Goal: Task Accomplishment & Management: Manage account settings

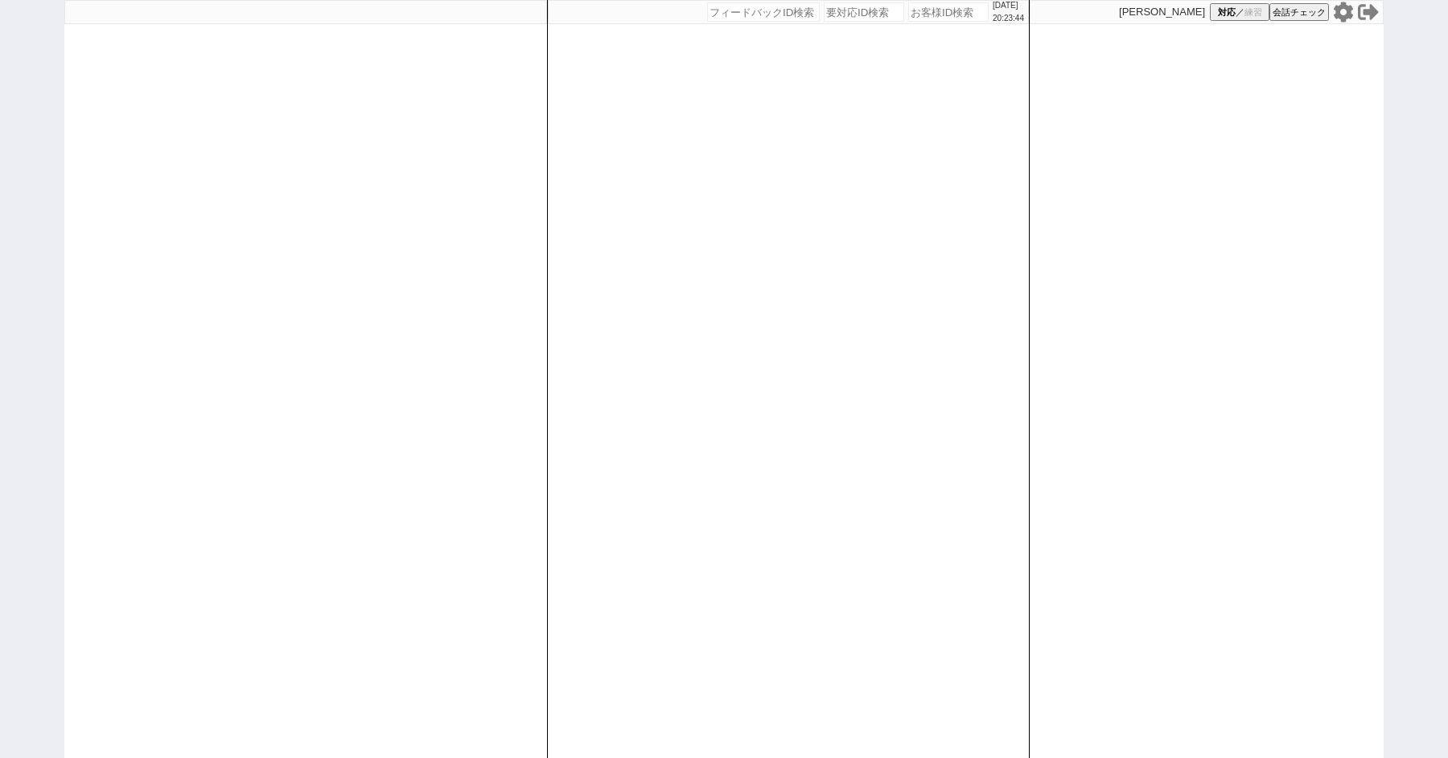
click at [0, 200] on div "[DATE] 20:23:44 候補物件を追加してしてください 紹介した物件一覧 他社物件を追加する 空室確認ページに追加・削除 紹介した物件一覧 他社物件を…" at bounding box center [724, 379] width 1448 height 758
paste input "616692"
type input "616692"
select select "100"
select select "1"
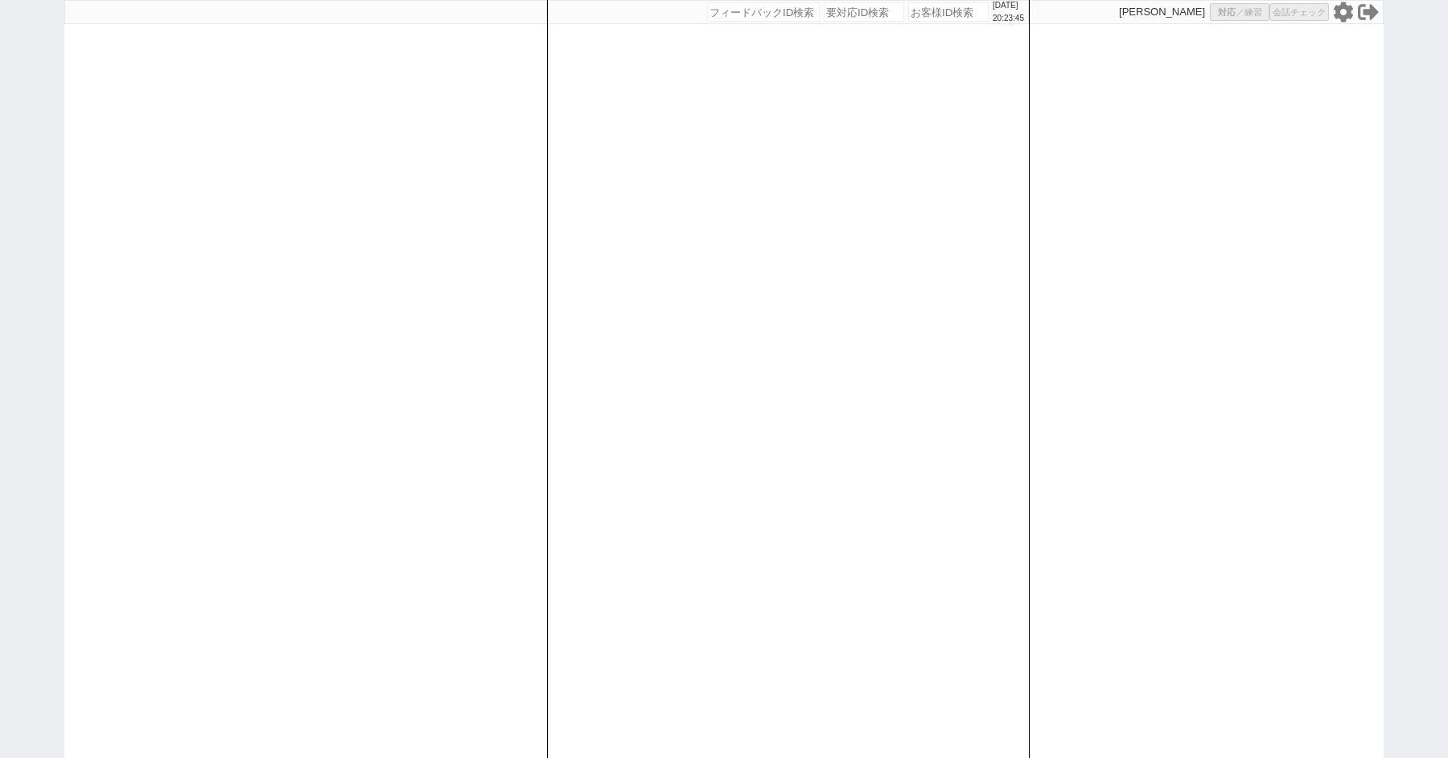
select select "2"
select select "5"
select select
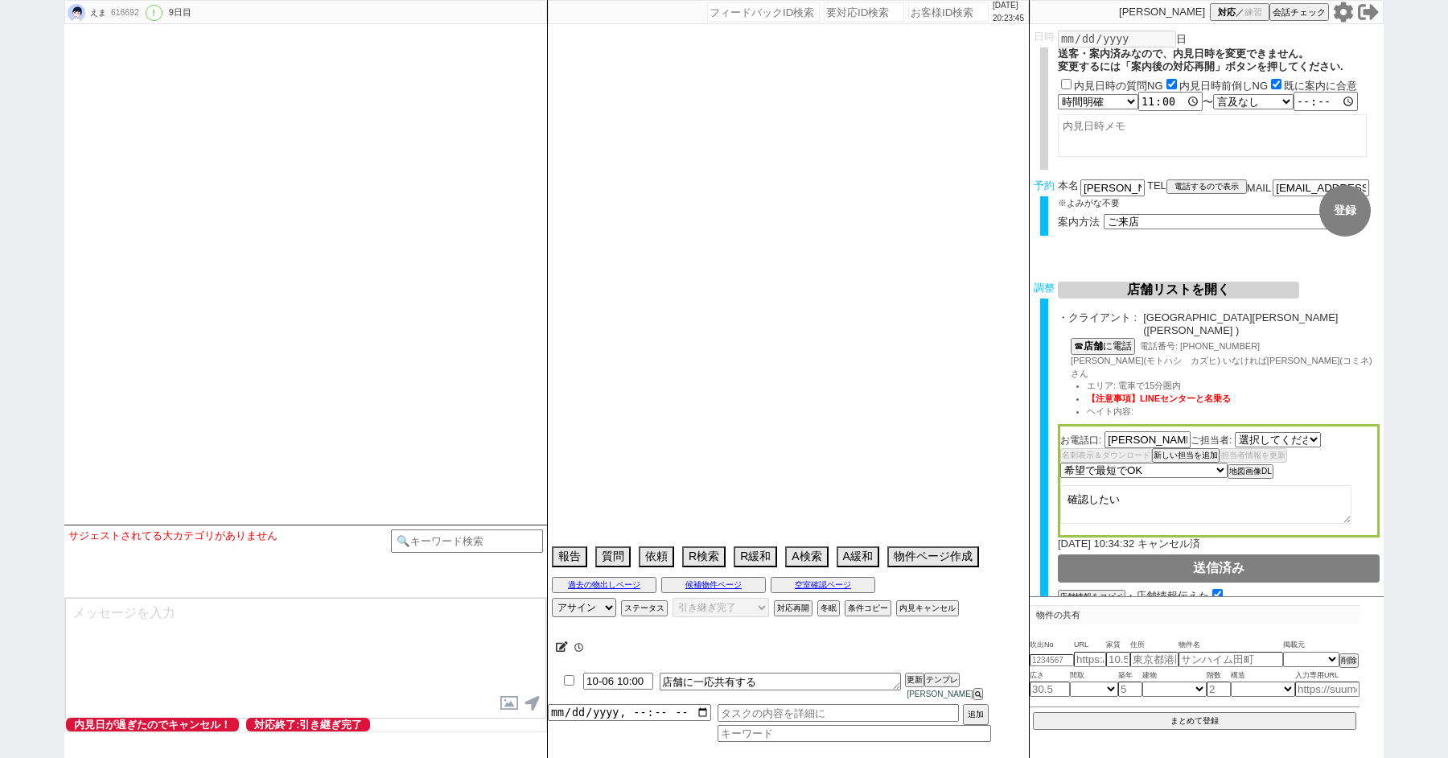
select select "2822"
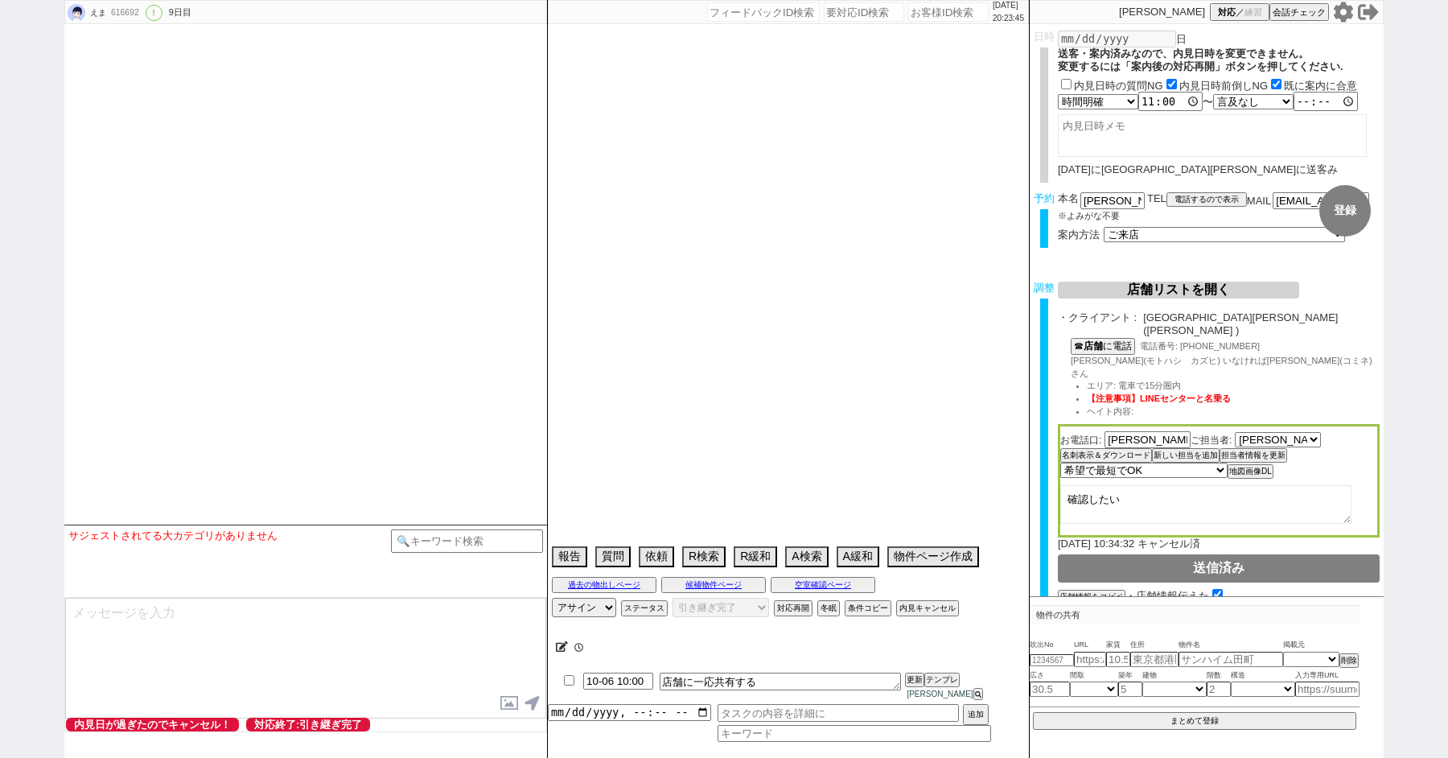
type textarea "物件埋まったらキャンセル発言あり、調整前キャンセル"
select select "2025"
select select "11"
select select "33"
select select "0"
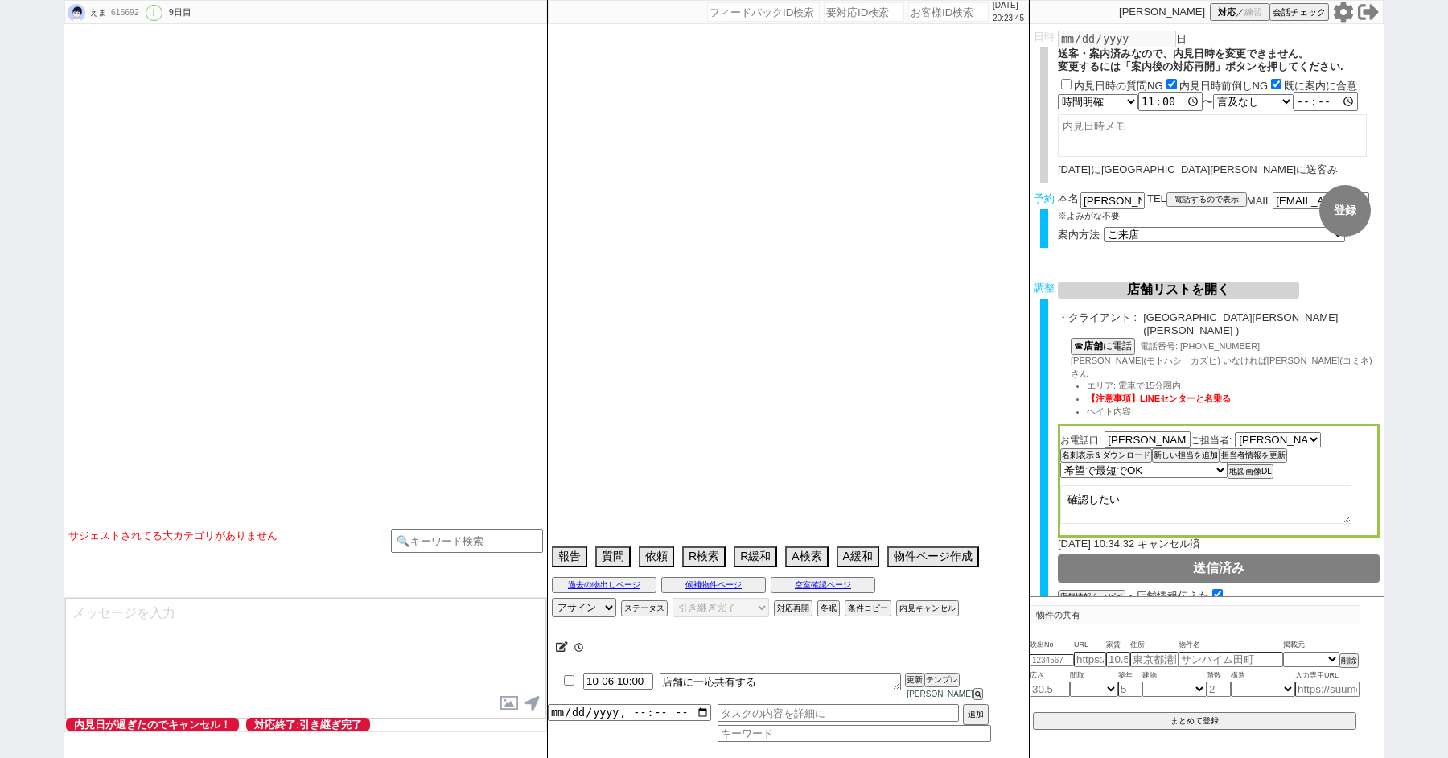
select select "35"
select select "1018"
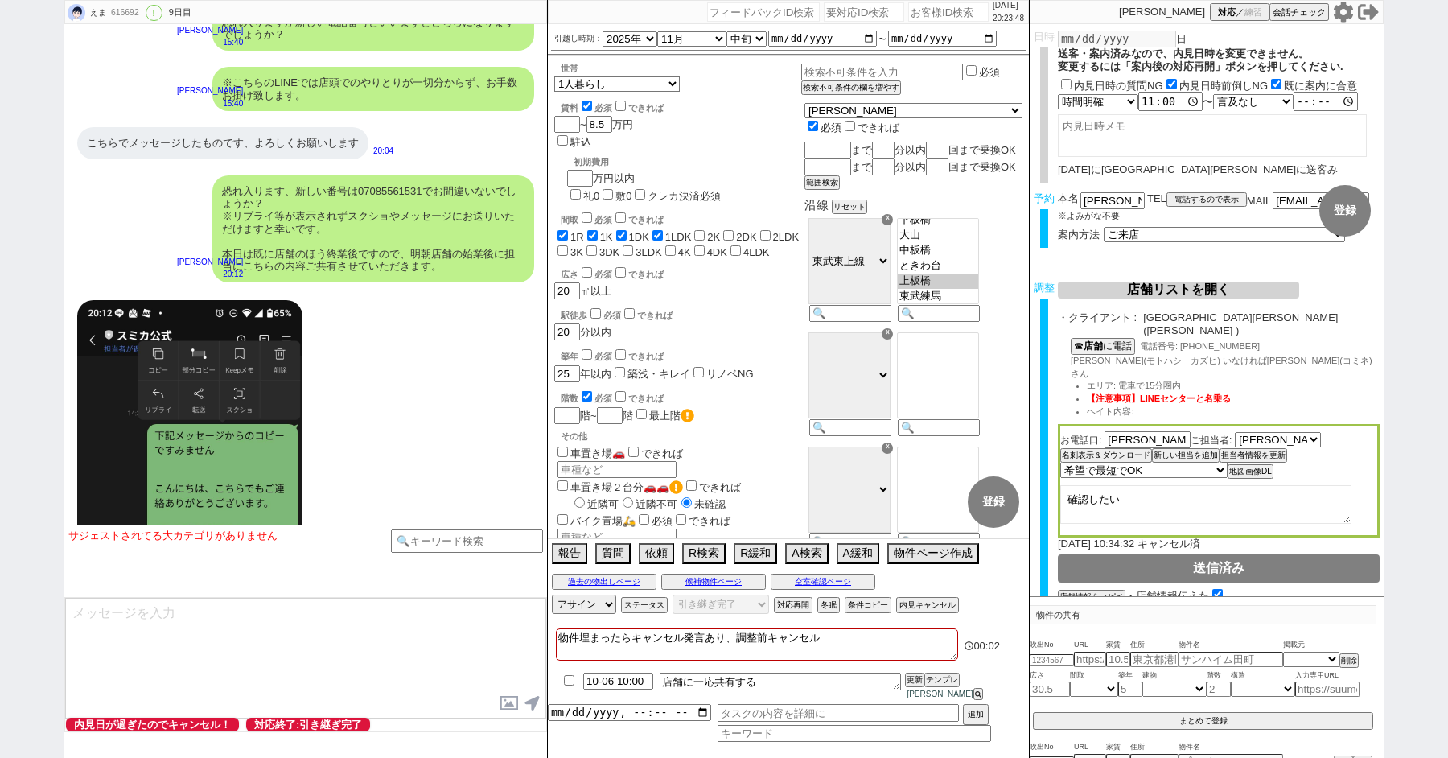
scroll to position [18199, 0]
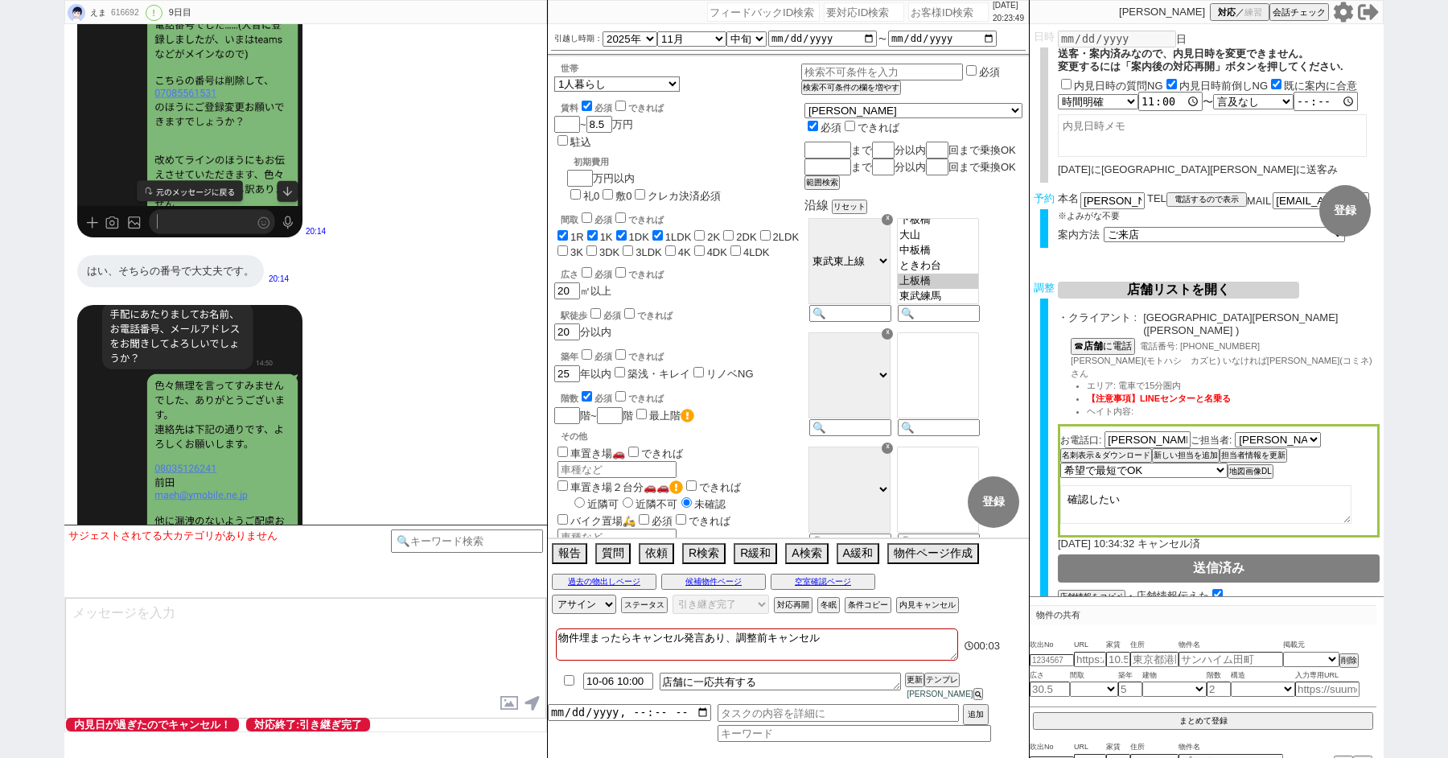
click at [397, 623] on div "承知したしました！ お手数おかけしてしまい、申し訳ございません。 登録情報の更新は[DATE]行わせていただきます。 引き続きどうぞよろしくお願いいたします！" at bounding box center [408, 664] width 251 height 82
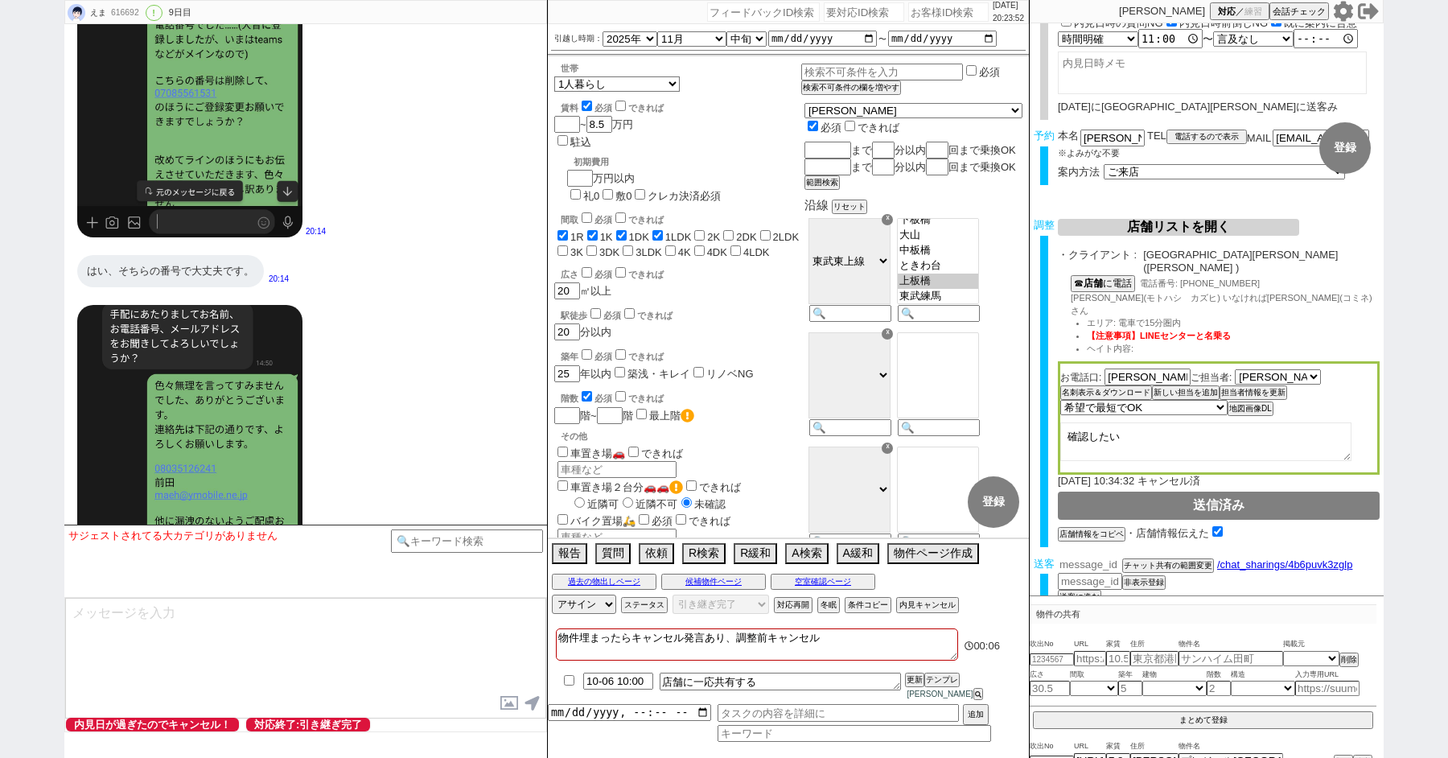
scroll to position [60, 0]
click at [1079, 559] on input "number" at bounding box center [1090, 566] width 64 height 14
paste input "37256267"
type input "37256267"
click at [1153, 563] on button "チャット共有の範囲変更" at bounding box center [1166, 568] width 89 height 11
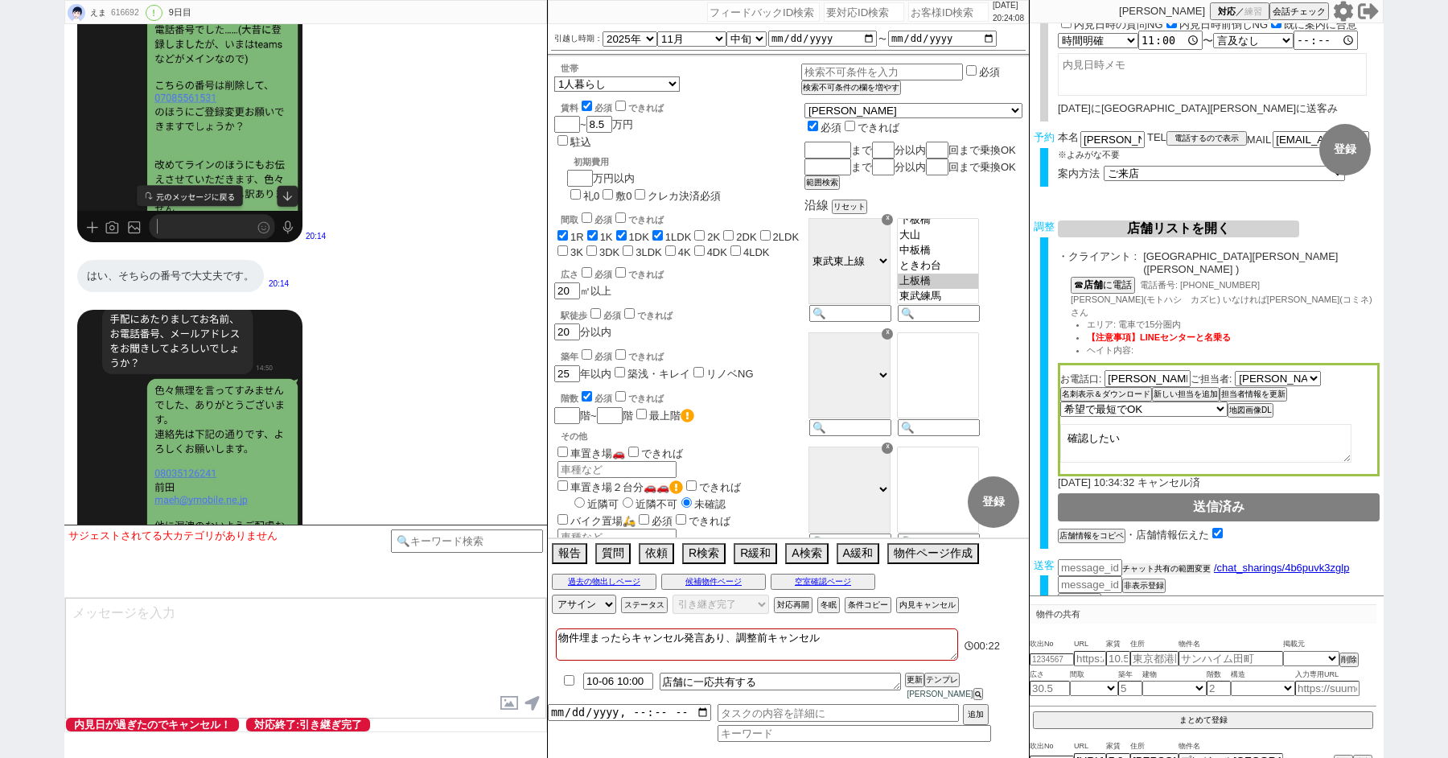
scroll to position [18199, 0]
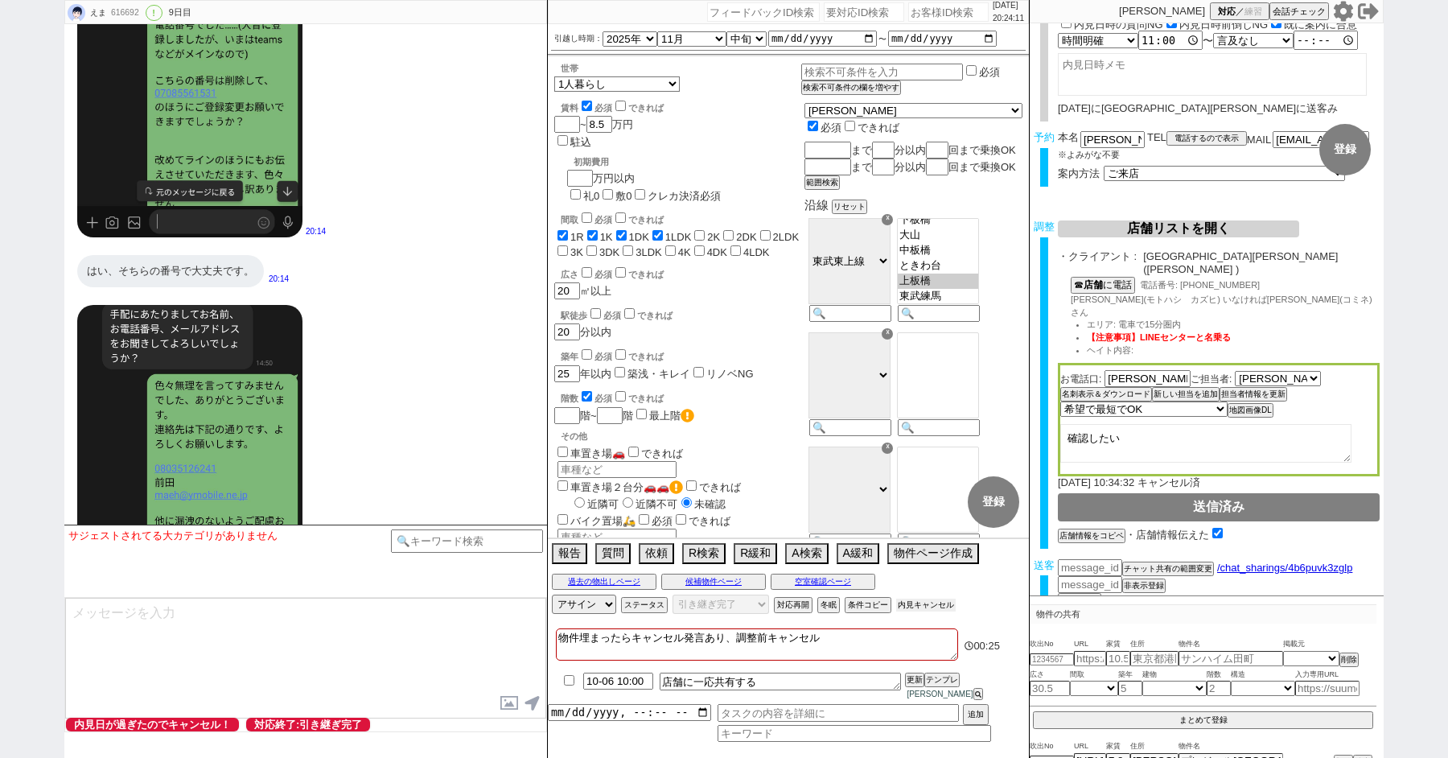
click at [915, 611] on button "内見キャンセル" at bounding box center [926, 605] width 60 height 13
radio input "true"
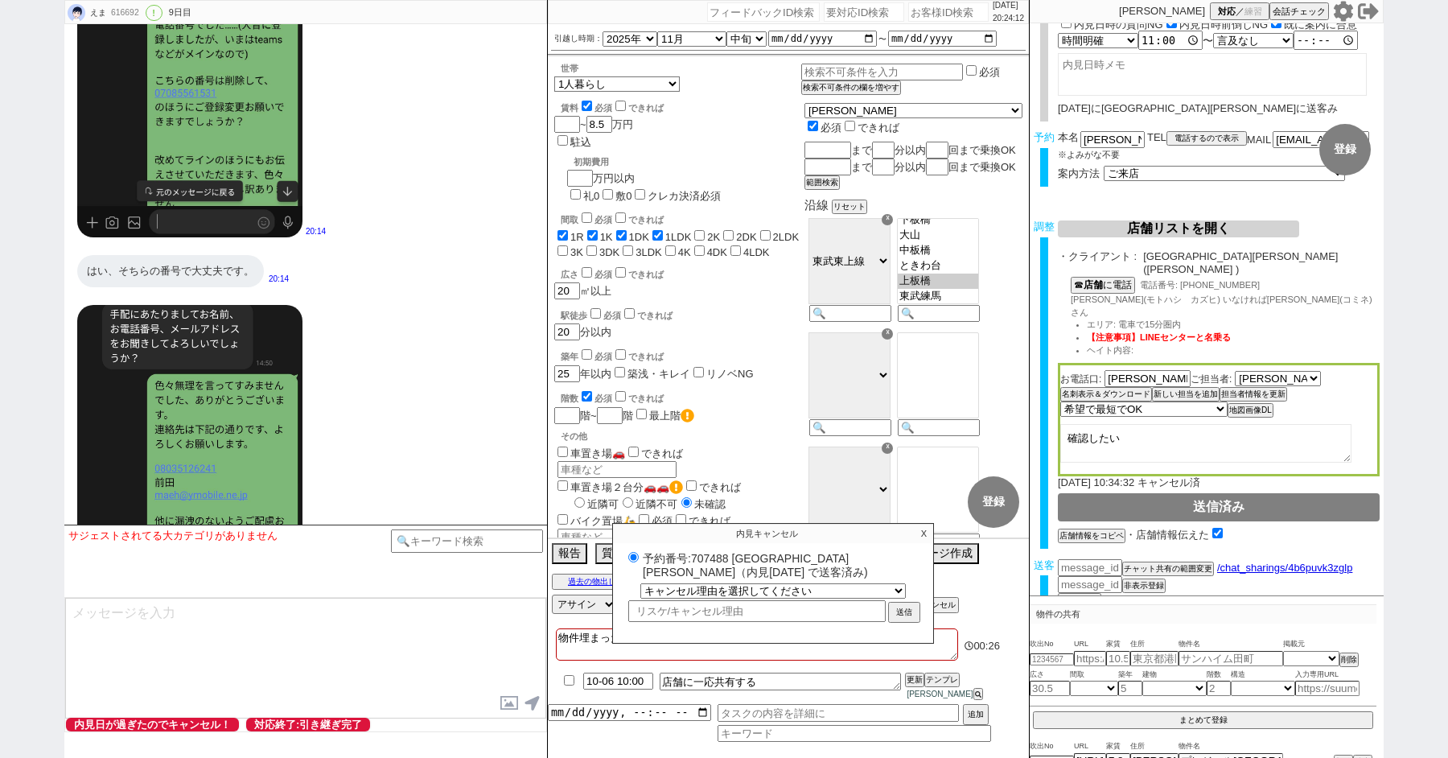
click at [710, 564] on label "予約番号:707488 [GEOGRAPHIC_DATA][PERSON_NAME]（内見[DATE] で送客済み)" at bounding box center [773, 565] width 298 height 30
click at [639, 562] on input "予約番号:707488 [GEOGRAPHIC_DATA][PERSON_NAME]（内見[DATE] で送客済み)" at bounding box center [633, 557] width 10 height 10
click at [710, 564] on label "予約番号:707488 [GEOGRAPHIC_DATA][PERSON_NAME]（内見[DATE] で送客済み)" at bounding box center [773, 565] width 298 height 30
click at [639, 562] on input "予約番号:707488 [GEOGRAPHIC_DATA][PERSON_NAME]（内見[DATE] で送客済み)" at bounding box center [633, 557] width 10 height 10
copy label "707488"
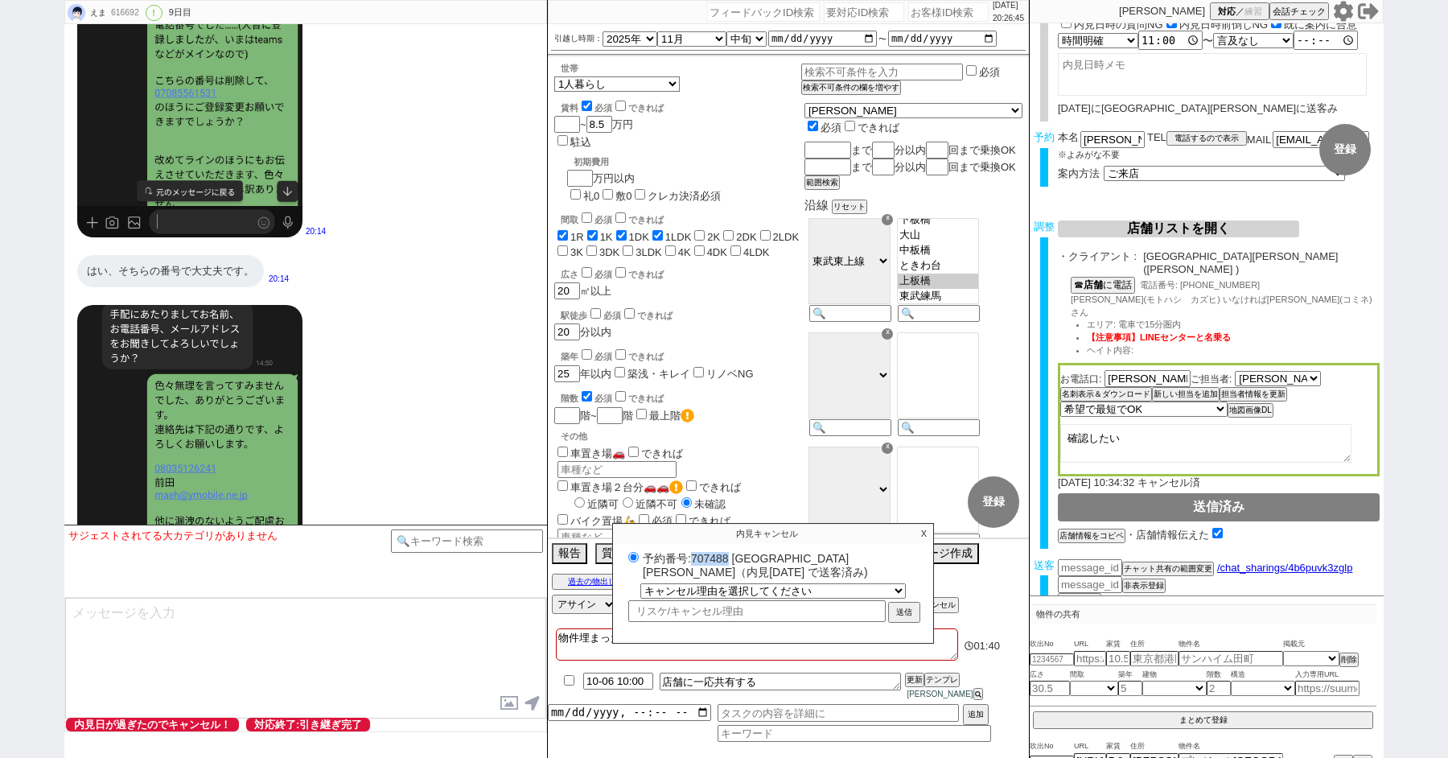
scroll to position [17687, 0]
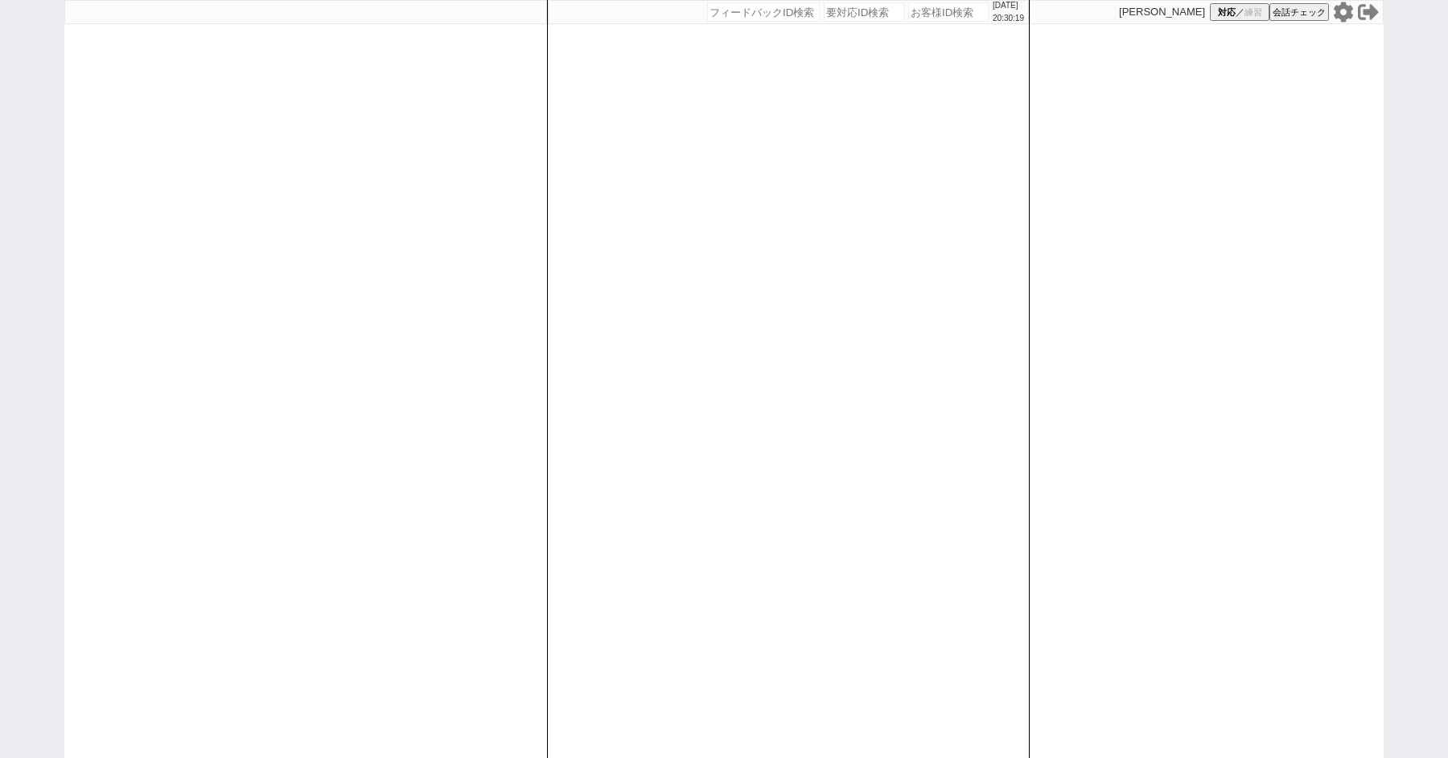
paste input "607501"
type input "607501"
select select "100"
select select "1"
select select "2"
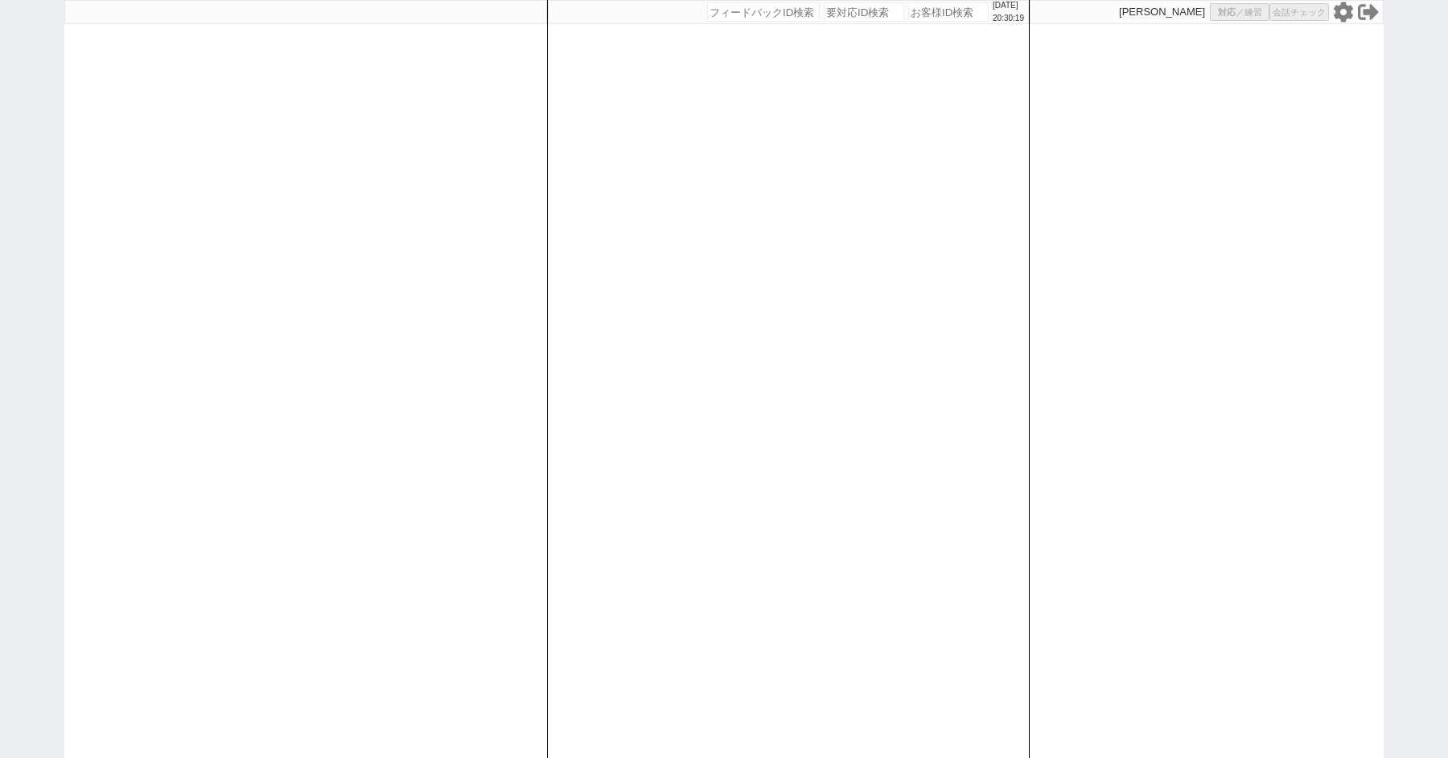
select select "5"
select select
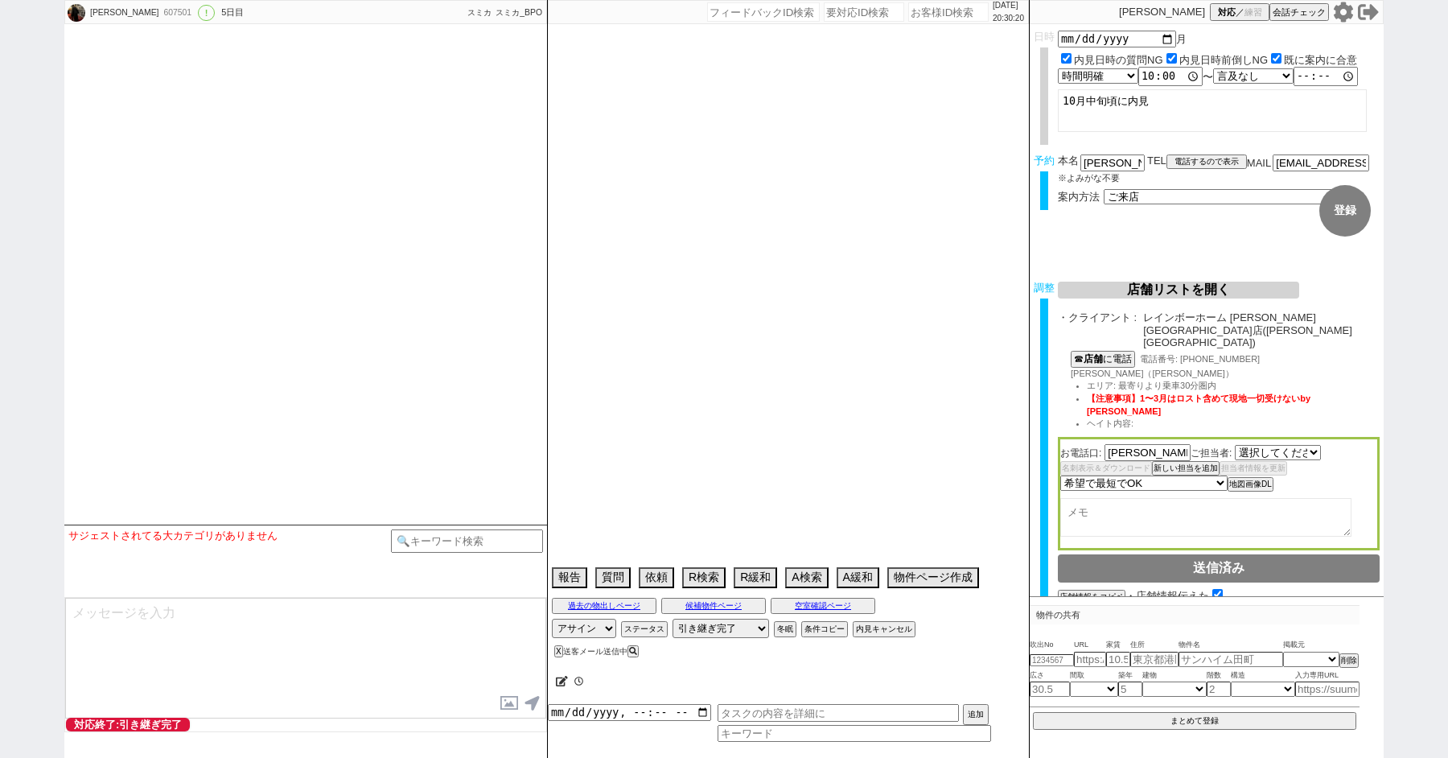
select select "1426"
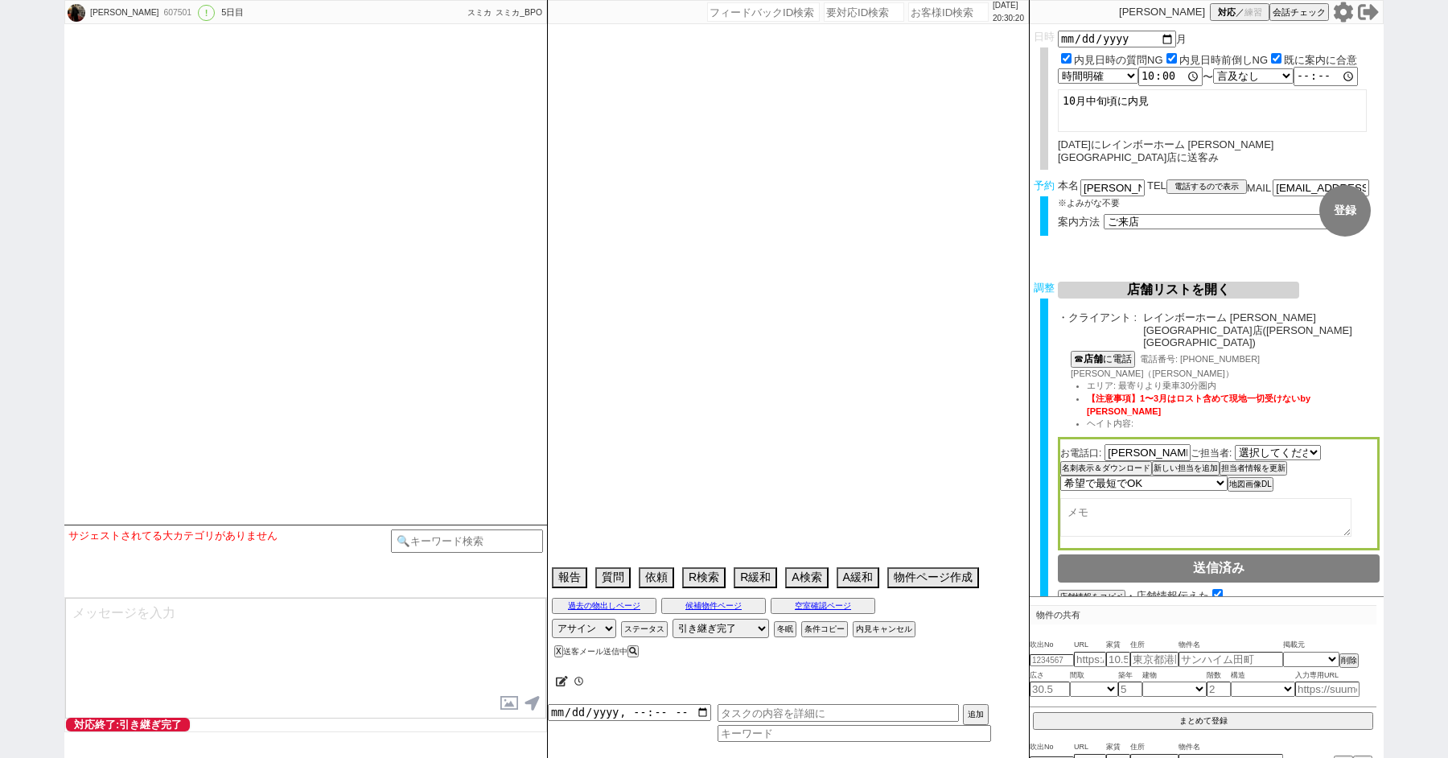
select select "2025"
select select "10"
select select "35"
select select "1"
select select "35"
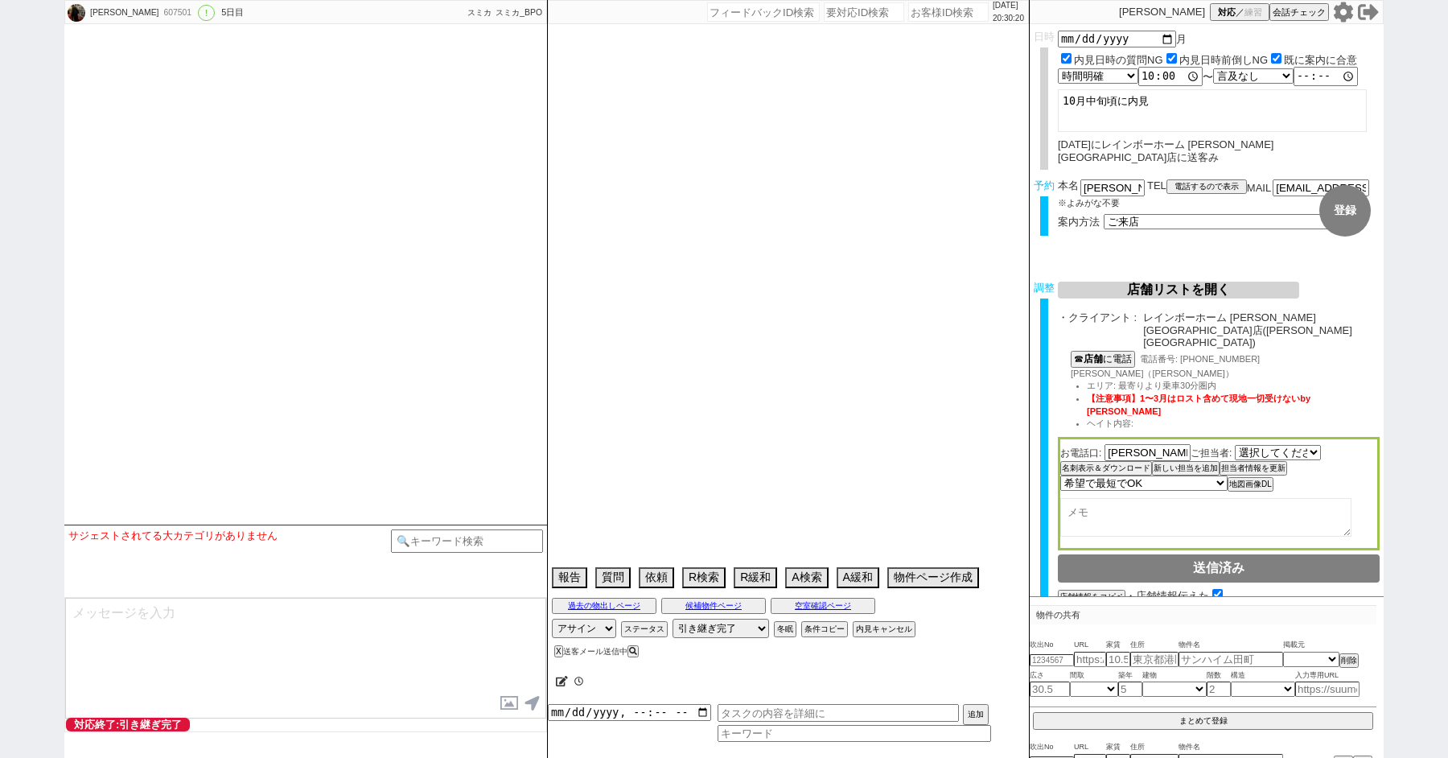
select select "1021"
select select "65"
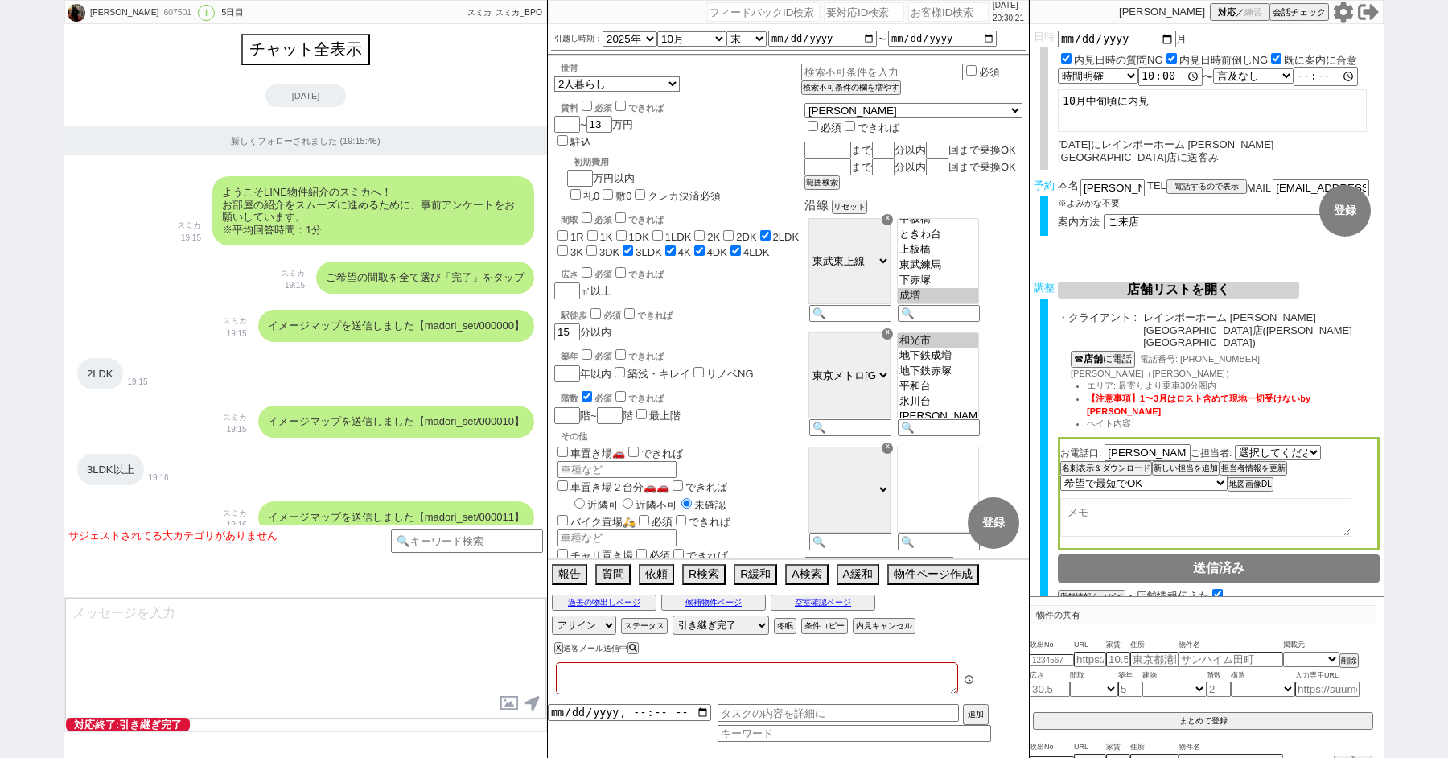
type textarea "@当日までの他社予定なし 同居人607764、こっちで一本化した A検索でもヒットするので通常調整"
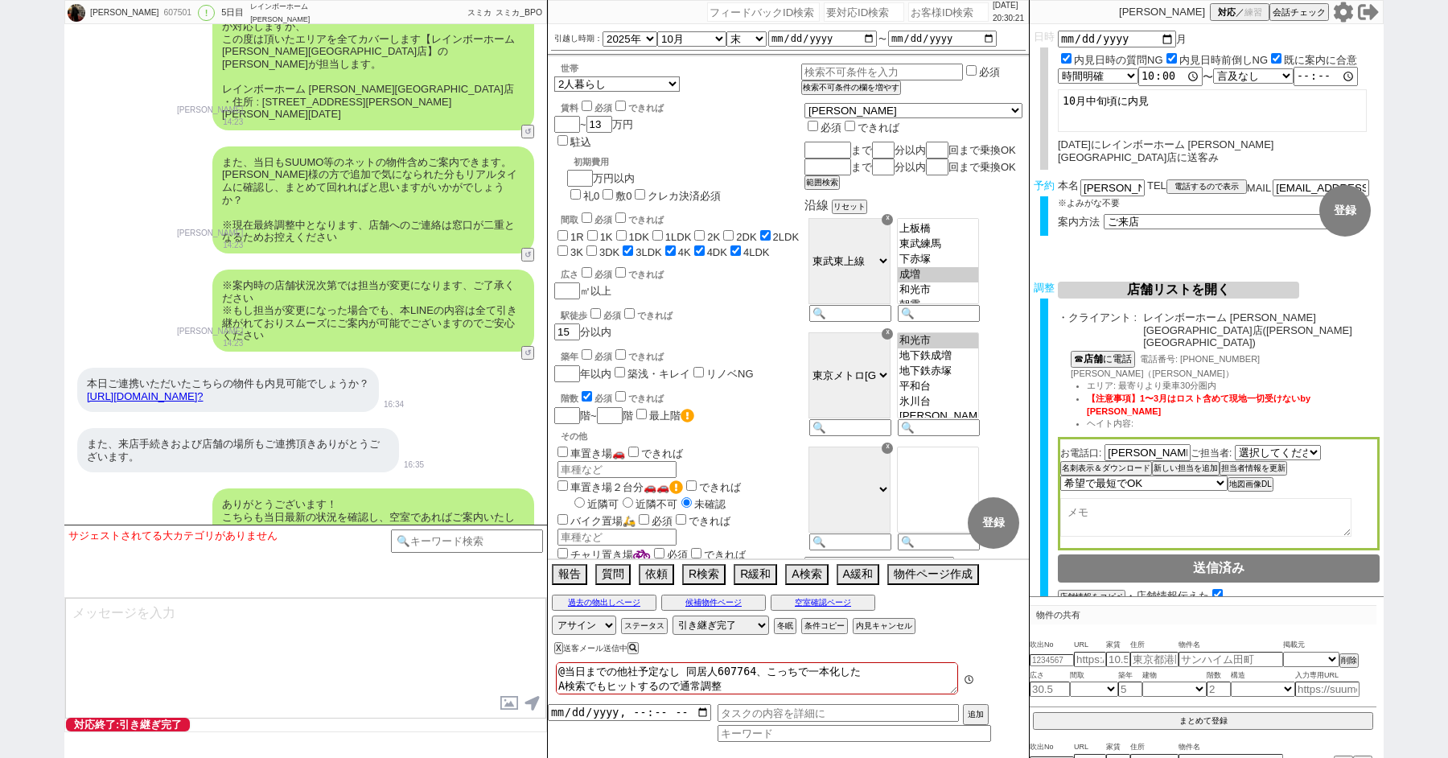
scroll to position [9948, 0]
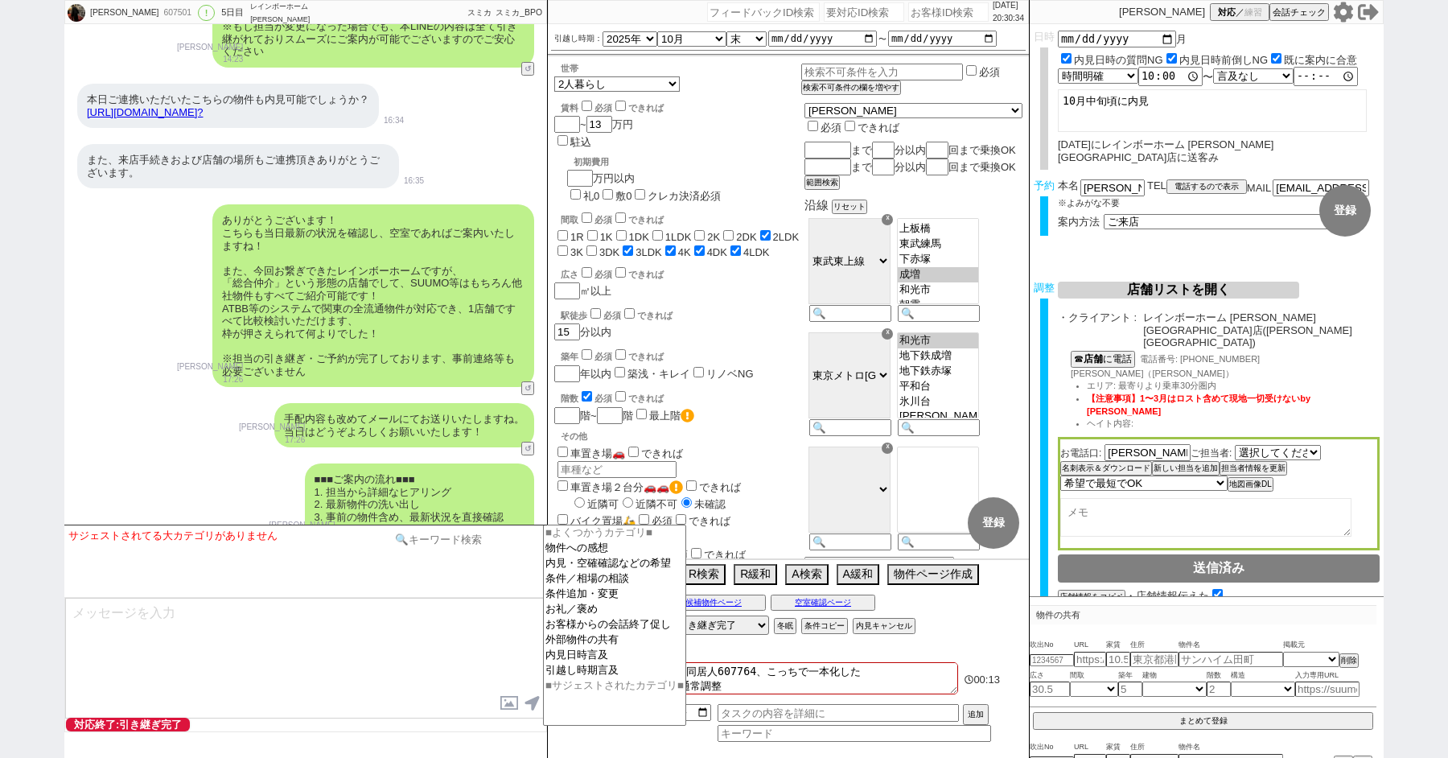
click at [452, 536] on input at bounding box center [467, 539] width 152 height 20
type input "グリップ"
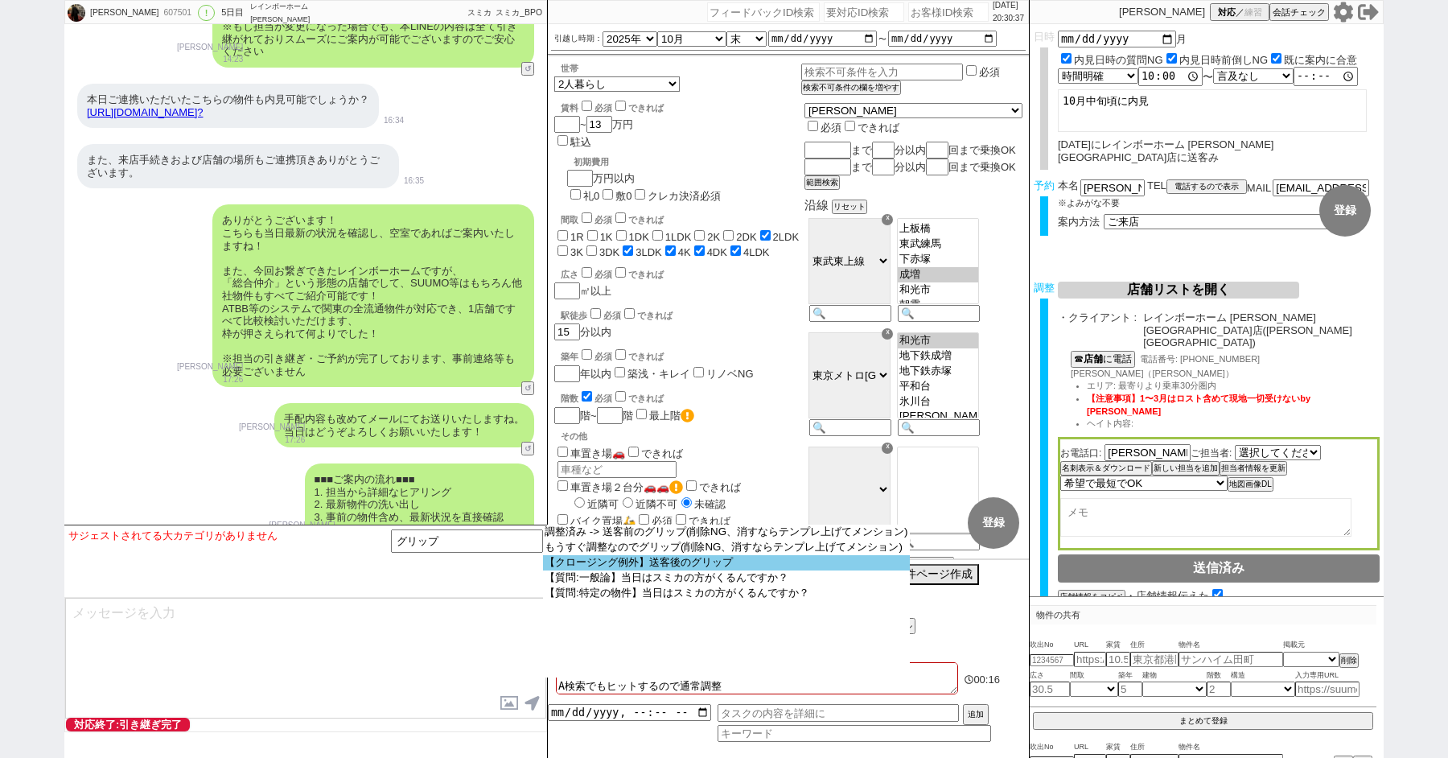
click at [684, 570] on option "【クロージング例外】送客後のグリップ" at bounding box center [726, 562] width 367 height 15
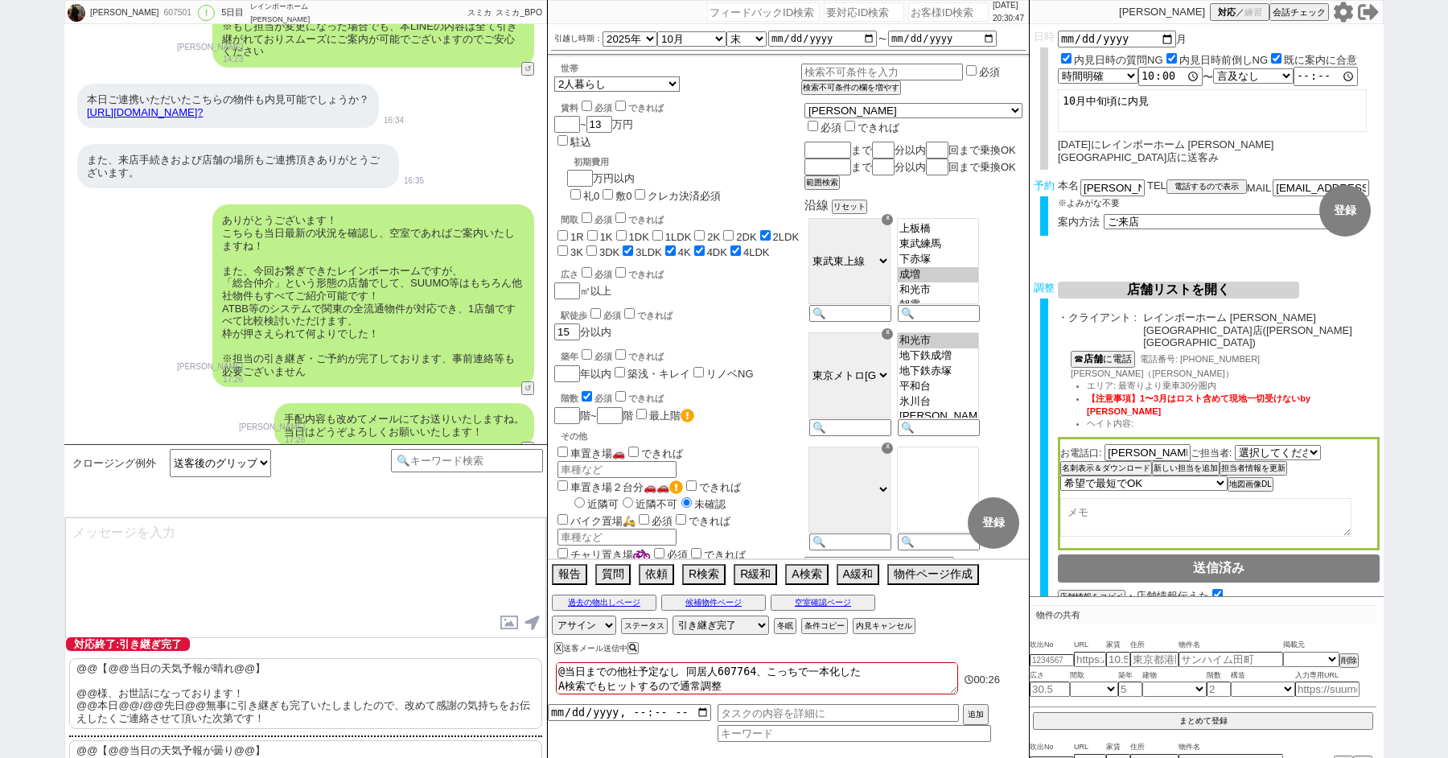
scroll to position [148, 0]
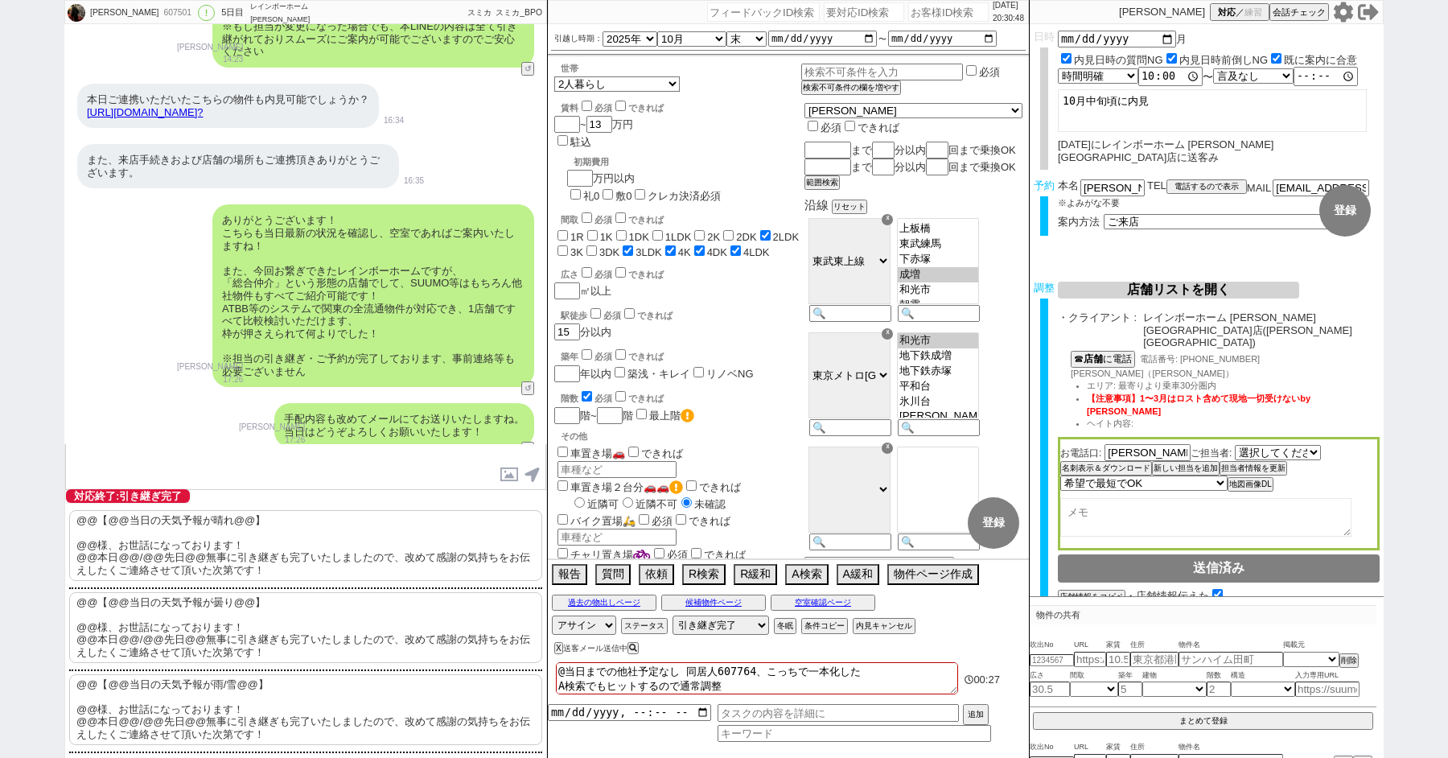
click at [241, 606] on p "@@【@@当日の天気予報が曇り@@】 @@様、お世話になっております！ @@本日@@/@@先日@@無事に引き継ぎも完了いたしましたので、改めて感謝の気持ちをお…" at bounding box center [305, 627] width 473 height 71
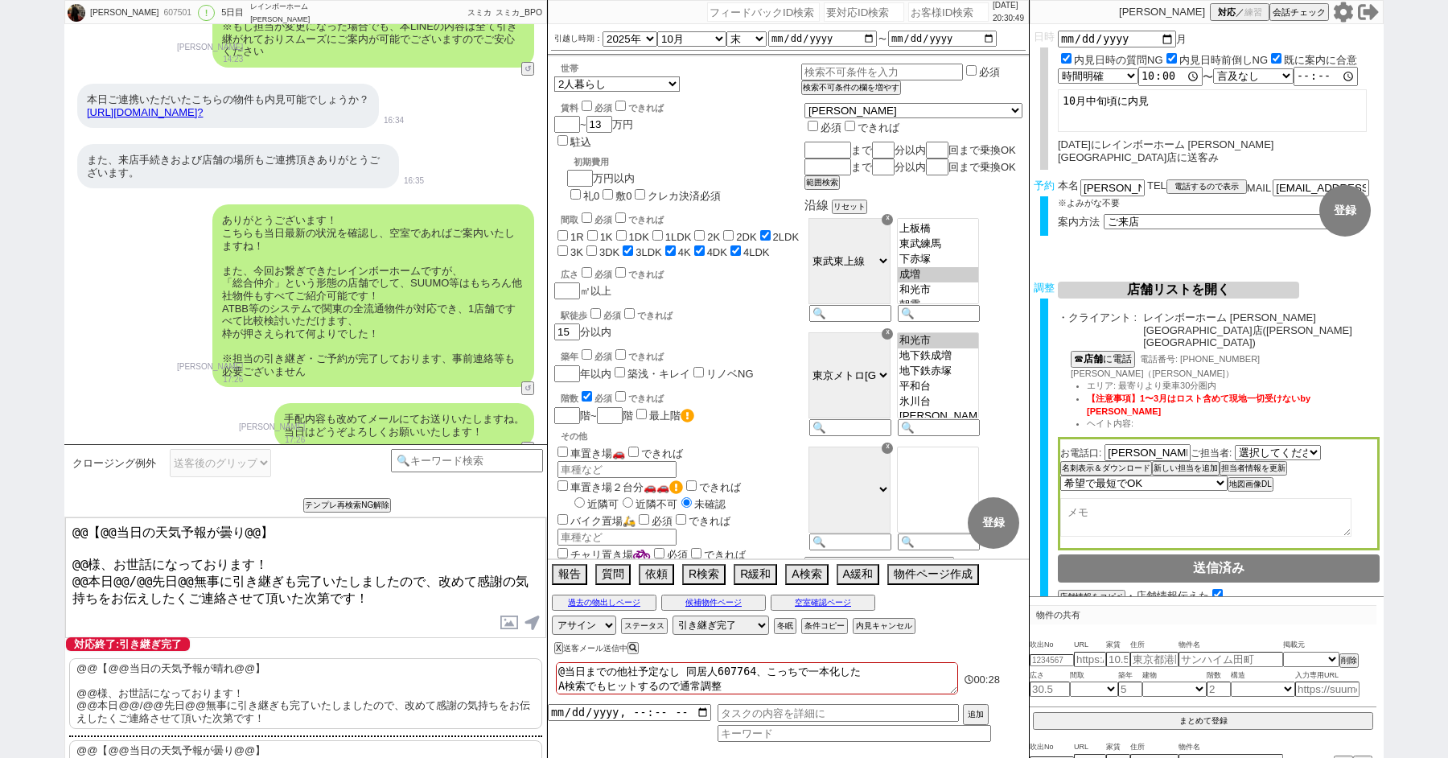
scroll to position [10029, 0]
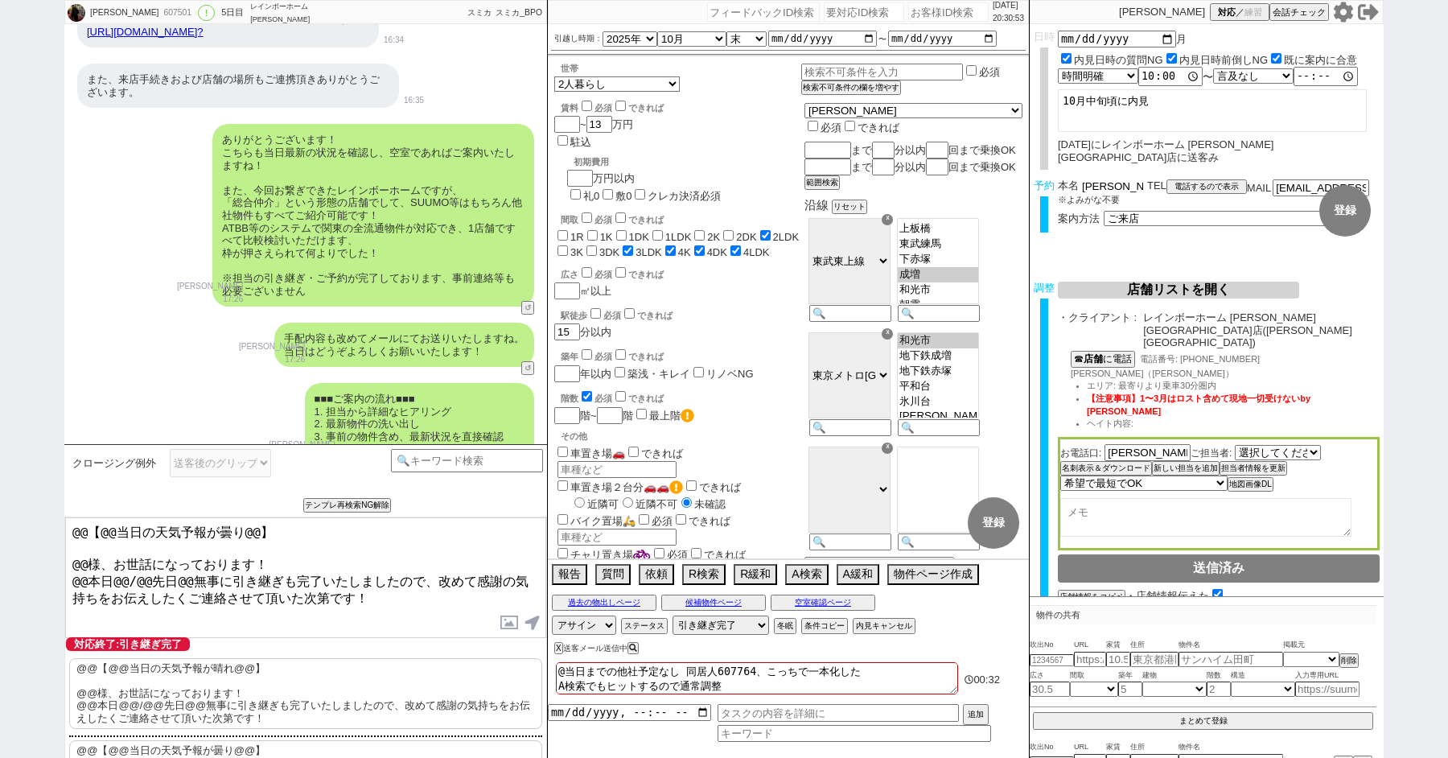
drag, startPoint x: 1101, startPoint y: 176, endPoint x: 1001, endPoint y: 158, distance: 102.1
click at [1016, 160] on div "太田成信 607501 ! 0 5日目 レインボーホーム 和光市店 冬眠中 自社客 スミカ スミカ_BPO チャット全表示 2025-07-27 新しくフォロ…" at bounding box center [723, 379] width 1319 height 758
drag, startPoint x: 89, startPoint y: 554, endPoint x: 12, endPoint y: 480, distance: 106.4
click at [14, 480] on div "太田成信 607501 ! 0 5日目 レインボーホーム 和光市店 冬眠中 自社客 スミカ スミカ_BPO チャット全表示 2025-07-27 新しくフォロ…" at bounding box center [724, 379] width 1448 height 758
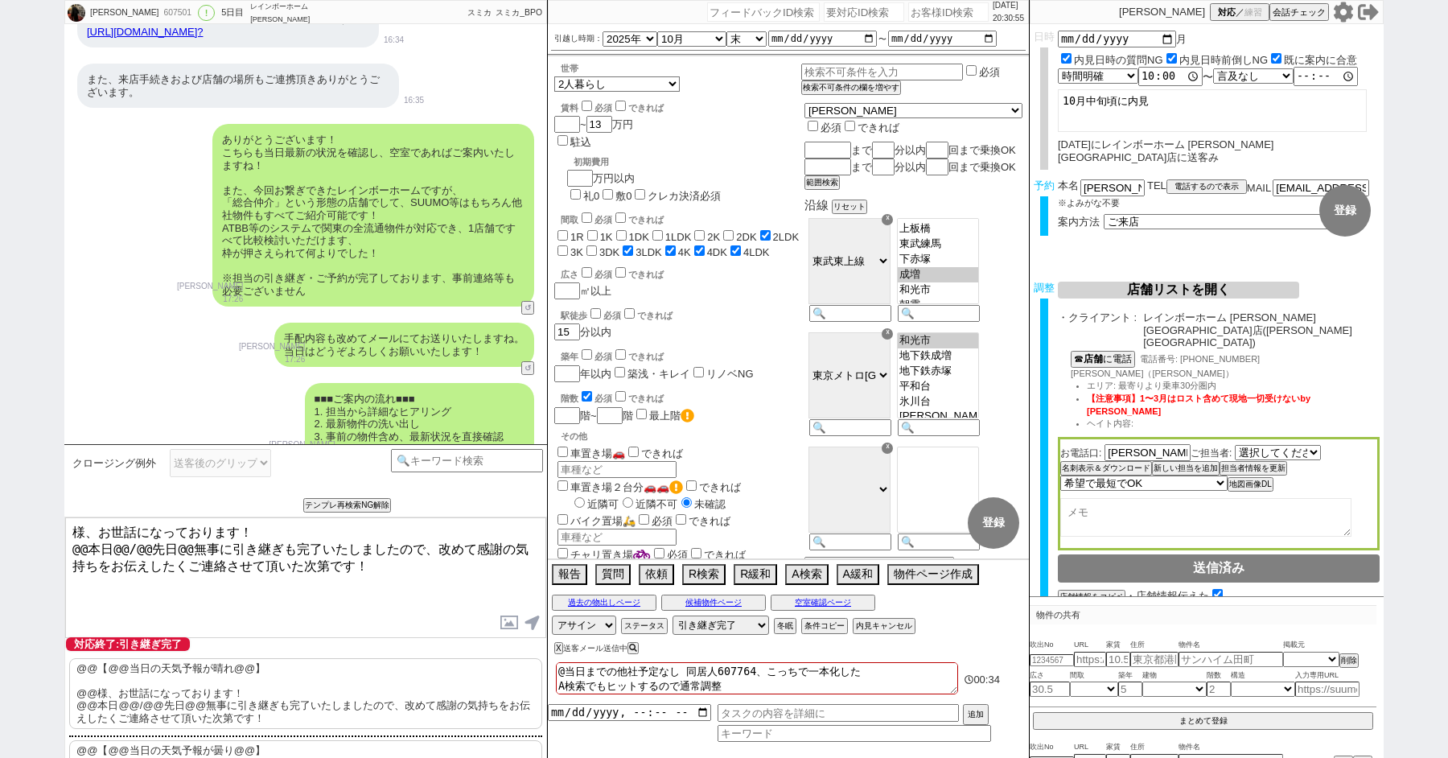
paste textarea "太田"
drag, startPoint x: 181, startPoint y: 543, endPoint x: 65, endPoint y: 542, distance: 115.9
click at [66, 543] on textarea "太田様、お世話になっております！ @@本日@@/@@先日@@無事に引き継ぎも完了いたしましたので、改めて感謝の気持ちをお伝えしたくご連絡させて頂いた次第です！" at bounding box center [305, 577] width 481 height 121
click at [319, 558] on textarea "太田様、お世話になっております！ 先日無事に引き継ぎも完了いたしましたので、改めて感謝の気持ちをお伝えしたくご連絡させて頂いた次第です！" at bounding box center [305, 577] width 481 height 121
type textarea "太田様、お世話になっております！ 先日無事に引き継ぎも完了いたしましたので、改めて感謝の気持ちをお伝えしたくご連絡させて頂いた次第です！"
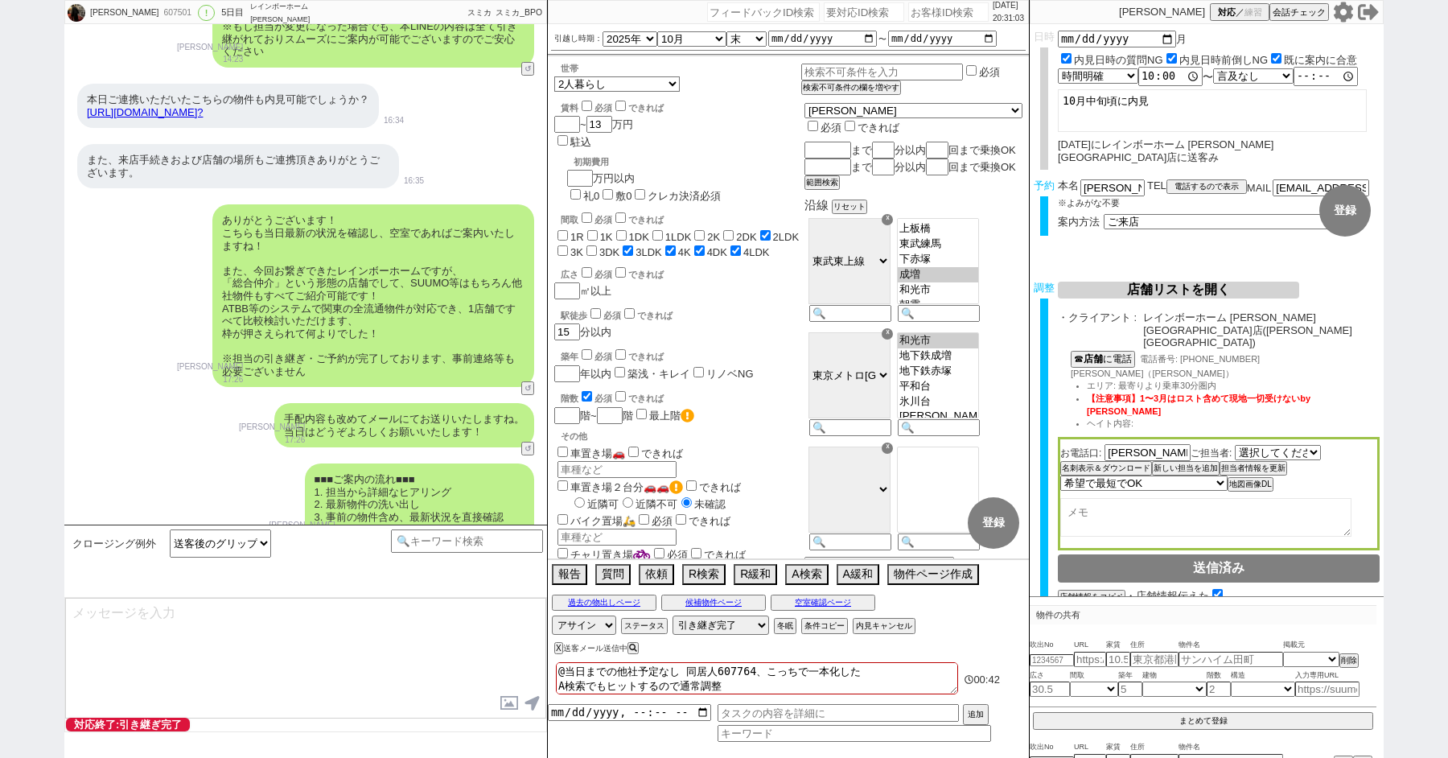
scroll to position [10076, 0]
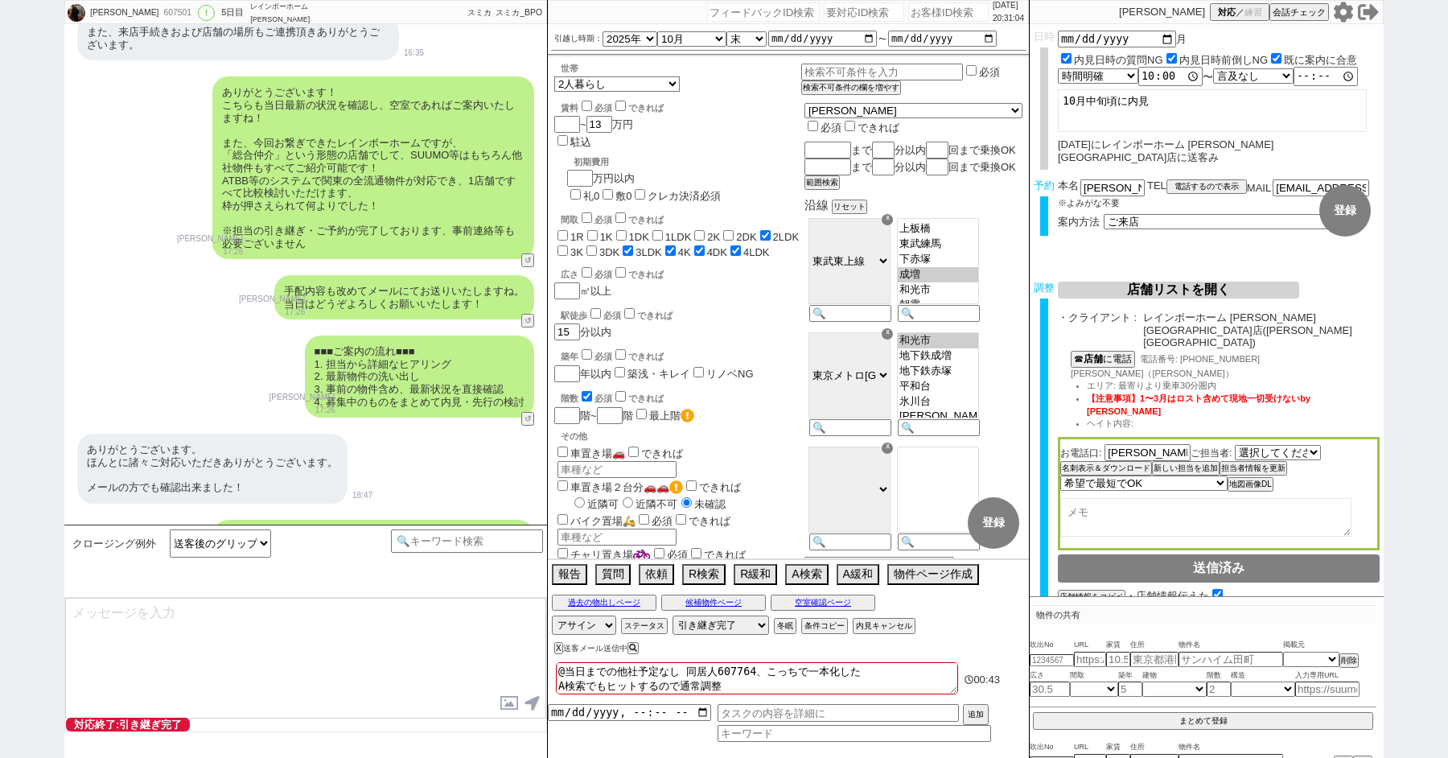
type textarea "改めてこれまで丁寧にやり取り頂きまして、誠にありがとうございました！ 細かなご連絡にお手間をおかけしたこともあったかと存じますが、常にご協力いただいたおかげで…"
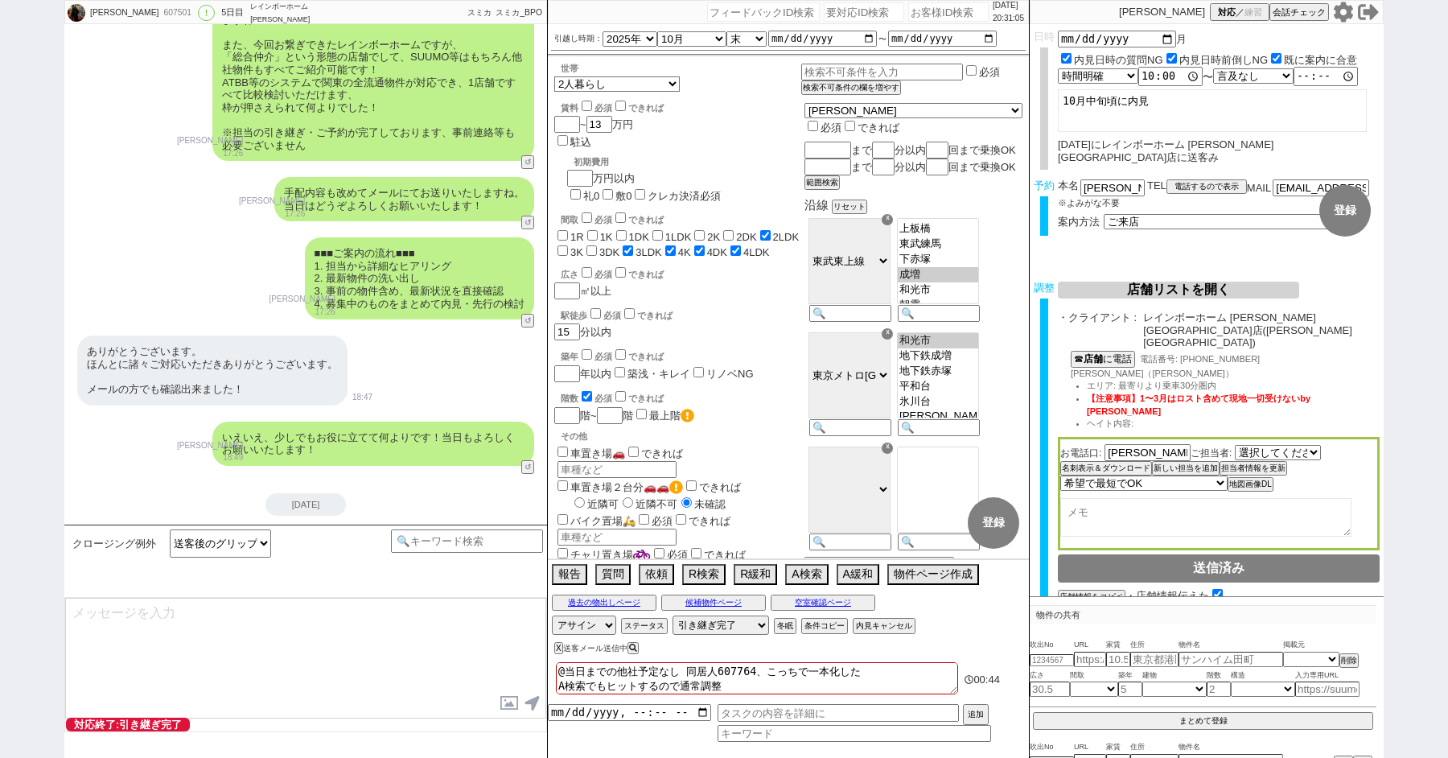
type textarea "当日は今のところ曇りということで、気候的にも動きやすく、日当たり等も確認できる良いタイミングかと思います！ 加えて地場に強い総合仲介店のスタッフも押さえられて…"
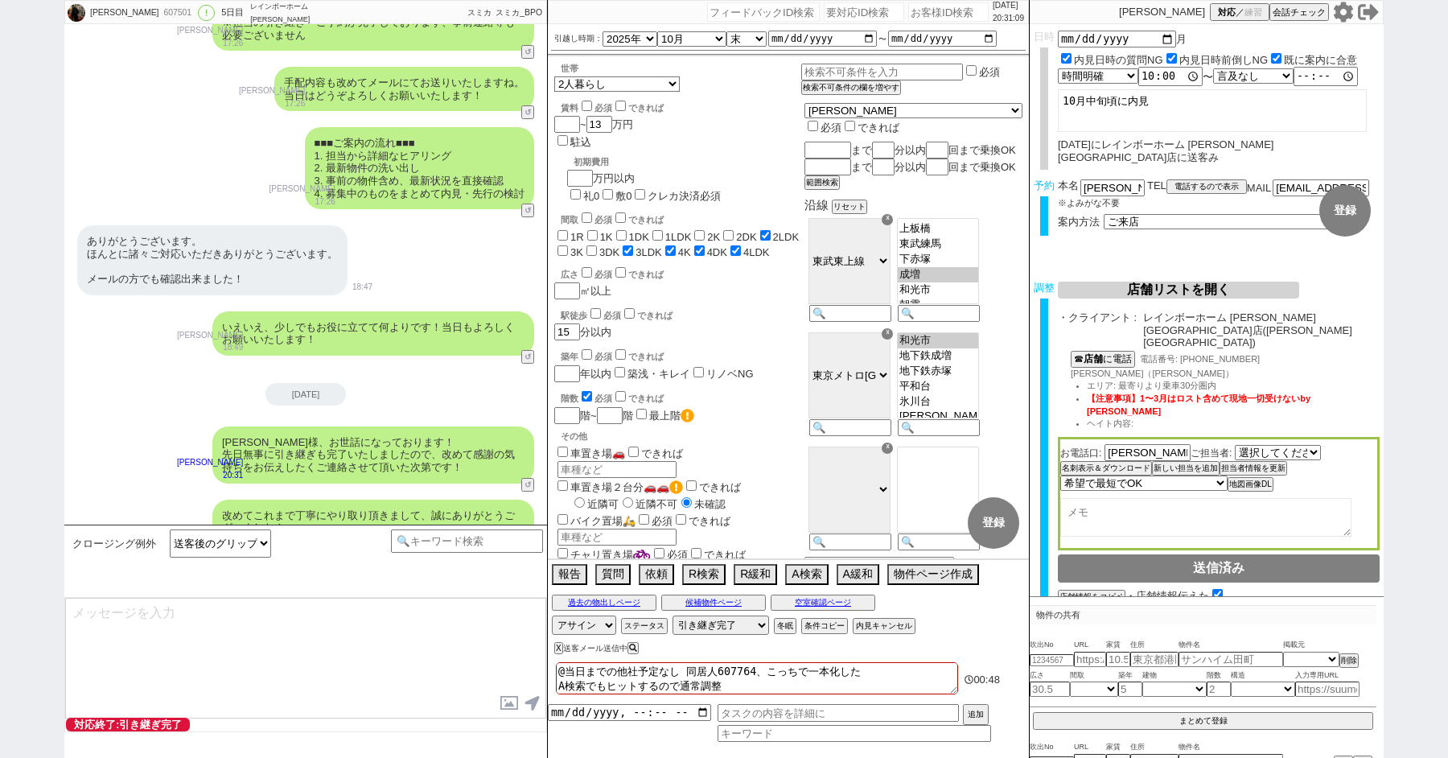
type textarea "※ご自身でお問合せされますと他業者からの電話やメールが多数届き、ご負担が増えてしまう場合がございますので、今回のご案内に一元化されるのがやはりオススメかと思い…"
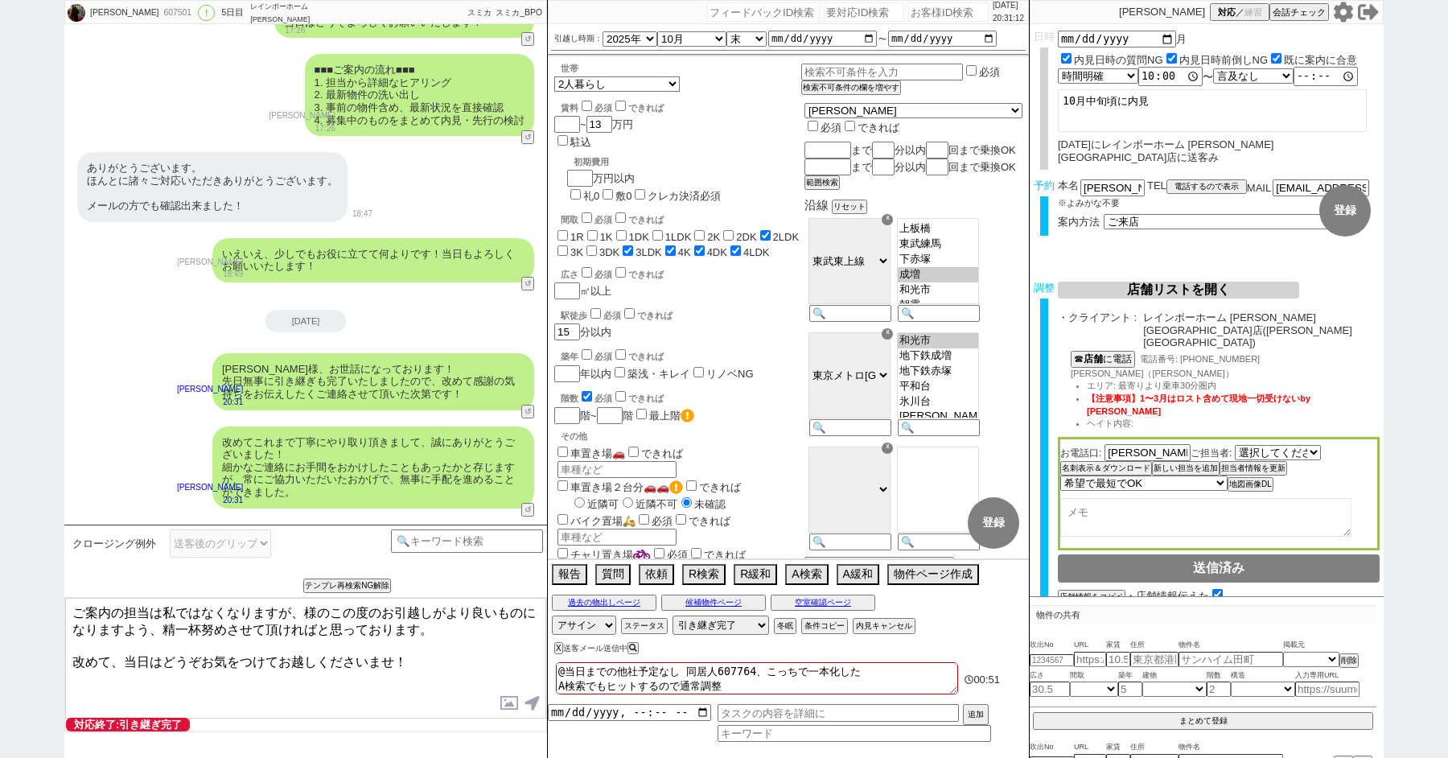
paste textarea "太田"
click at [405, 656] on textarea "ご案内の担当は私ではなくなりますが、太田様のこの度のお引越しがより良いものになりますよう、精一杯努めさせて頂ければと思っております。 改めて、当日はどうぞお気…" at bounding box center [305, 658] width 481 height 121
type textarea "ご案内の担当は私ではなくなりますが、太田様のこの度のお引越しがより良いものになりますよう、精一杯努めさせて頂ければと思っております。 改めて、当日はどうぞお気…"
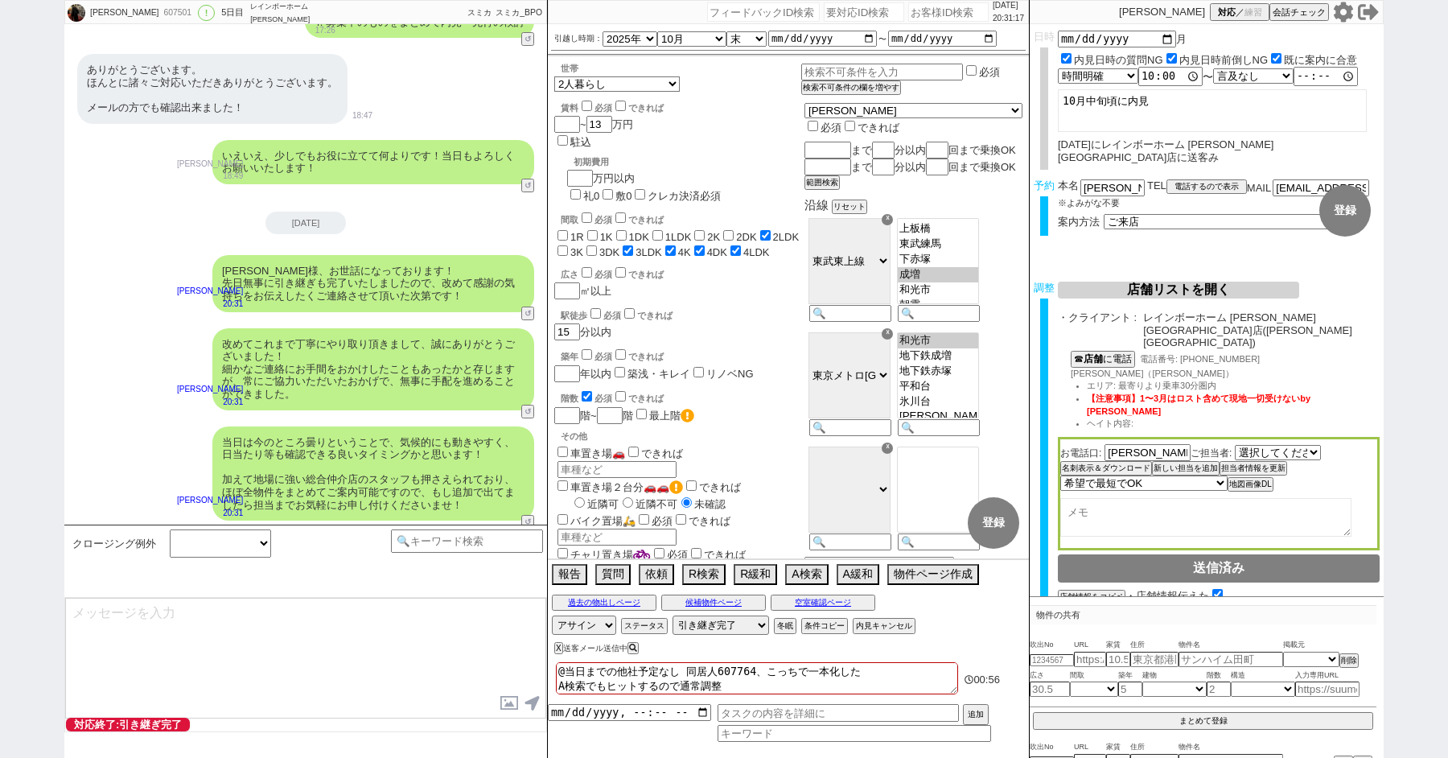
scroll to position [0, 0]
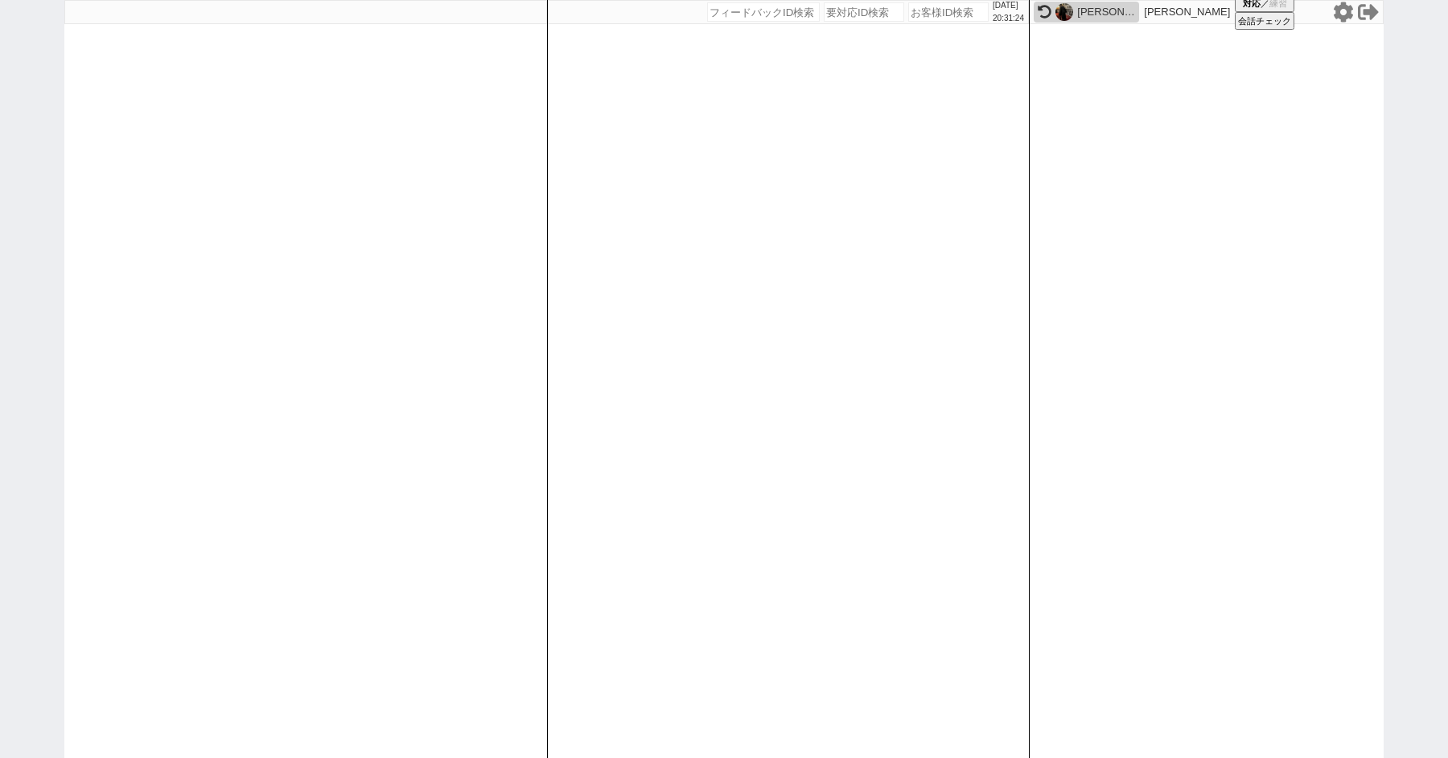
paste input "616068"
type input "616068"
select select "100"
select select "1"
select select "3"
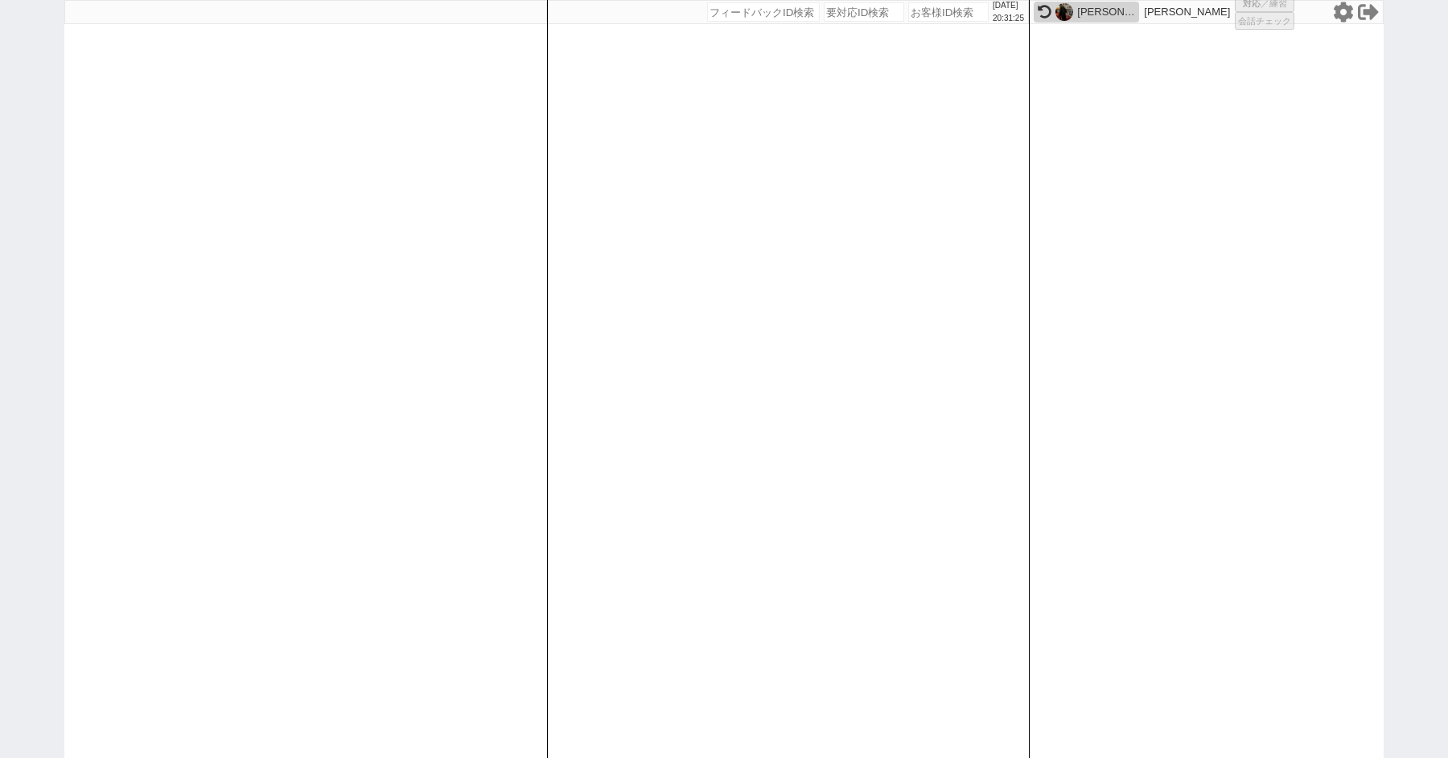
select select "2"
select select "5"
select select
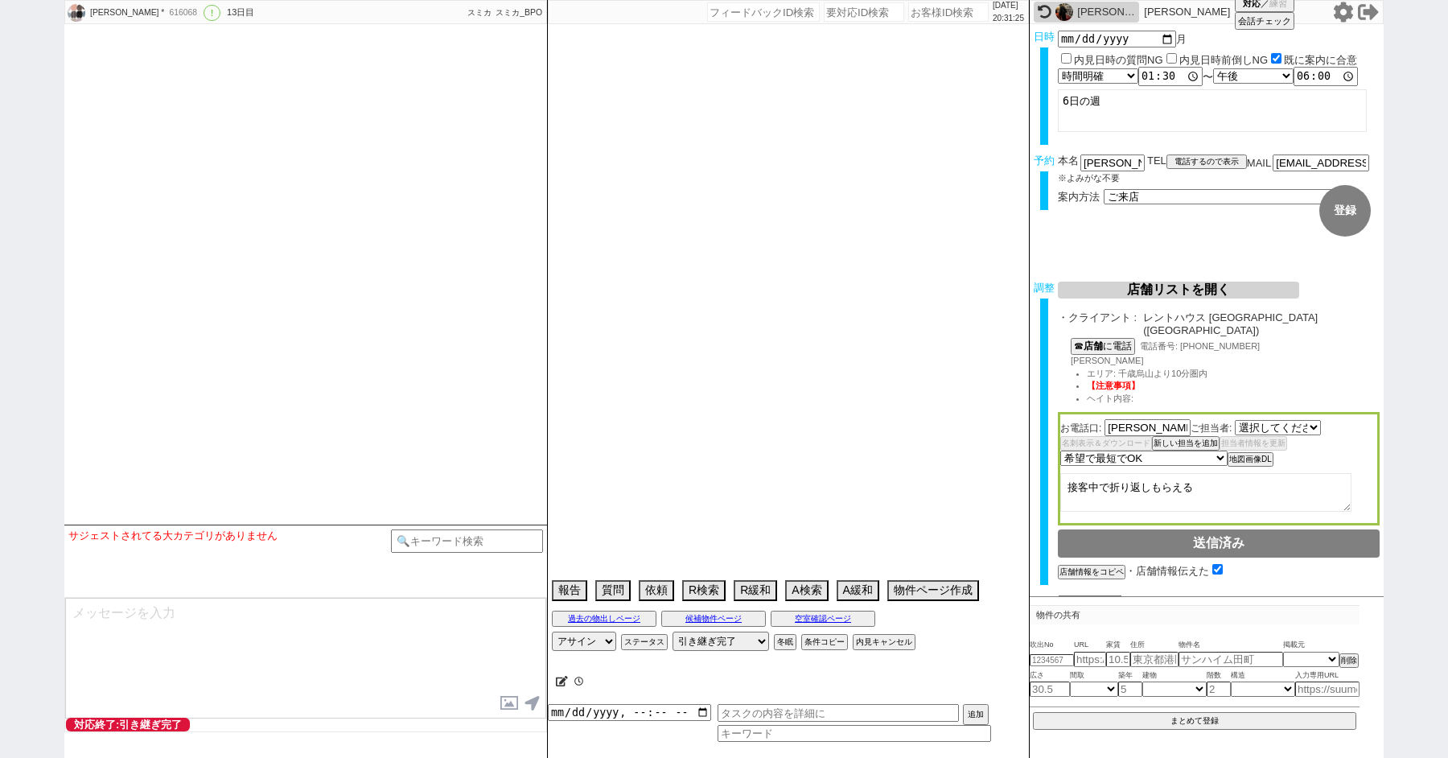
select select "2555"
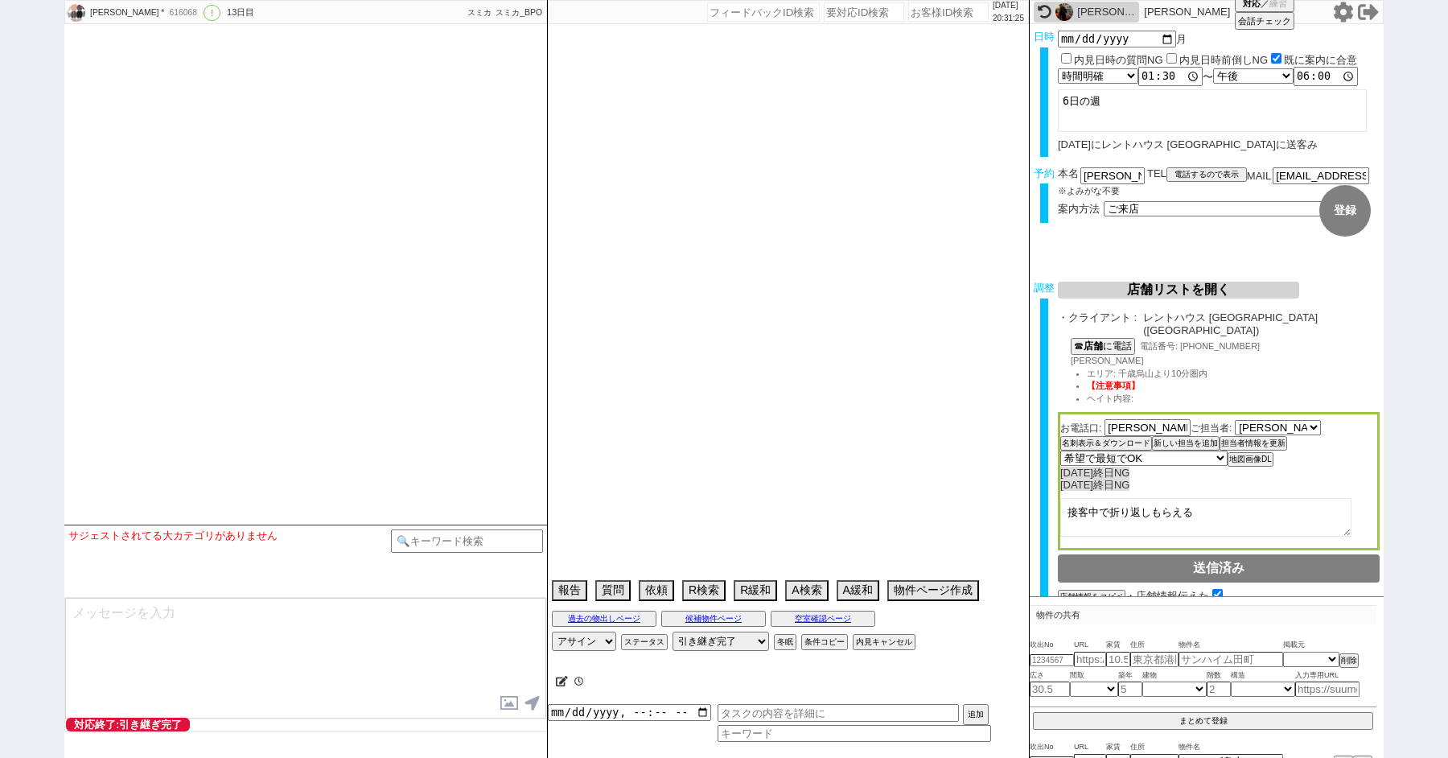
type textarea "他社なし"
select select "2025"
select select "11"
select select "37"
select select "0"
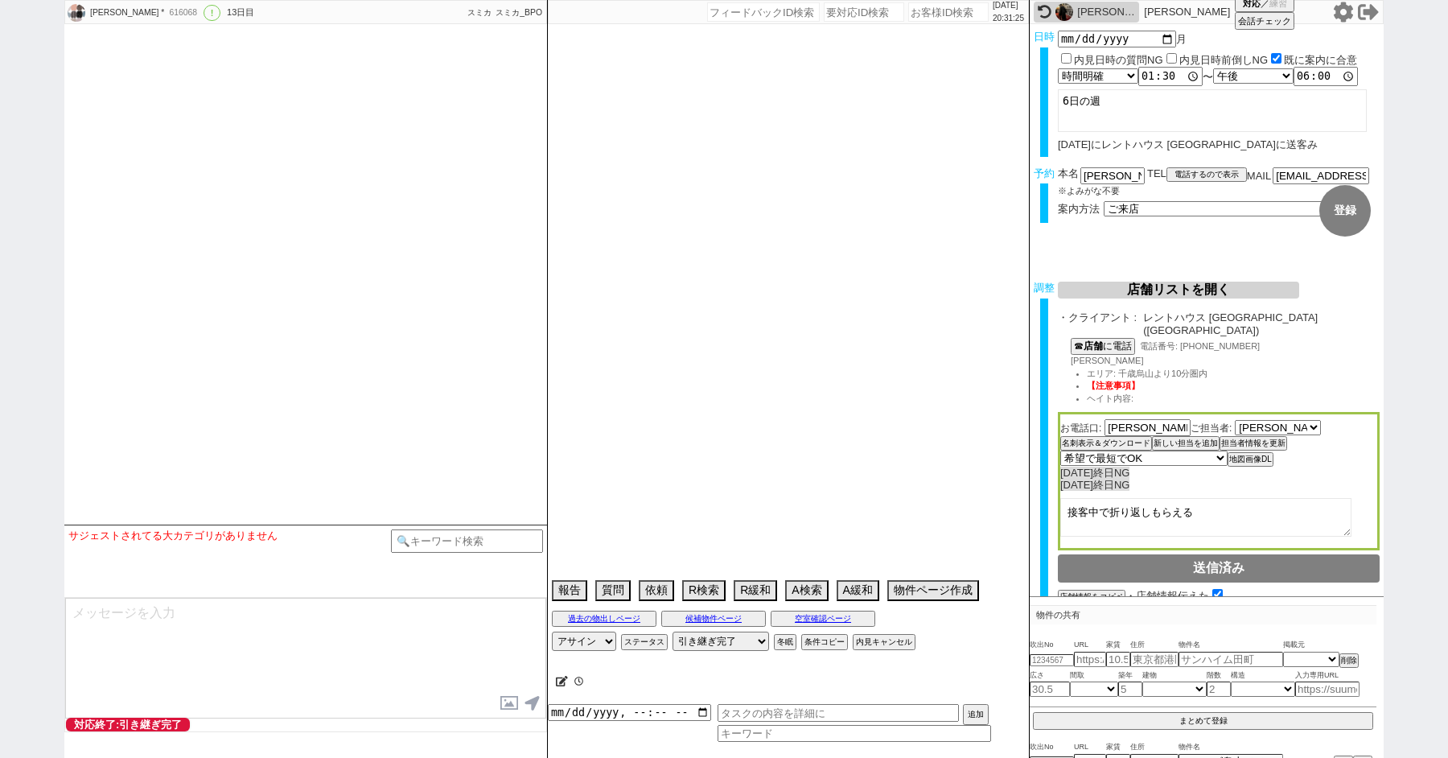
select select "44"
select select "1154"
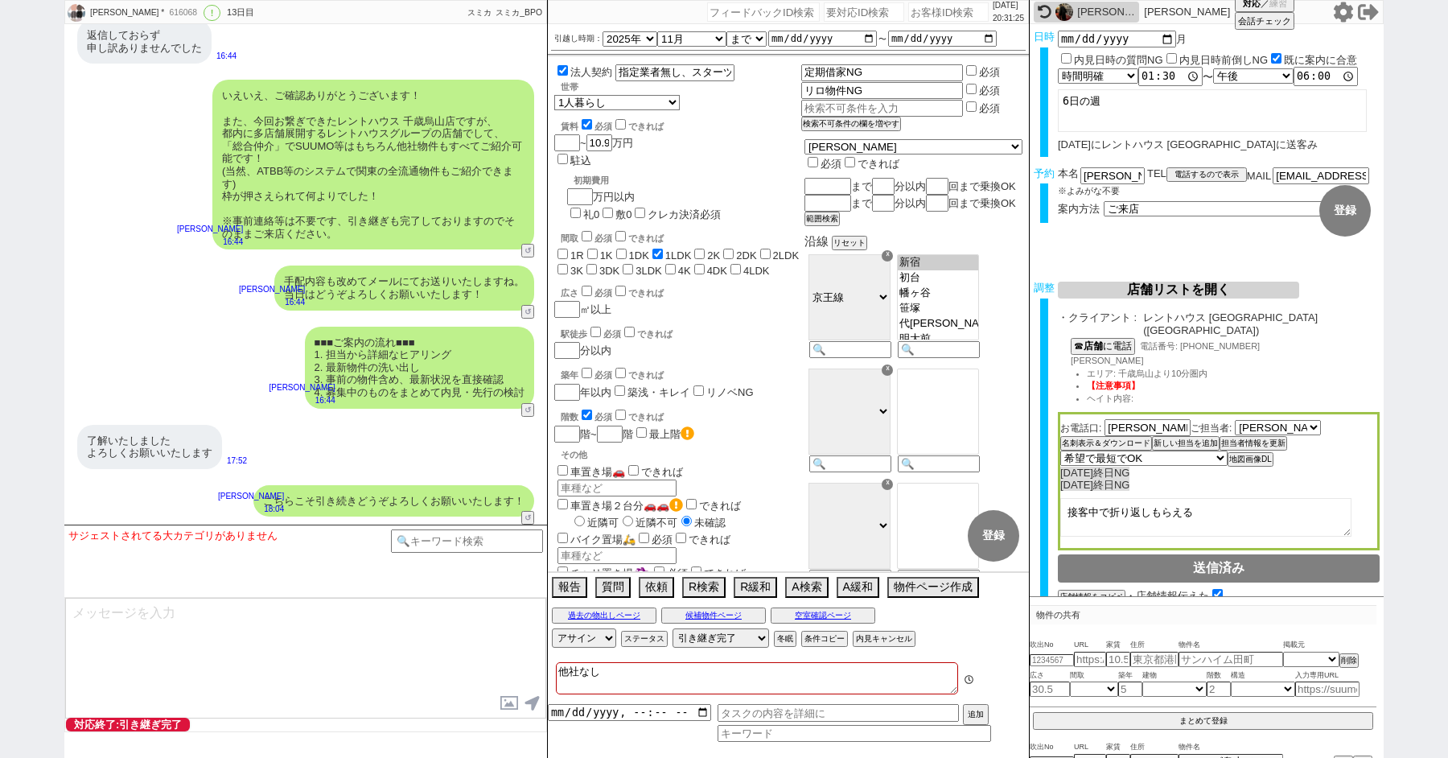
scroll to position [37, 0]
click at [433, 548] on input at bounding box center [467, 539] width 152 height 20
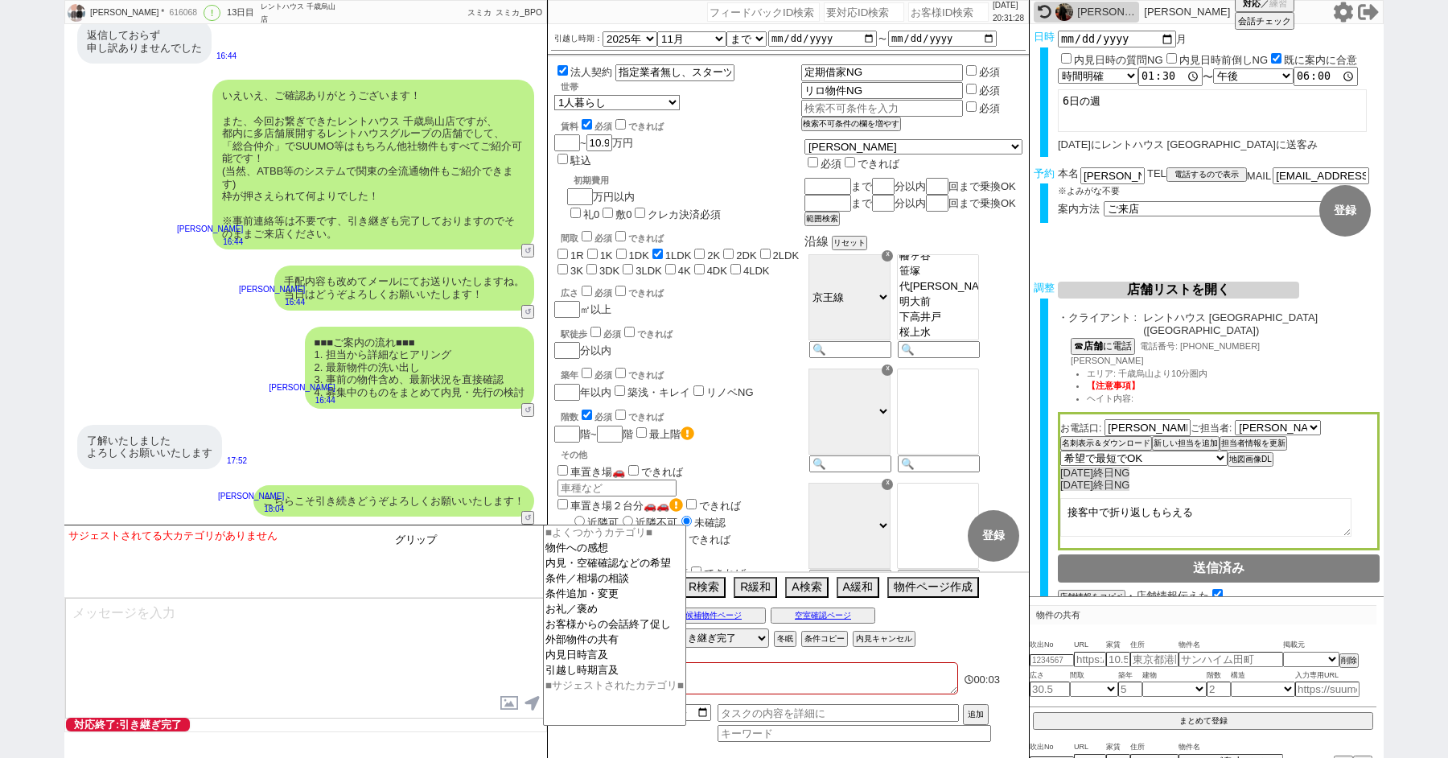
type input "グリップ"
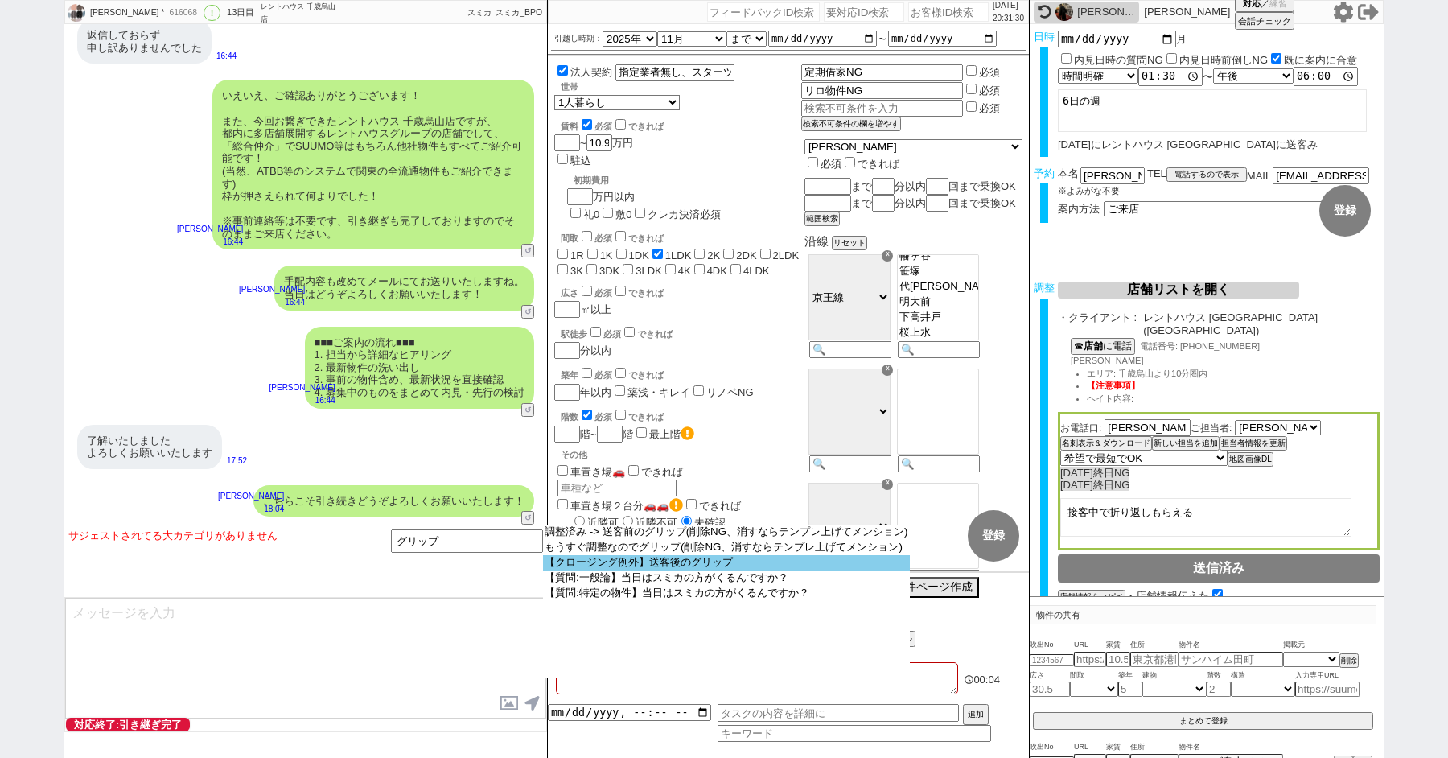
click at [668, 570] on option "【クロージング例外】送客後のグリップ" at bounding box center [726, 562] width 367 height 15
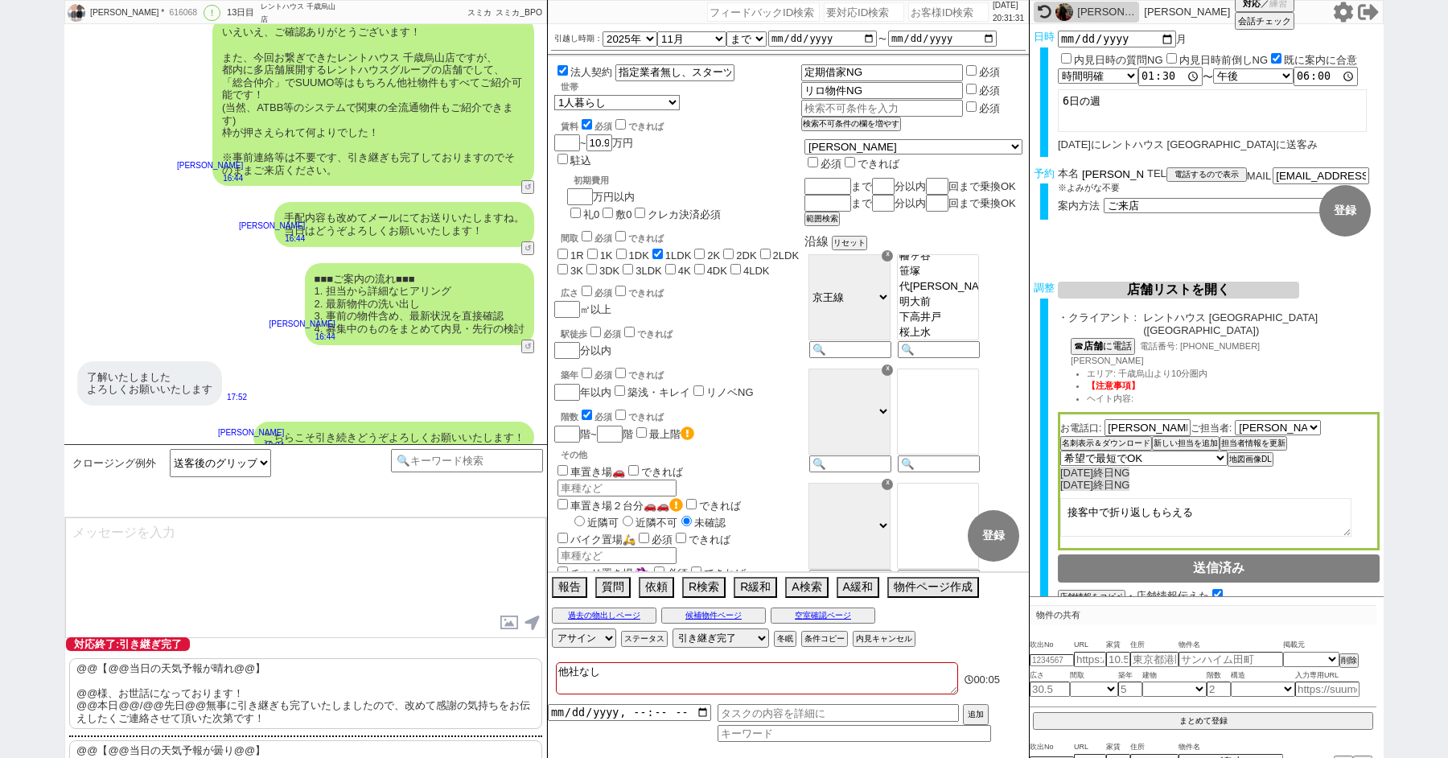
drag, startPoint x: 1104, startPoint y: 173, endPoint x: 1024, endPoint y: 173, distance: 79.7
click at [1031, 173] on div "予約 本名 加納悦子 ※よみがな不要 TEL 電話するので表示 電話の理由 356 初日調整での禊 357 問物漏れ回収 359 内見日が怪しいので前倒し&他…" at bounding box center [1207, 198] width 354 height 63
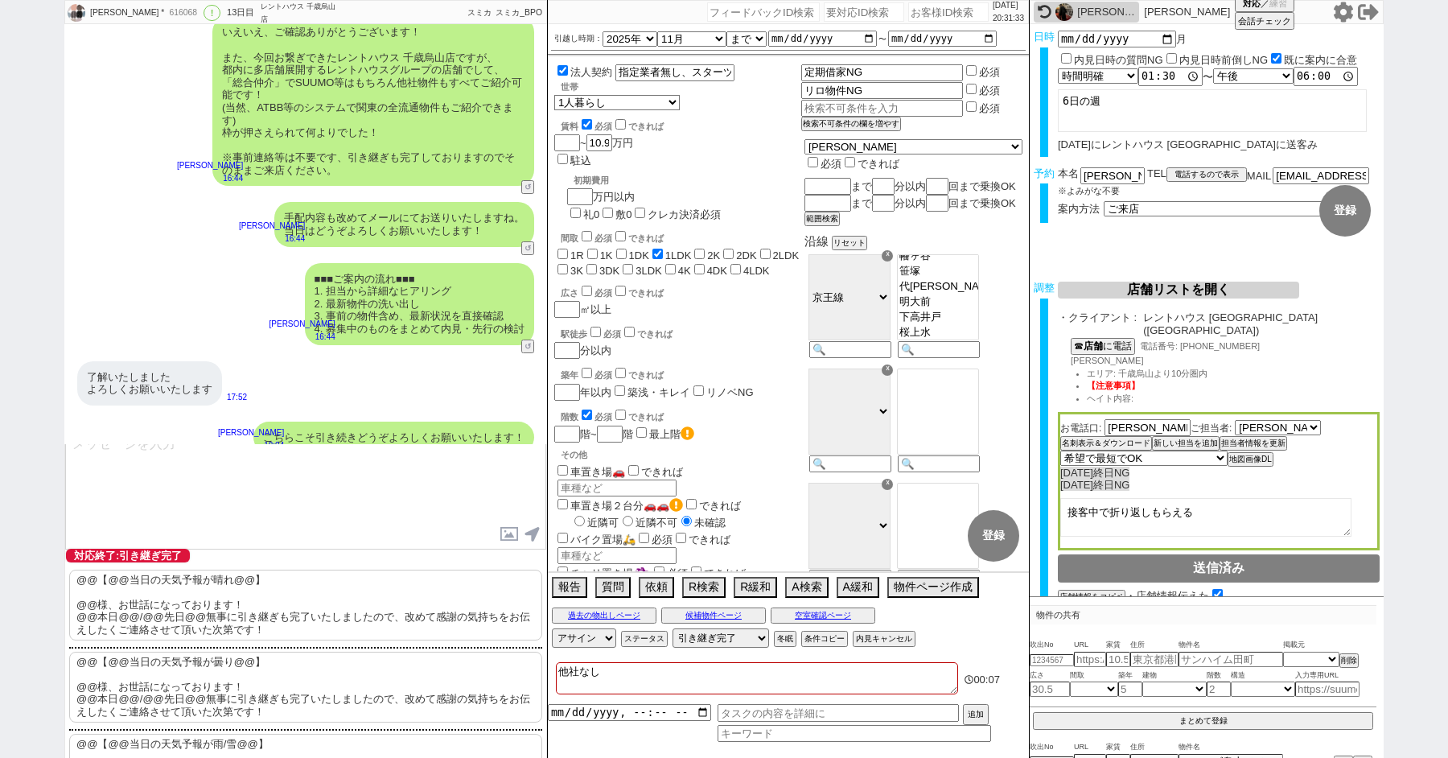
click at [158, 680] on p "@@【@@当日の天気予報が曇り@@】 @@様、お世話になっております！ @@本日@@/@@先日@@無事に引き継ぎも完了いたしましたので、改めて感謝の気持ちをお…" at bounding box center [305, 687] width 473 height 71
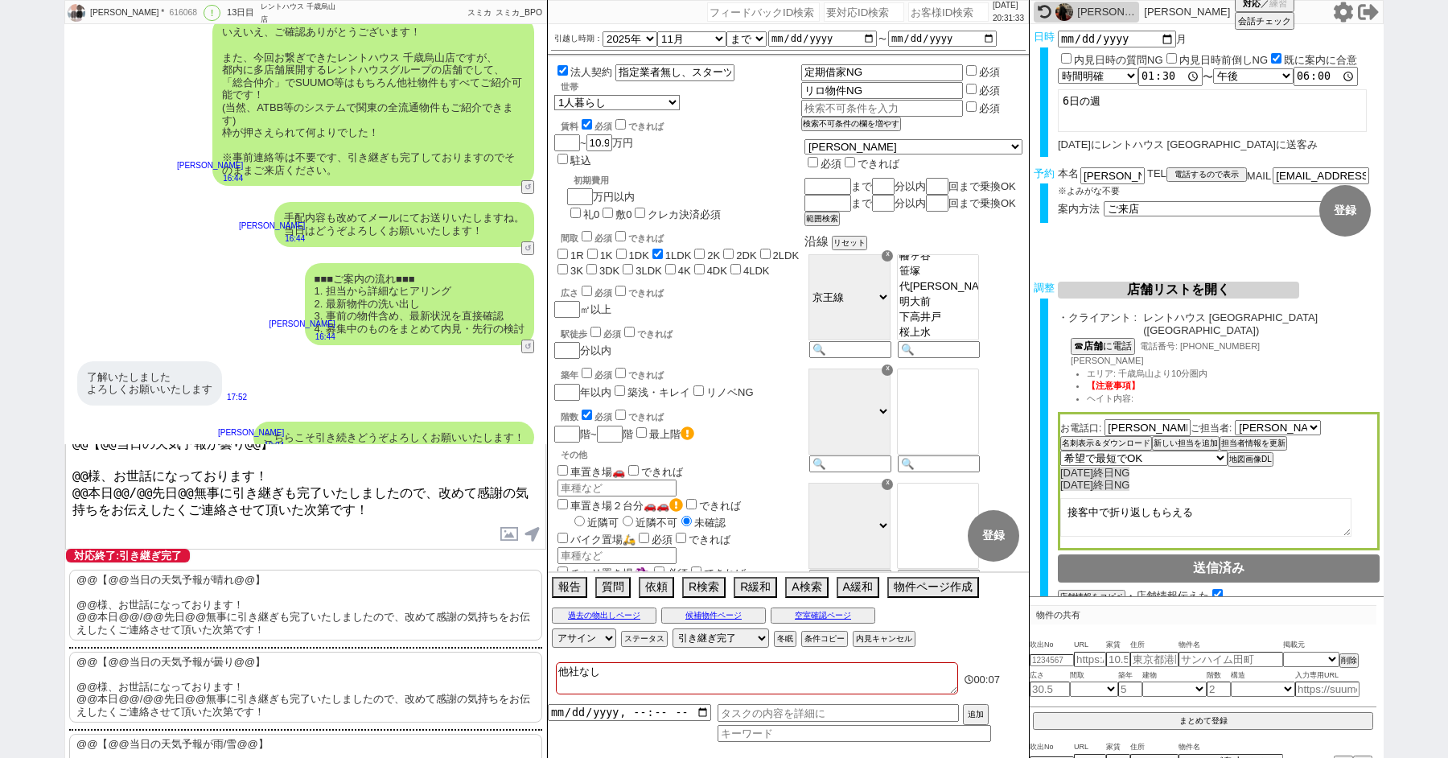
scroll to position [79, 0]
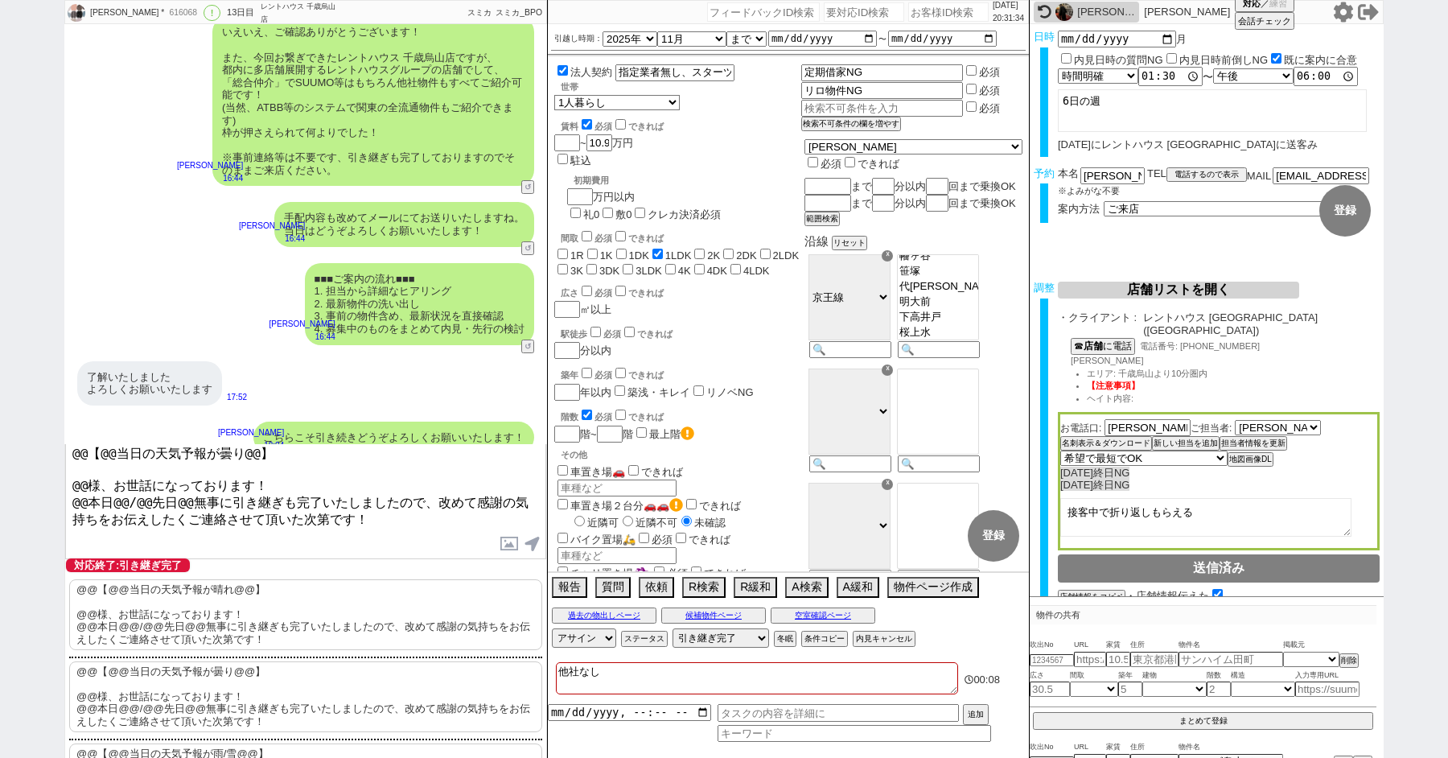
drag, startPoint x: 86, startPoint y: 476, endPoint x: 0, endPoint y: 368, distance: 138.0
click at [8, 382] on div "e. kano * 616068 ! 0 13日目 レントハウス 千歳烏山店 冬眠中 自社客 スミカ スミカ_BPO チャット全表示 2025-09-23 新…" at bounding box center [724, 379] width 1448 height 758
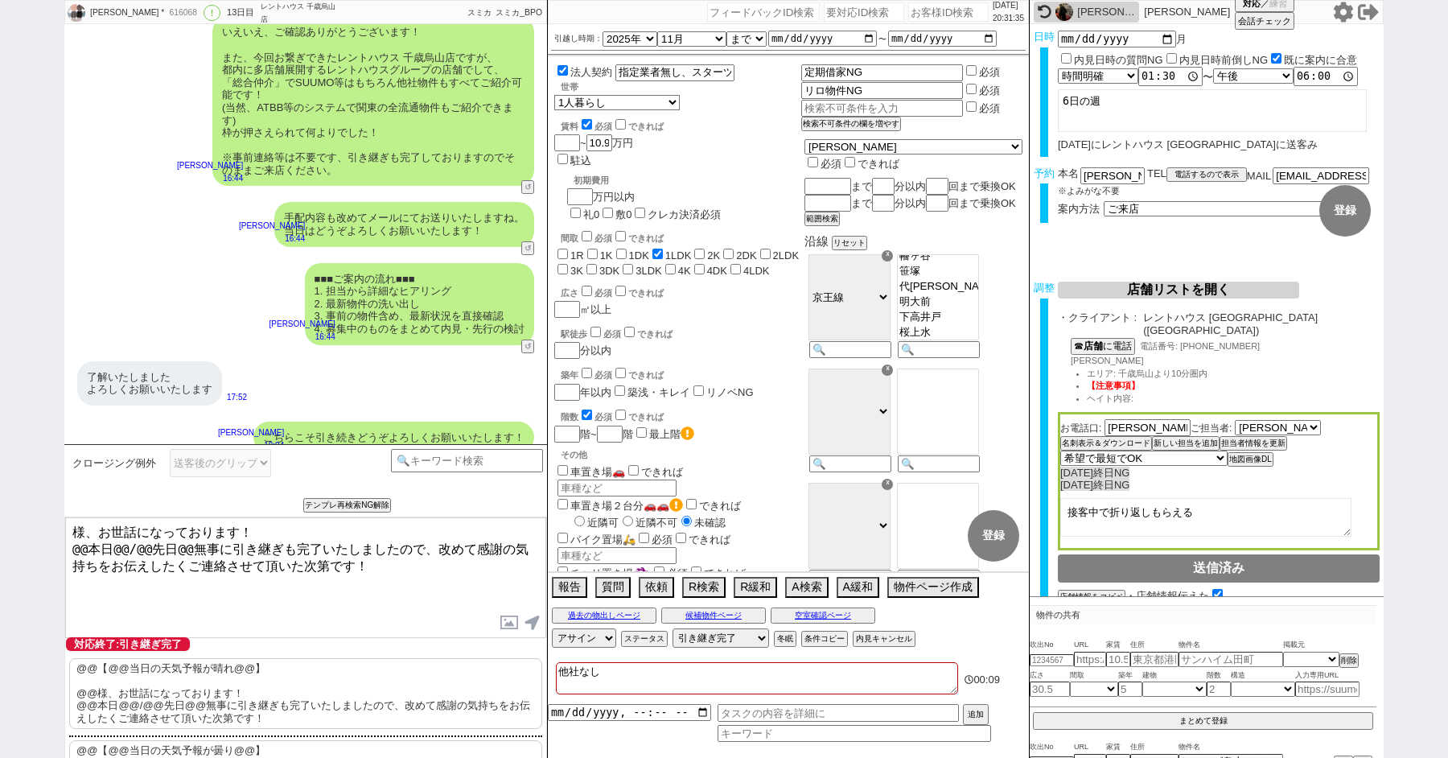
paste textarea "加納"
drag, startPoint x: 184, startPoint y: 542, endPoint x: 51, endPoint y: 542, distance: 132.8
click at [58, 542] on div "e. kano * 616068 ! 0 13日目 レントハウス 千歳烏山店 冬眠中 自社客 スミカ スミカ_BPO チャット全表示 2025-09-23 新…" at bounding box center [724, 379] width 1448 height 758
type textarea "加納様、お世話になっております！ 本日無事に引き継ぎも完了いたしましたので、改めて感謝の気持ちをお伝えしたくご連絡させて頂いた次第です！"
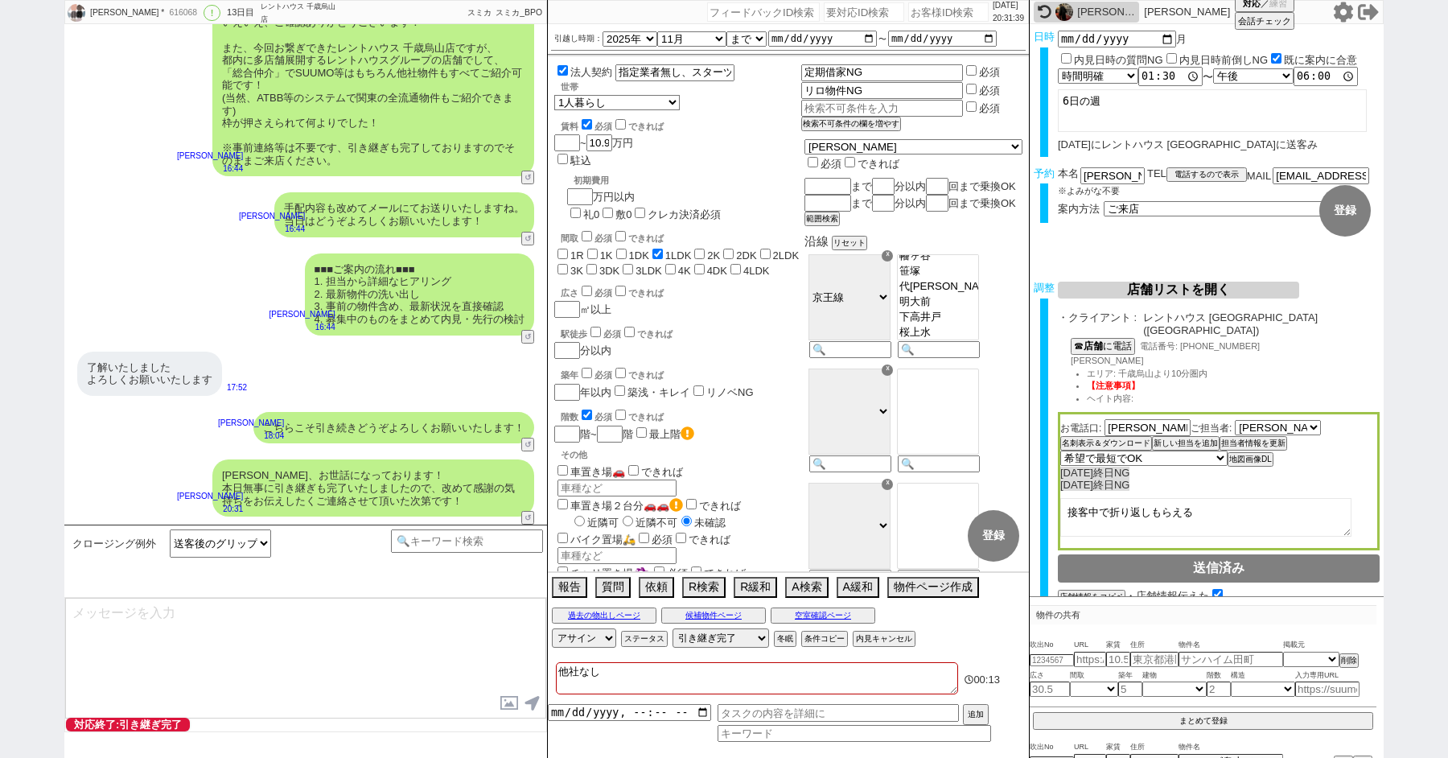
type textarea "改めてこれまで丁寧にやり取り頂きまして、誠にありがとうございました！ 細かなご連絡にお手間をおかけしたこともあったかと存じますが、常にご協力いただいたおかげで…"
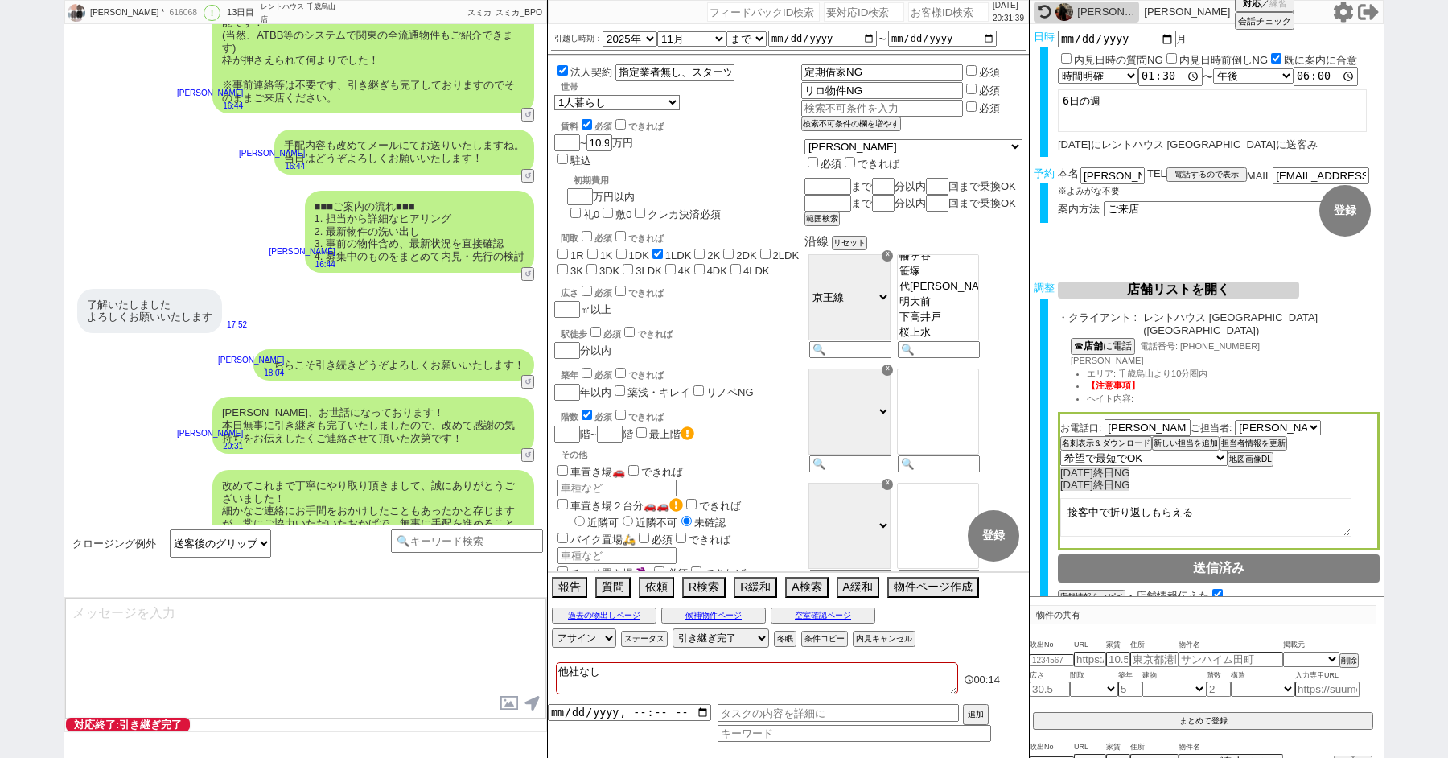
scroll to position [13244, 0]
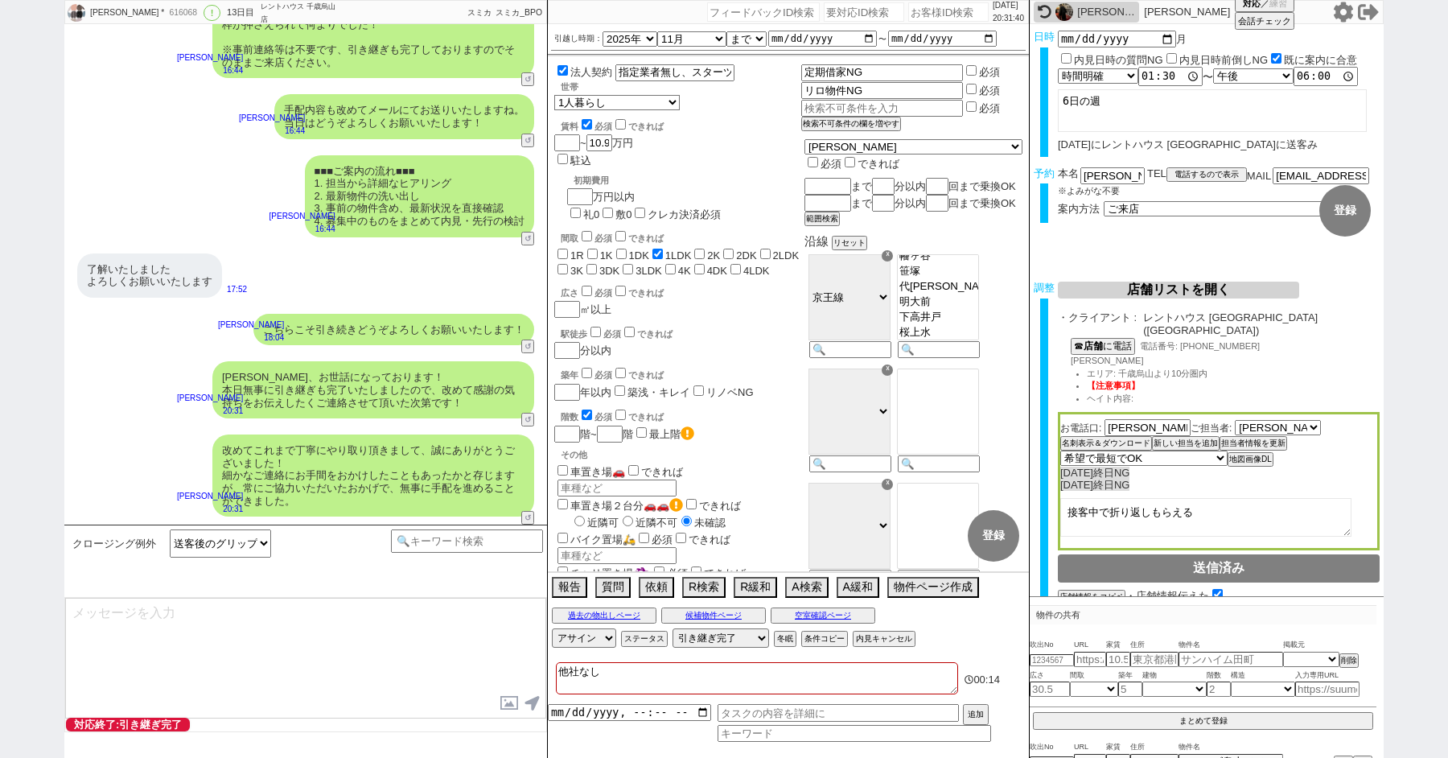
type textarea "当日は今のところ曇りということで、気候的にも動きやすく、日当たり等も確認できる良いタイミングかと思います！ 加えて地場に強い総合仲介店のスタッフも押さえられて…"
type textarea "※ご自身でお問合せされますと他業者からの電話やメールが多数届き、ご負担が増えてしまう場合がございますので、今回のご案内に一元化されるのがやはりオススメかと思い…"
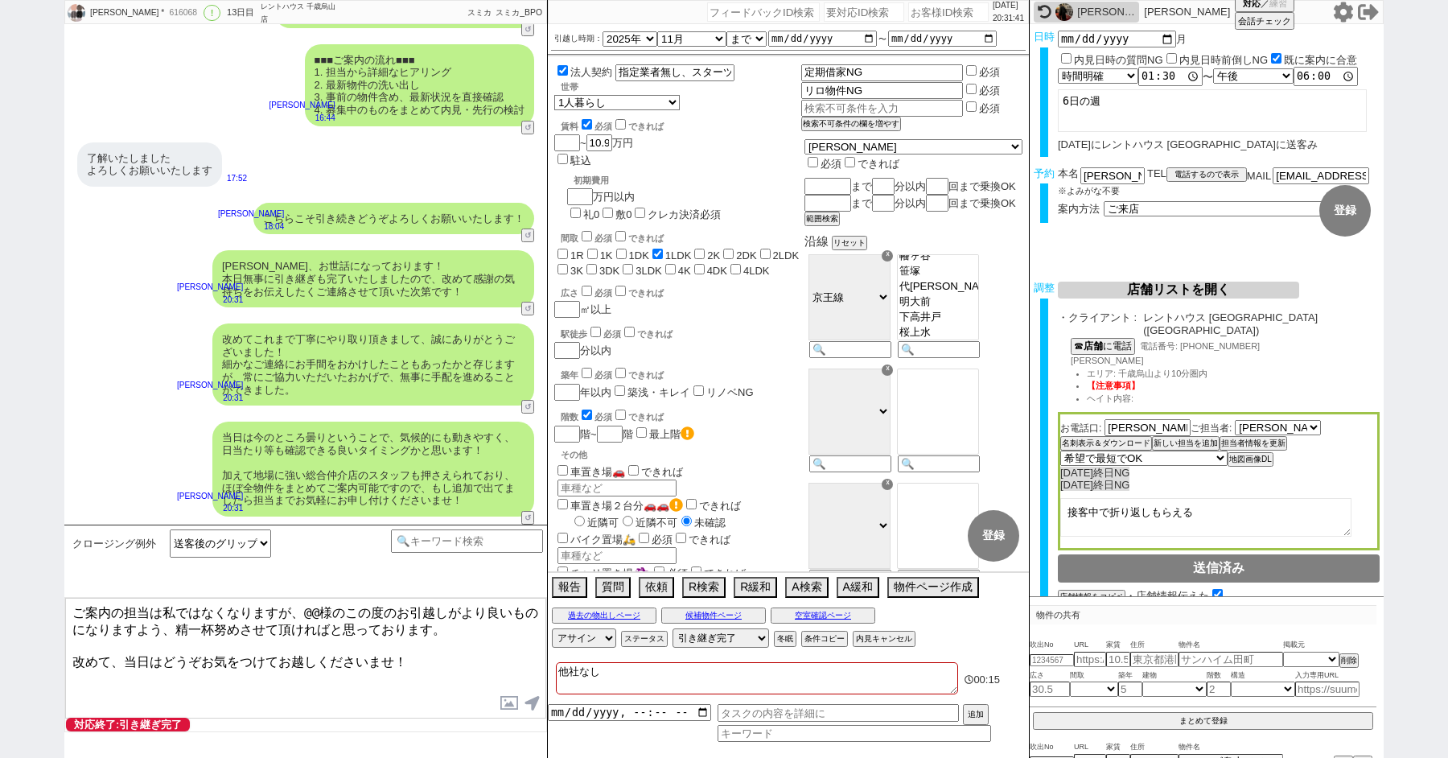
scroll to position [13427, 0]
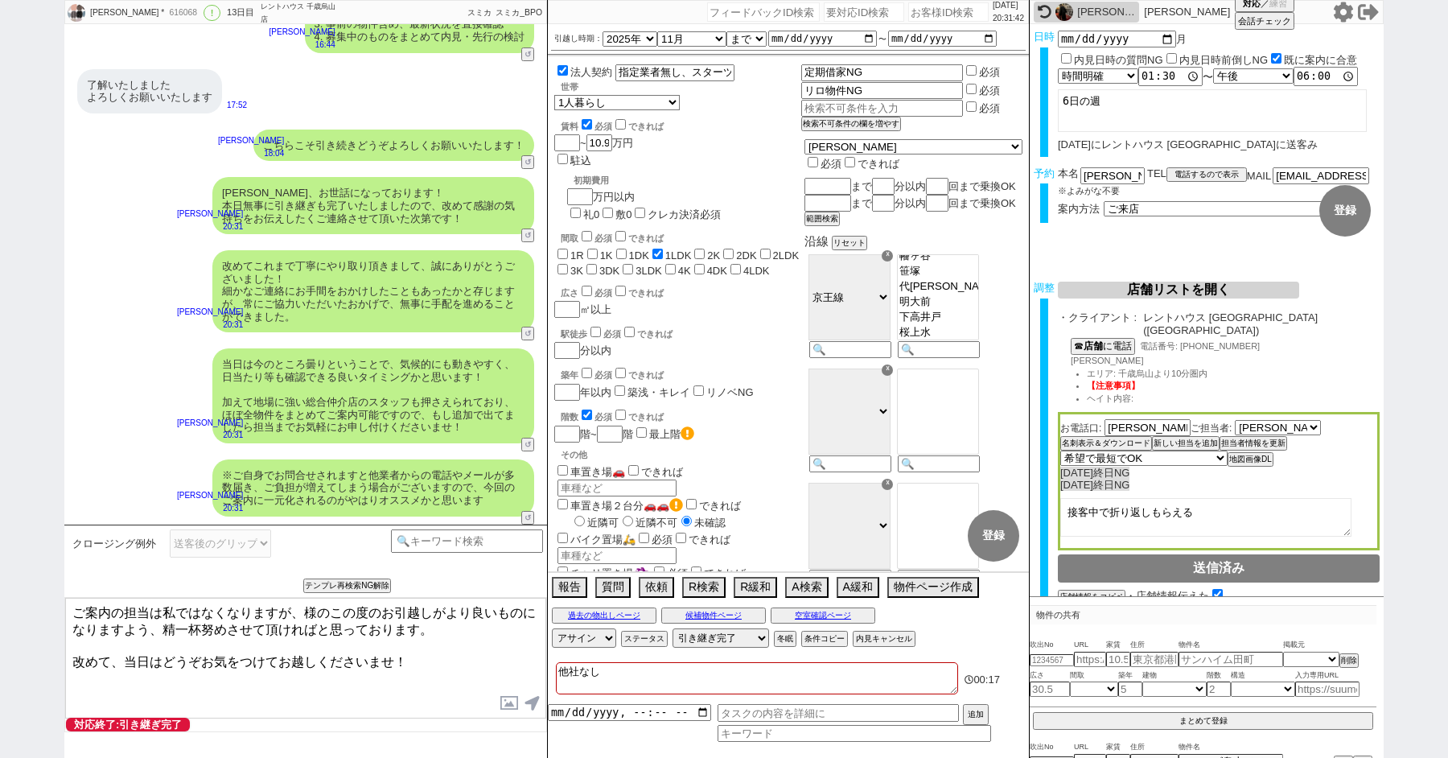
paste textarea "加納"
type textarea "ご案内の担当は私ではなくなりますが、加納様のこの度のお引越しがより良いものになりますよう、精一杯努めさせて頂ければと思っております。 改めて、当日はどうぞお気…"
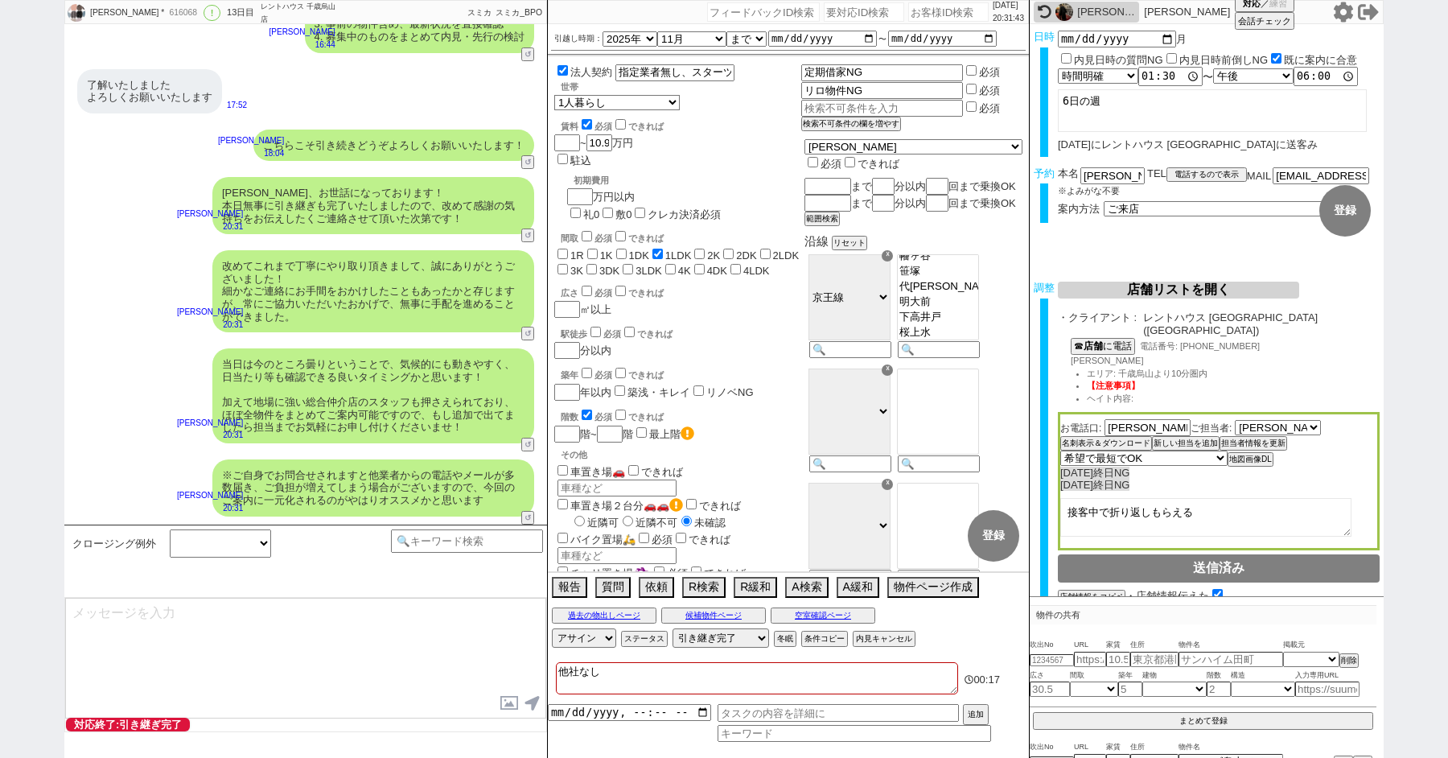
scroll to position [13525, 0]
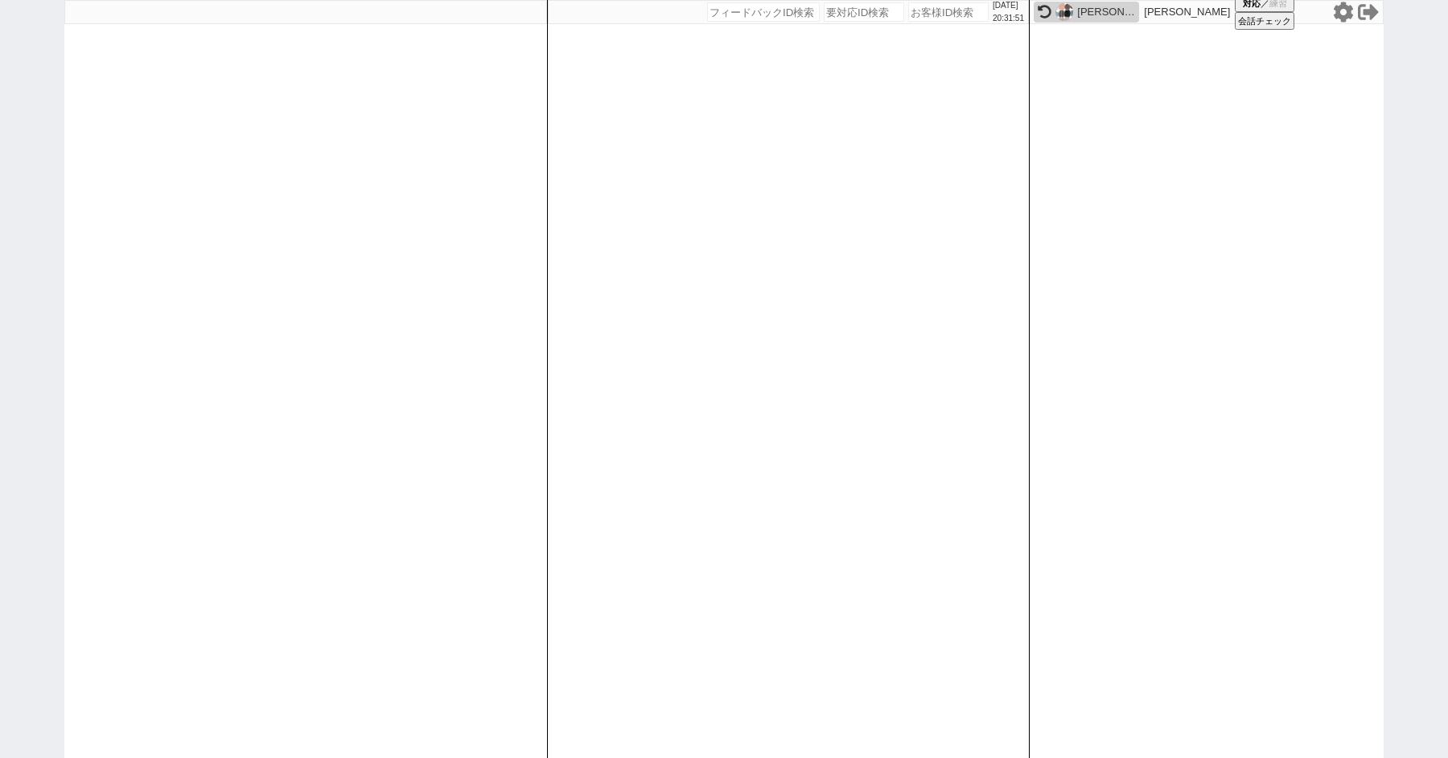
paste input "617370"
type input "617370"
select select "100"
select select "1"
select select "2"
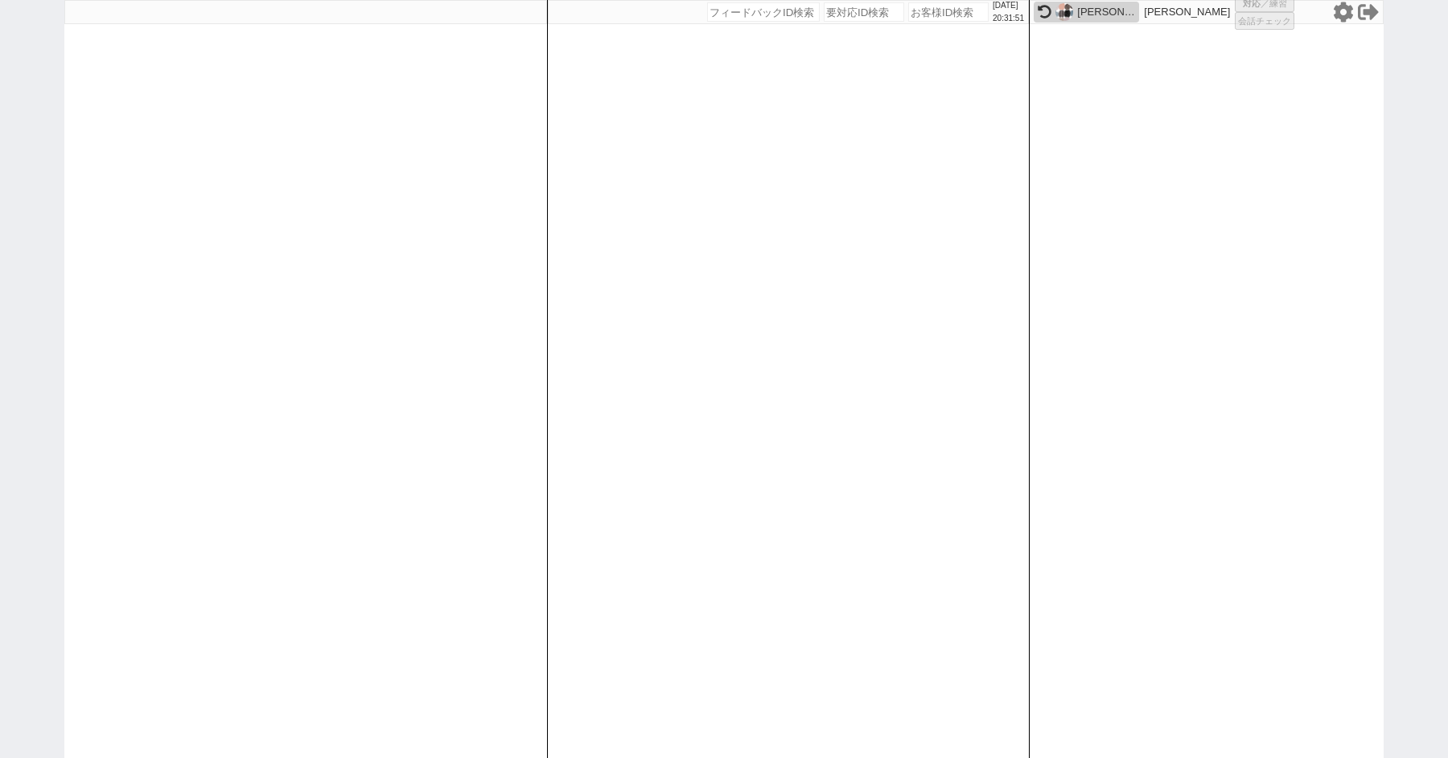
select select "5"
select select
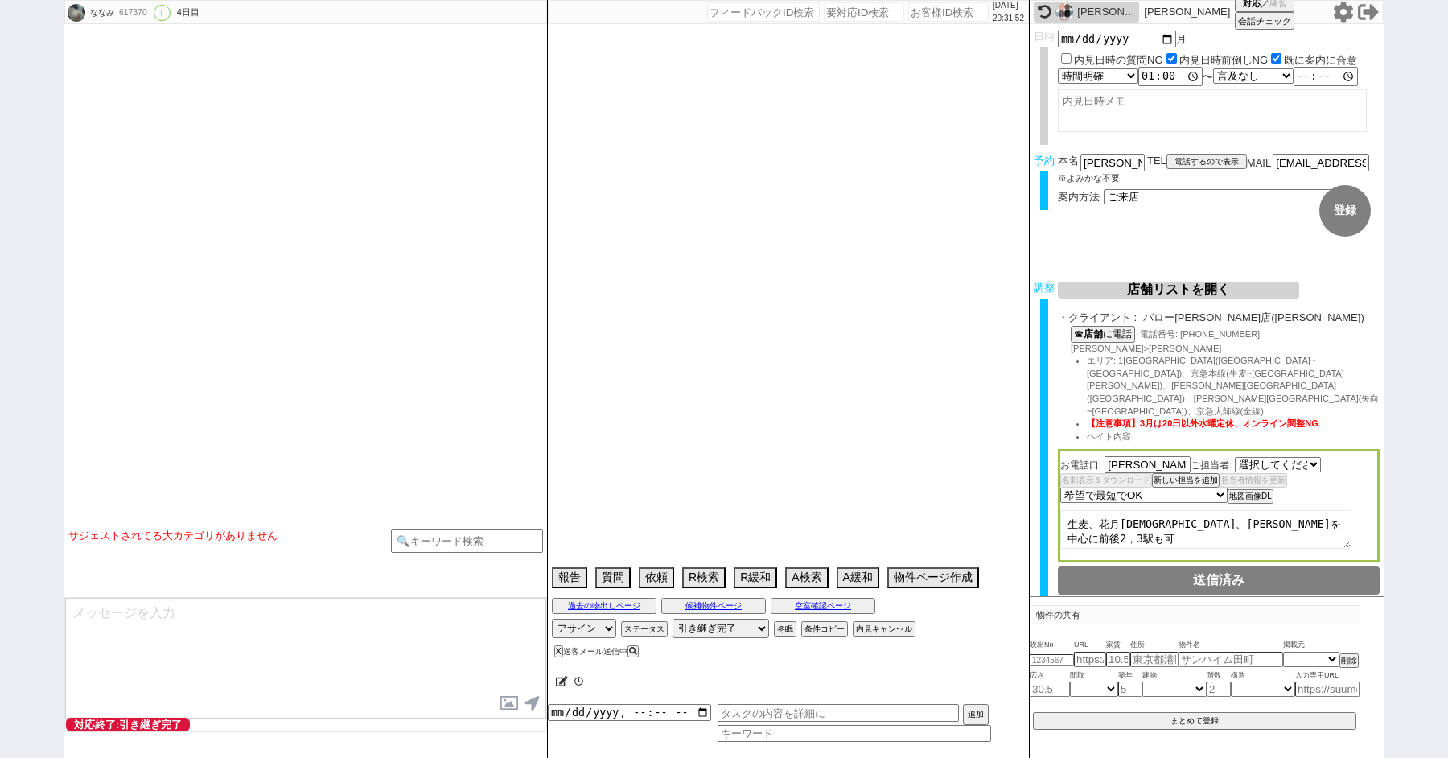
select select "2391"
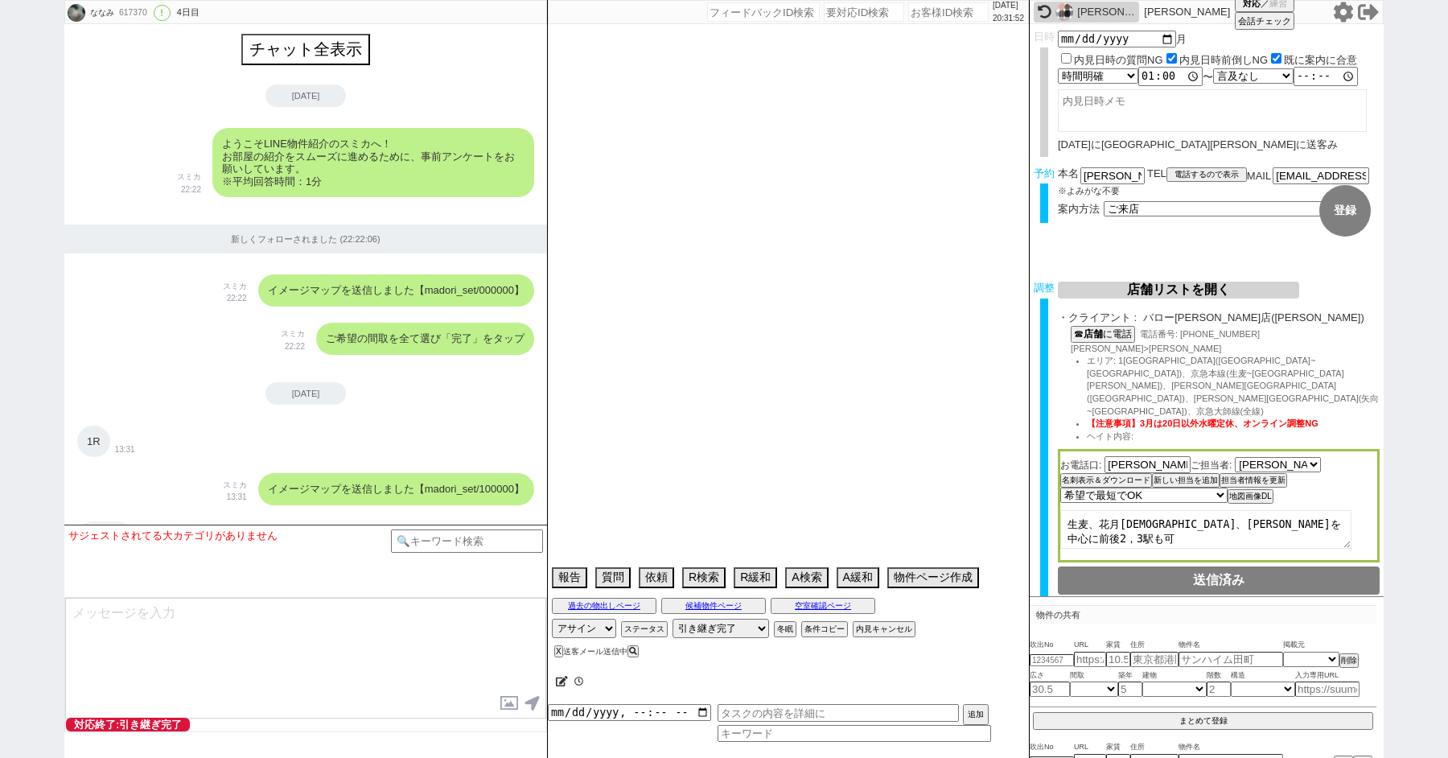
scroll to position [6465, 0]
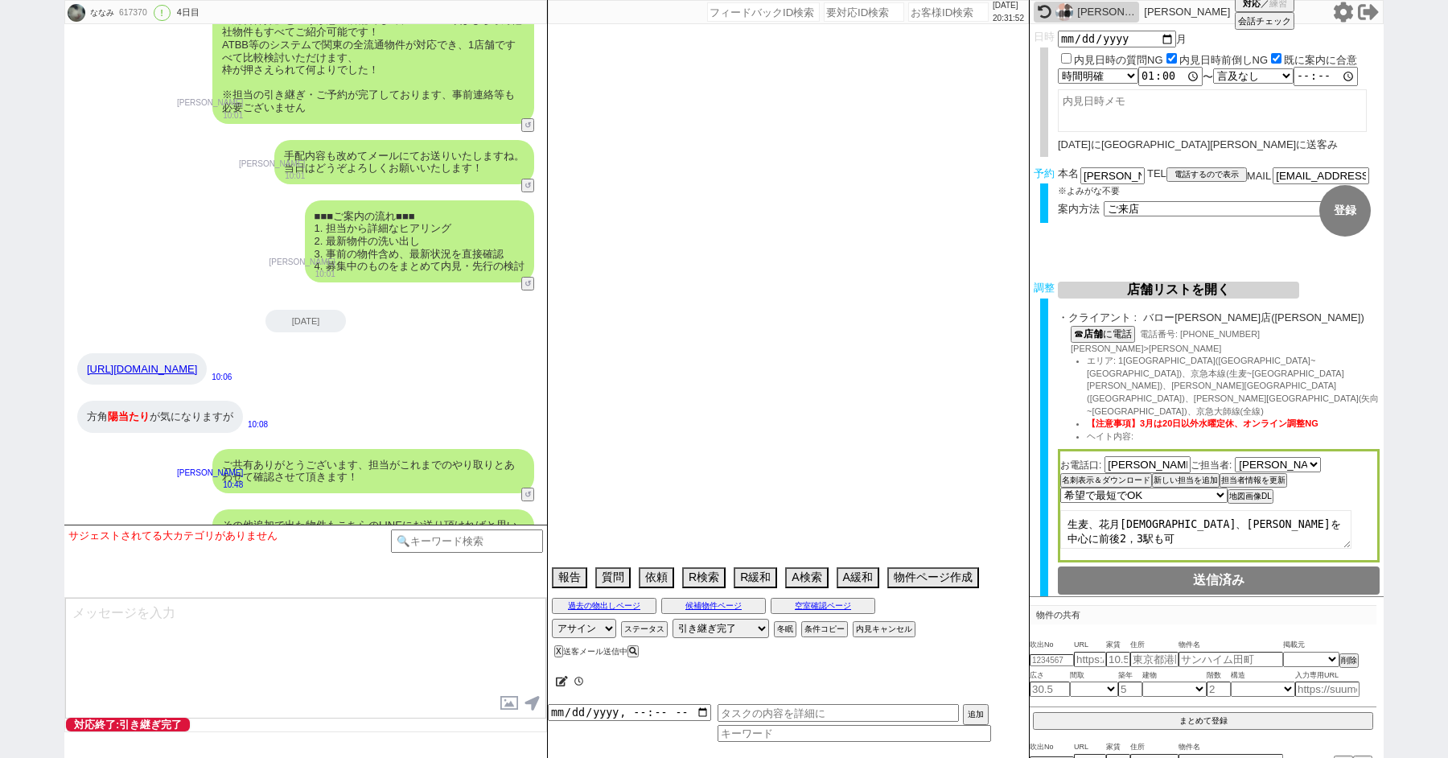
type textarea "@当日までの予定なし"
select select "2025"
select select "10"
select select "36"
select select "0"
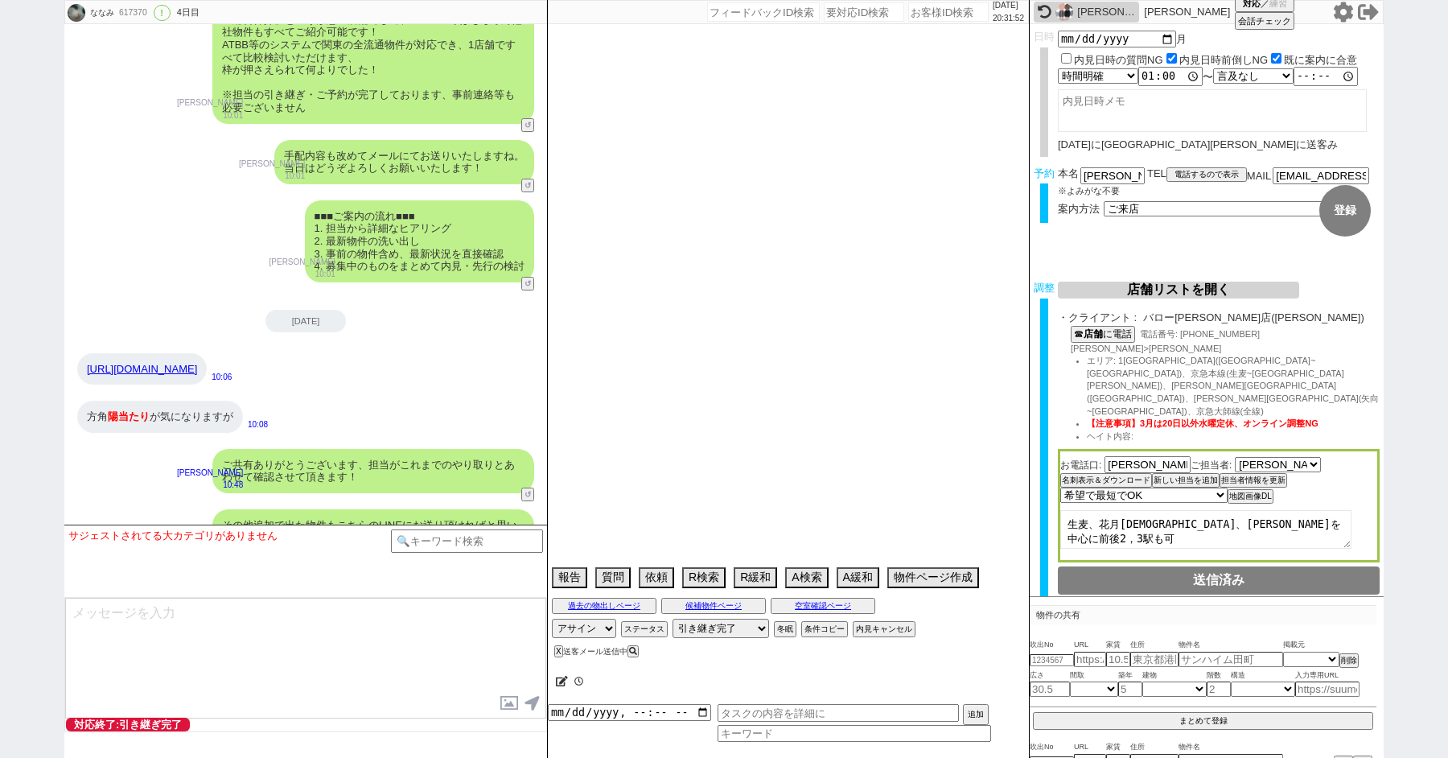
select select "23"
select select "750"
select select "57"
select select "1414"
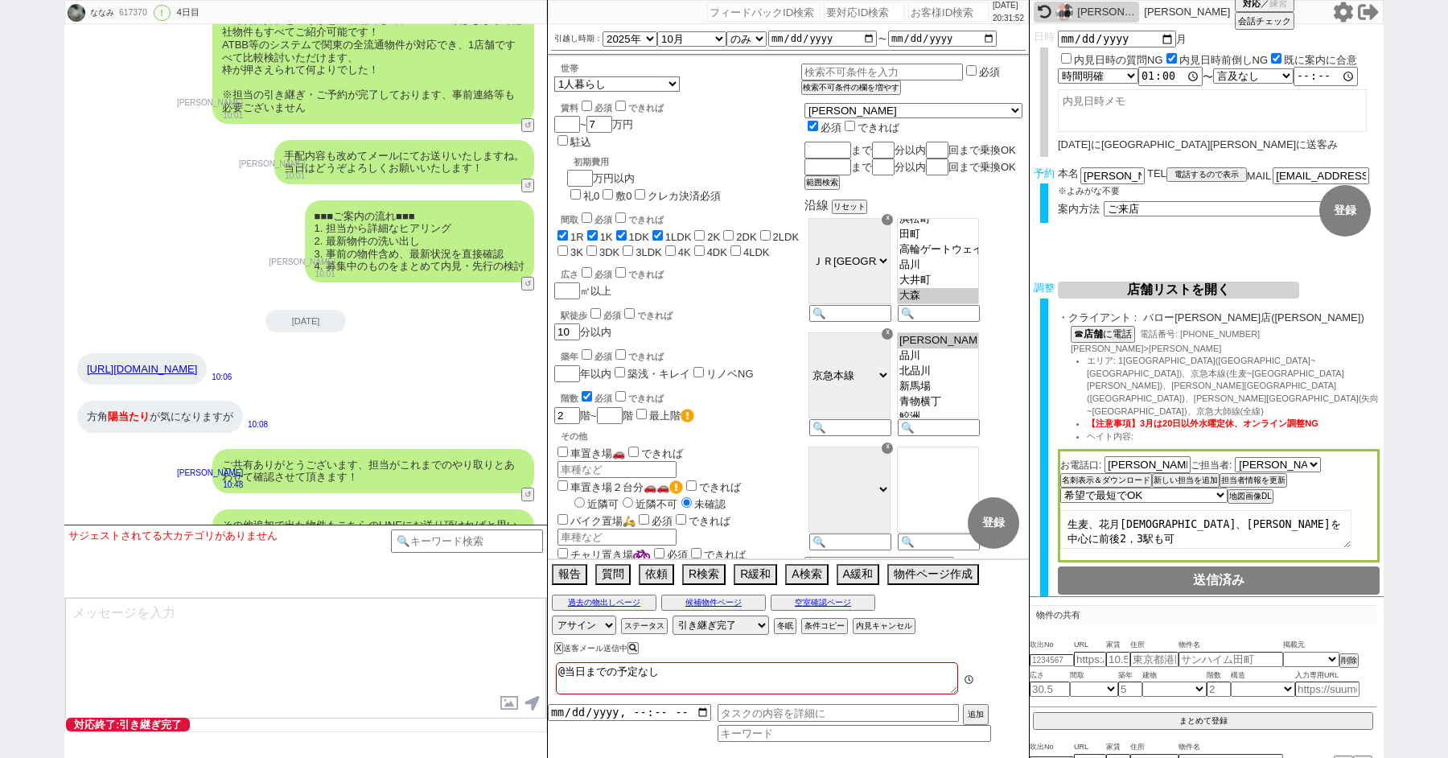
scroll to position [194, 0]
click at [438, 535] on input at bounding box center [467, 539] width 152 height 20
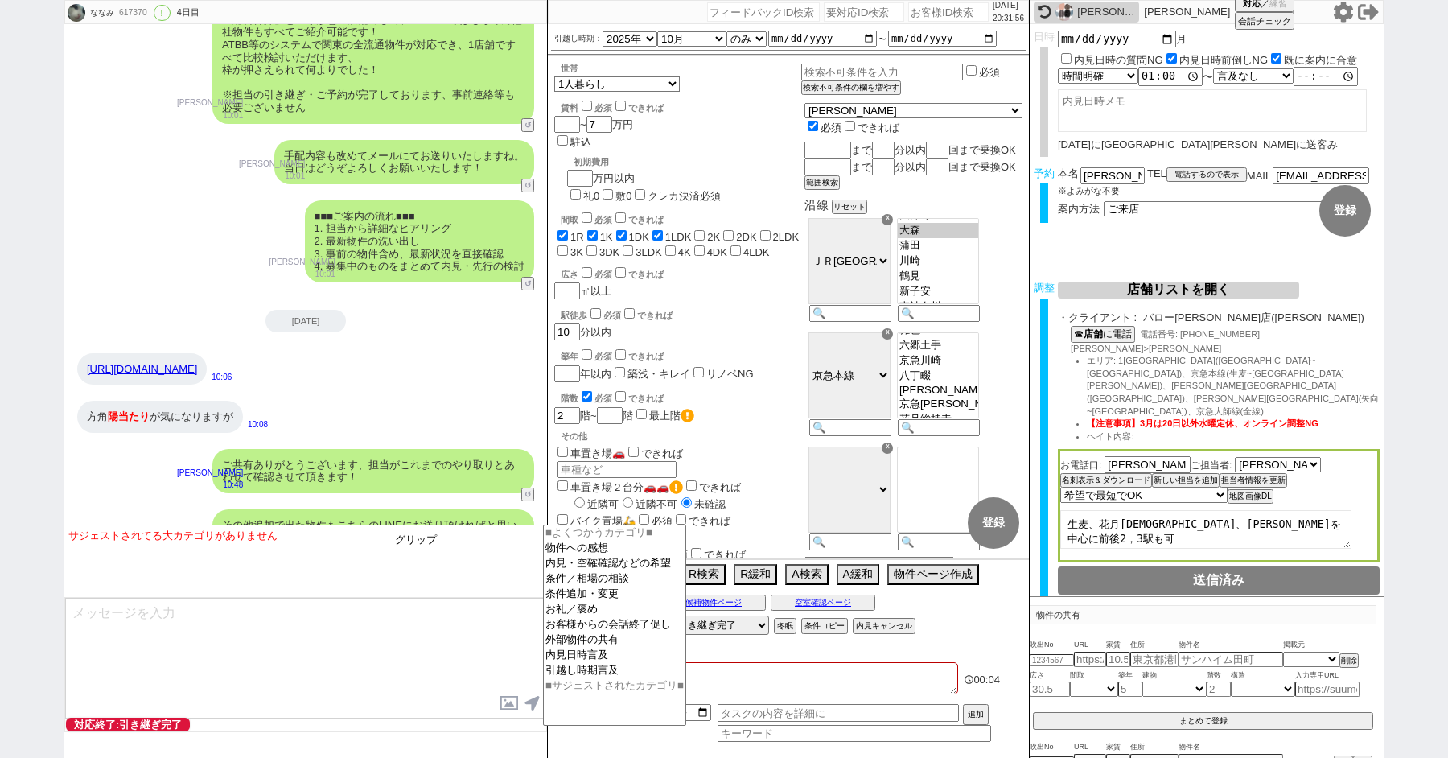
type input "グリップ"
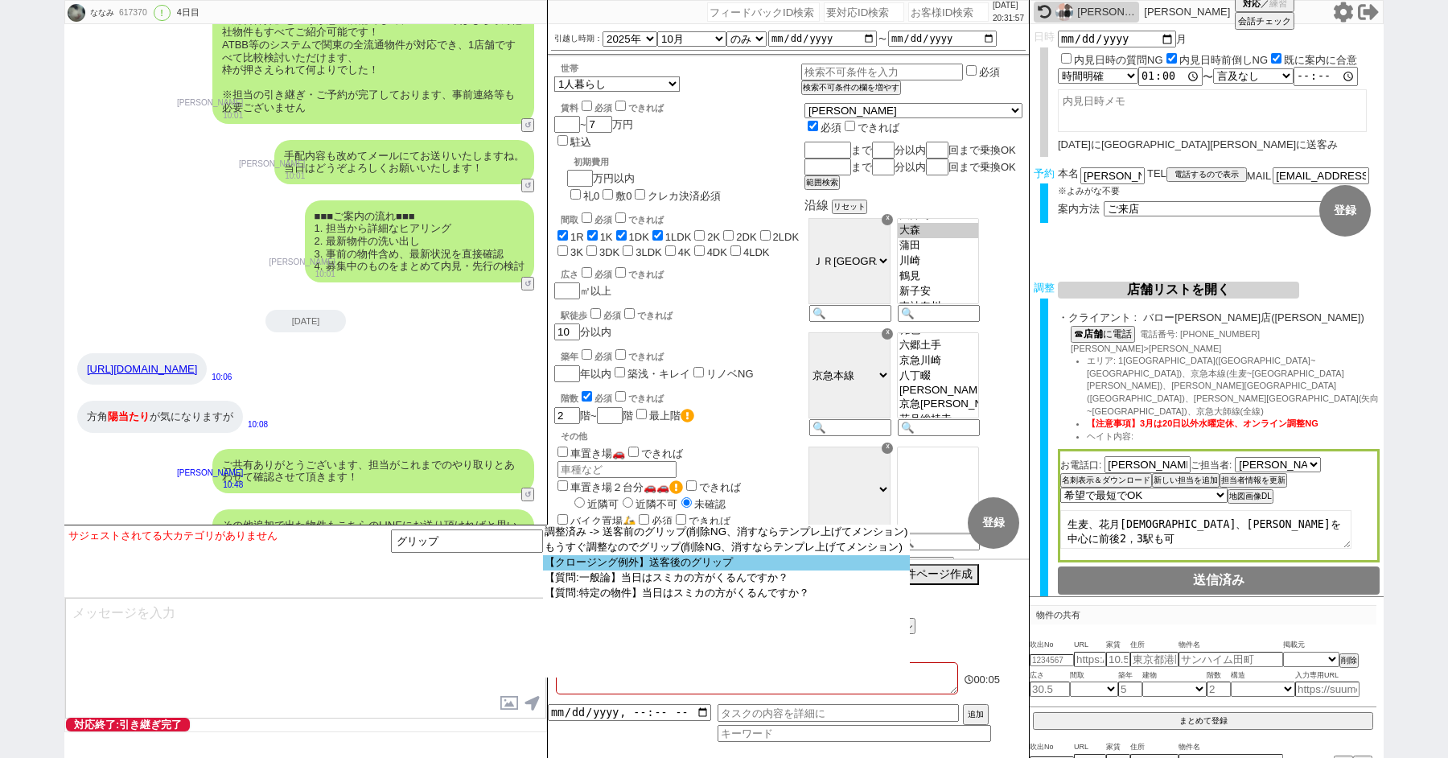
click at [617, 566] on option "【クロージング例外】送客後のグリップ" at bounding box center [726, 562] width 367 height 15
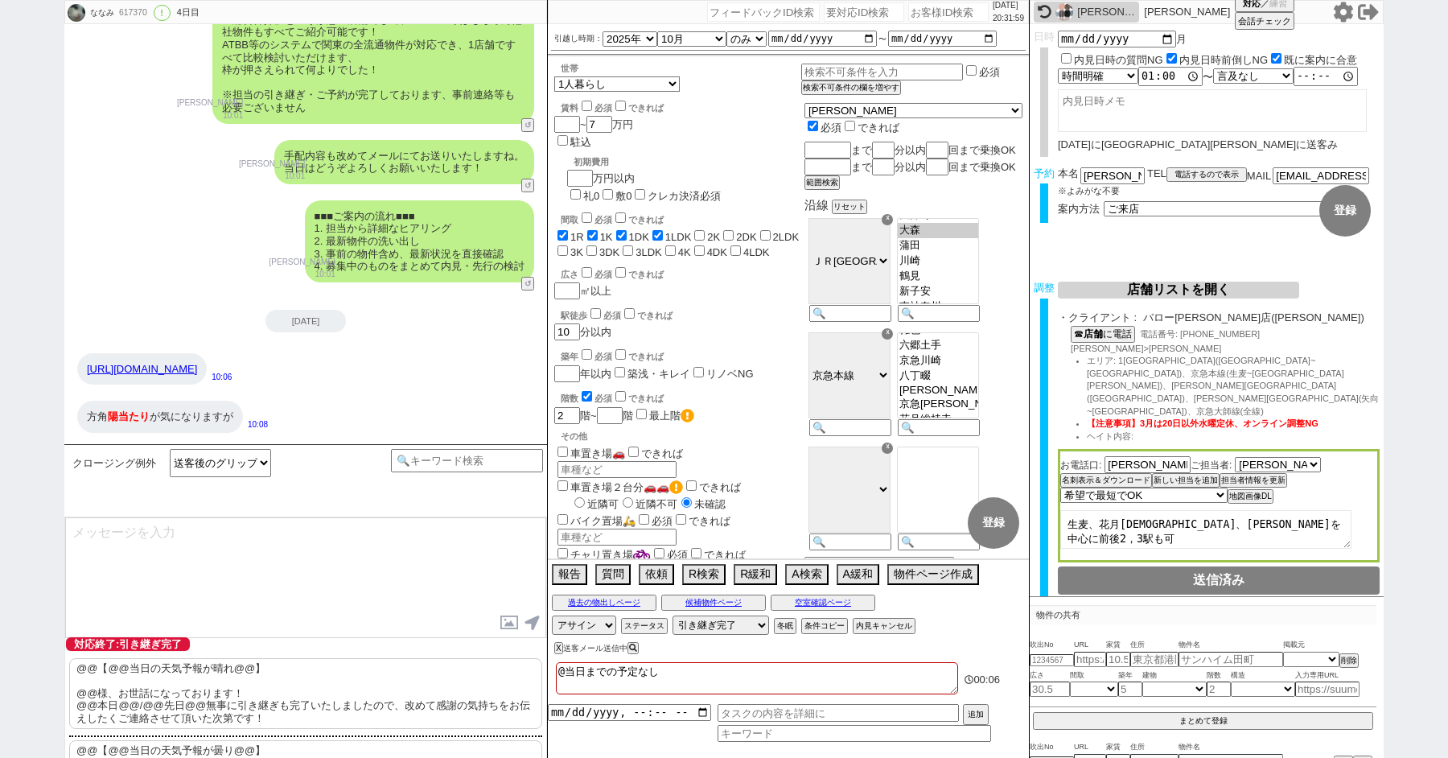
scroll to position [148, 0]
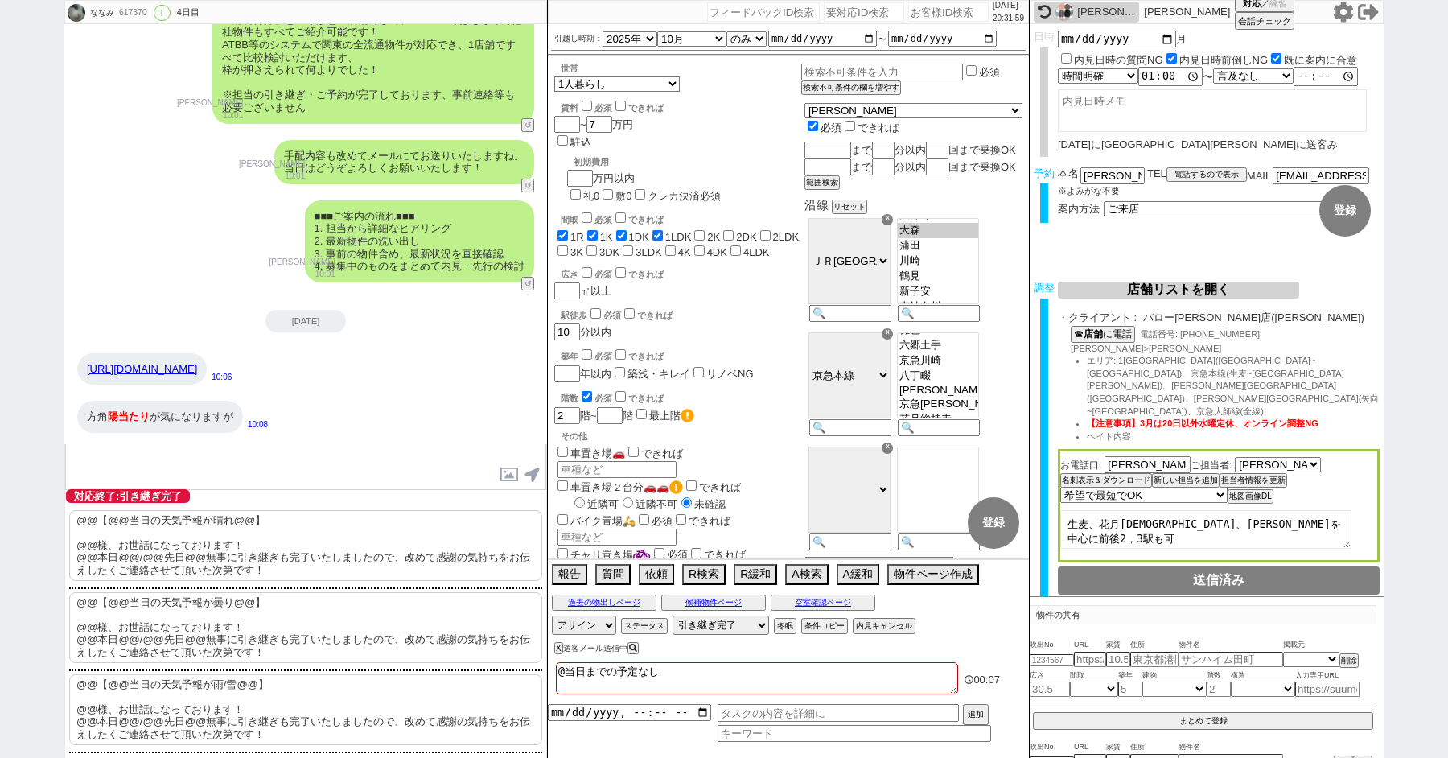
click at [228, 607] on p "@@【@@当日の天気予報が曇り@@】 @@様、お世話になっております！ @@本日@@/@@先日@@無事に引き継ぎも完了いたしましたので、改めて感謝の気持ちをお…" at bounding box center [305, 627] width 473 height 71
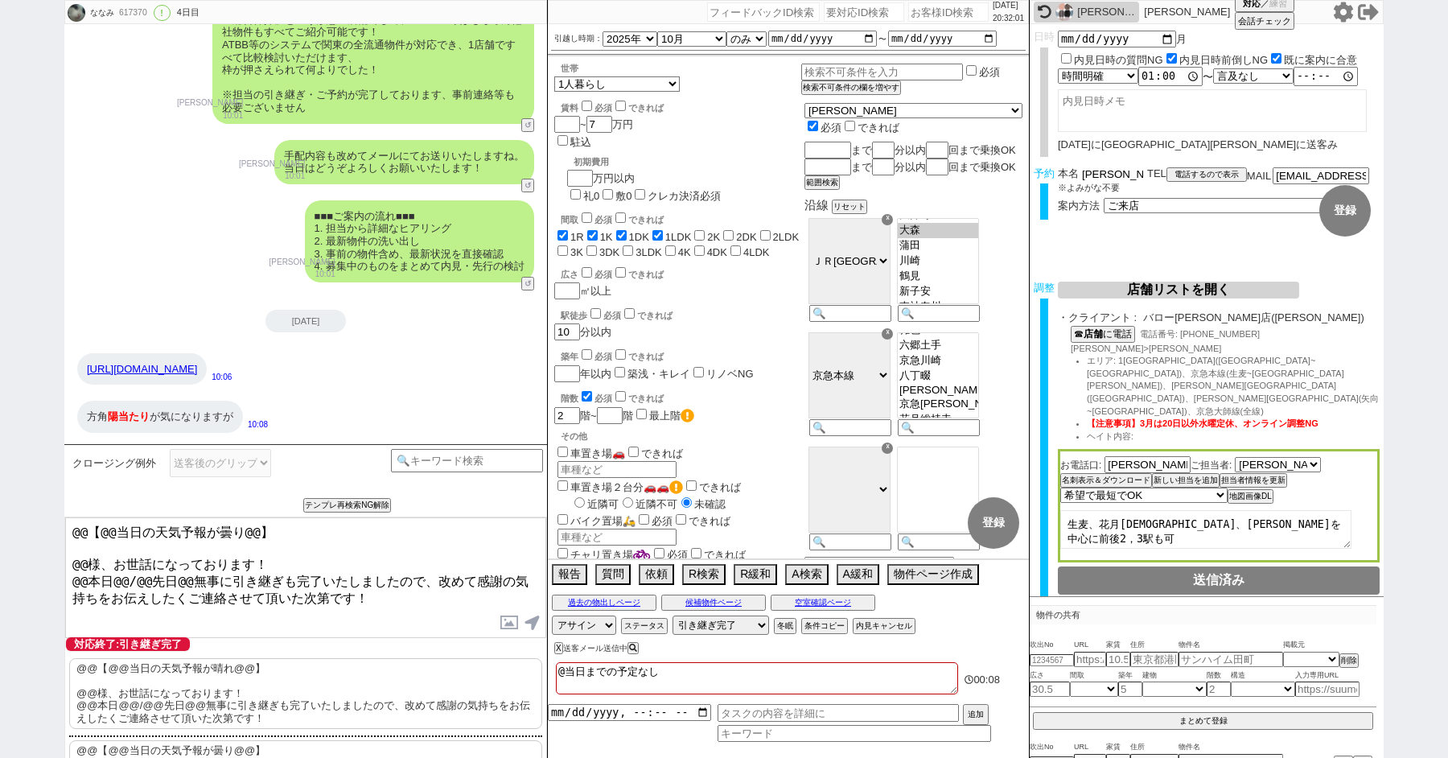
drag, startPoint x: 1105, startPoint y: 175, endPoint x: 933, endPoint y: 168, distance: 172.3
click at [933, 168] on div "ななみ 617370 ! 0 4日目 冬眠中 自社客 スミカ スミカ_BPO チャット全表示 2025-10-01 ようこそLINE物件紹介のスミカへ！ お部…" at bounding box center [723, 379] width 1319 height 758
drag, startPoint x: 88, startPoint y: 554, endPoint x: 0, endPoint y: 426, distance: 155.1
click at [0, 447] on div "ななみ 617370 ! 0 4日目 冬眠中 自社客 スミカ スミカ_BPO チャット全表示 2025-10-01 ようこそLINE物件紹介のスミカへ！ お部…" at bounding box center [724, 379] width 1448 height 758
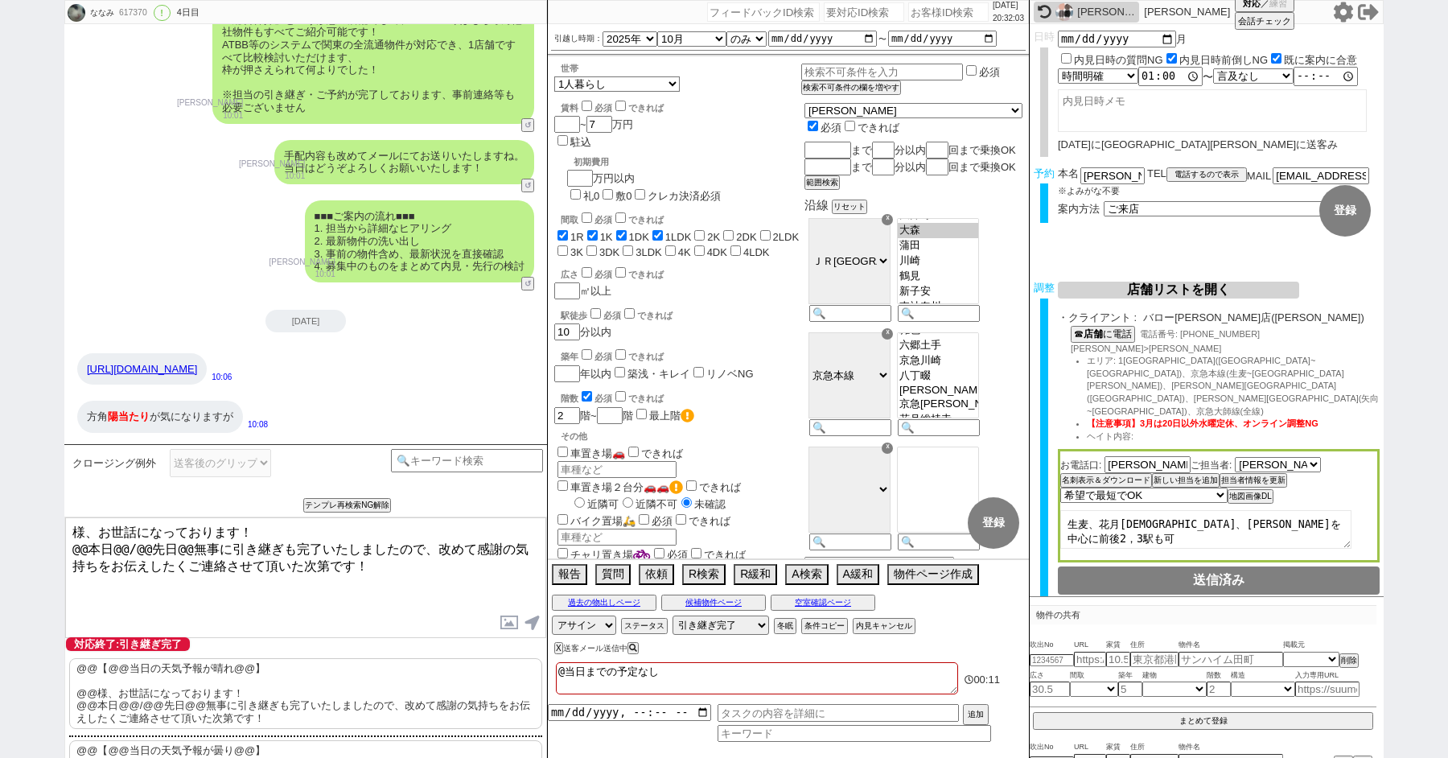
paste textarea "津田"
drag, startPoint x: 183, startPoint y: 542, endPoint x: 74, endPoint y: 541, distance: 108.6
click at [74, 541] on textarea "津田様、お世話になっております！ @@本日@@/@@先日@@無事に引き継ぎも完了いたしましたので、改めて感謝の気持ちをお伝えしたくご連絡させて頂いた次第です！" at bounding box center [305, 577] width 481 height 121
type textarea "津田様、お世話になっております！ 本日無事に引き継ぎも完了いたしましたので、改めて感謝の気持ちをお伝えしたくご連絡させて頂いた次第です！"
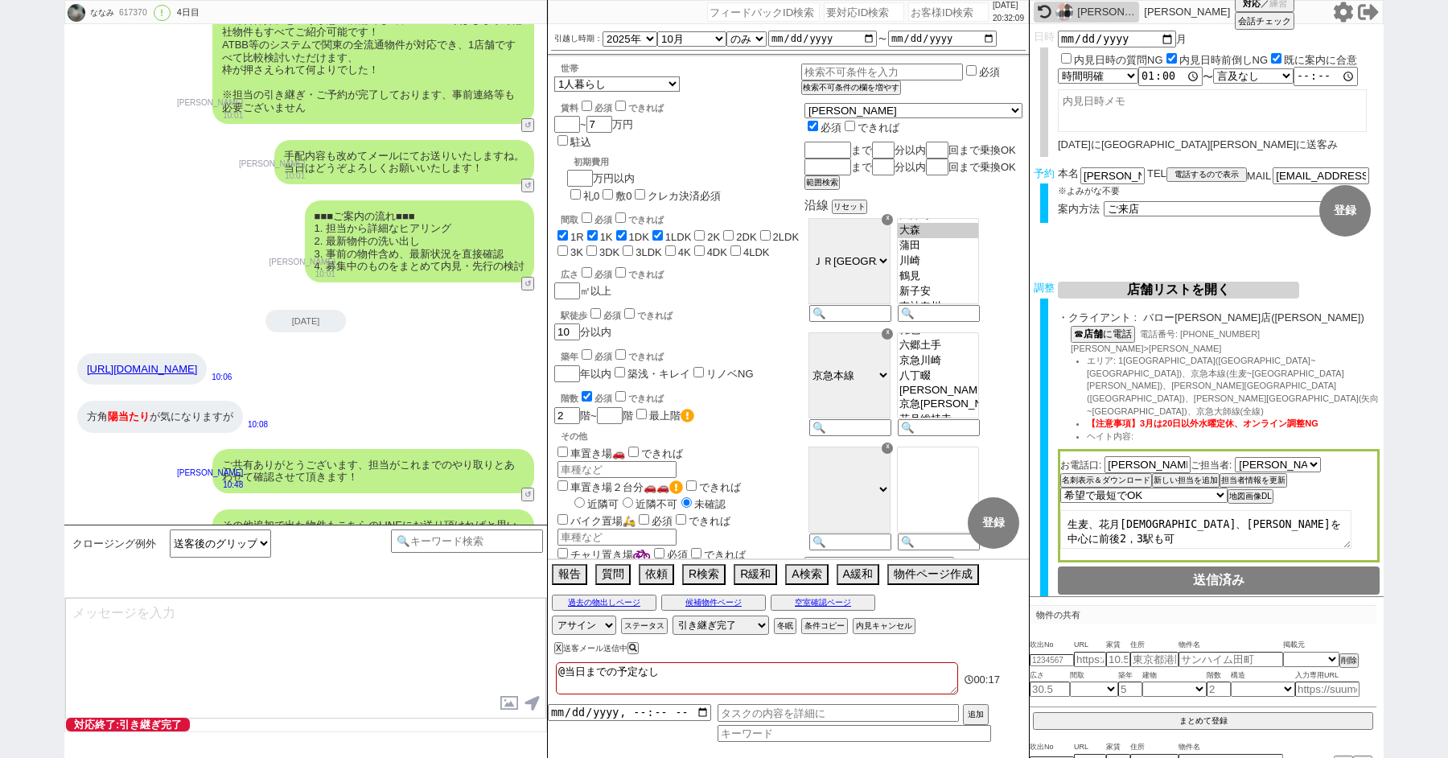
scroll to position [6538, 0]
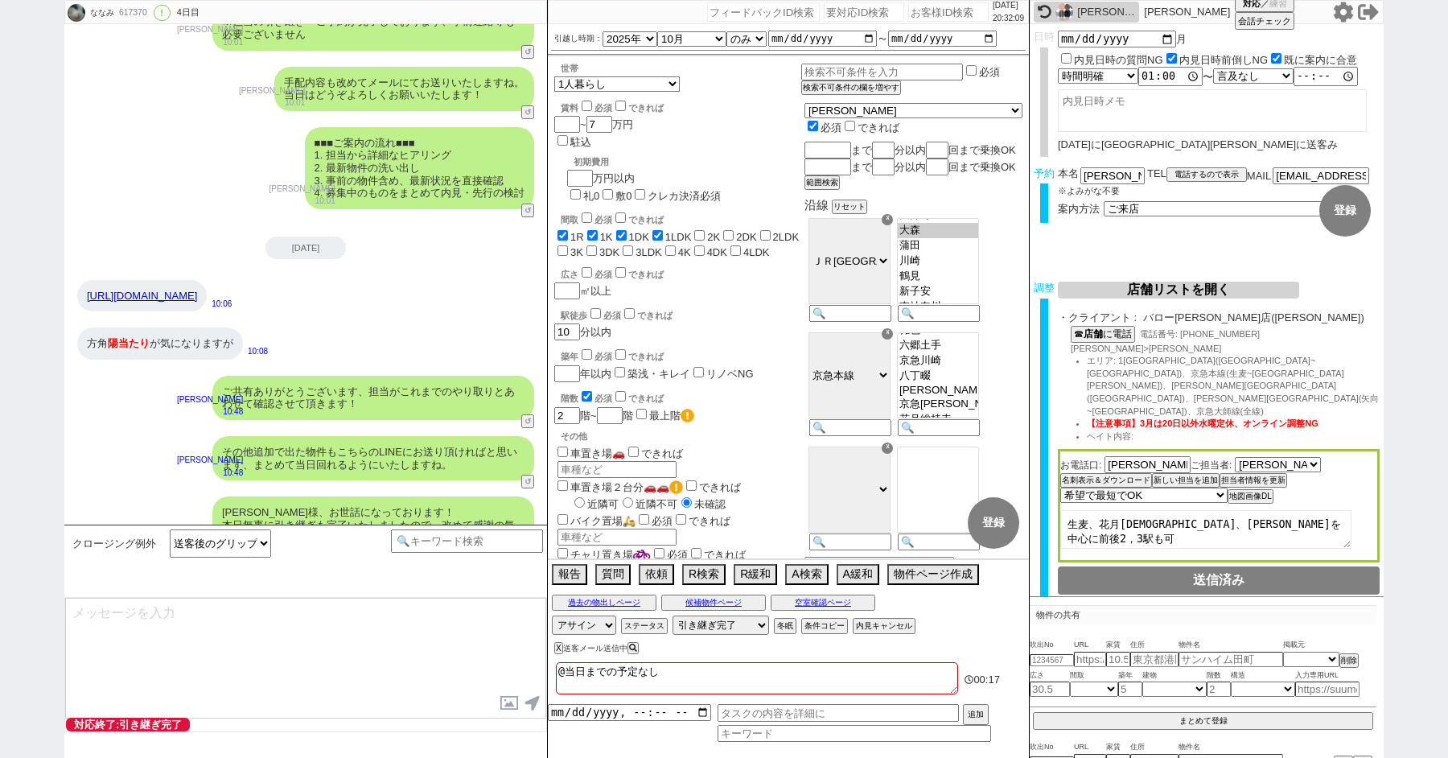
type textarea "改めてこれまで丁寧にやり取り頂きまして、誠にありがとうございました！ 細かなご連絡にお手間をおかけしたこともあったかと存じますが、常にご協力いただいたおかげで…"
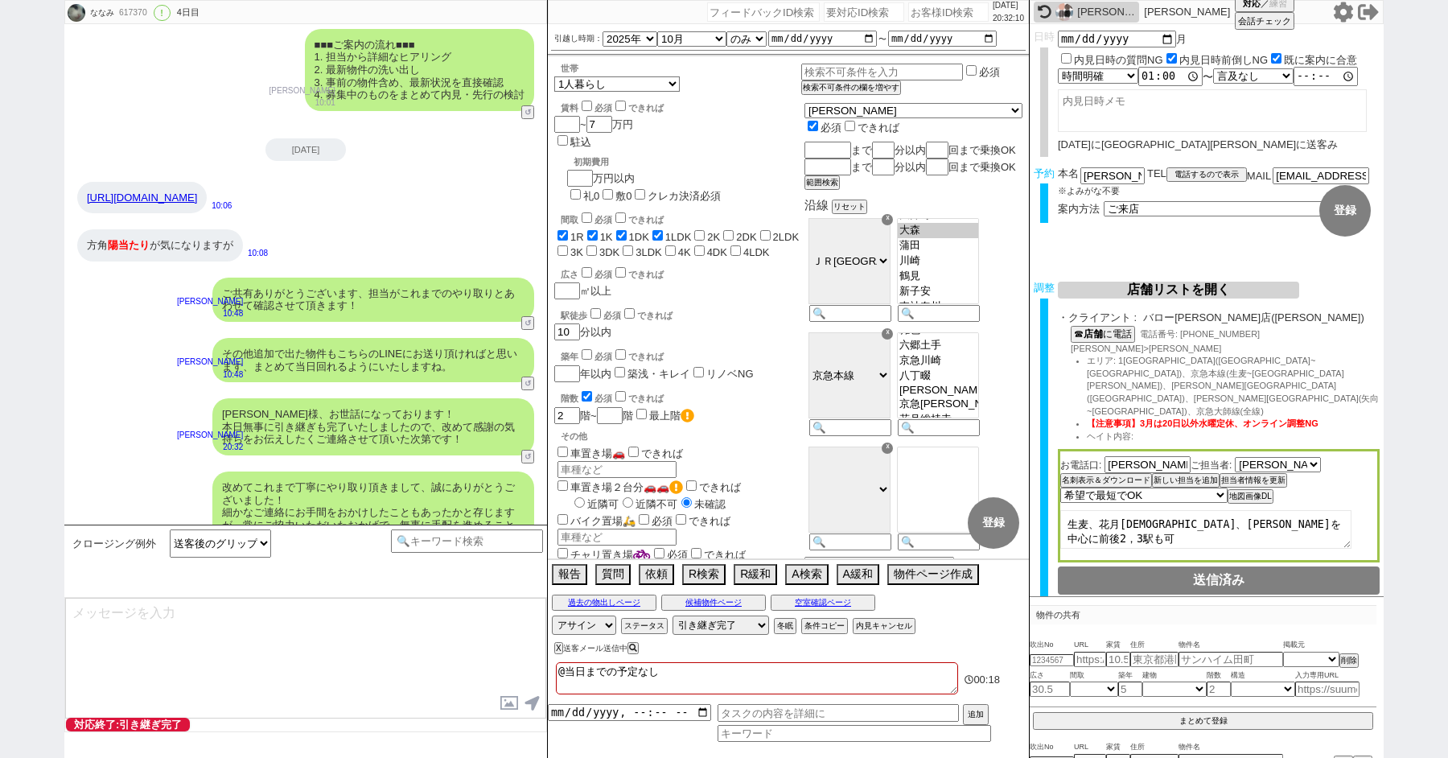
type textarea "当日は今のところ曇りということで、気候的にも動きやすく、日当たり等も確認できる良いタイミングかと思います！ 加えて地場に強い総合仲介店のスタッフも押さえられて…"
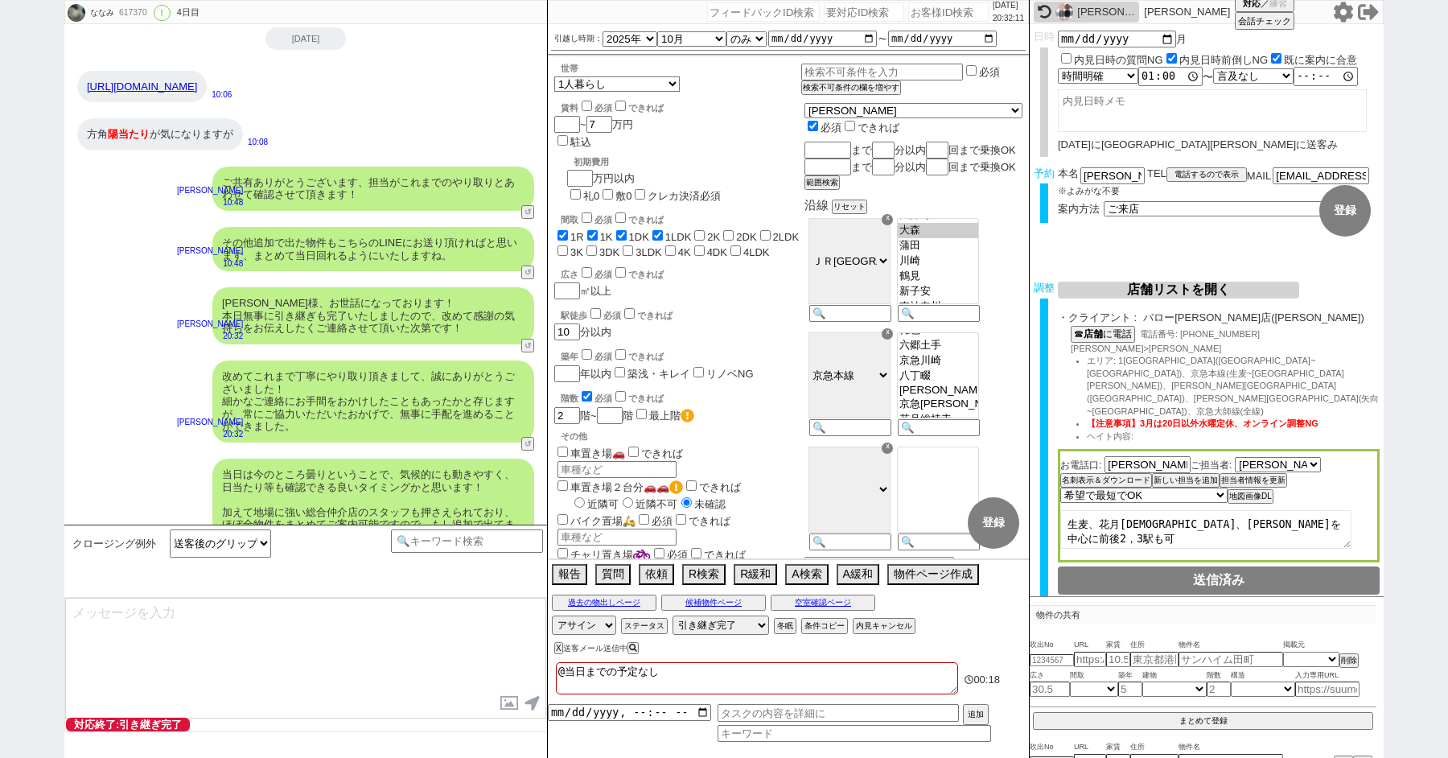
type textarea "※ご自身でお問合せされますと他業者からの電話やメールが多数届き、ご負担が増えてしまう場合がございますので、今回のご案内に一元化されるのがやはりオススメかと思い…"
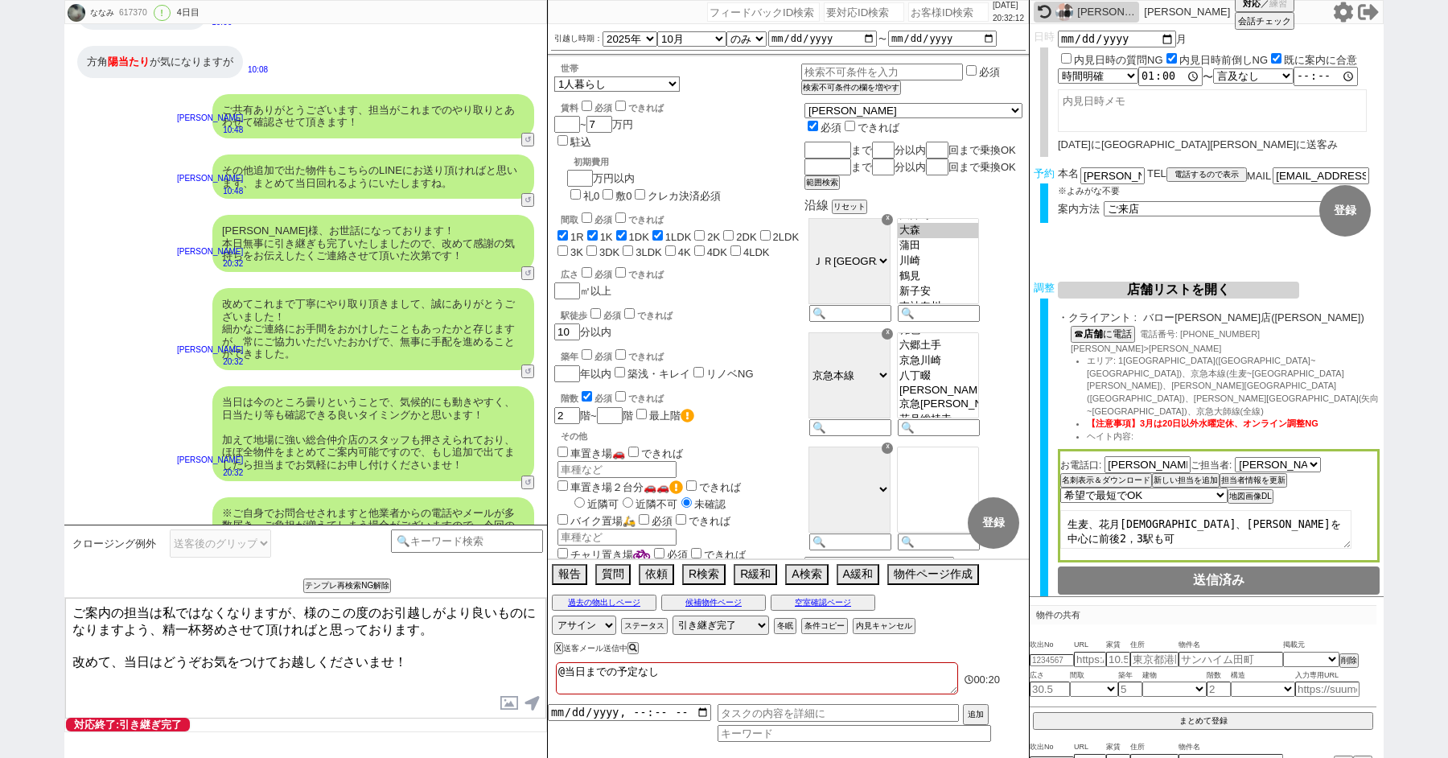
paste textarea "田"
type textarea "ご案内の担当は私ではなくなりますが、津田様のこの度のお引越しがより良いものになりますよう、精一杯努めさせて頂ければと思っております。 改めて、当日はどうぞお気…"
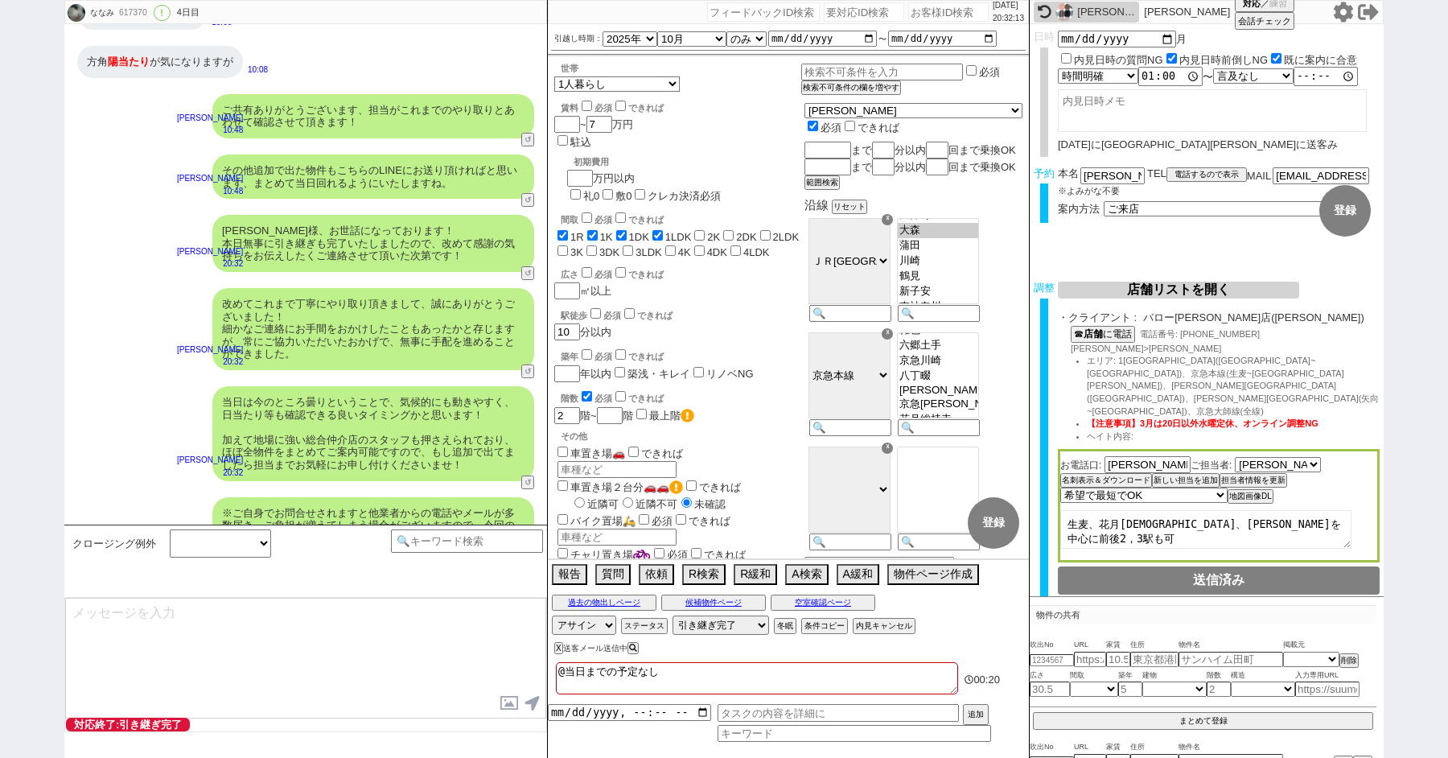
scroll to position [6918, 0]
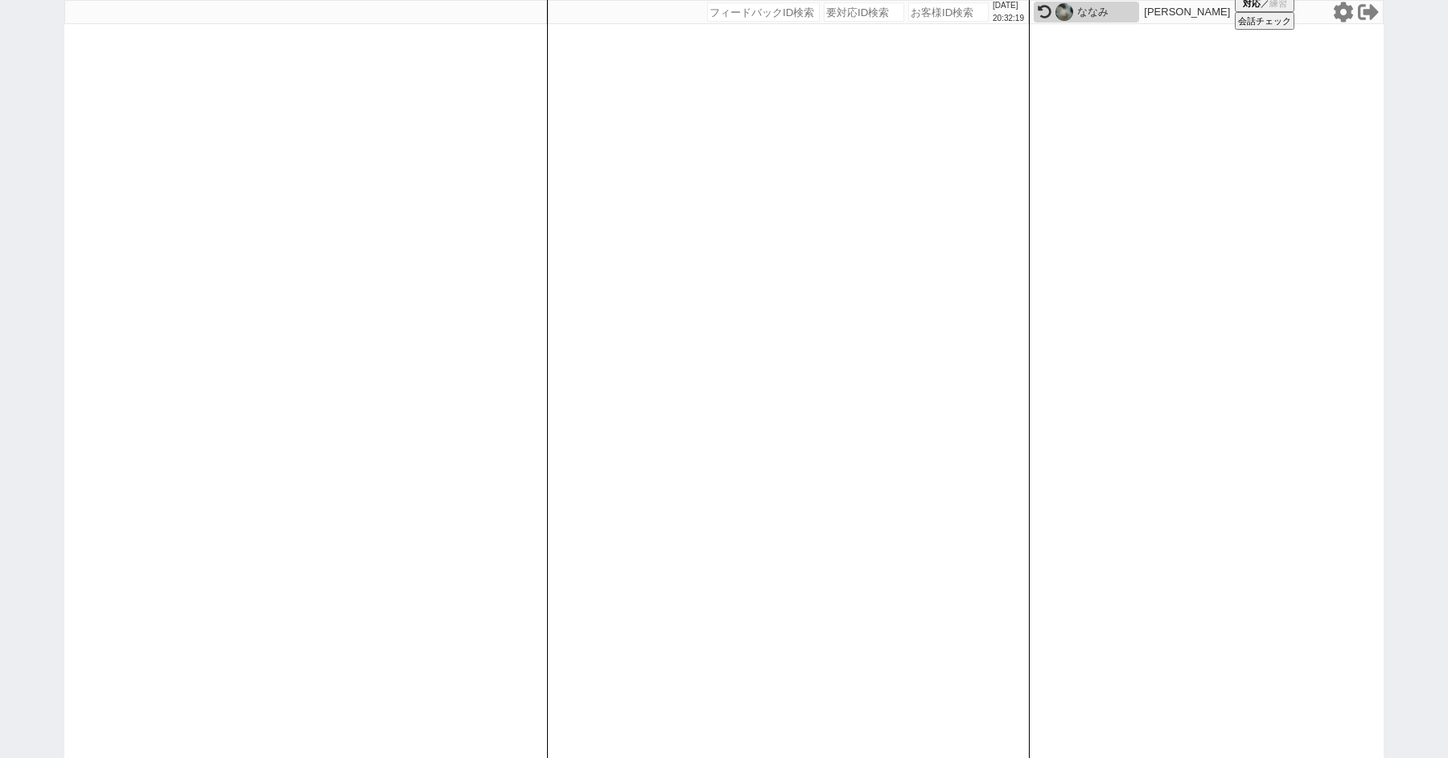
paste input "617504"
type input "617504"
select select "100"
select select "6"
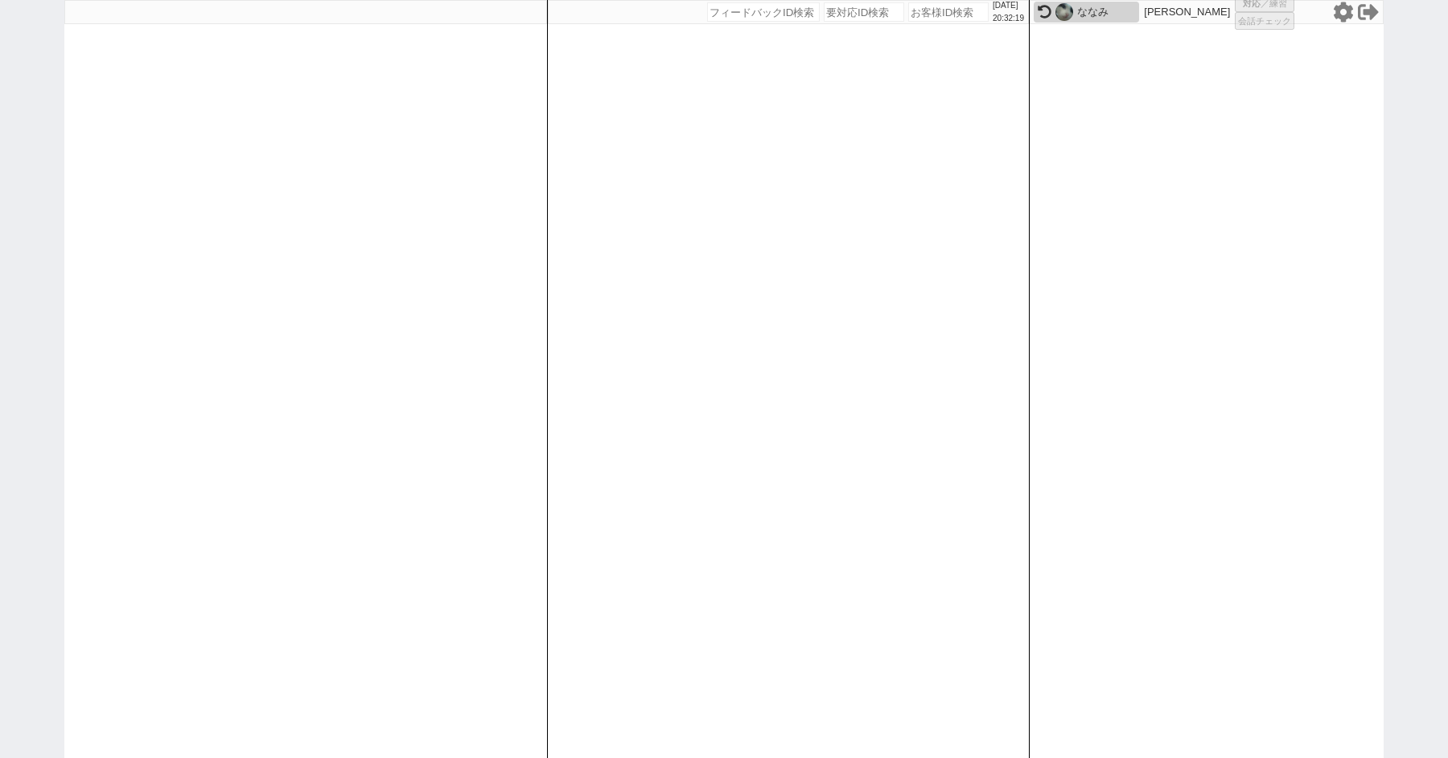
select select "2"
select select "5"
select select "8"
select select
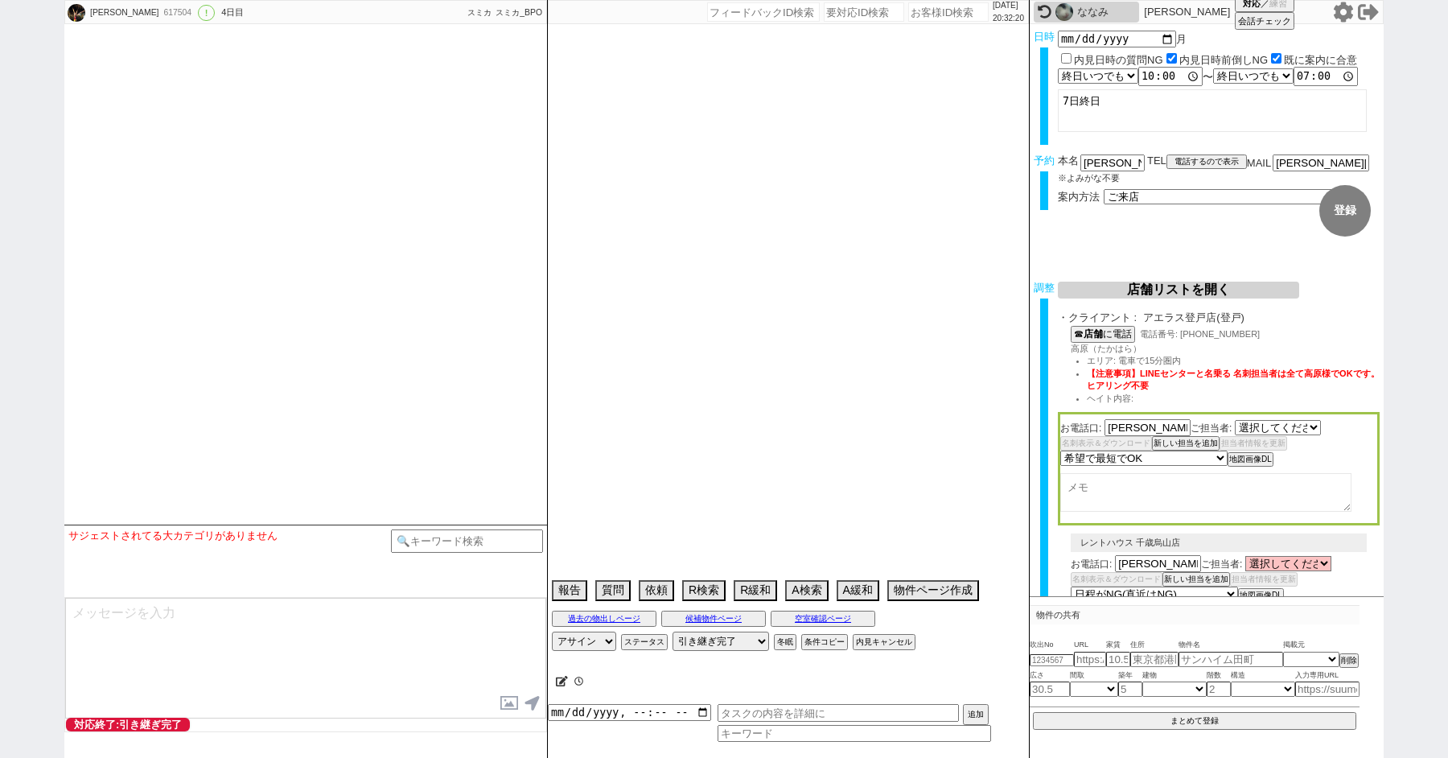
select select "2250"
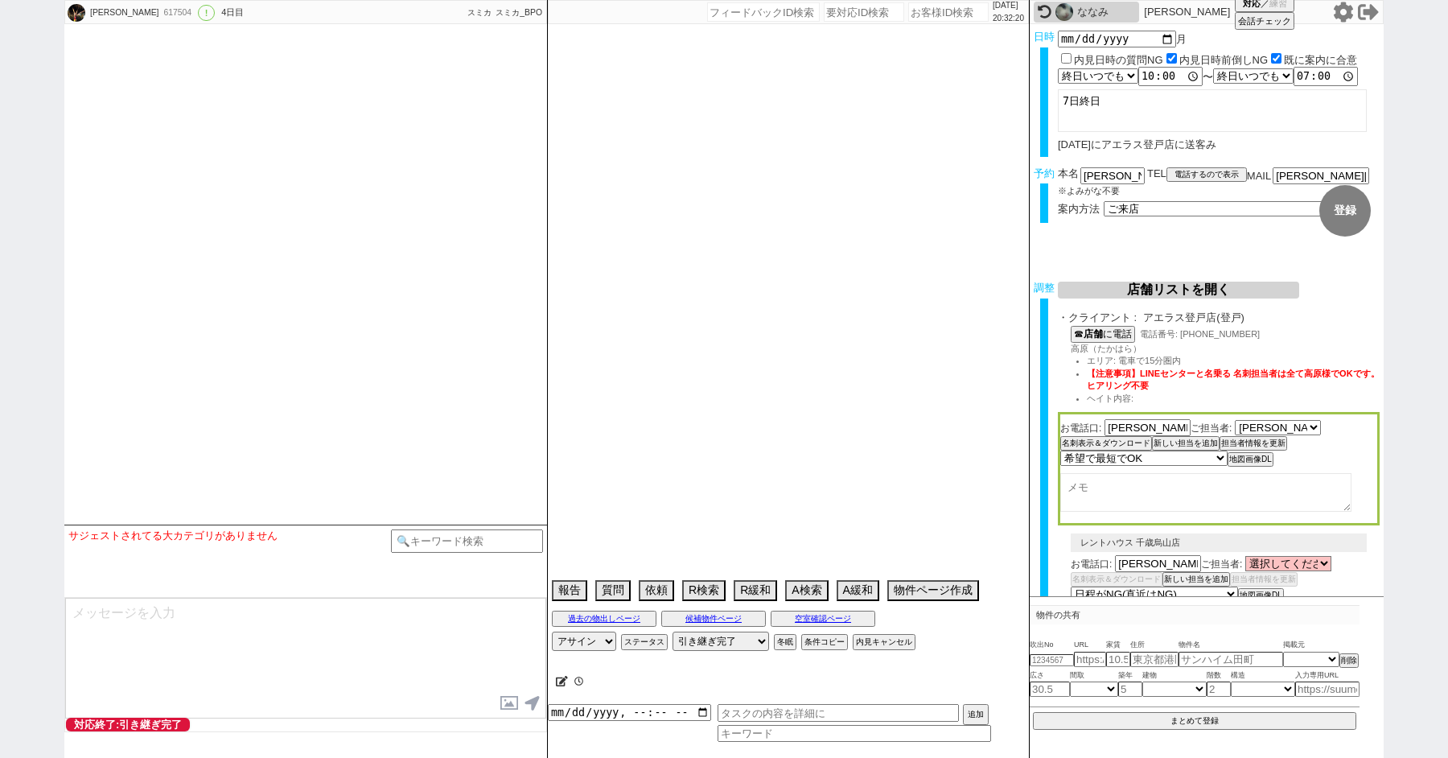
type textarea "世田谷区、川崎市多摩区、川崎市麻生区　一旦川崎市のエリアで反映 旧ID:612583　別アカウント判断"
select select "2025"
select select "11"
select select "32"
select select "0"
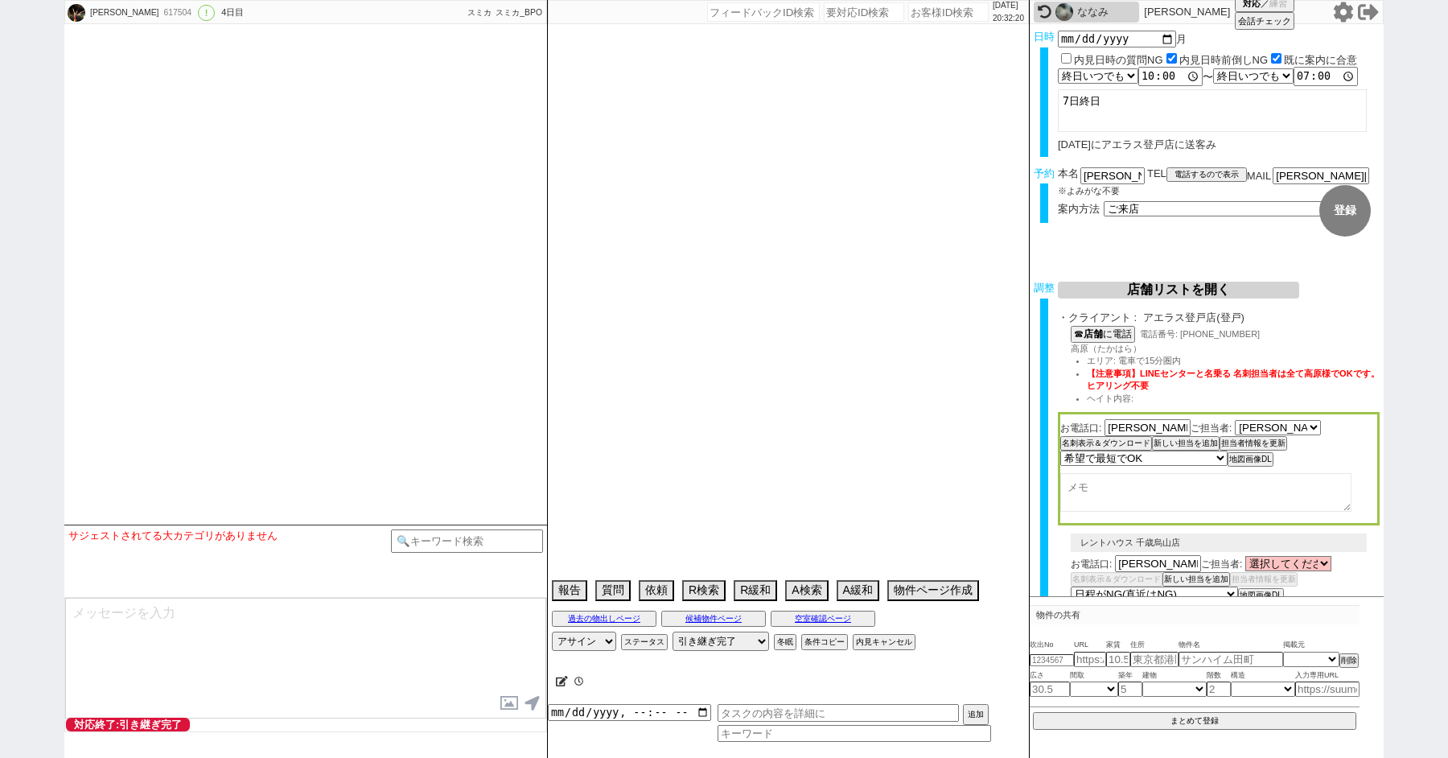
select select "14"
select select "85"
select select "87"
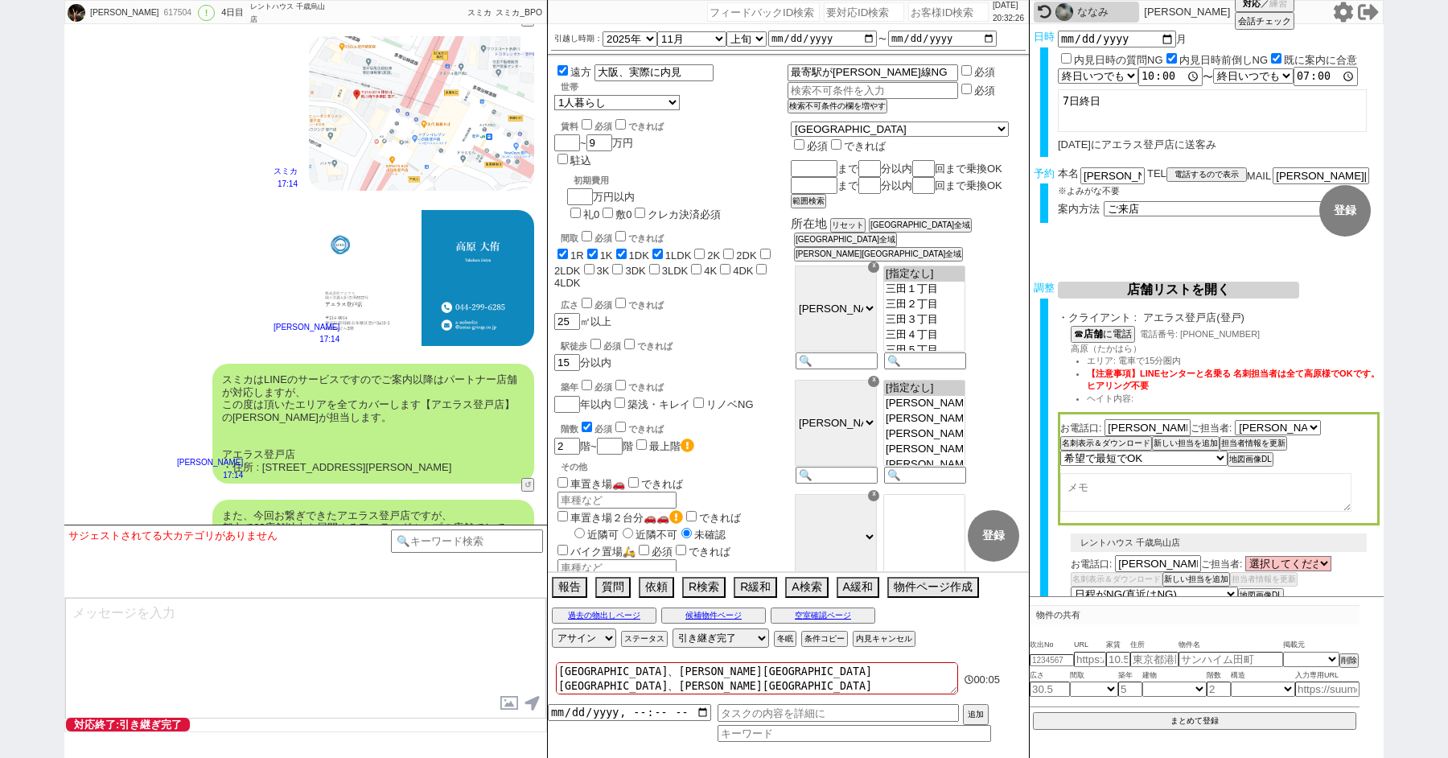
scroll to position [5194, 0]
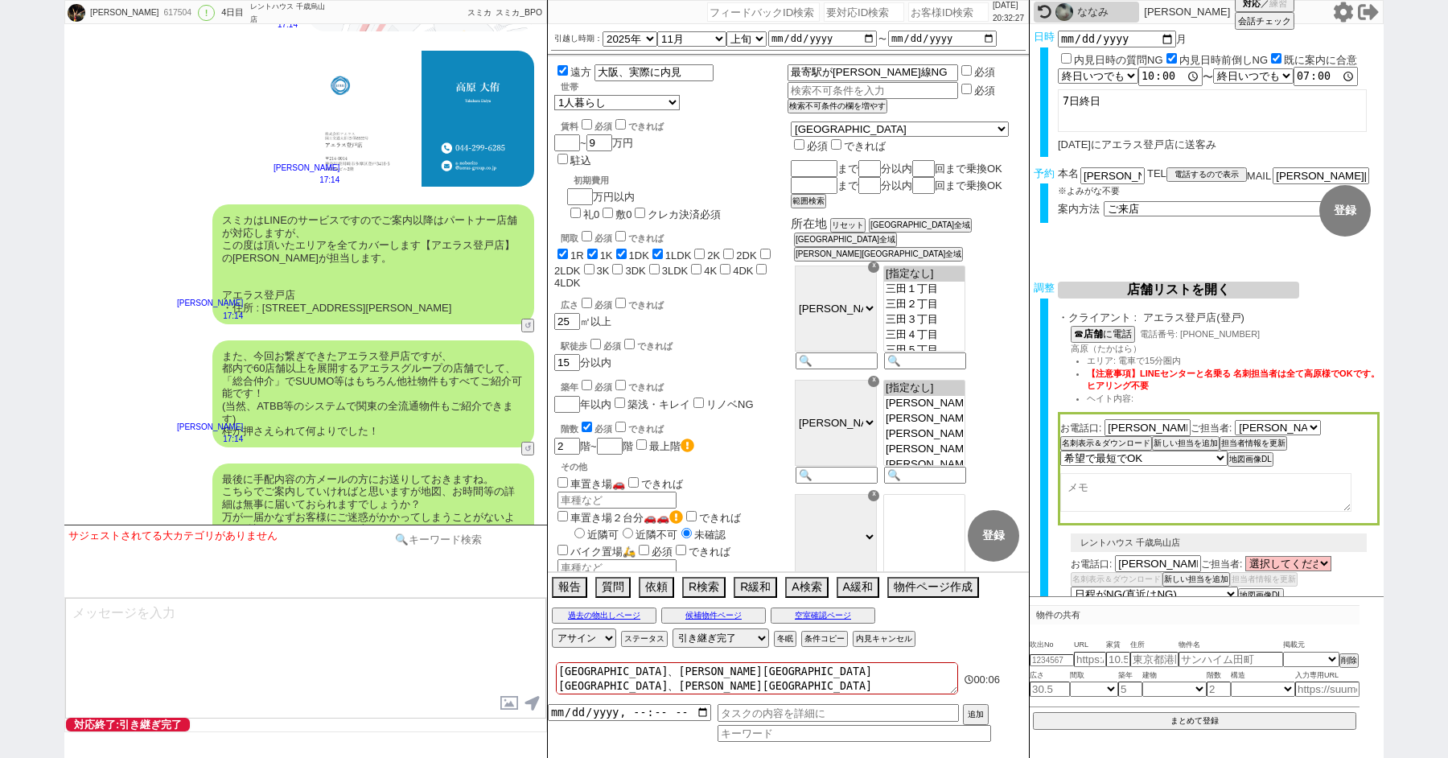
click at [439, 537] on input at bounding box center [467, 539] width 152 height 20
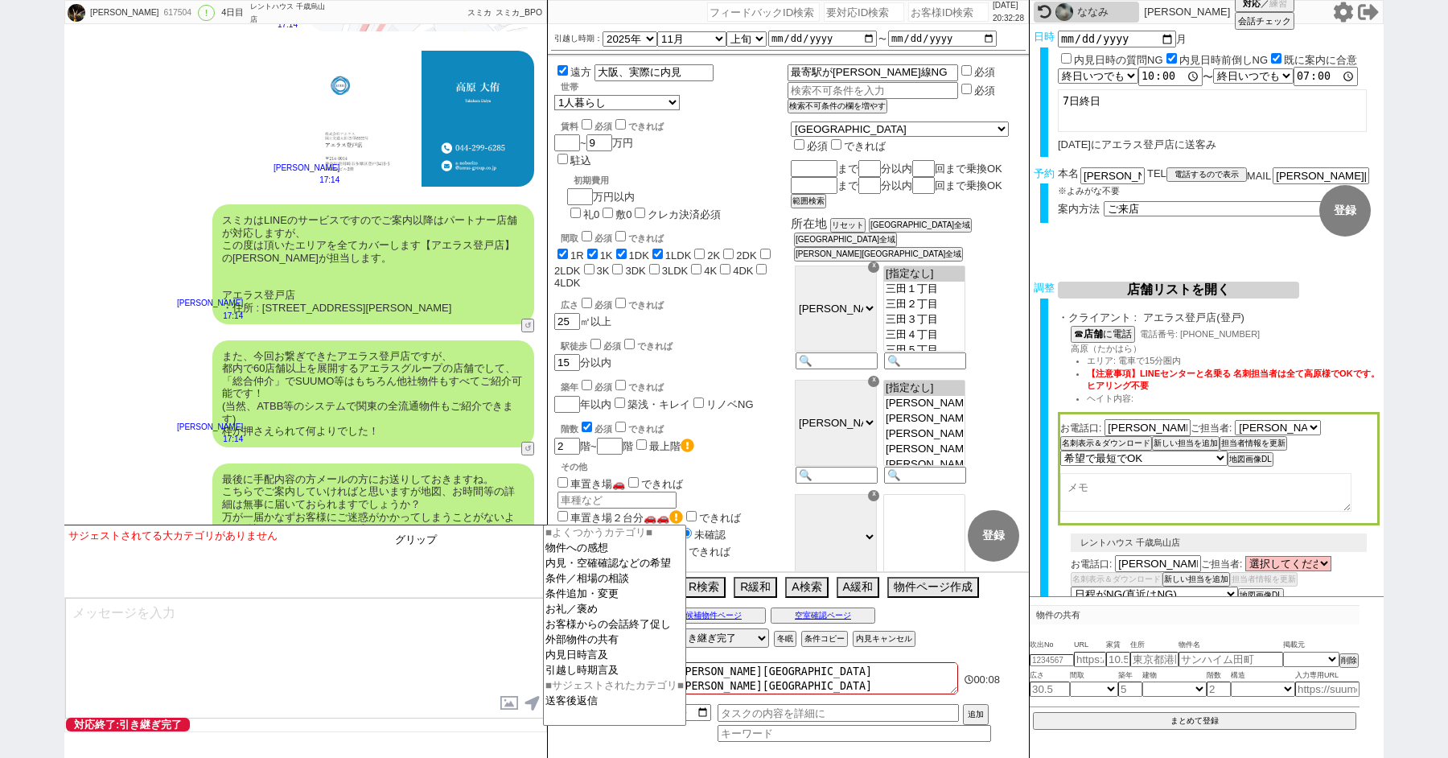
type input "グリップ"
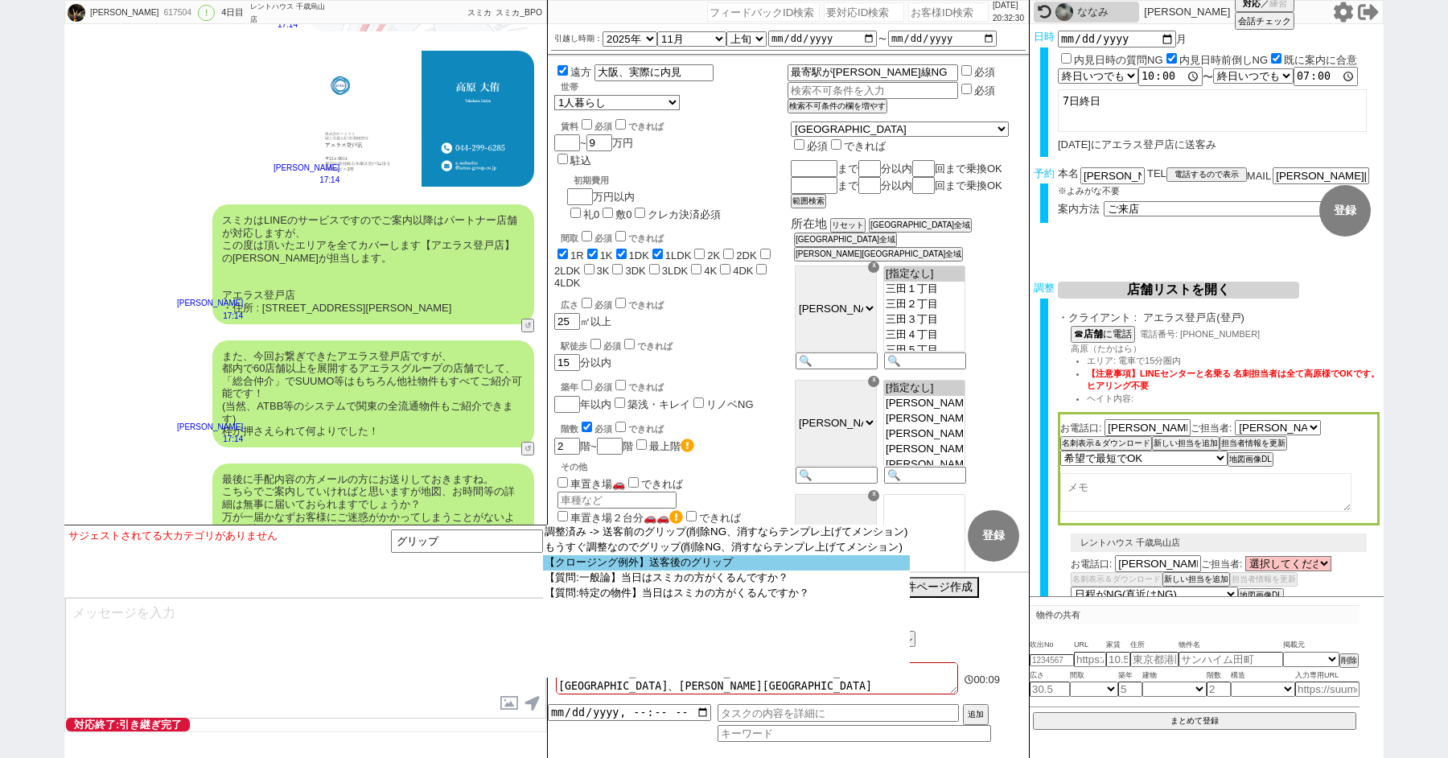
click at [654, 569] on option "【クロージング例外】送客後のグリップ" at bounding box center [726, 562] width 367 height 15
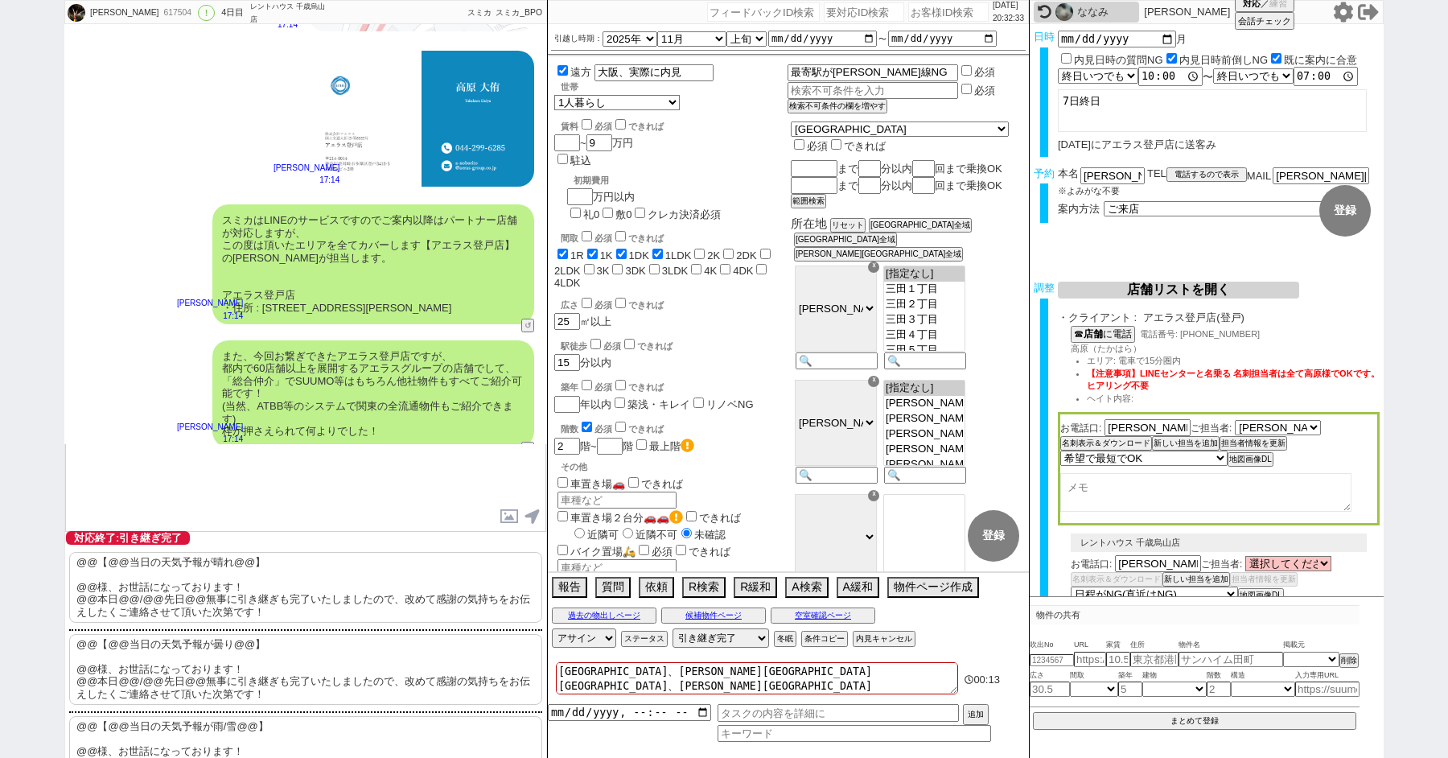
scroll to position [126, 0]
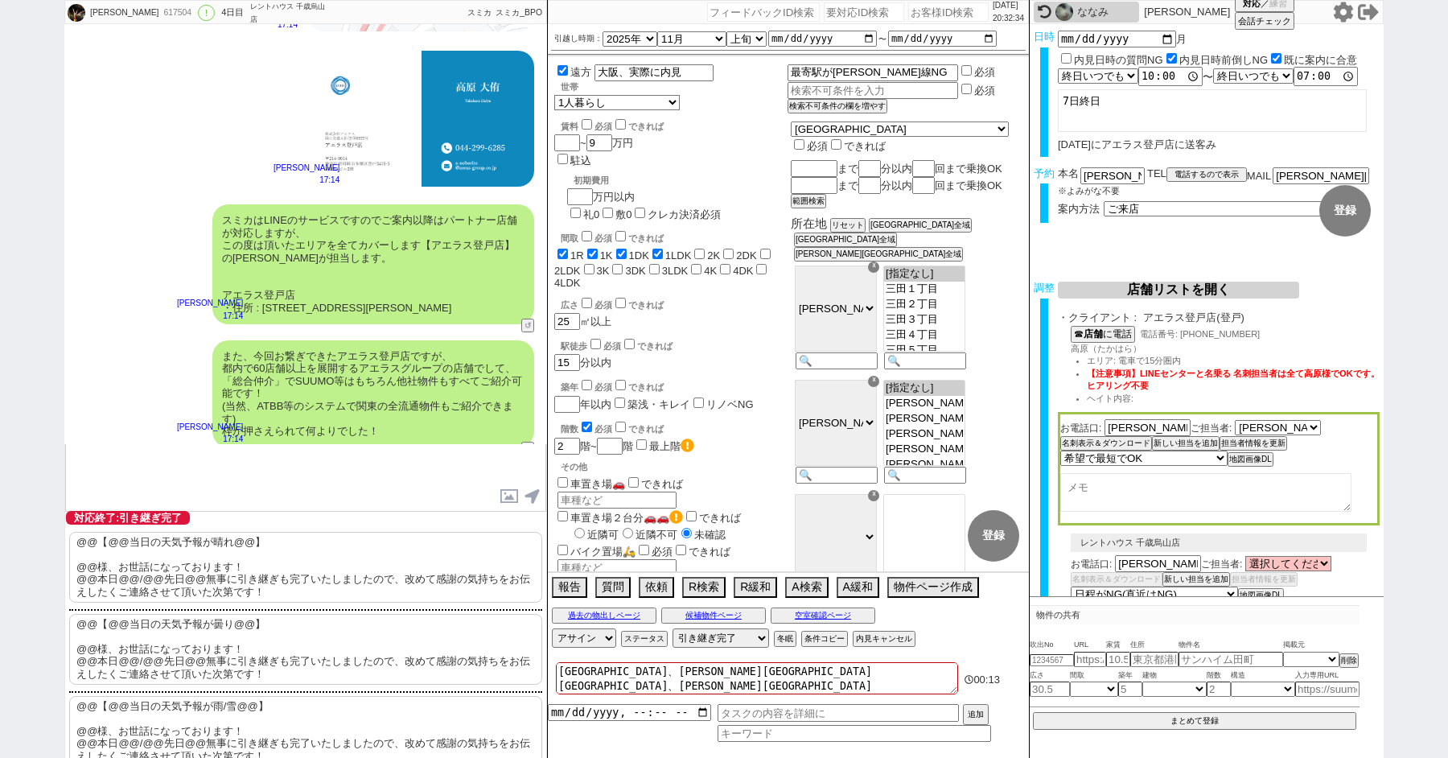
click at [205, 674] on p "@@【@@当日の天気予報が曇り@@】 @@様、お世話になっております！ @@本日@@/@@先日@@無事に引き継ぎも完了いたしましたので、改めて感謝の気持ちをお…" at bounding box center [305, 649] width 473 height 71
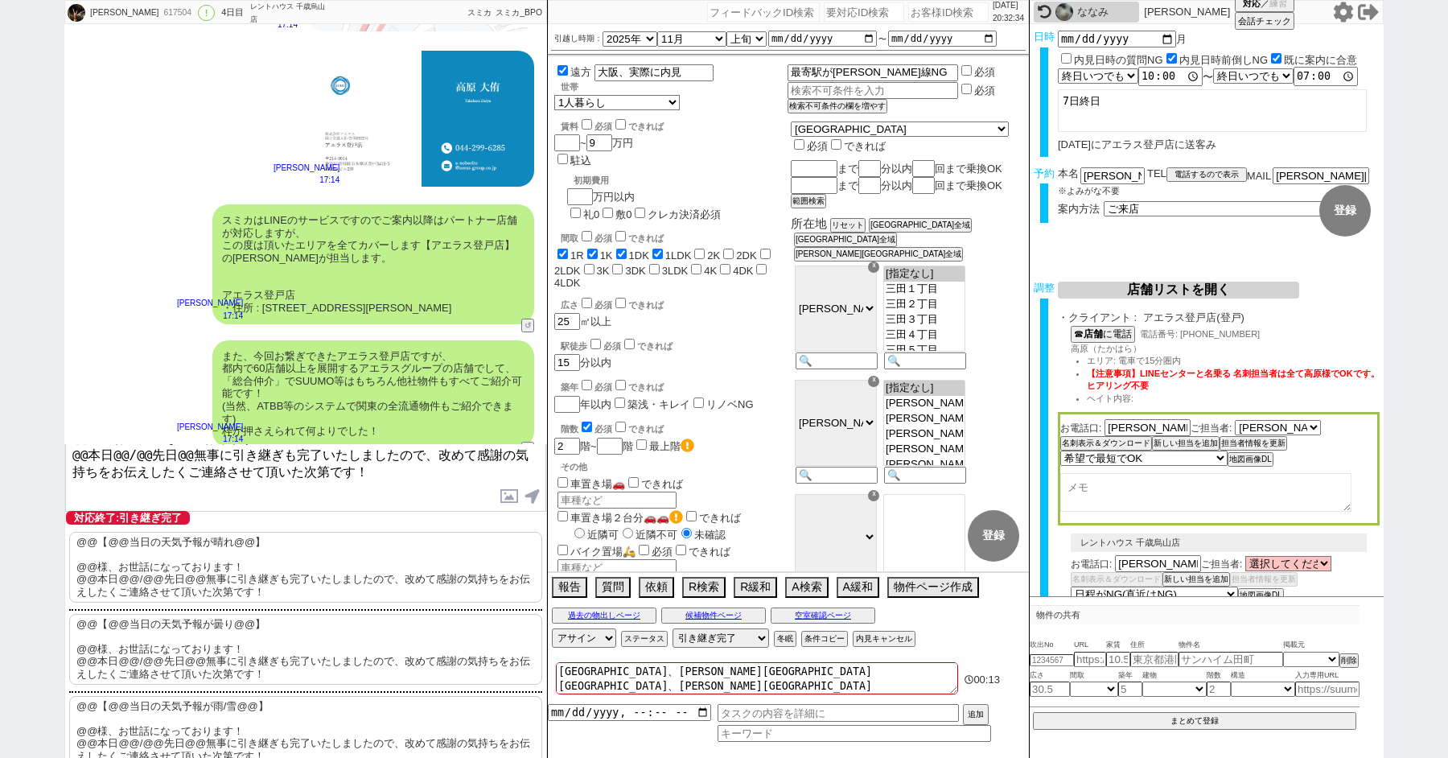
scroll to position [0, 0]
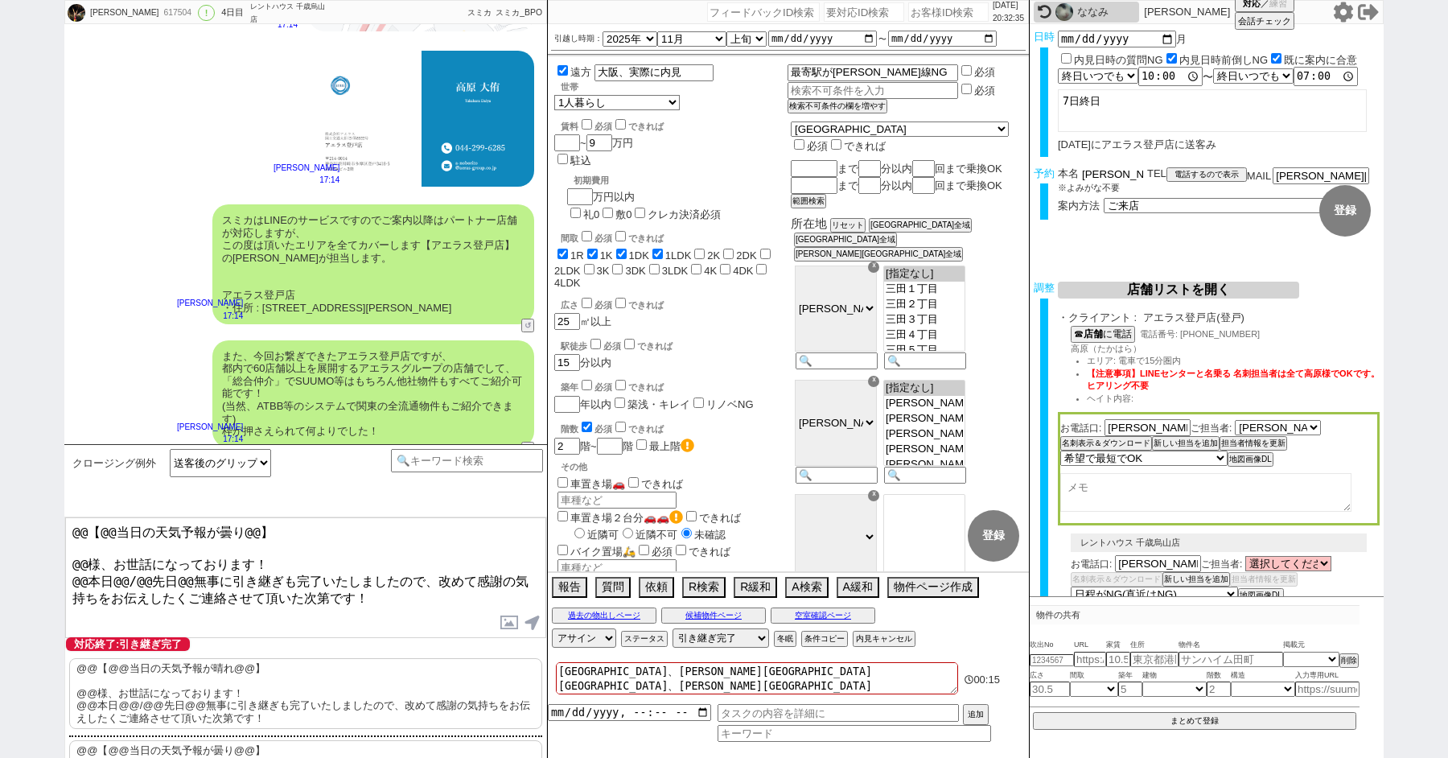
drag, startPoint x: 1105, startPoint y: 169, endPoint x: 1021, endPoint y: 169, distance: 83.7
click at [1021, 169] on div "Sachi 617504 ! 0 4日目 レントハウス 千歳烏山店 冬眠中 自社客 スミカ スミカ_BPO チャット全表示 2025-10-02 ようこそLI…" at bounding box center [723, 379] width 1319 height 758
drag, startPoint x: 88, startPoint y: 558, endPoint x: 6, endPoint y: 469, distance: 120.7
click at [25, 490] on div "Sachi 617504 ! 0 4日目 レントハウス 千歳烏山店 冬眠中 自社客 スミカ スミカ_BPO チャット全表示 2025-10-02 ようこそLI…" at bounding box center [724, 379] width 1448 height 758
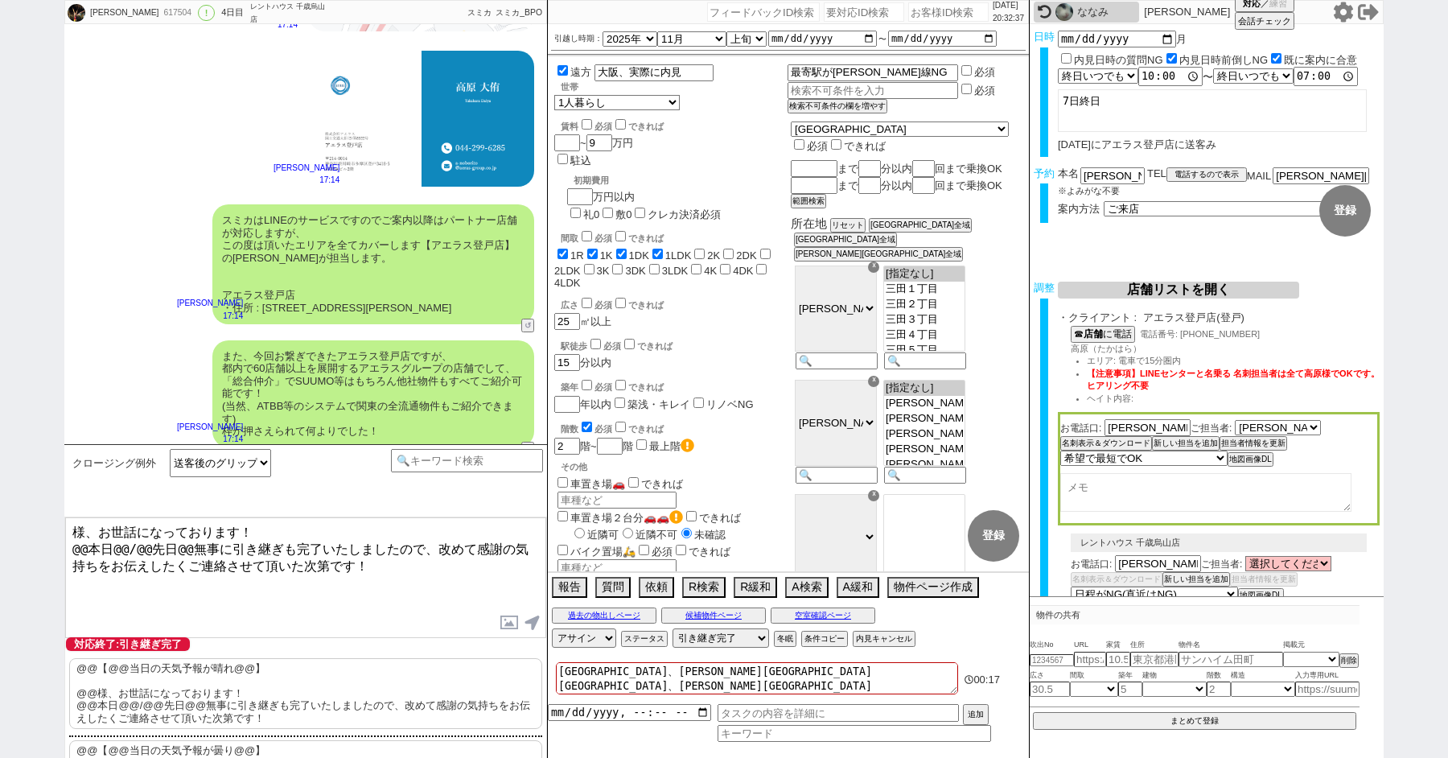
paste textarea "柿崎"
drag, startPoint x: 187, startPoint y: 544, endPoint x: 89, endPoint y: 544, distance: 98.2
click at [93, 544] on textarea "柿崎様、お世話になっております！ @@本日@@/@@先日@@無事に引き継ぎも完了いたしましたので、改めて感謝の気持ちをお伝えしたくご連絡させて頂いた次第です！" at bounding box center [305, 577] width 481 height 121
type textarea "柿崎様、お世話になっております！ 本日無事に引き継ぎも完了いたしましたので、改めて感謝の気持ちをお伝えしたくご連絡させて頂いた次第です！"
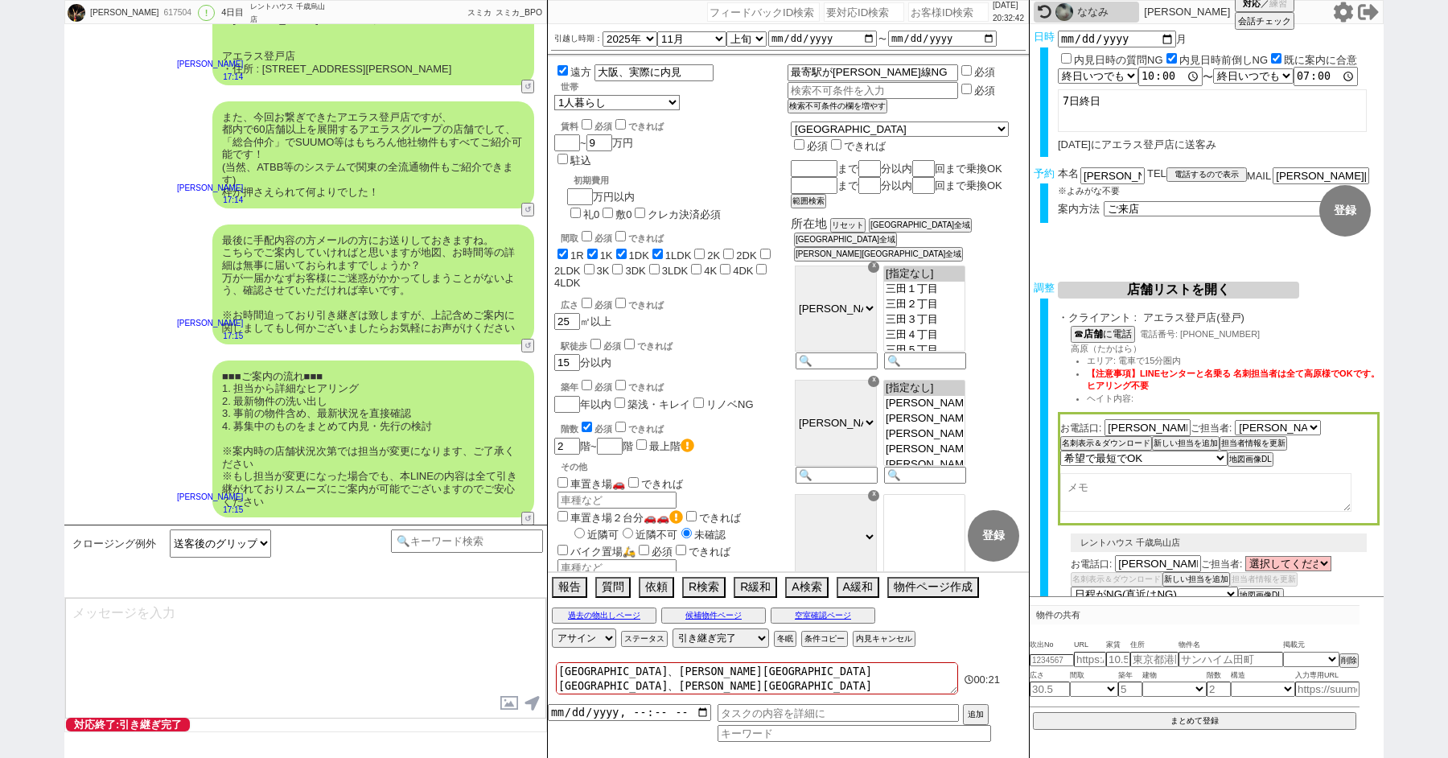
type textarea "改めてこれまで丁寧にやり取り頂きまして、誠にありがとうございました！ 細かなご連絡にお手間をおかけしたこともあったかと存じますが、常にご協力いただいたおかげで…"
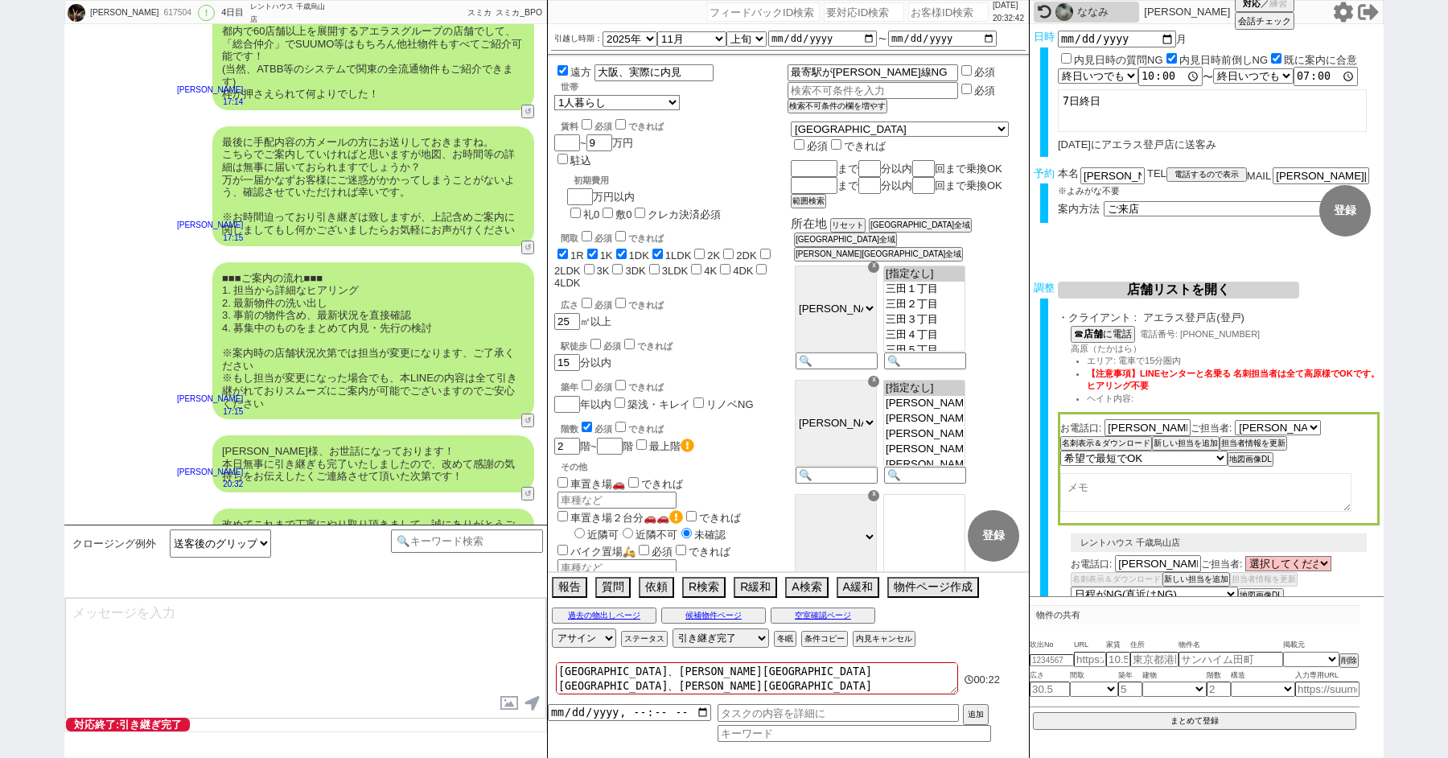
type textarea "当日は今のところ曇りということで、気候的にも動きやすく、日当たり等も確認できる良いタイミングかと思います！ 加えて地場に強い総合仲介店のスタッフも押さえられて…"
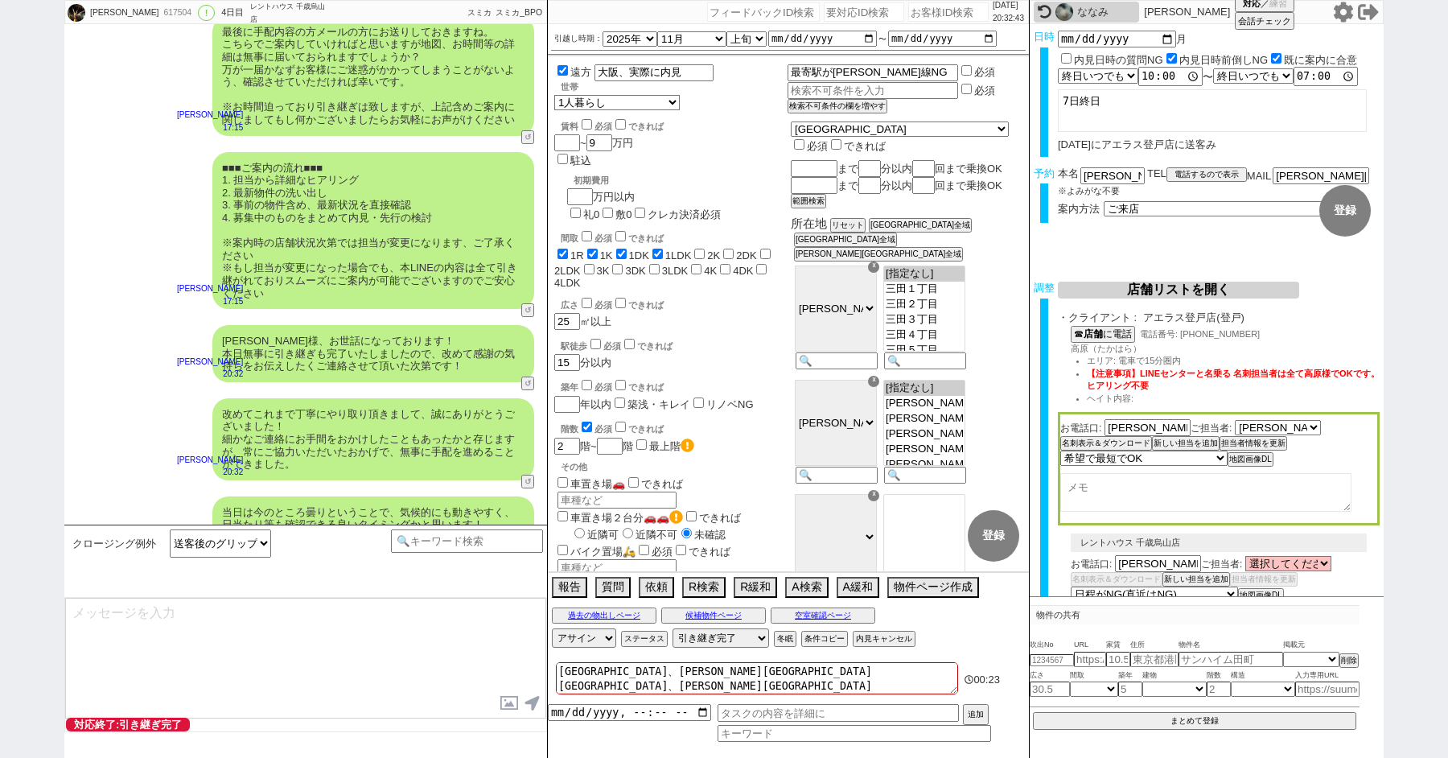
type textarea "※ご自身でお問合せされますと他業者からの電話やメールが多数届き、ご負担が増えてしまう場合がございますので、今回のご案内に一元化されるのがやはりオススメかと思い…"
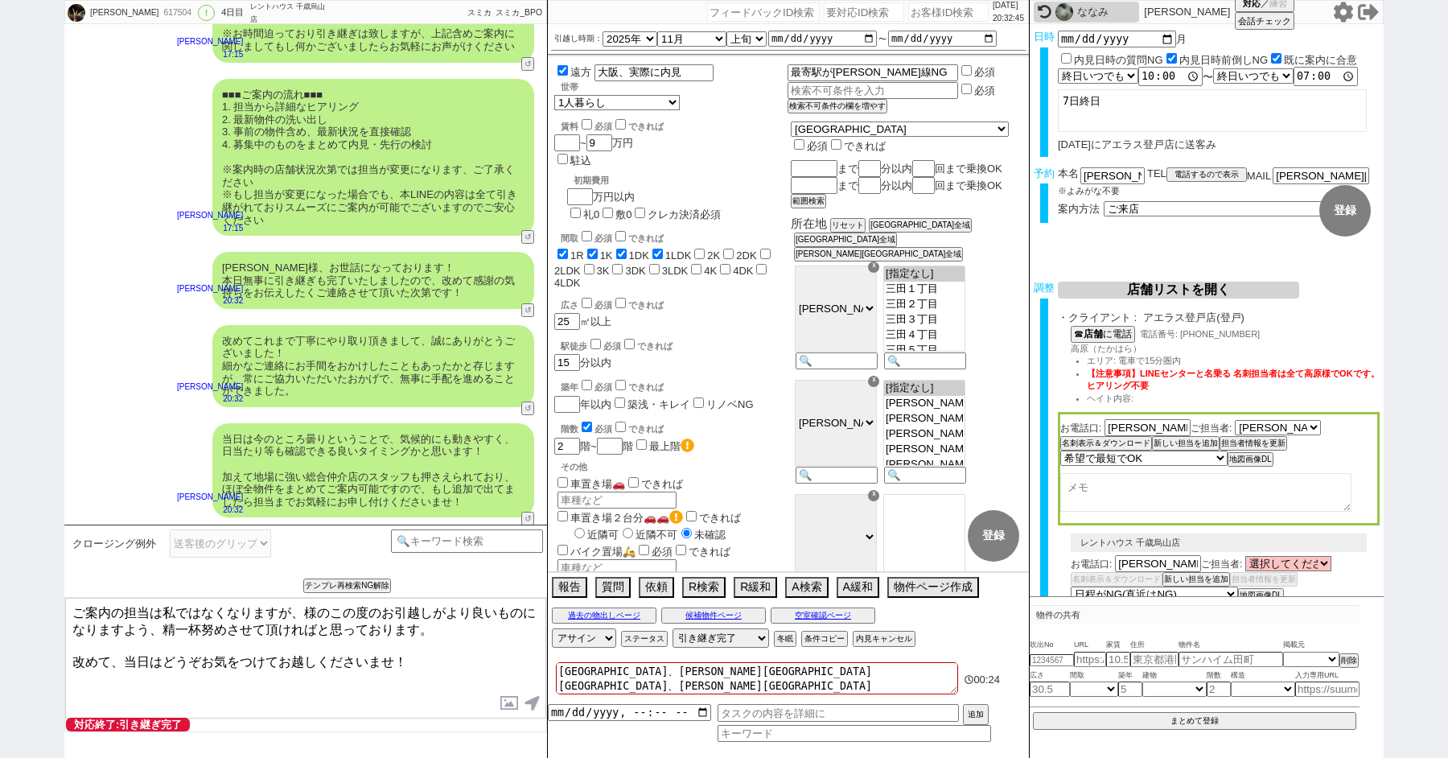
paste textarea "崎"
type textarea "ご案内の担当は私ではなくなりますが、柿崎様のこの度のお引越しがより良いものになりますよう、精一杯努めさせて頂ければと思っております。 改めて、当日はどうぞお気…"
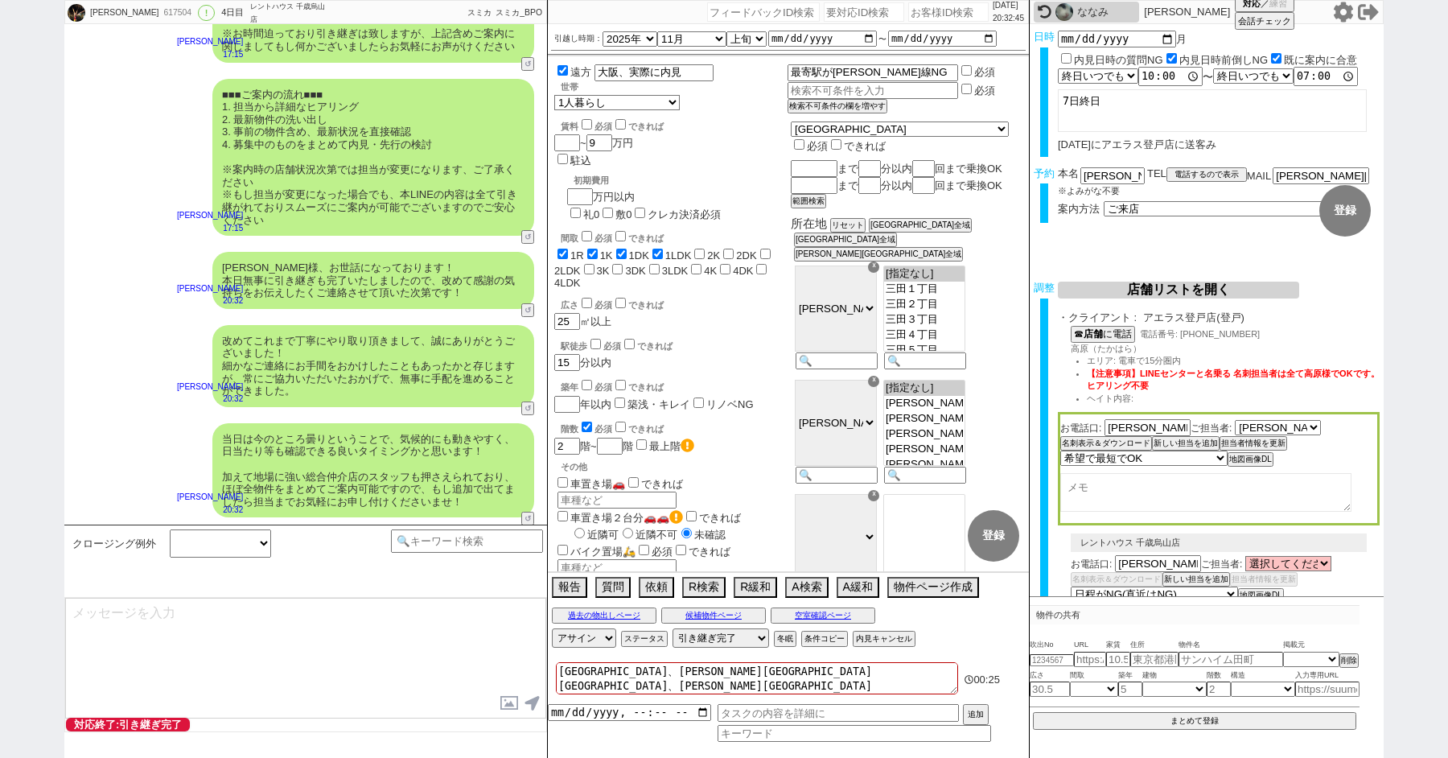
scroll to position [5813, 0]
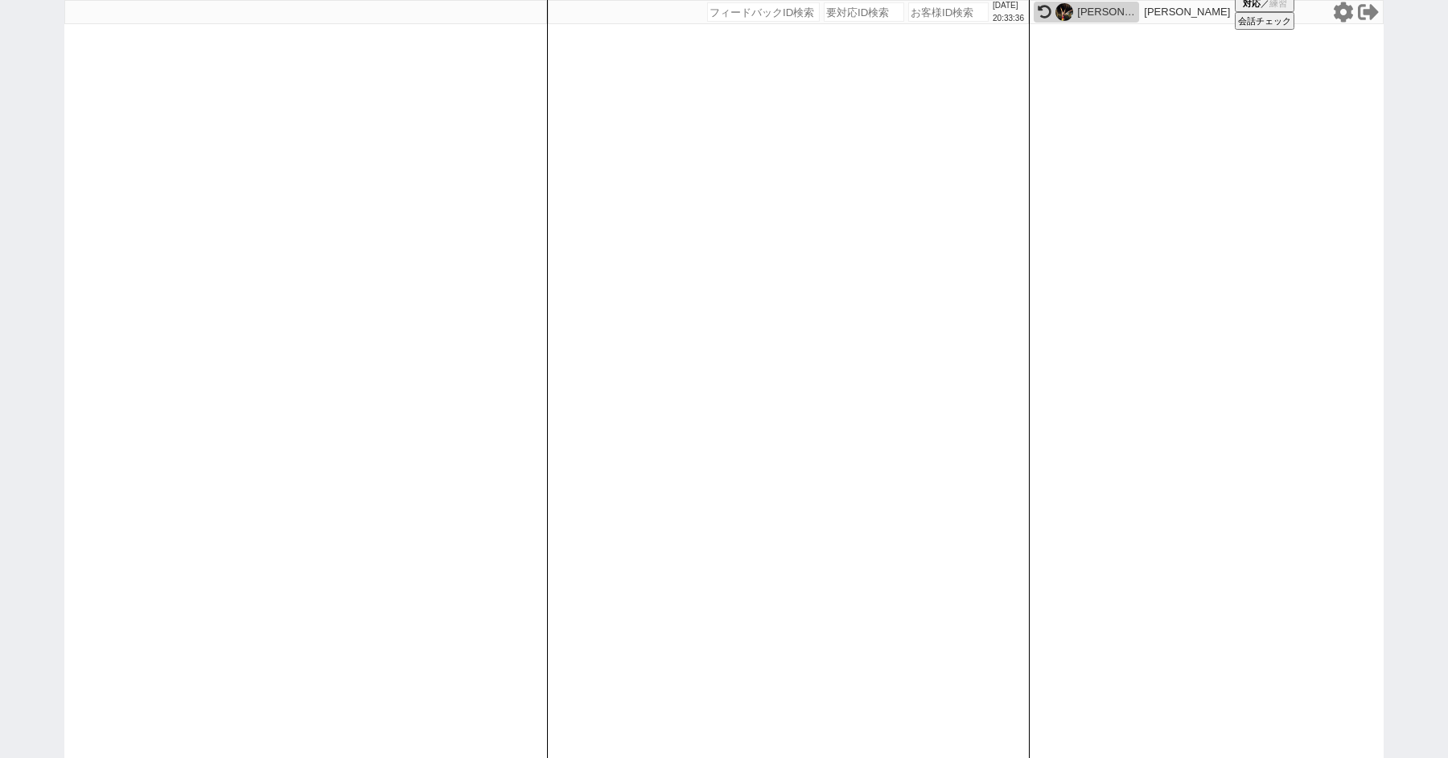
paste input "607790"
type input "607790"
select select "100"
select select "1"
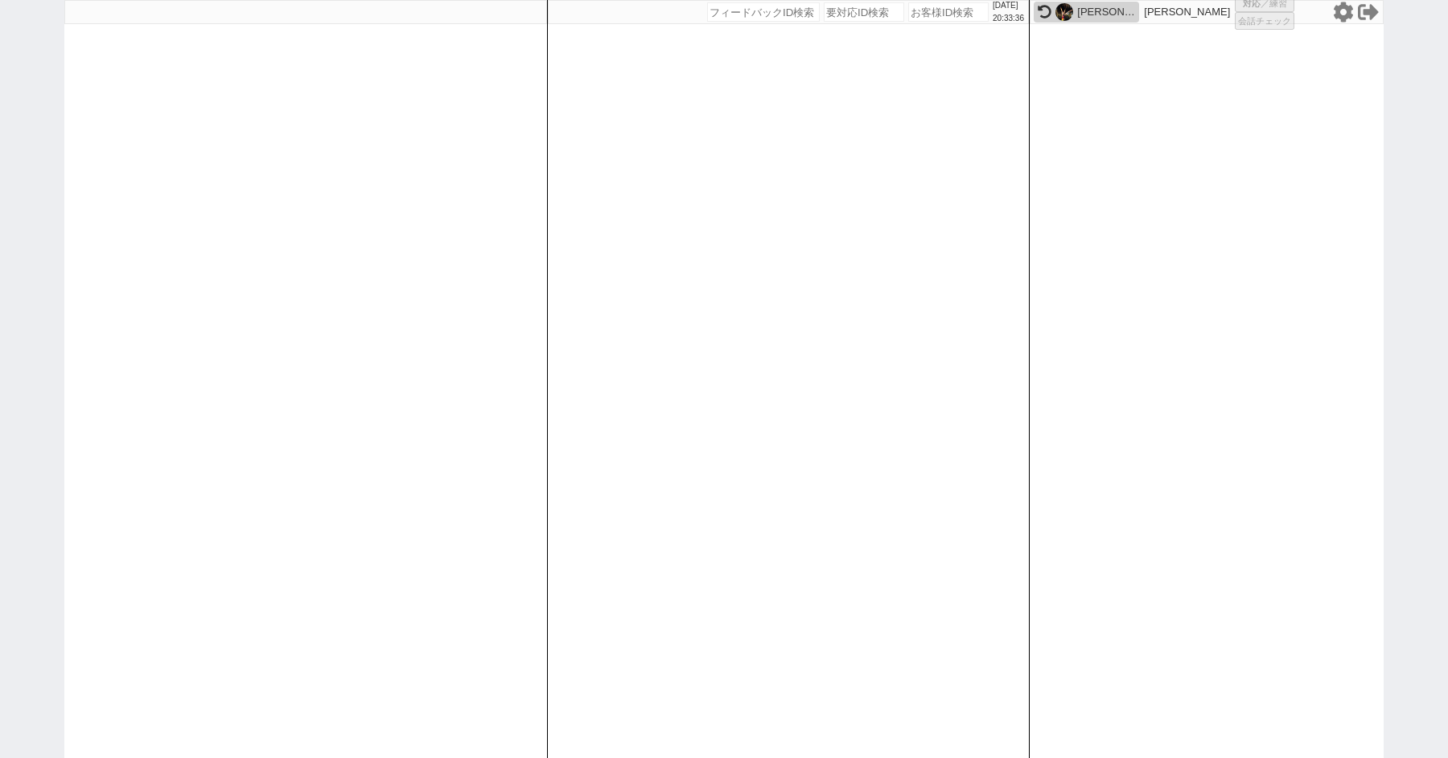
select select "2"
select select "5"
select select
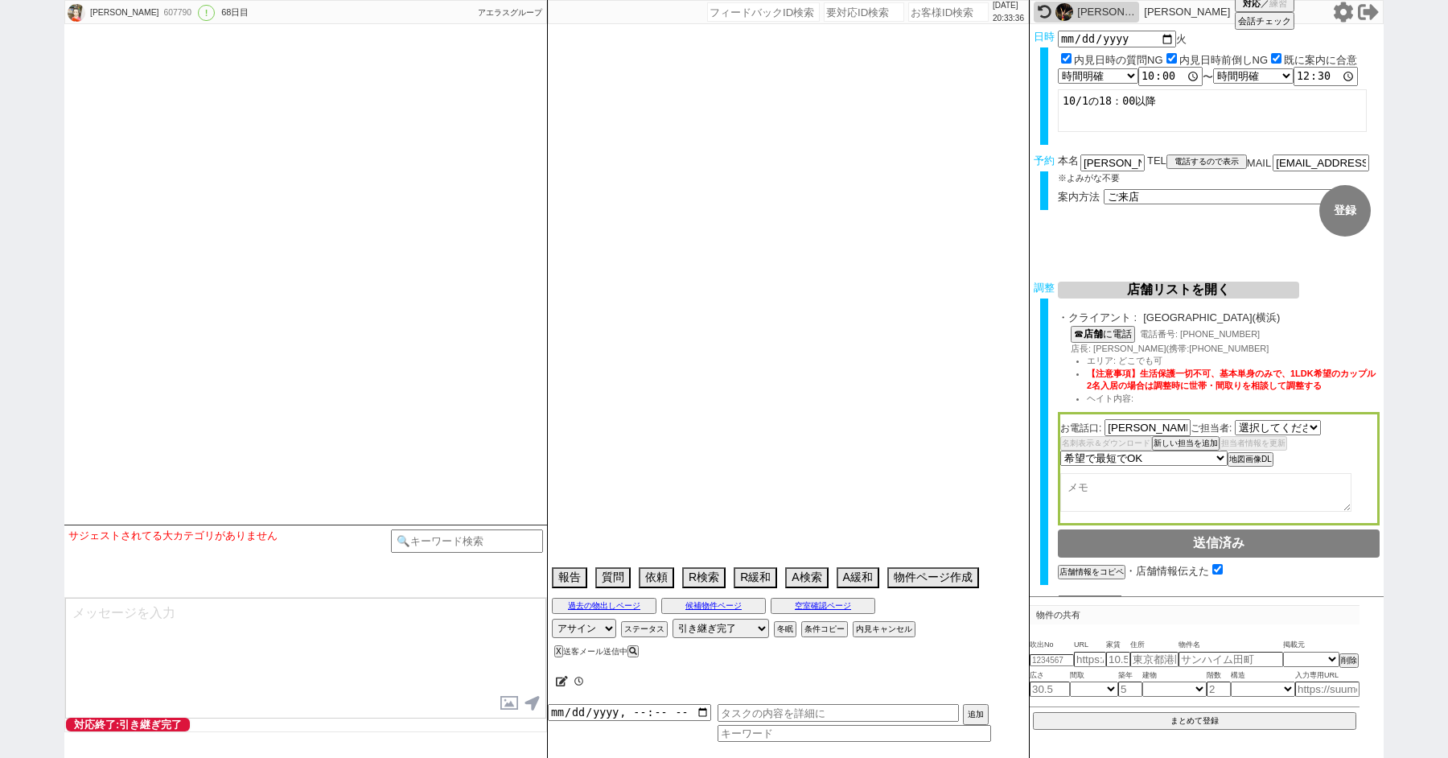
select select "520"
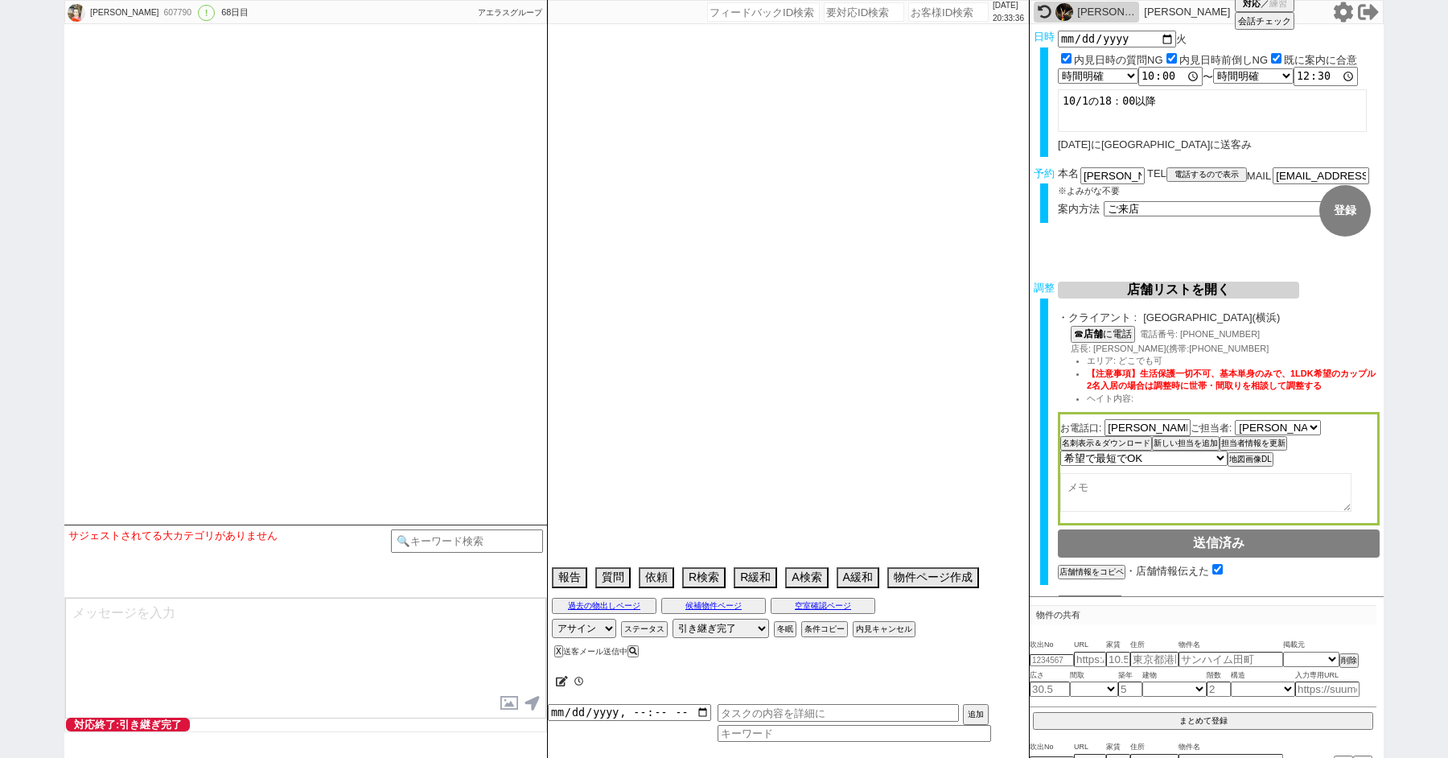
type textarea "調布と府中も検討可 @当日までの内見予定なし"
select select "2025"
select select "10"
select select "36"
select select "0"
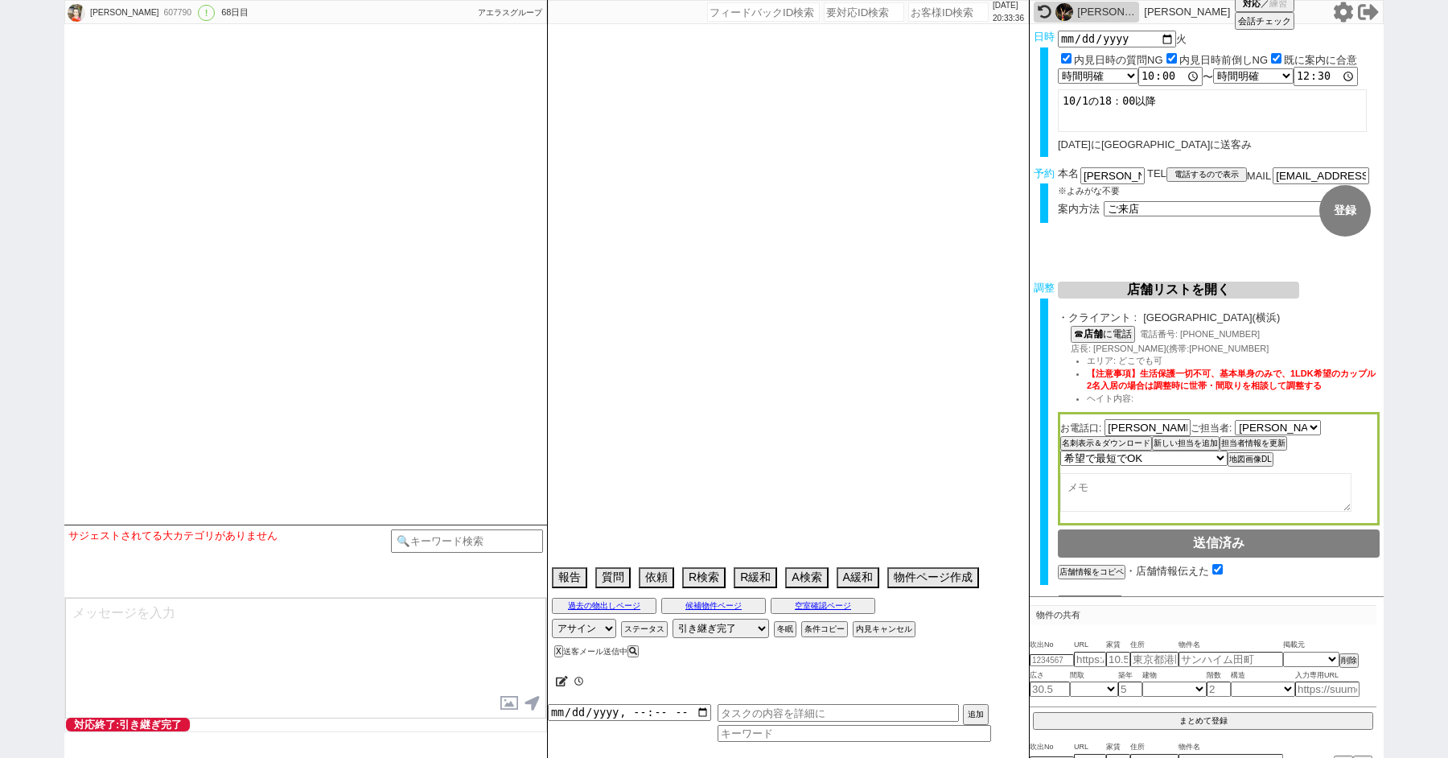
select select "14"
select select "64"
select select "65"
select select "66"
select select "67"
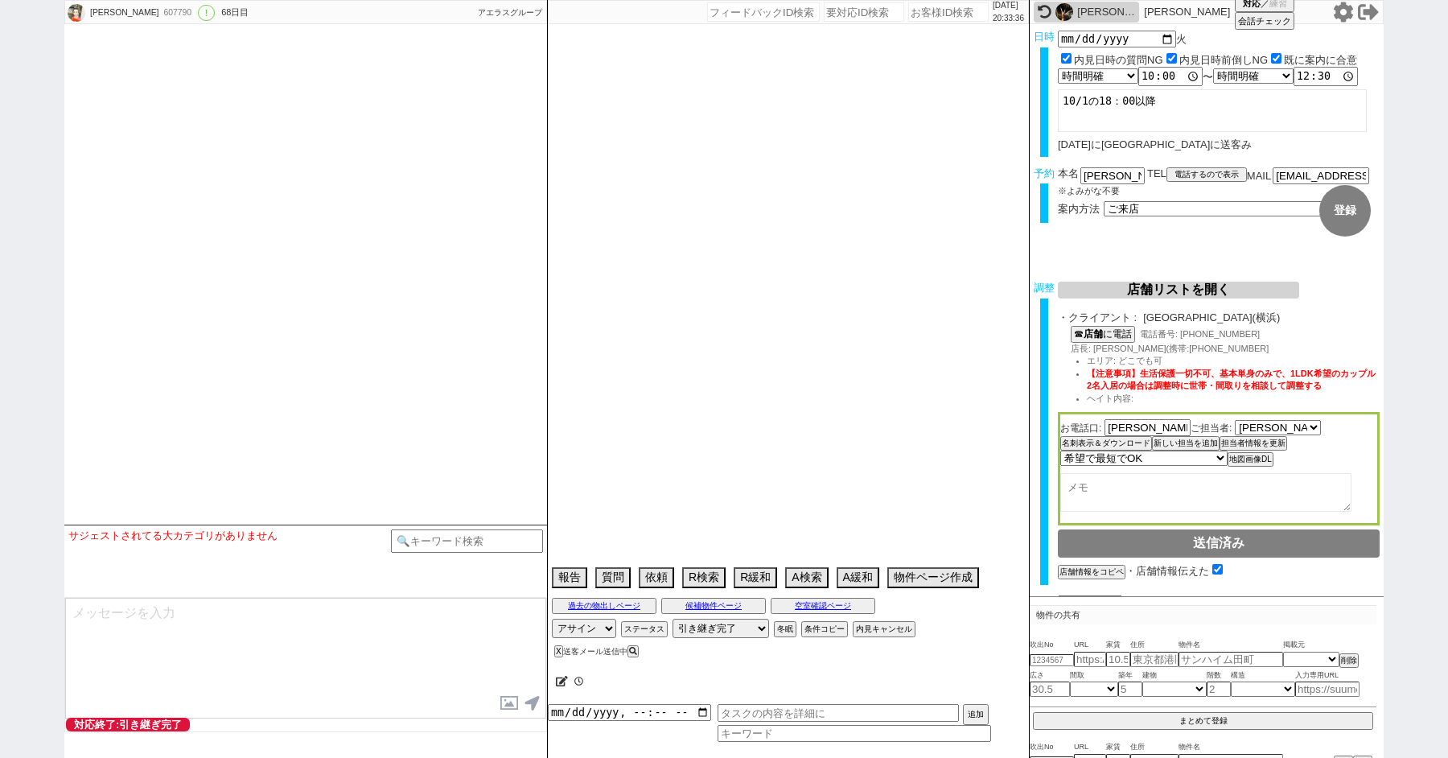
select select "68"
select select "69"
select select "70"
select select "71"
select select "72"
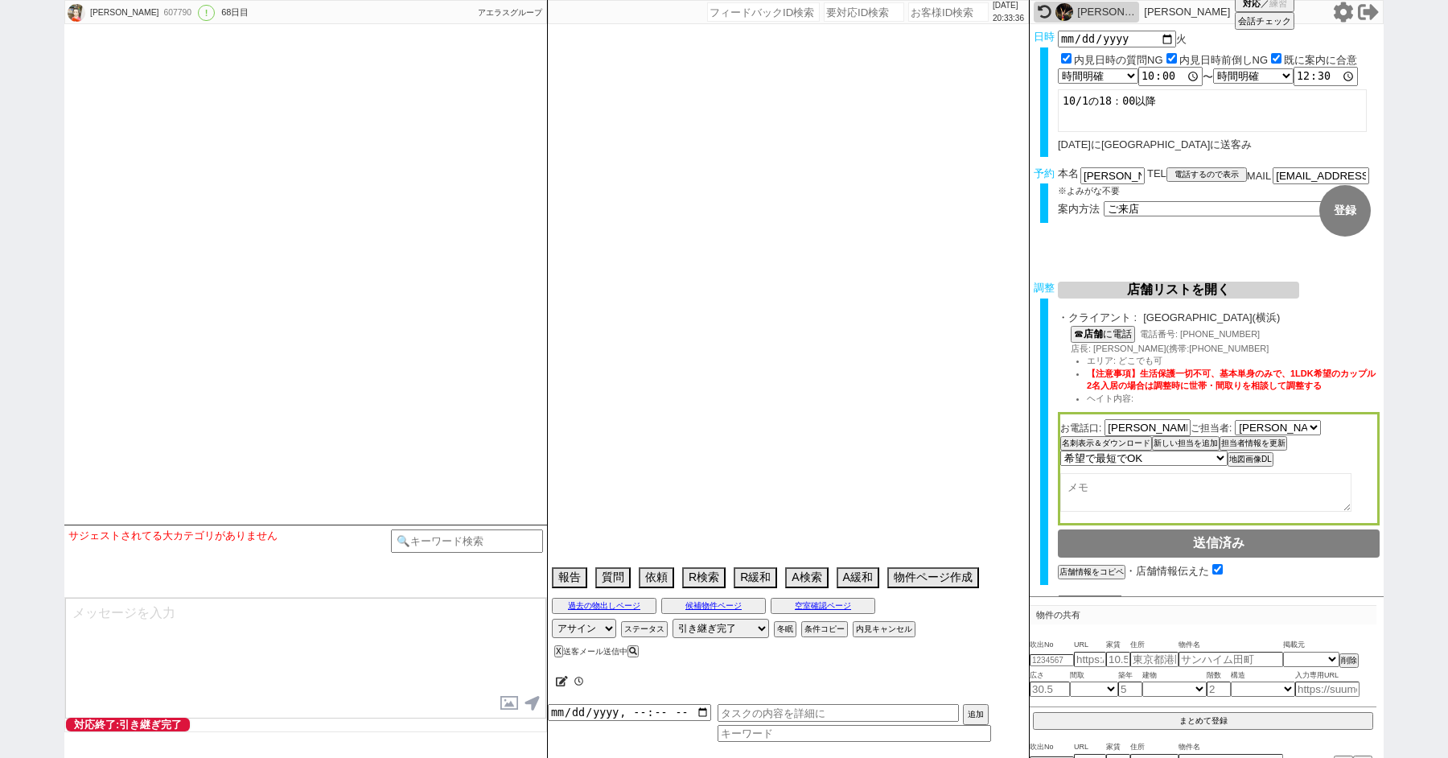
select select "73"
select select "74"
select select "75"
select select "76"
select select "77"
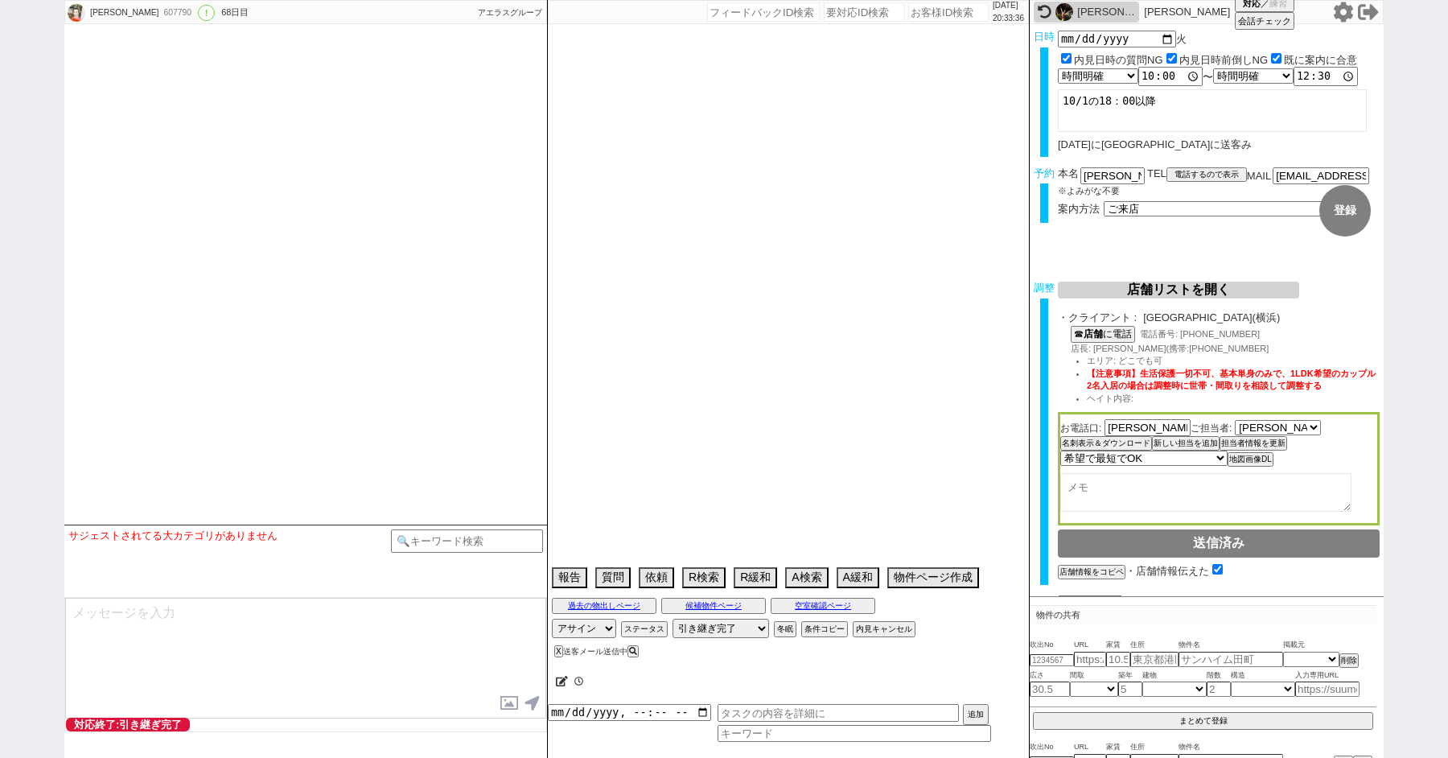
select select "78"
select select "79"
select select "80"
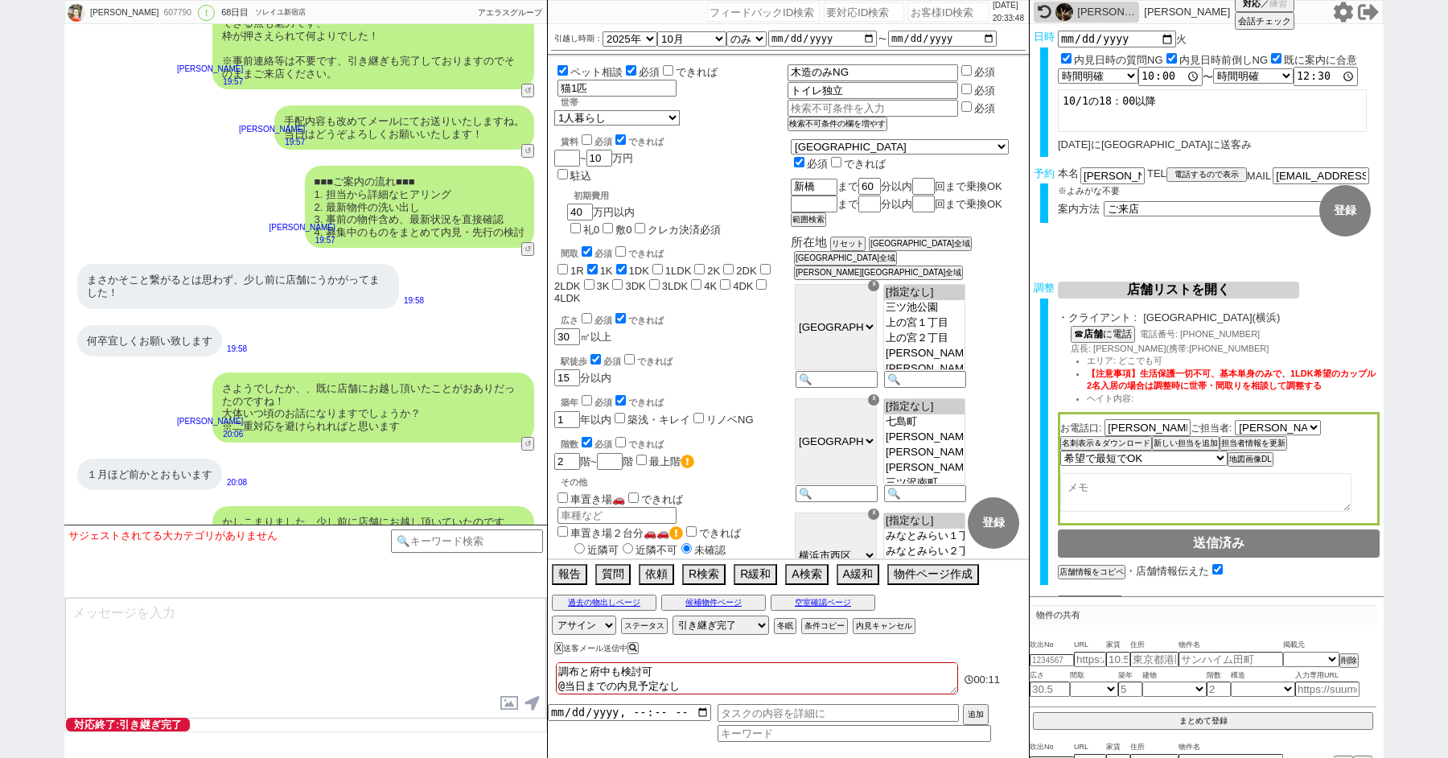
scroll to position [21681, 0]
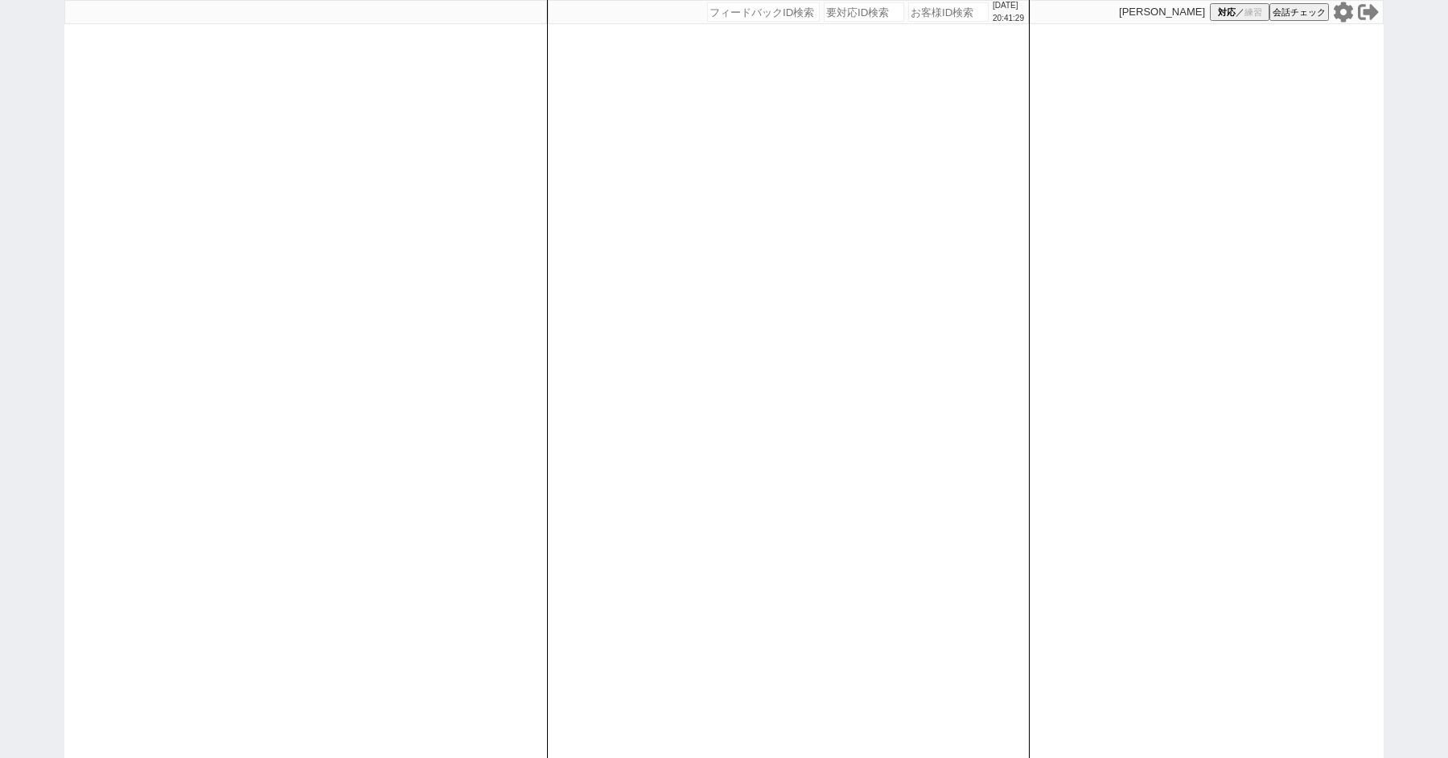
click at [840, 17] on input "number" at bounding box center [864, 11] width 80 height 19
paste input "8980365"
type input "8980365"
select select
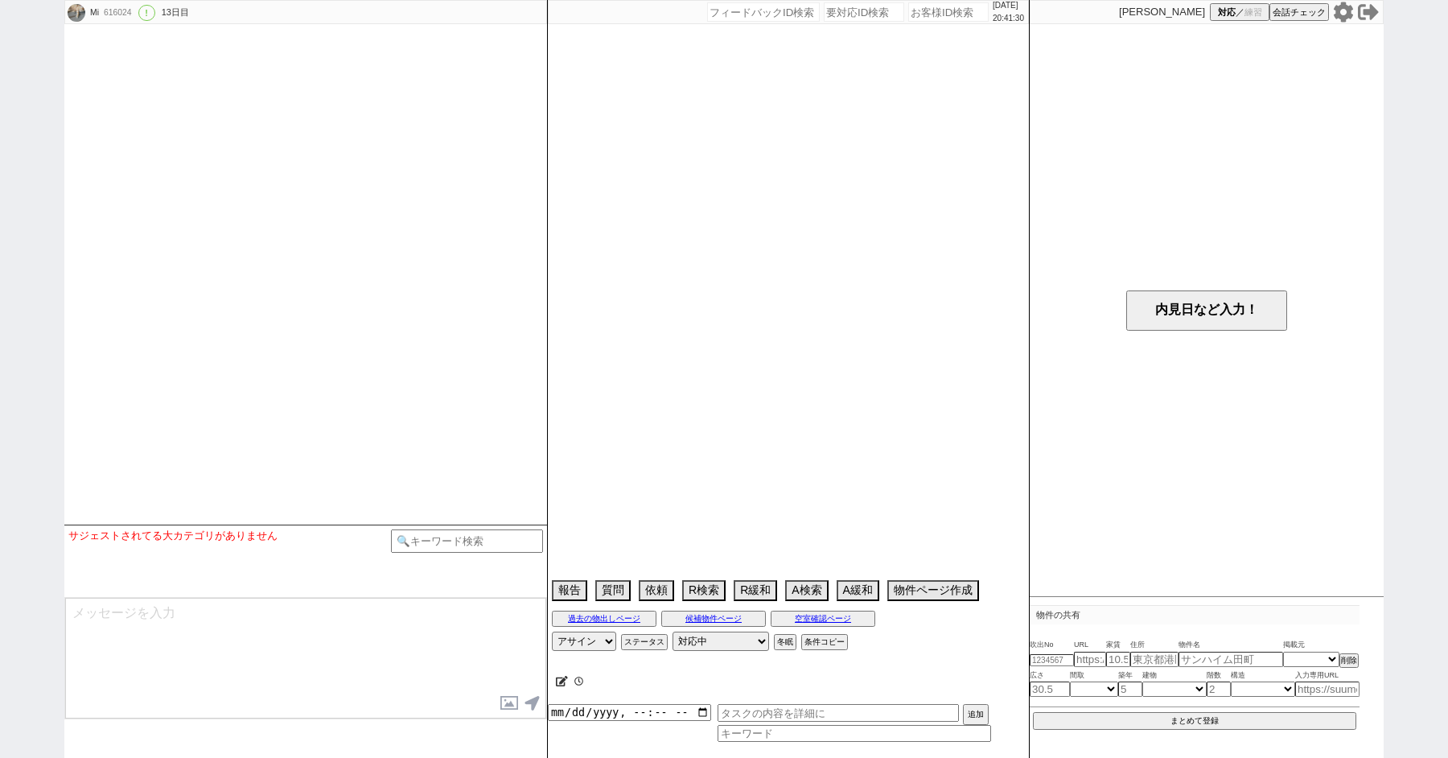
select select "16"
select select "7"
select select "35"
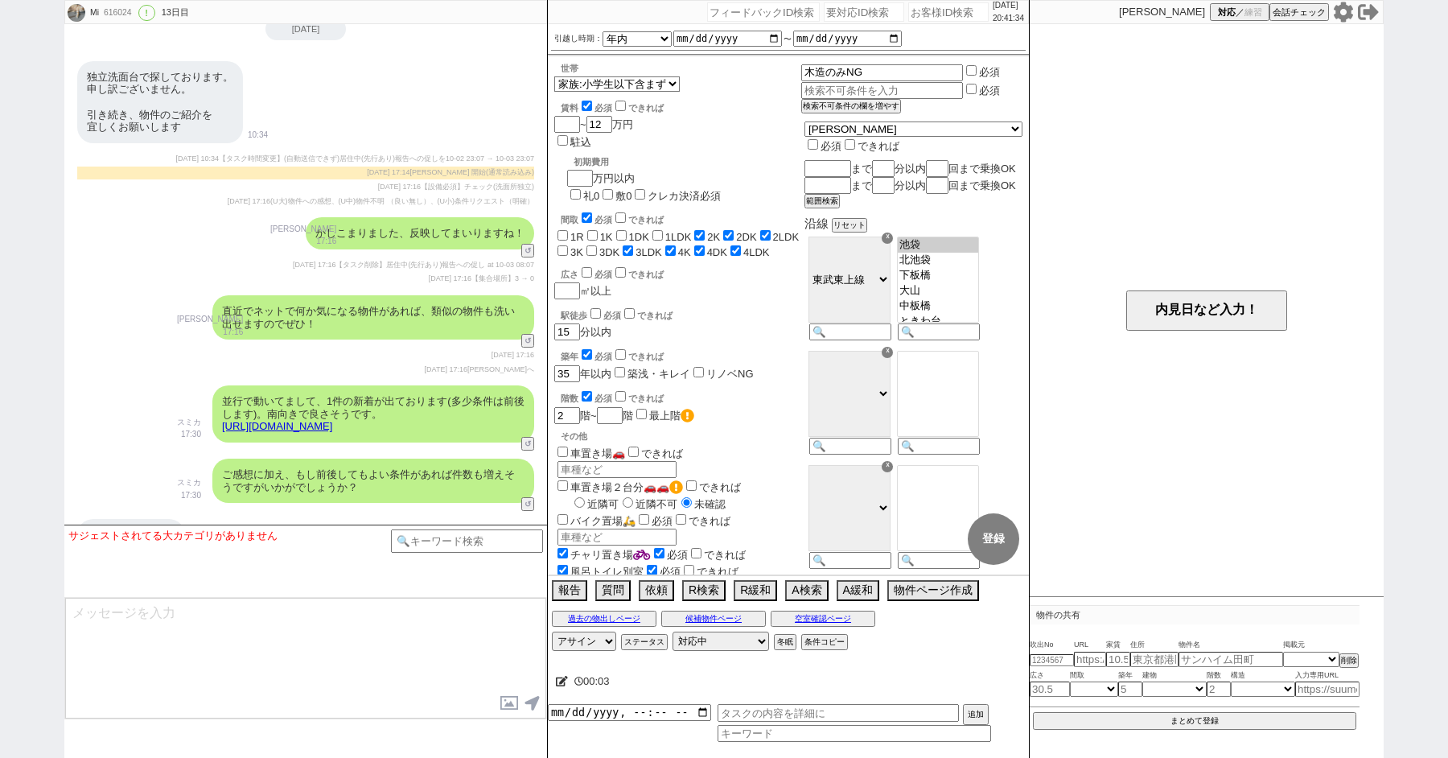
scroll to position [9527, 0]
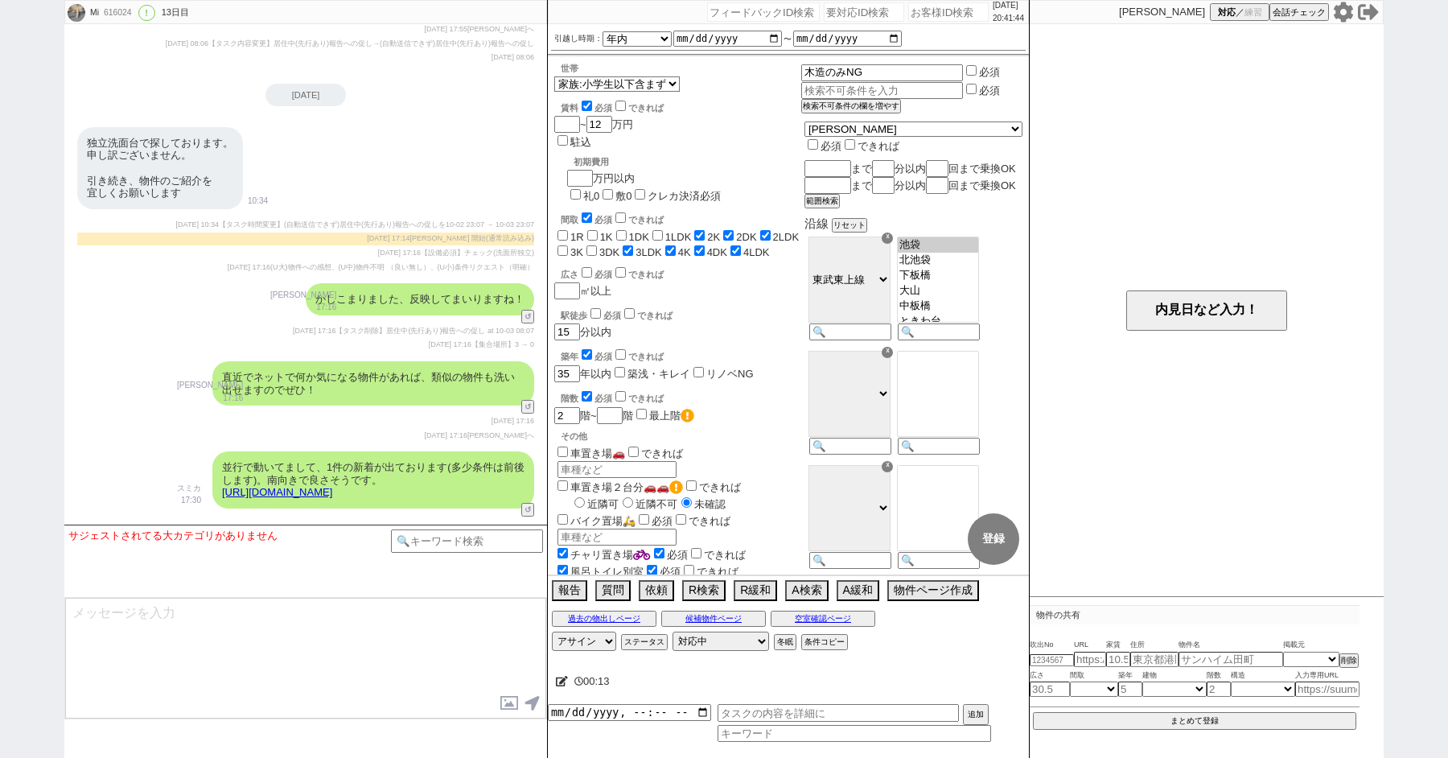
click at [833, 10] on input "number" at bounding box center [864, 11] width 80 height 19
paste input "8980566"
type input "8980566"
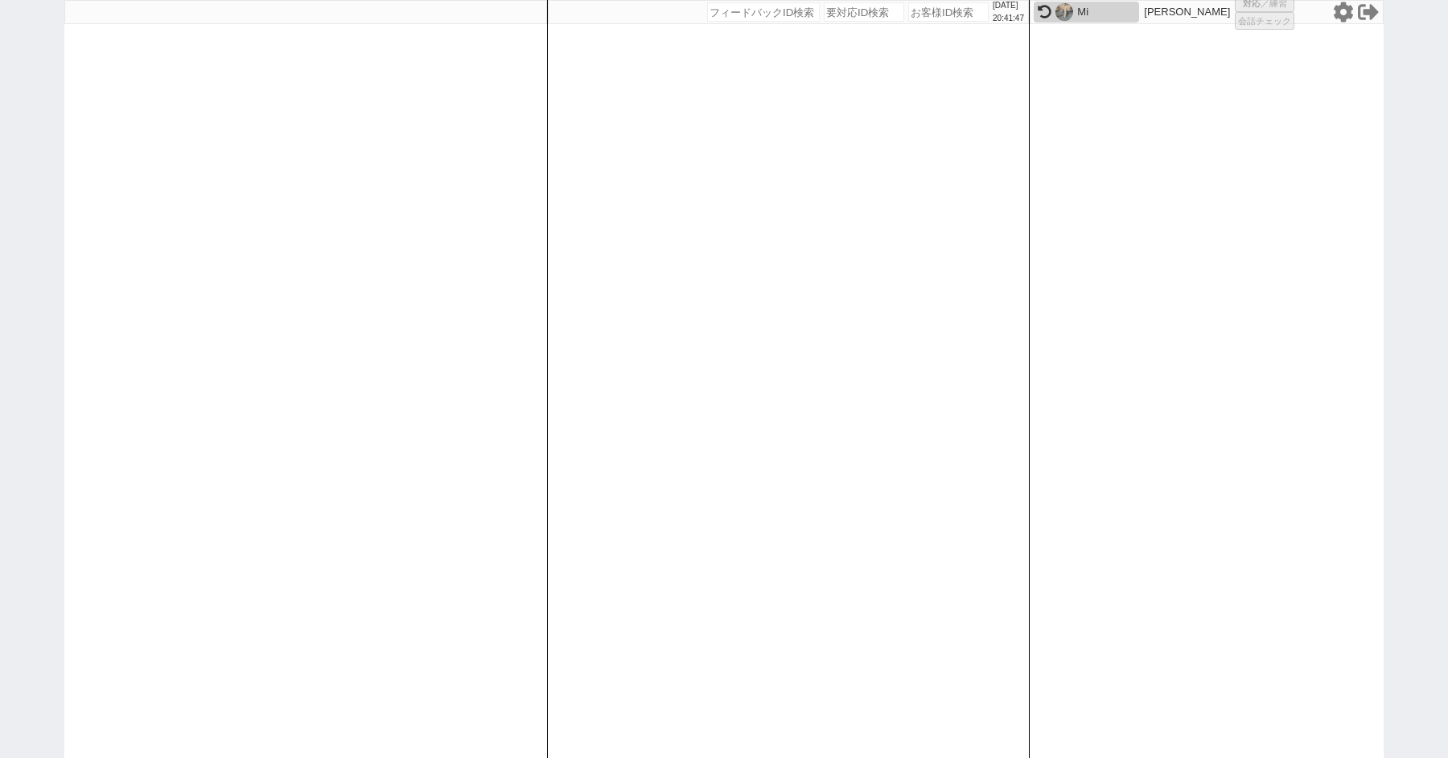
select select "400"
select select
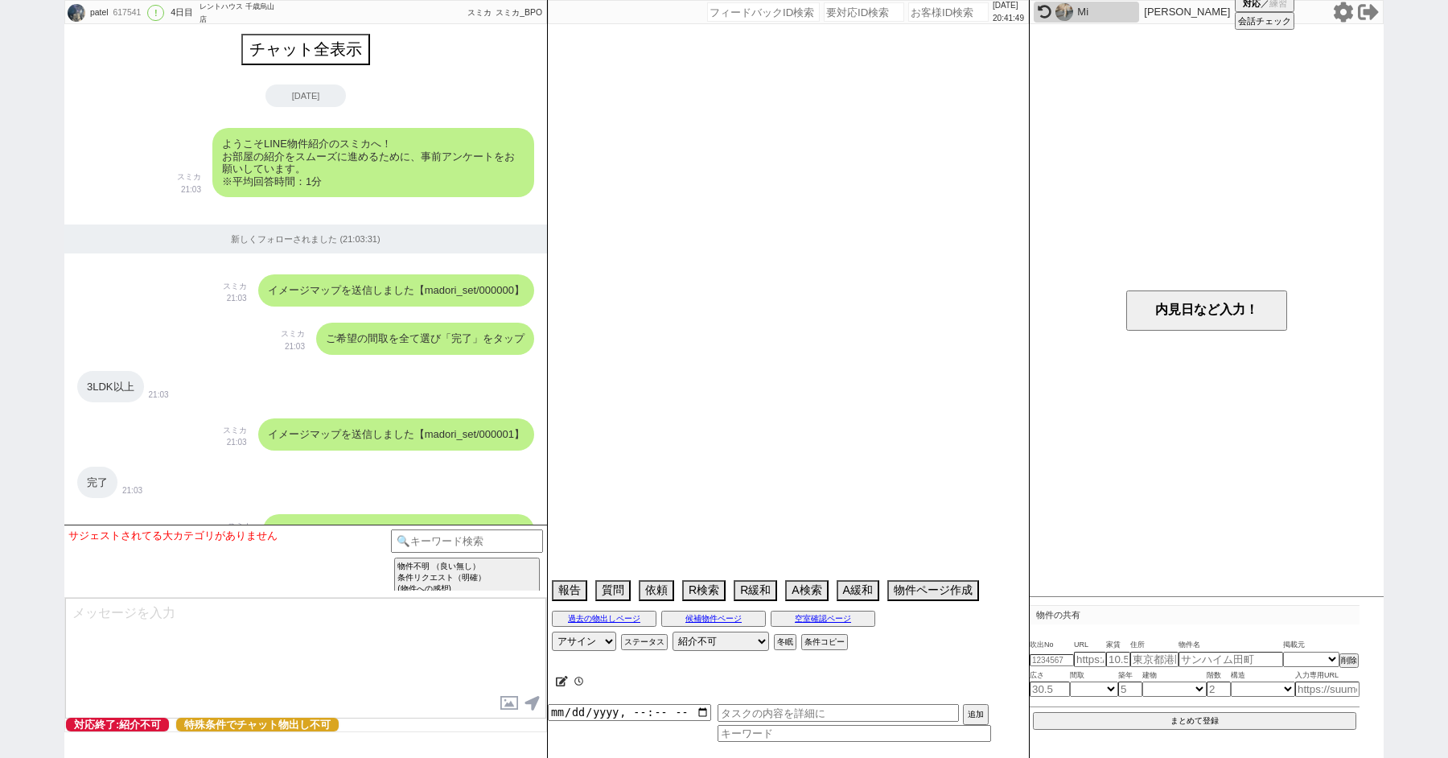
type textarea "バイク3台かつ160CCの特殊2重苦です、個人情報をもらう前に終了させてください"
select select "15"
select select "7"
select select "50"
select select "53"
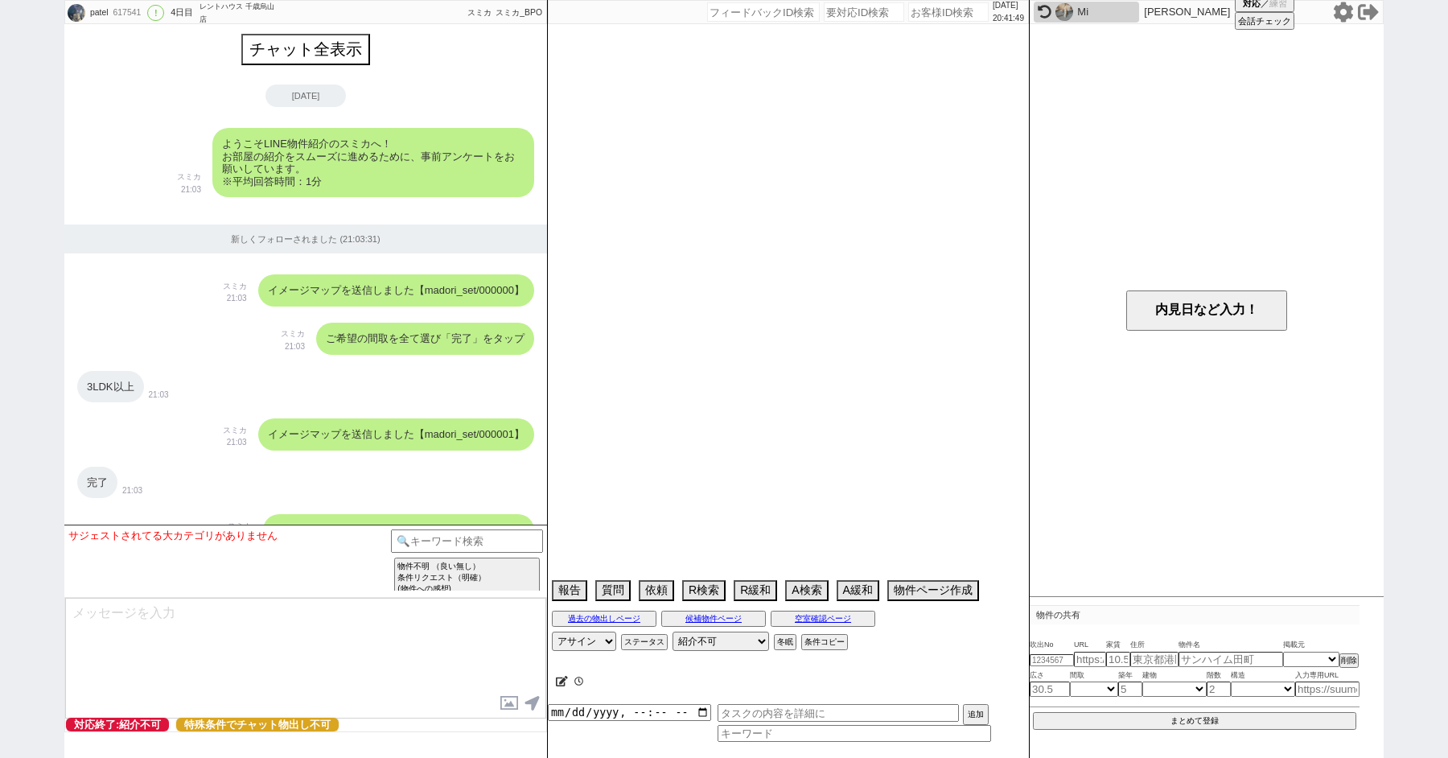
select select "47"
select select "66"
select select "59"
select select "1462"
select select "25"
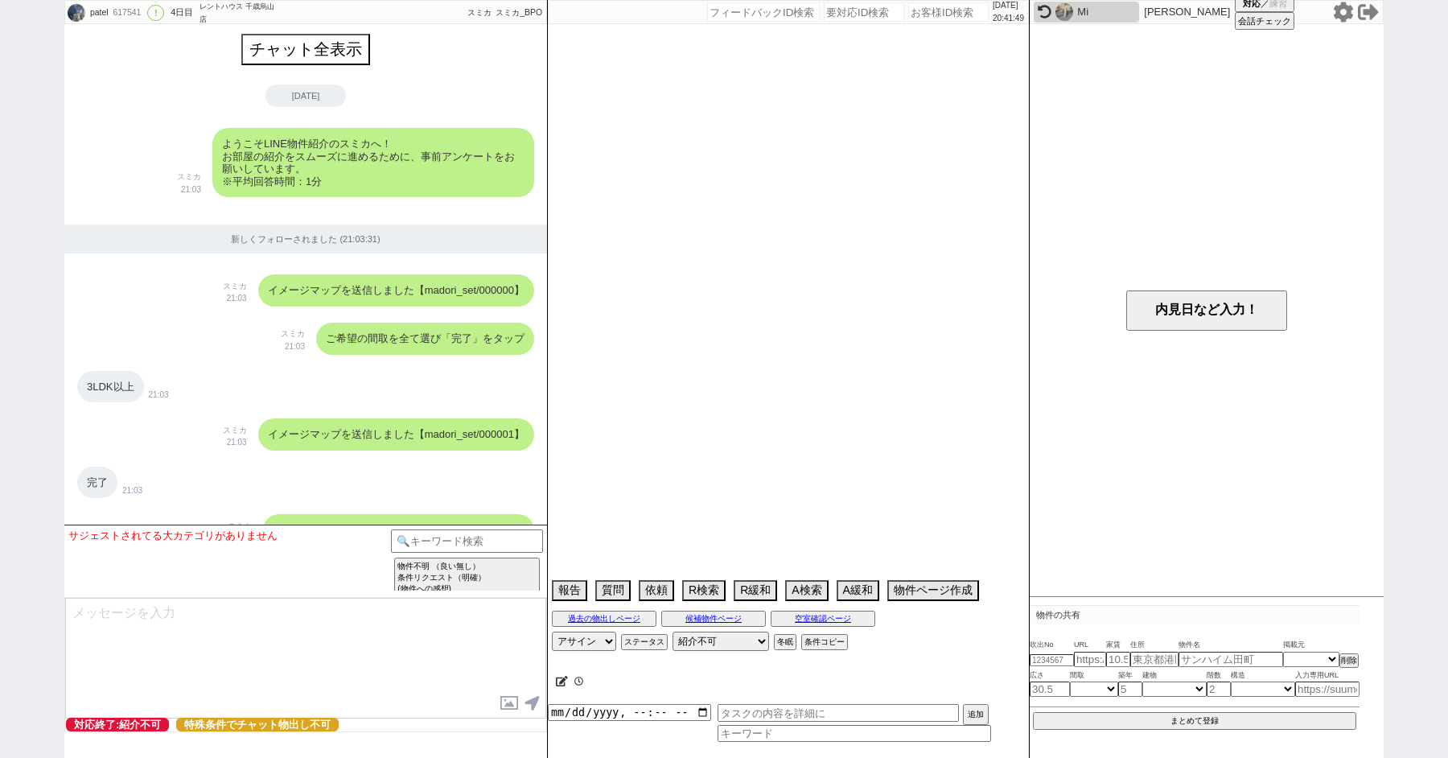
select select "3116"
select select "68"
select select "1639"
select select "9"
select select "333"
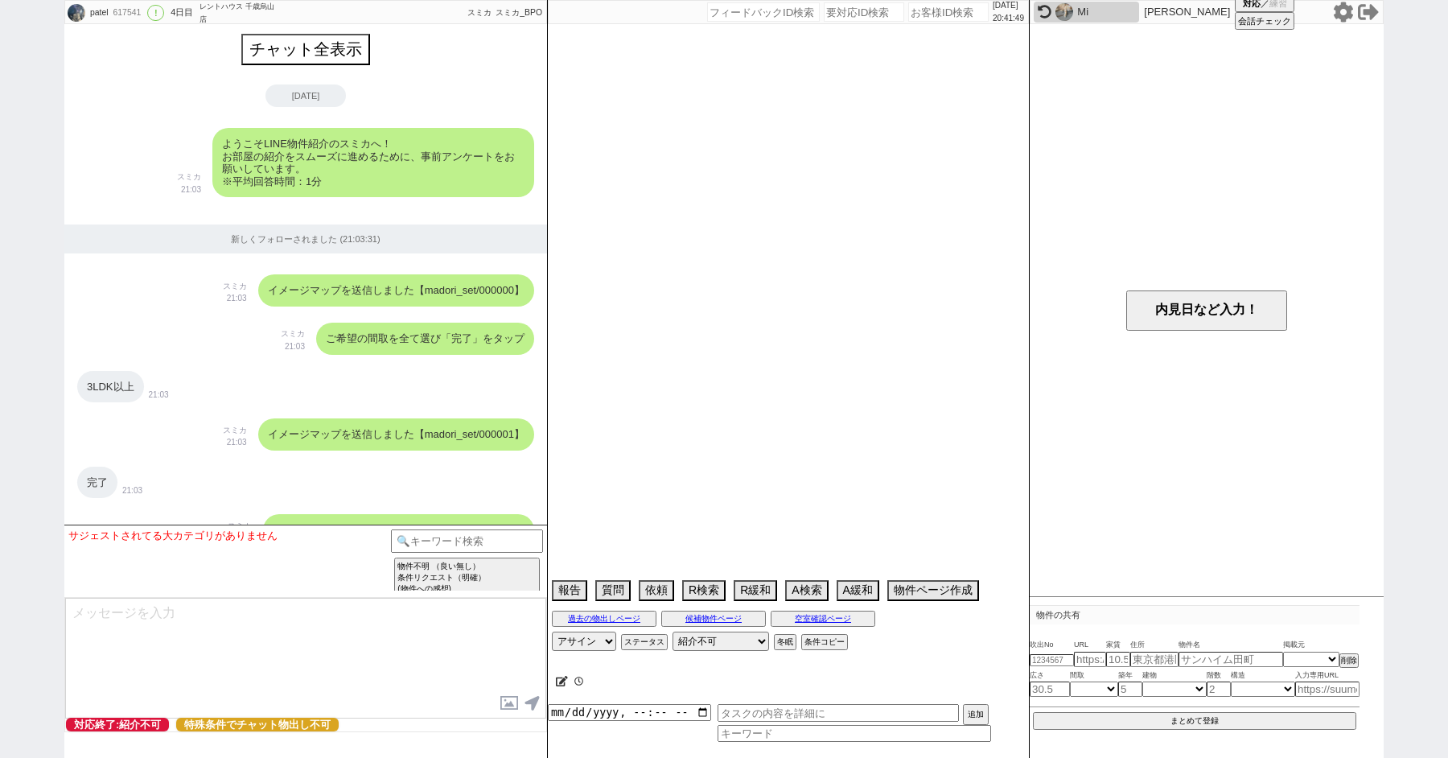
select select "14"
select select "75"
select select "60"
select select "65"
select select "1579"
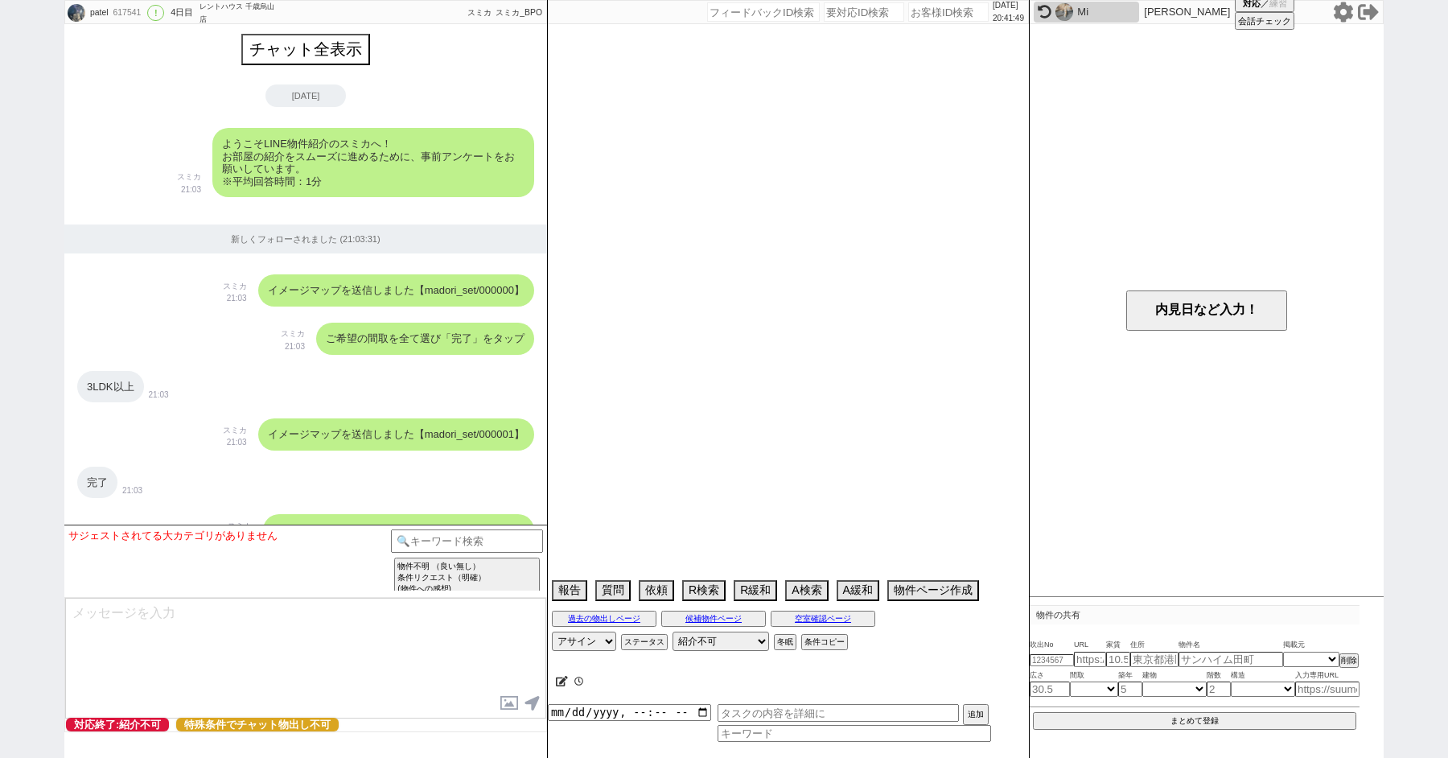
select select "52"
select select "826"
select select "70"
select select "1683"
select select "48"
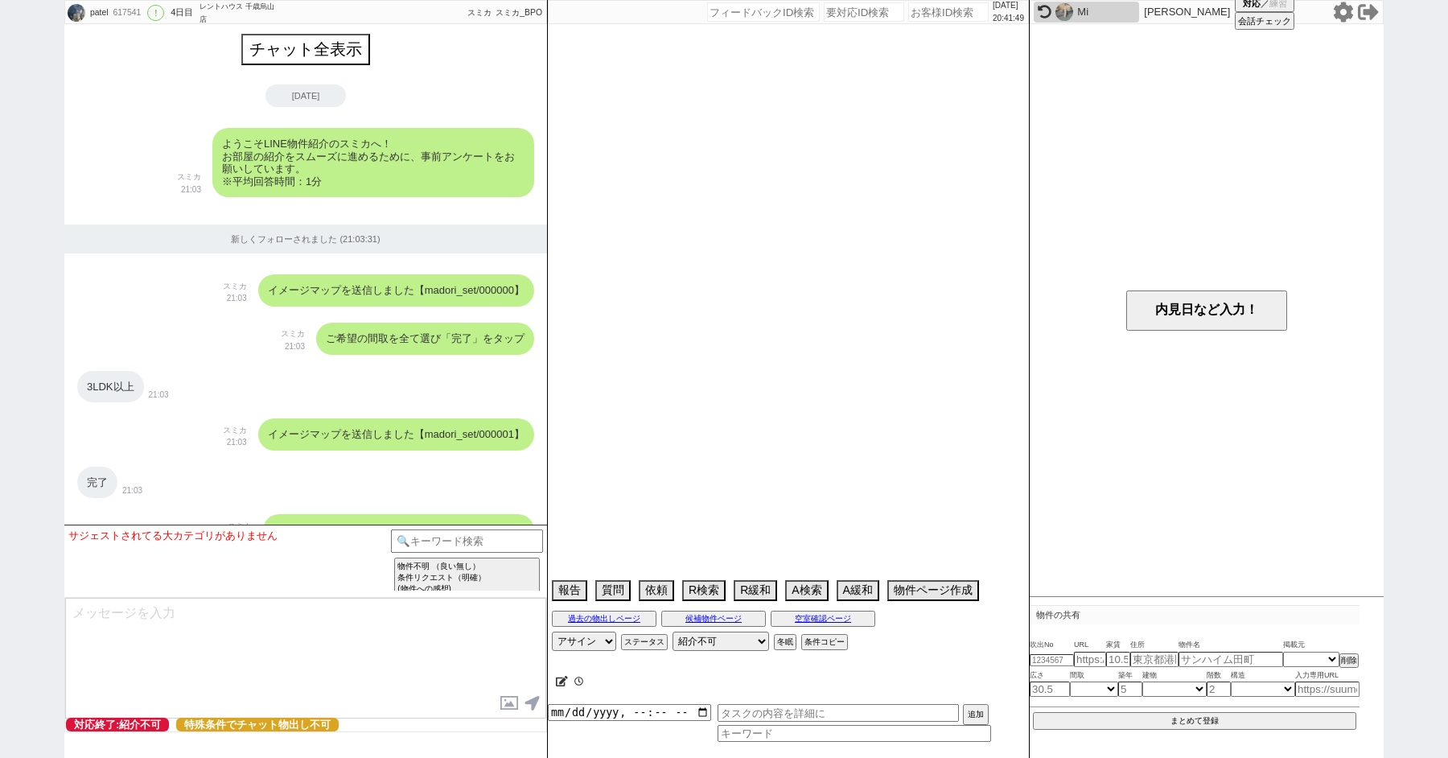
select select "23"
select select "731"
select select "44"
select select "64"
select select "1562"
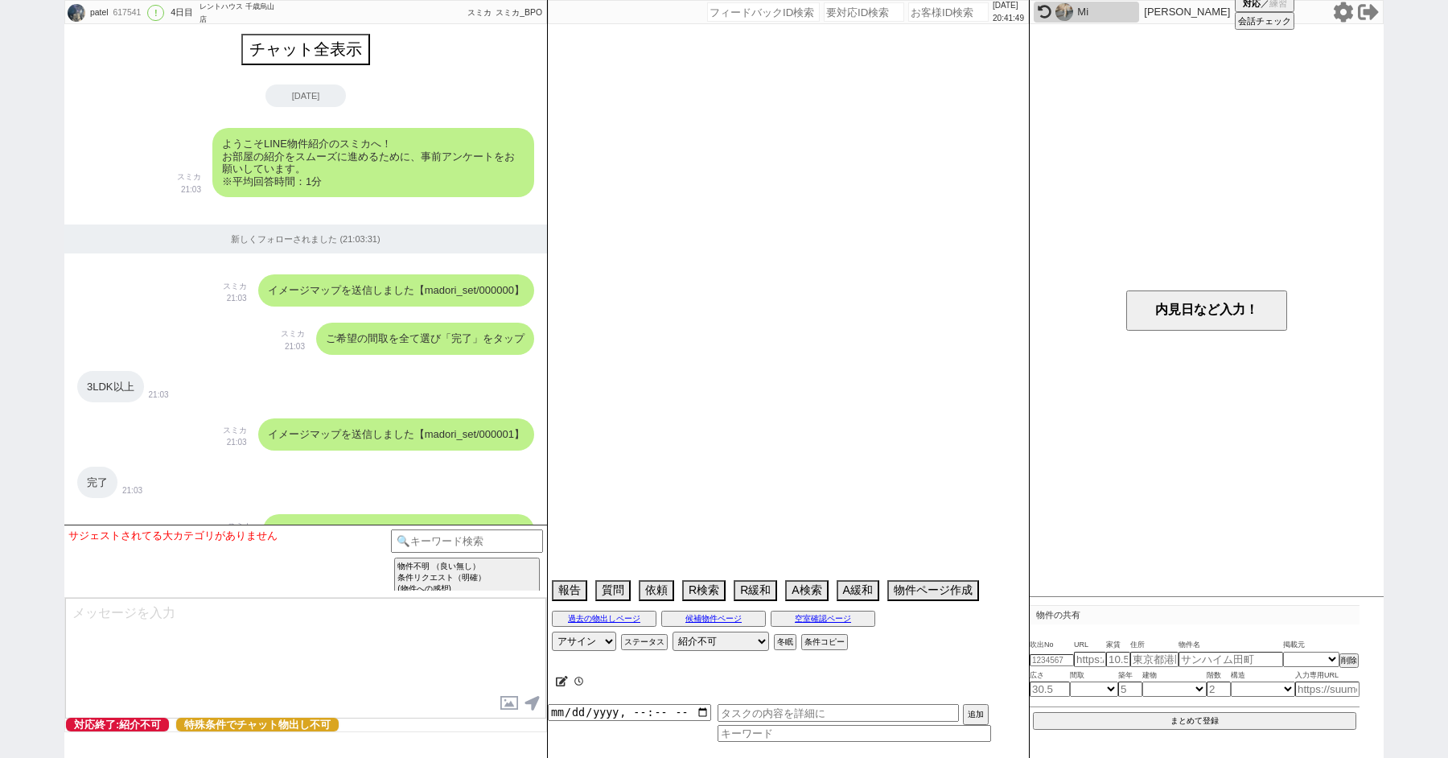
select select "56"
select select "62"
select select "1518"
select select "69"
select select "1660"
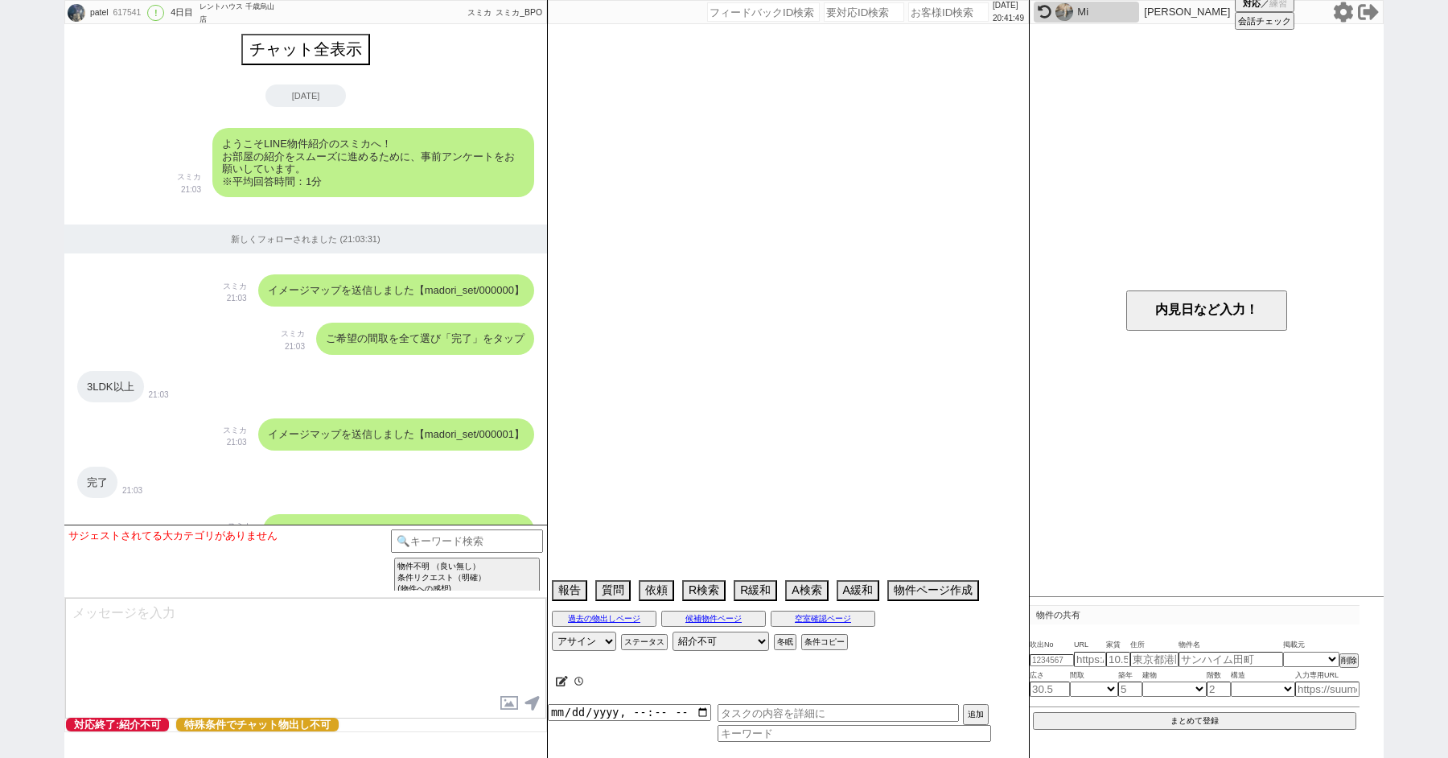
select select "67"
select select "63"
select select "71"
select select "54"
select select "55"
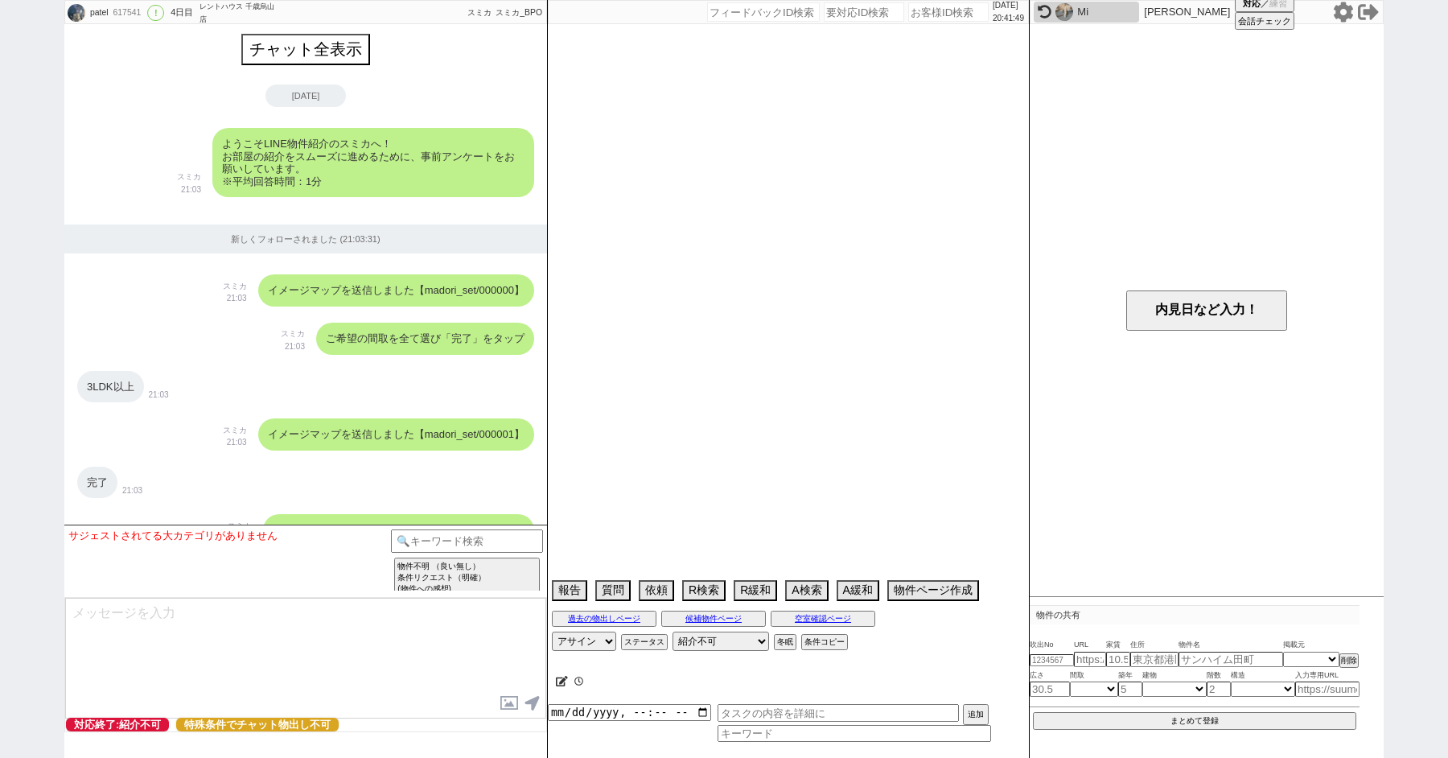
select select "57"
select select "51"
select select "38"
select select "15"
select select "507"
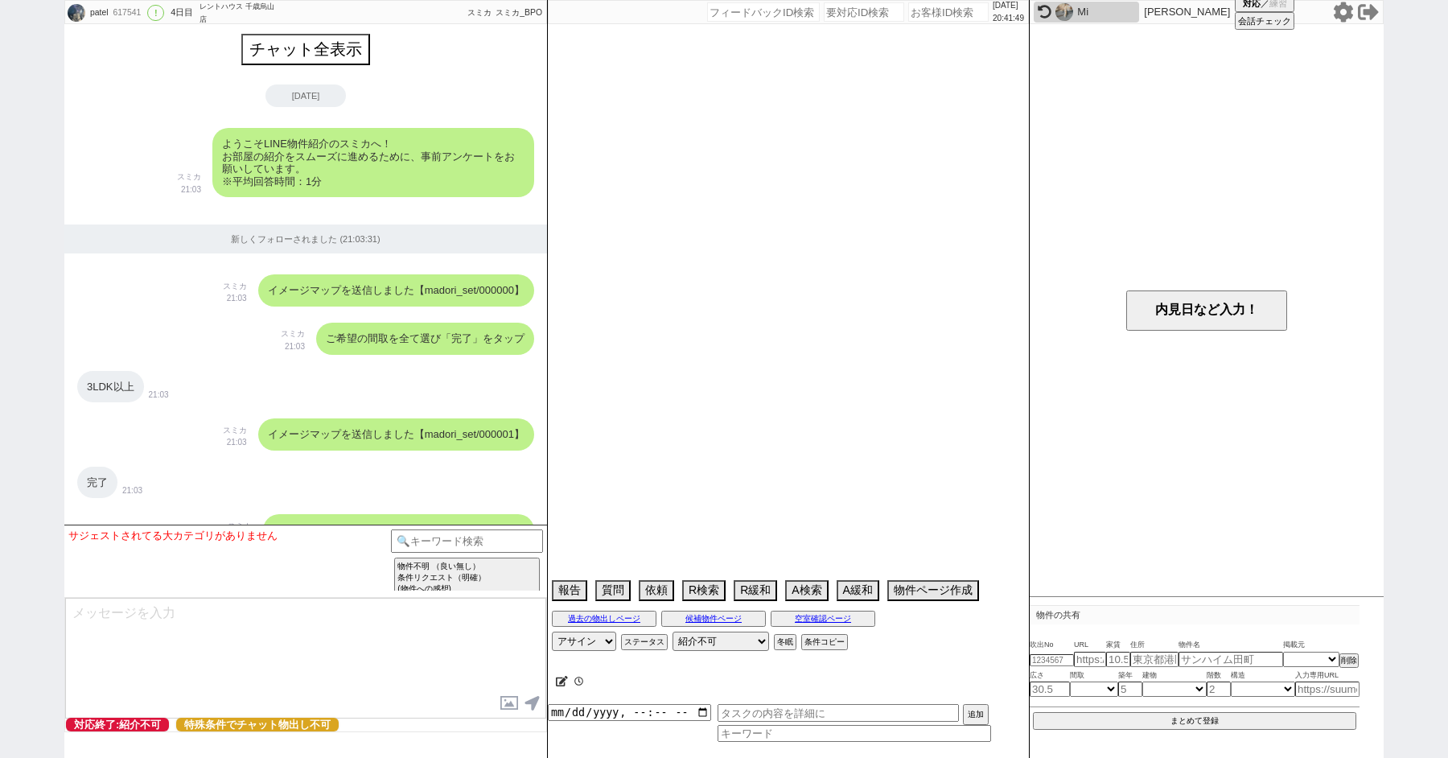
select select "77"
select select "1841"
select select "61"
select select "36"
select select "35"
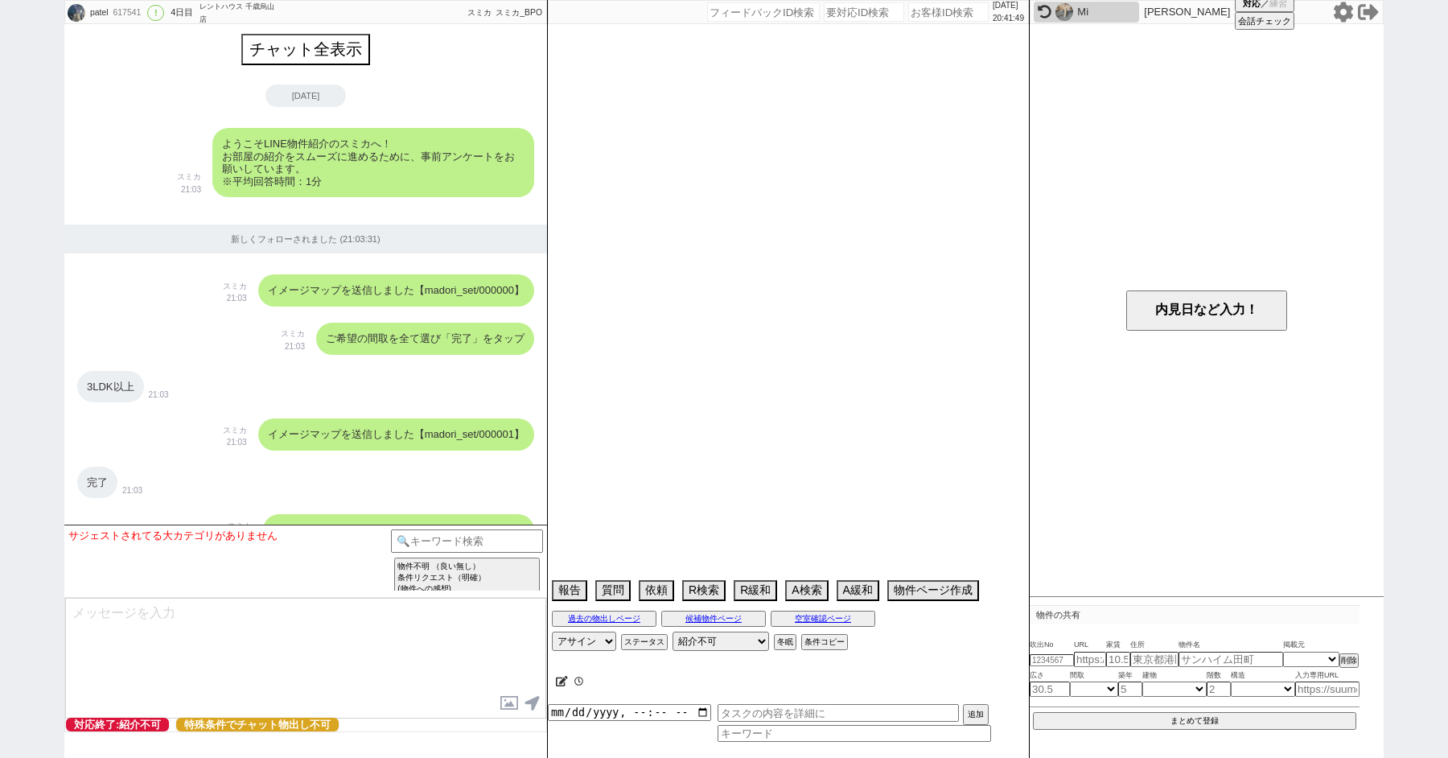
select select "11"
select select "72"
select select "1746"
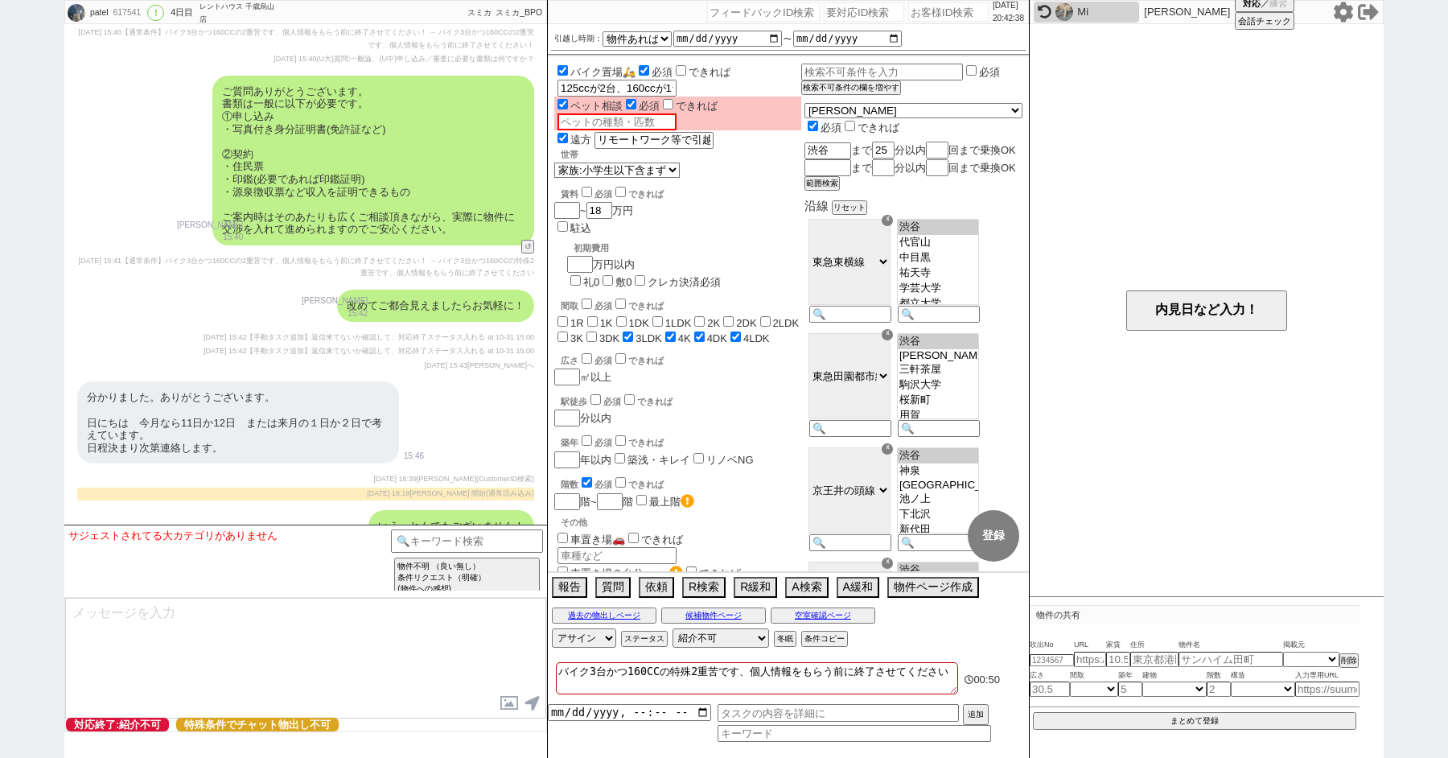
scroll to position [5580, 0]
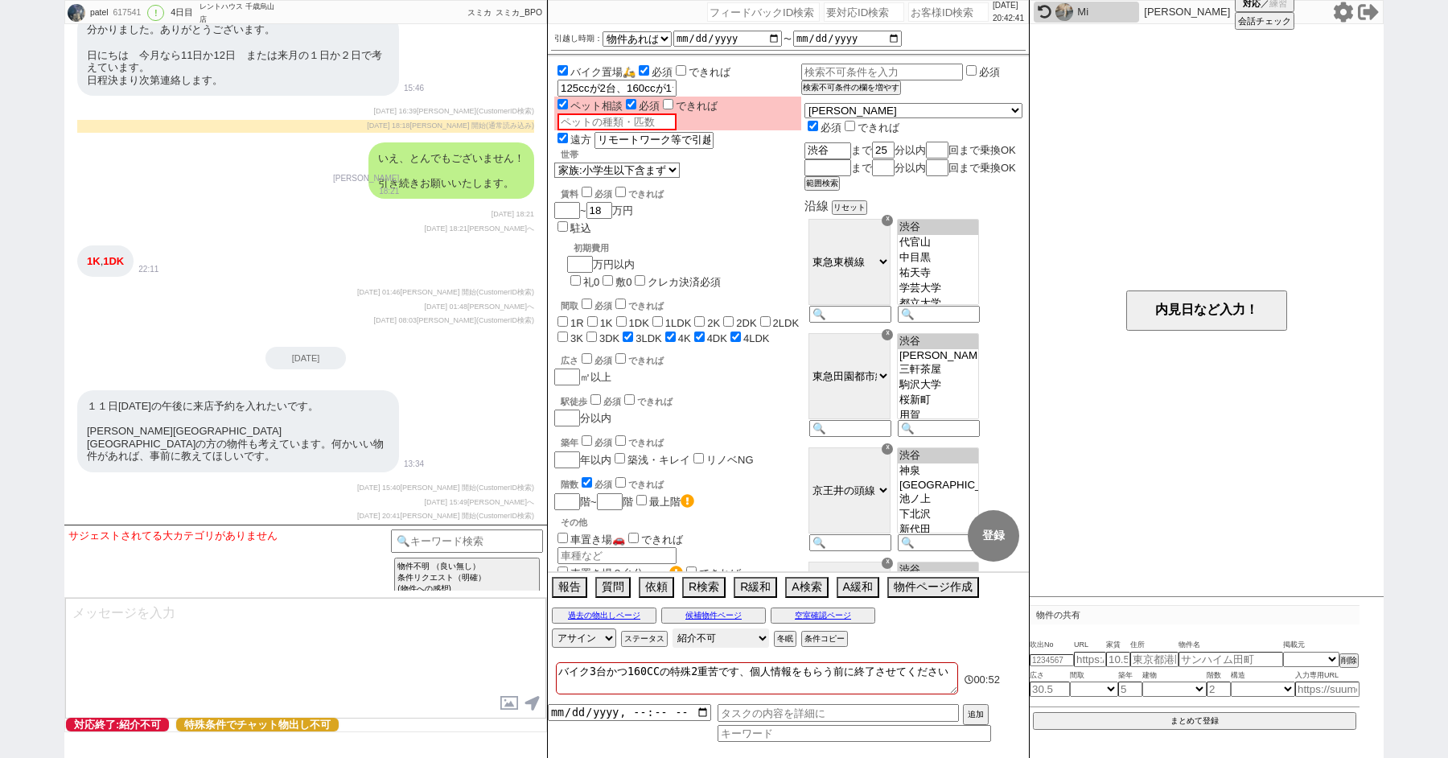
click at [728, 636] on select "対応中 引き継ぎ完了 ブロック 長期間返信なし 紹介不可 別の所で決まった 客の都合で引越しが無くなった 接客開始後に冬眠" at bounding box center [721, 637] width 97 height 19
select select "0"
click at [673, 628] on select "対応中 引き継ぎ完了 ブロック 長期間返信なし 紹介不可 別の所で決まった 客の都合で引越しが無くなった 接客開始後に冬眠" at bounding box center [721, 637] width 97 height 19
click at [1232, 313] on button "内見日など入力！" at bounding box center [1206, 310] width 161 height 40
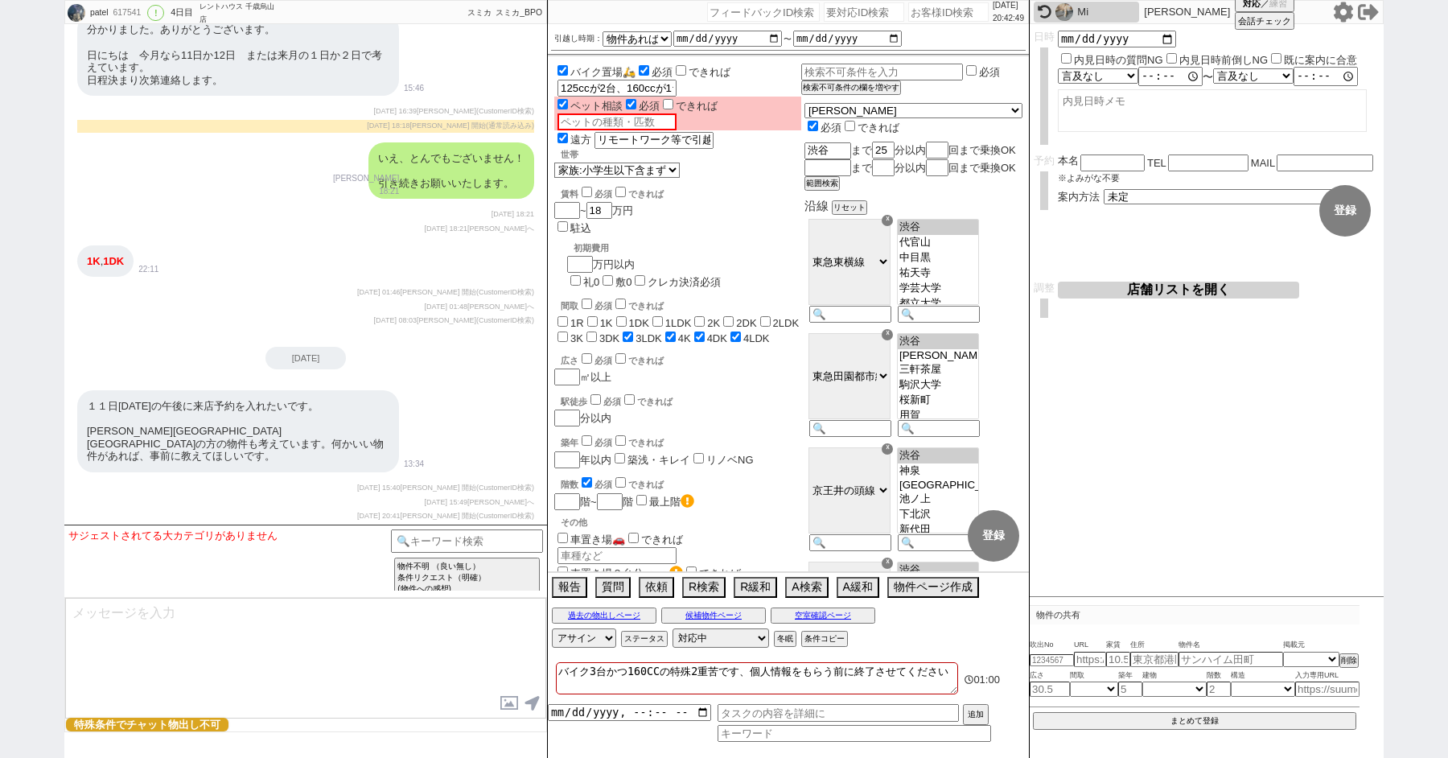
click at [269, 657] on textarea at bounding box center [305, 658] width 481 height 121
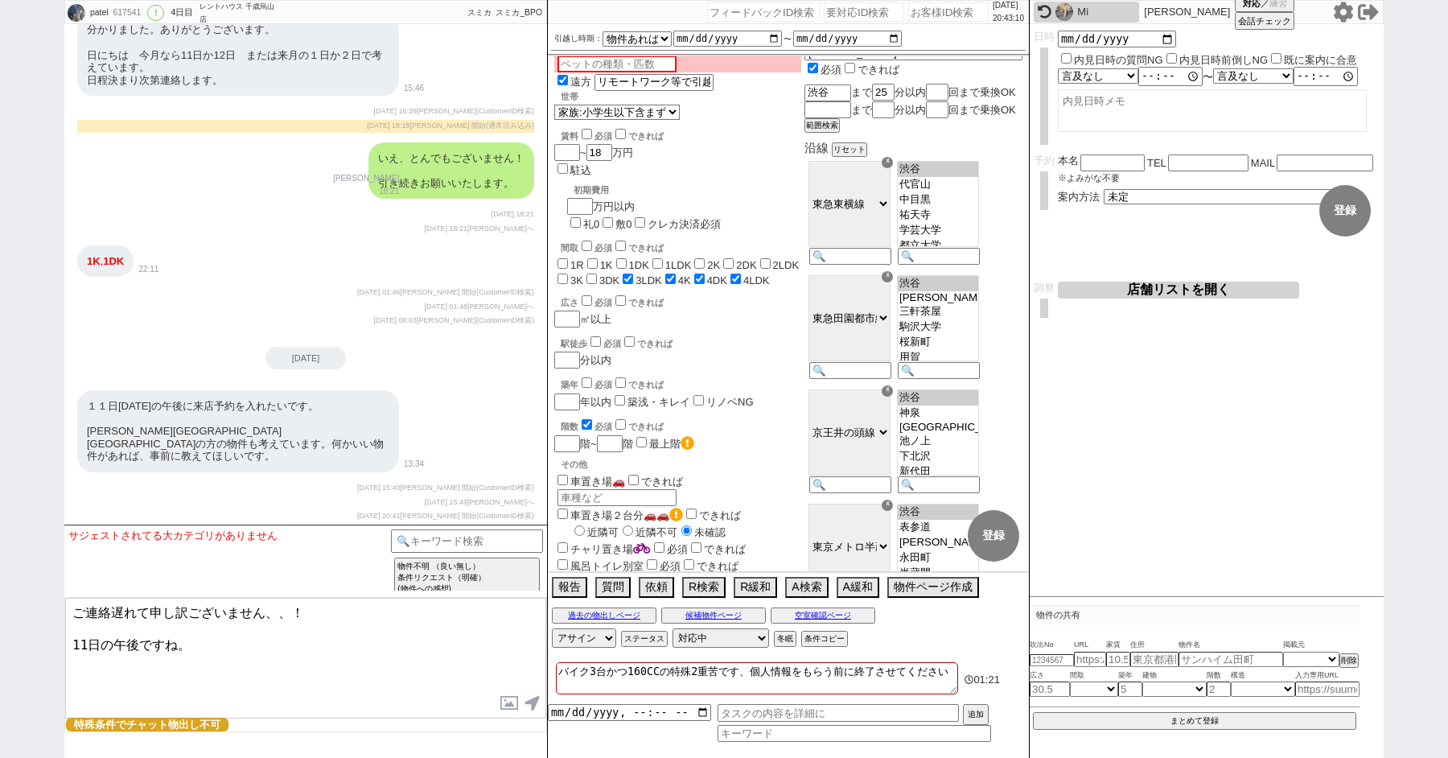
scroll to position [0, 0]
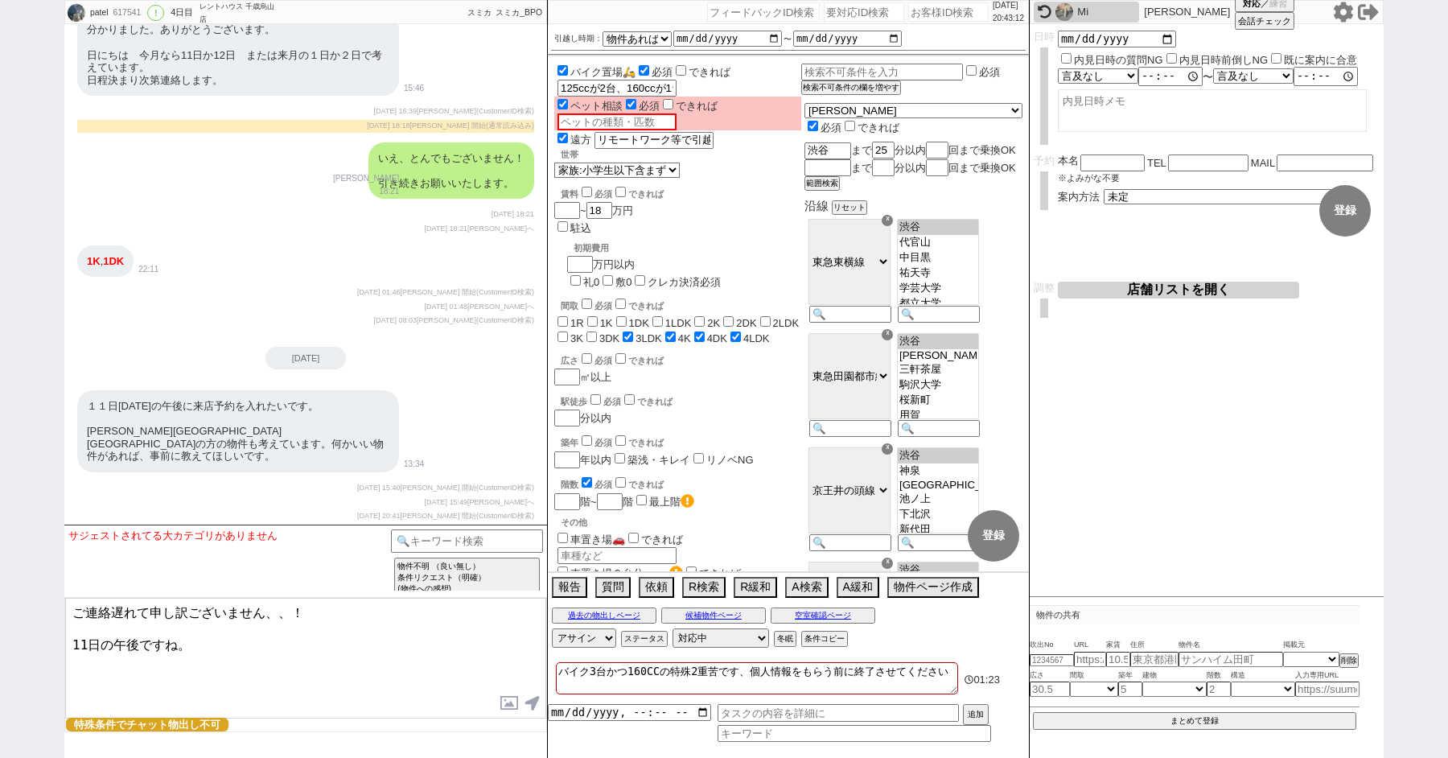
click at [69, 633] on textarea "ご連絡遅れて申し訳ございません、、！ 11日の午後ですね。" at bounding box center [305, 658] width 481 height 121
click at [295, 627] on textarea "ご連絡遅れて申し訳ございません、、！ 11日の午後ですね。" at bounding box center [305, 658] width 481 height 121
type textarea "ご連絡遅れて申し訳ございません、、！ 11日の午後ですね。"
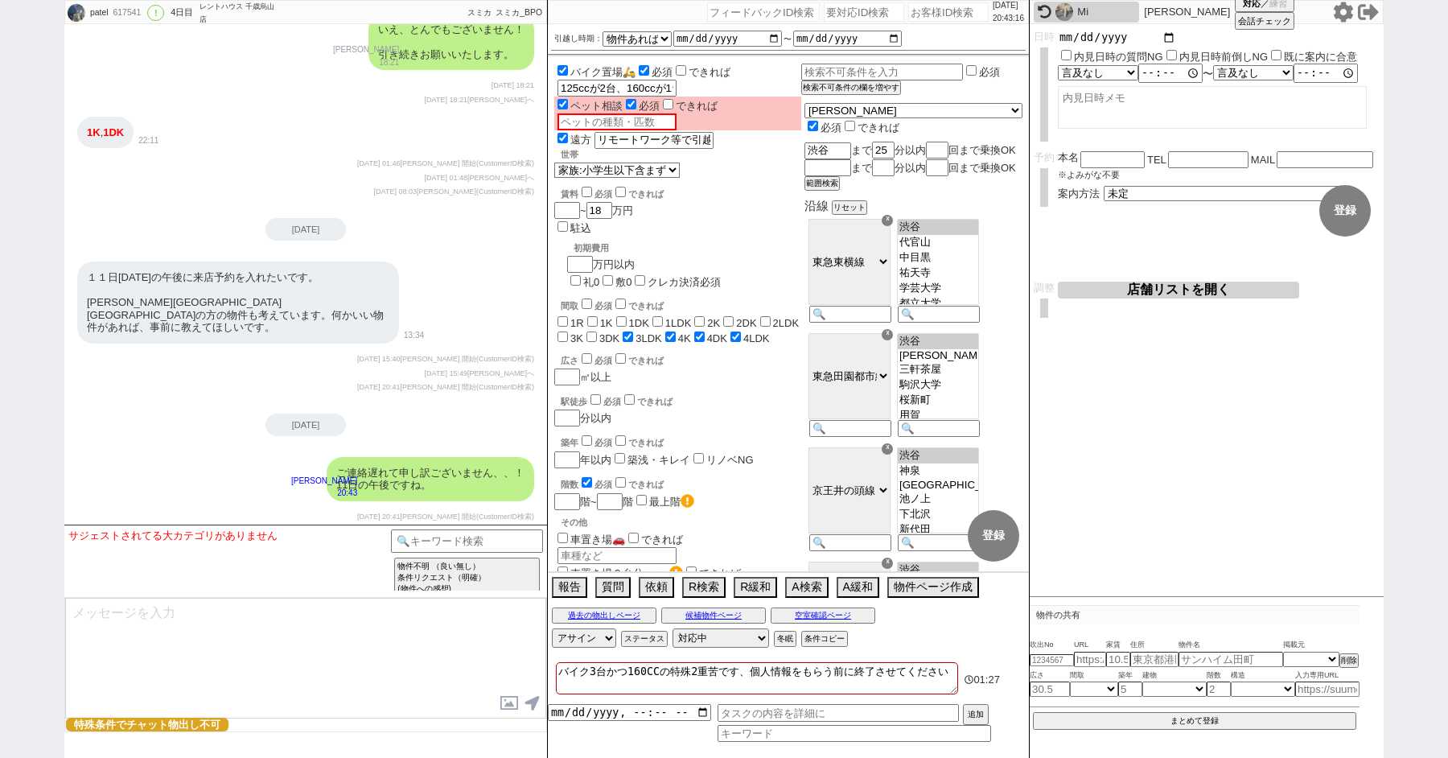
click at [1171, 36] on input "date" at bounding box center [1117, 38] width 118 height 14
type input "2025-10-11"
click at [1097, 78] on select "言及なし 時間明確 午前 午後 お昼 夕方・夜 終日いつでも その他" at bounding box center [1097, 76] width 79 height 14
select select "3"
click at [1058, 69] on select "言及なし 時間明確 午前 午後 お昼 夕方・夜 終日いつでも その他" at bounding box center [1097, 76] width 79 height 14
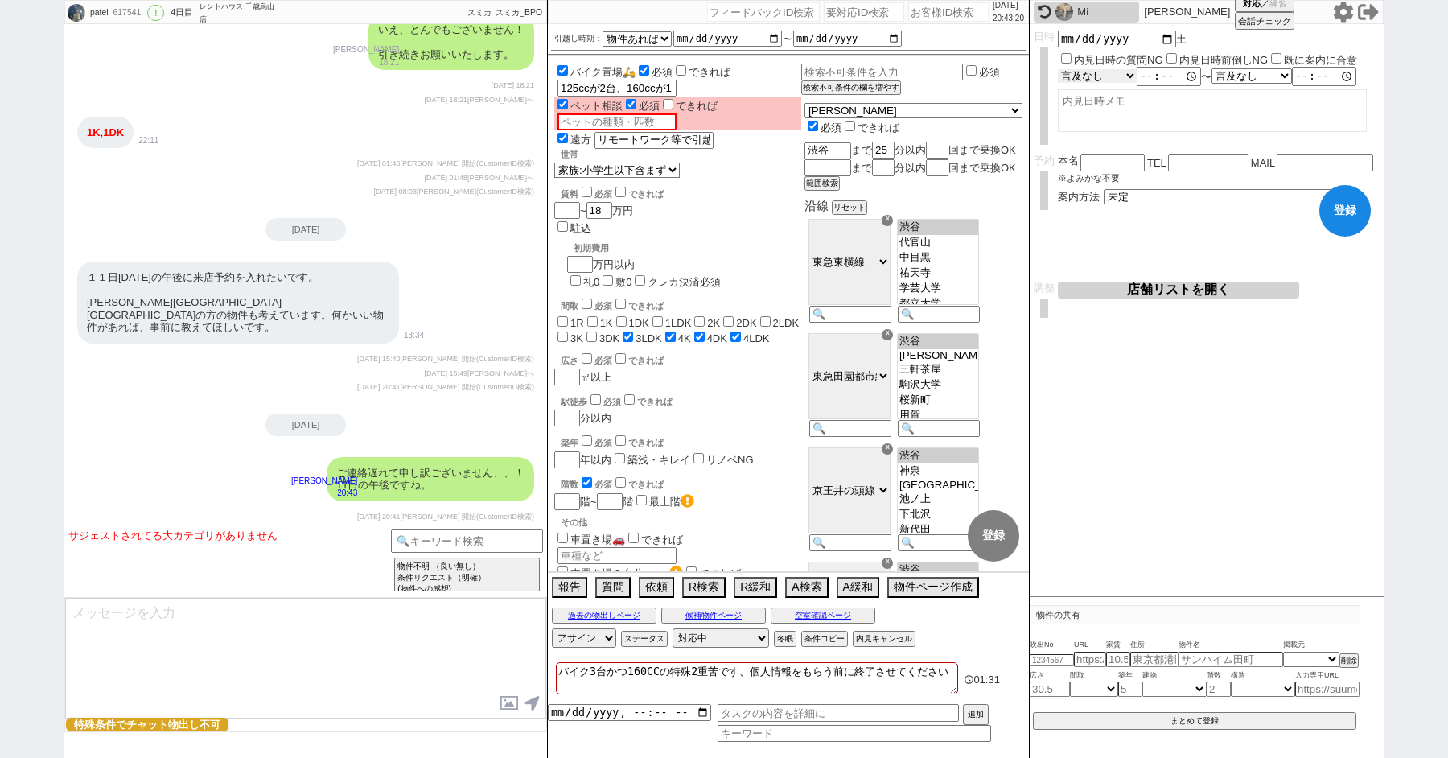
type input "13:00:00"
click at [251, 640] on textarea at bounding box center [305, 658] width 481 height 121
click at [810, 611] on button "空室確認ページ" at bounding box center [823, 615] width 105 height 13
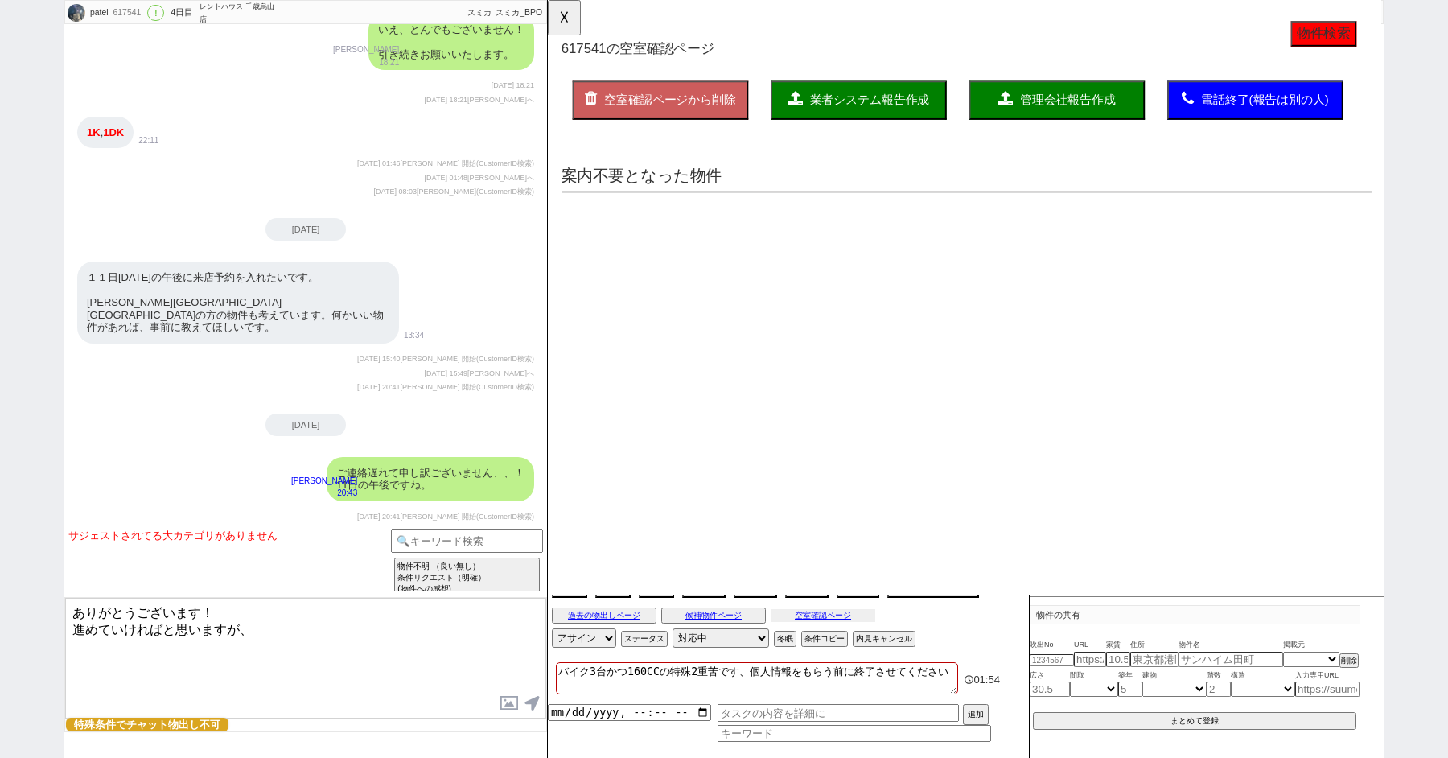
scroll to position [0, 0]
click at [273, 629] on textarea "ありがとうございます！ 進めていければと思いますが、" at bounding box center [305, 658] width 481 height 121
click at [560, 18] on button "☓" at bounding box center [563, 16] width 30 height 32
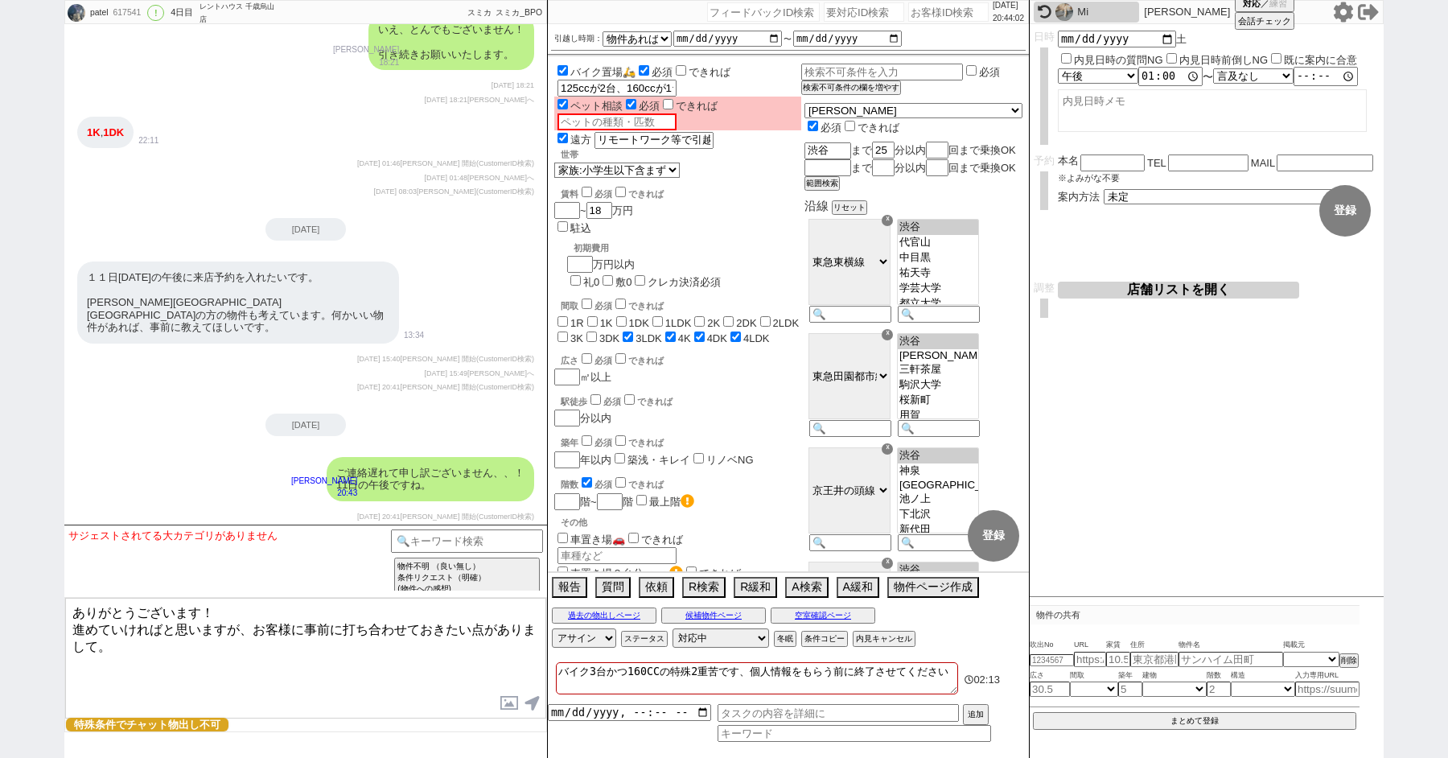
click at [148, 686] on textarea "ありがとうございます！ 進めていければと思いますが、お客様に事前に打ち合わせておきたい点がありまして。" at bounding box center [305, 658] width 481 height 121
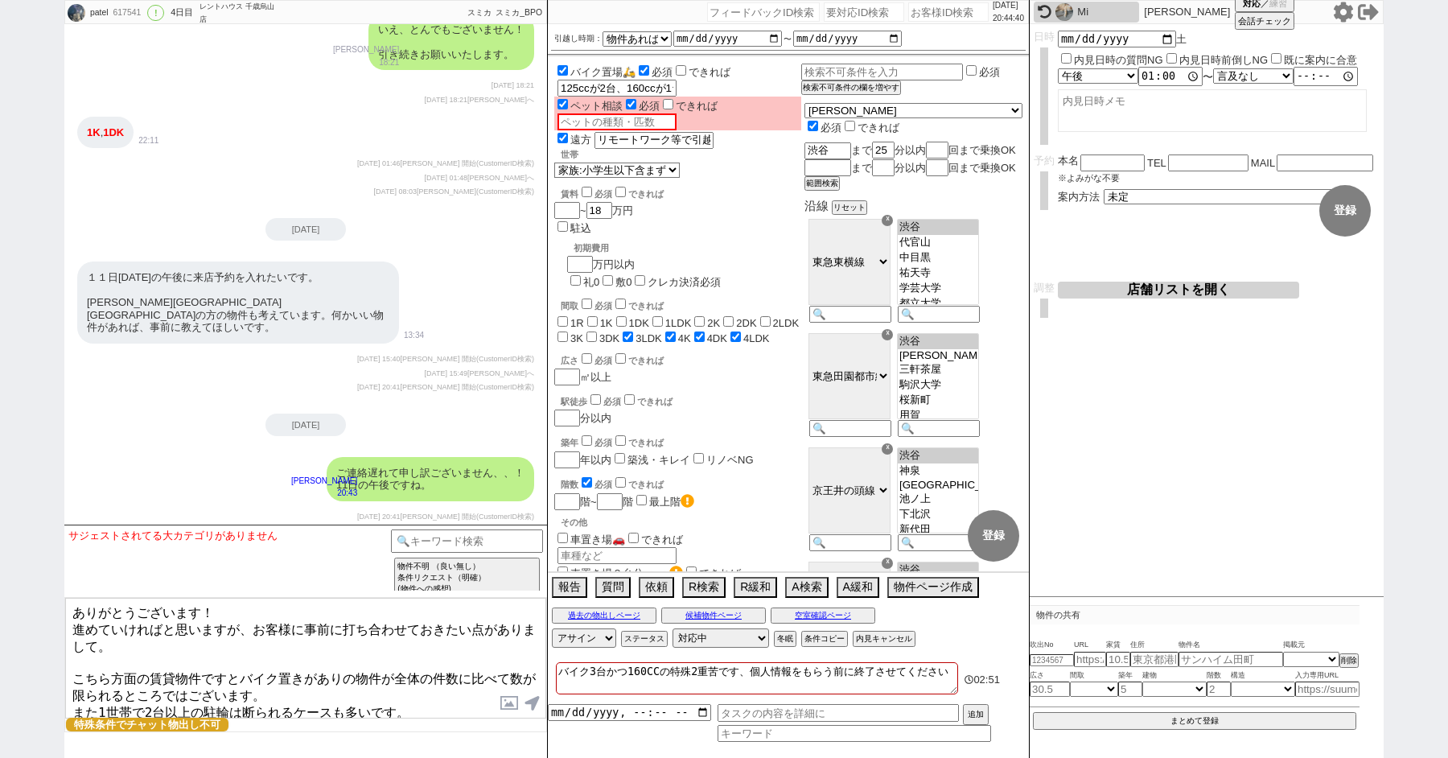
type textarea "ありがとうございます！ 進めていければと思いますが、お客様に事前に打ち合わせておきたい点がありまして。 こちら方面の賃貸物件ですとバイク置きがありの物件が全体…"
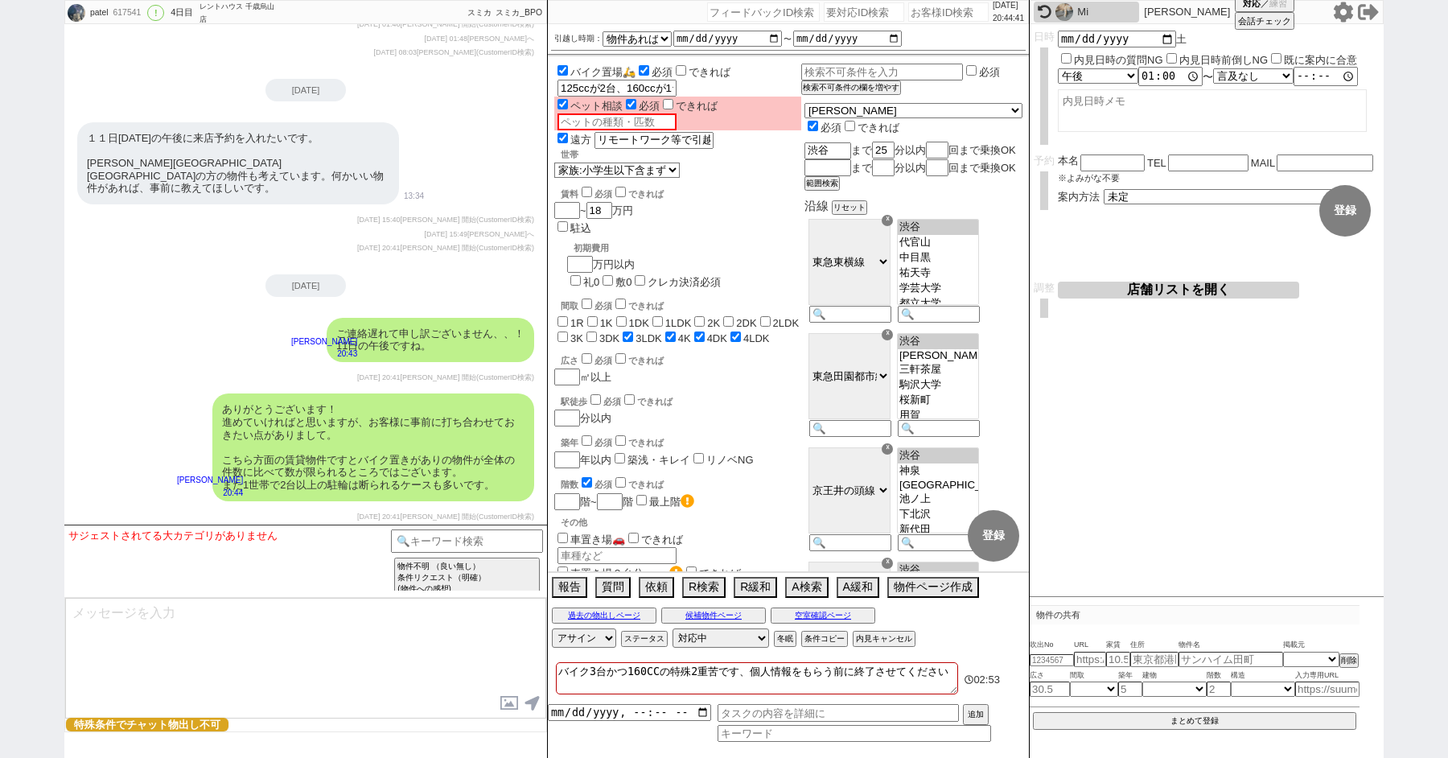
click at [113, 645] on textarea at bounding box center [305, 658] width 481 height 121
click at [201, 624] on textarea at bounding box center [305, 658] width 481 height 121
type textarea "と"
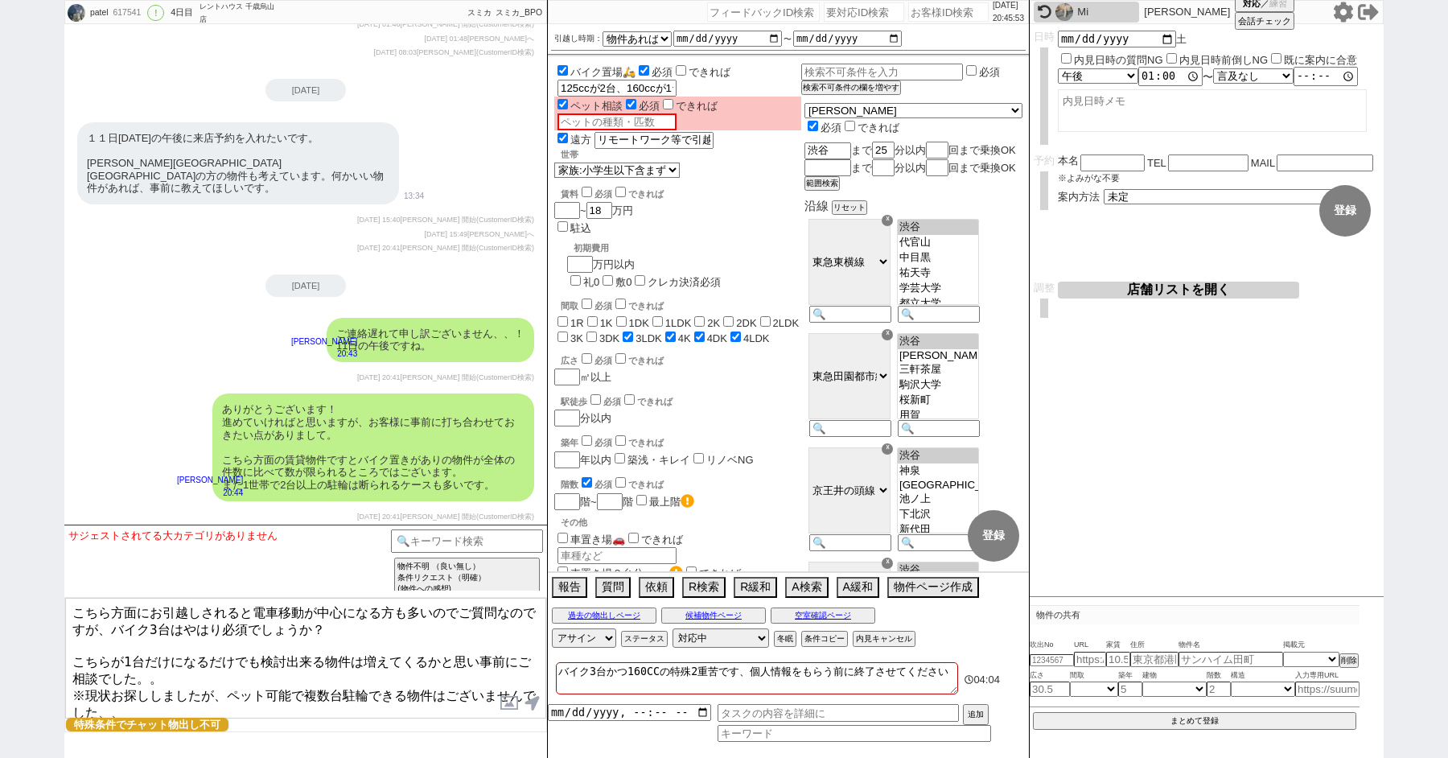
type textarea "こちら方面にお引越しされると電車移動が中心になる方も多いのでご質問なのですが、バイク3台はやはり必須でしょうか？ こちらが1台だけになるだけでも検討出来る物件…"
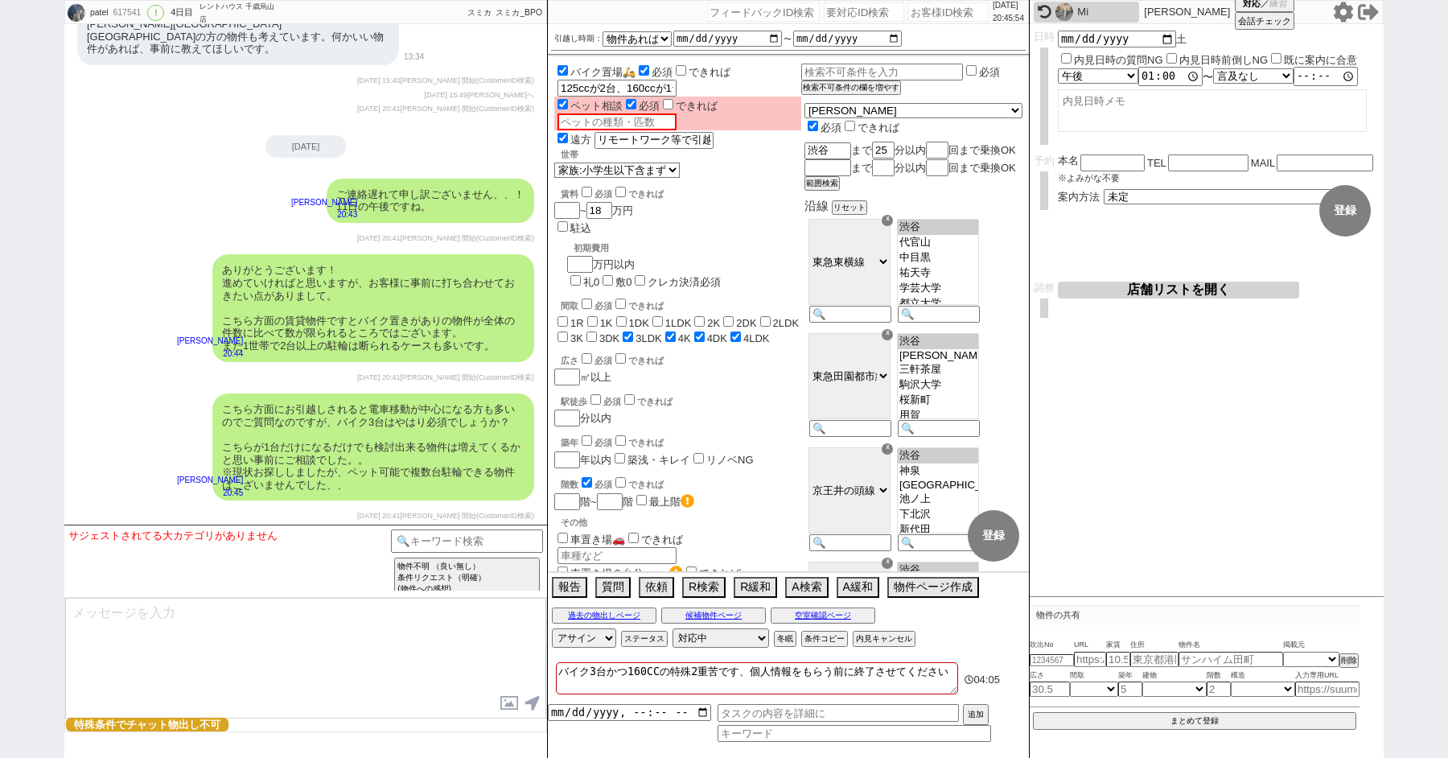
scroll to position [5987, 0]
drag, startPoint x: 722, startPoint y: 683, endPoint x: 570, endPoint y: 562, distance: 195.3
click at [586, 570] on div "2025/10/05 20:45:56 候補物件を追加してしてください 紹介した物件一覧 他社物件を追加する 空室確認ページに追加・削除 紹介した物件一覧 他…" at bounding box center [788, 379] width 483 height 758
checkbox input "false"
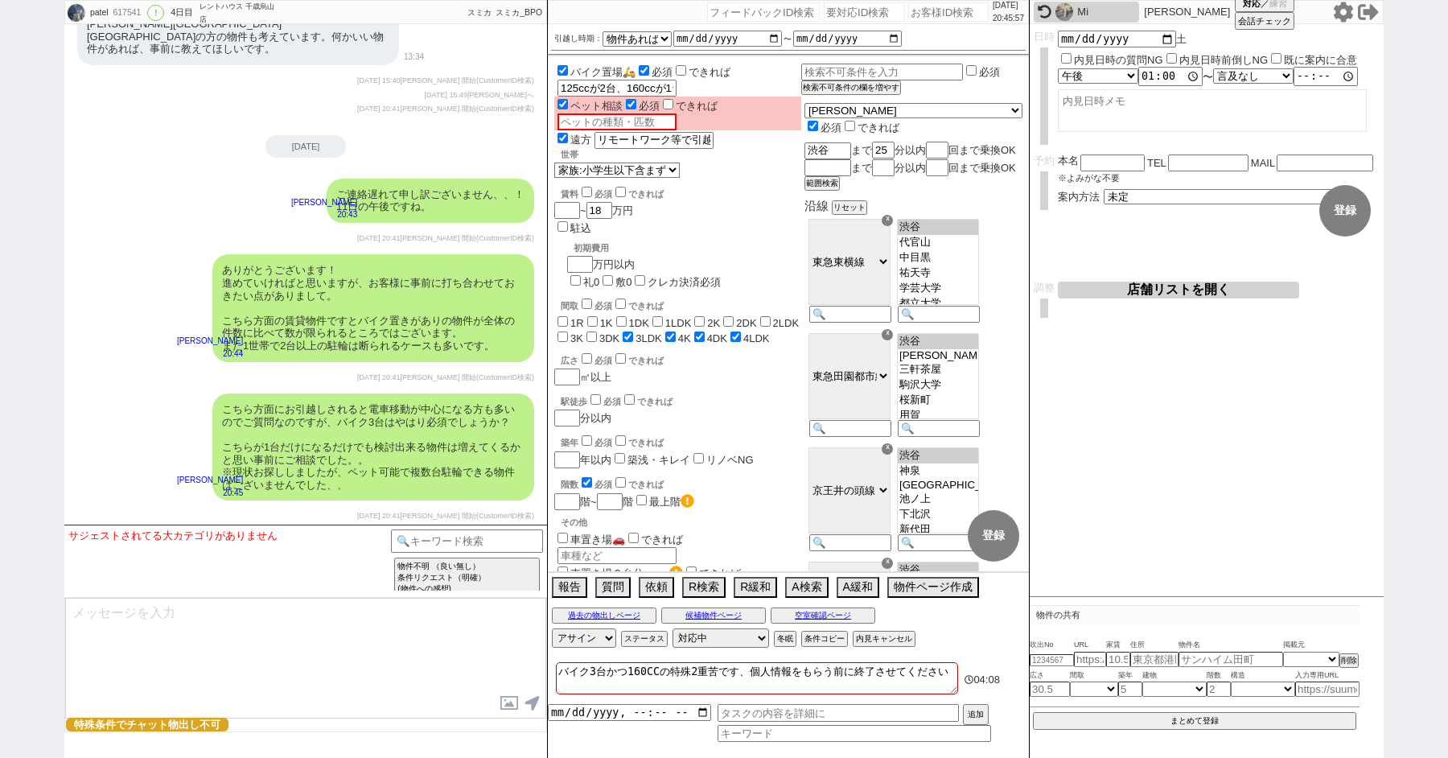
checkbox input "false"
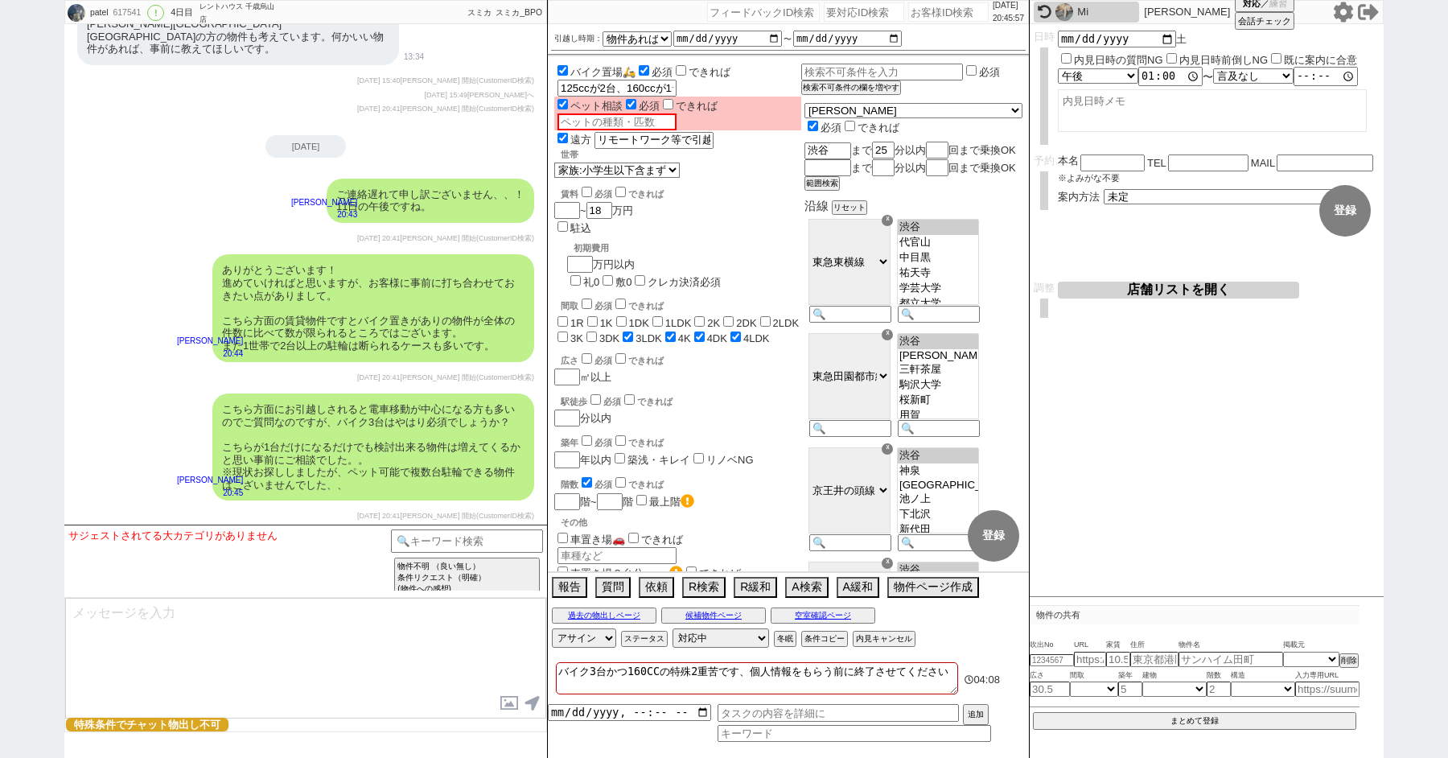
checkbox input "false"
checkbox input "true"
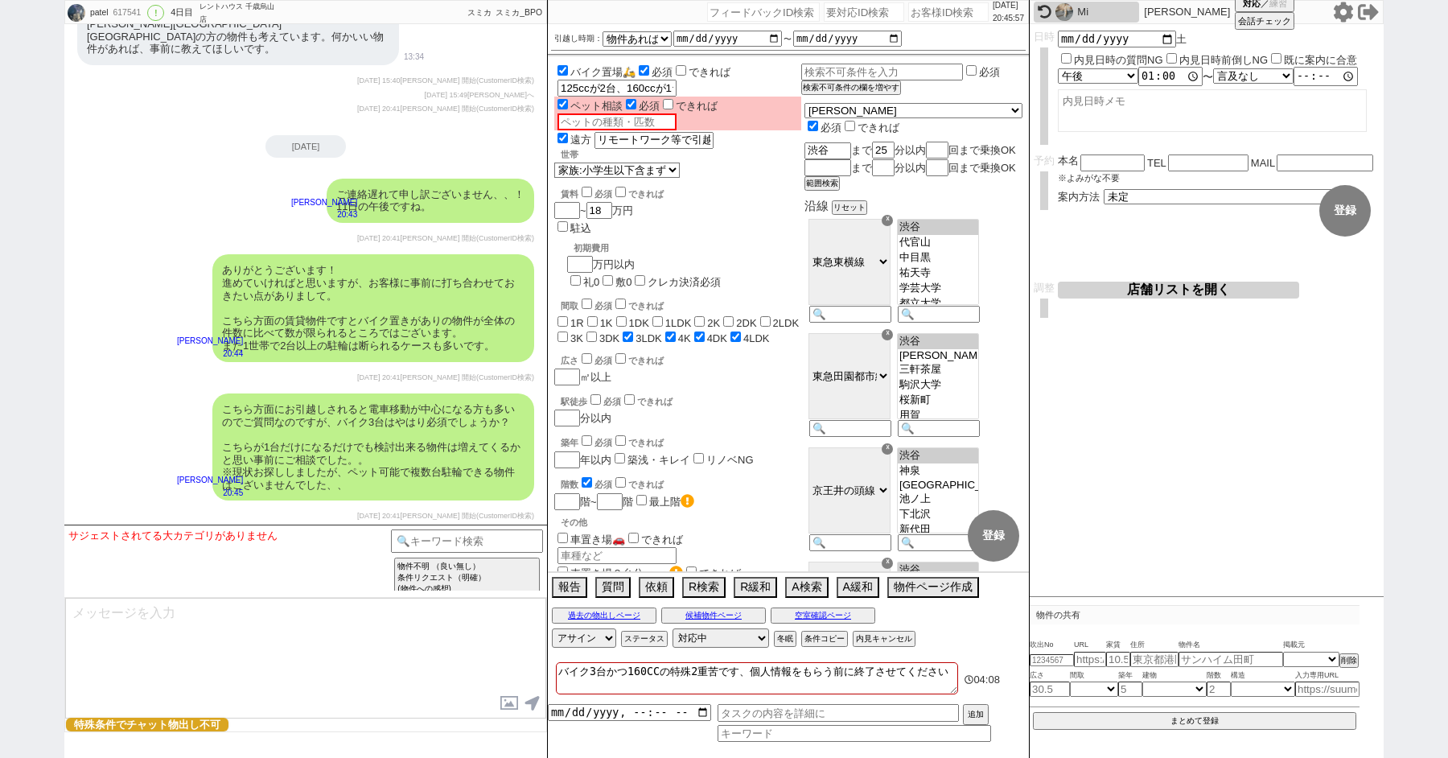
checkbox input "true"
type textarea "b"
checkbox input "false"
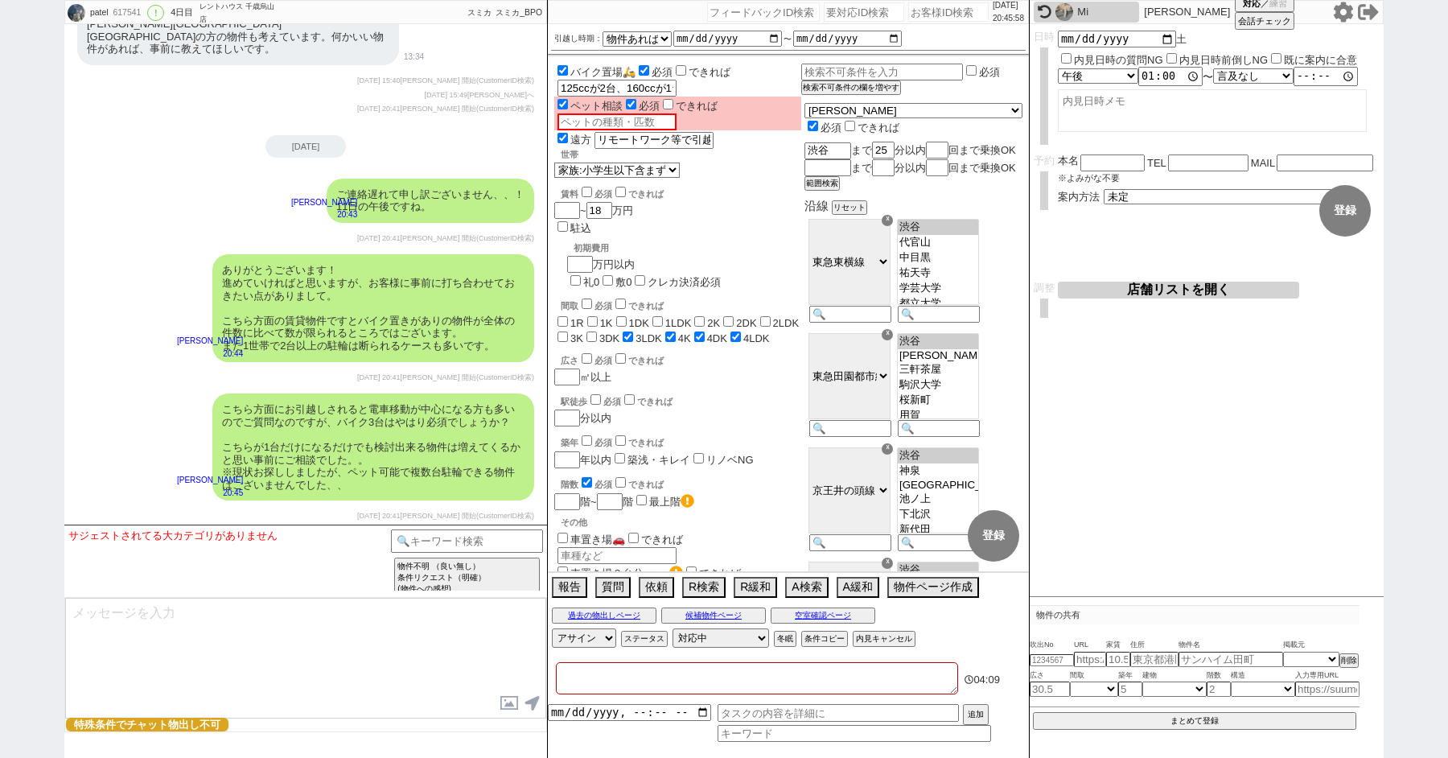
checkbox input "false"
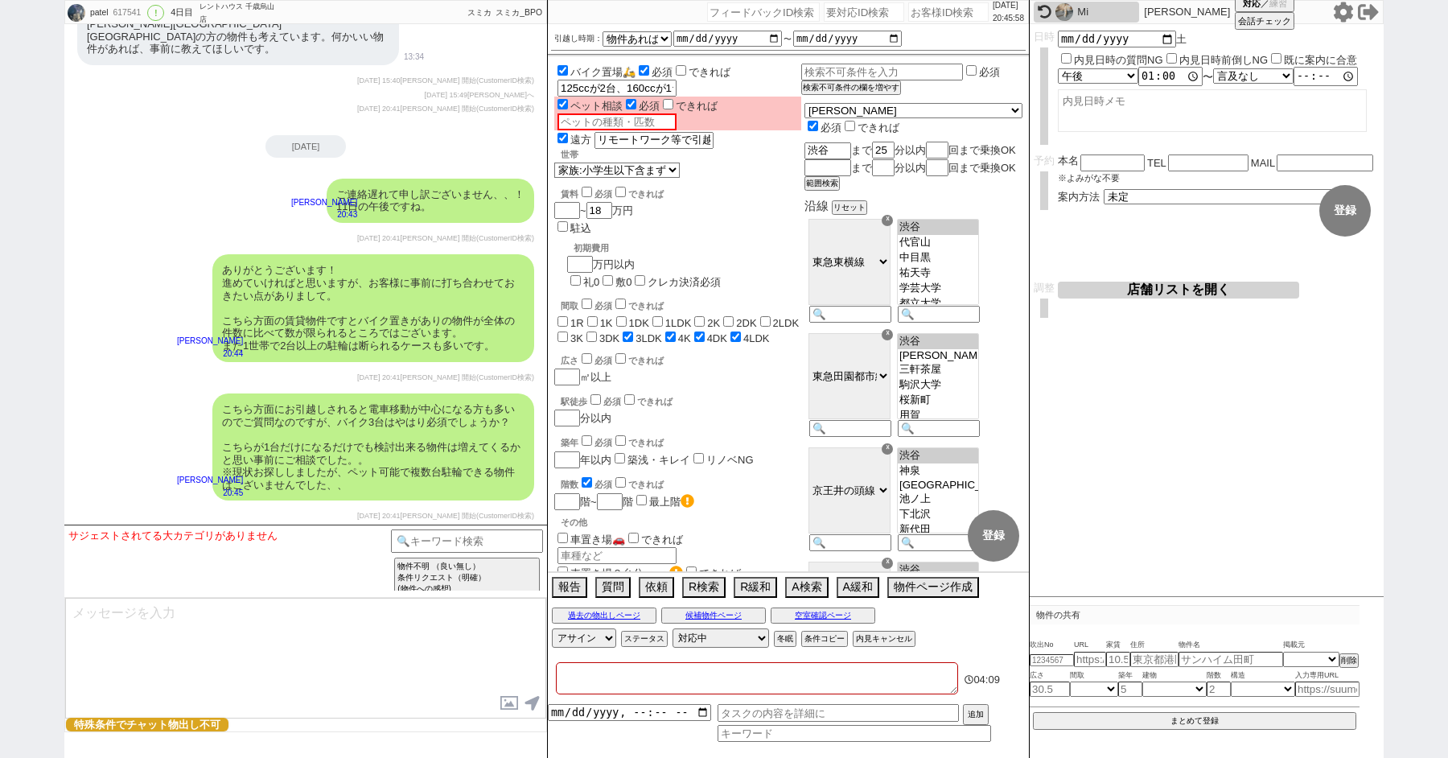
checkbox input "false"
checkbox input "true"
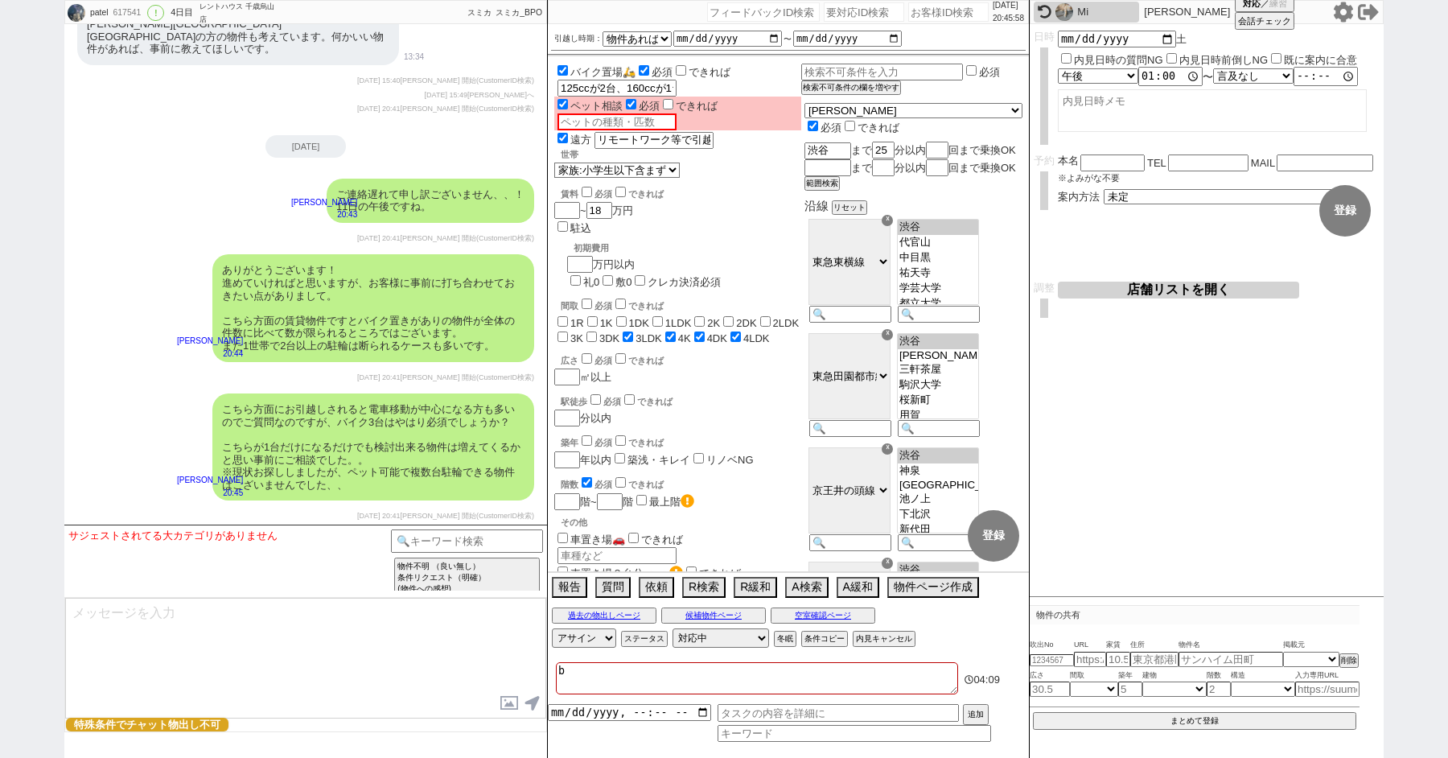
type textarea "ば"
checkbox input "false"
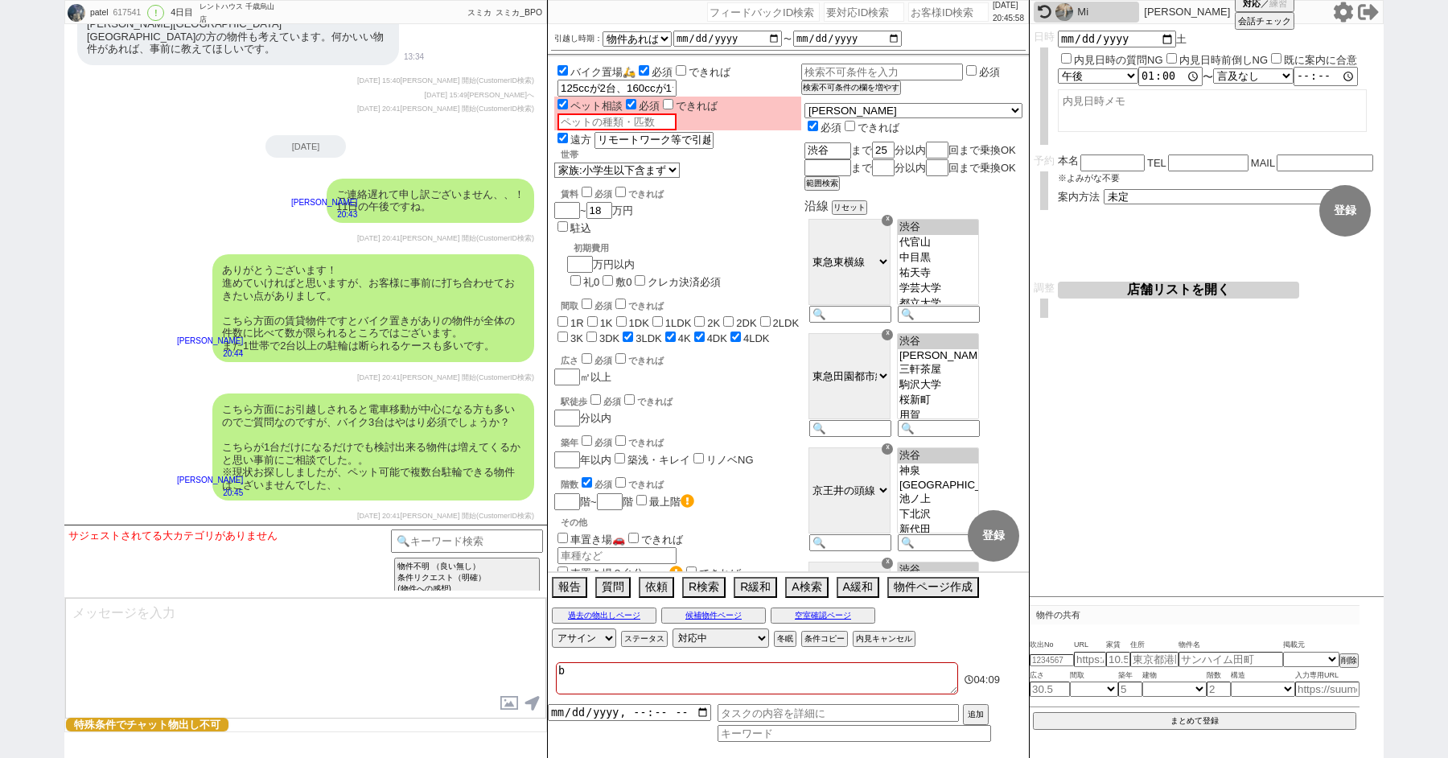
checkbox input "false"
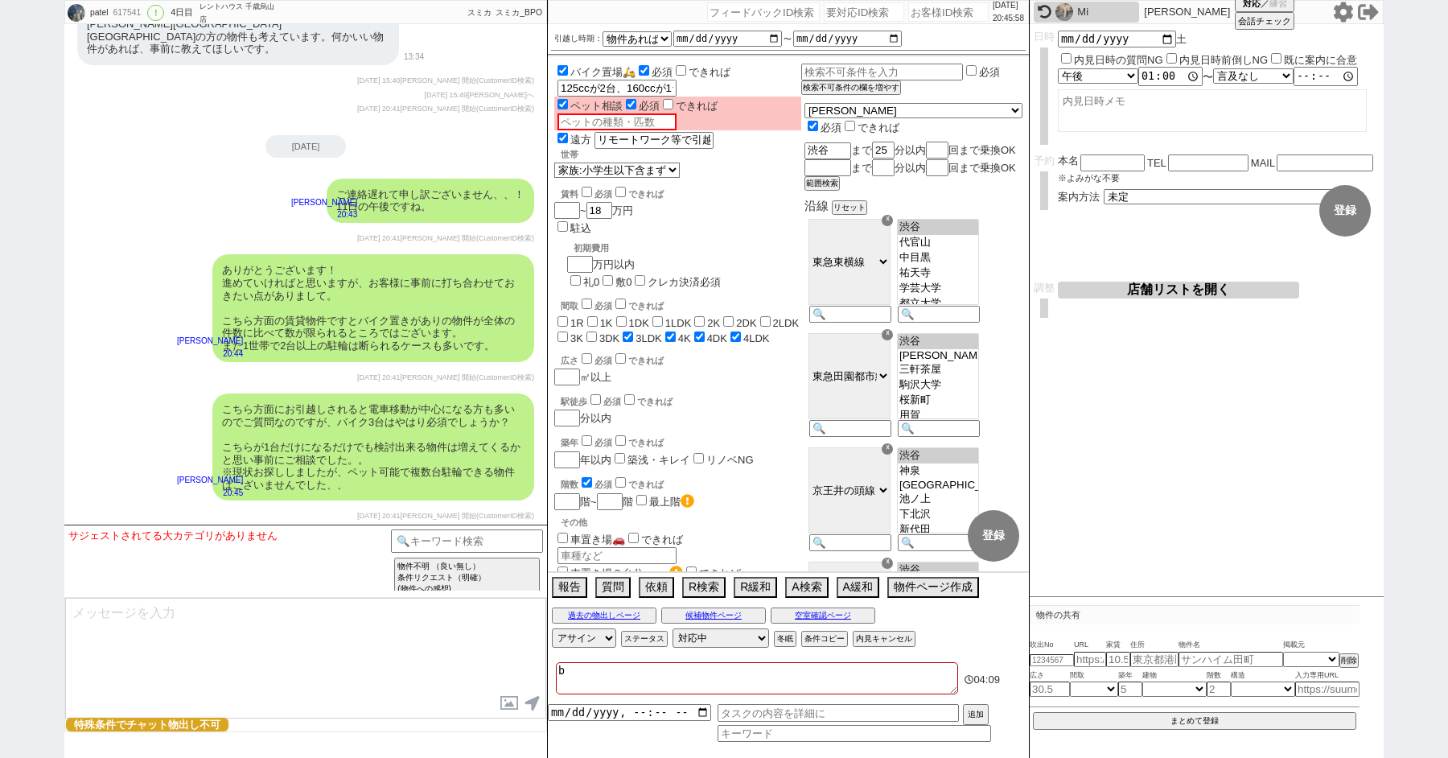
checkbox input "true"
type textarea "ばい"
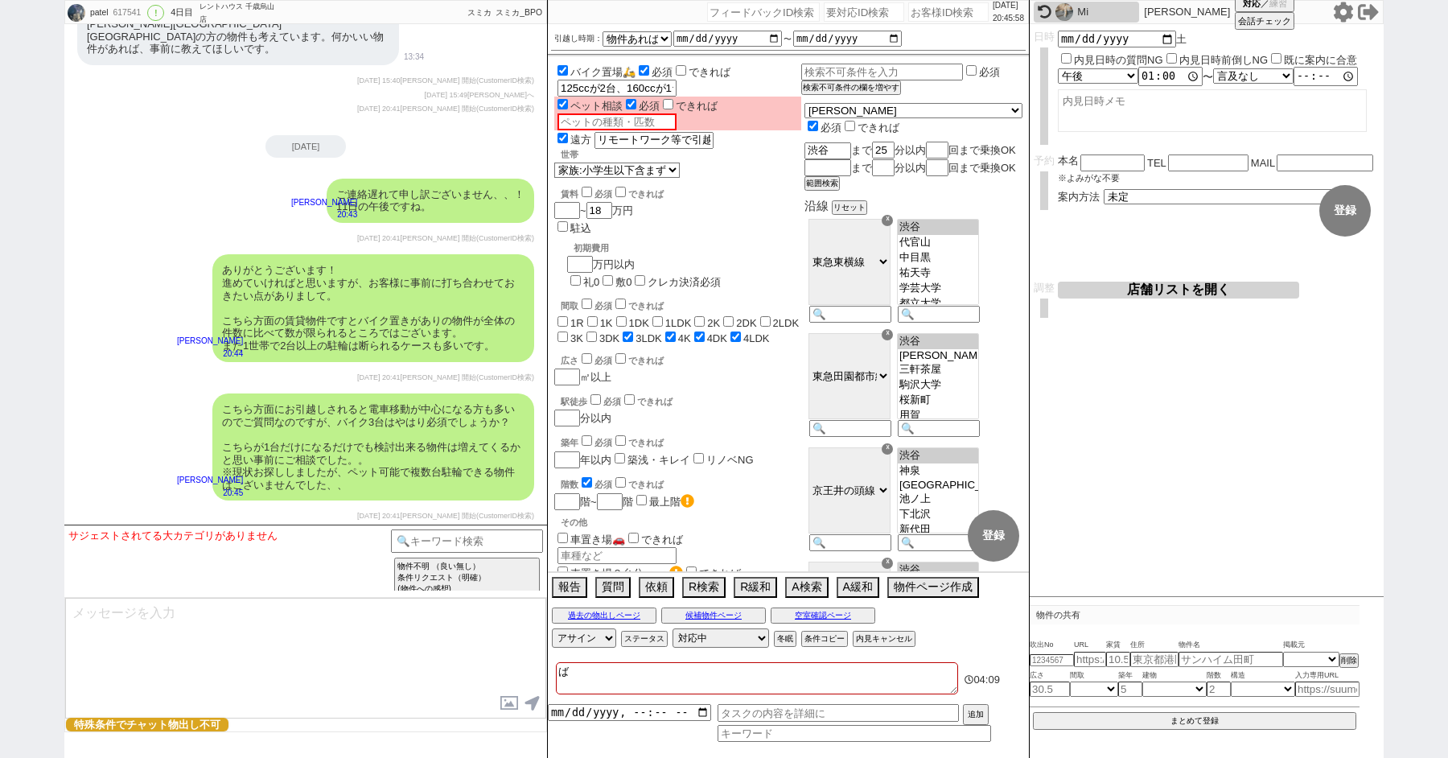
checkbox input "false"
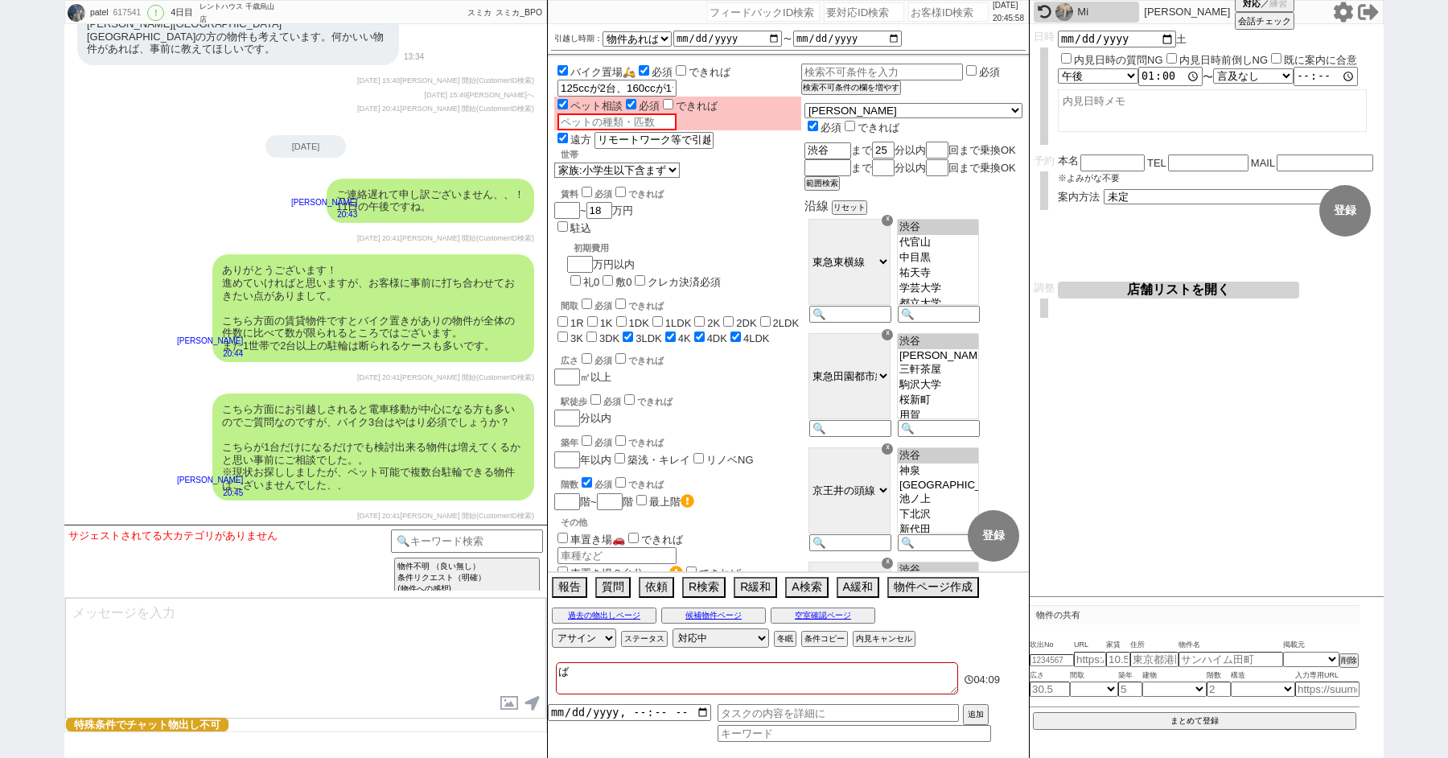
checkbox input "false"
checkbox input "true"
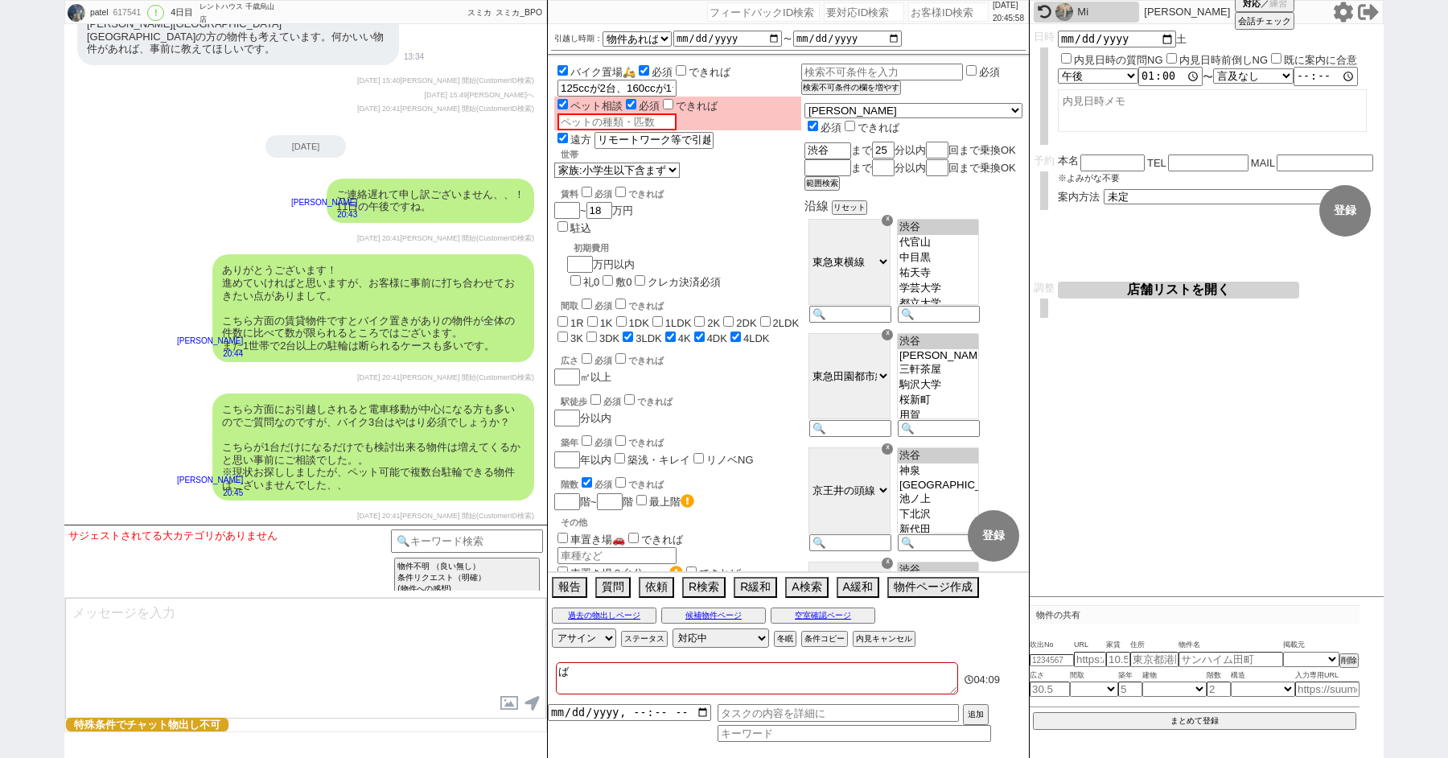
checkbox input "true"
type textarea "ばいk"
checkbox input "false"
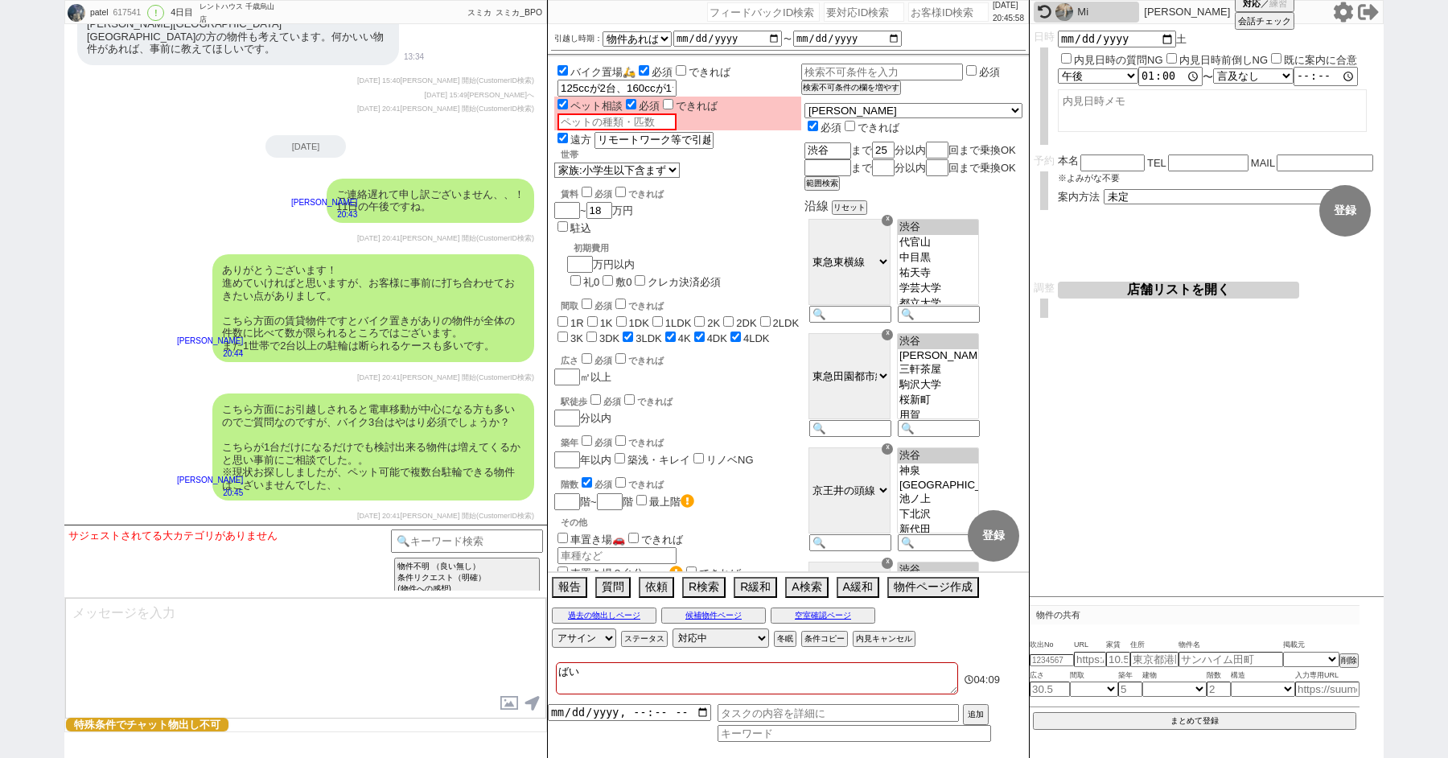
checkbox input "false"
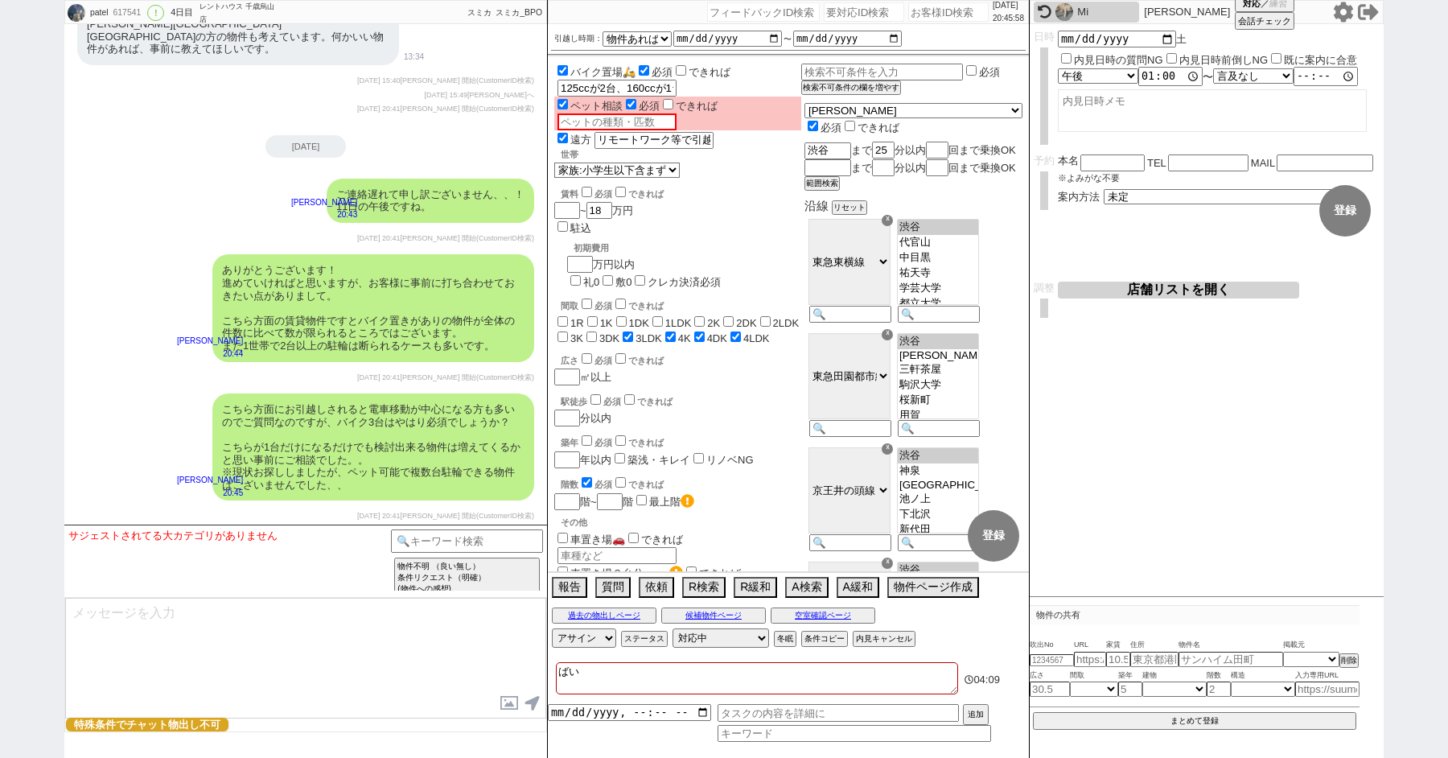
checkbox input "false"
checkbox input "true"
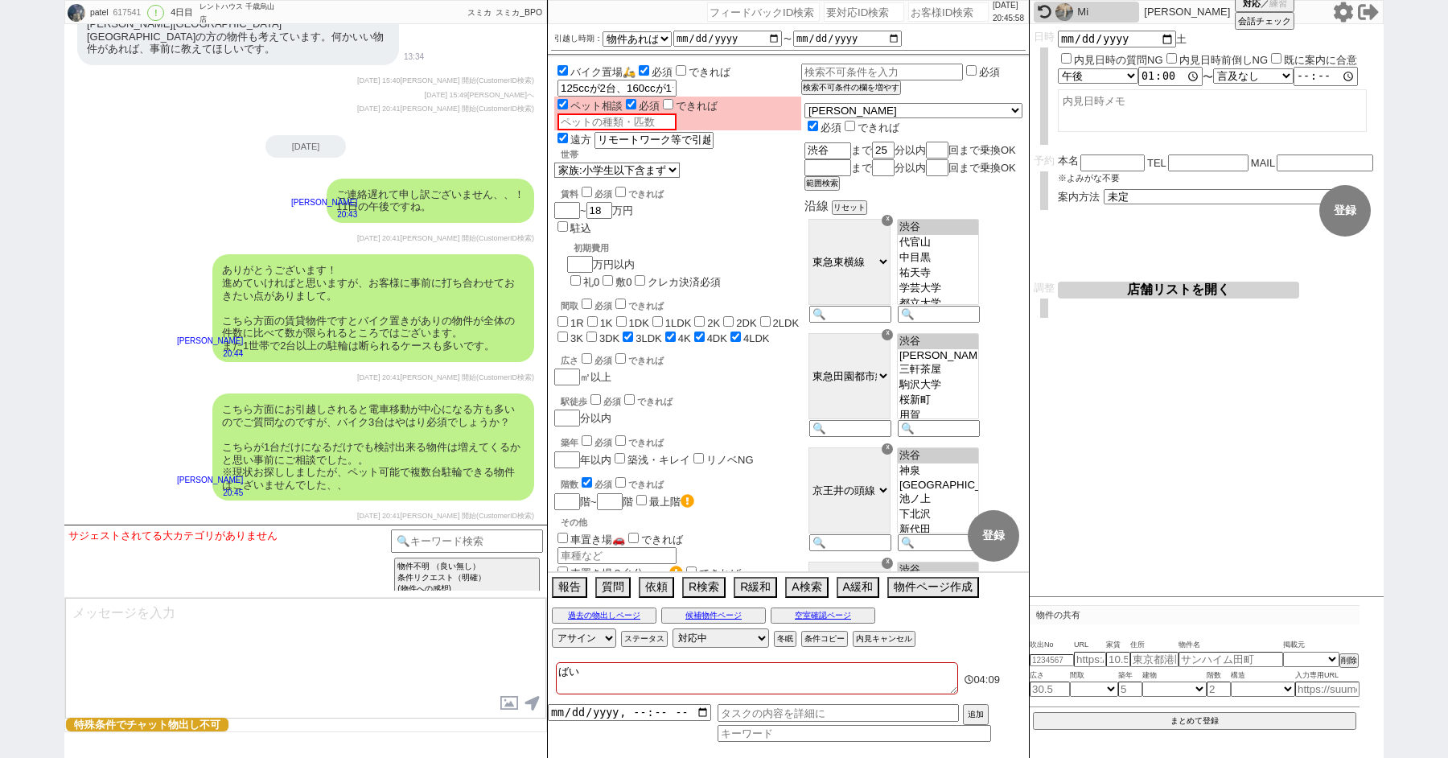
checkbox input "true"
type textarea "ばいく"
checkbox input "false"
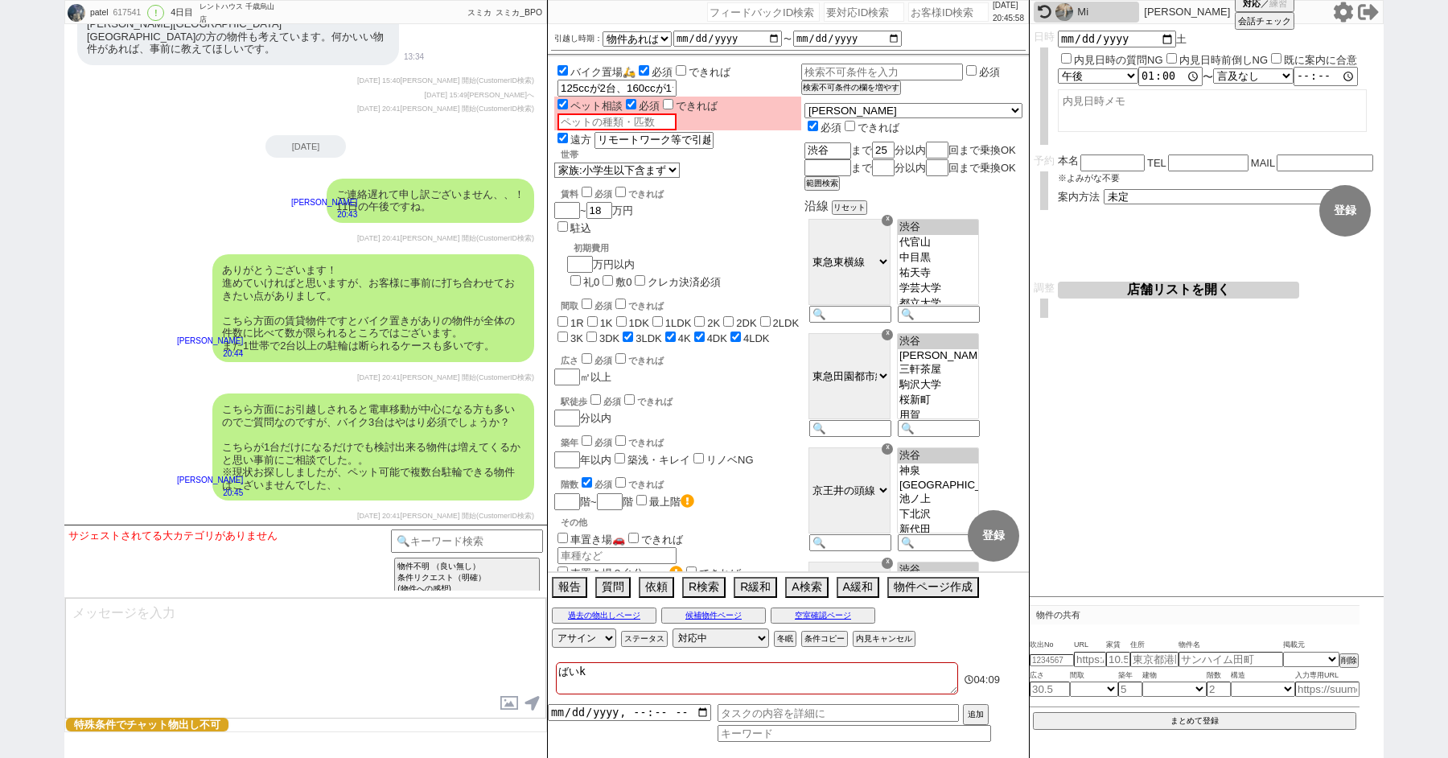
checkbox input "false"
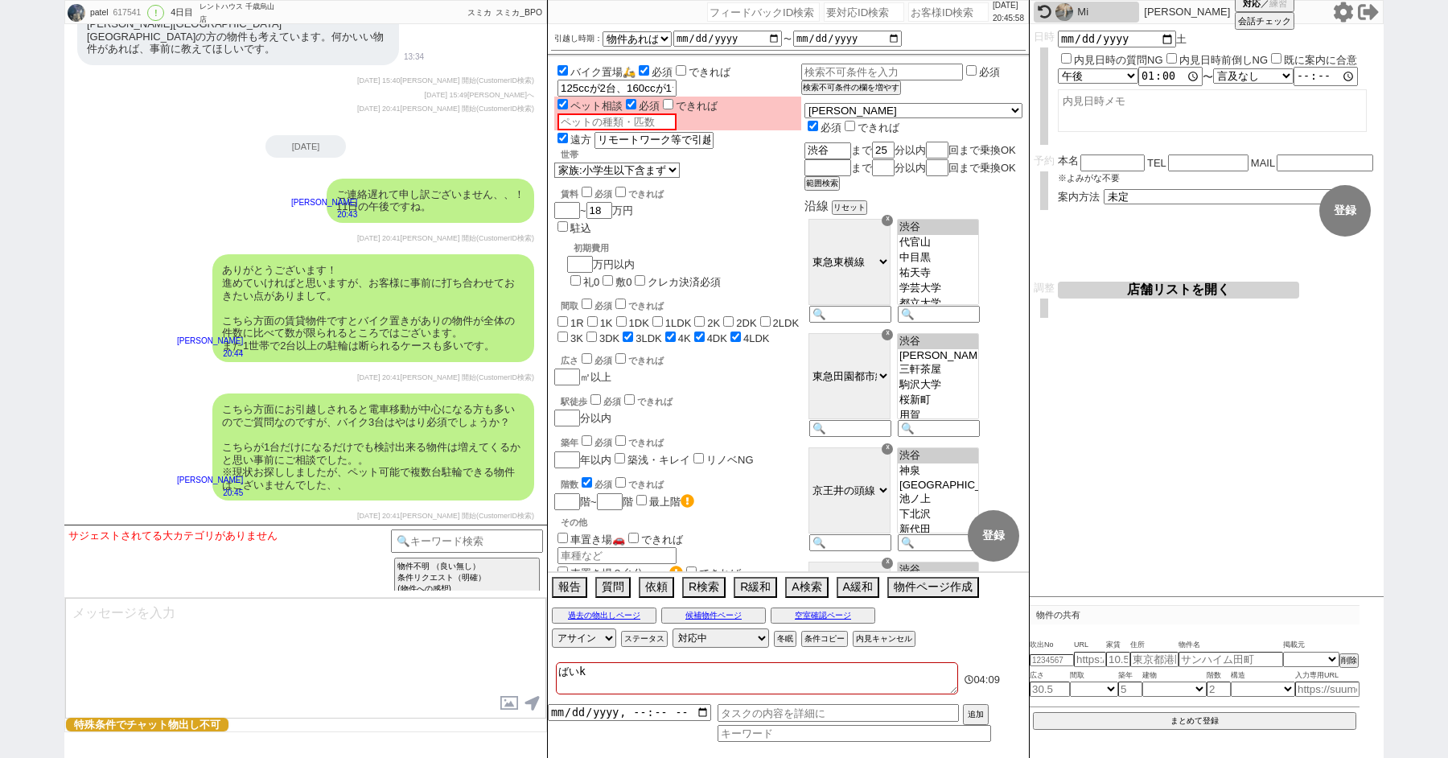
checkbox input "false"
checkbox input "true"
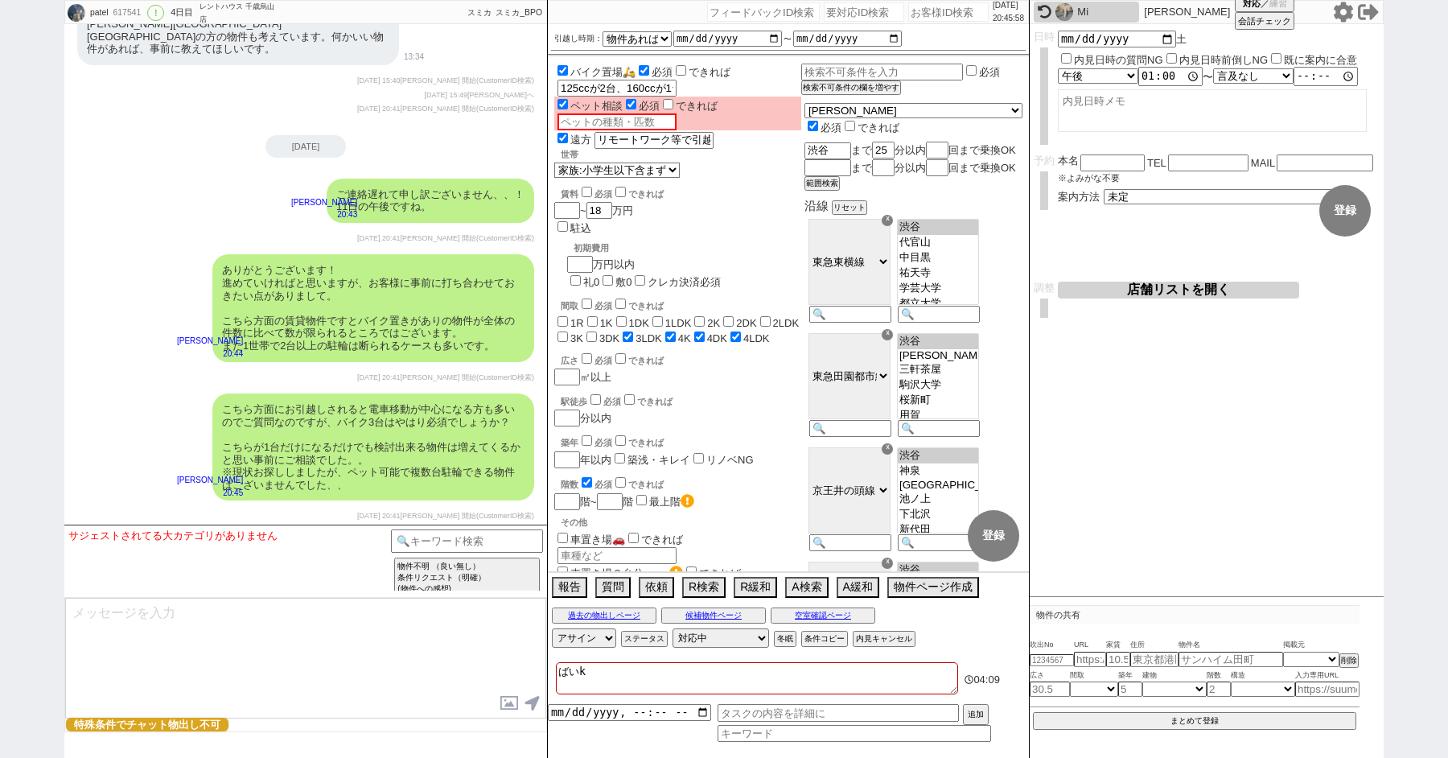
checkbox input "true"
type textarea "バイク"
checkbox input "false"
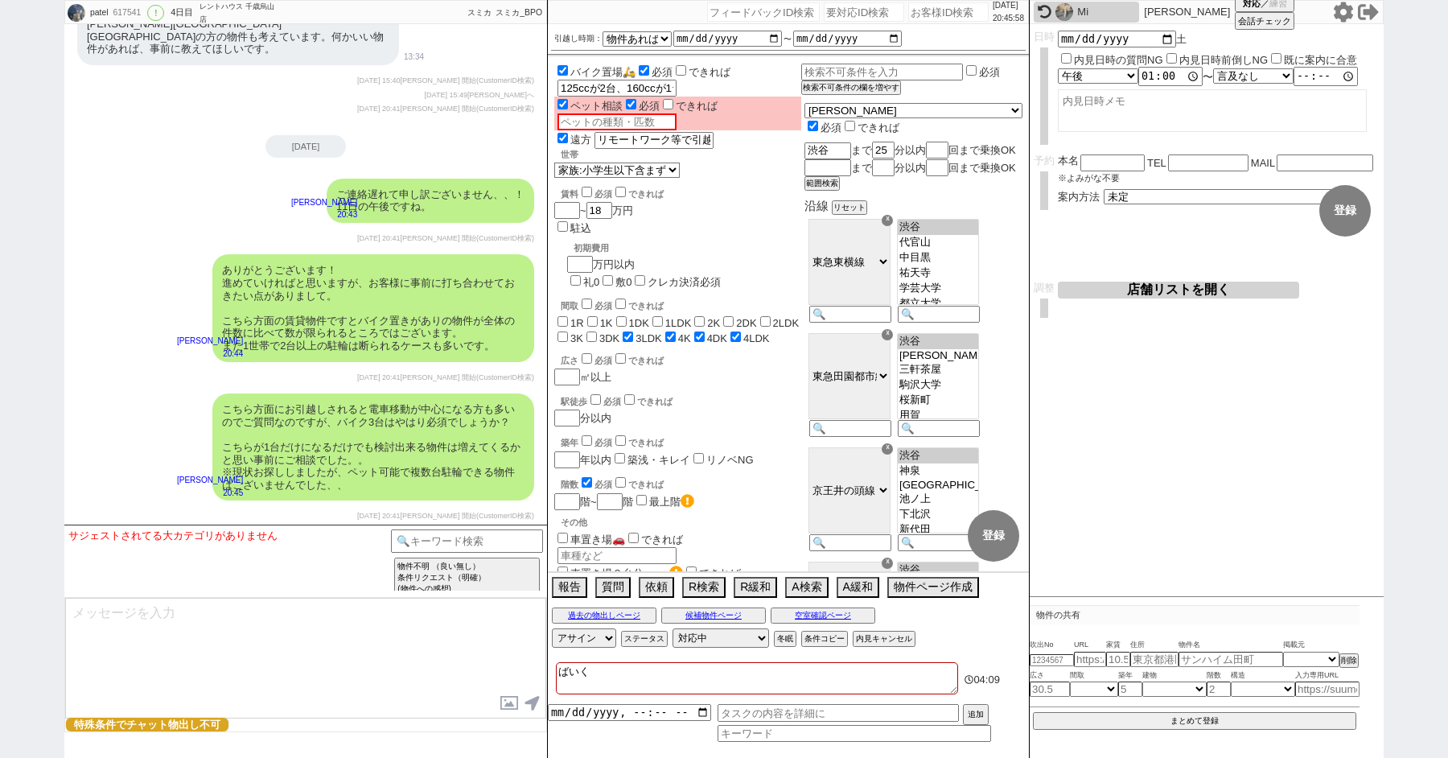
checkbox input "false"
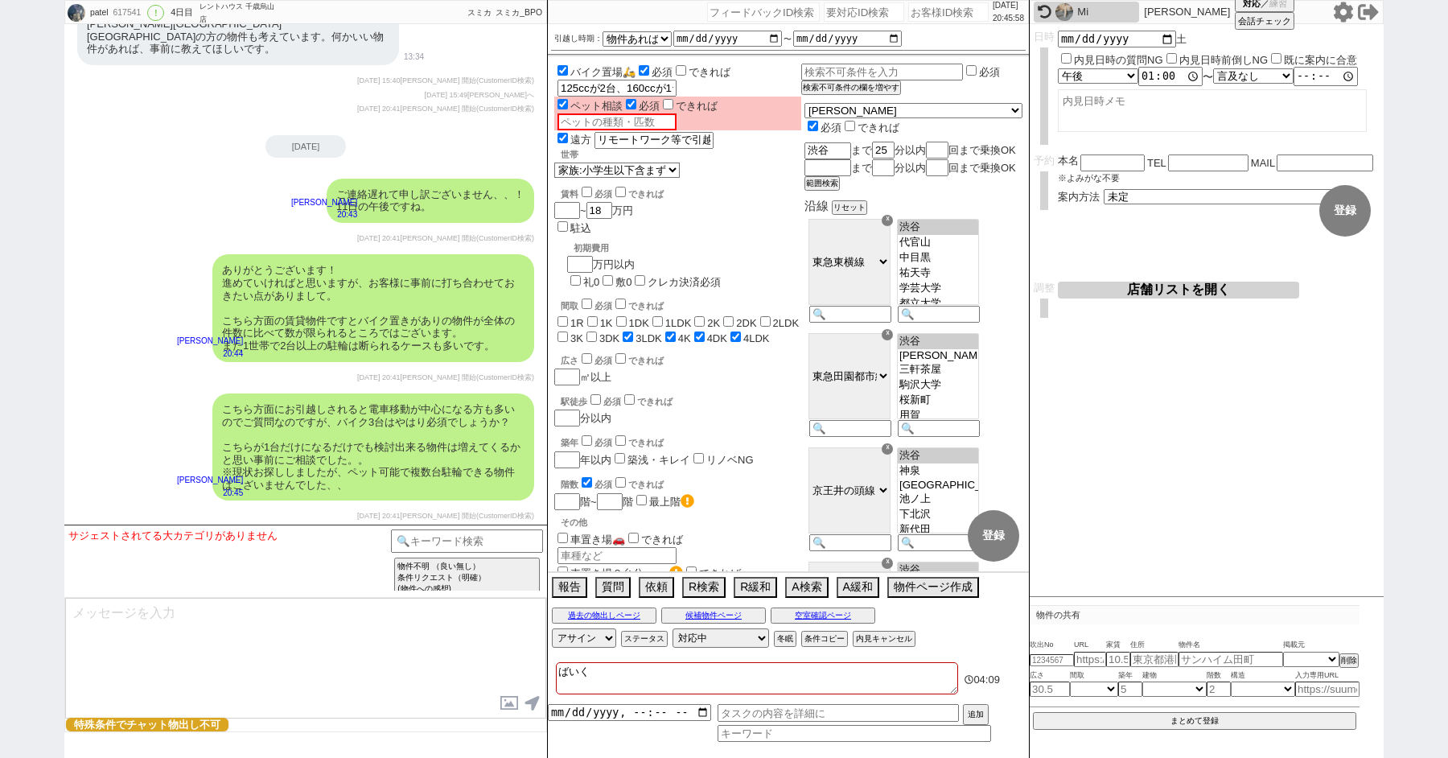
checkbox input "false"
checkbox input "true"
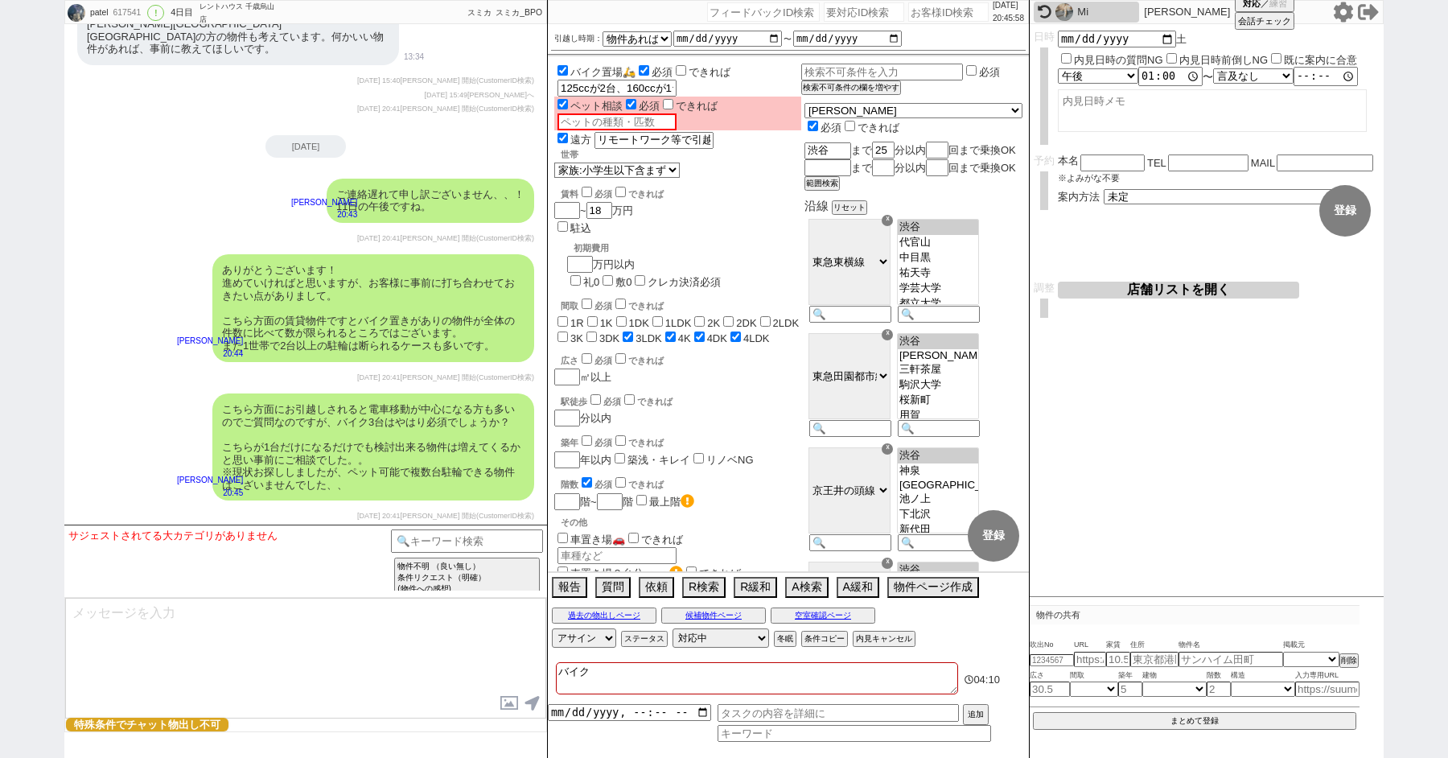
checkbox input "false"
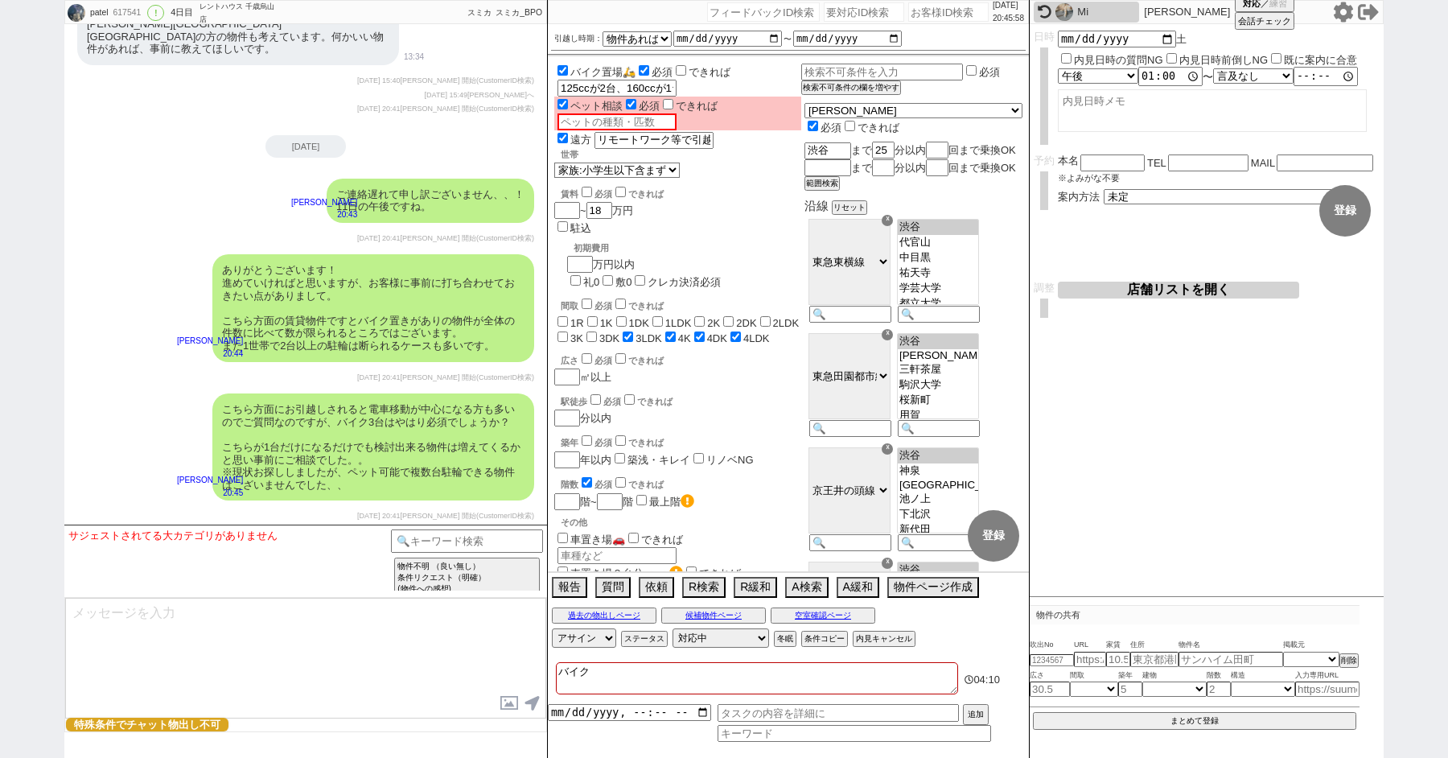
checkbox input "false"
checkbox input "true"
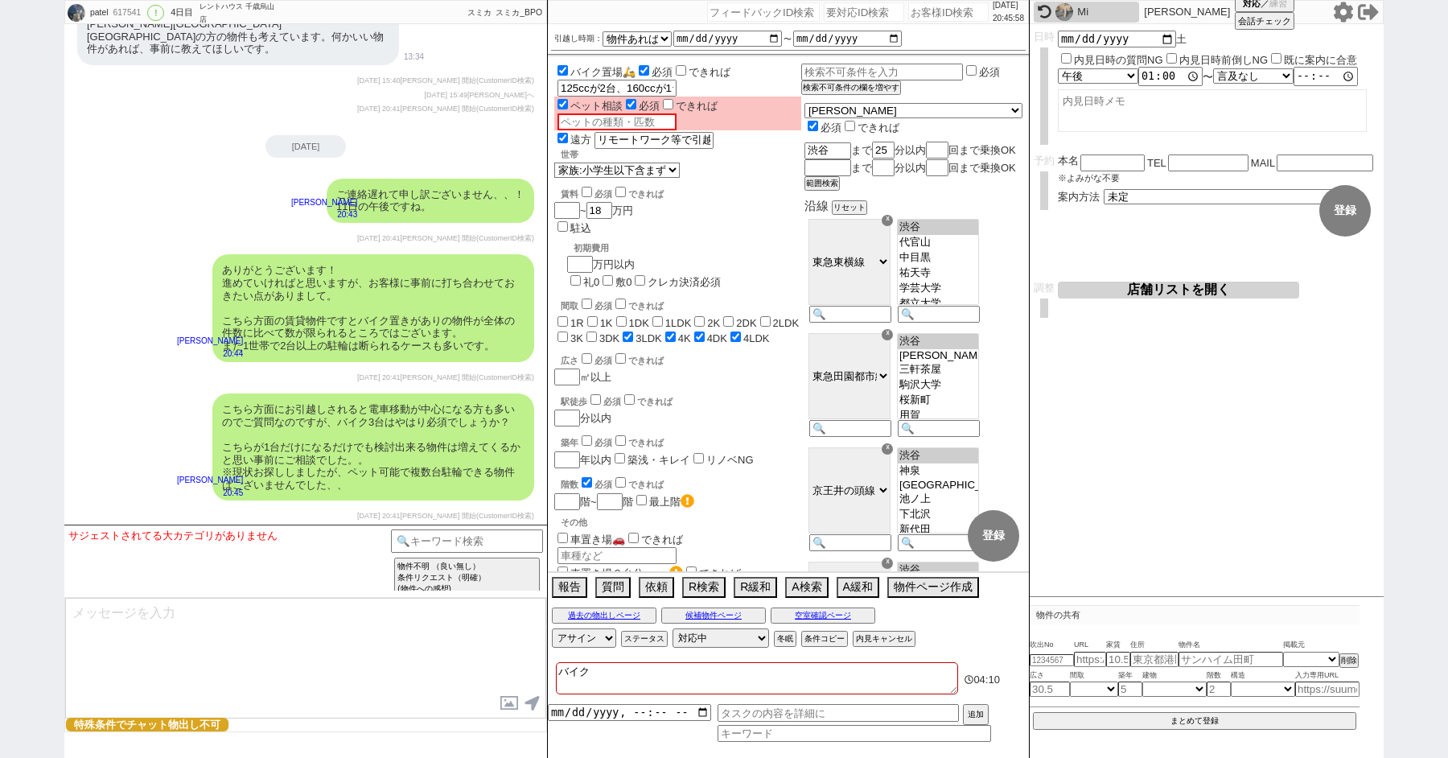
checkbox input "true"
type textarea "バイク1"
checkbox input "false"
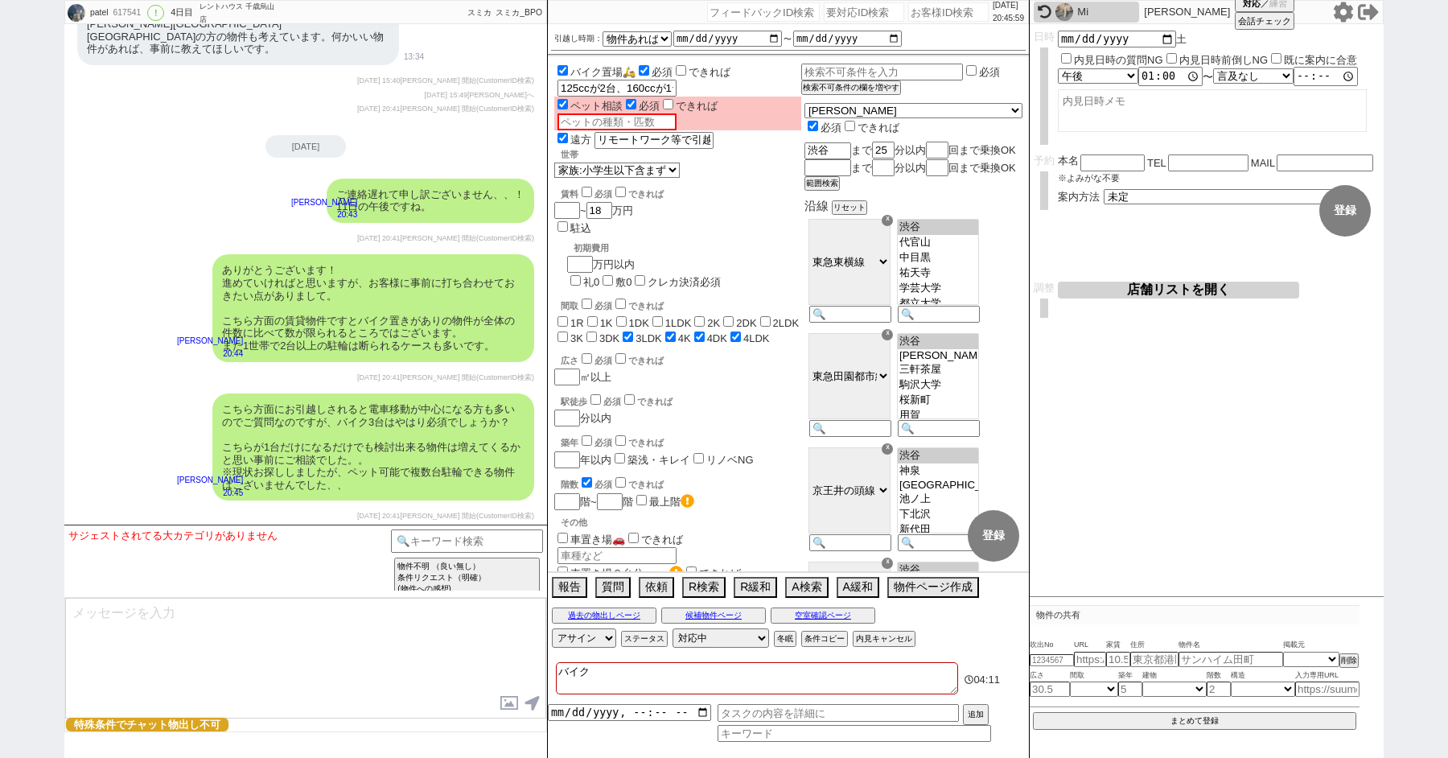
checkbox input "false"
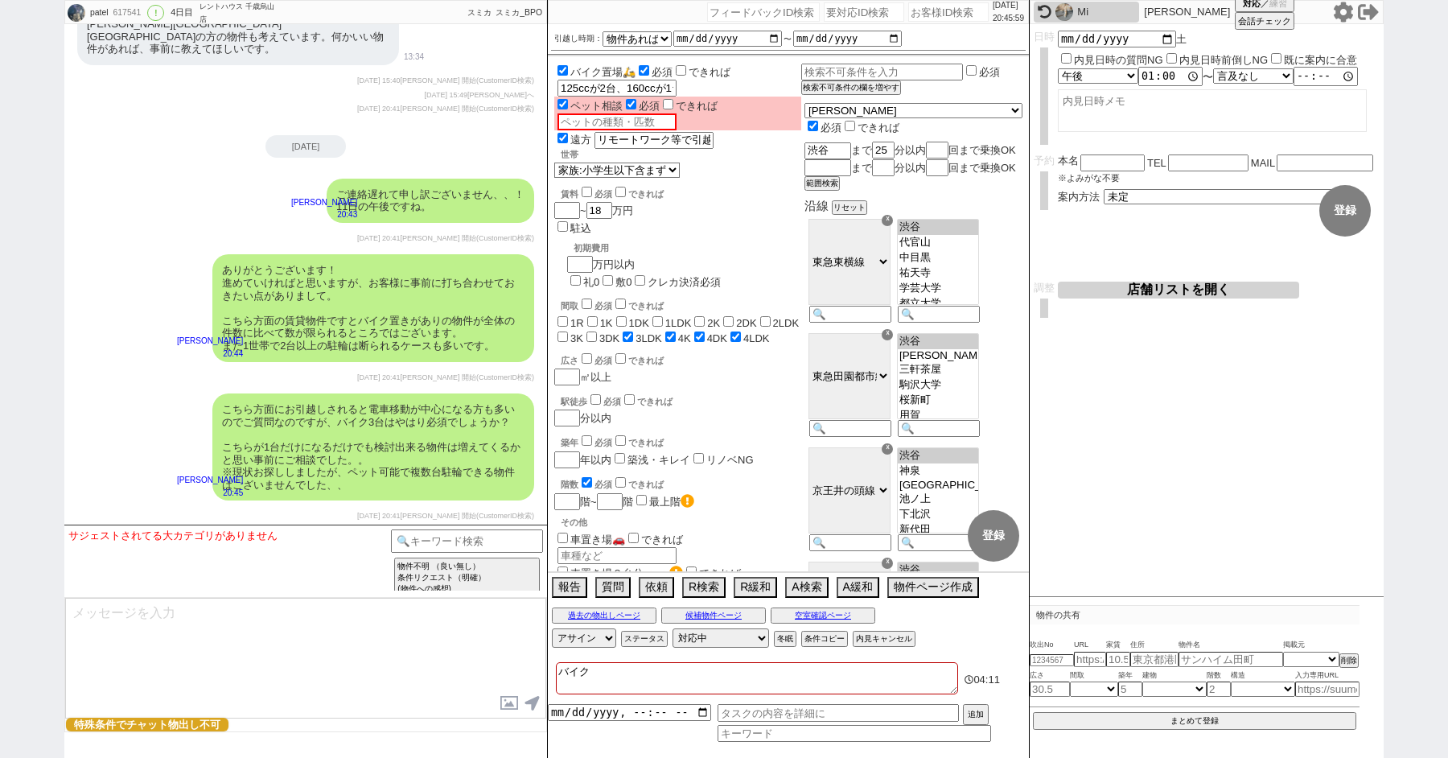
checkbox input "false"
checkbox input "true"
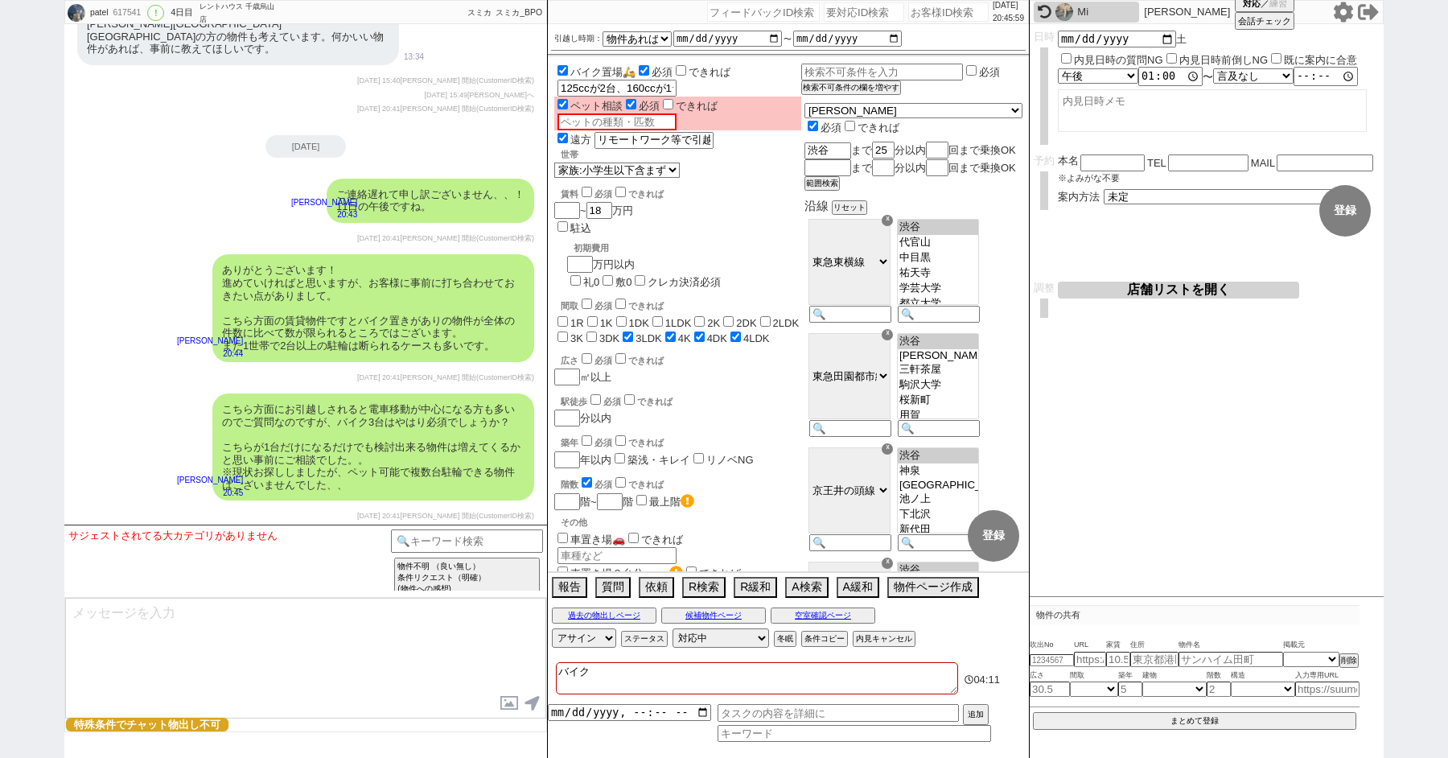
checkbox input "true"
type textarea "バイク1d"
checkbox input "false"
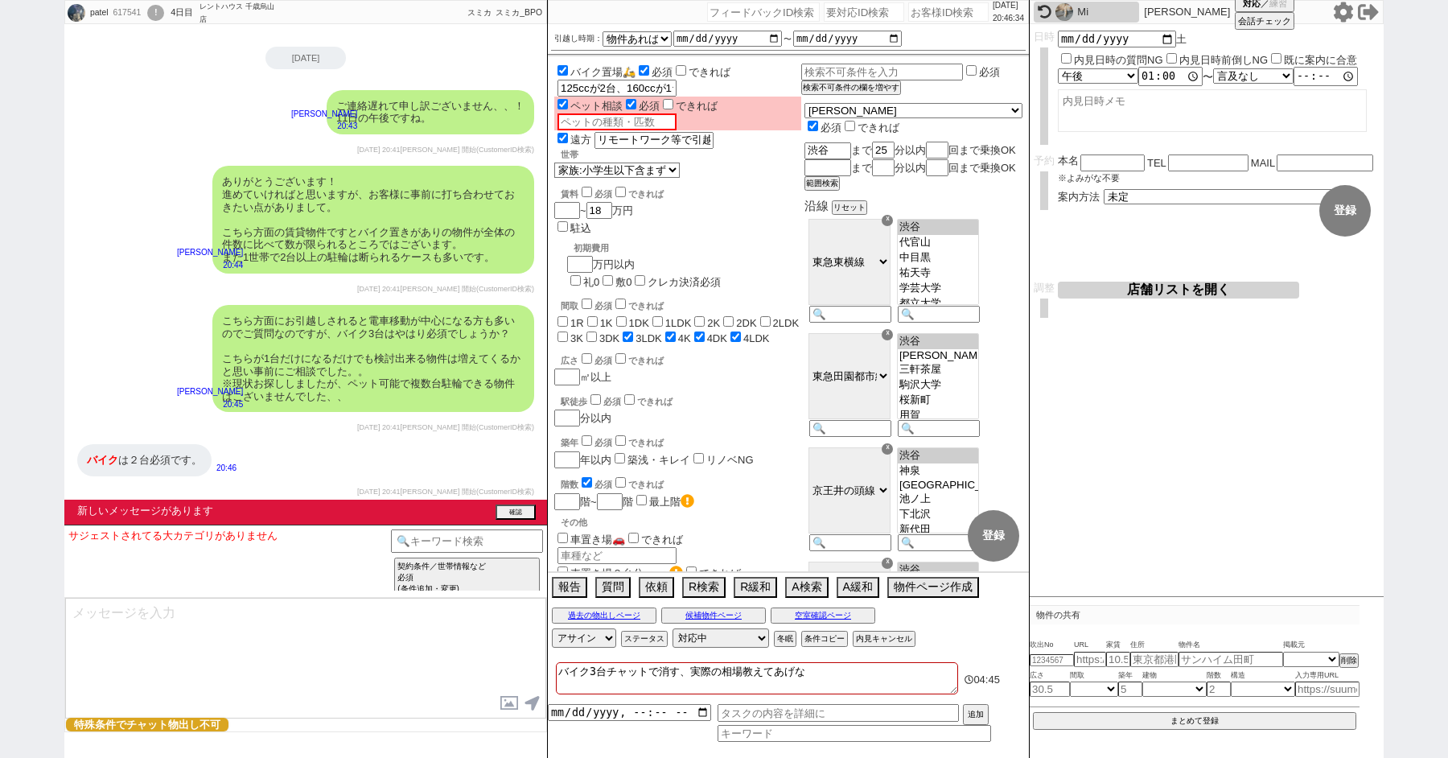
scroll to position [6076, 0]
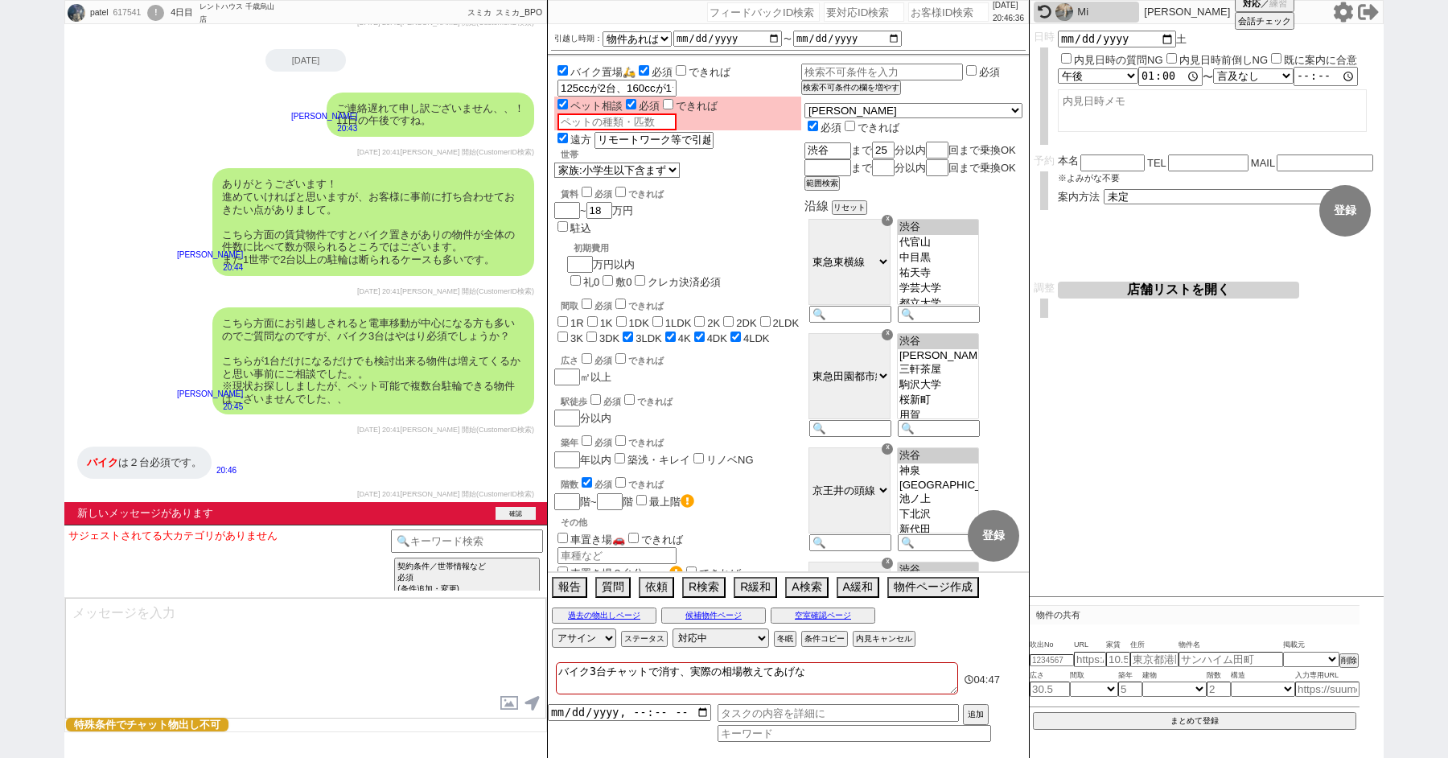
click at [513, 511] on button "確認" at bounding box center [516, 513] width 40 height 13
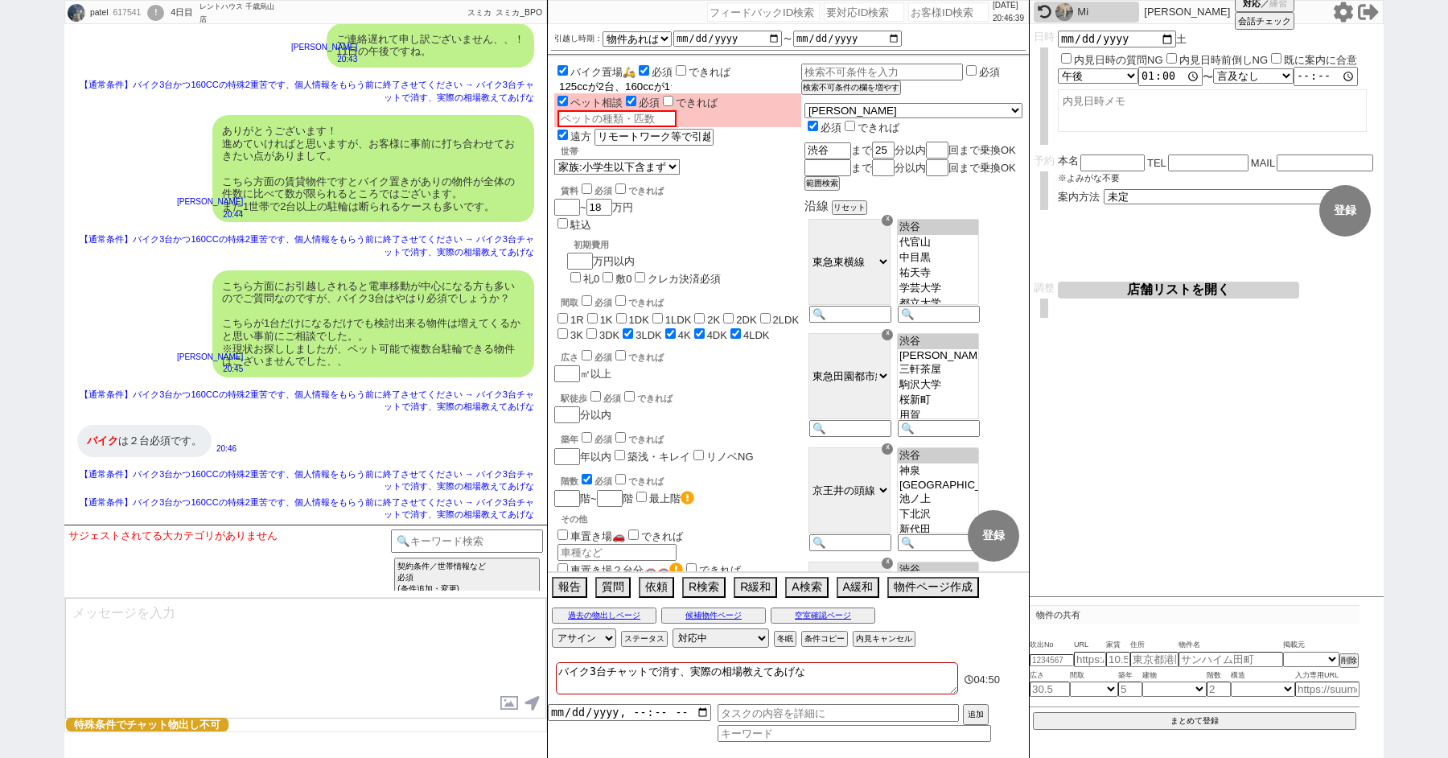
scroll to position [0, 60]
drag, startPoint x: 618, startPoint y: 85, endPoint x: 710, endPoint y: 87, distance: 91.7
click at [710, 87] on div "バイク置場🛵 必須 できれば バイク 125ccが2台、160ccが1台(購入予定)" at bounding box center [677, 78] width 247 height 31
click at [233, 627] on textarea at bounding box center [305, 658] width 481 height 121
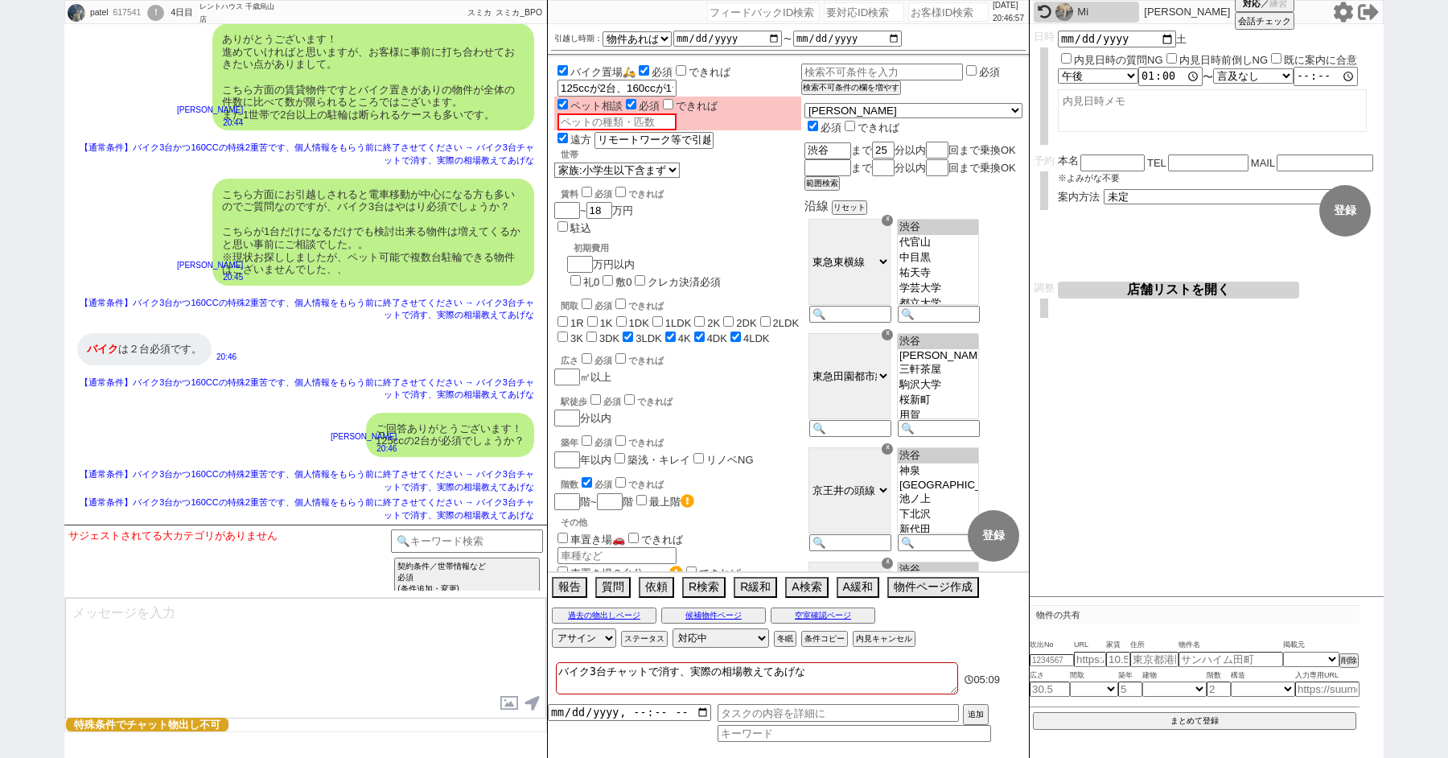
scroll to position [6262, 0]
drag, startPoint x: 620, startPoint y: 87, endPoint x: 887, endPoint y: 90, distance: 266.3
click at [758, 392] on div "駅徒歩 必須 できれば 分以内" at bounding box center [677, 409] width 247 height 35
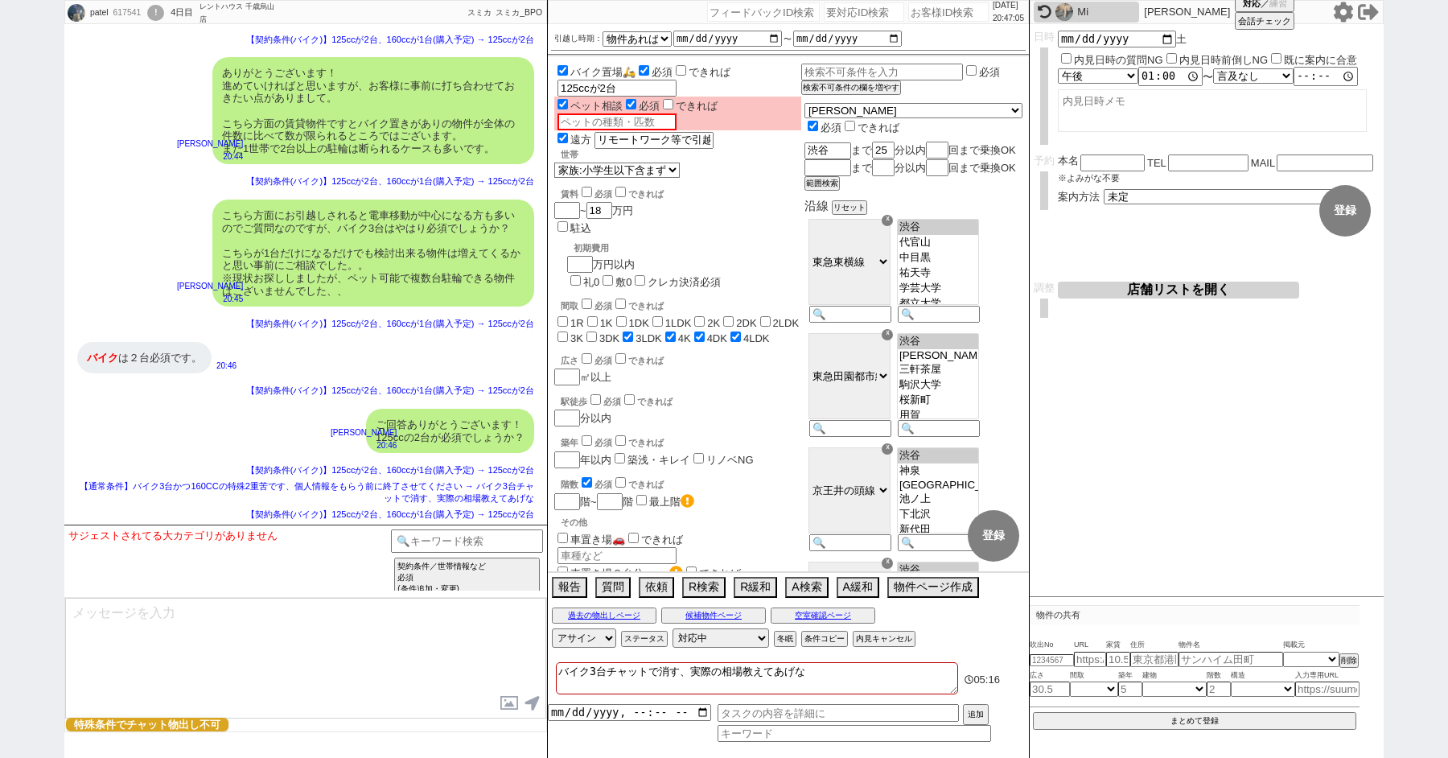
scroll to position [6231, 0]
click at [830, 676] on textarea "バイク3台チャットで消す、実際の相場教えてあげな" at bounding box center [757, 678] width 402 height 32
click at [128, 172] on div "ありがとうございます！ 進めていければと思いますが、お客様に事前に打ち合わせておきたい点がありまして。 こちら方面の賃貸物件ですとバイク置きがありの物件が全体…" at bounding box center [305, 110] width 483 height 123
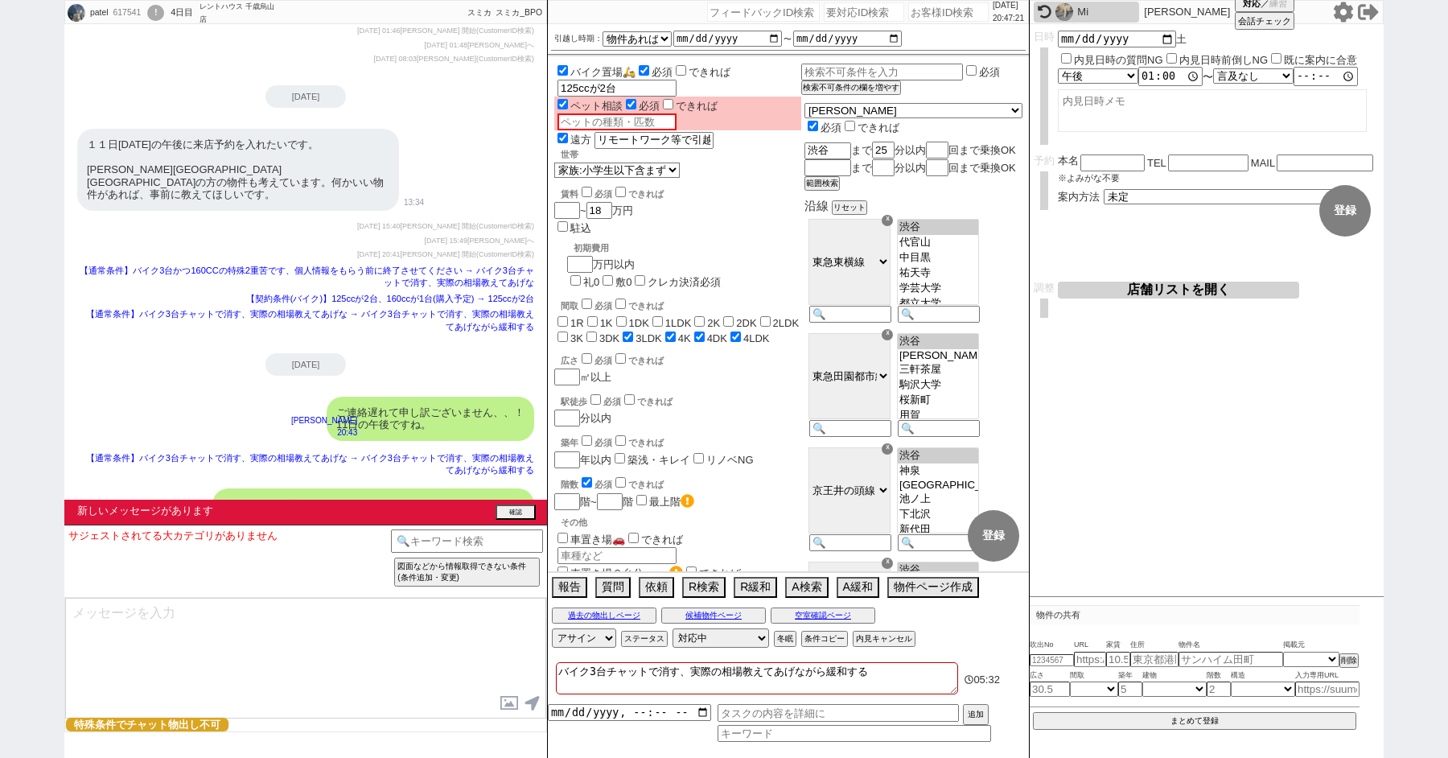
scroll to position [6455, 0]
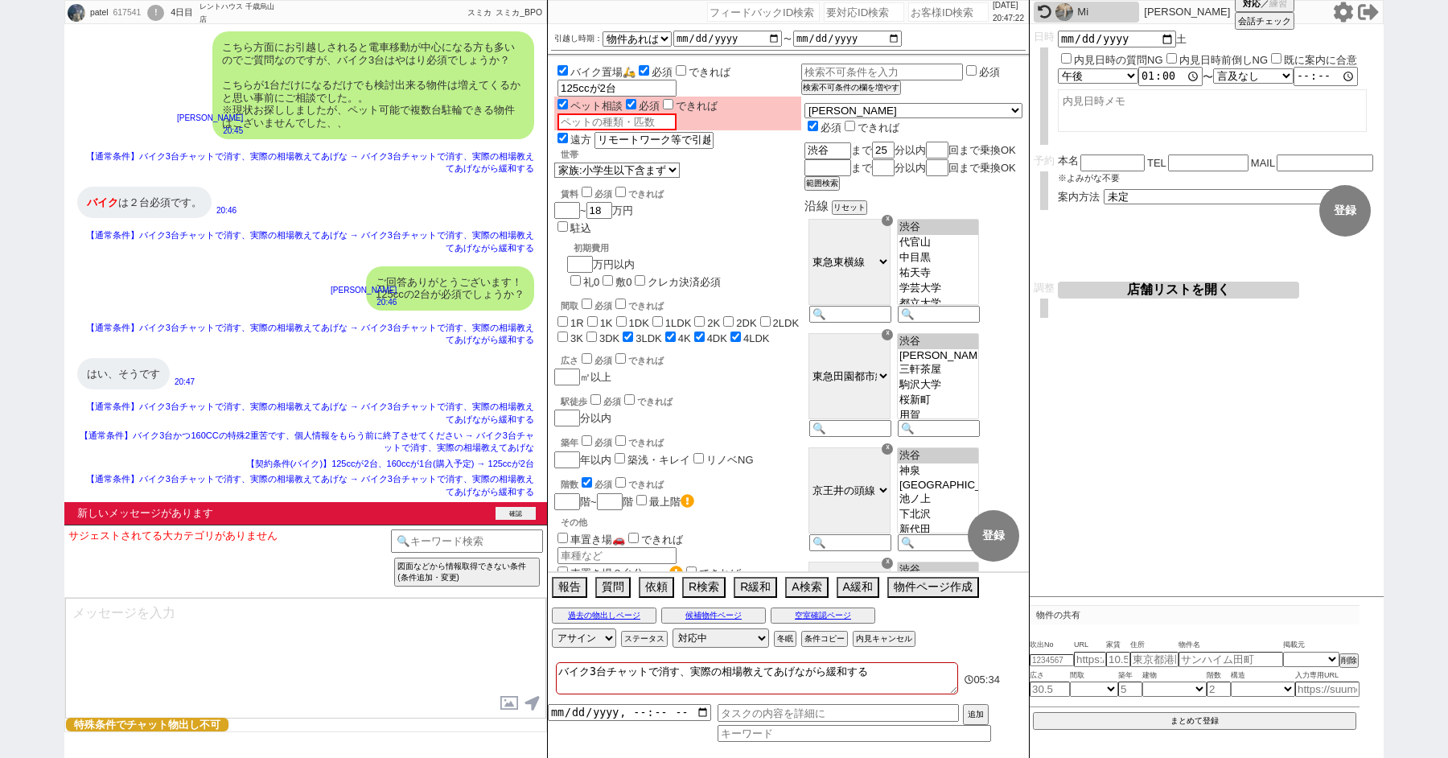
click at [517, 515] on button "確認" at bounding box center [516, 513] width 40 height 13
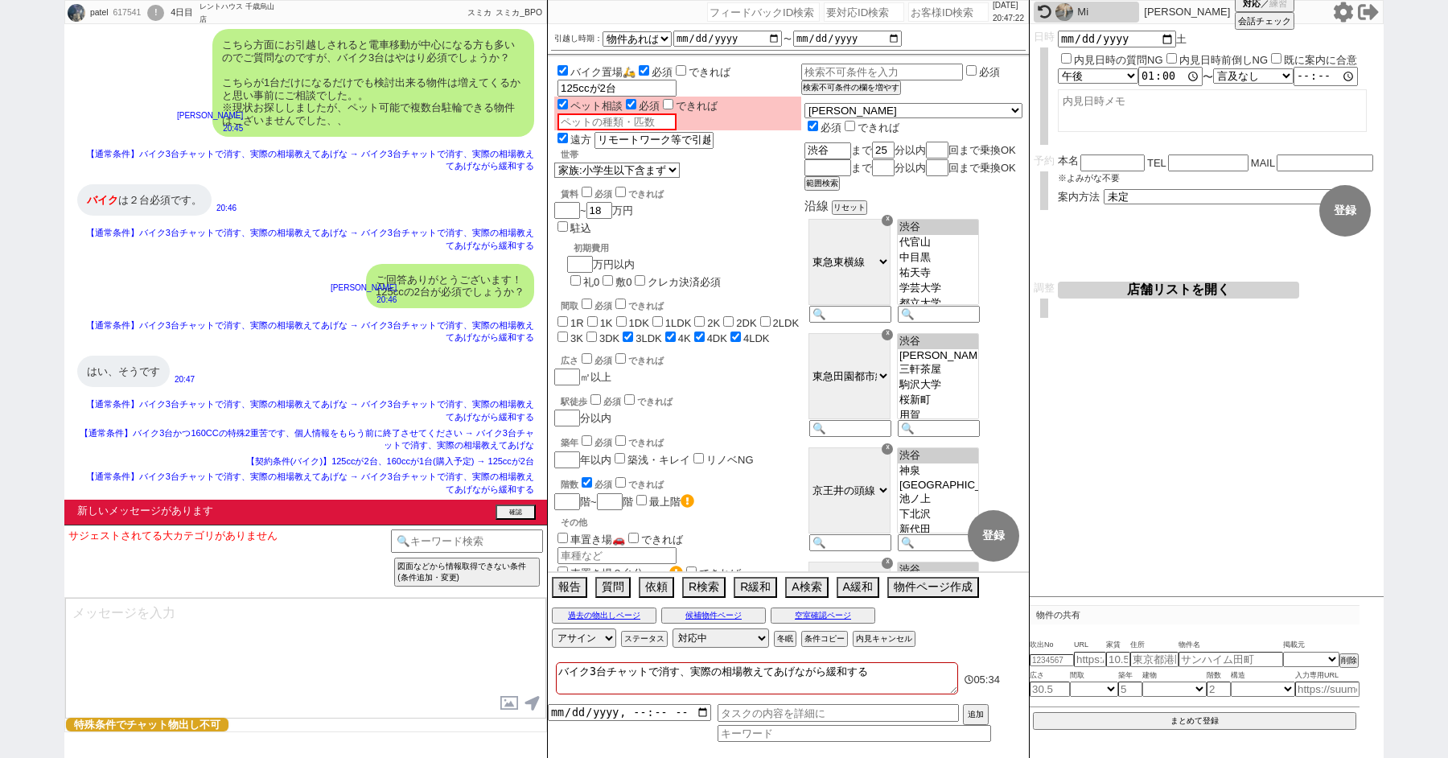
scroll to position [6429, 0]
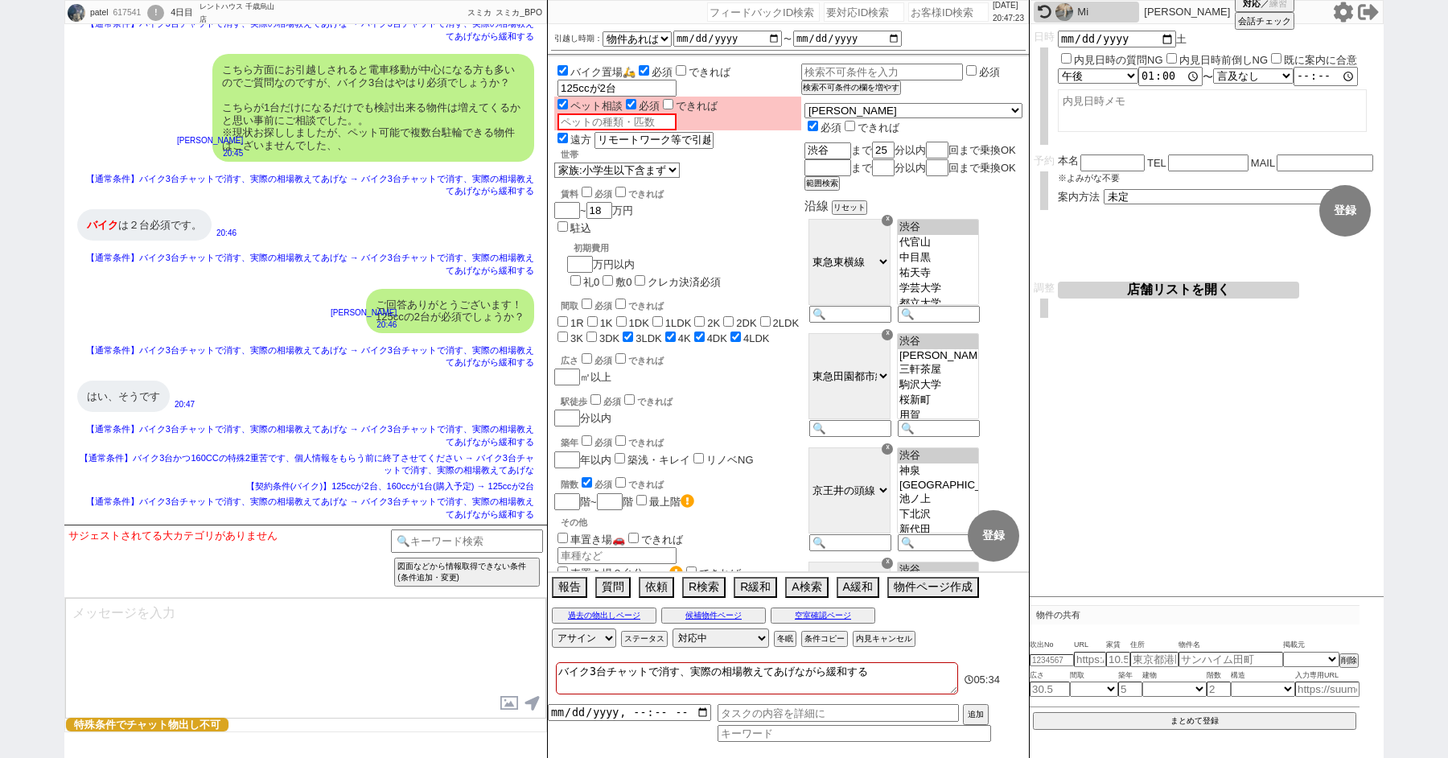
click at [352, 623] on textarea at bounding box center [305, 658] width 481 height 121
click at [446, 535] on input at bounding box center [467, 539] width 152 height 20
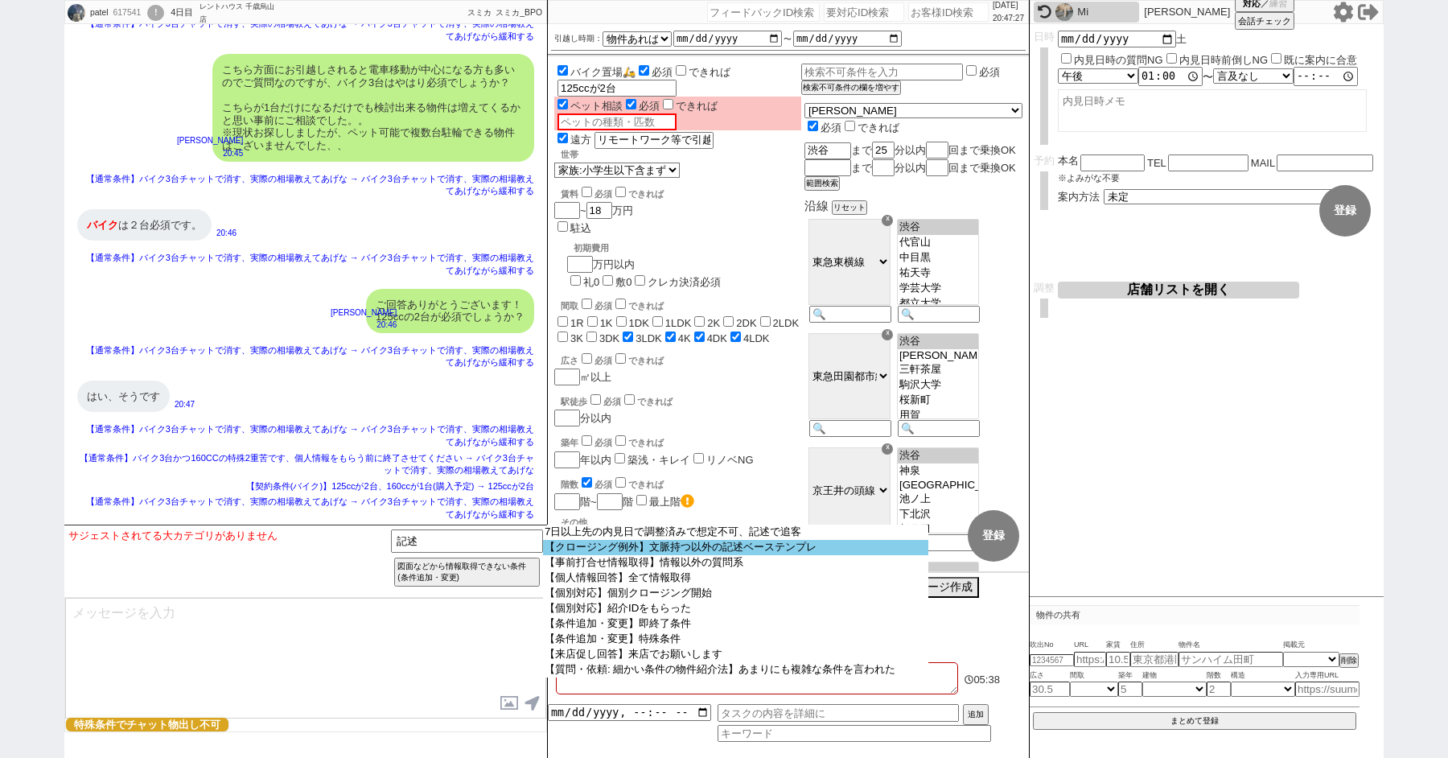
click at [599, 552] on option "【クロージング例外】文脈持つ以外の記述ベーステンプレ" at bounding box center [735, 547] width 385 height 15
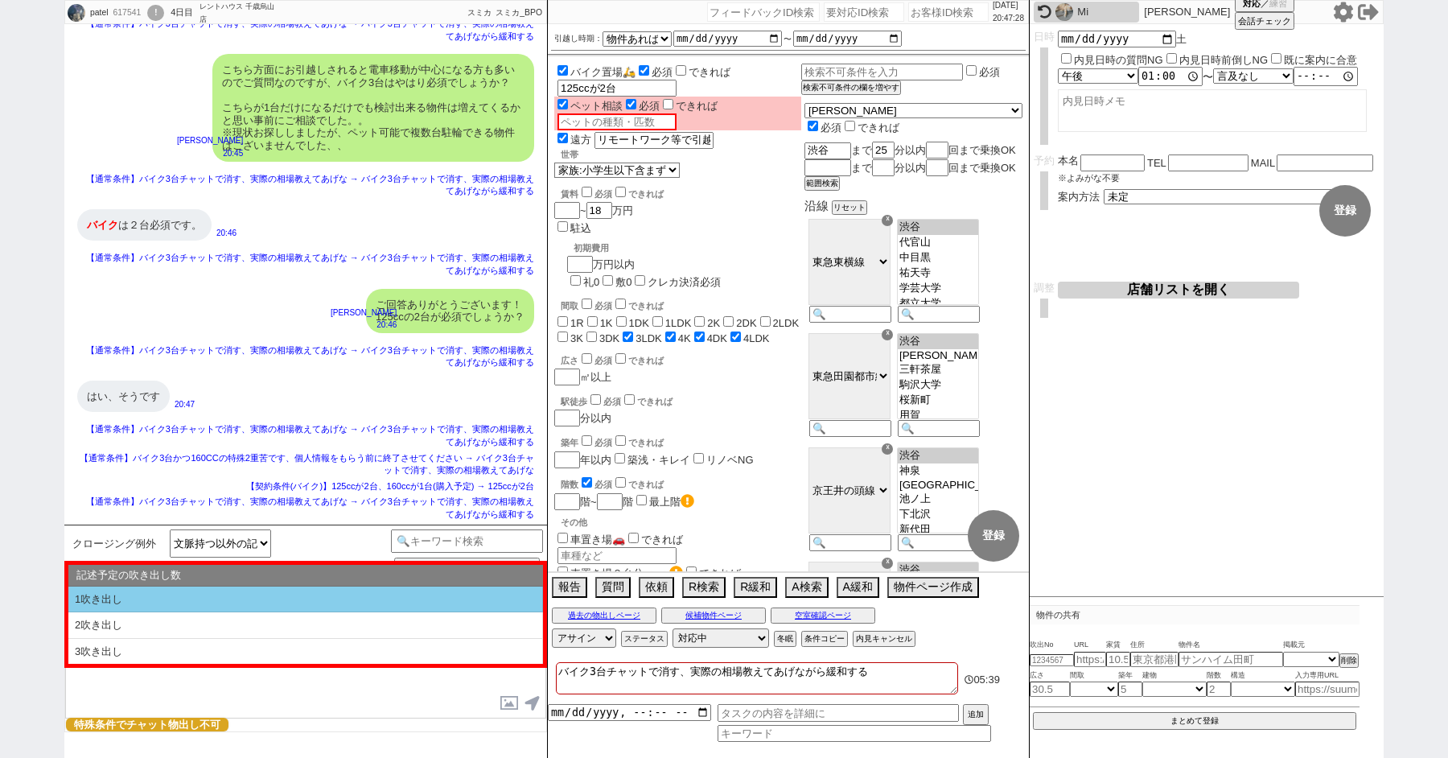
click at [179, 595] on li "1吹き出し" at bounding box center [305, 600] width 475 height 27
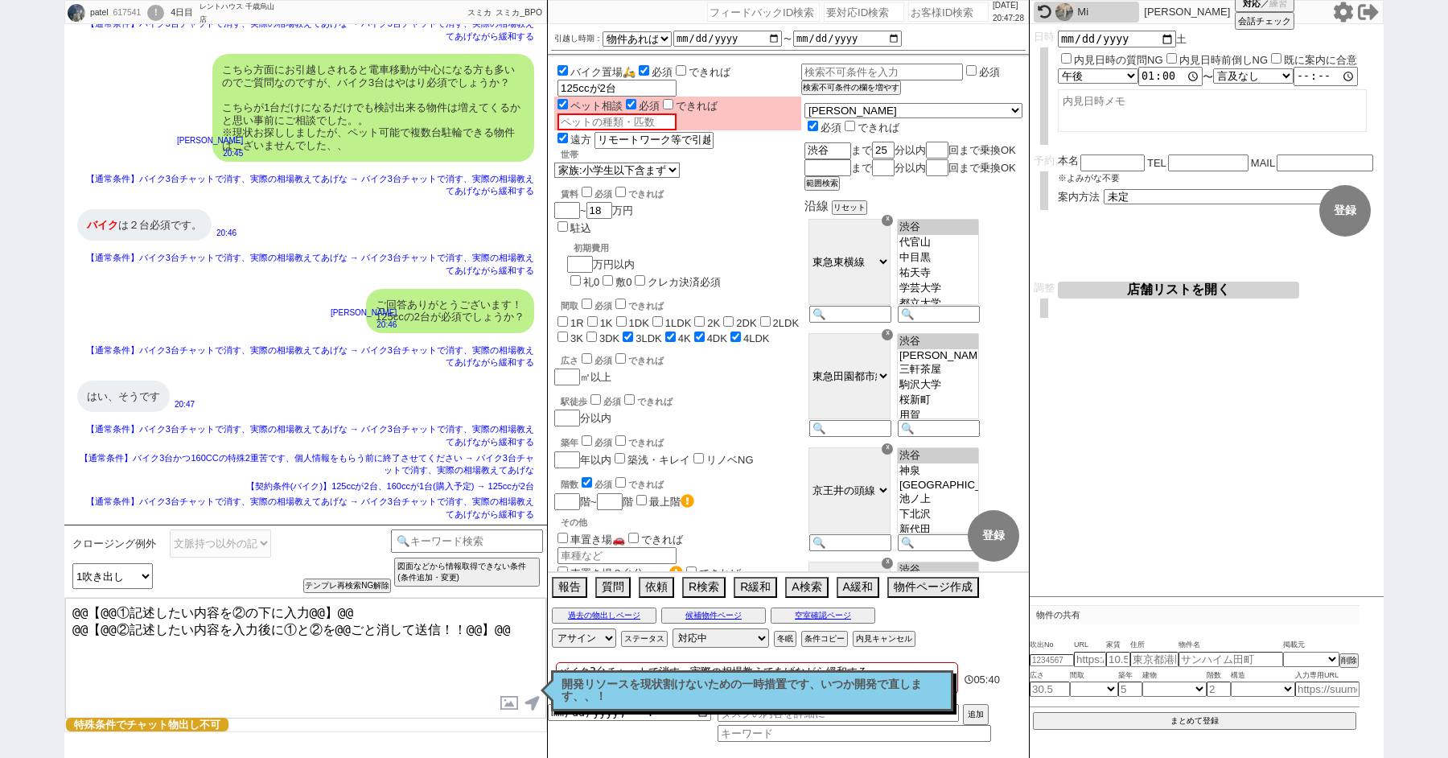
click at [179, 649] on textarea "@@【@@①記述したい内容を②の下に入力@@】@@ @@【@@②記述したい内容を入力後に①と②を@@ごと消して送信！！@@】@@" at bounding box center [305, 658] width 481 height 121
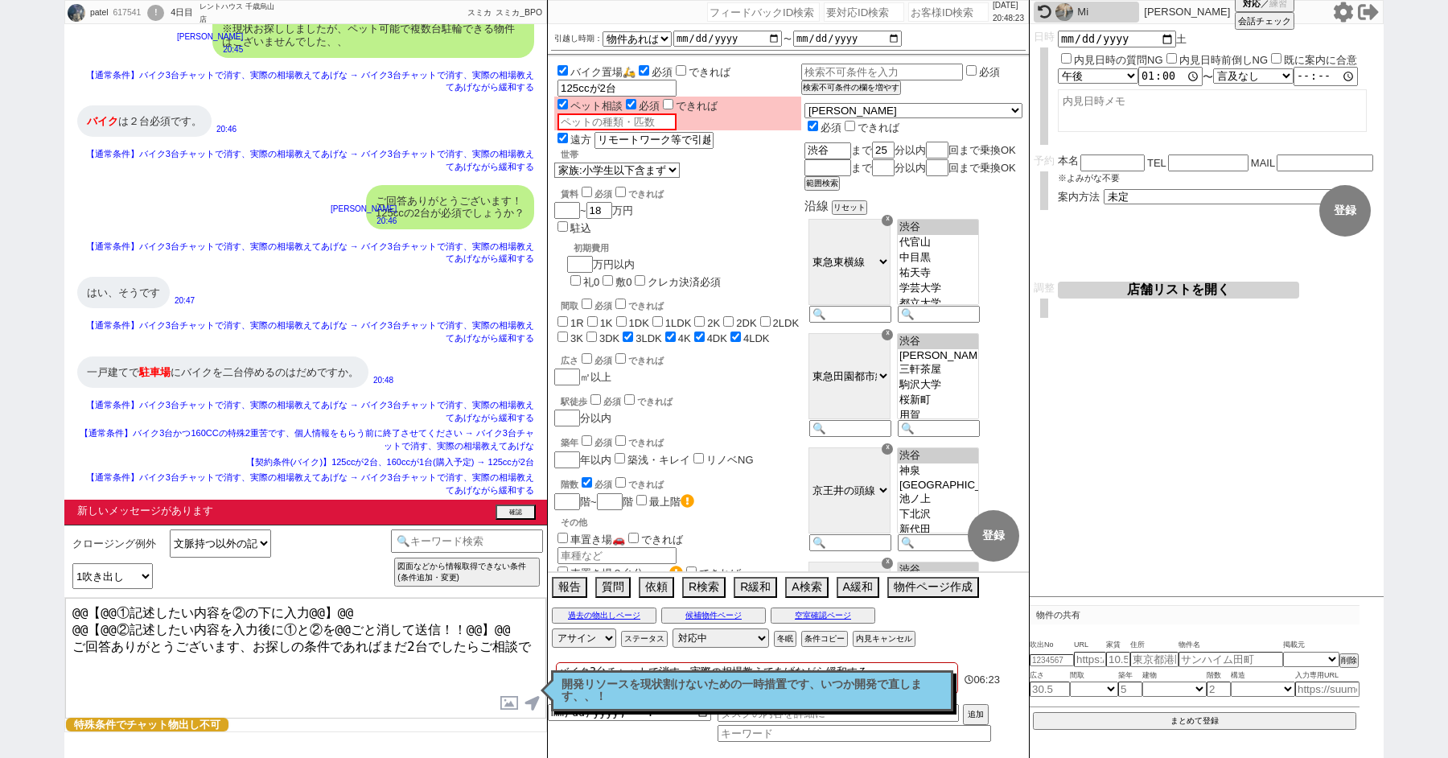
scroll to position [6455, 0]
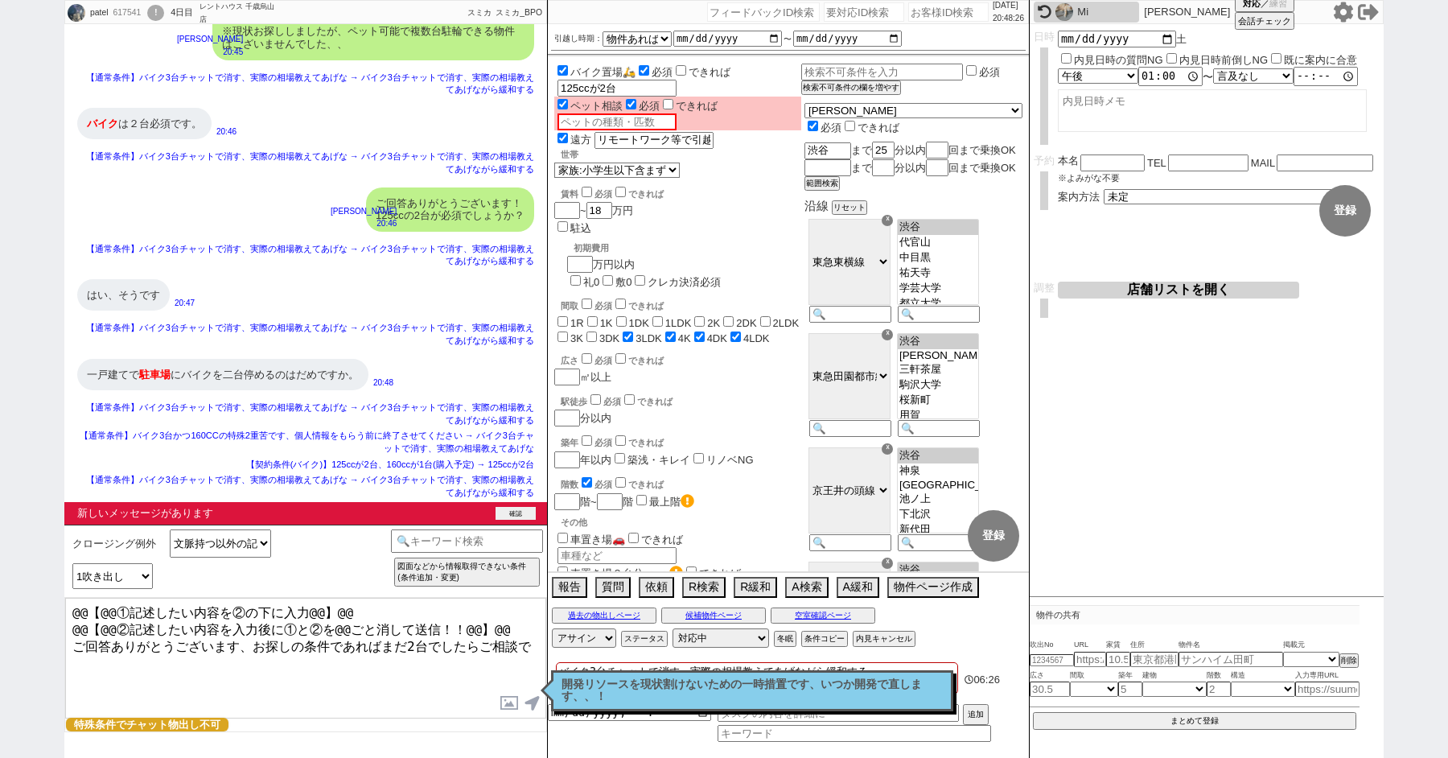
click at [506, 508] on button "確認" at bounding box center [516, 513] width 40 height 13
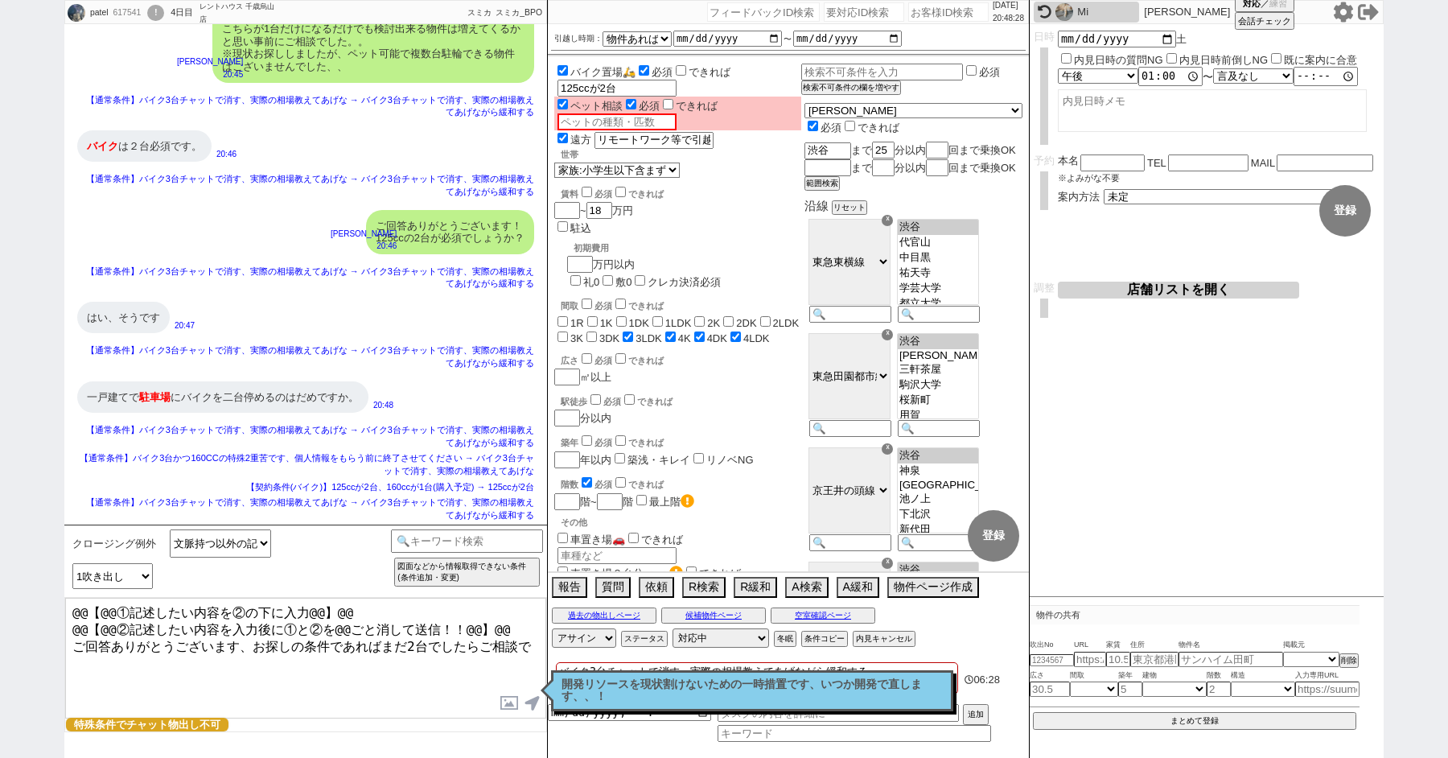
click at [183, 661] on textarea "@@【@@①記述したい内容を②の下に入力@@】@@ @@【@@②記述したい内容を入力後に①と②を@@ごと消して送信！！@@】@@ ご回答ありがとうございます、…" at bounding box center [305, 658] width 481 height 121
drag, startPoint x: 236, startPoint y: 662, endPoint x: 0, endPoint y: 435, distance: 327.2
click at [17, 463] on div "patel 617541 ! 0 4日目 レントハウス 千歳烏山店 冬眠中 自社客 スミカ スミカ_BPO チャット全表示 2025-10-02 ようこそLI…" at bounding box center [724, 379] width 1448 height 758
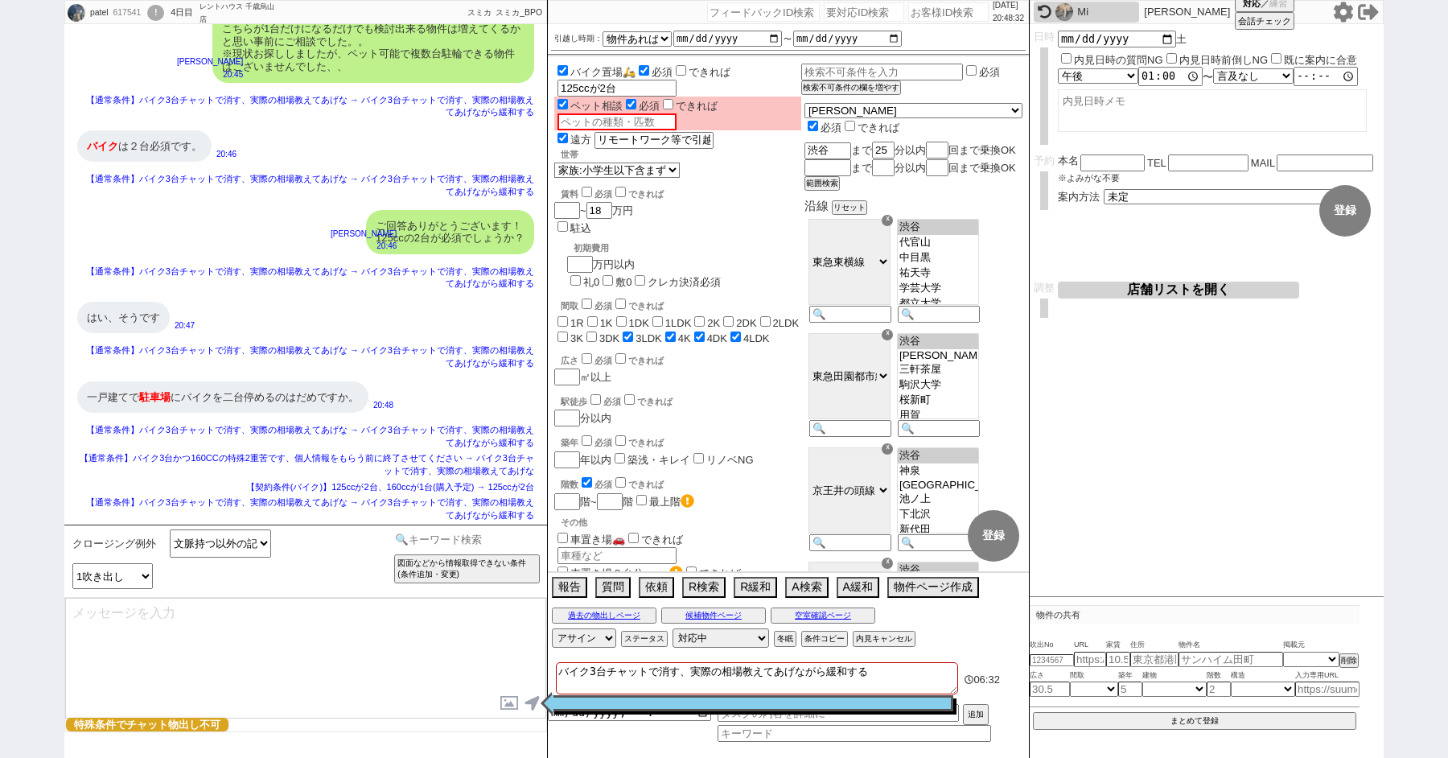
click at [458, 537] on input at bounding box center [467, 539] width 152 height 20
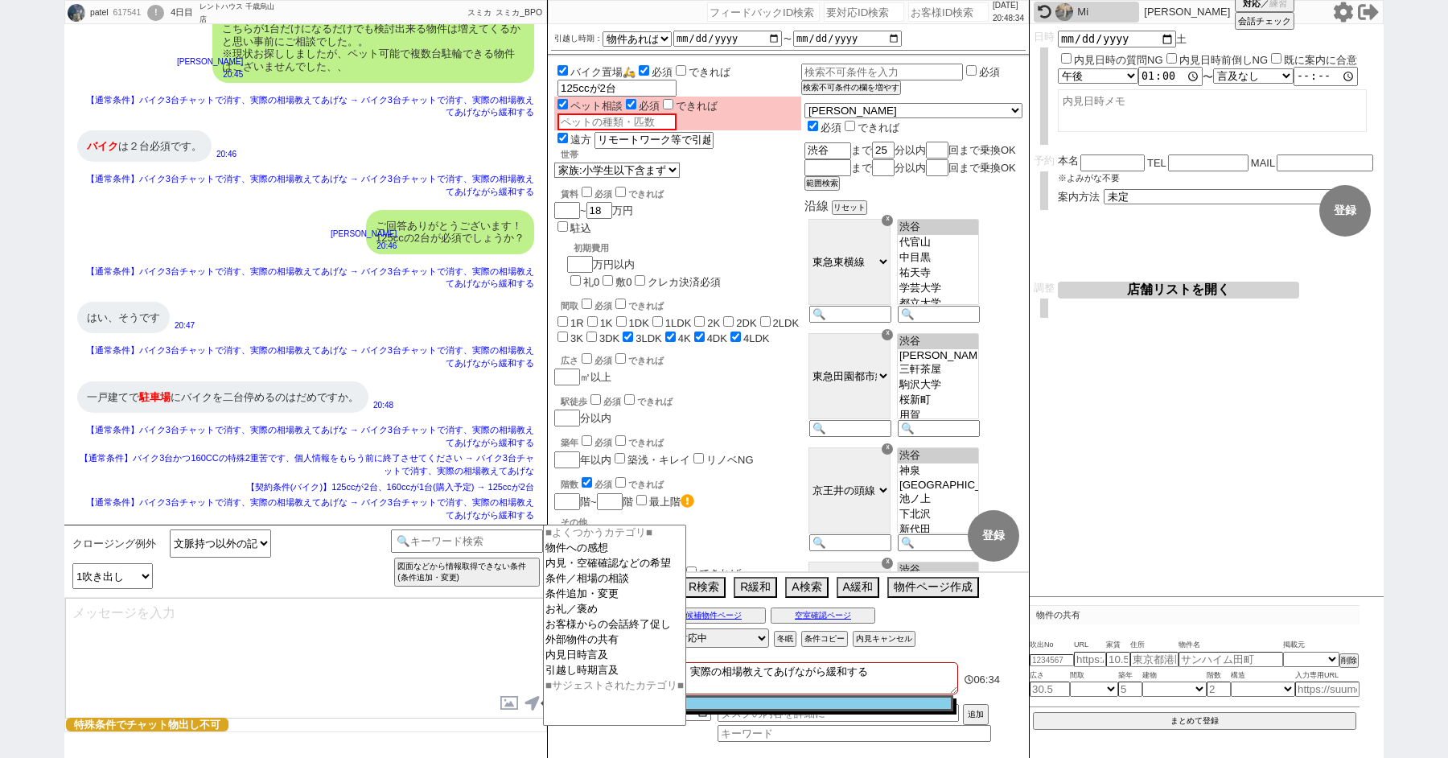
click at [284, 624] on textarea at bounding box center [305, 658] width 481 height 121
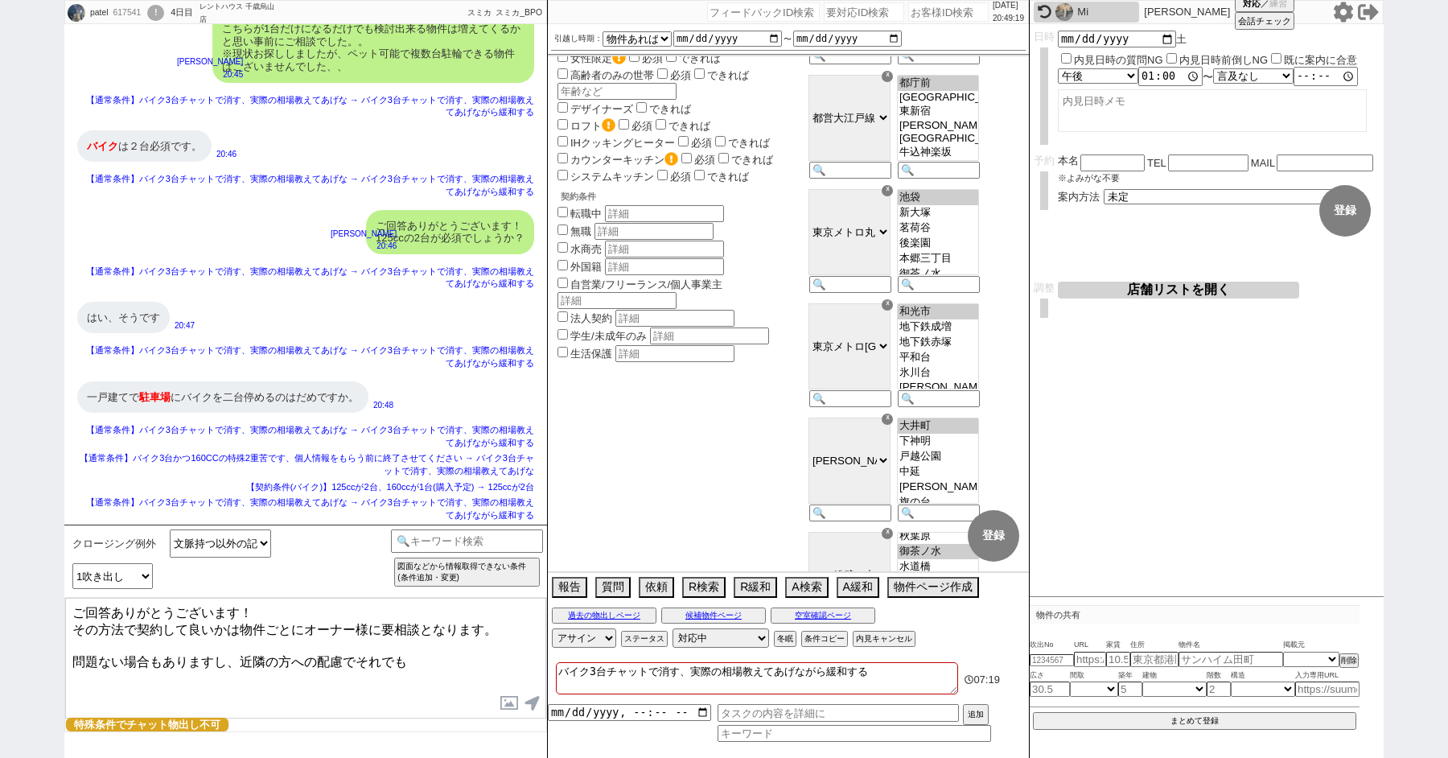
scroll to position [0, 0]
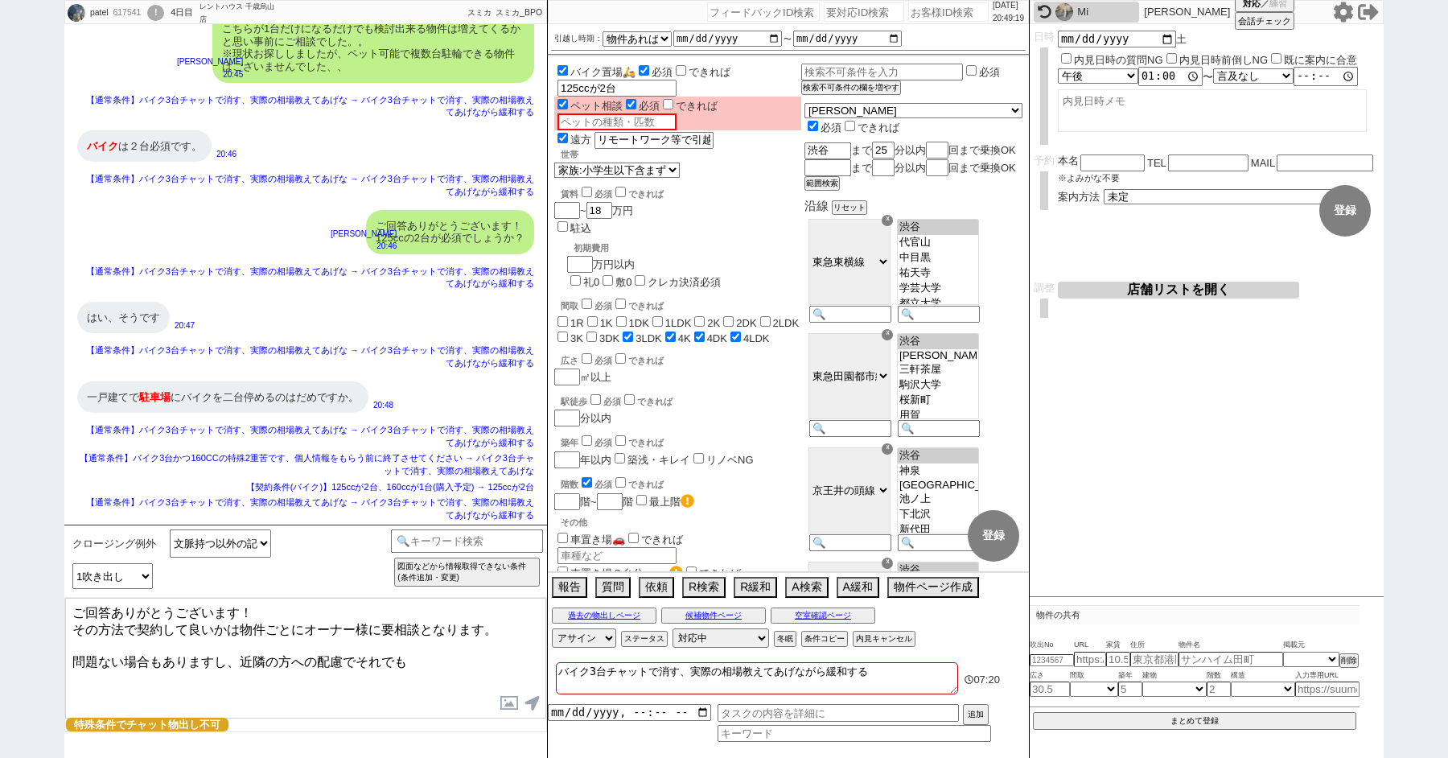
click at [433, 652] on textarea "ご回答ありがとうございます！ その方法で契約して良いかは物件ごとにオーナー様に要相談となります。 問題ない場合もありますし、近隣の方への配慮でそれでも" at bounding box center [305, 658] width 481 height 121
click at [235, 652] on textarea "ご回答ありがとうございます！ その方法で契約して良いかは物件ごとにオーナー様に要相談となります。 問題ない場合もありますし、近隣の方への配慮でそれでもNGとな…" at bounding box center [305, 658] width 481 height 121
click at [220, 681] on textarea "ご回答ありがとうございます！ その方法で契約して良いかは物件ごとにオーナー様に要相談となります。 問題ない場合もありますし、近隣の方への配慮でそれでもNGとな…" at bounding box center [305, 658] width 481 height 121
click at [75, 626] on textarea "ご回答ありがとうございます！ その方法で契約して良いかは物件ごとにオーナー様に要相談となります。 問題ない場合もありますし、近隣の方への配慮でそれでもNGとな…" at bounding box center [305, 658] width 481 height 121
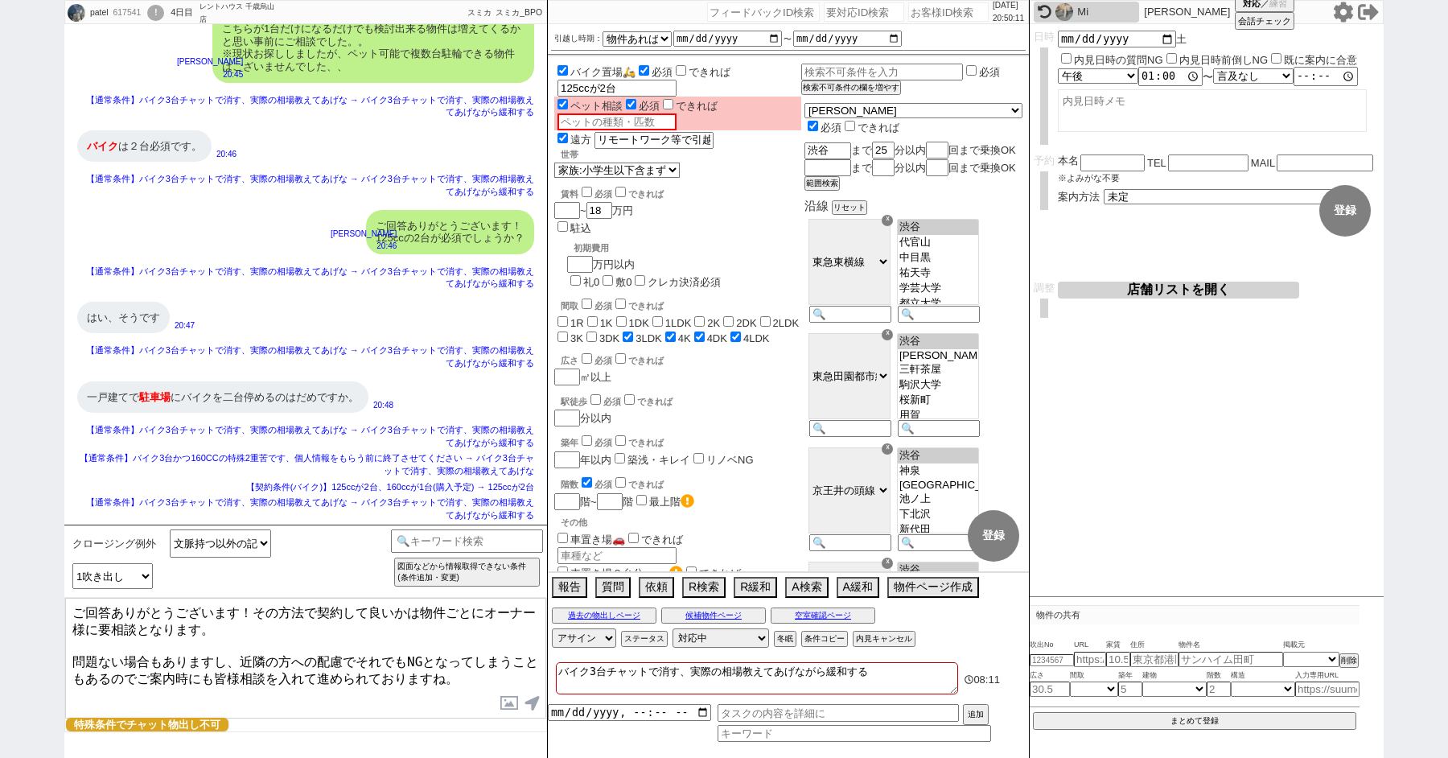
click at [167, 689] on textarea "ご回答ありがとうございます！その方法で契約して良いかは物件ごとにオーナー様に要相談となります。 問題ない場合もありますし、近隣の方への配慮でそれでもNGとなっ…" at bounding box center [305, 658] width 481 height 121
click at [70, 691] on textarea "ご回答ありがとうございます！その方法で契約して良いかは物件ごとにオーナー様に要相談となります。 問題ない場合もありますし、近隣の方への配慮でそれでもNGとなっ…" at bounding box center [305, 658] width 481 height 121
drag, startPoint x: 97, startPoint y: 691, endPoint x: 48, endPoint y: 691, distance: 48.3
click at [48, 691] on div "patel 617541 ! 0 4日目 レントハウス 千歳烏山店 冬眠中 自社客 スミカ スミカ_BPO チャット全表示 2025-10-02 ようこそLI…" at bounding box center [724, 379] width 1448 height 758
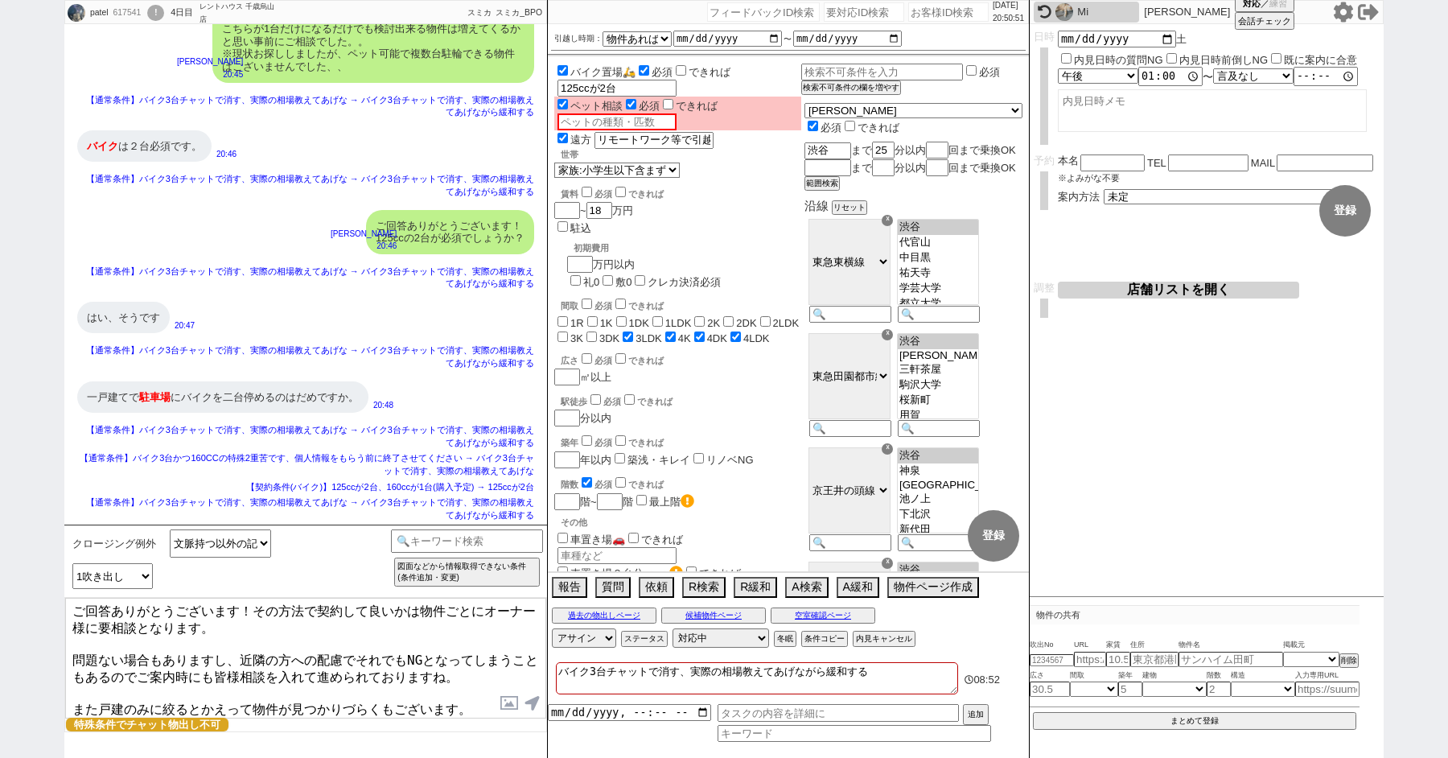
click at [84, 695] on textarea "ご回答ありがとうございます！その方法で契約して良いかは物件ごとにオーナー様に要相談となります。 問題ない場合もありますし、近隣の方への配慮でそれでもNGとなっ…" at bounding box center [305, 658] width 481 height 121
click at [104, 694] on textarea "ご回答ありがとうございます！その方法で契約して良いかは物件ごとにオーナー様に要相談となります。 問題ない場合もありますし、近隣の方への配慮でそれでもNGとなっ…" at bounding box center [305, 658] width 481 height 121
drag, startPoint x: 204, startPoint y: 690, endPoint x: 465, endPoint y: 690, distance: 261.5
click at [465, 690] on textarea "ご回答ありがとうございます！その方法で契約して良いかは物件ごとにオーナー様に要相談となります。 問題ない場合もありますし、近隣の方への配慮でそれでもNGとなっ…" at bounding box center [305, 658] width 481 height 121
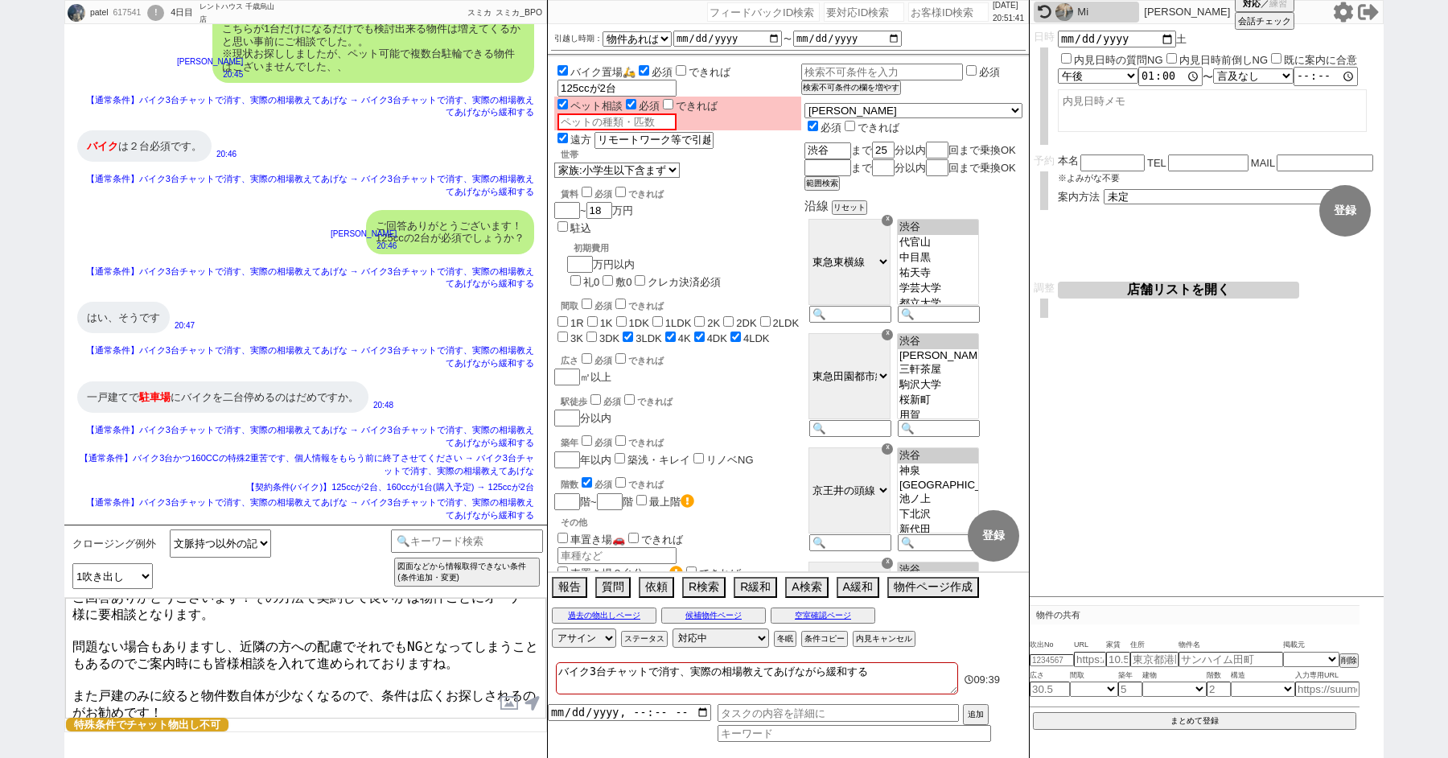
click at [453, 711] on textarea "ご回答ありがとうございます！その方法で契約して良いかは物件ごとにオーナー様に要相談となります。 問題ない場合もありますし、近隣の方への配慮でそれでもNGとなっ…" at bounding box center [305, 658] width 481 height 121
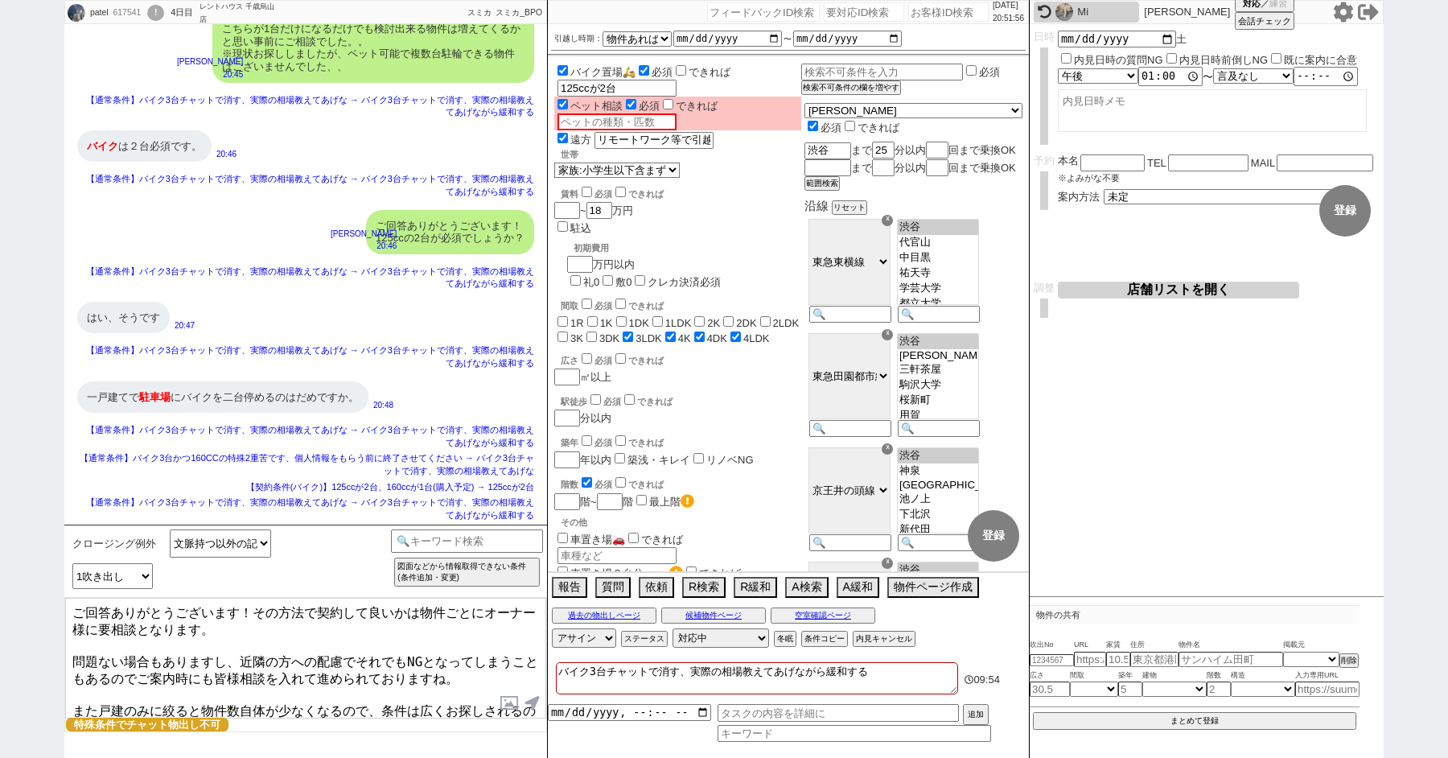
scroll to position [29, 0]
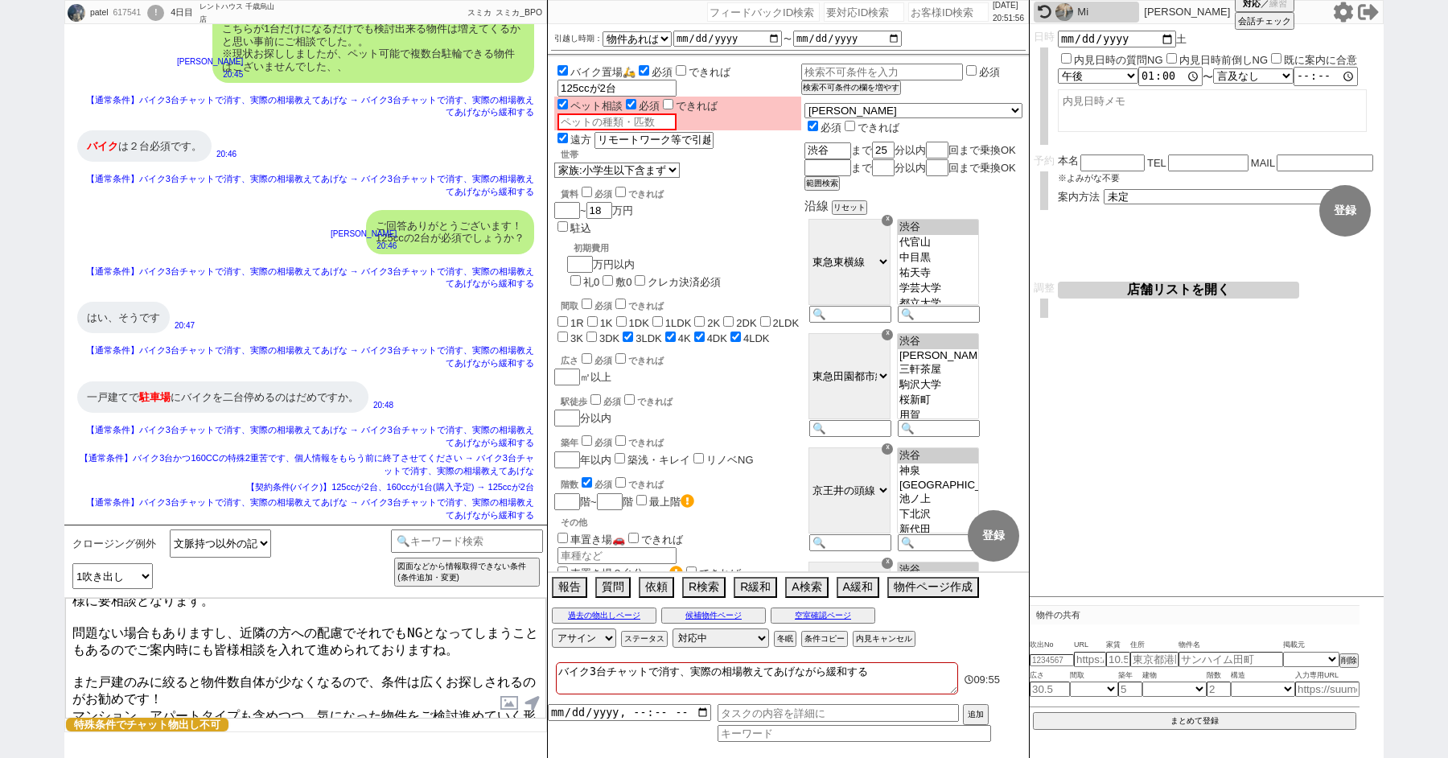
drag, startPoint x: 74, startPoint y: 688, endPoint x: 270, endPoint y: 751, distance: 205.6
click at [270, 751] on div "クロージング例外 文脈持つ以外の記述ベーステンプレ 小カテゴリを選択 記述予定の吹き出し数 1吹き出し 2吹き出し 3吹き出し テンプレ再検索NG解除 図面な…" at bounding box center [305, 641] width 483 height 233
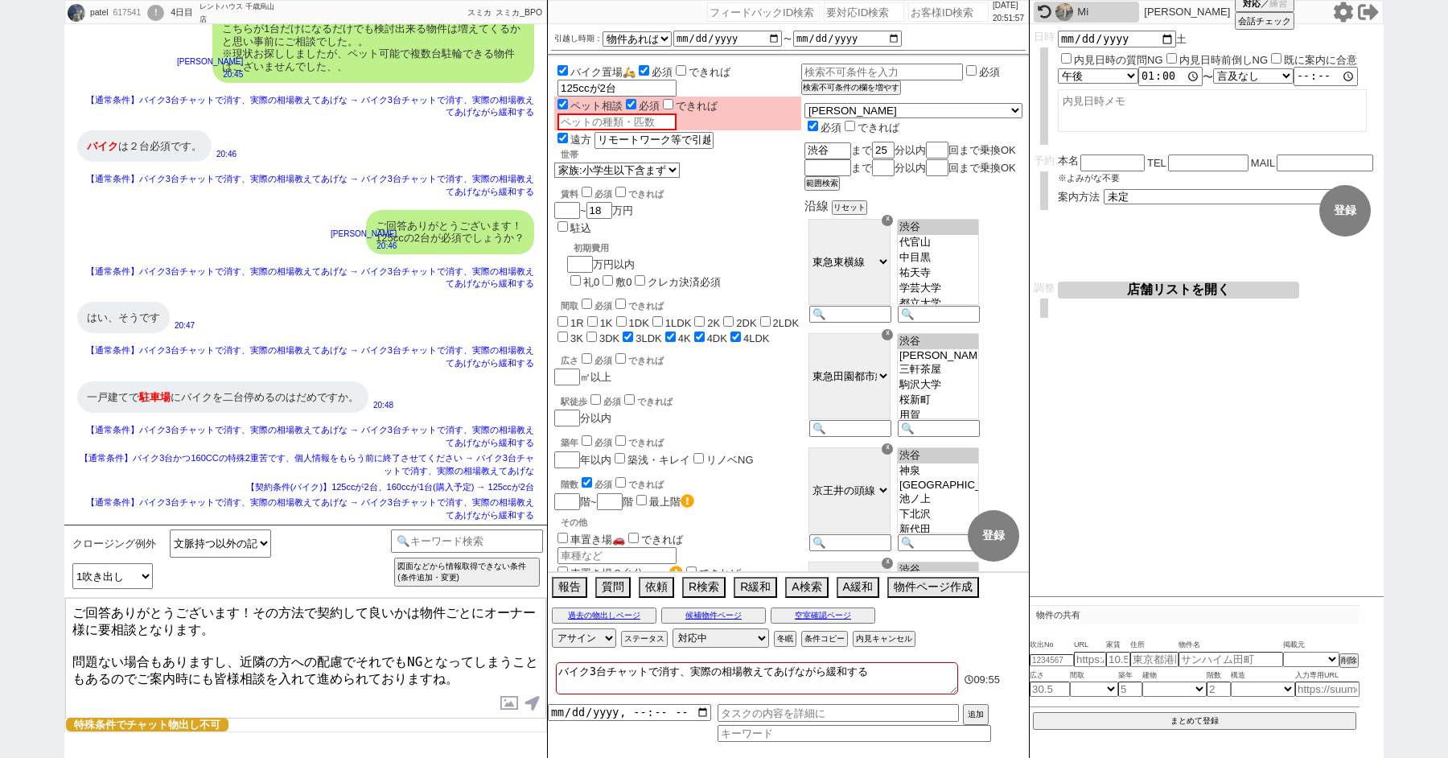
scroll to position [0, 0]
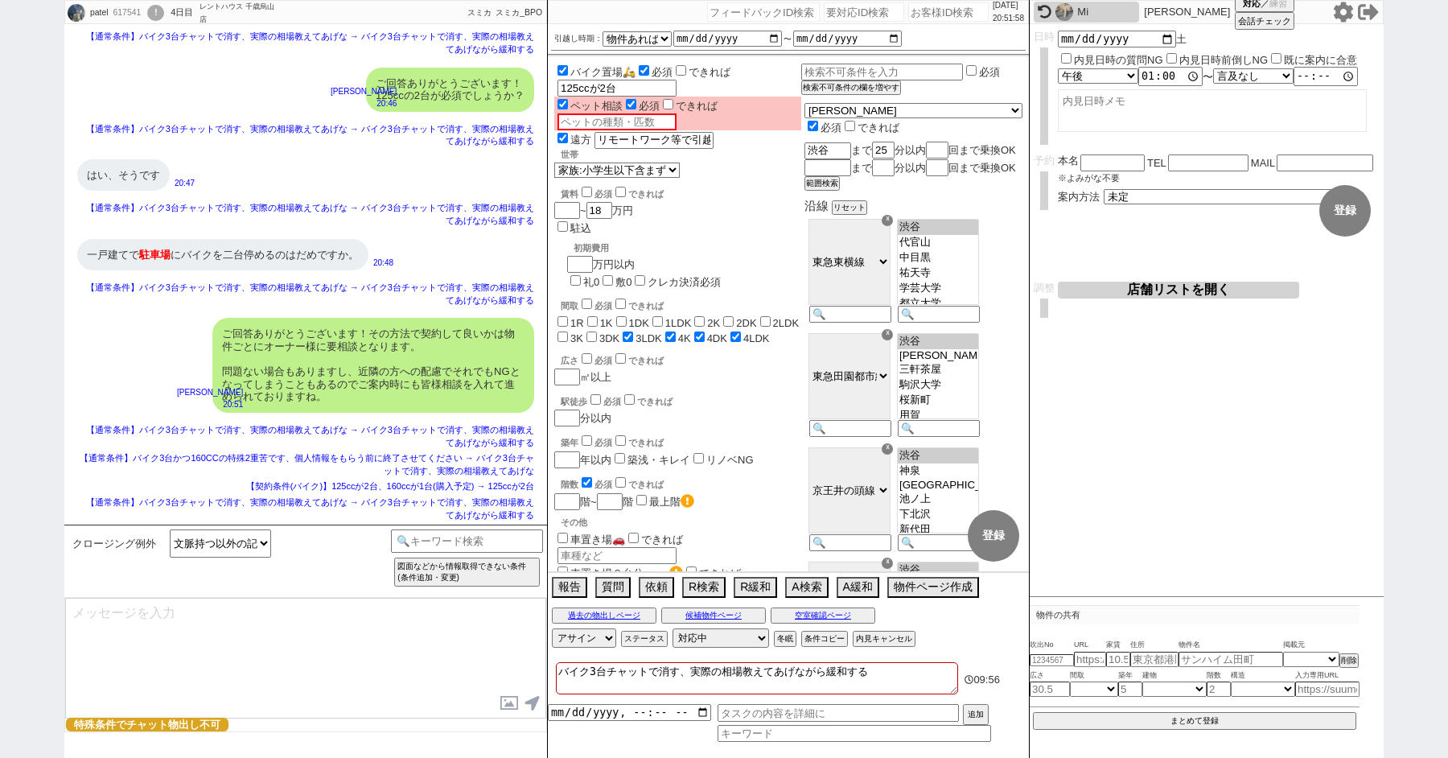
click at [186, 636] on textarea at bounding box center [305, 658] width 481 height 121
paste textarea "また戸建のみに絞ると物件数自体が少なくなるので、条件は広くお探しされるのがお勧めです！ マンション、アパートタイプも含めつつ、気になった物件をご検討進めていく…"
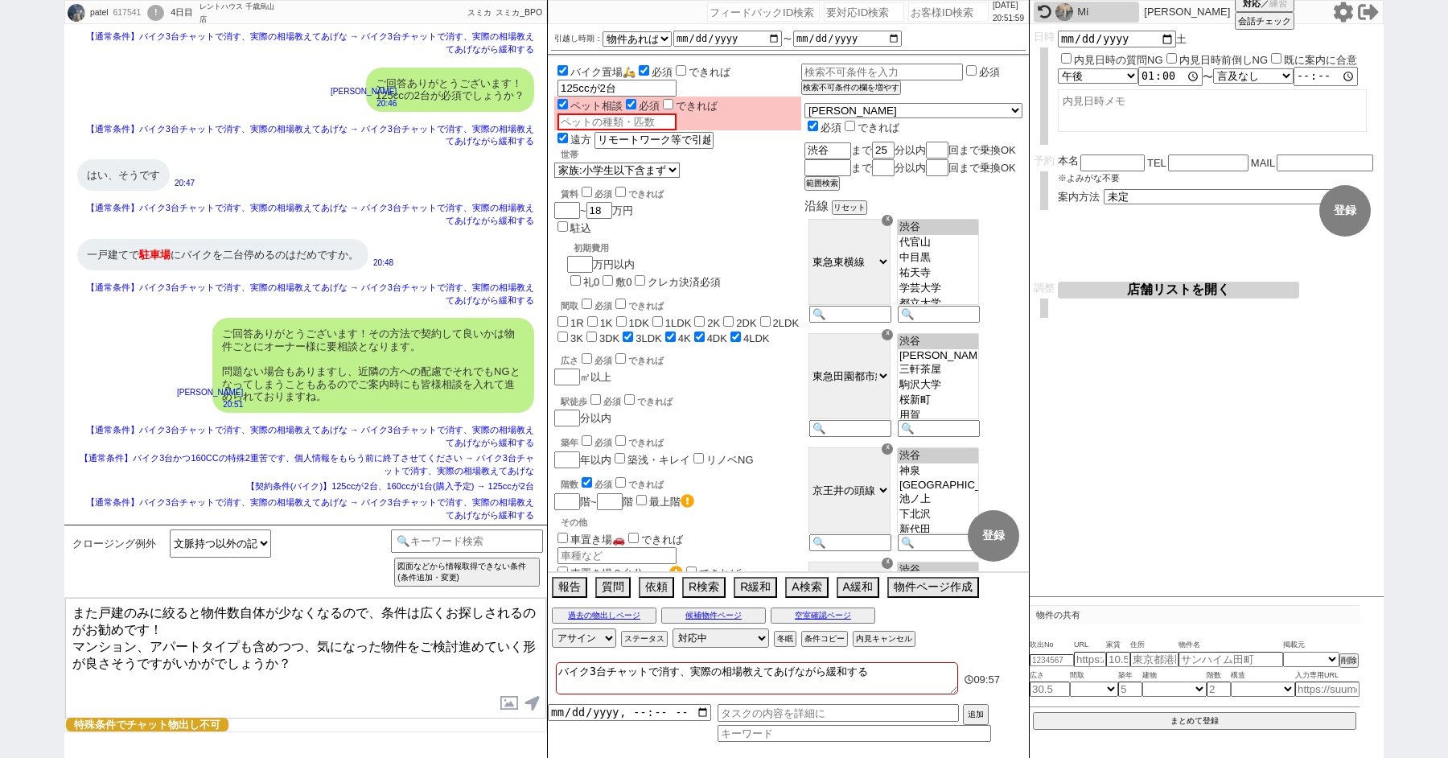
scroll to position [6651, 0]
click at [196, 630] on textarea "また戸建のみに絞ると物件数自体が少なくなるので、条件は広くお探しされるのがお勧めです！ マンション、アパートタイプも含めつつ、気になった物件をご検討進めていく…" at bounding box center [305, 658] width 481 height 121
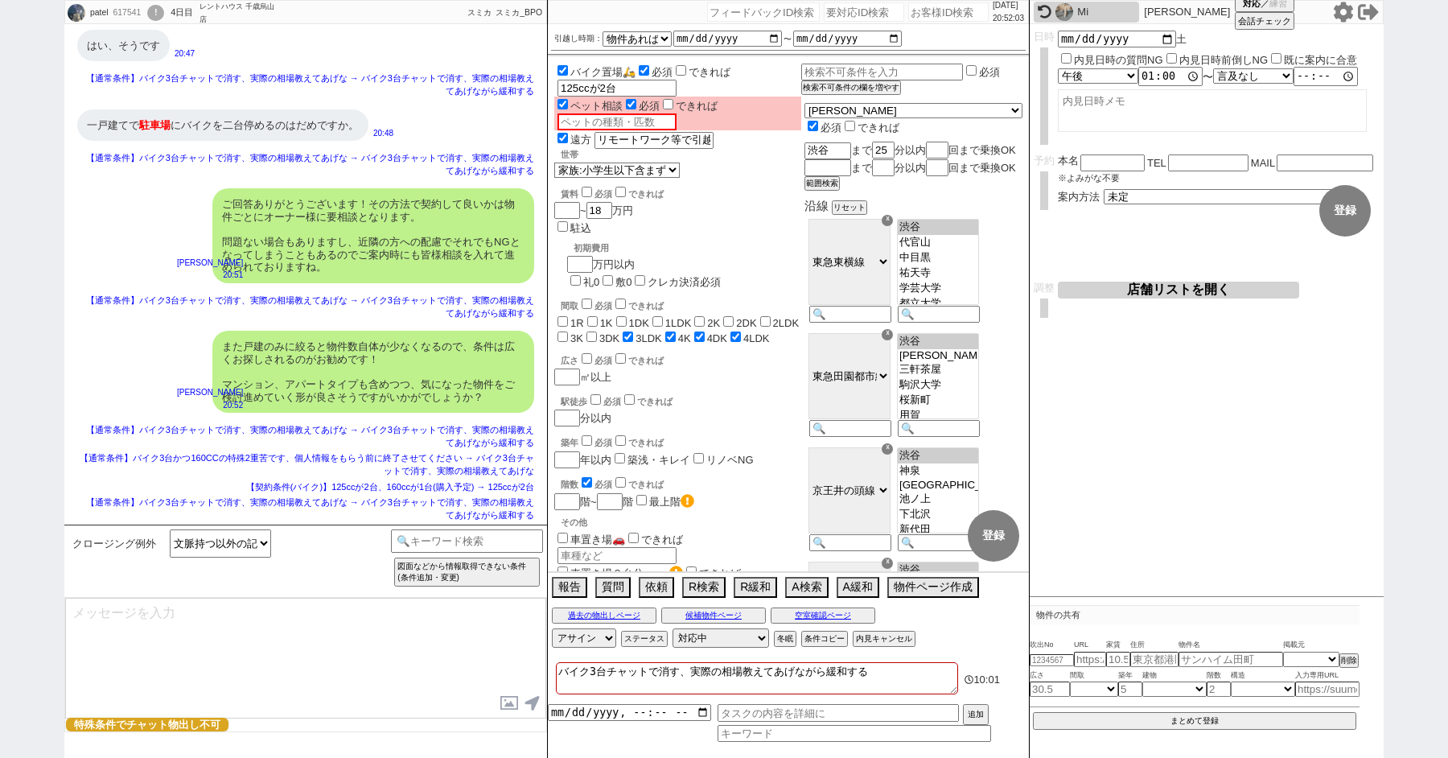
scroll to position [6781, 0]
click at [765, 735] on input at bounding box center [855, 735] width 274 height 14
click at [607, 717] on input "datetime-local" at bounding box center [629, 711] width 163 height 14
click at [603, 711] on input "datetime-local" at bounding box center [629, 711] width 163 height 14
click at [970, 715] on button "追加" at bounding box center [974, 716] width 23 height 18
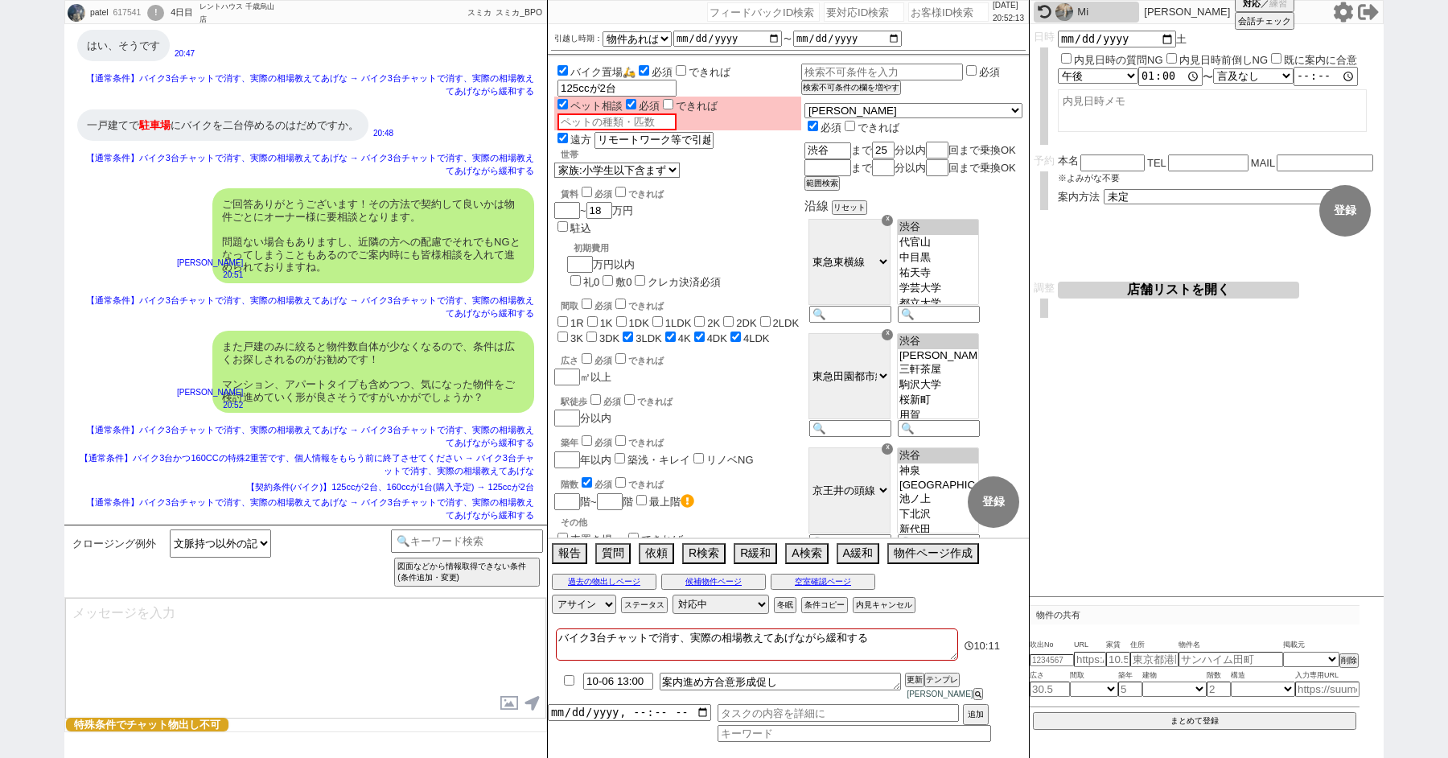
click at [165, 223] on div "ご回答ありがとうございます！その方法で契約して良いかは物件ごとにオーナー様に要相談となります。 問題ない場合もありますし、近隣の方への配慮でそれでもNGとなっ…" at bounding box center [305, 235] width 483 height 111
click at [132, 12] on div "617541" at bounding box center [127, 12] width 36 height 13
copy div "617541"
click at [164, 14] on div "!" at bounding box center [155, 13] width 17 height 16
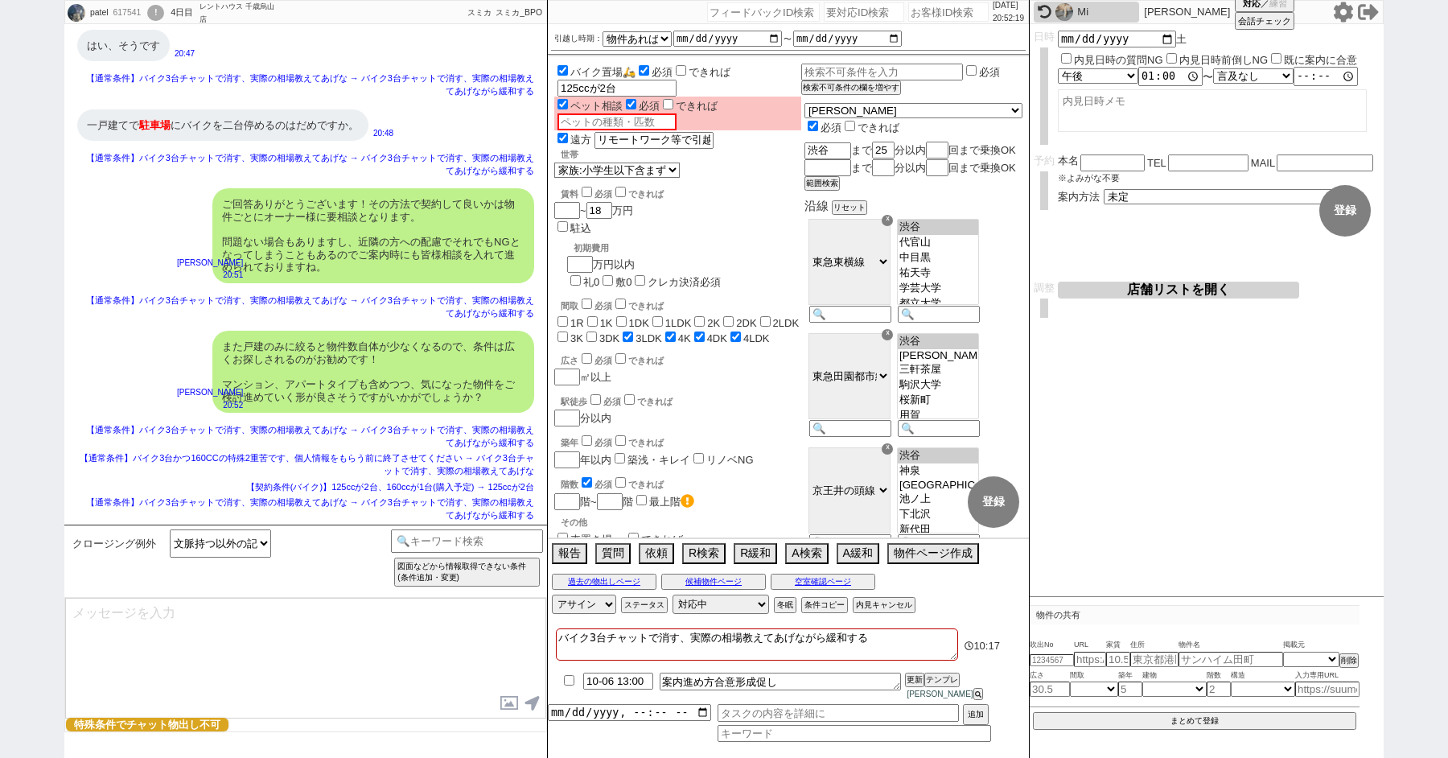
click at [130, 12] on div "617541" at bounding box center [127, 12] width 36 height 13
copy div "617541"
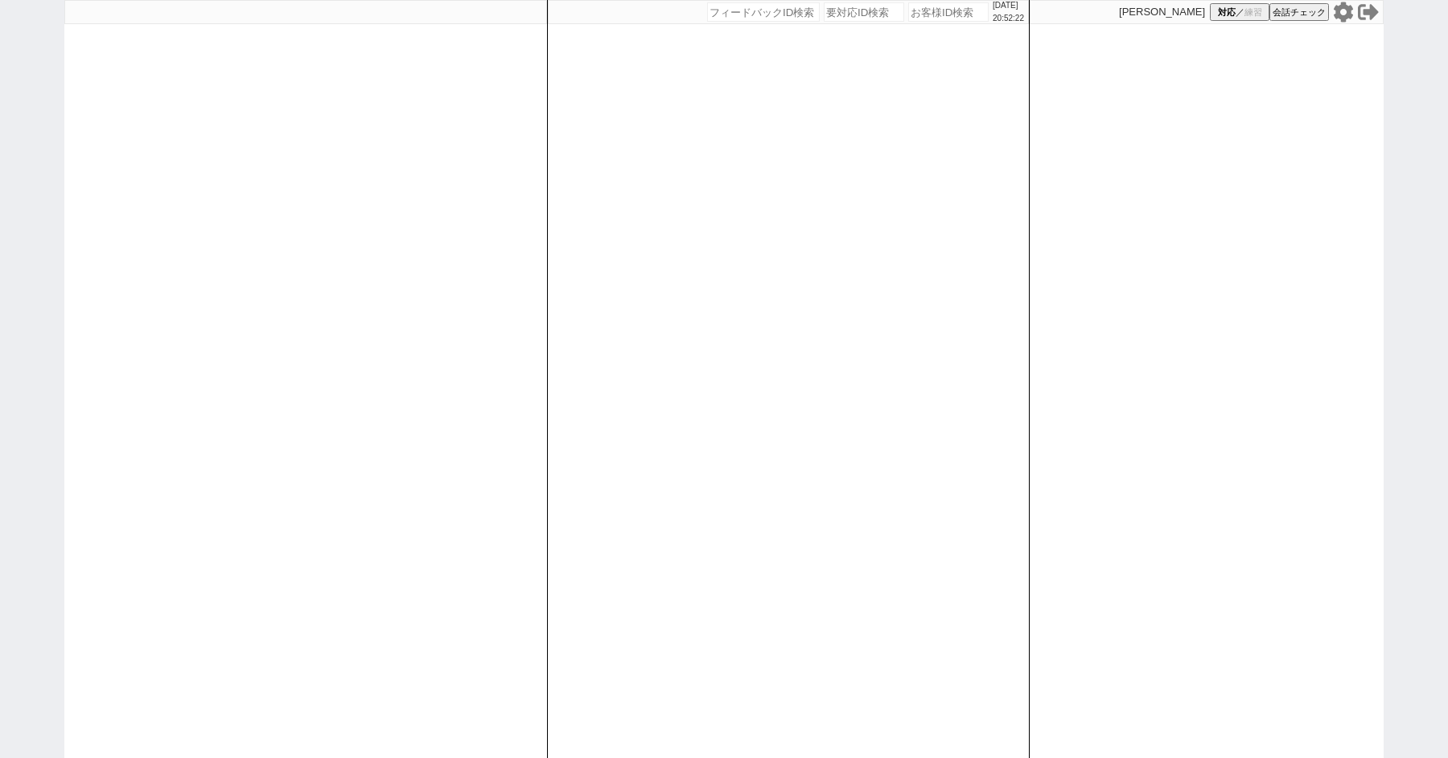
click at [26, 79] on div "2025/10/05 20:52:22 候補物件を追加してしてください 紹介した物件一覧 他社物件を追加する 空室確認ページに追加・削除 紹介した物件一覧 他…" at bounding box center [724, 379] width 1448 height 758
paste input "617541"
type input "617541"
select select "3"
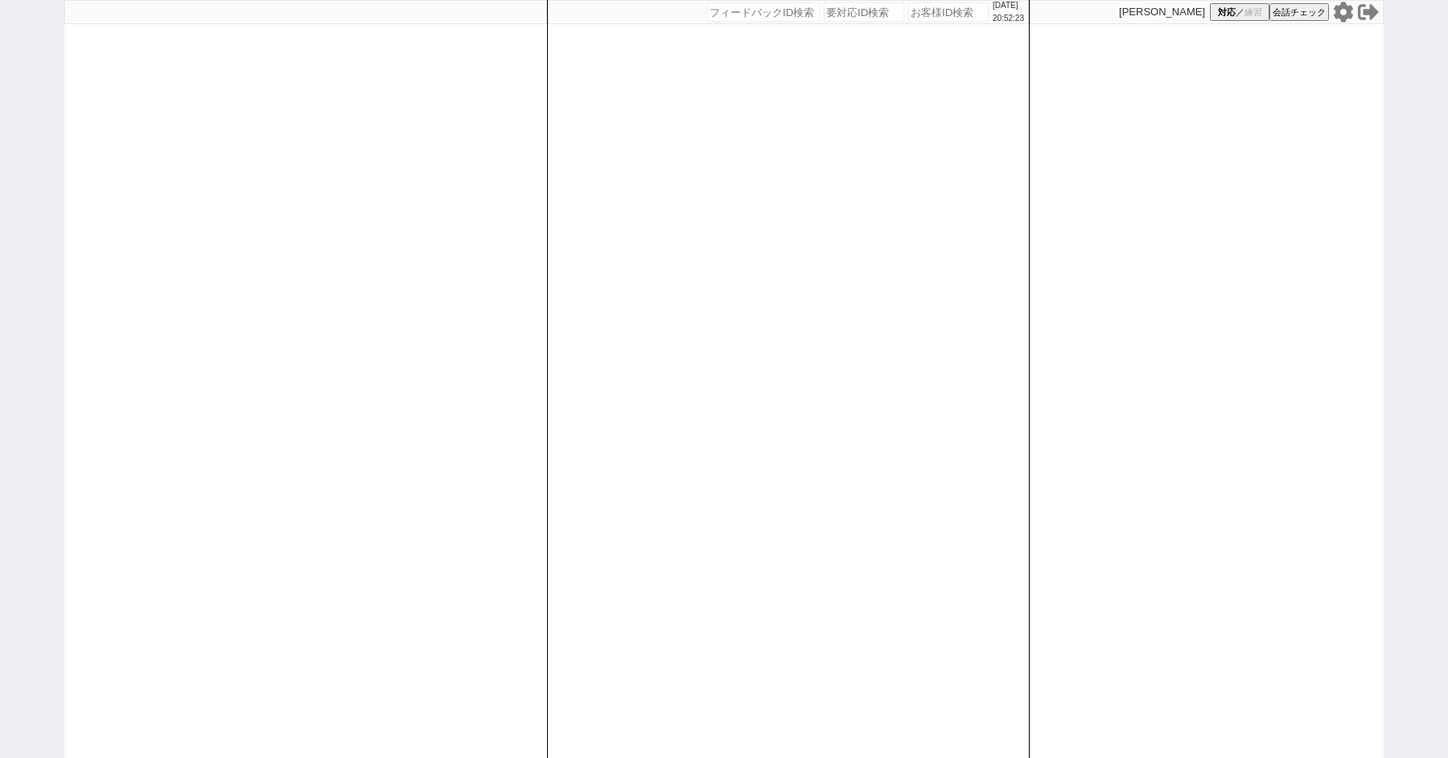
select select
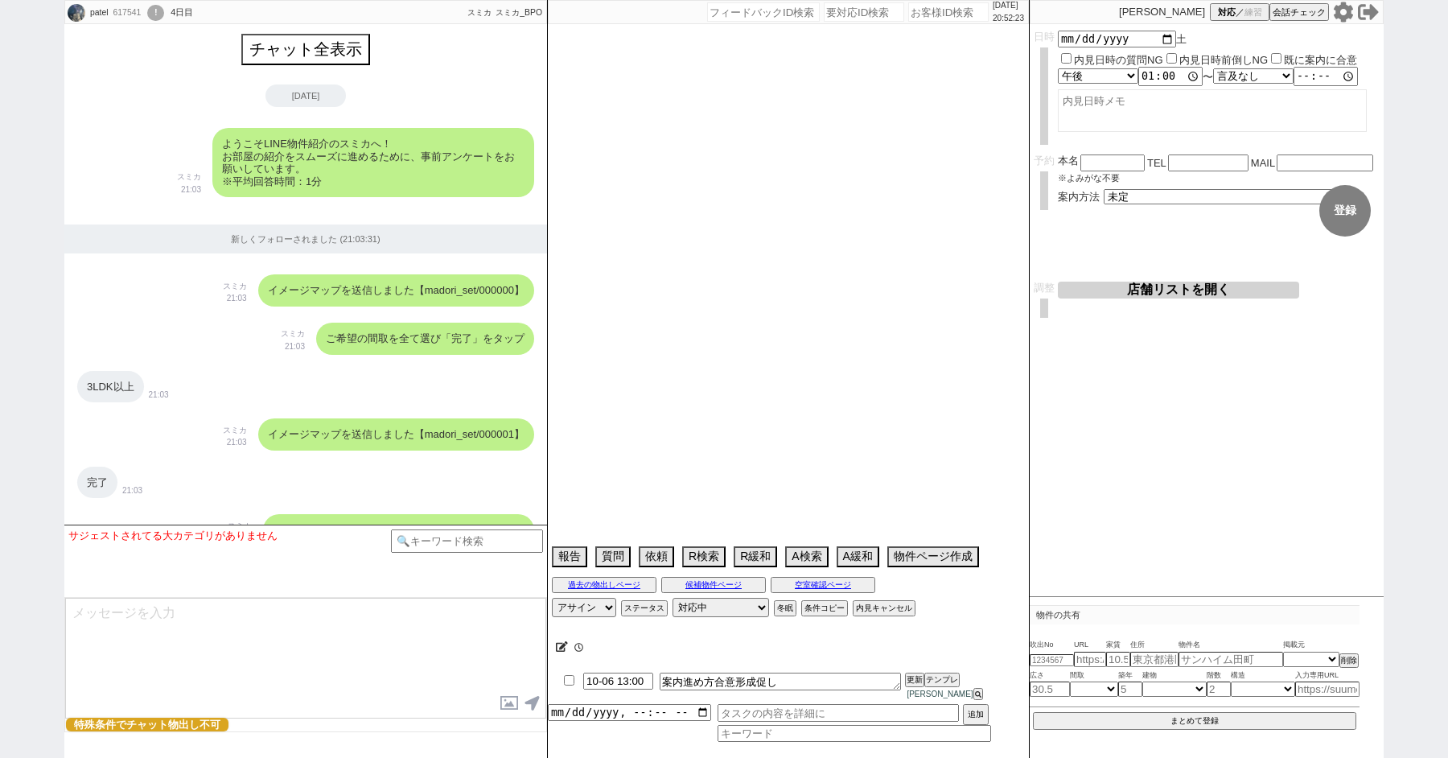
scroll to position [4102, 0]
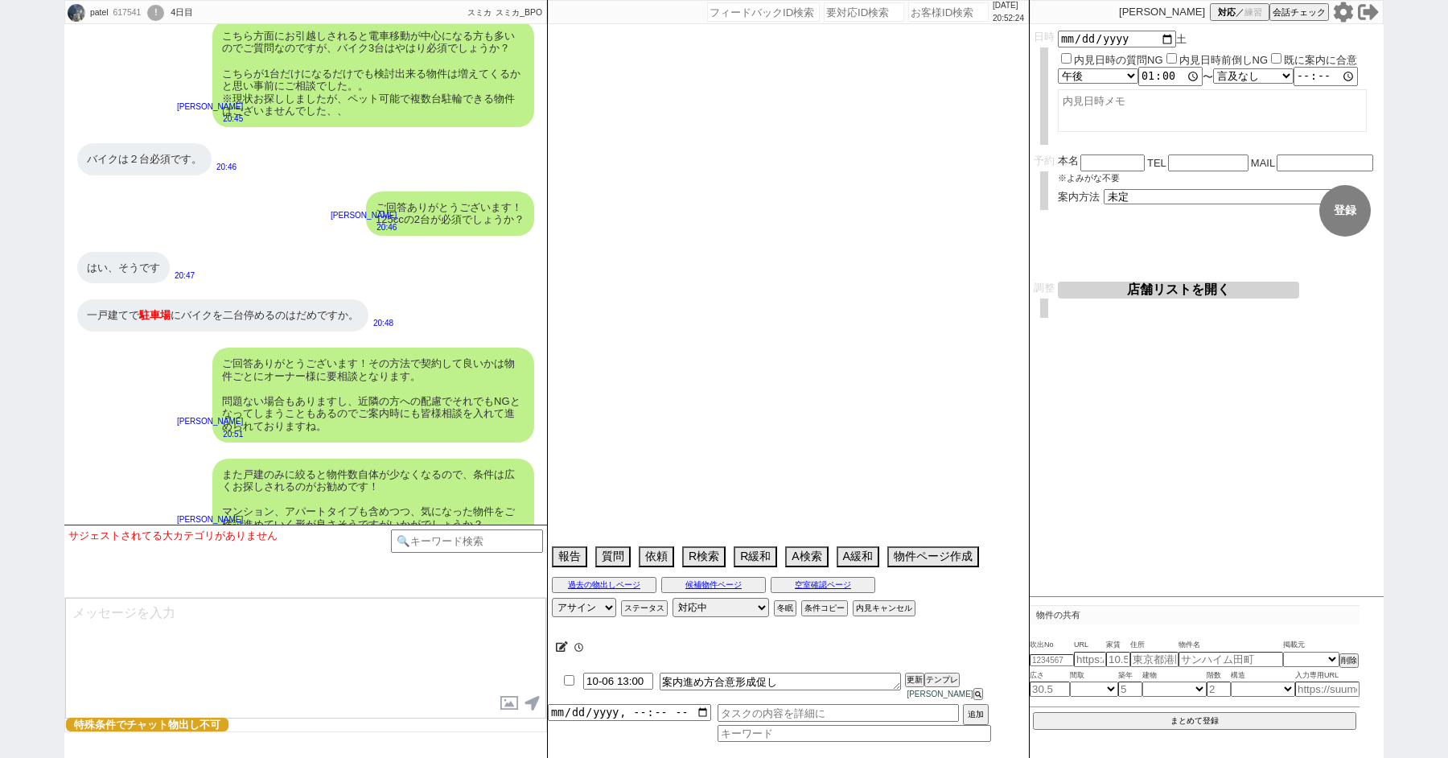
click at [164, 8] on div "!" at bounding box center [155, 13] width 17 height 16
type textarea "バイク3台チャットで消す、実際の相場教えてあげながら緩和する"
select select "15"
select select "7"
select select "50"
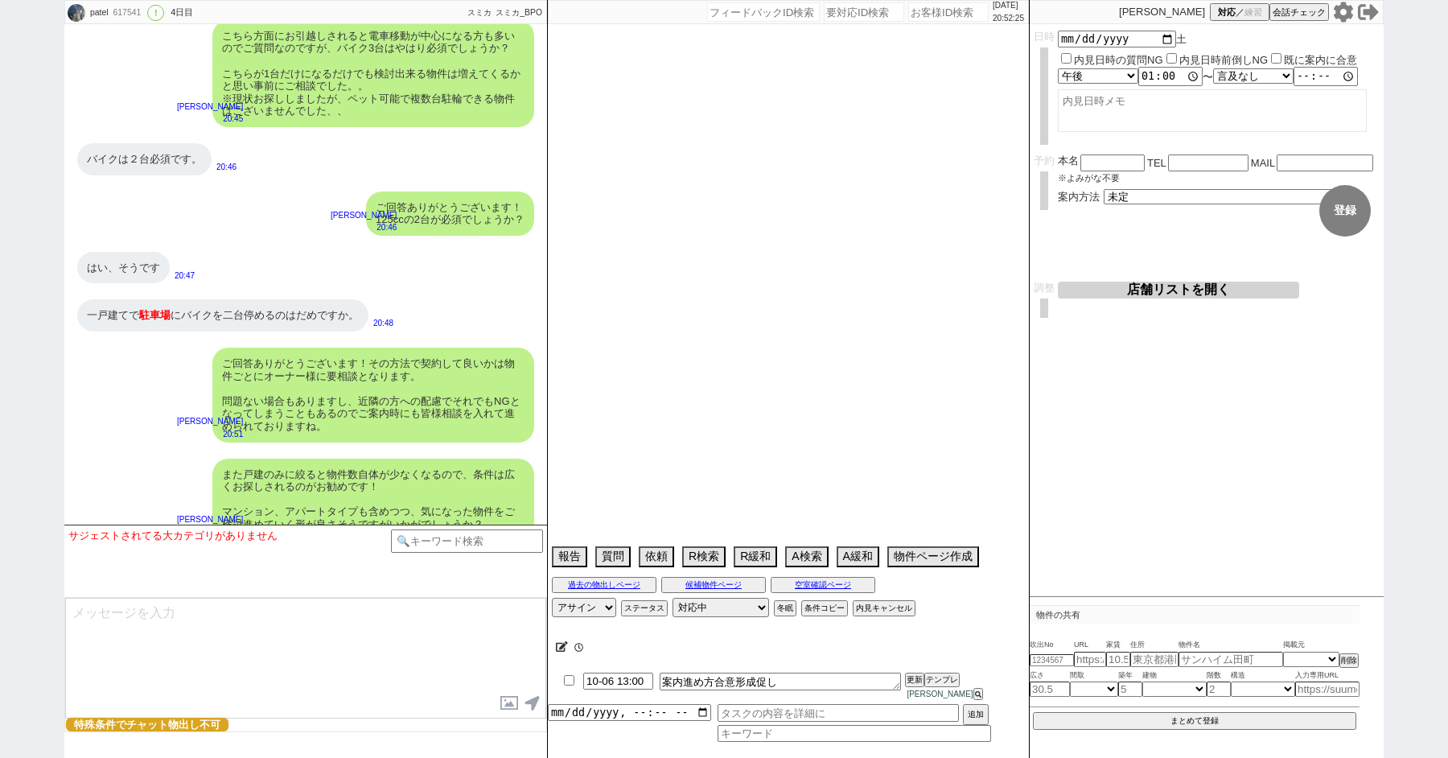
select select "53"
select select "47"
select select "66"
select select "59"
select select "1462"
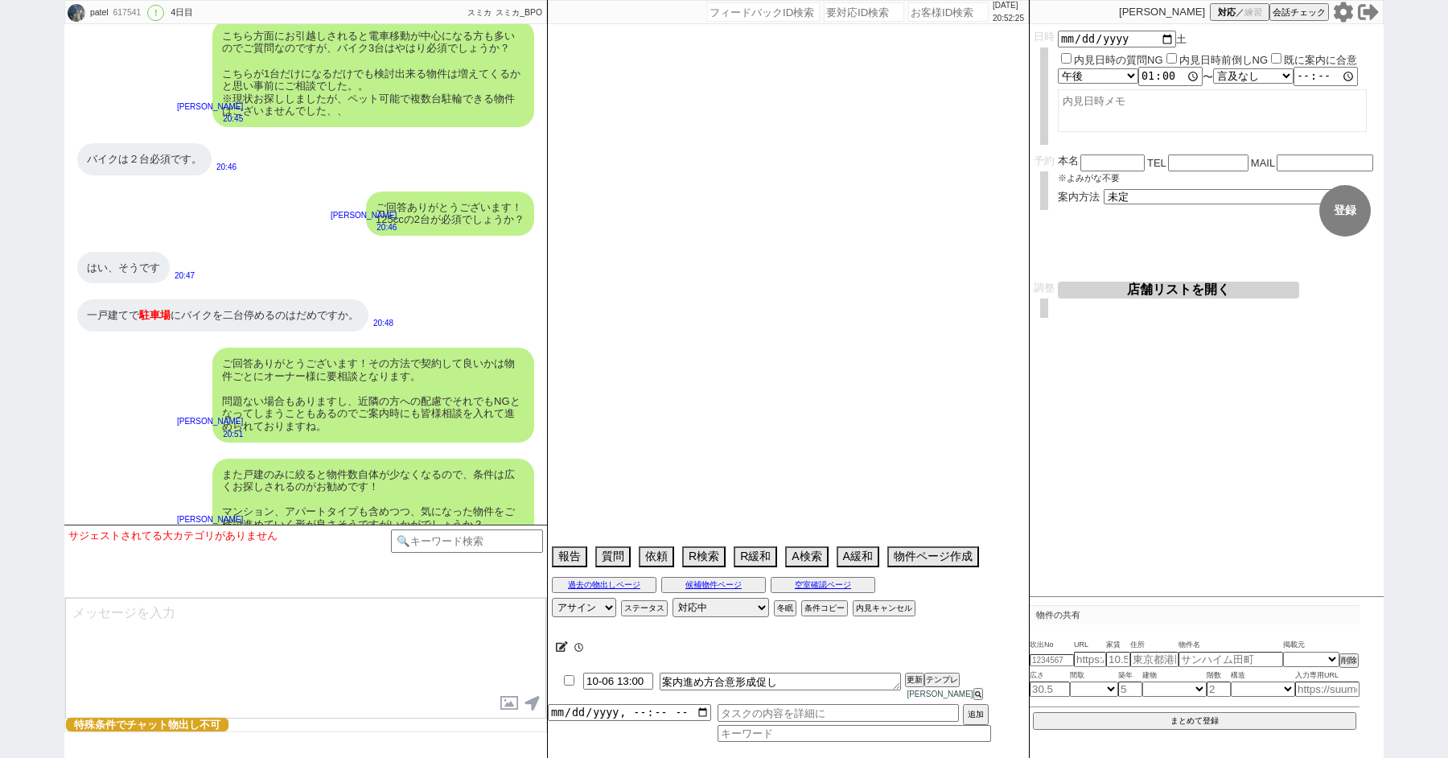
select select "25"
select select "3116"
select select "68"
select select "1639"
select select "9"
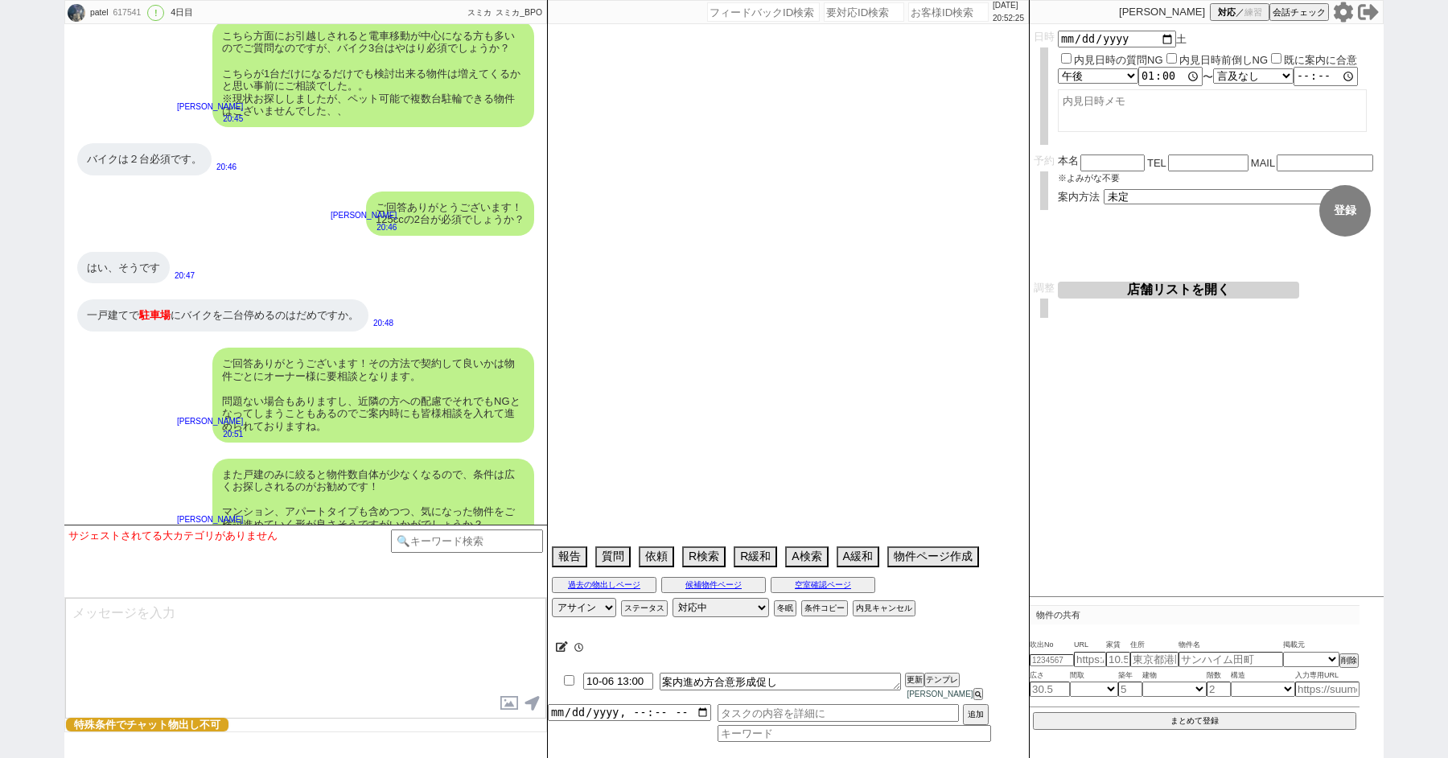
select select "333"
select select "14"
select select "75"
select select "60"
select select "65"
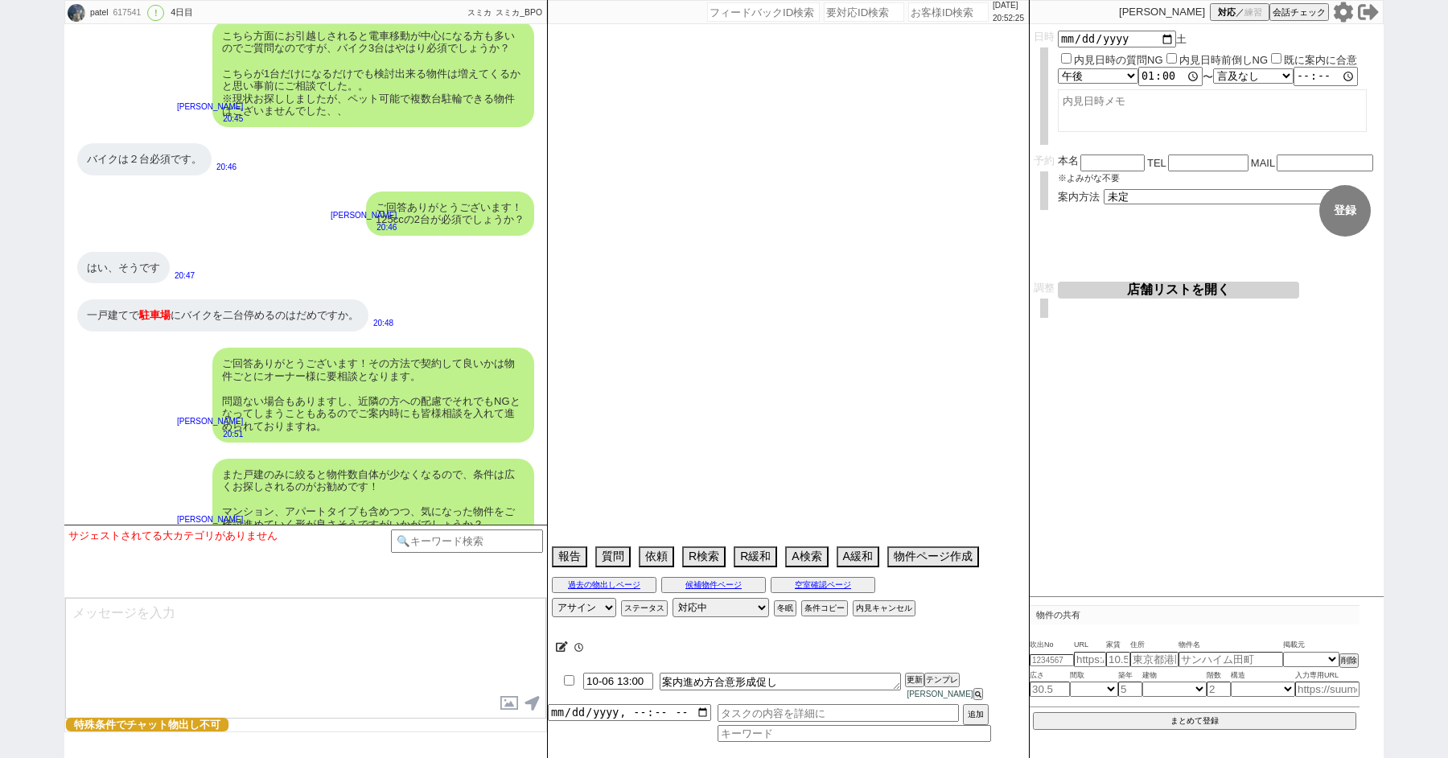
select select "1579"
select select "52"
select select "826"
select select "70"
select select "1683"
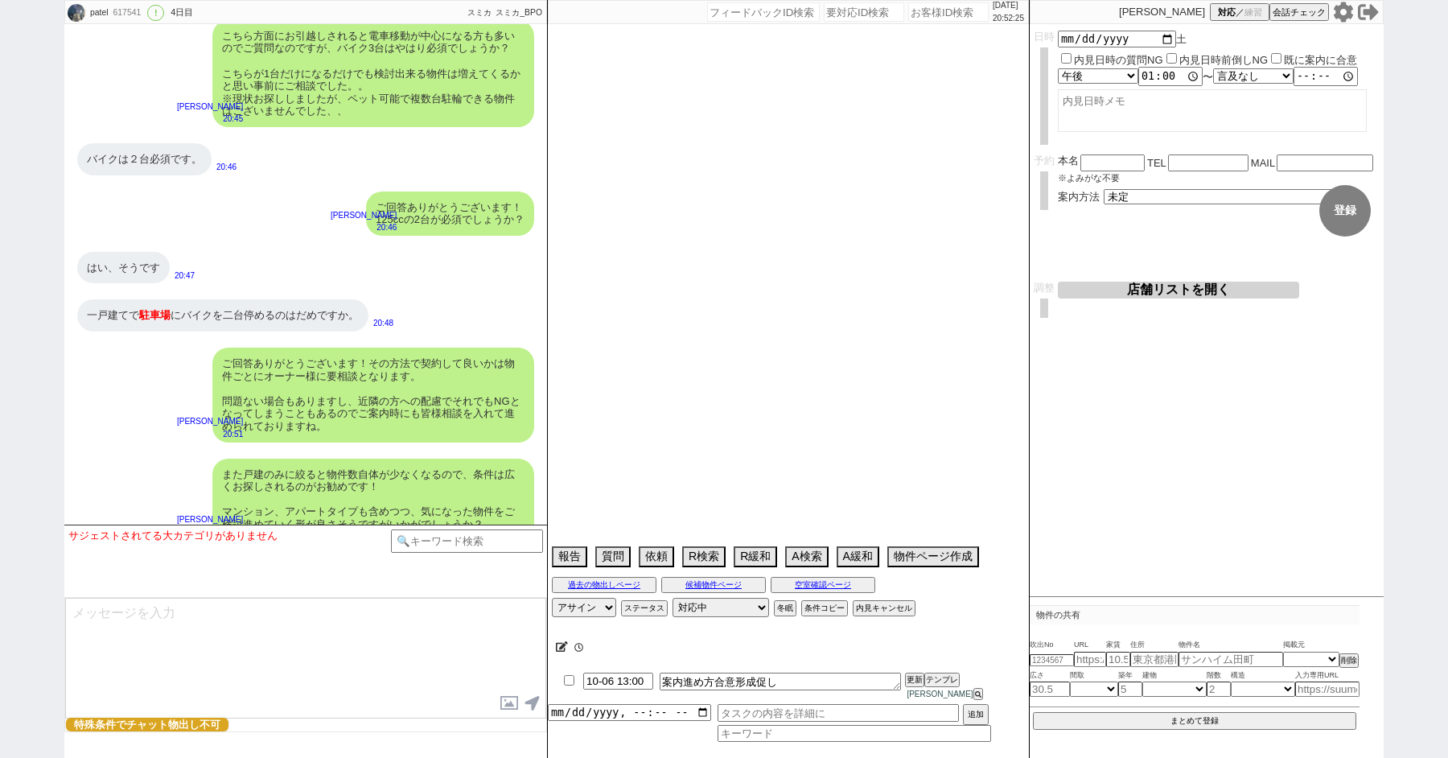
select select "48"
select select "23"
select select "731"
select select "44"
select select "64"
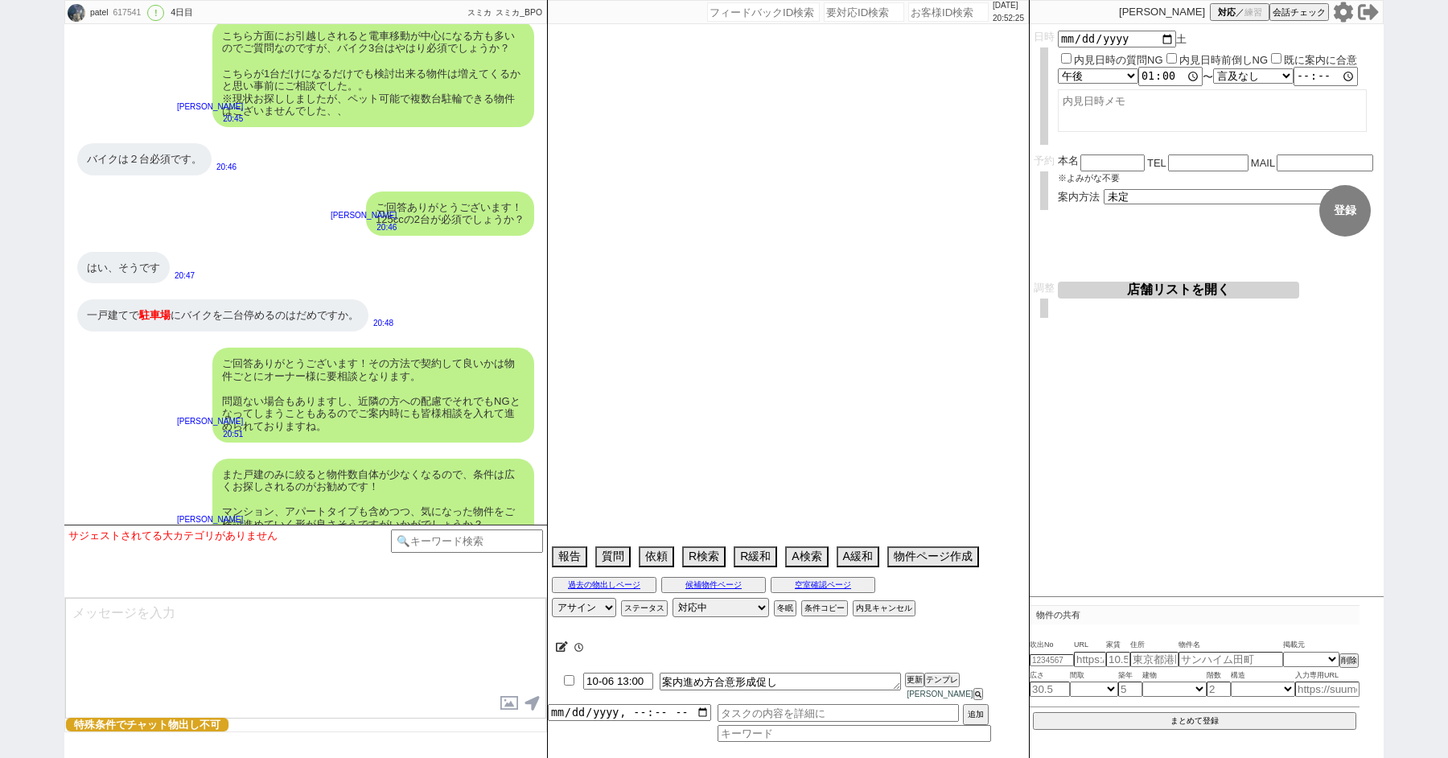
select select "1562"
select select "56"
select select "62"
select select "1518"
select select "69"
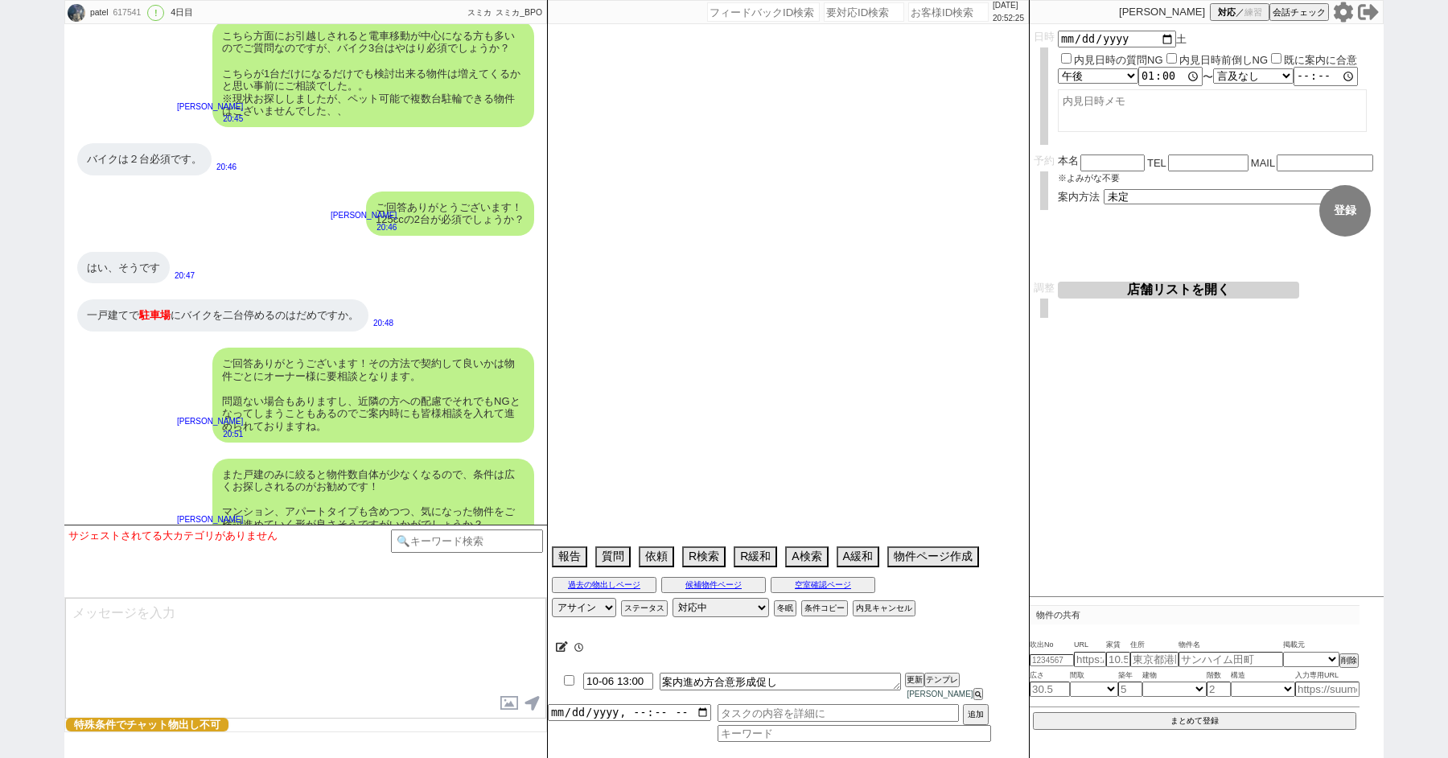
select select "1660"
select select "67"
select select "63"
select select "71"
select select "54"
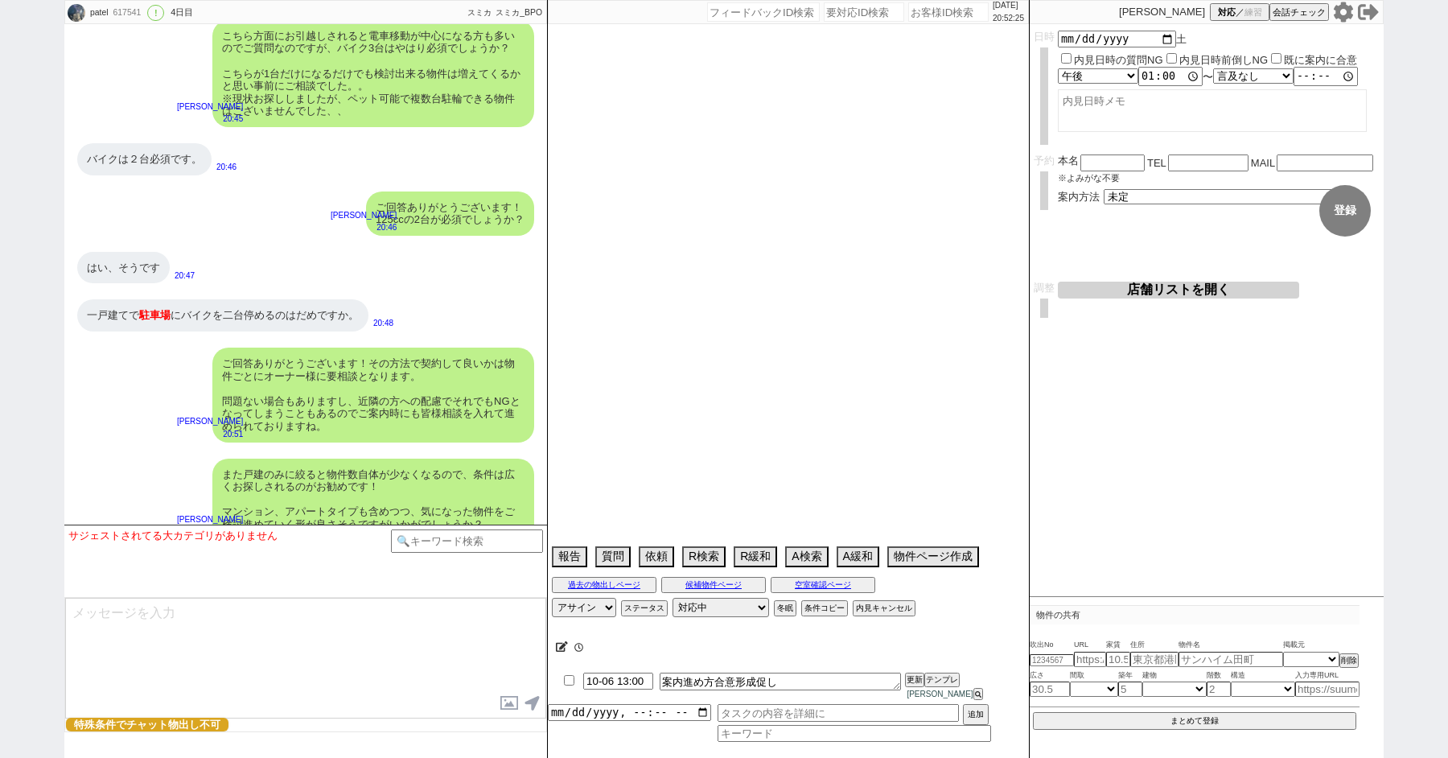
select select "55"
select select "57"
select select "51"
select select "38"
select select "15"
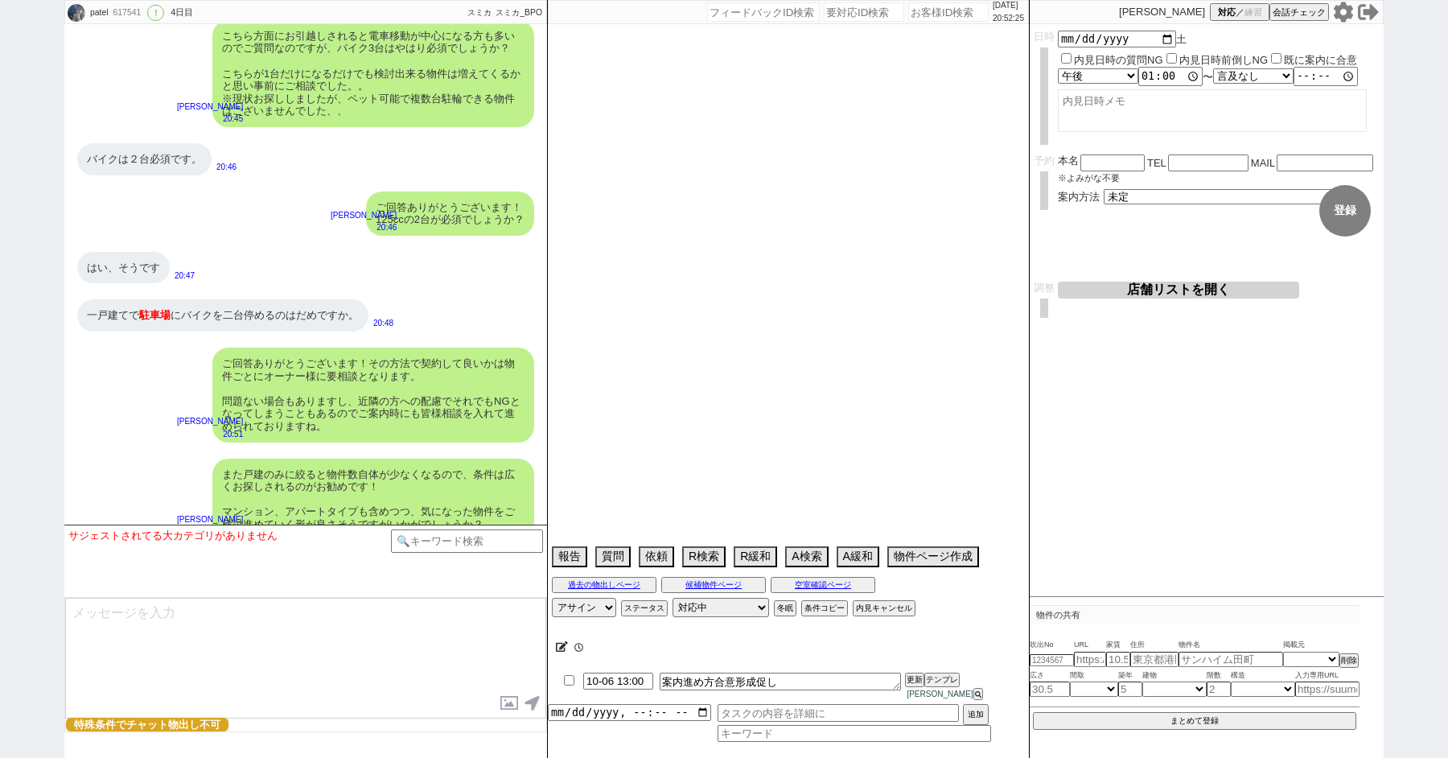
select select "507"
select select "77"
select select "1841"
select select "61"
select select "36"
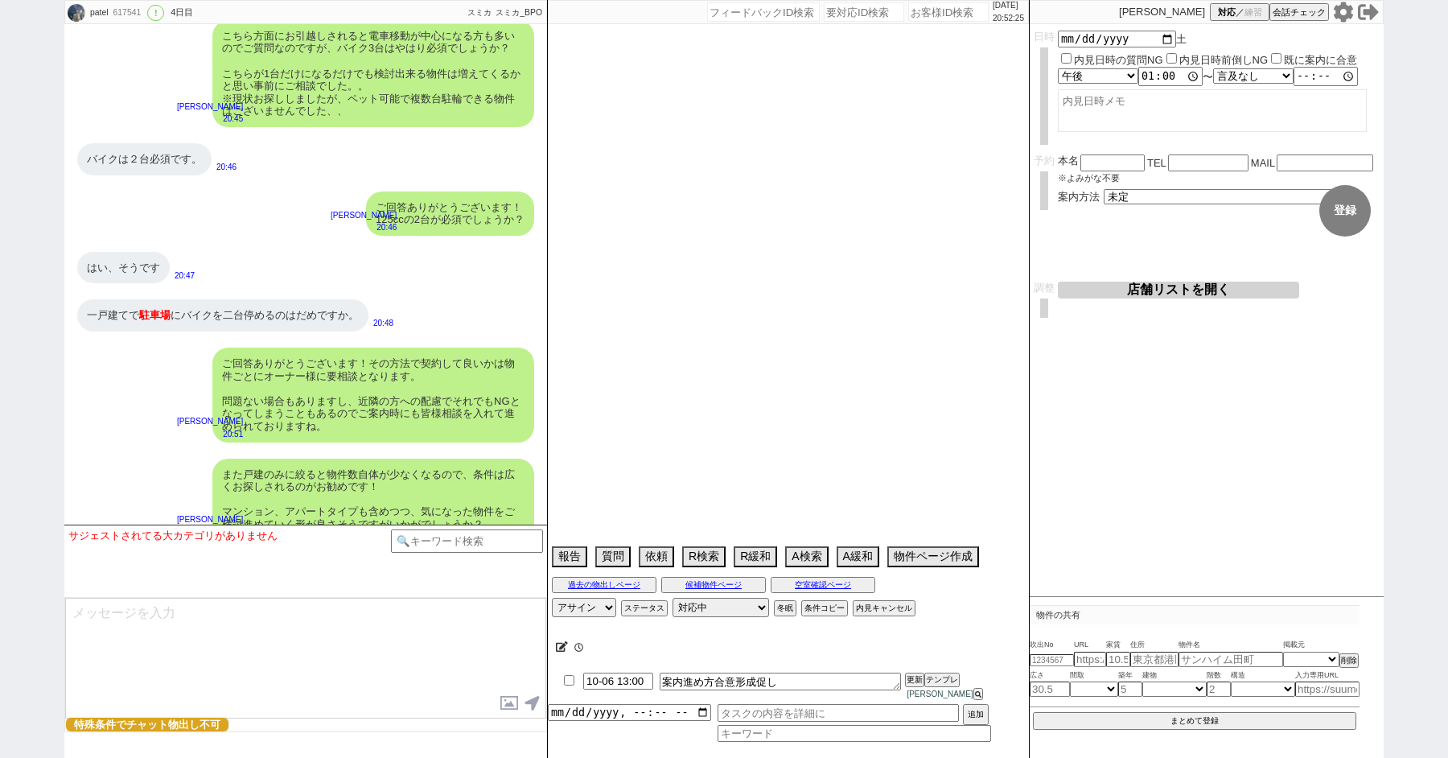
select select "35"
select select "11"
select select "72"
select select "1746"
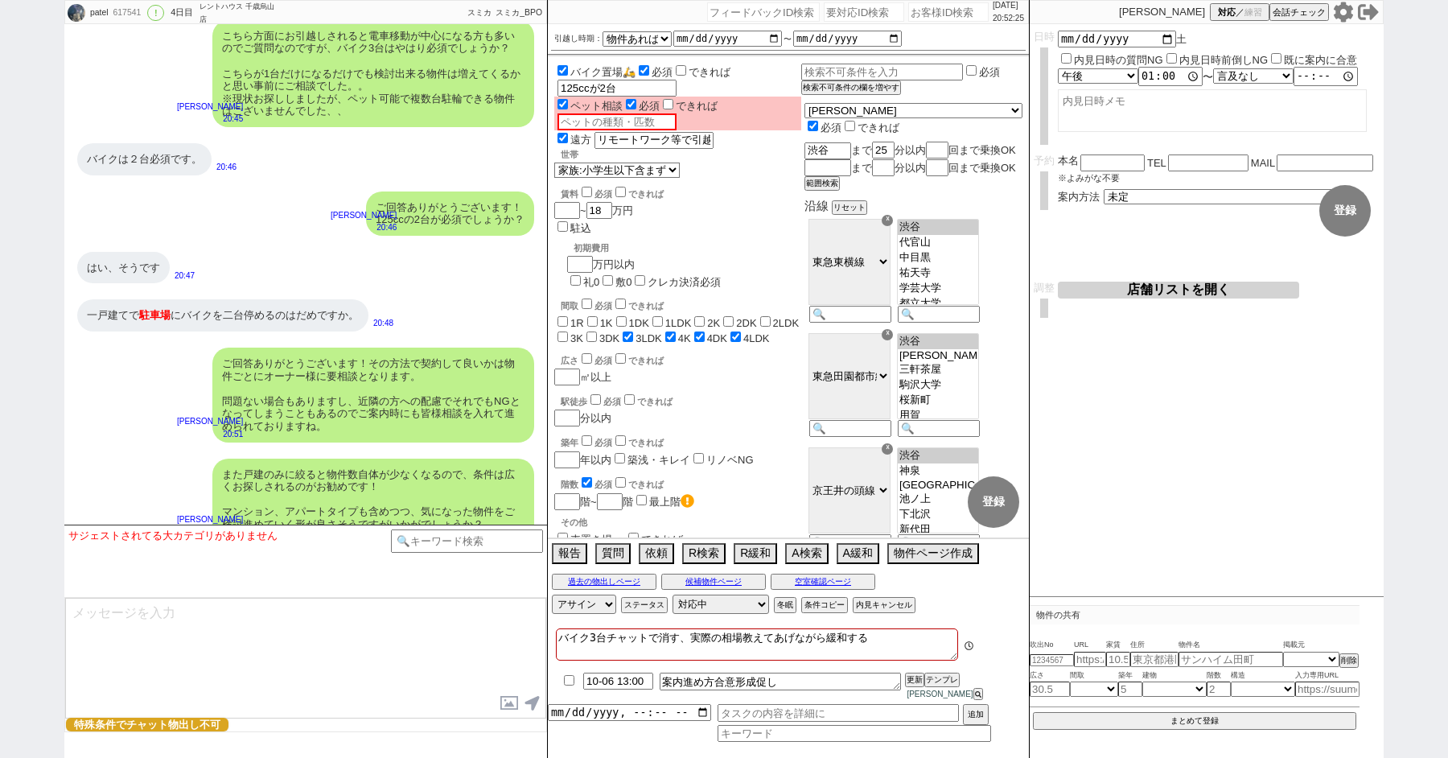
scroll to position [0, 0]
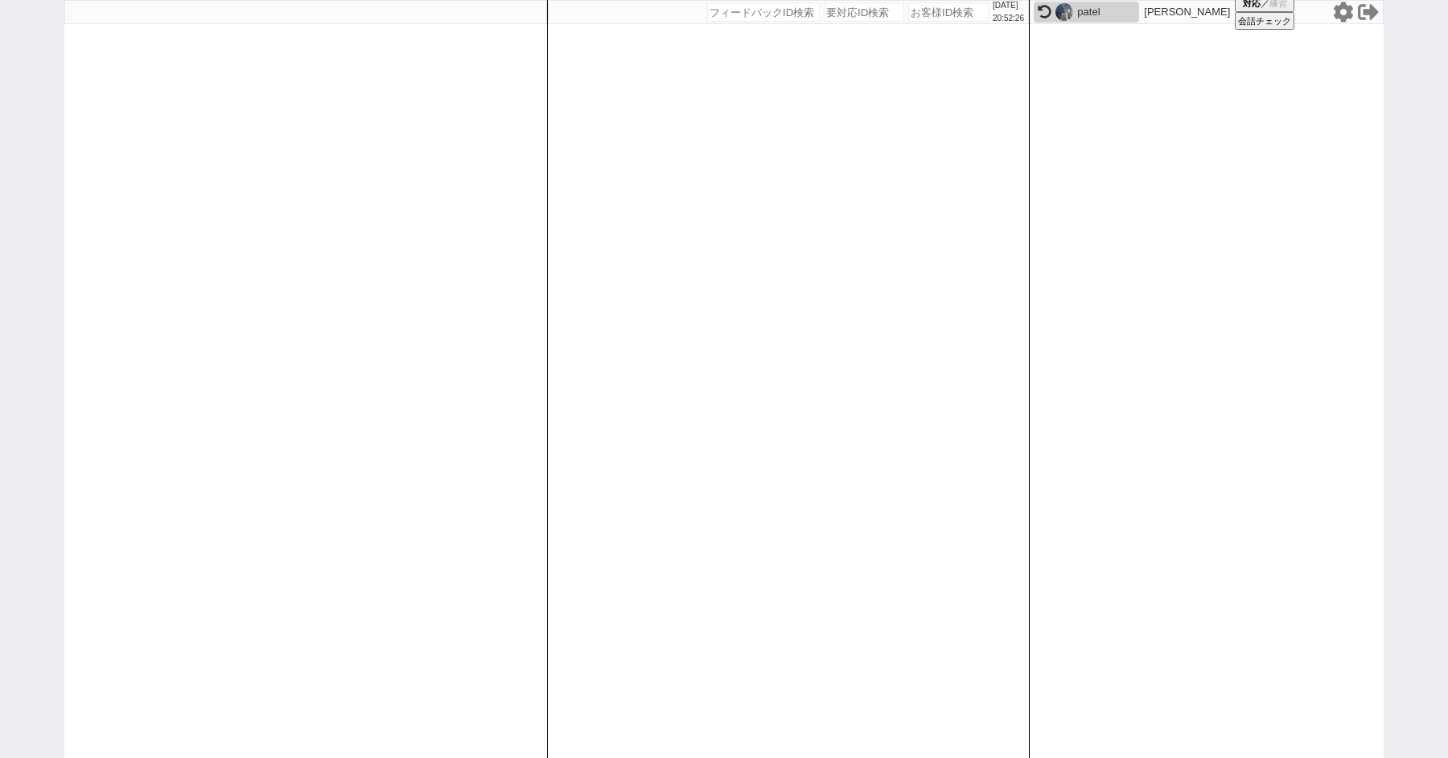
click at [54, 185] on div "2025/10/05 20:52:26 候補物件を追加してしてください 紹介した物件一覧 他社物件を追加する 空室確認ページに追加・削除 紹介した物件一覧 他…" at bounding box center [724, 379] width 1448 height 758
paste input "617541"
type input "617541"
select select "3"
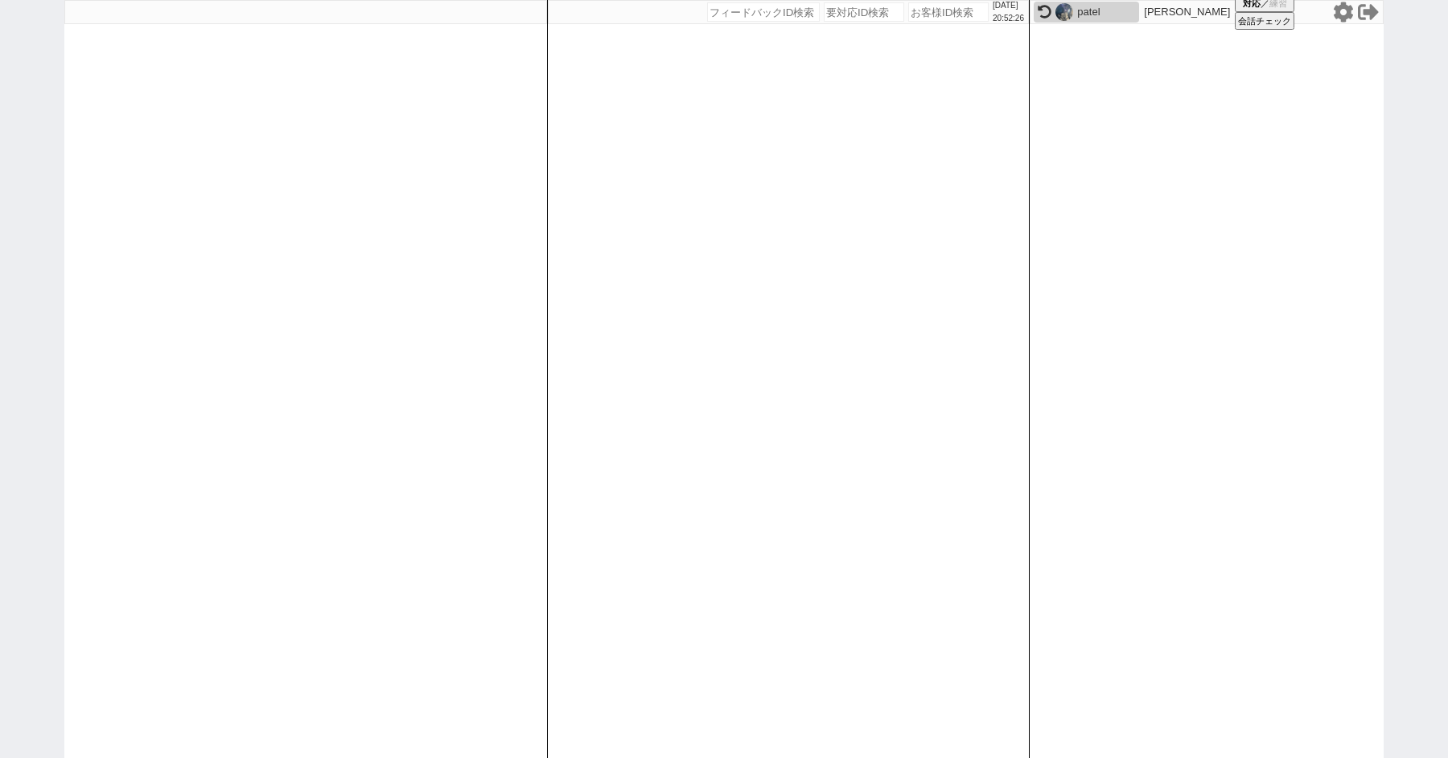
select select
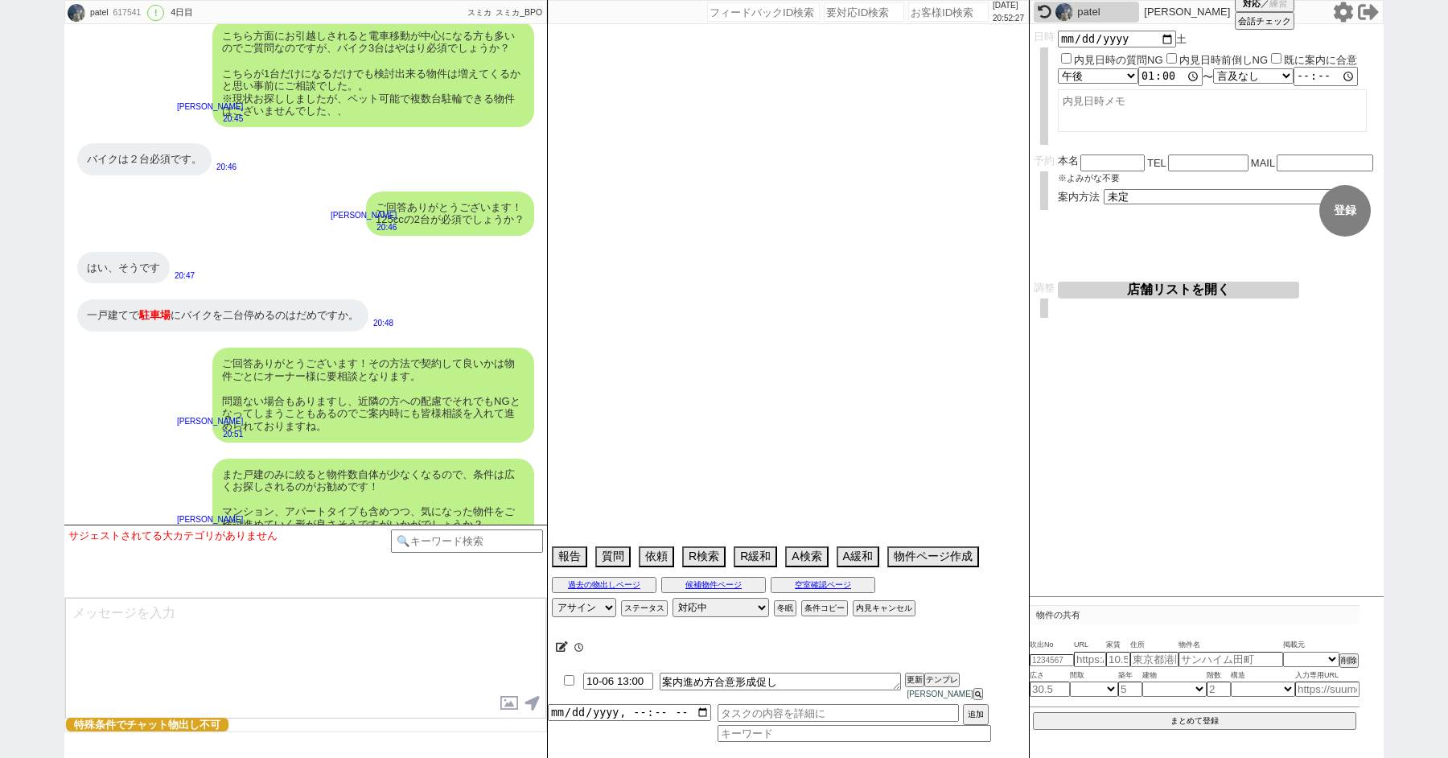
type textarea "バイク3台チャットで消す、実際の相場教えてあげながら緩和する"
select select "15"
select select "7"
select select "50"
select select "53"
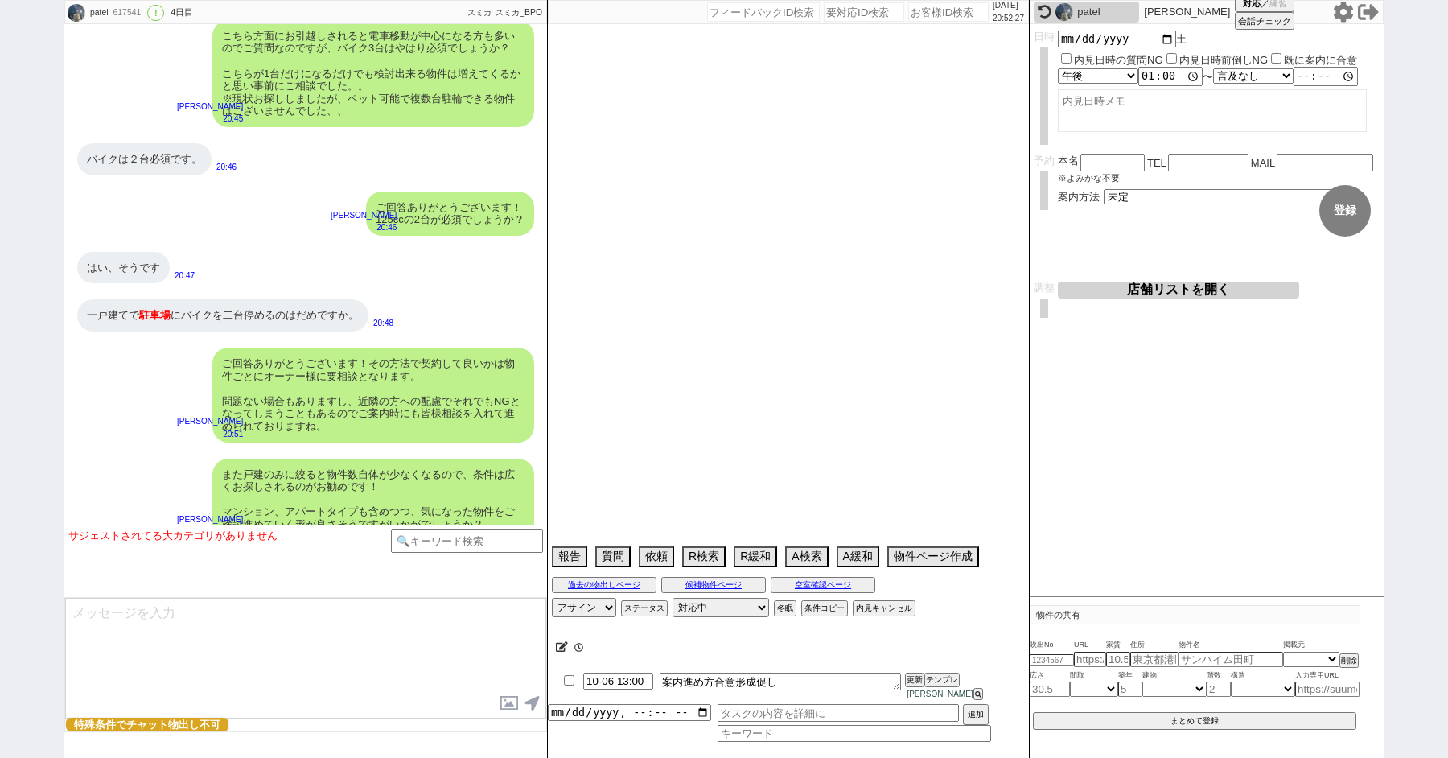
select select "47"
select select "66"
select select "59"
select select "1462"
select select "25"
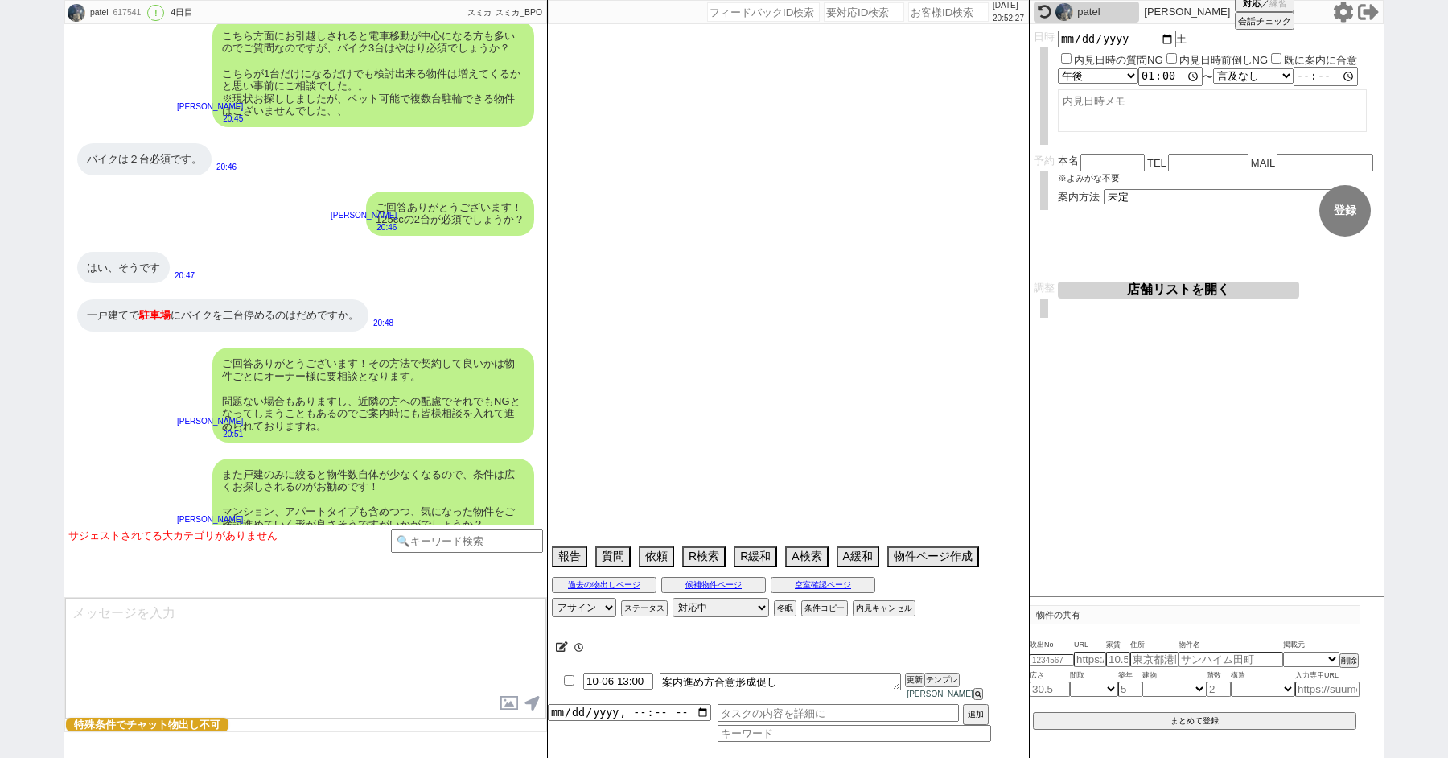
select select "3116"
select select "68"
select select "1639"
select select "9"
select select "333"
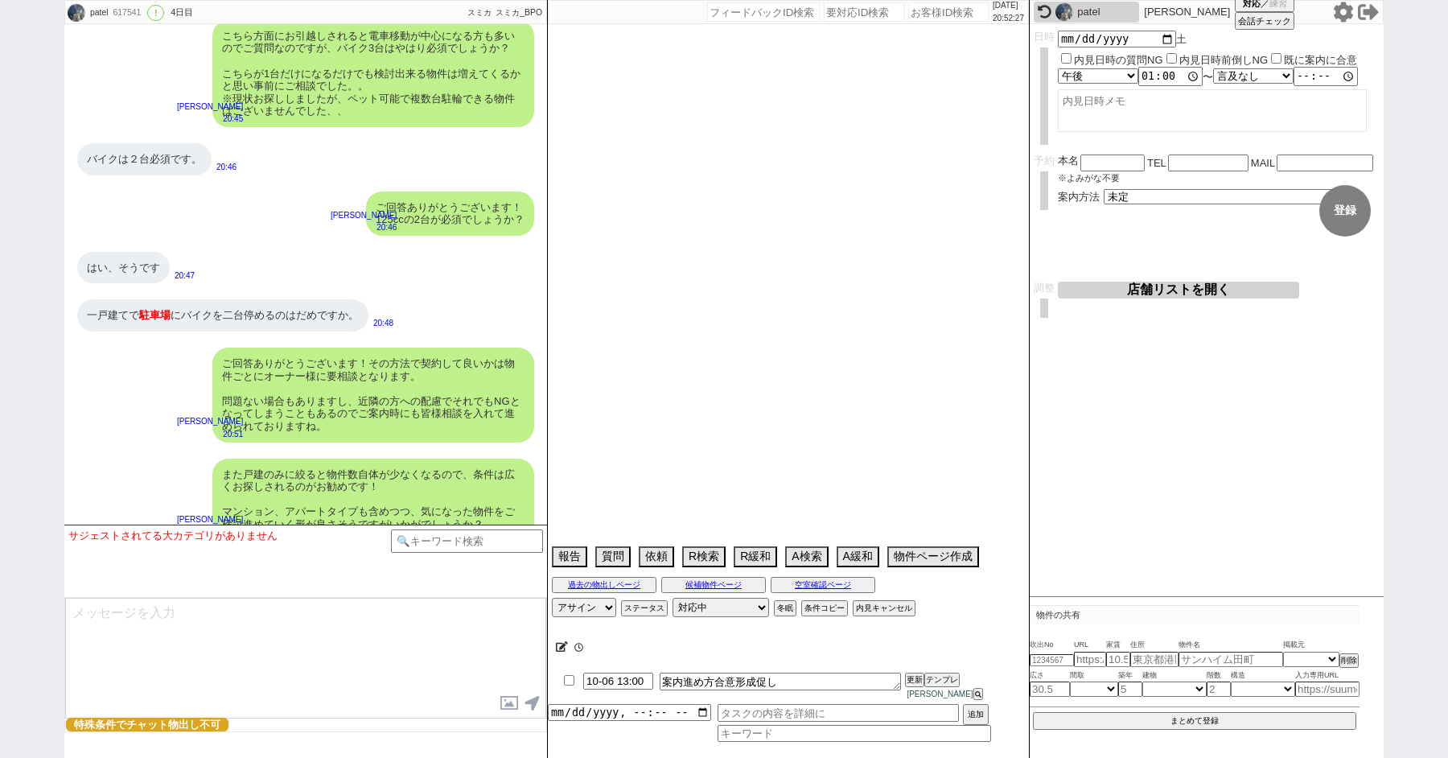
select select "14"
select select "75"
select select "60"
select select "65"
select select "1579"
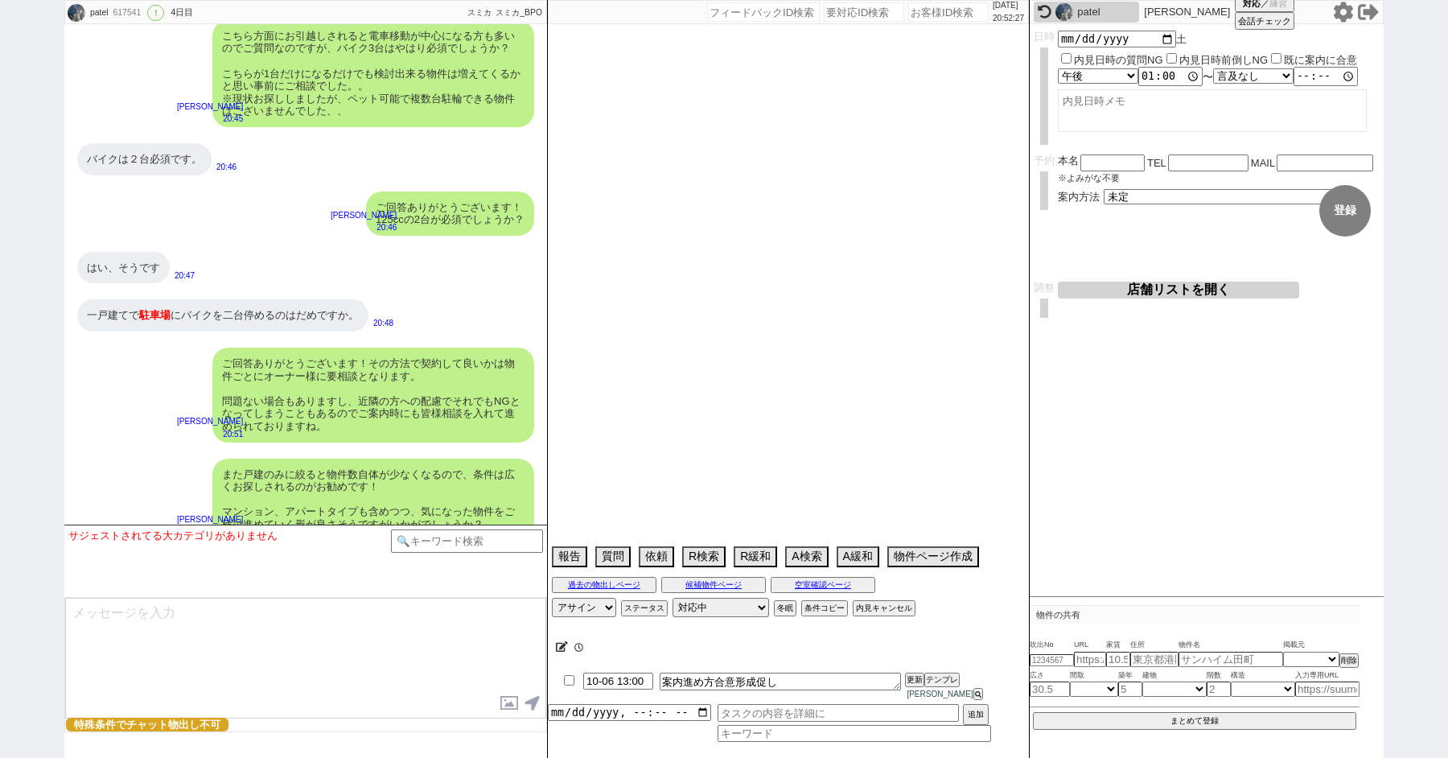
select select "52"
select select "826"
select select "70"
select select "1683"
select select "48"
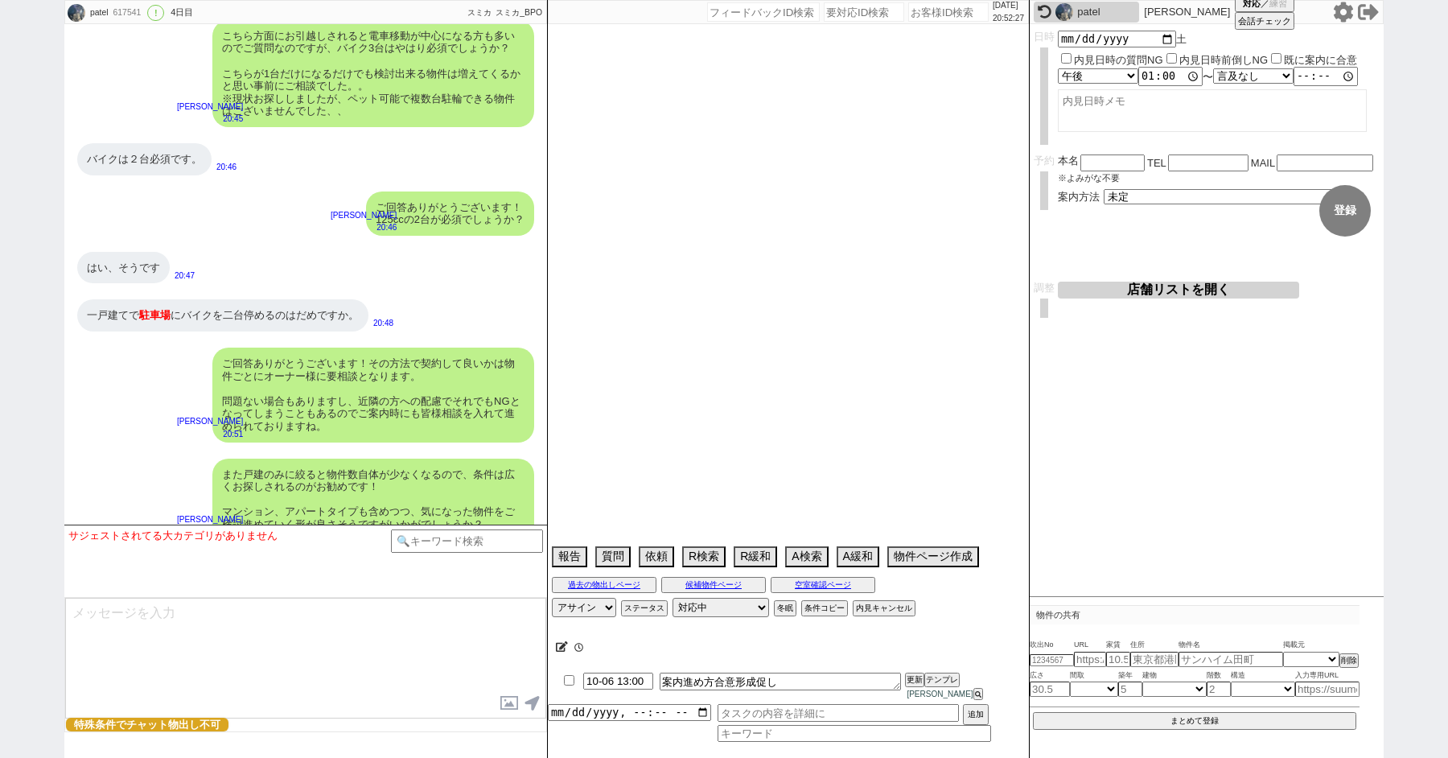
select select "23"
select select "731"
select select "44"
select select "64"
select select "1562"
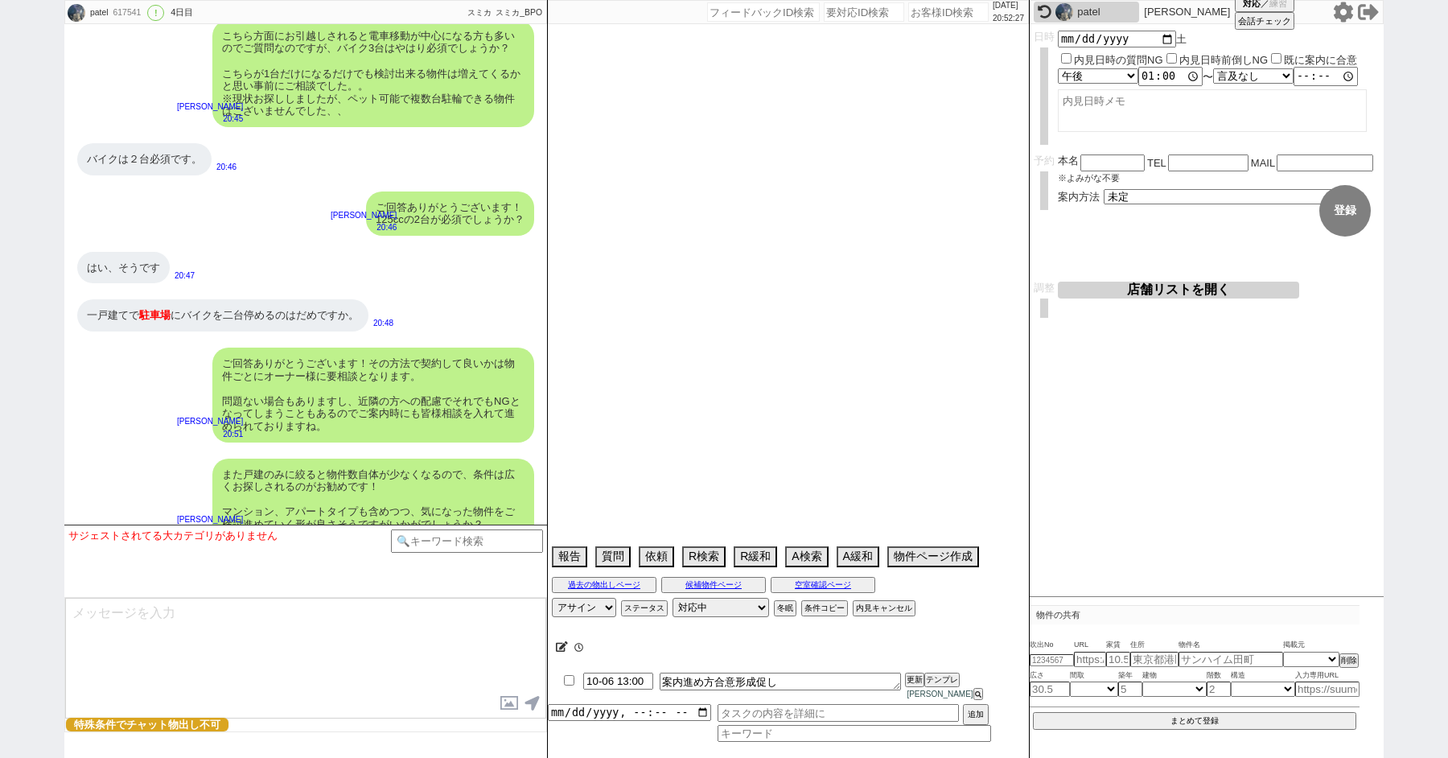
select select "56"
select select "62"
select select "1518"
select select "69"
select select "1660"
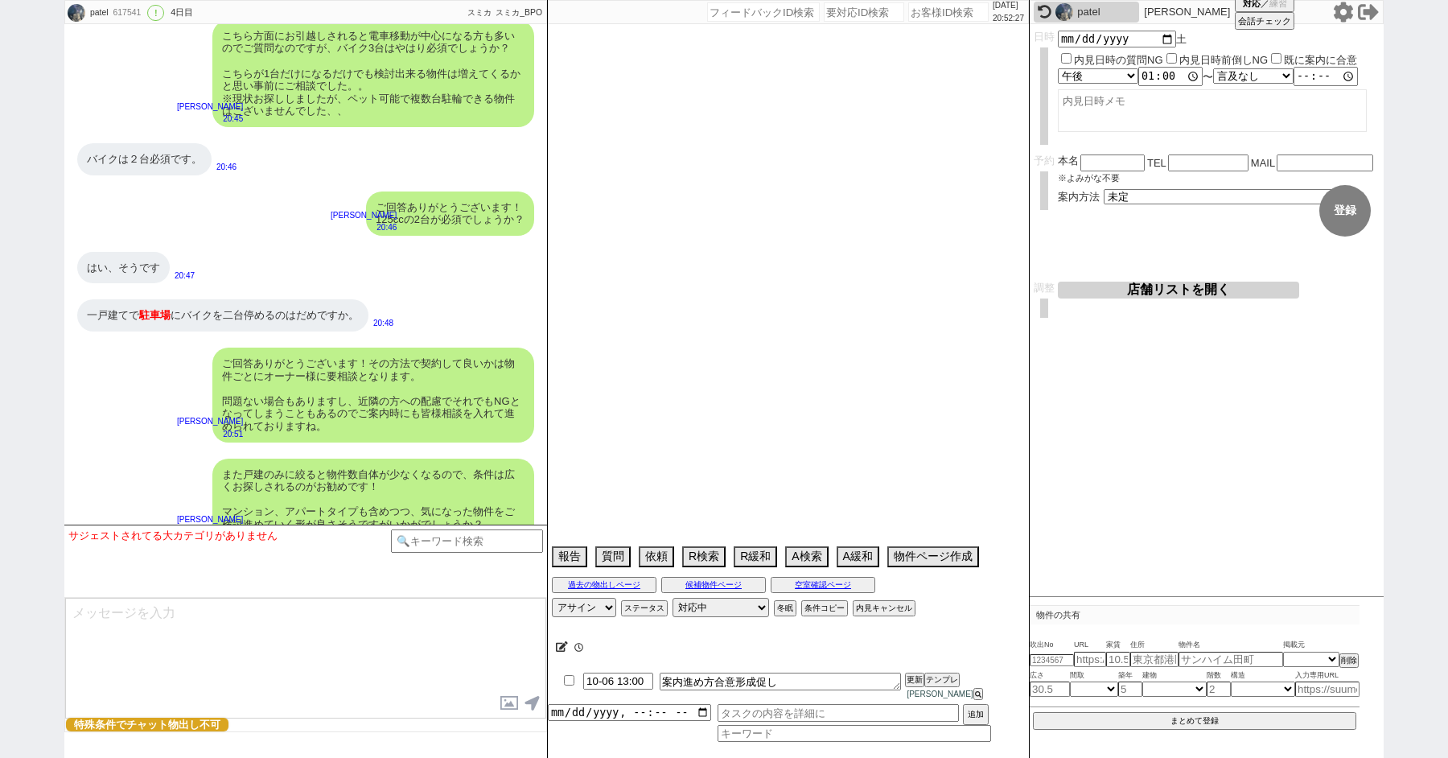
select select "67"
select select "63"
select select "71"
select select "54"
select select "55"
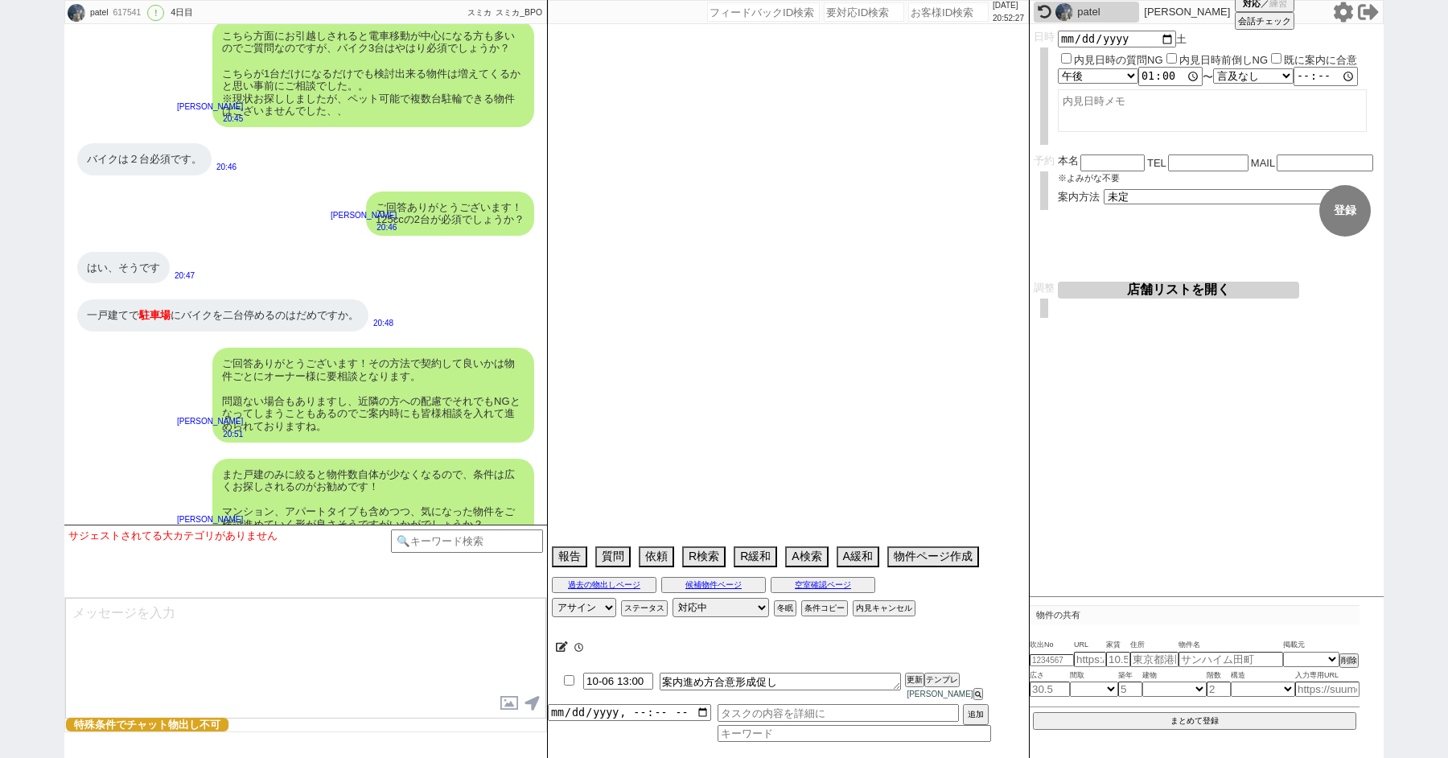
select select "57"
select select "51"
select select "38"
select select "15"
select select "507"
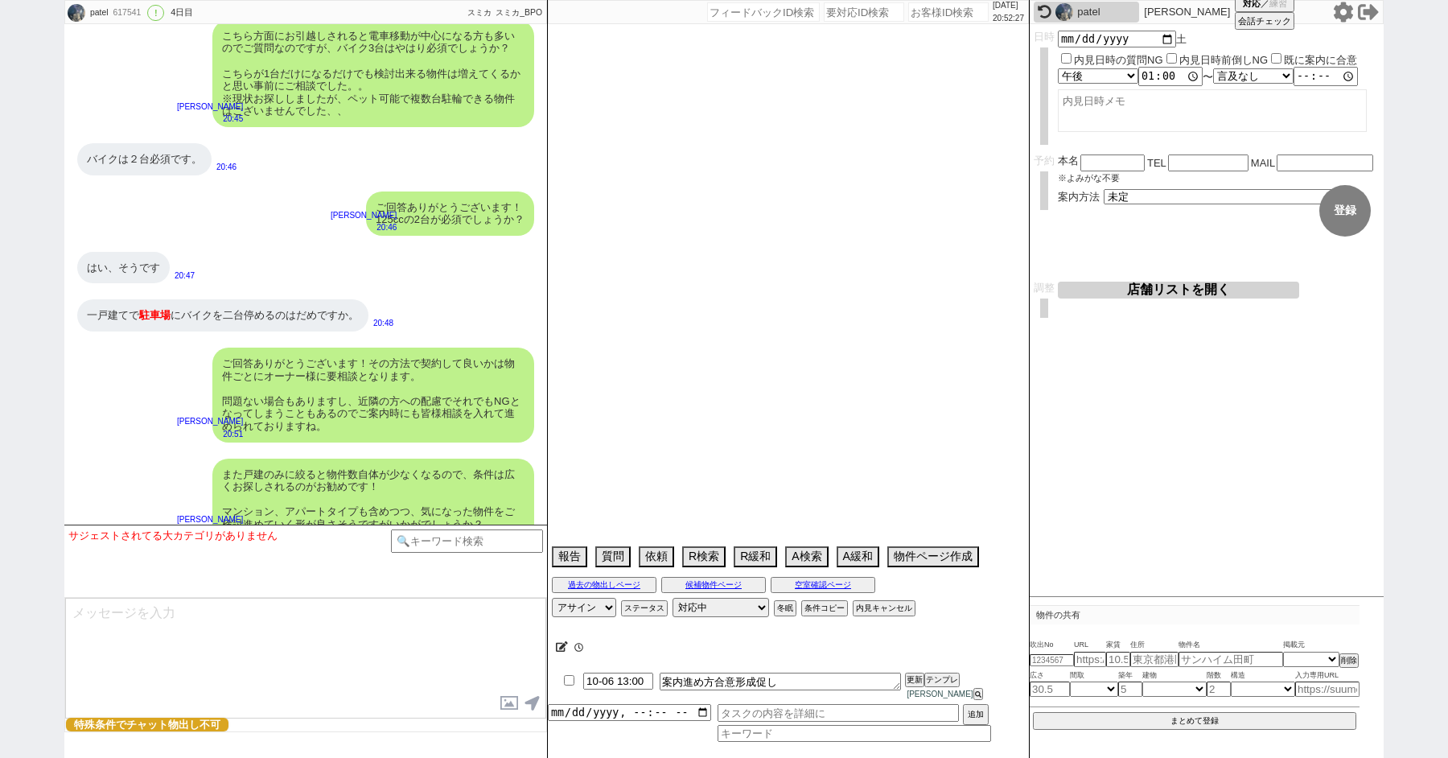
select select "77"
select select "1841"
select select "61"
select select "36"
select select "35"
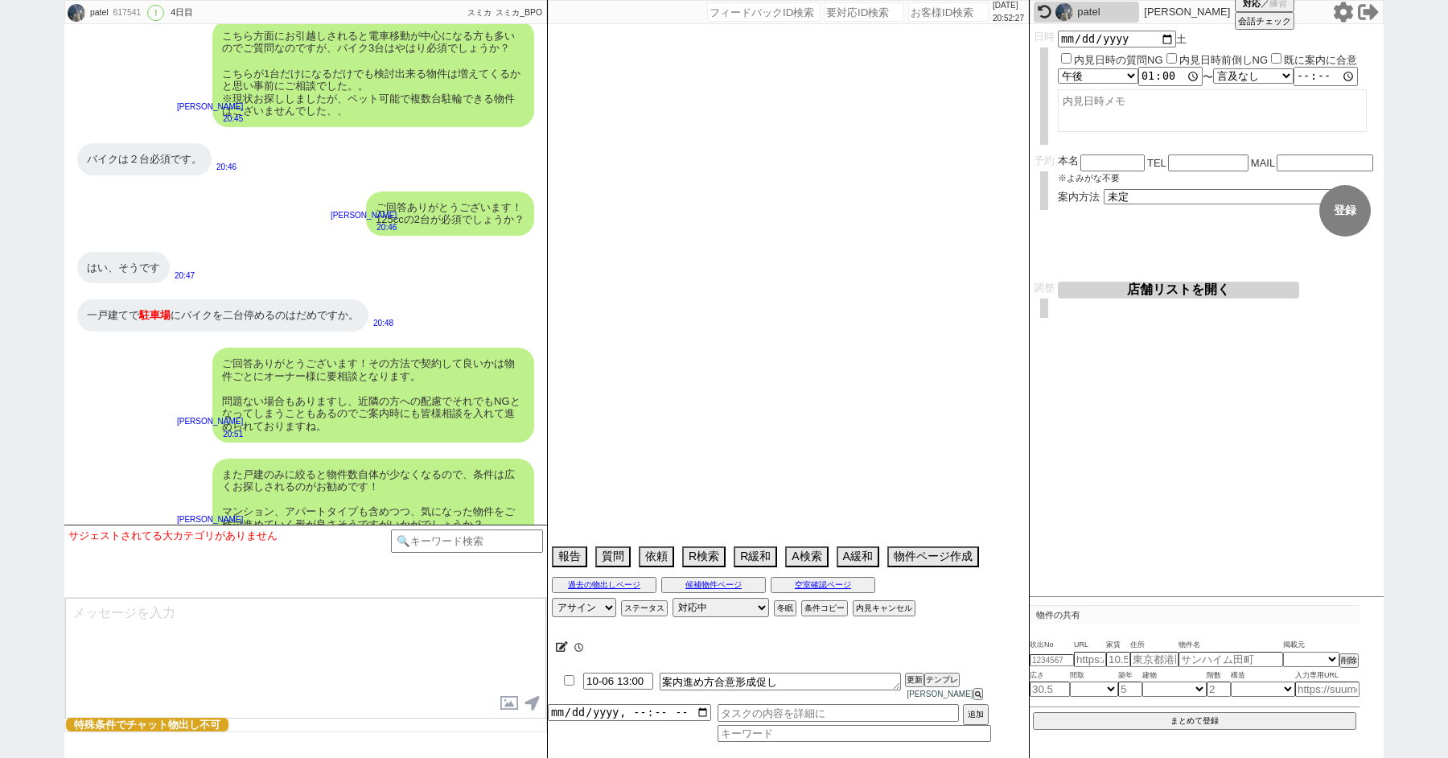
select select "11"
select select "72"
select select "1746"
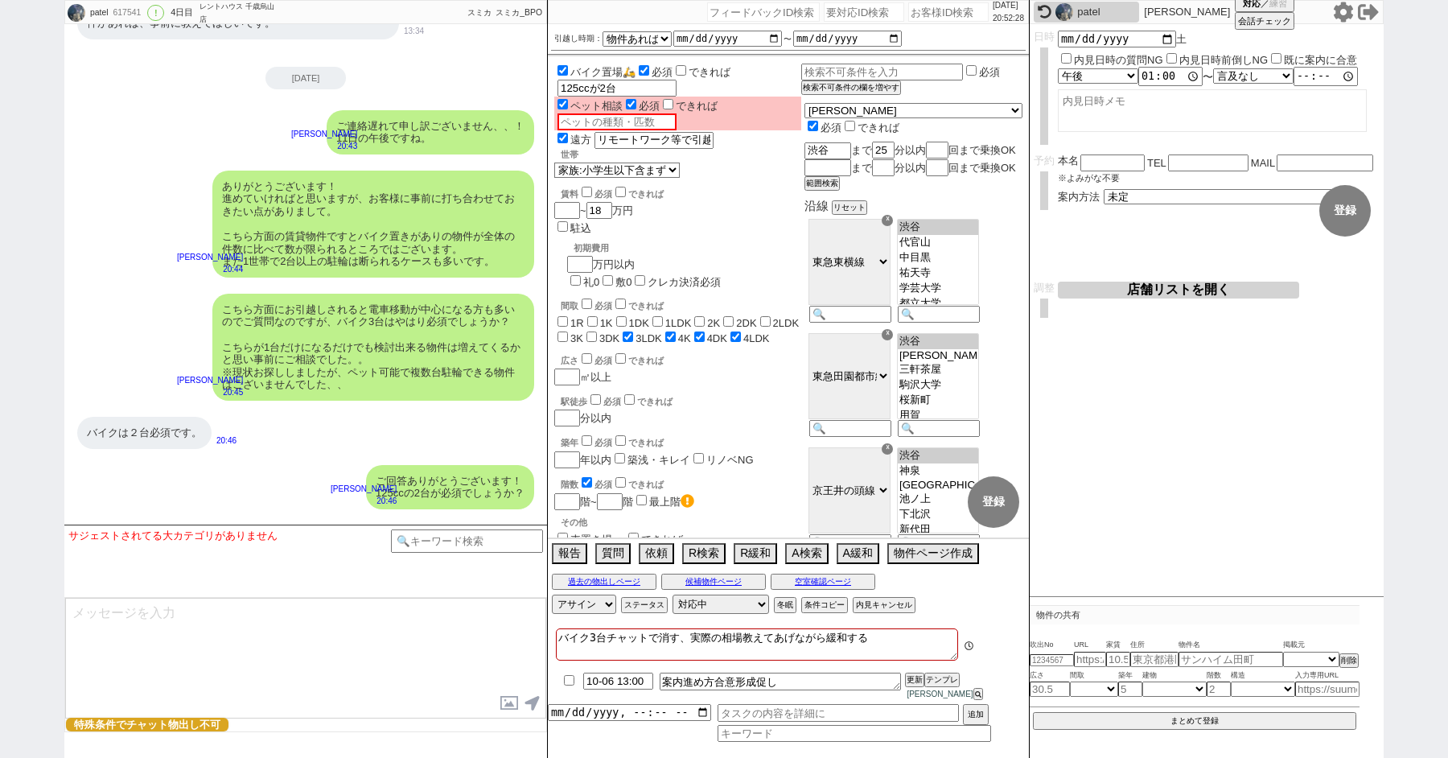
scroll to position [89, 0]
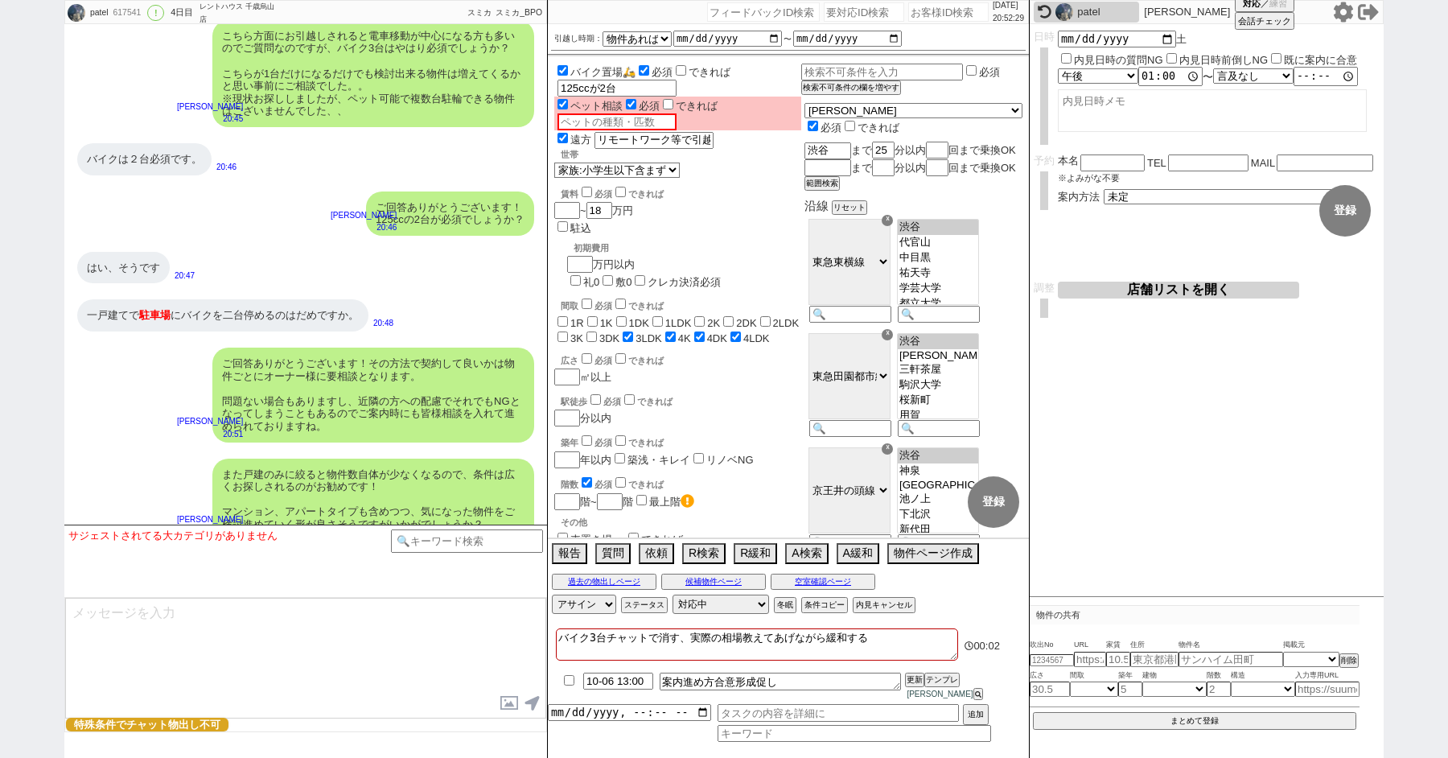
click at [875, 652] on textarea "バイク3台チャットで消す、実際の相場教えてあげながら緩和する" at bounding box center [757, 644] width 402 height 32
type textarea "バイク3台チャットで消す、実際の相場教えてあげながら緩和する"
checkbox input "false"
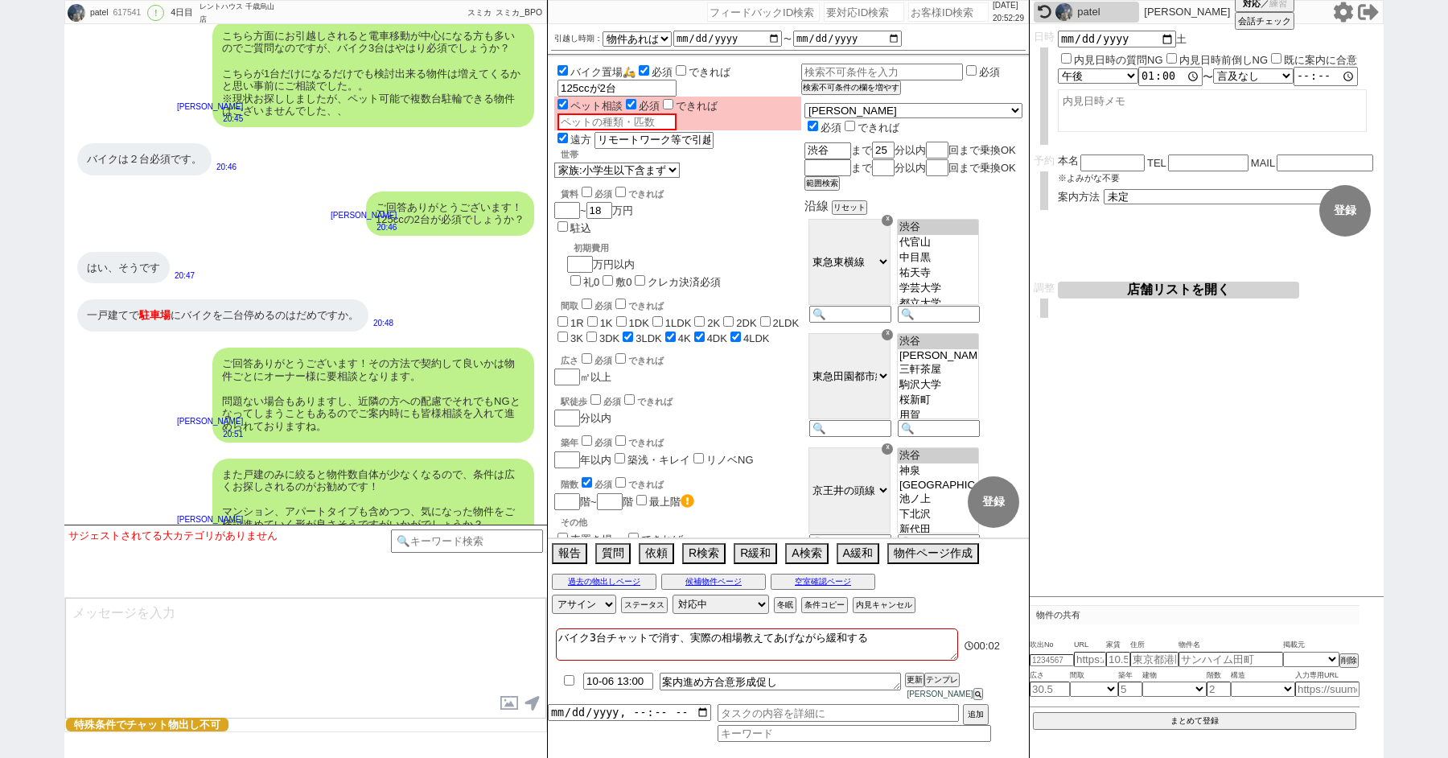
checkbox input "false"
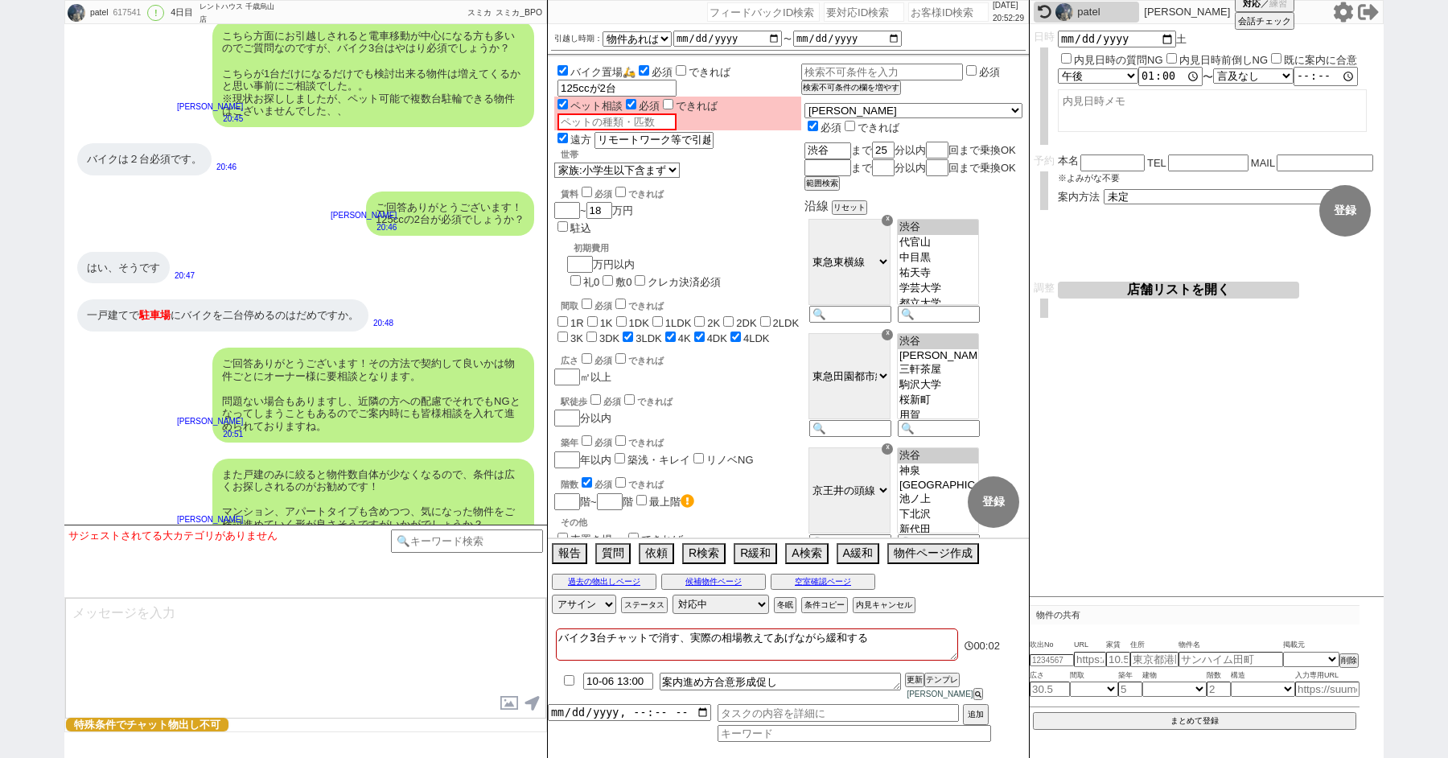
checkbox input "false"
checkbox input "true"
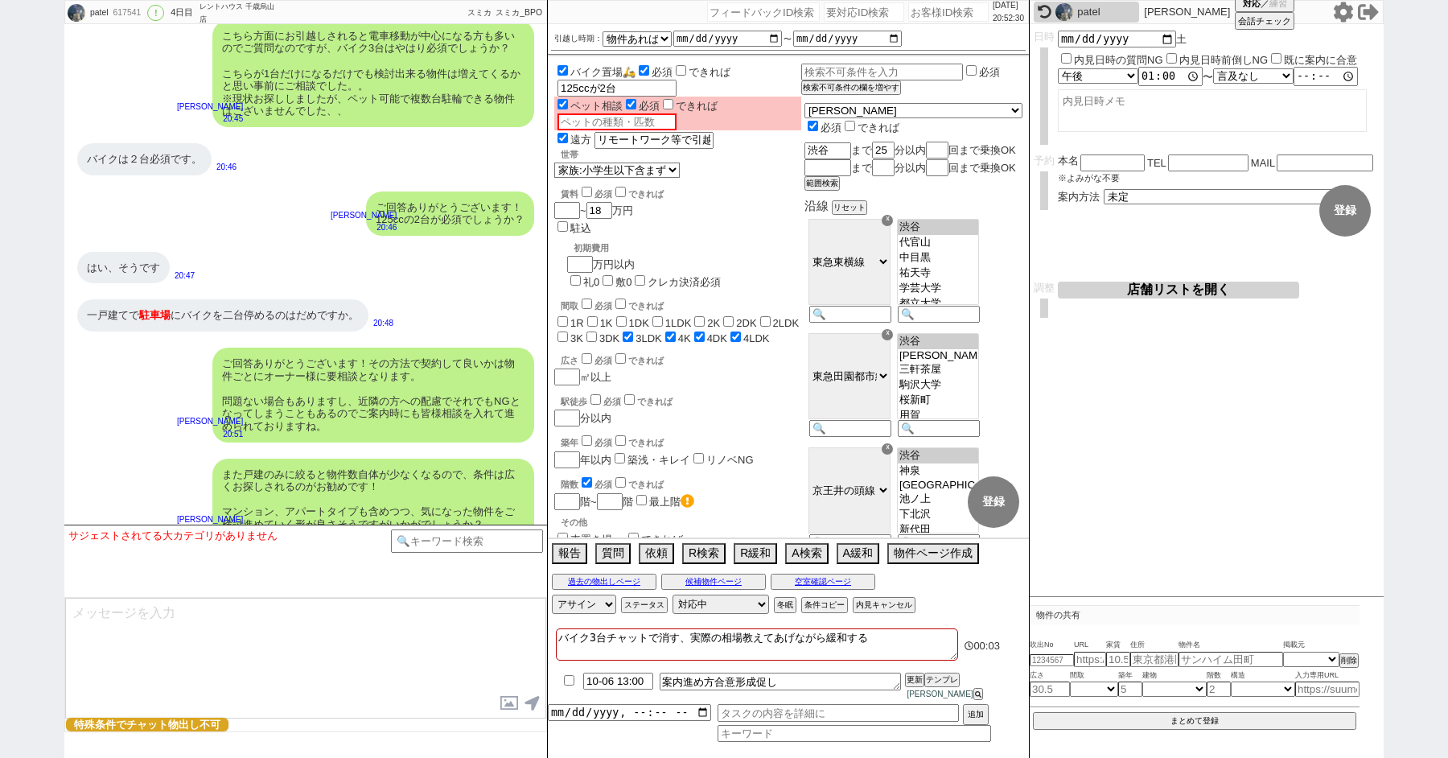
type textarea "バイク3台チャットで消す、実際の相場教えてあげながら緩和する n"
checkbox input "false"
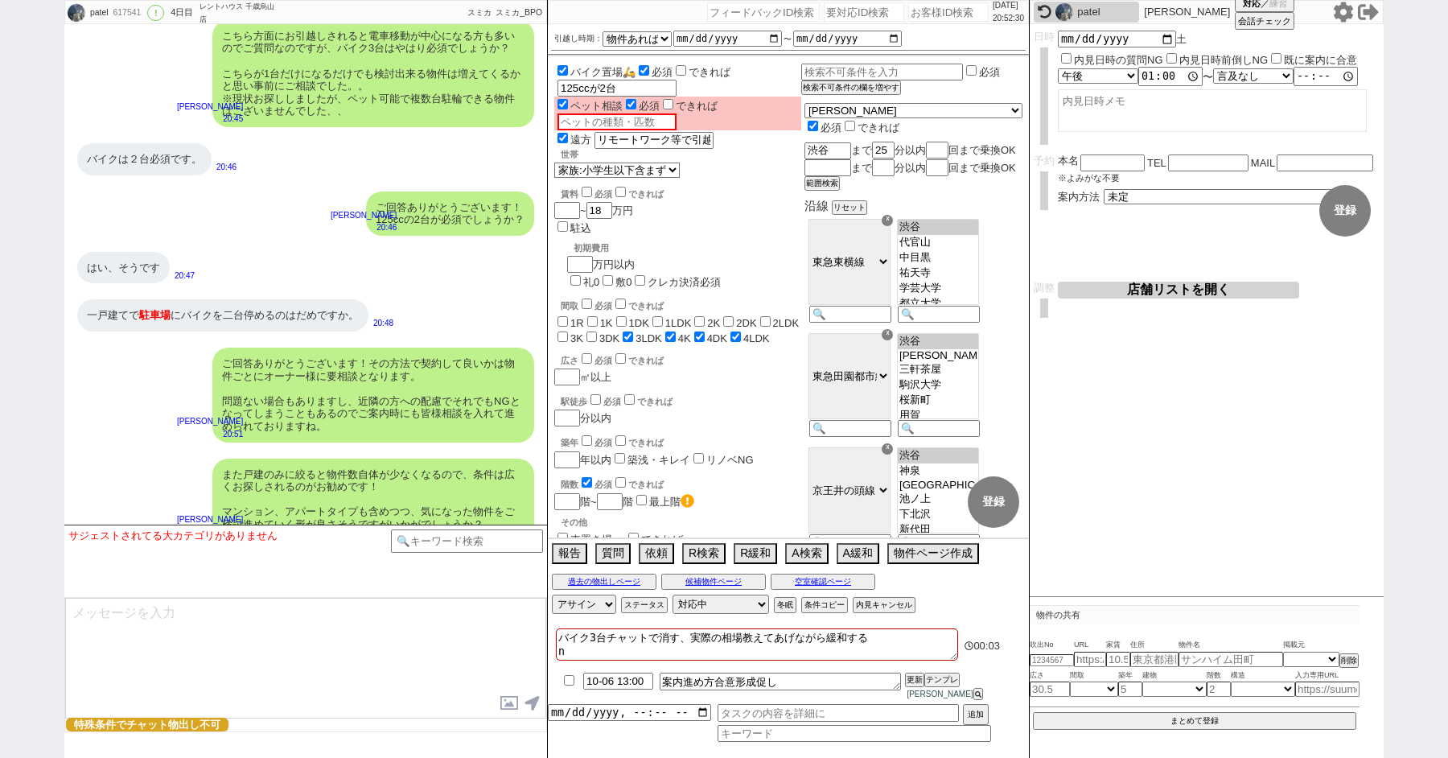
checkbox input "false"
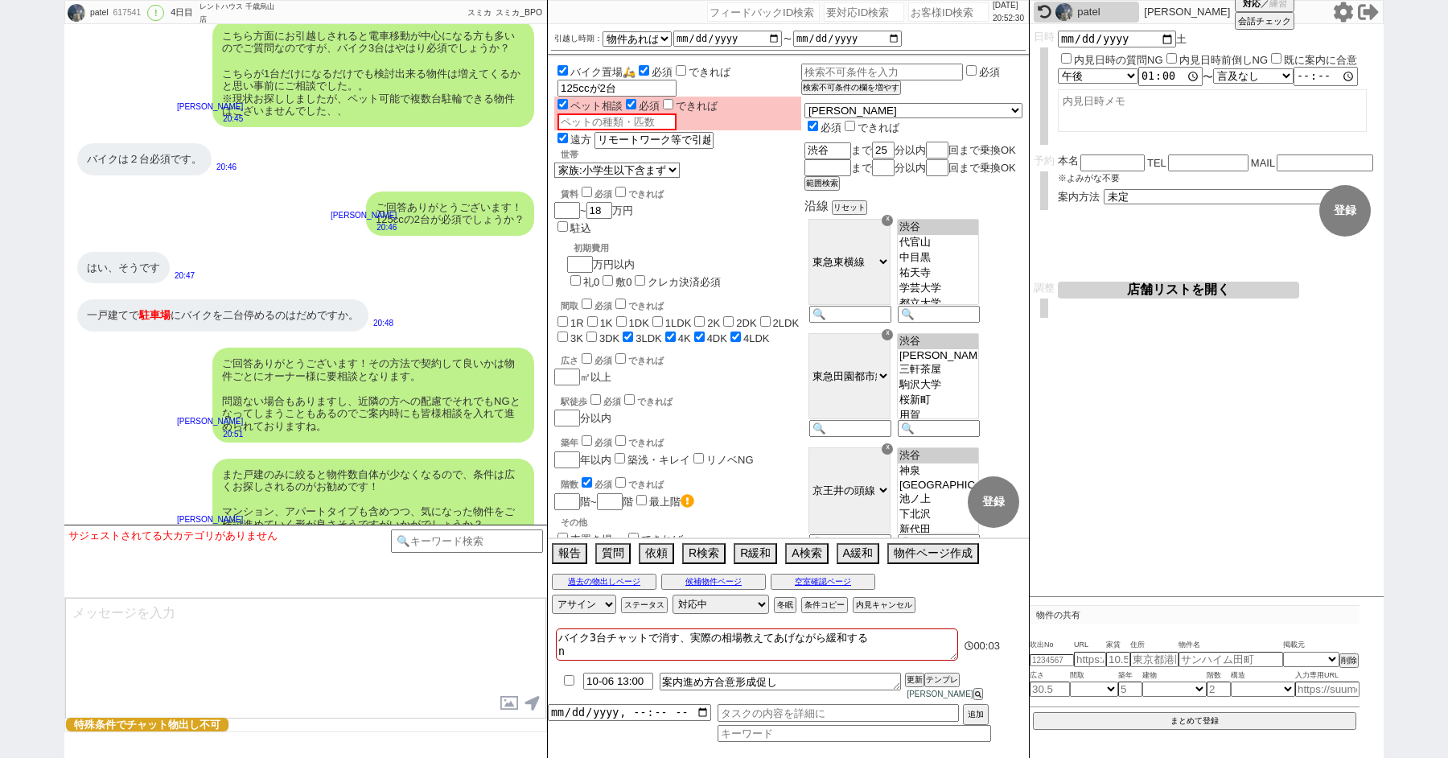
checkbox input "true"
type textarea "バイク3台チャットで消す、実際の相場教えてあげながら緩和する な"
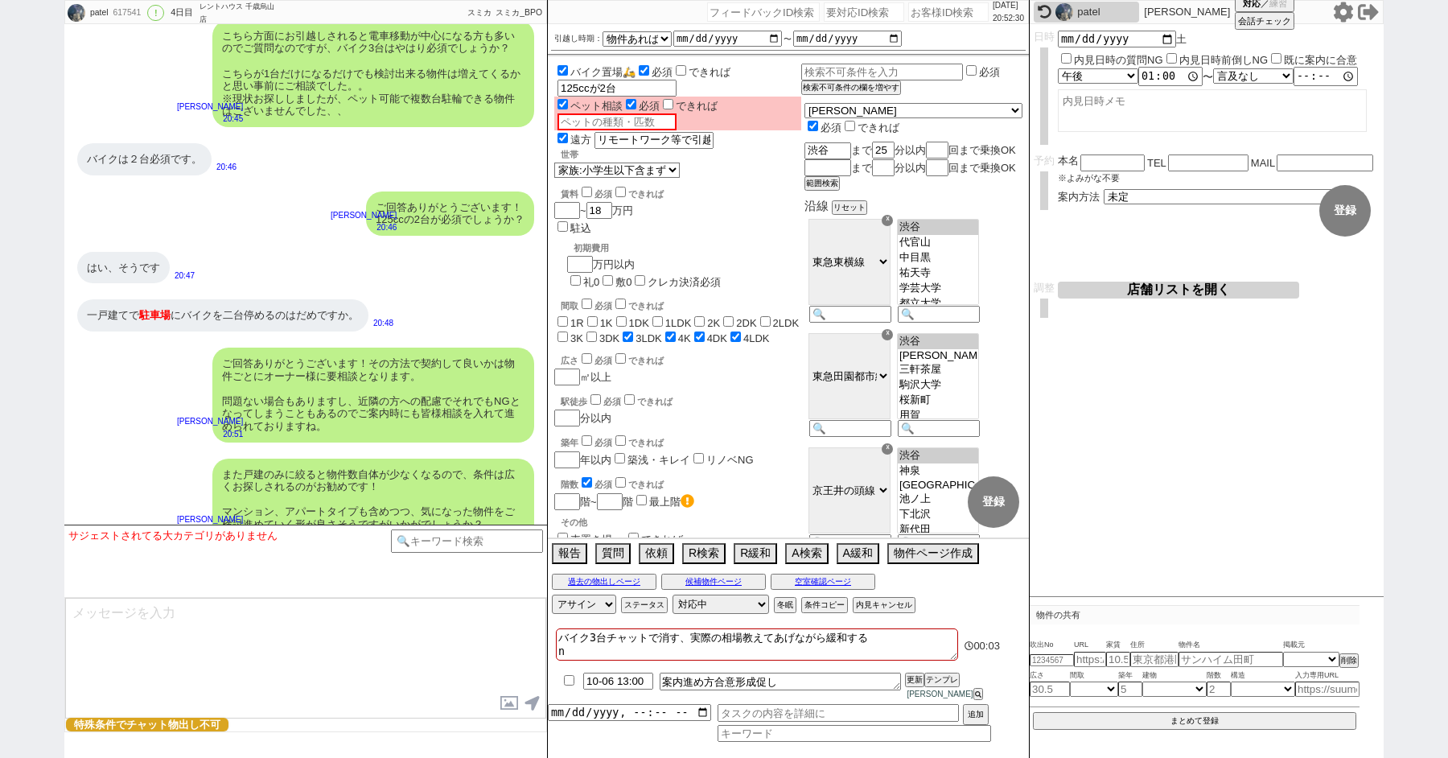
checkbox input "false"
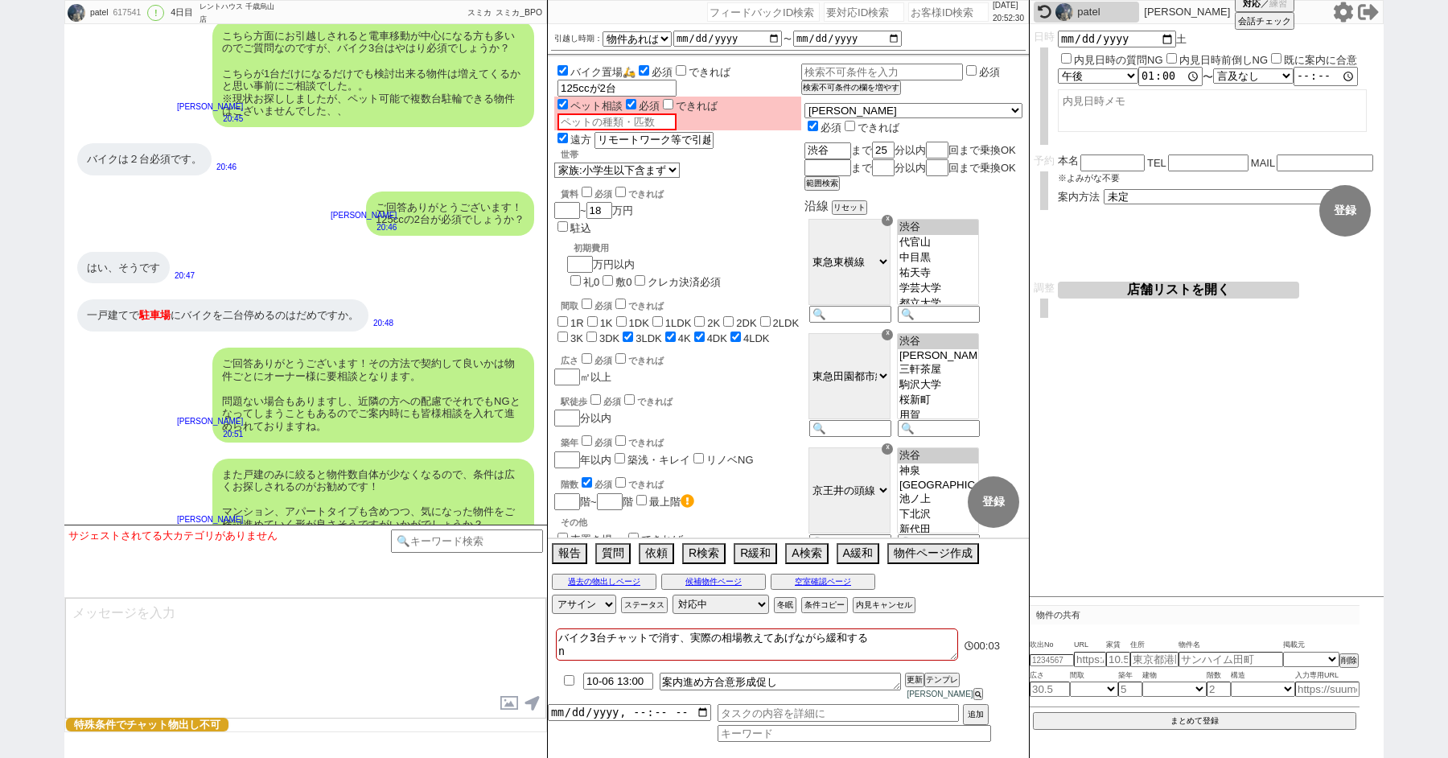
checkbox input "false"
checkbox input "true"
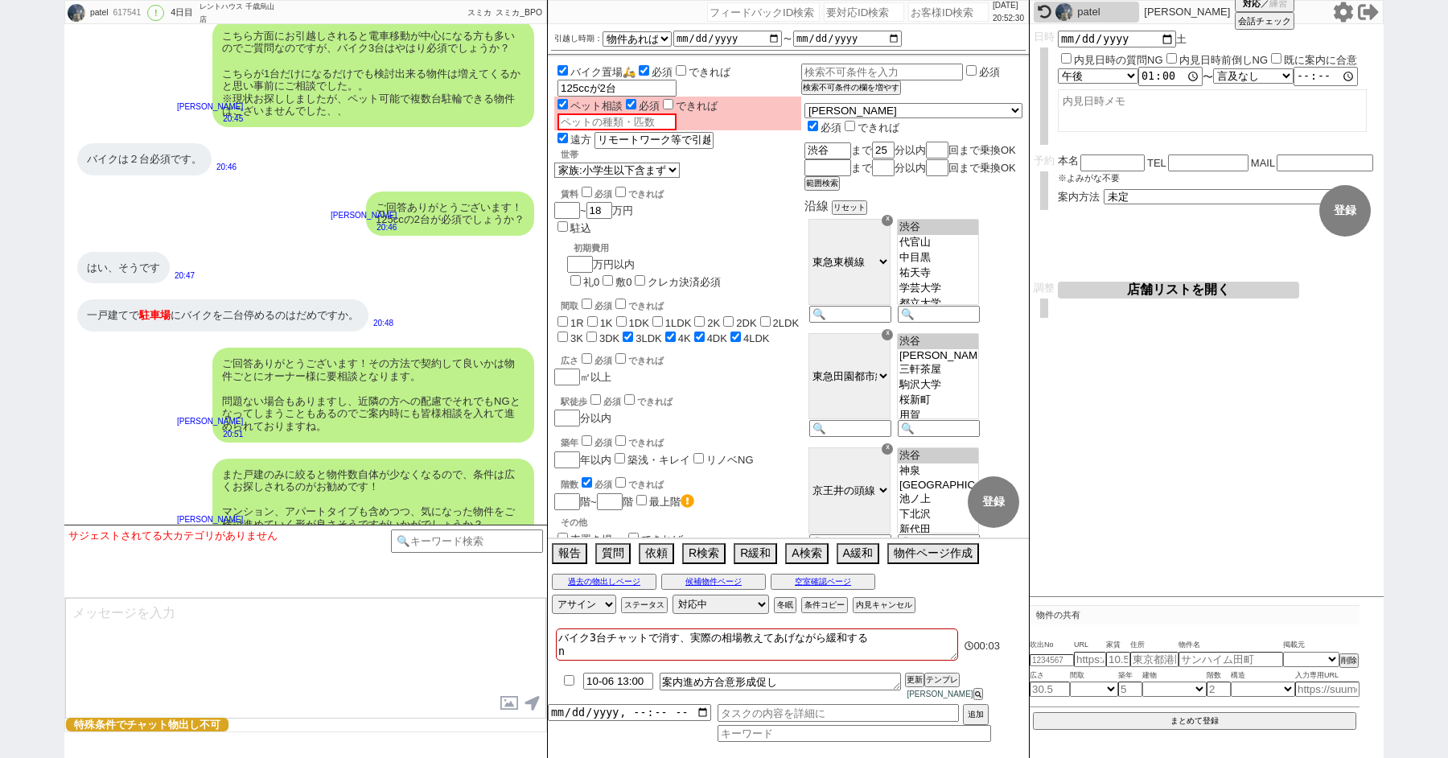
checkbox input "true"
type textarea "バイク3台チャットで消す、実際の相場教えてあげながら緩和する なn"
checkbox input "false"
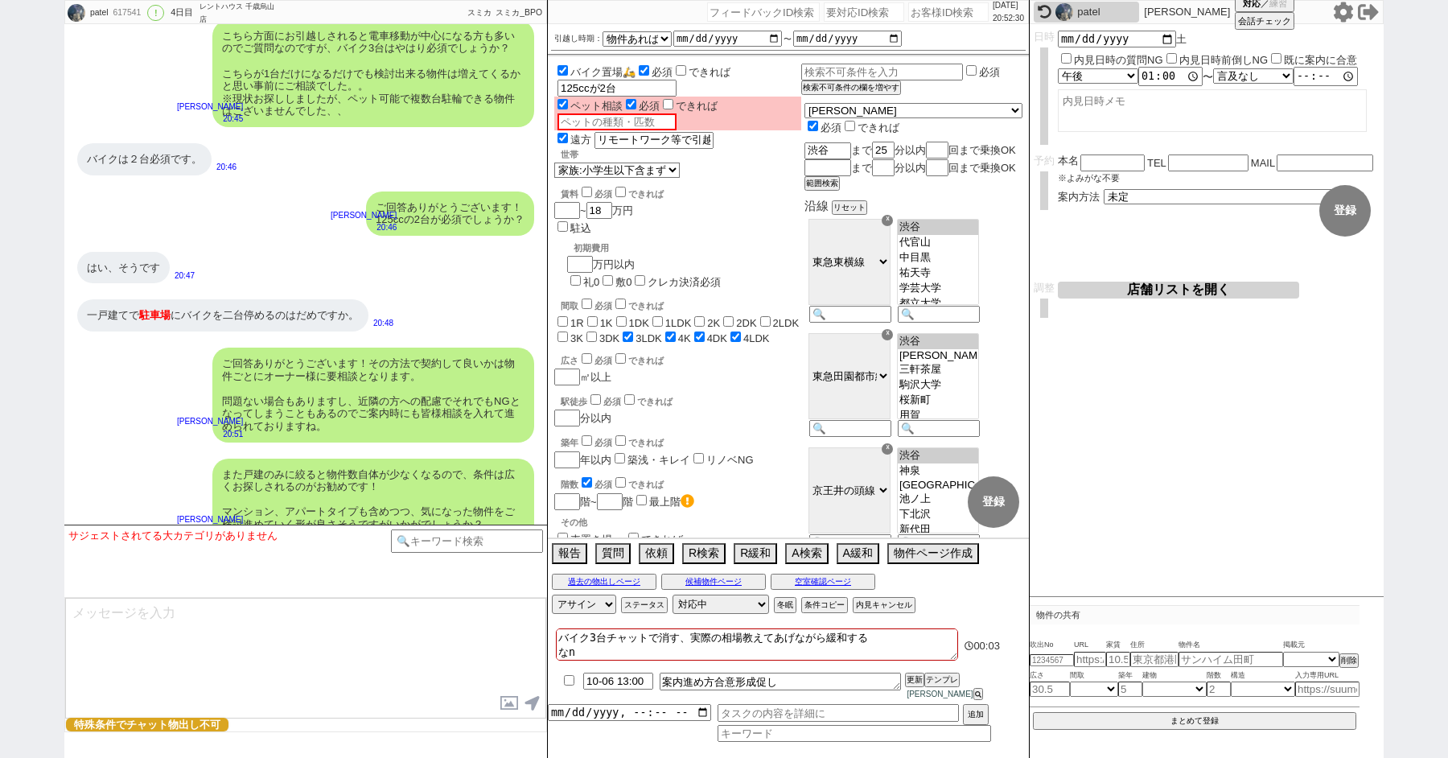
checkbox input "false"
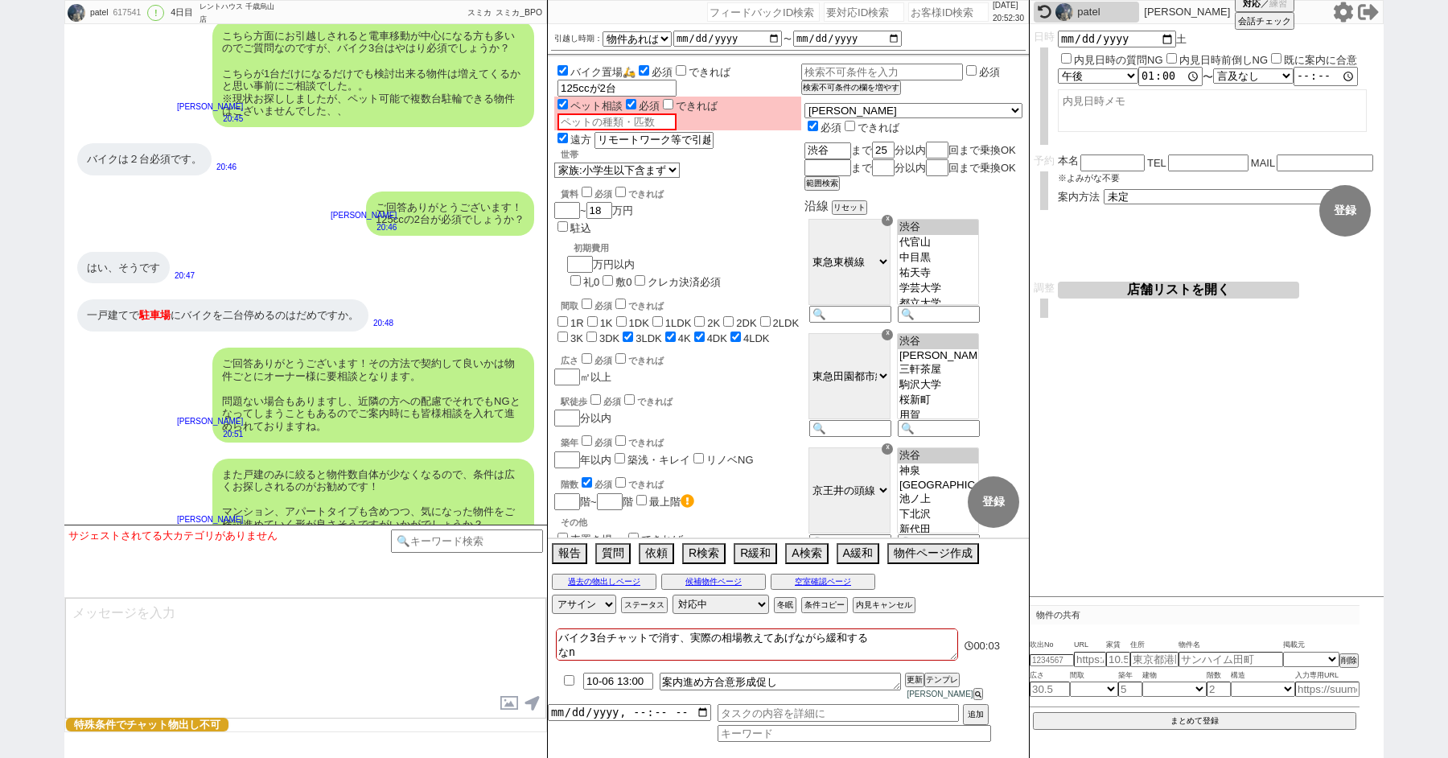
checkbox input "false"
checkbox input "true"
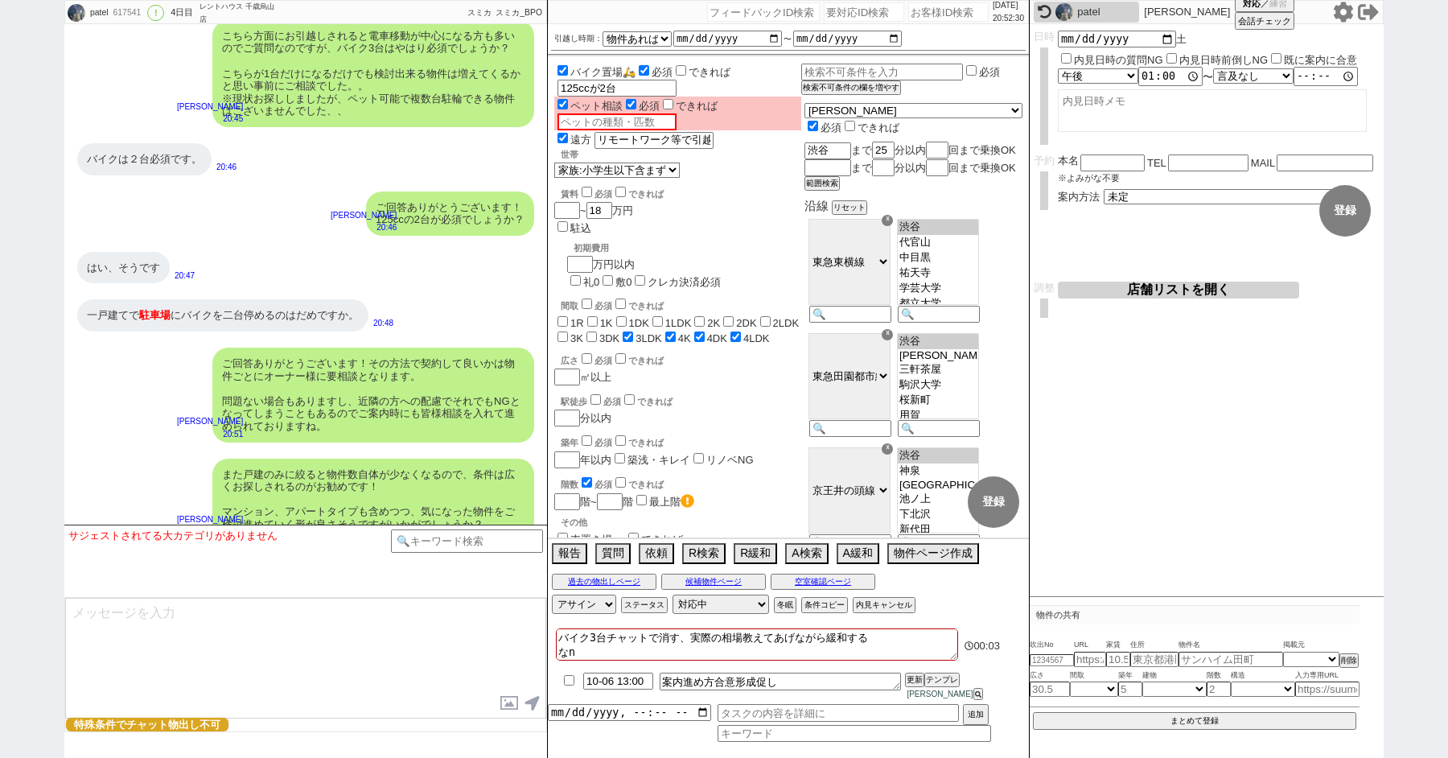
checkbox input "true"
type textarea "バイク3台チャットで消す、実際の相場教えてあげながら緩和する なん"
checkbox input "false"
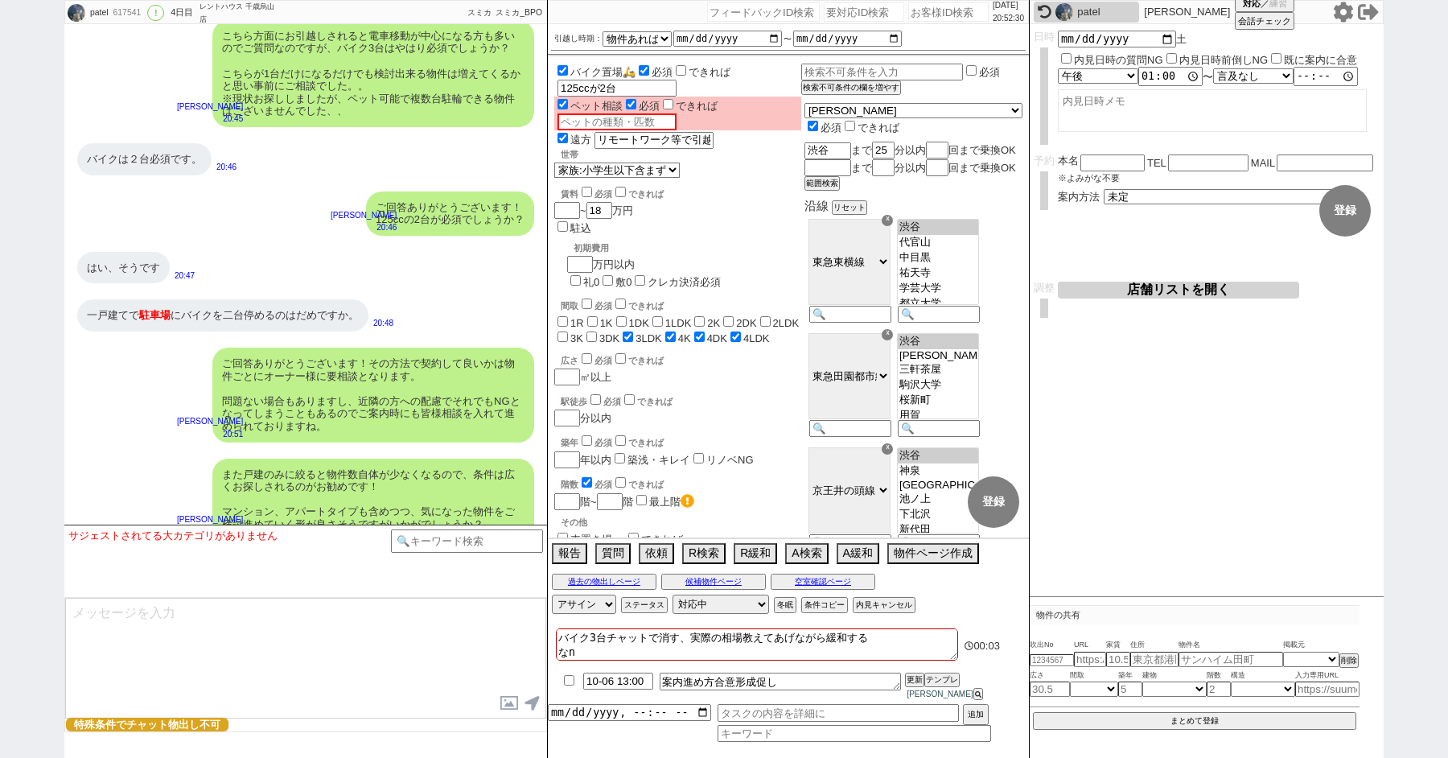
checkbox input "false"
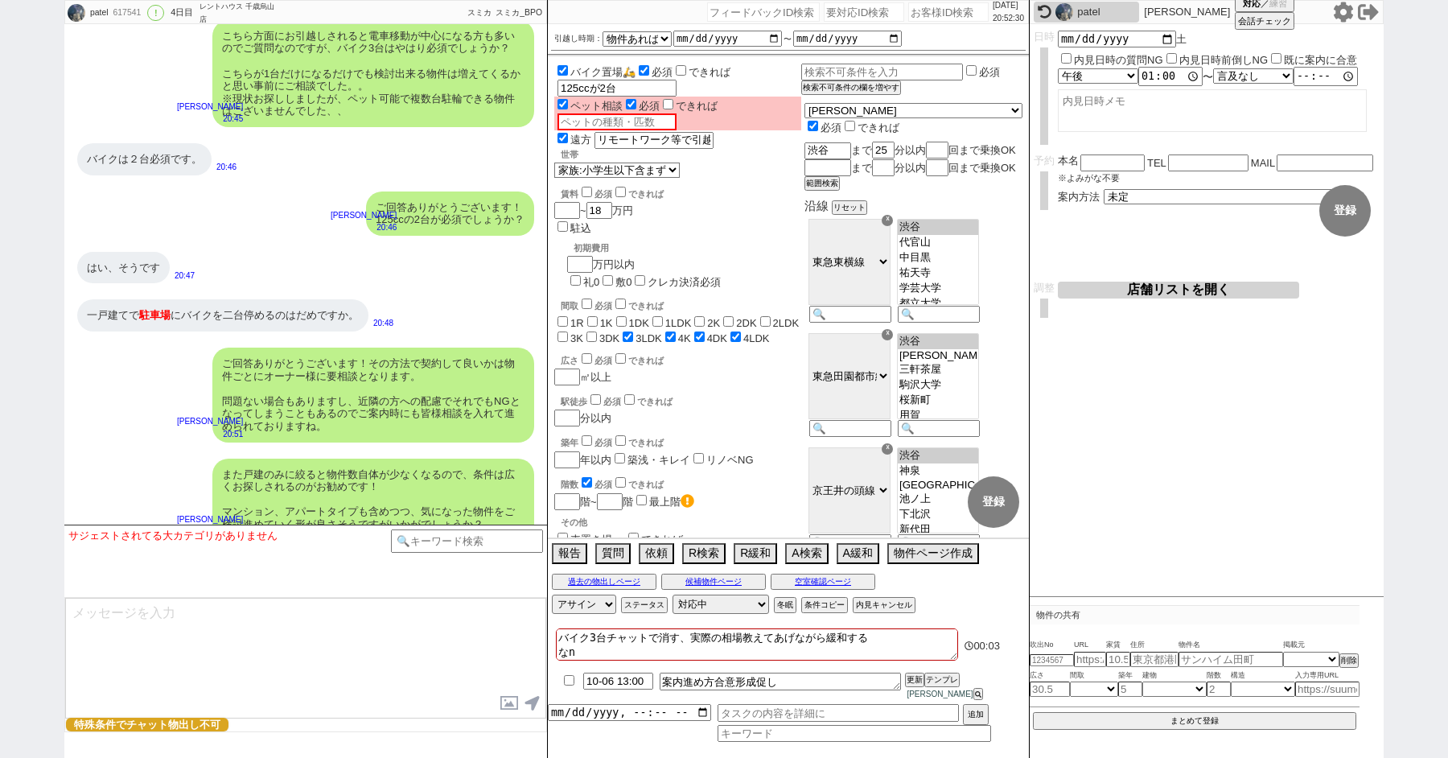
checkbox input "false"
checkbox input "true"
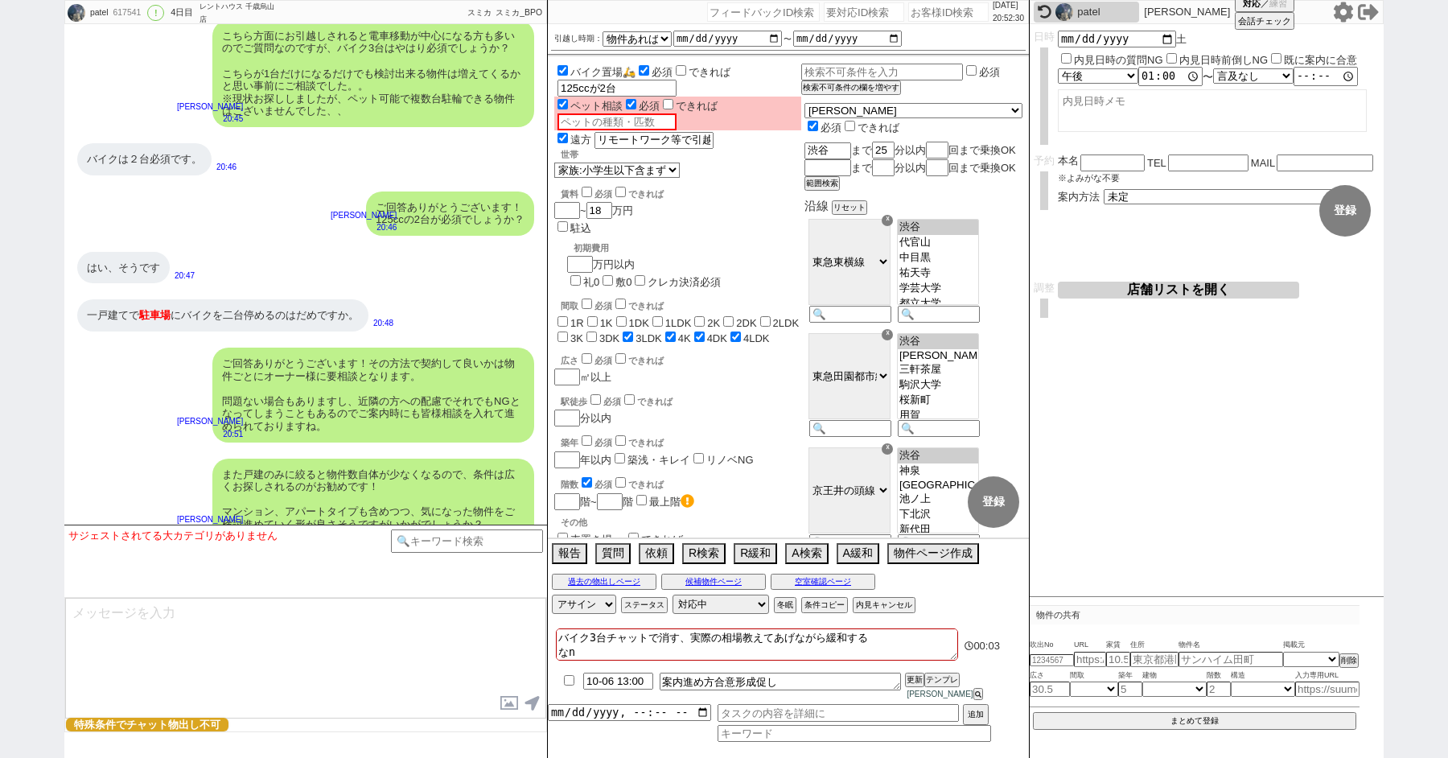
checkbox input "true"
type textarea "バイク3台チャットで消す、実際の相場教えてあげながら緩和する なんt"
checkbox input "false"
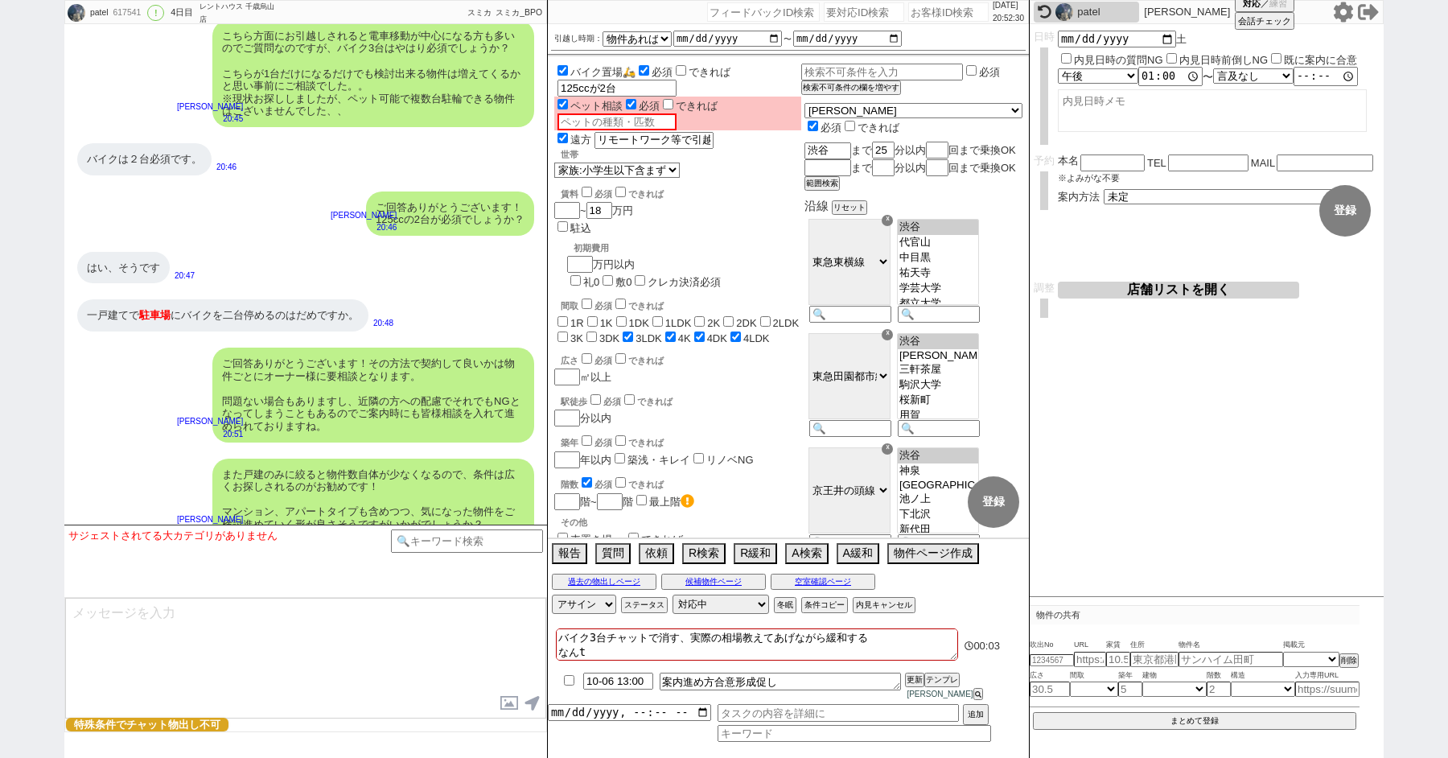
checkbox input "false"
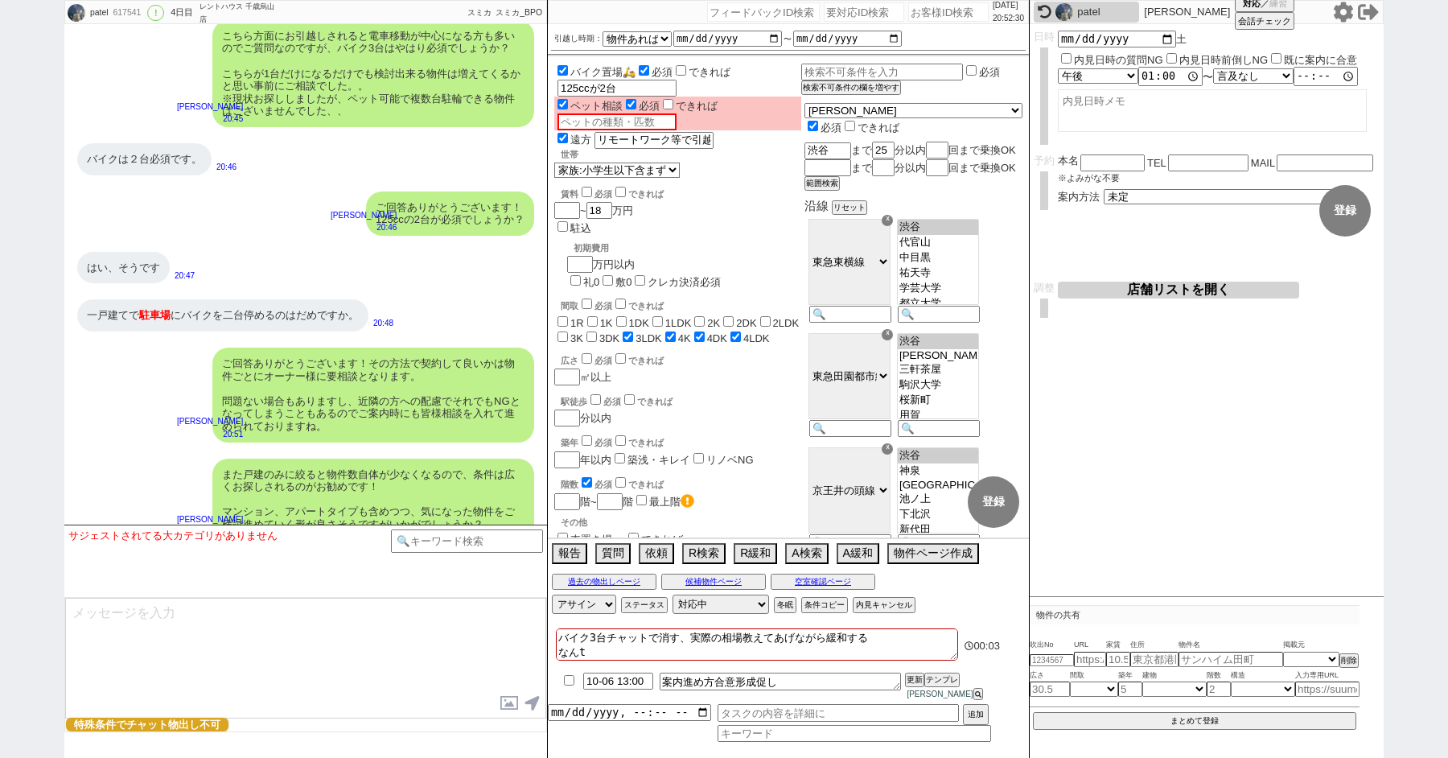
checkbox input "false"
checkbox input "true"
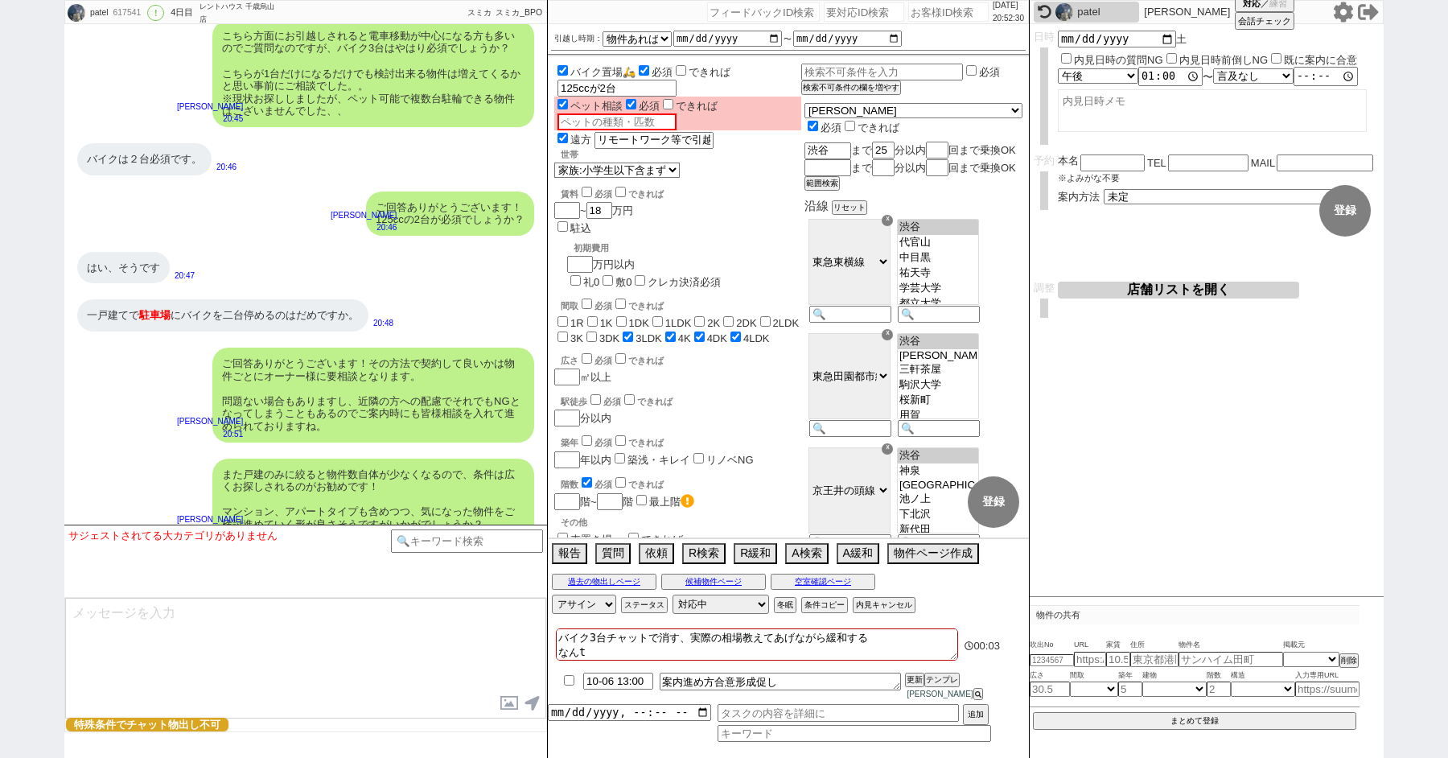
type textarea "バイク3台チャットで消す、実際の相場教えてあげながら緩和する なんと"
checkbox input "false"
click at [212, 202] on div "ご回答ありがとうございます！ 125ccの2台が必須でしょうか？ 青木琢磨 20:46" at bounding box center [305, 213] width 483 height 60
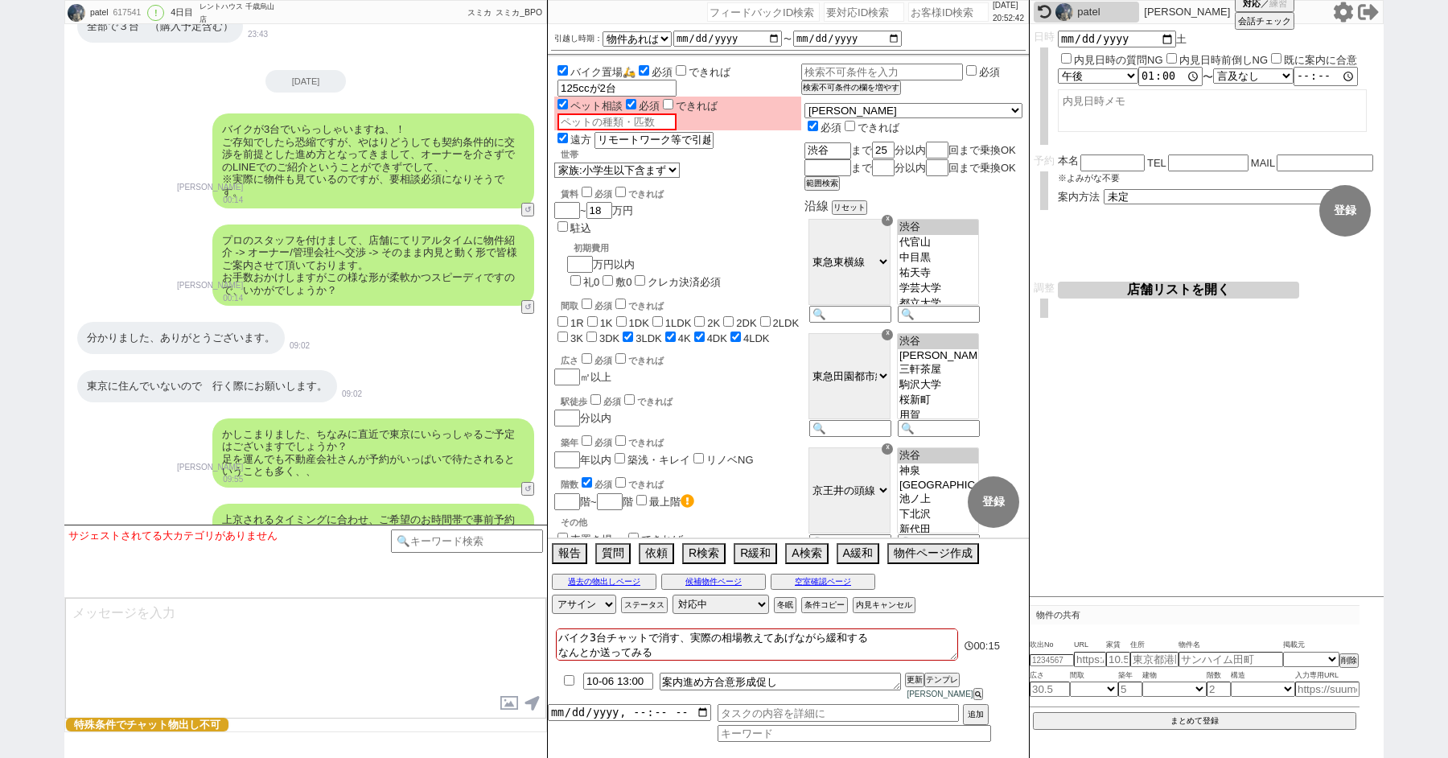
scroll to position [1913, 0]
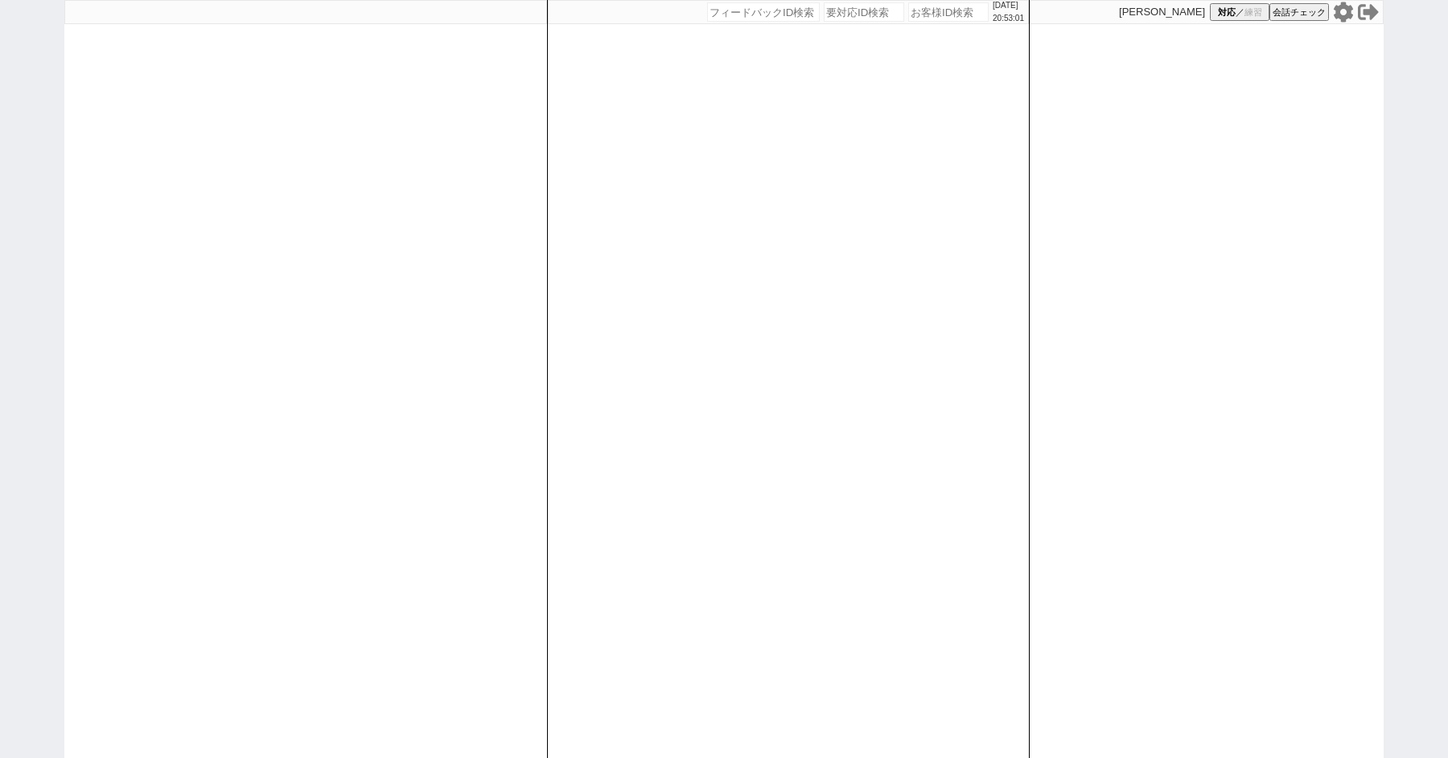
click at [846, 14] on input "number" at bounding box center [864, 11] width 80 height 19
paste input "8980903"
type input "8980903"
select select "1"
select select "2"
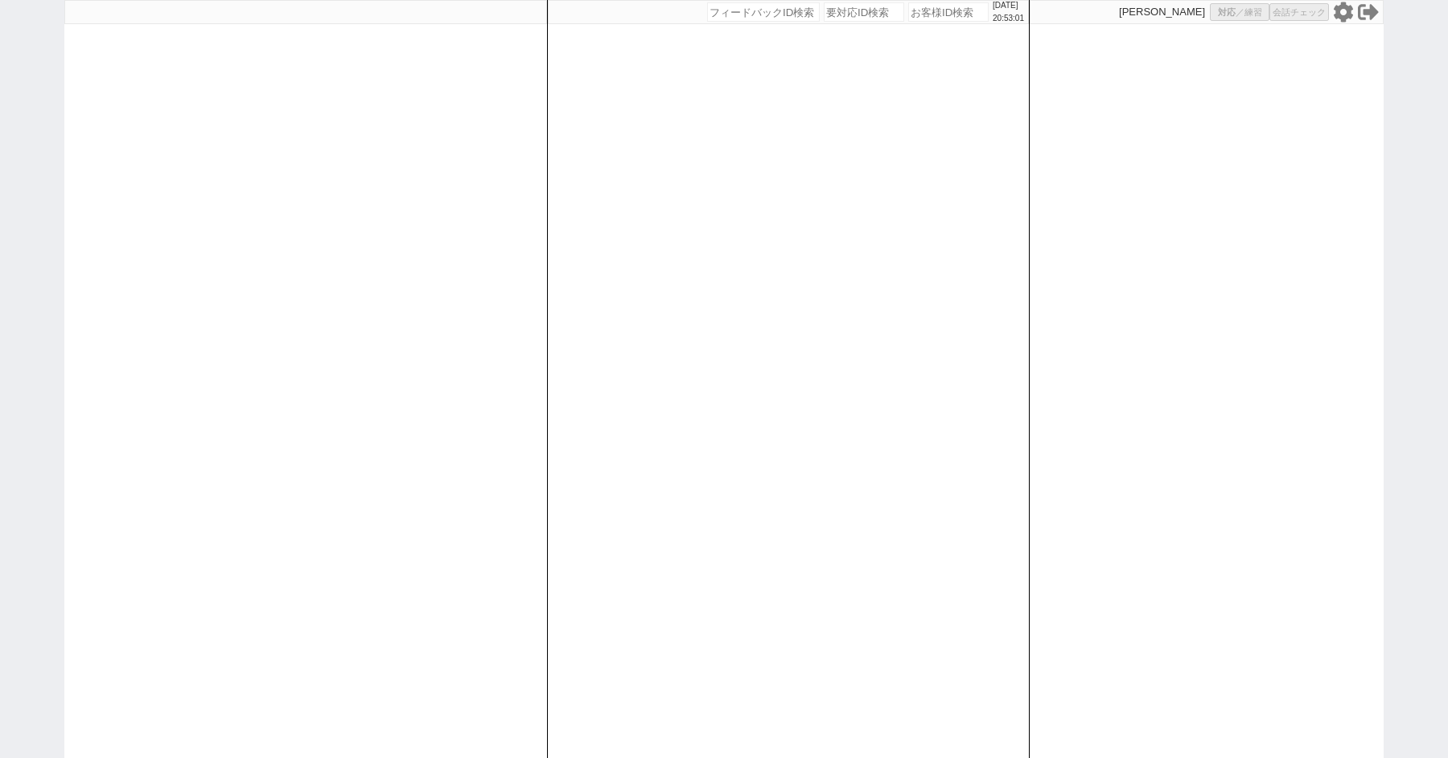
select select
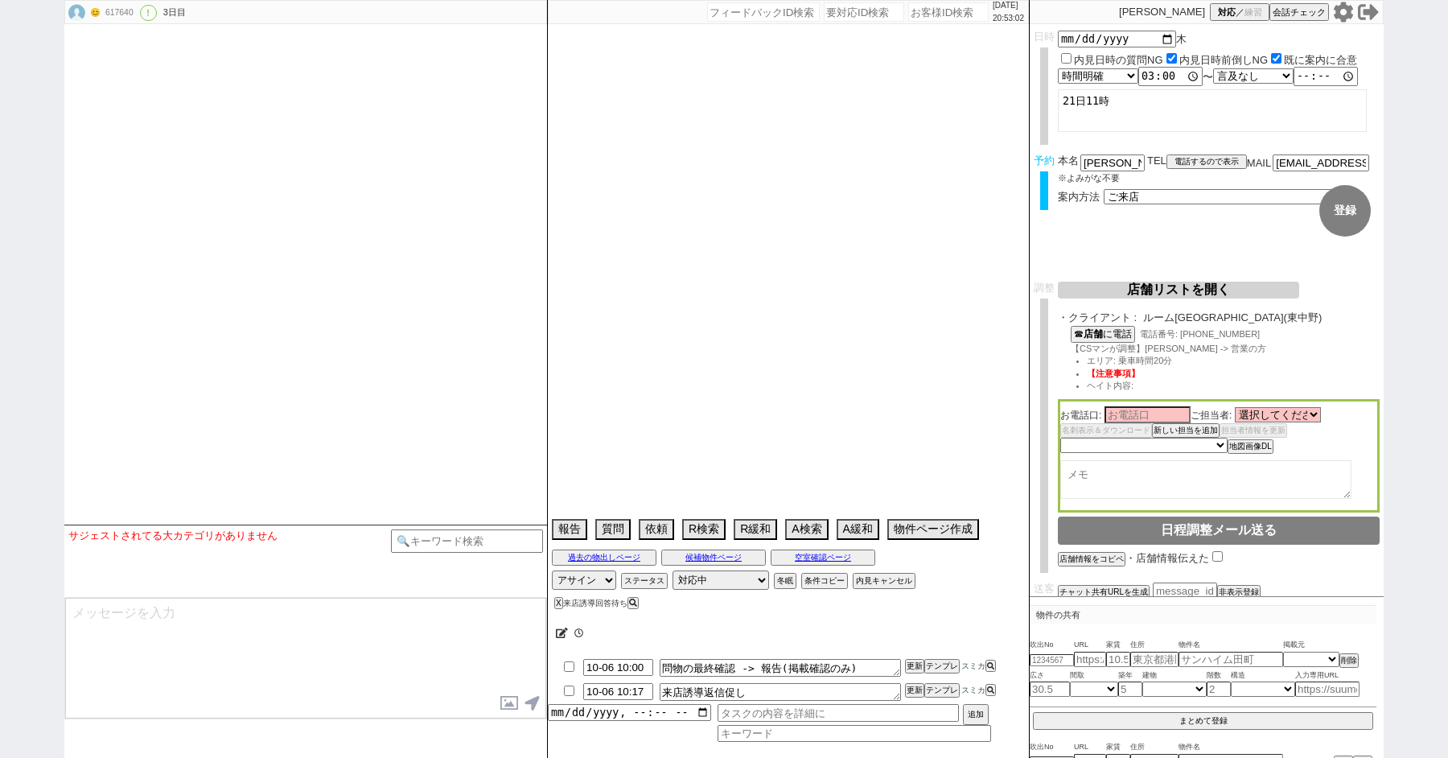
type textarea "@521069は別アカウント @[DATE] 12:04出ない @当日までの他社予定なし"
select select "13"
select select "0"
select select "14"
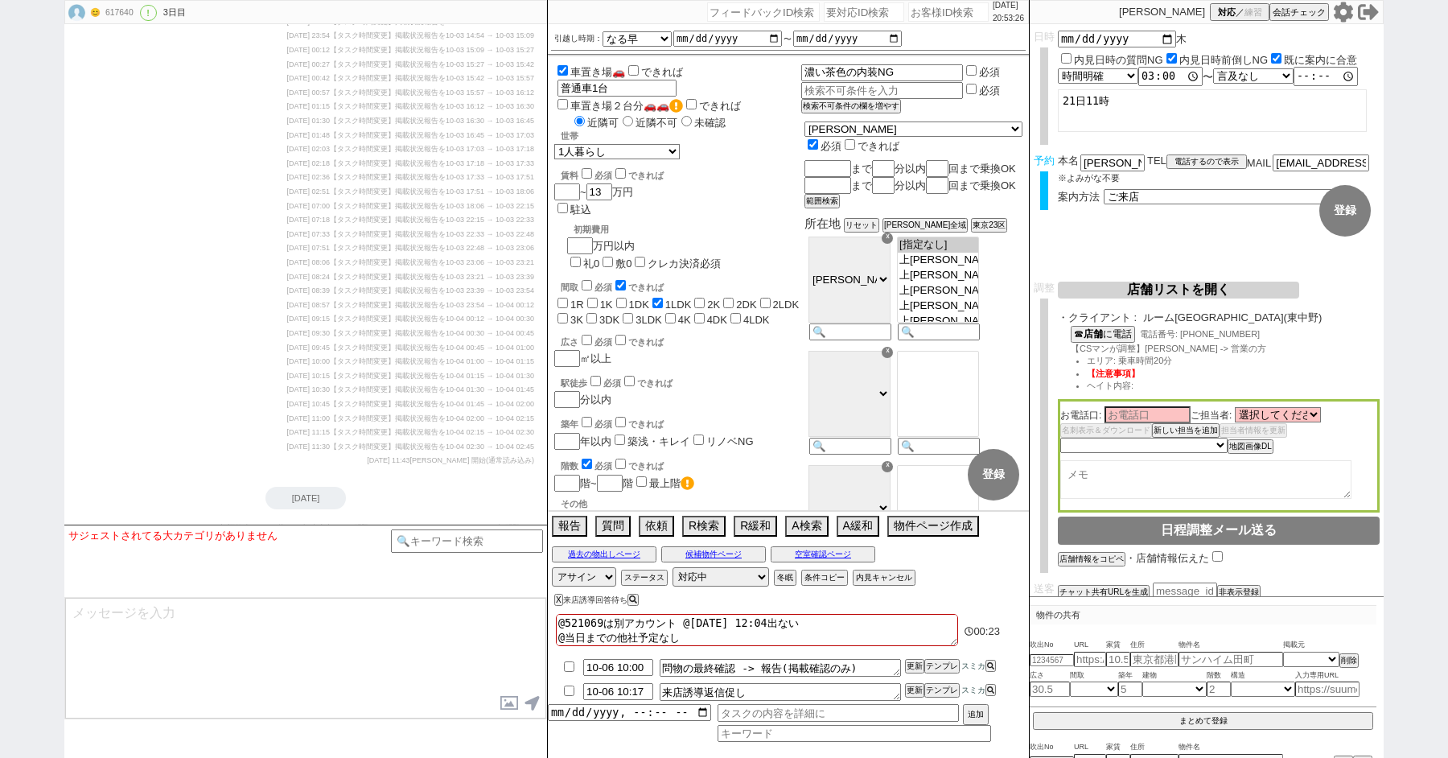
scroll to position [10391, 0]
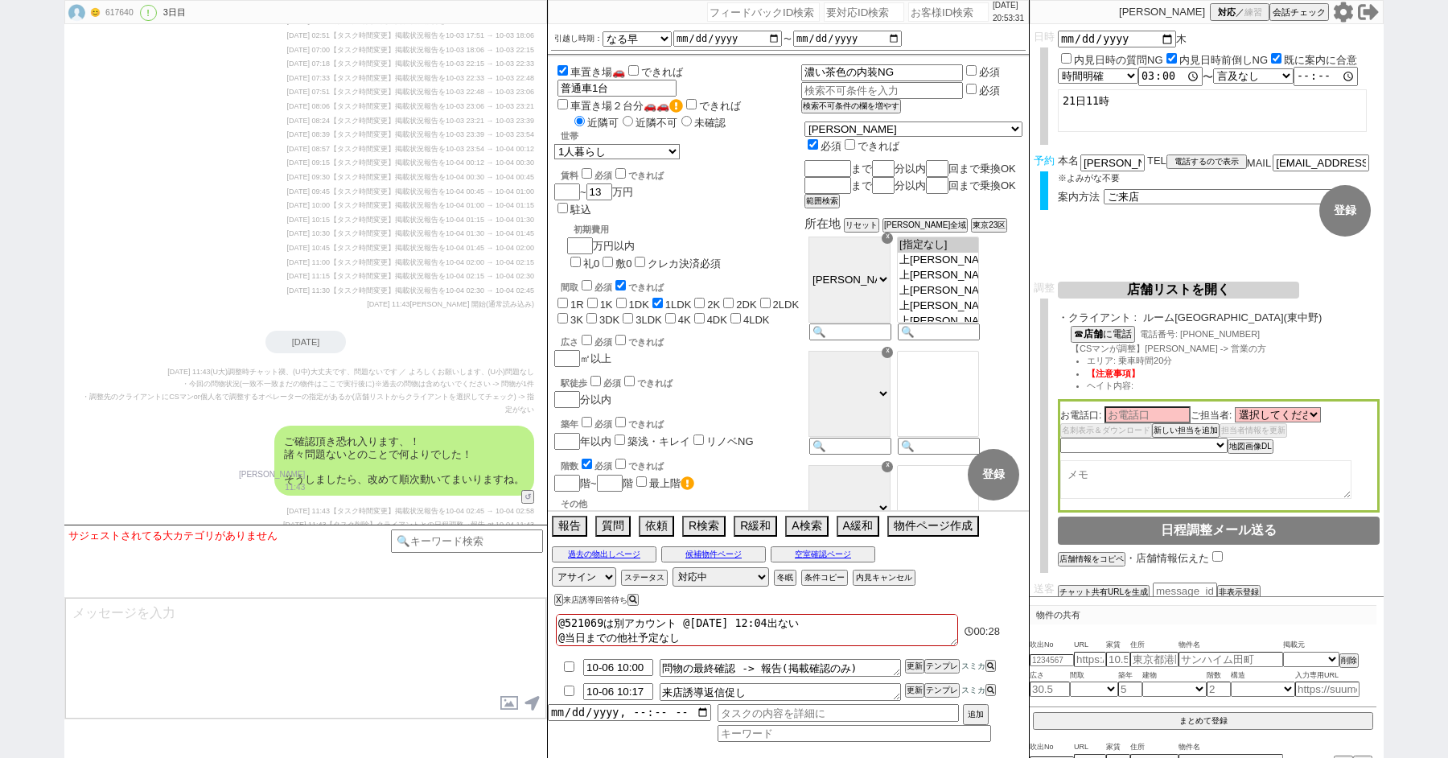
click at [838, 12] on input "number" at bounding box center [864, 11] width 80 height 19
paste input "8980461"
type input "8980461"
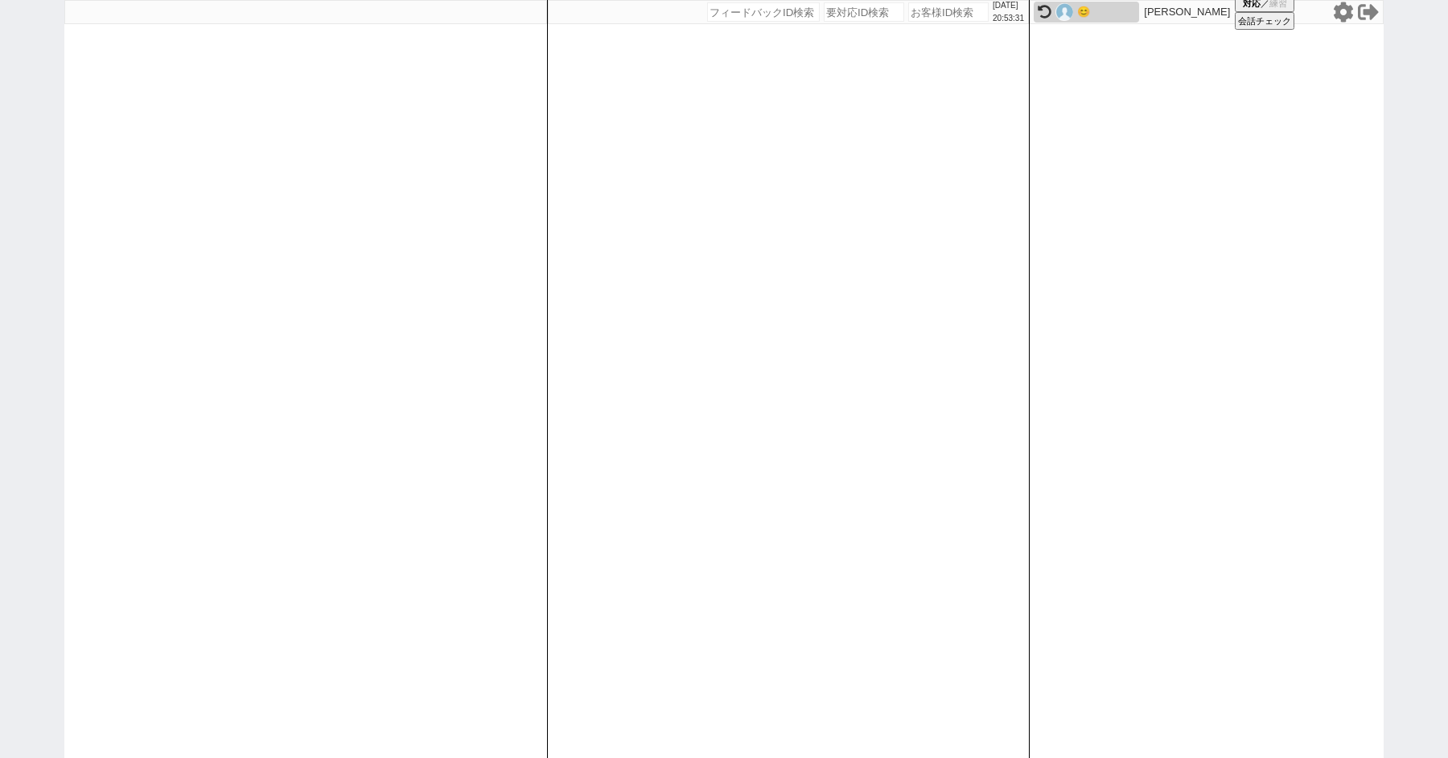
select select
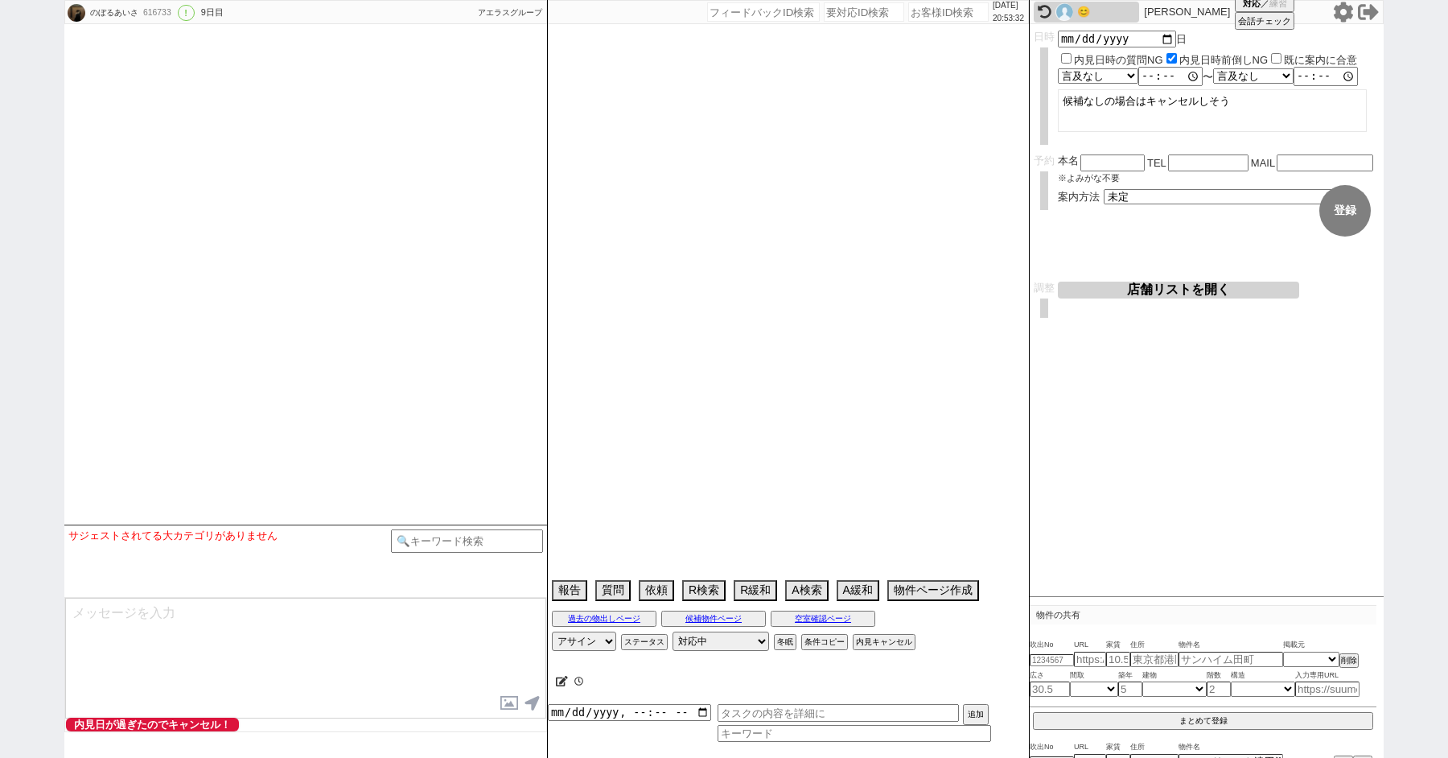
type textarea "10月頭他社内見 Harvest(ハーベスト)報告時には、内装写真と初期費用も一緒に。(ステイ中)"
select select "15"
select select "1"
select select "811"
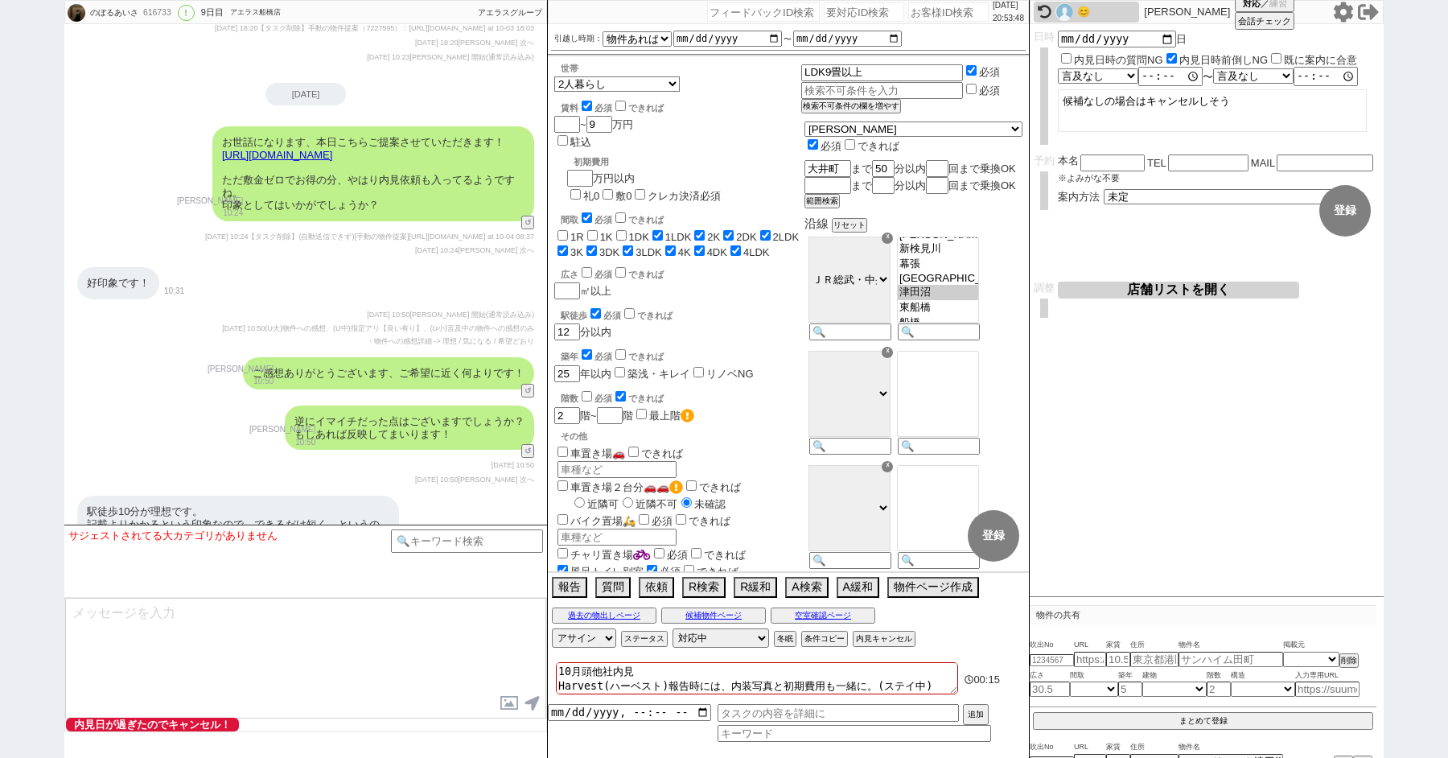
scroll to position [9456, 0]
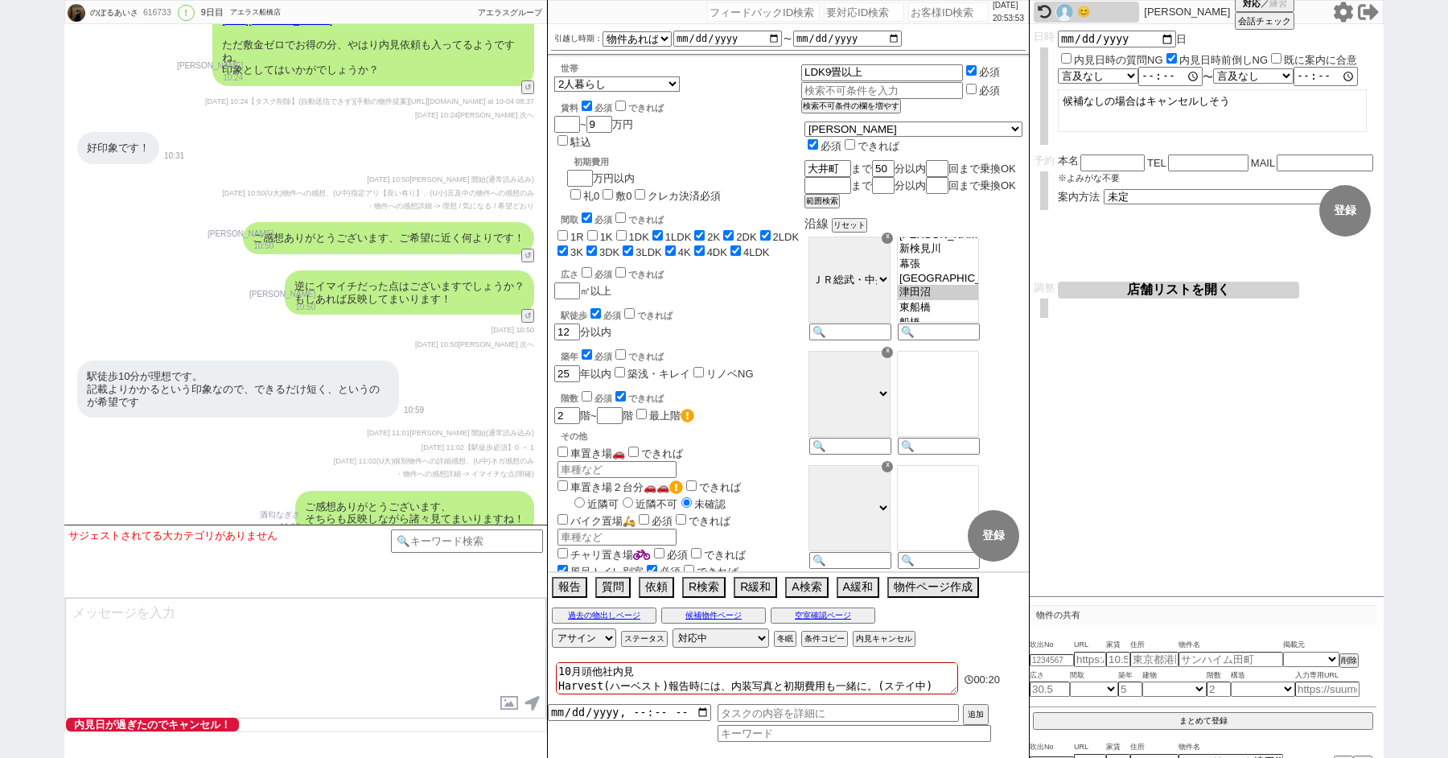
click at [838, 16] on input "number" at bounding box center [864, 11] width 80 height 19
paste input "8979776"
type input "8979776"
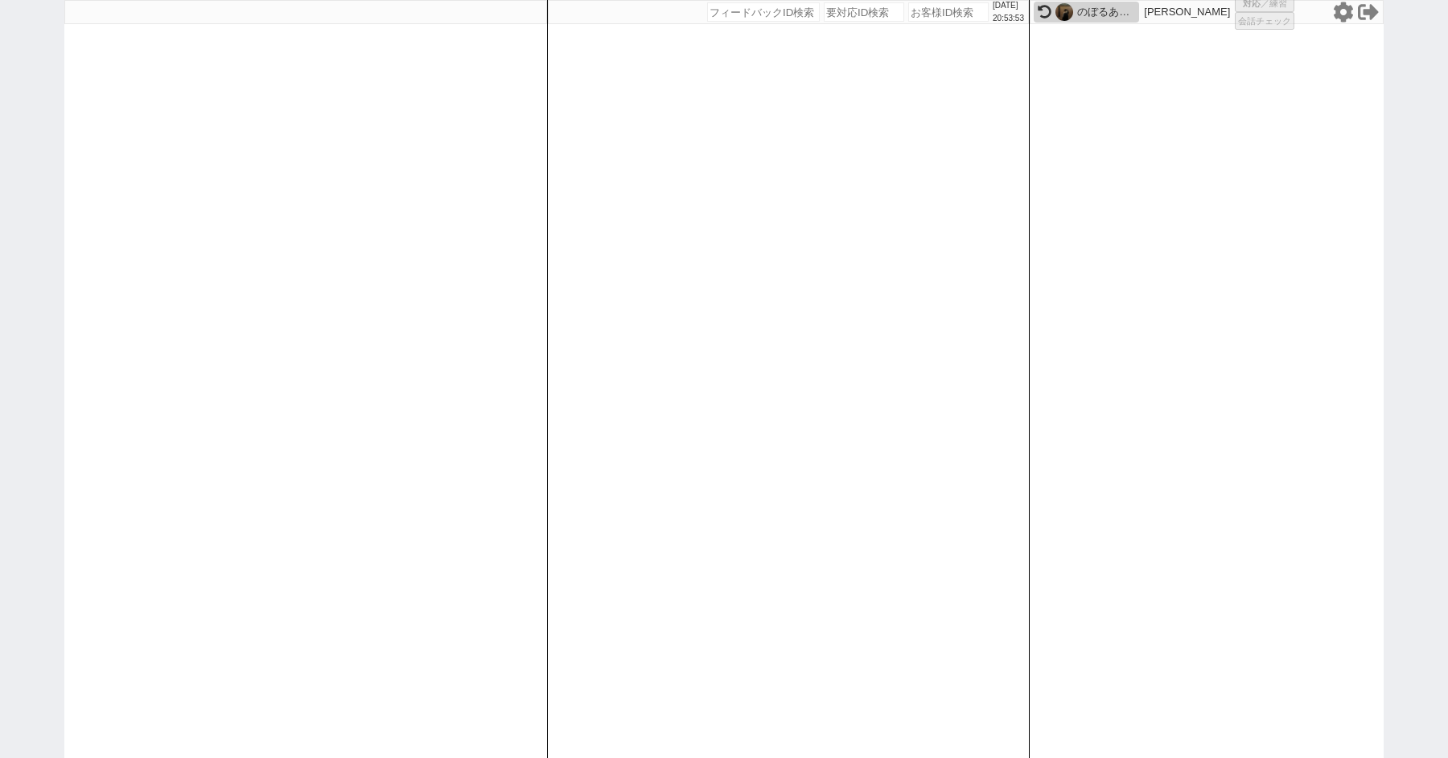
select select
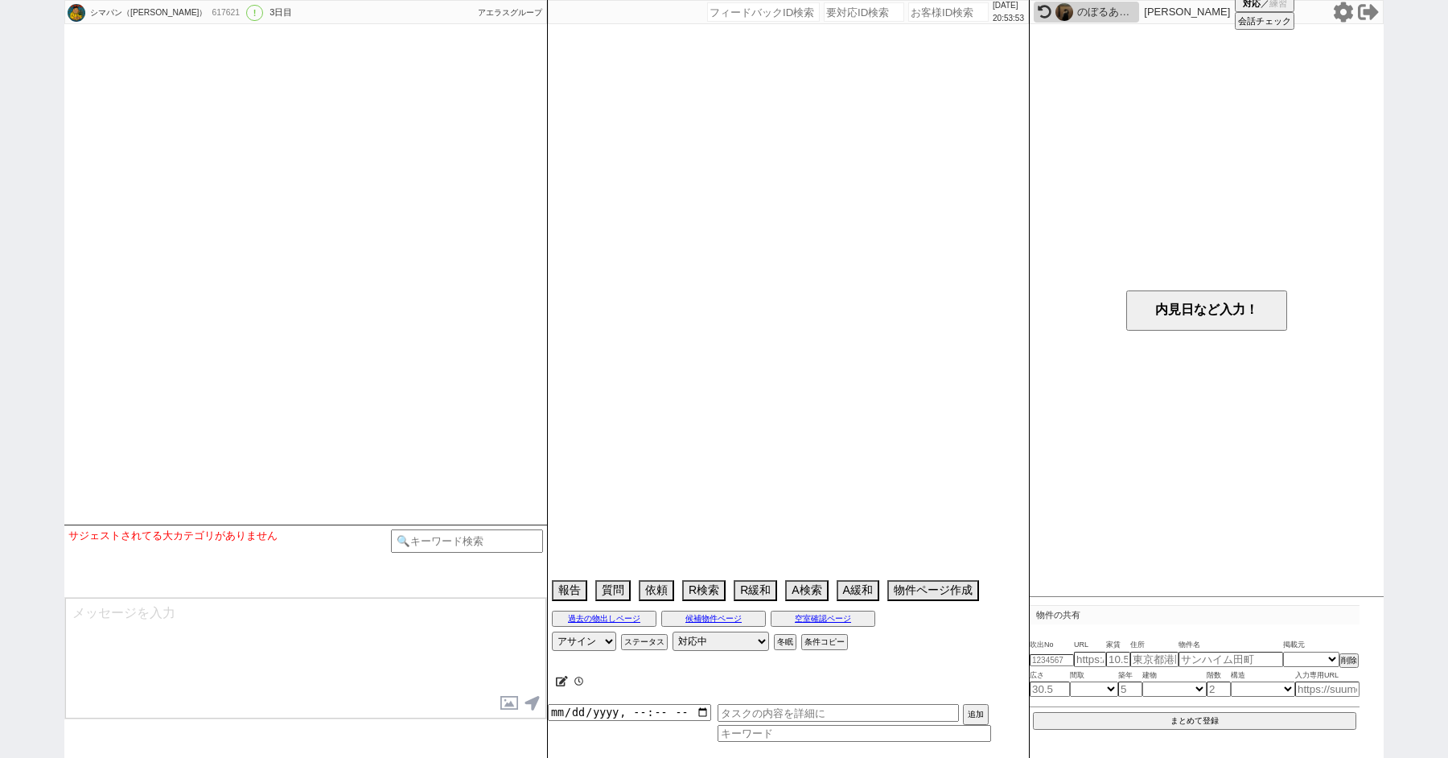
select select "15"
select select "0"
select select "65"
select select "[DATE]"
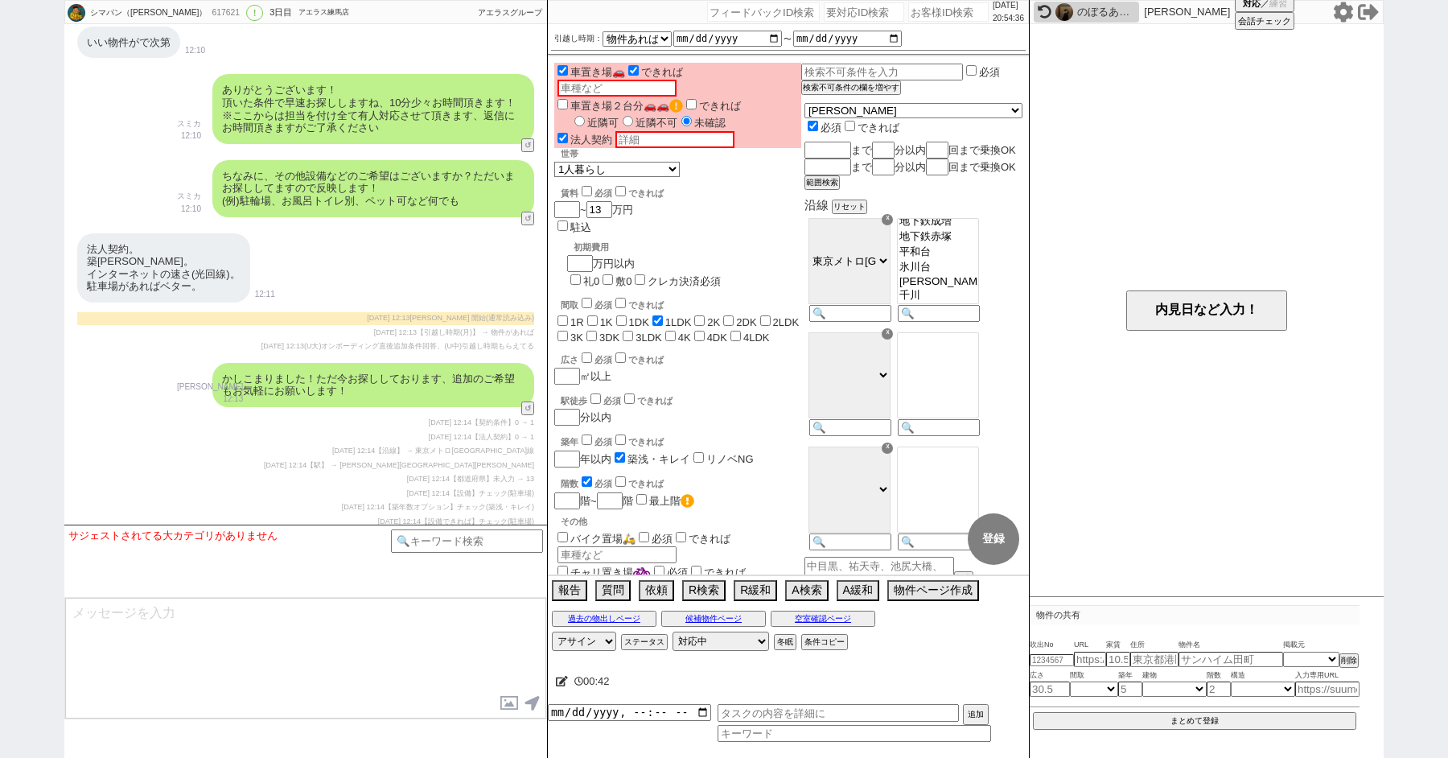
scroll to position [1217, 0]
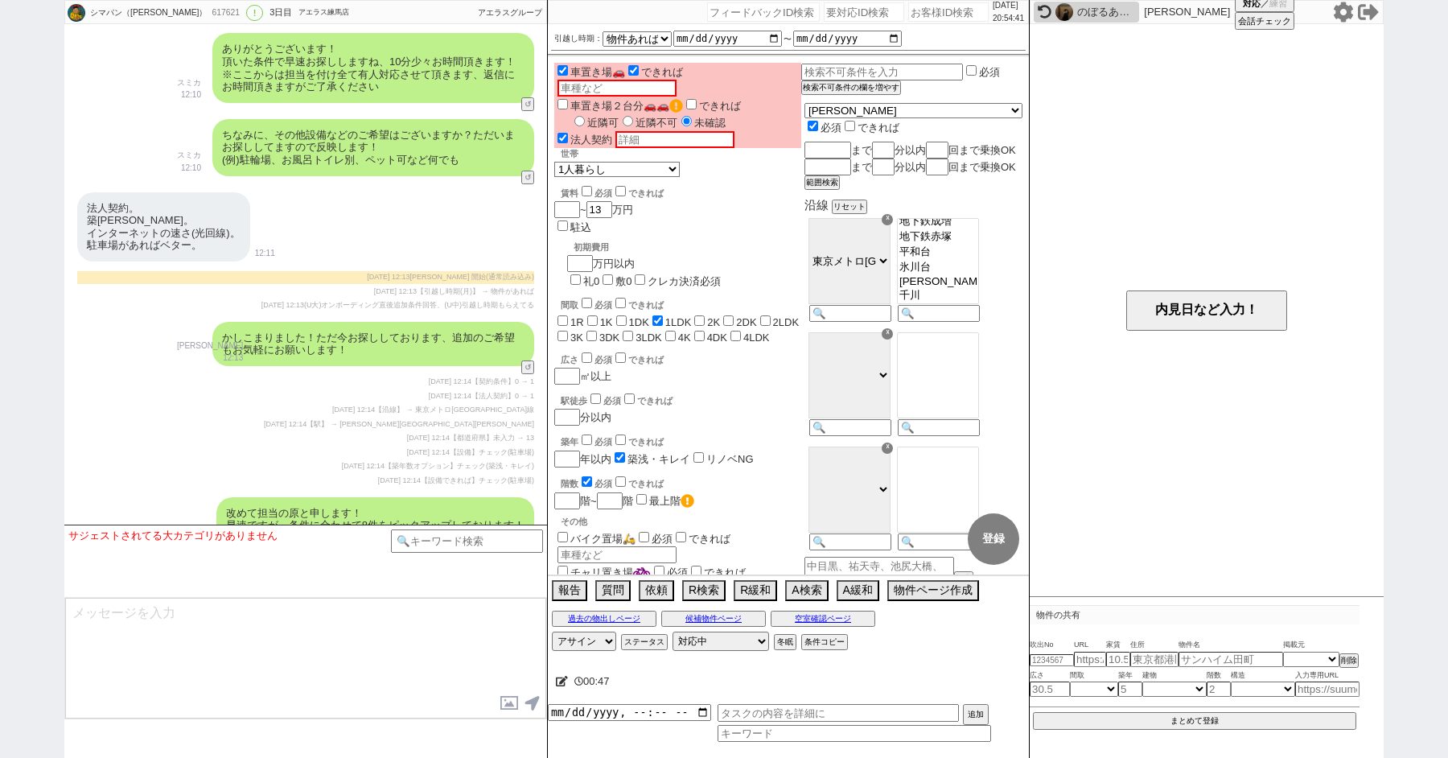
click at [857, 10] on input "number" at bounding box center [864, 11] width 80 height 19
paste input "8980500"
type input "8980500"
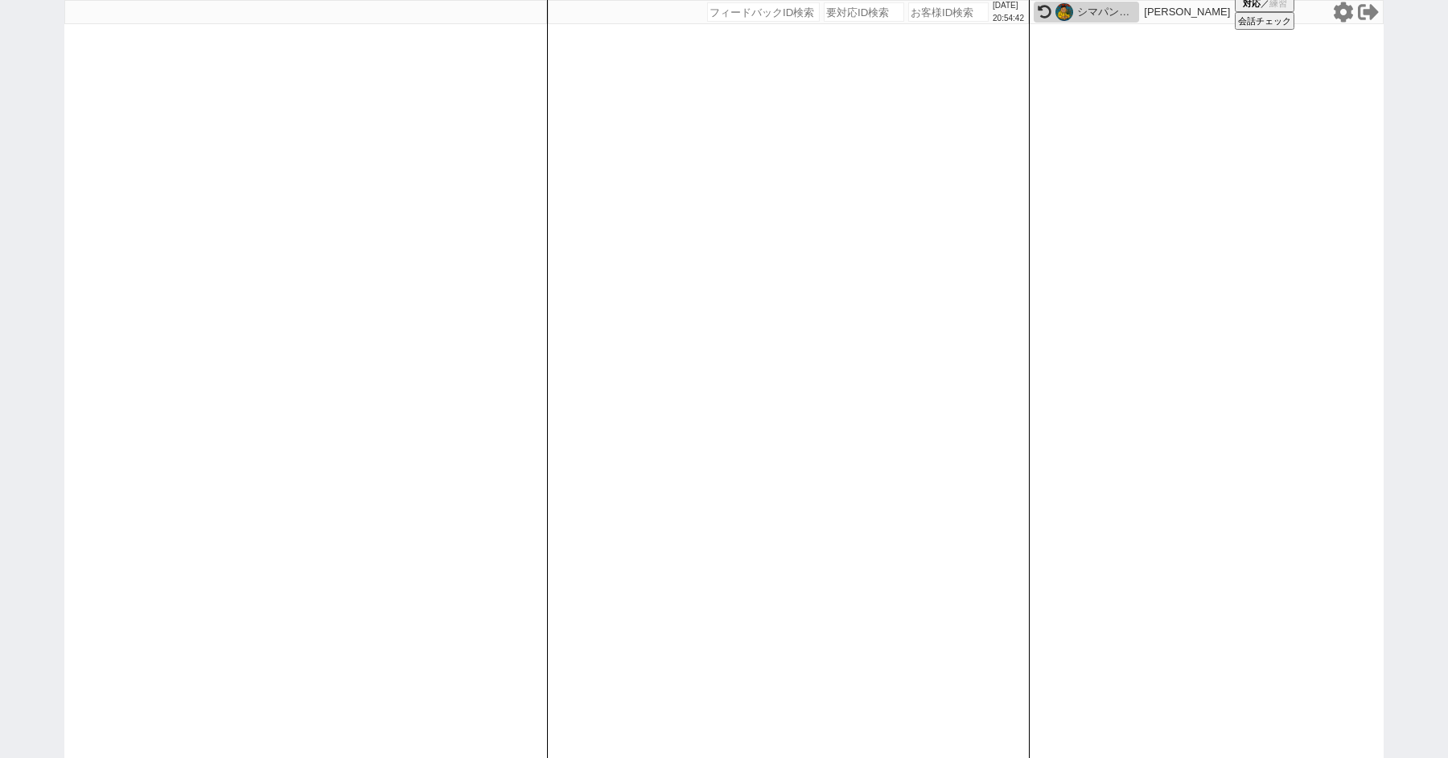
select select "4"
select select
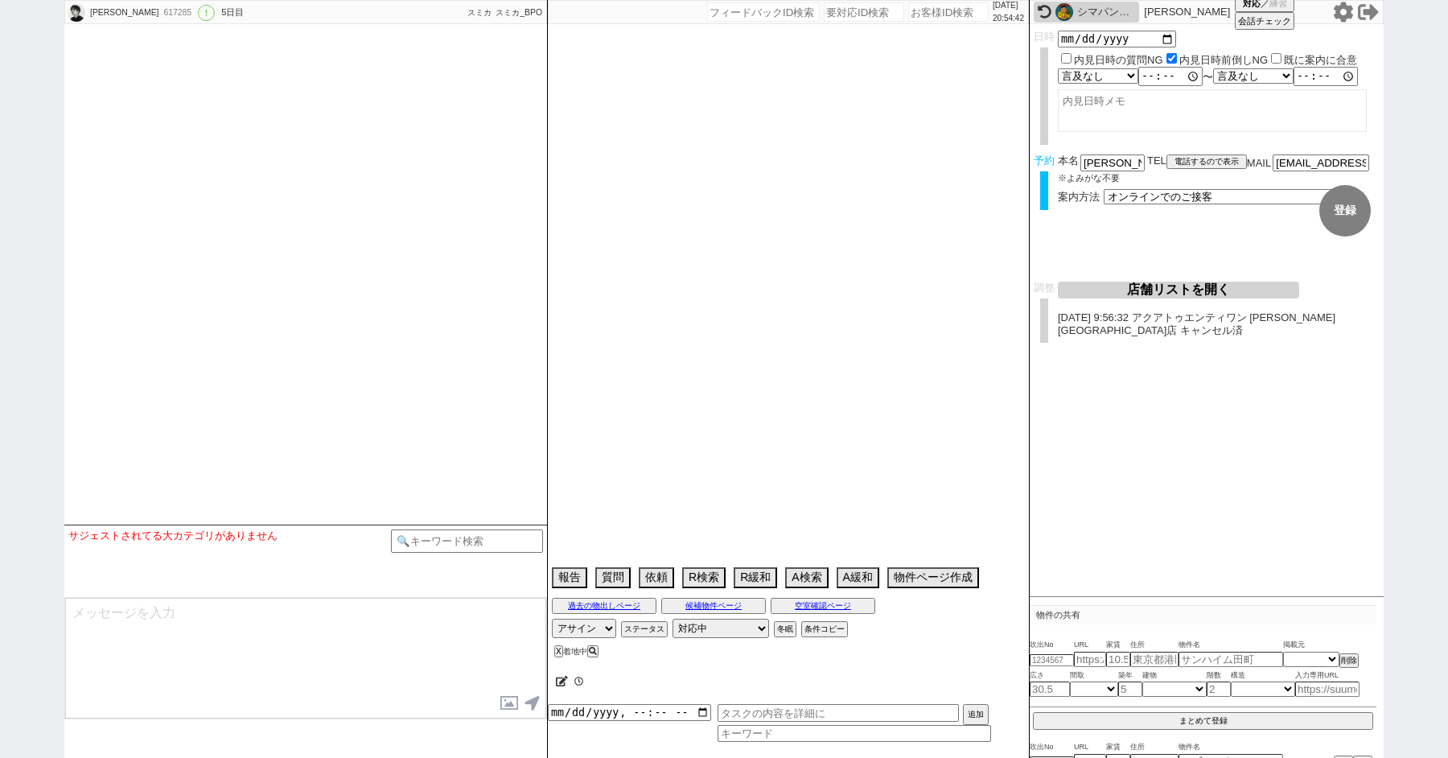
type textarea "調整前キャンセル"
select select "2025"
select select "11"
select select "36"
select select "0"
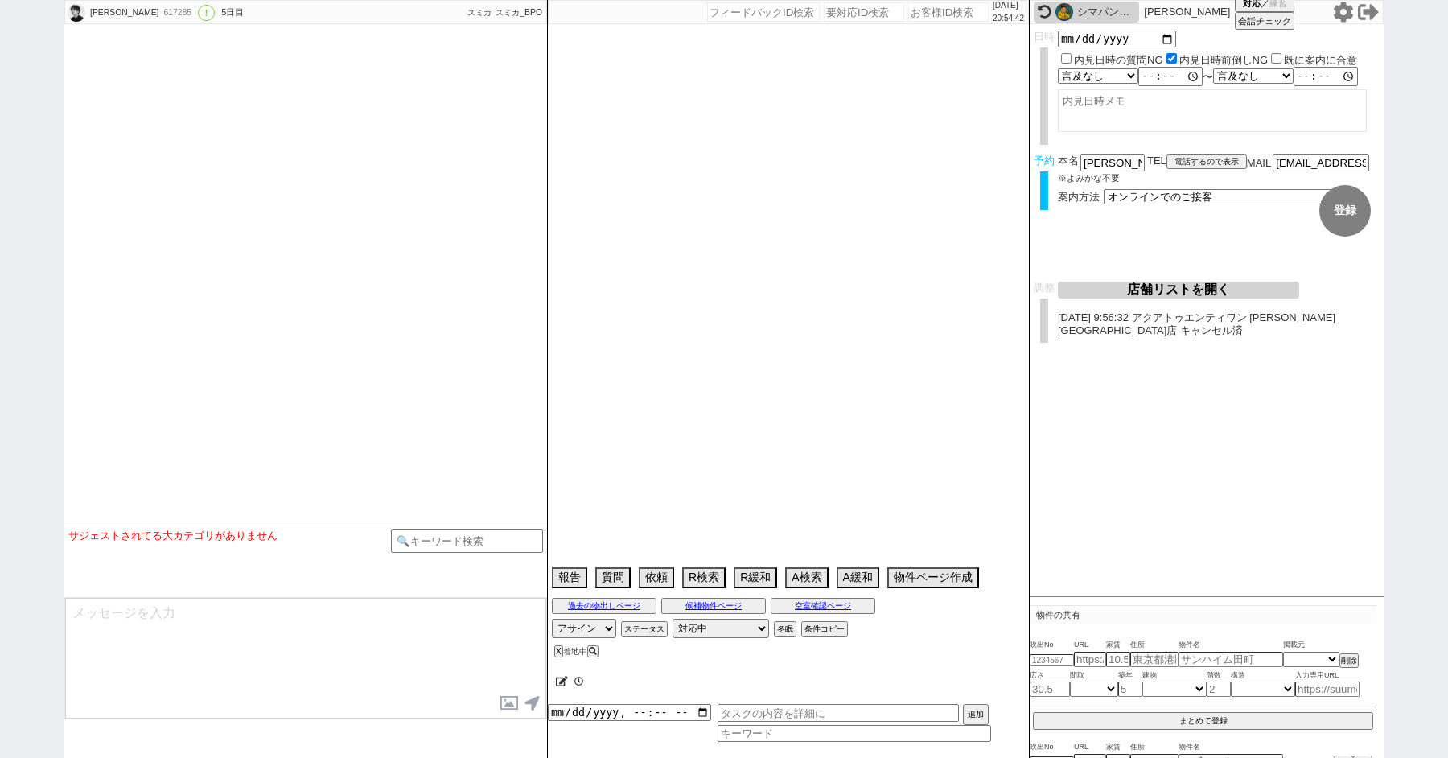
select select "50"
select select "1293"
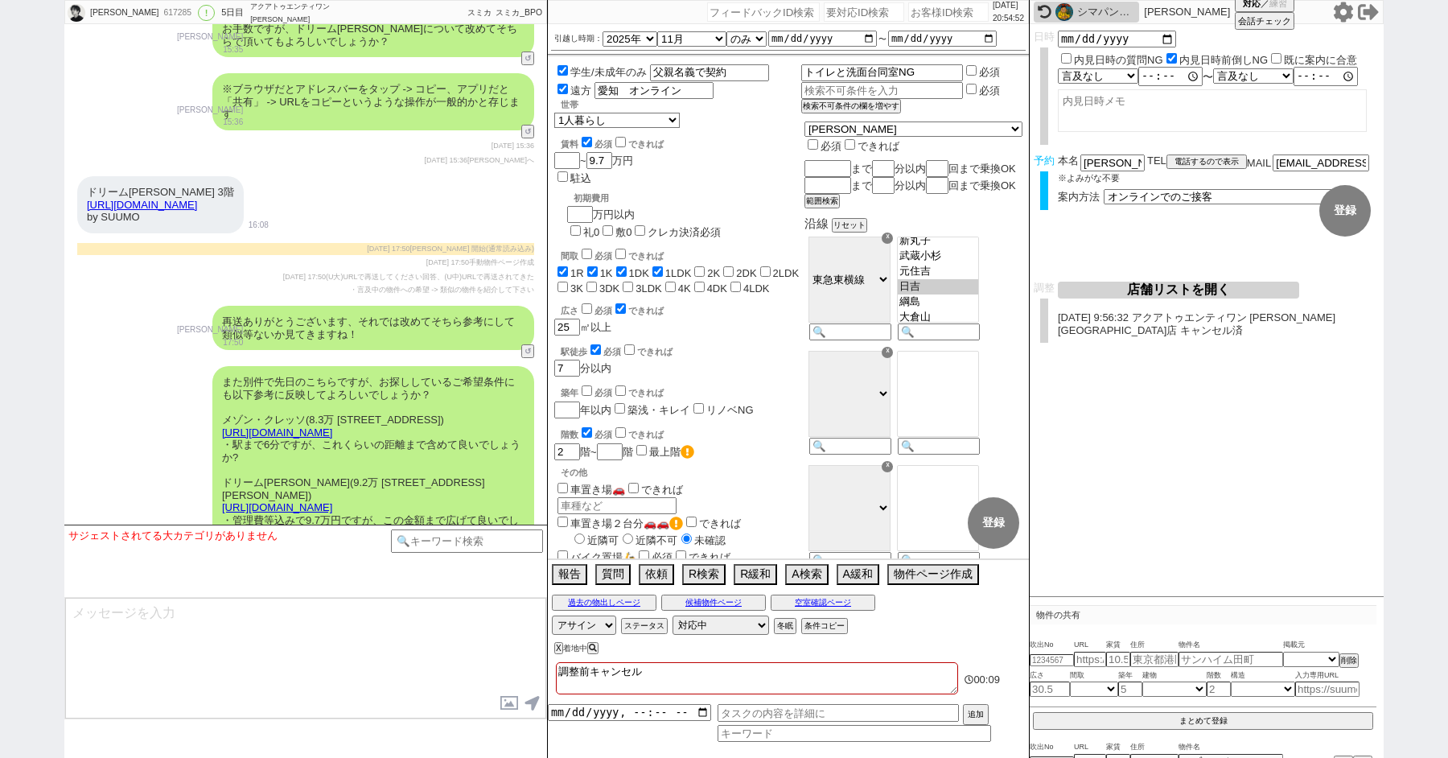
scroll to position [7588, 0]
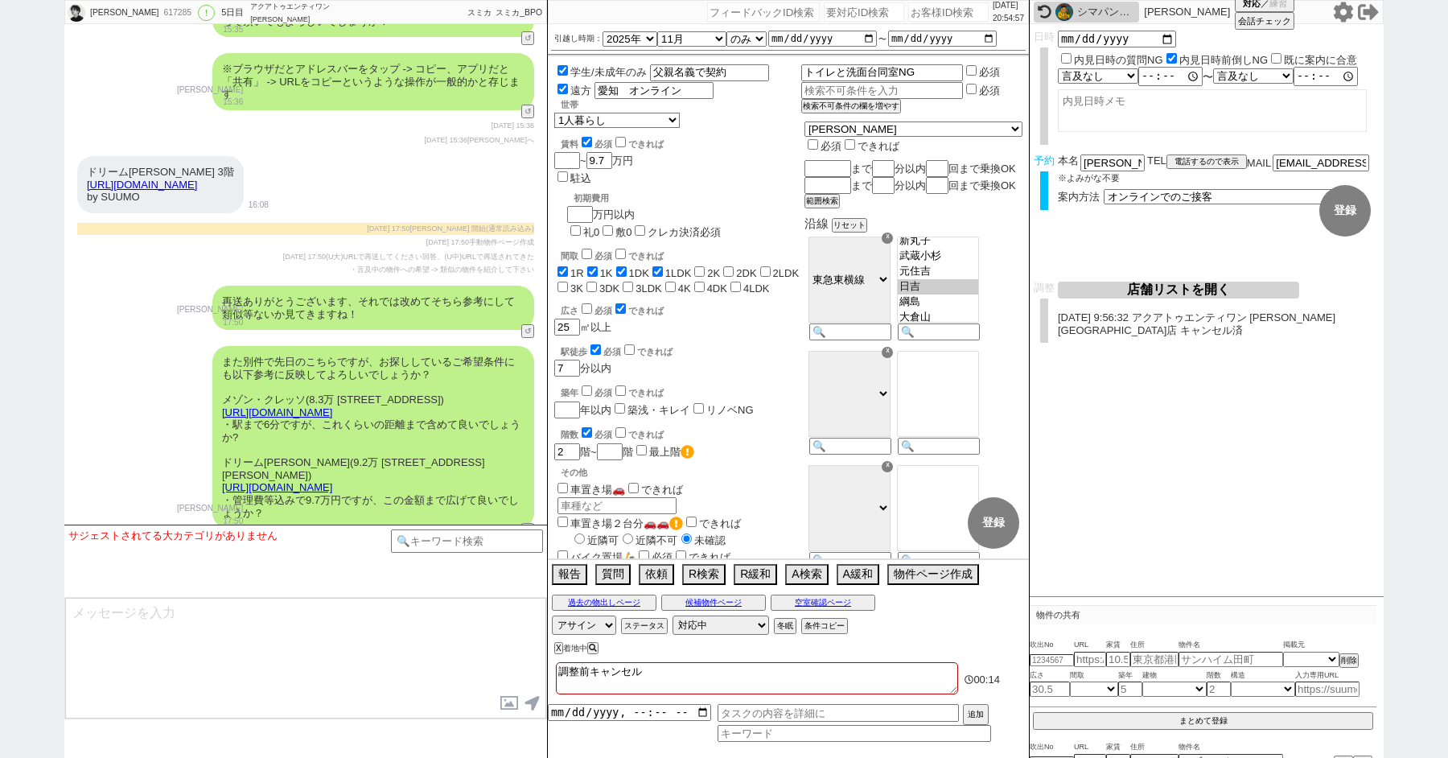
click at [845, 14] on input "number" at bounding box center [864, 11] width 80 height 19
paste input "8980529"
type input "8980529"
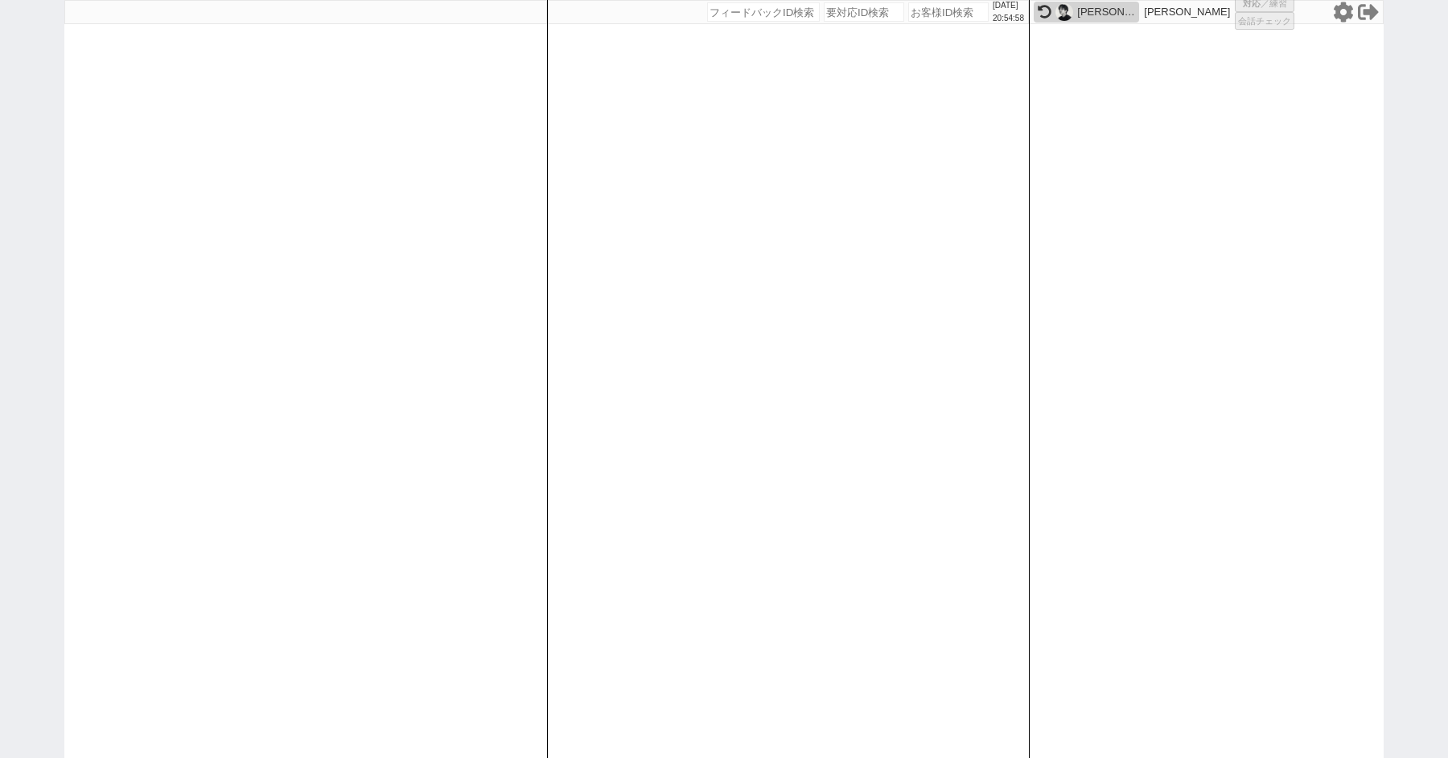
select select
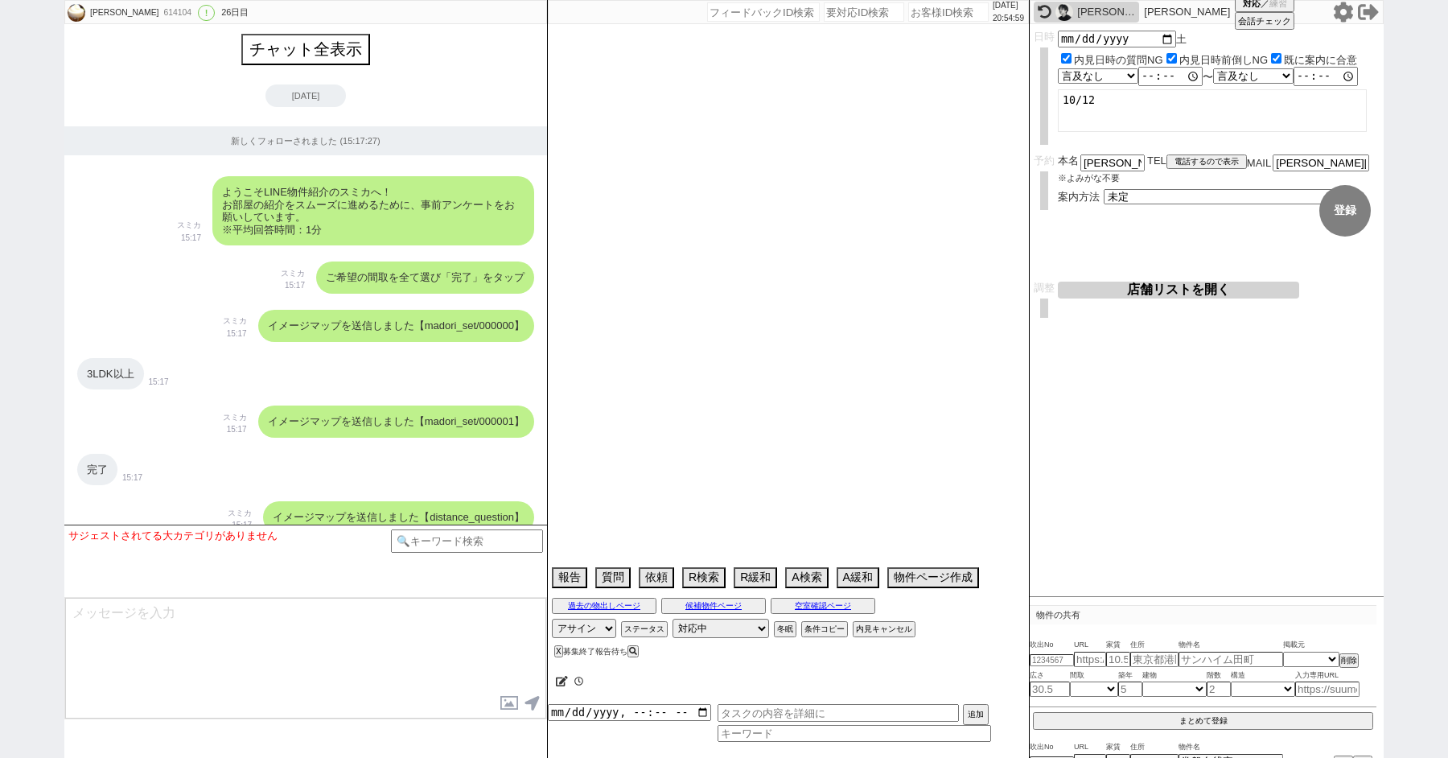
type textarea "＠＠海外在住、電話繋がらない＠＠帰国後、直接内見"
select select "2025"
select select "11"
select select "12"
select select "6"
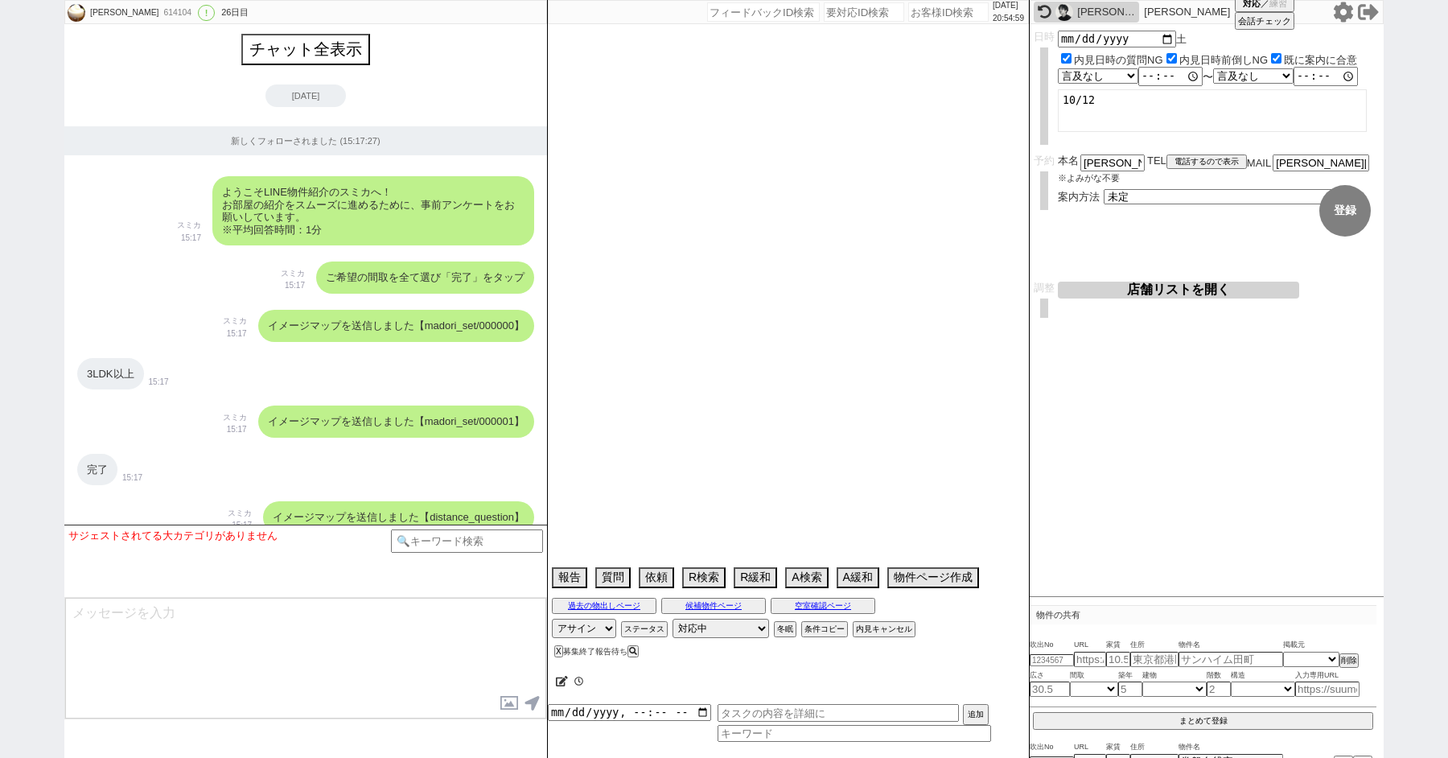
select select "75"
select select "[DATE]"
select select "14"
select select "816"
select select "71"
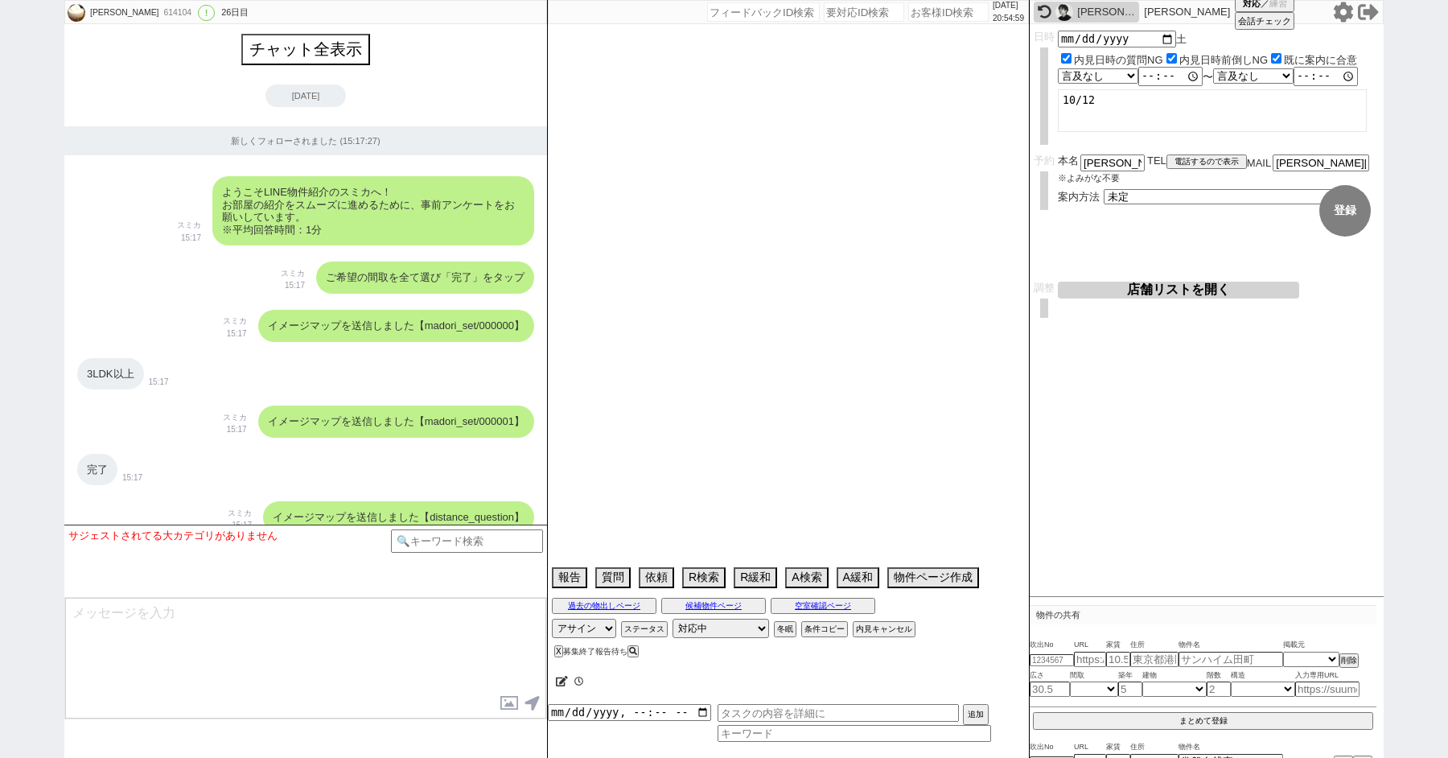
select select "60"
select select "59"
select select "62"
select select "23"
select select "733"
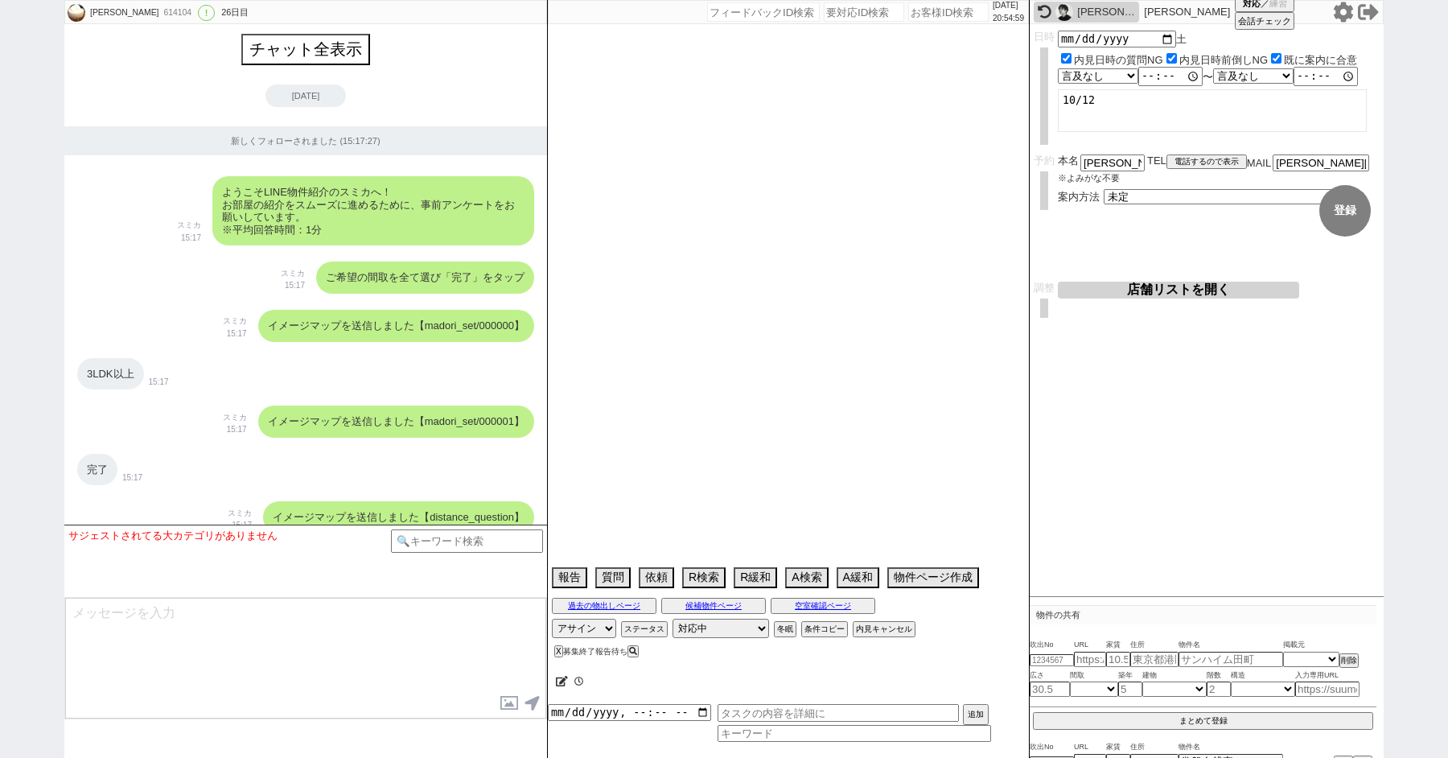
select select "63"
select select "65"
select select "[DATE]"
select select "64"
select select "[DATE]"
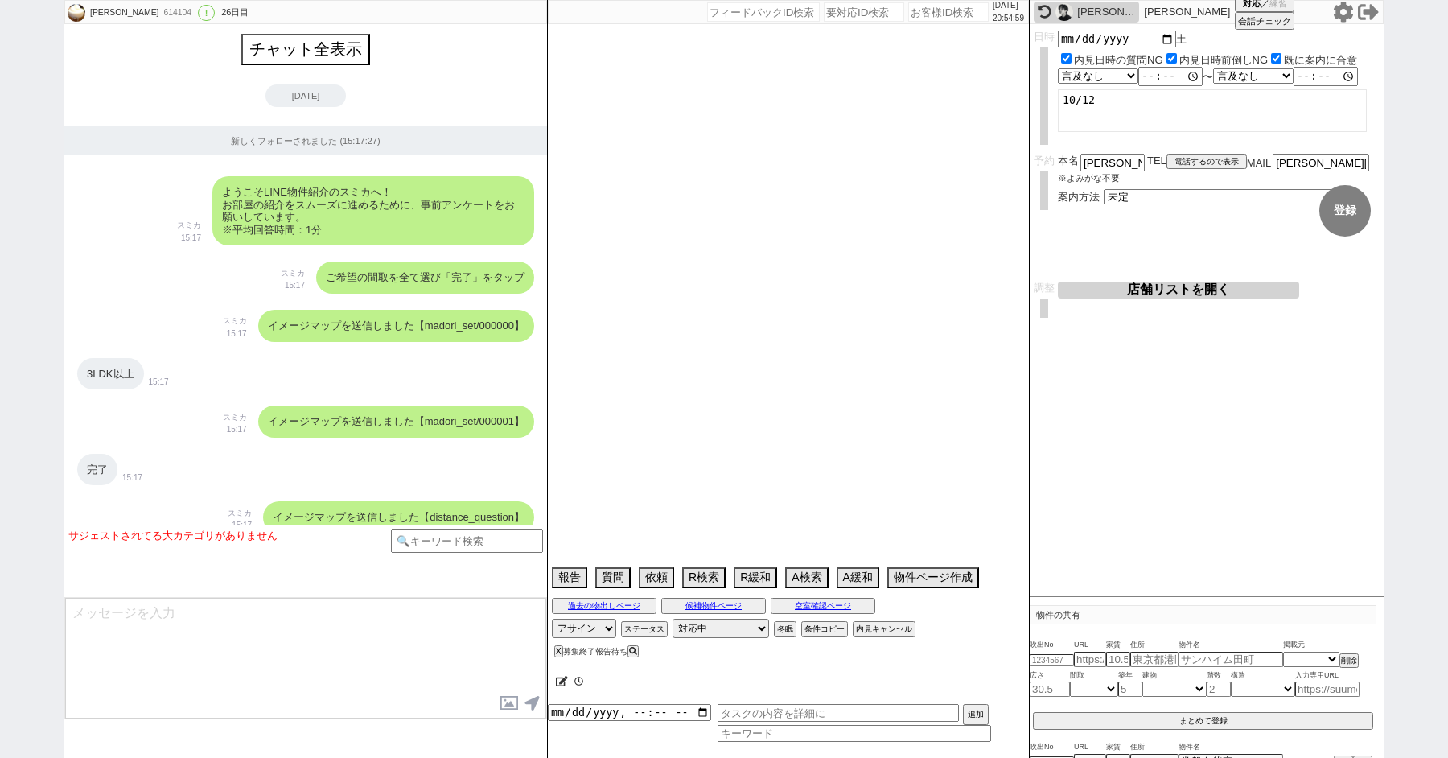
select select "66"
select select "69"
select select "70"
select select "[DATE]"
select select "67"
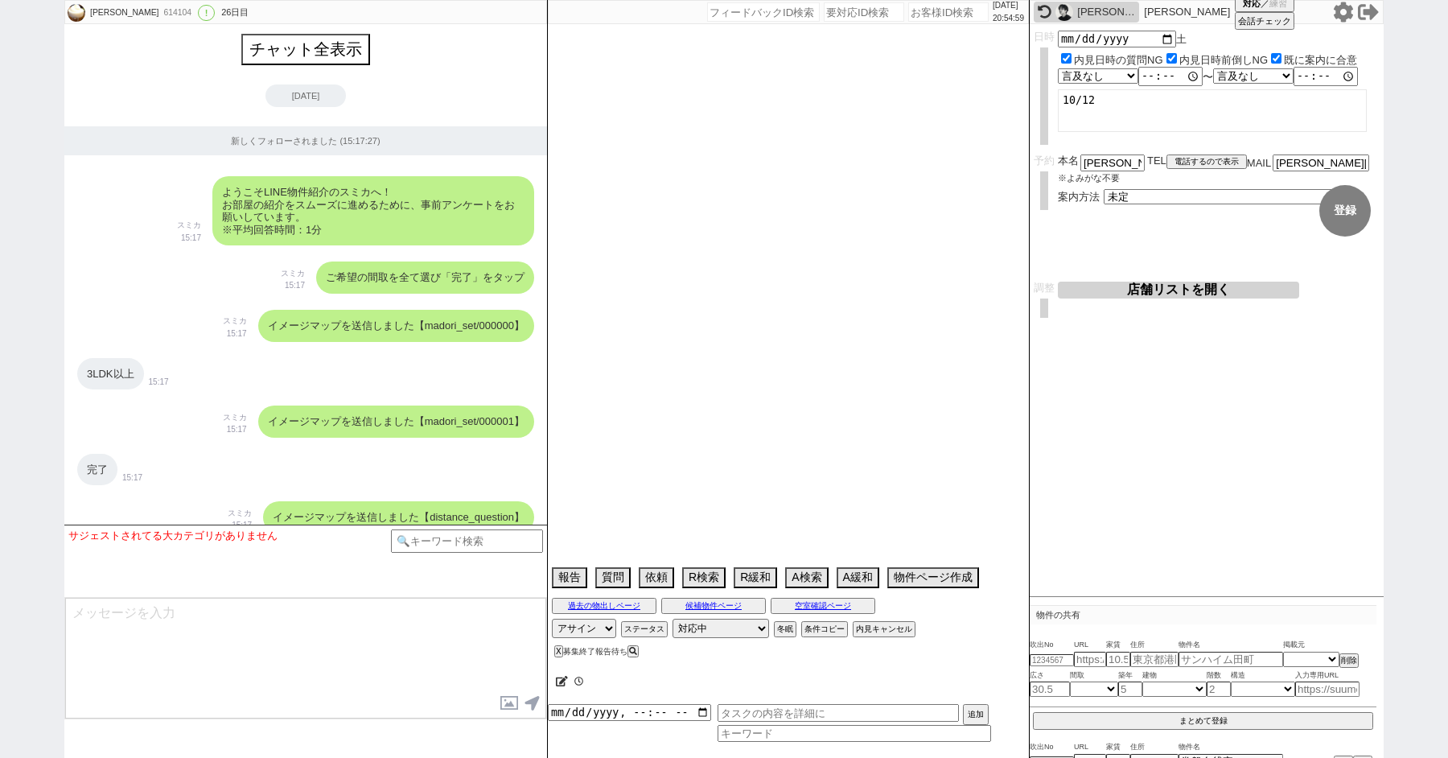
select select "[DATE]"
select select "11"
select select "12"
select select "27"
select select "33"
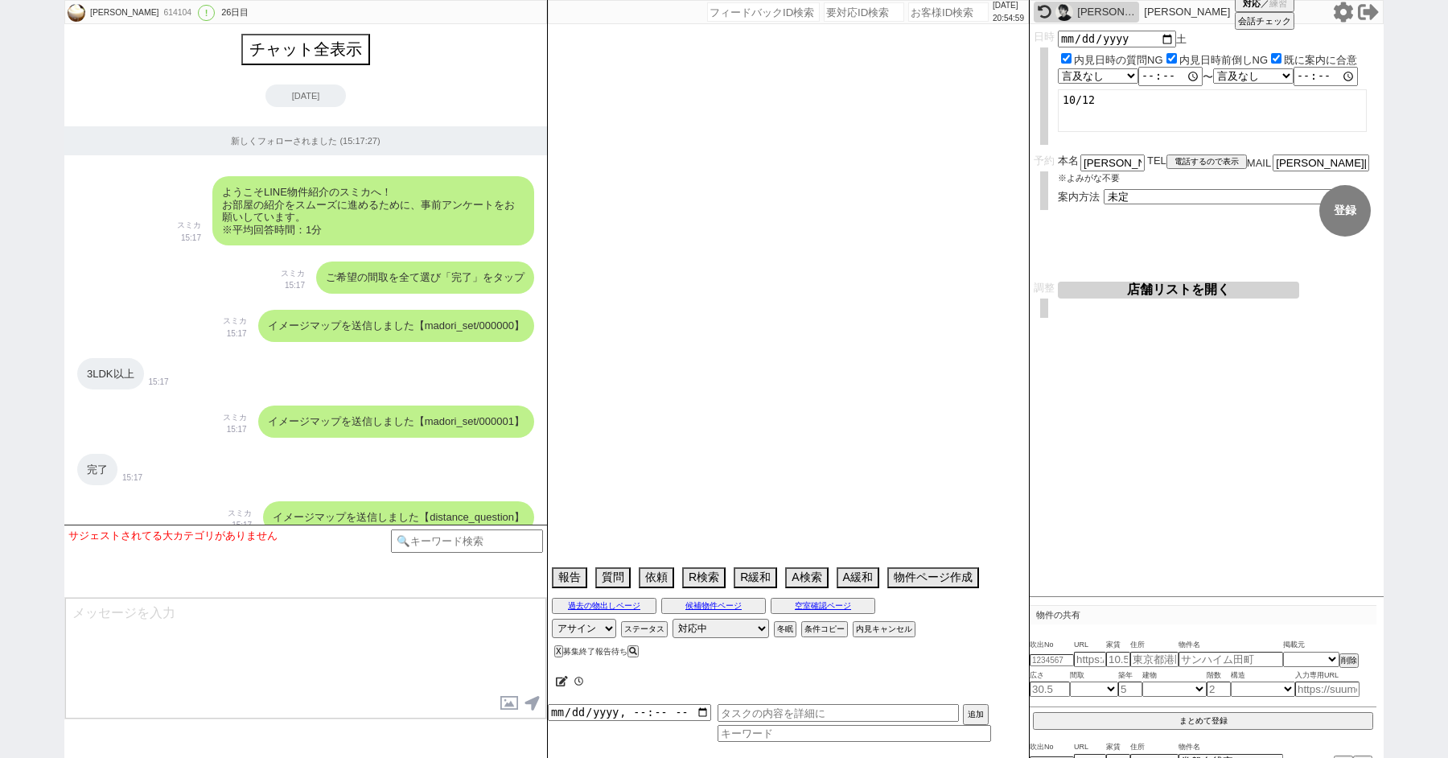
select select "44"
select select "29"
select select "30"
select select "72"
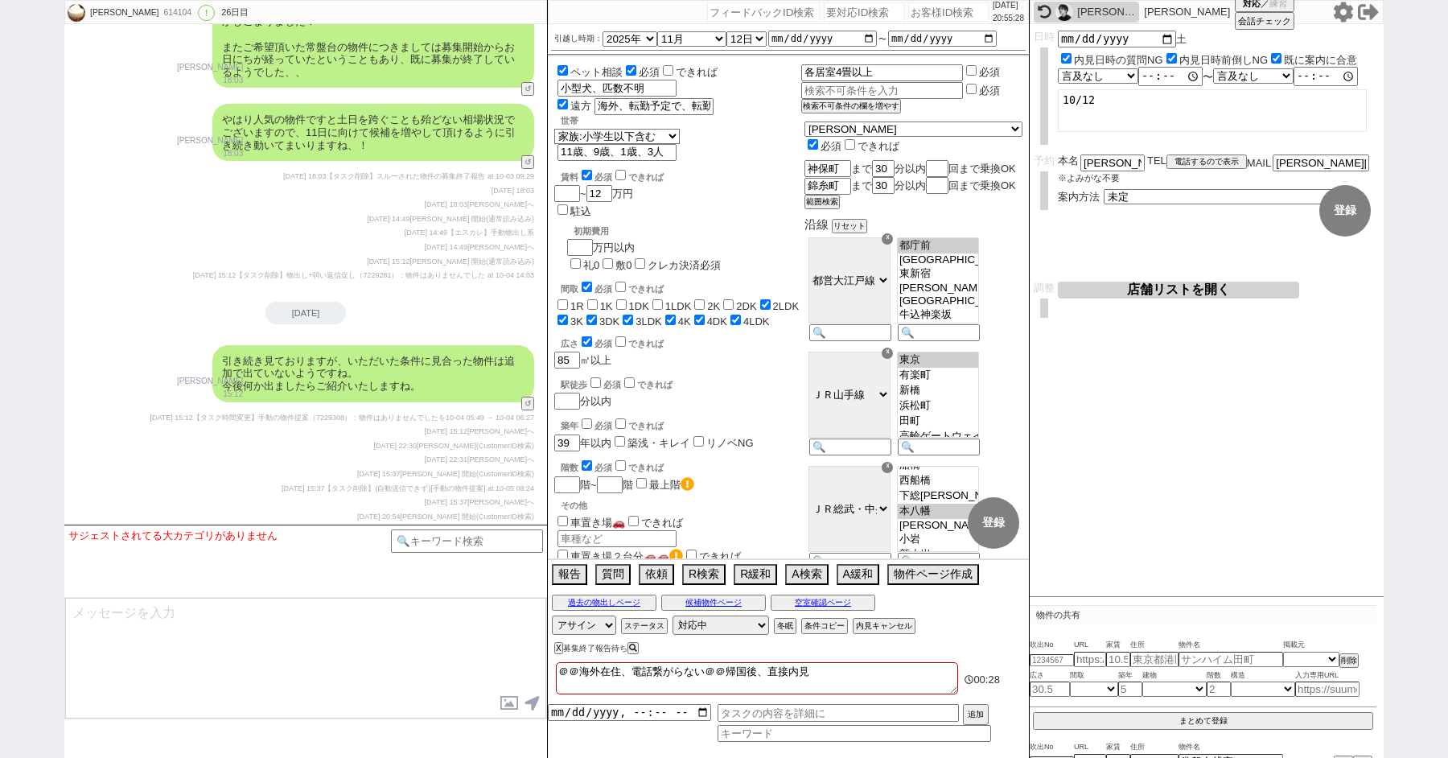
scroll to position [28122, 0]
click at [838, 10] on input "number" at bounding box center [864, 11] width 80 height 19
paste input "8979745"
type input "8979745"
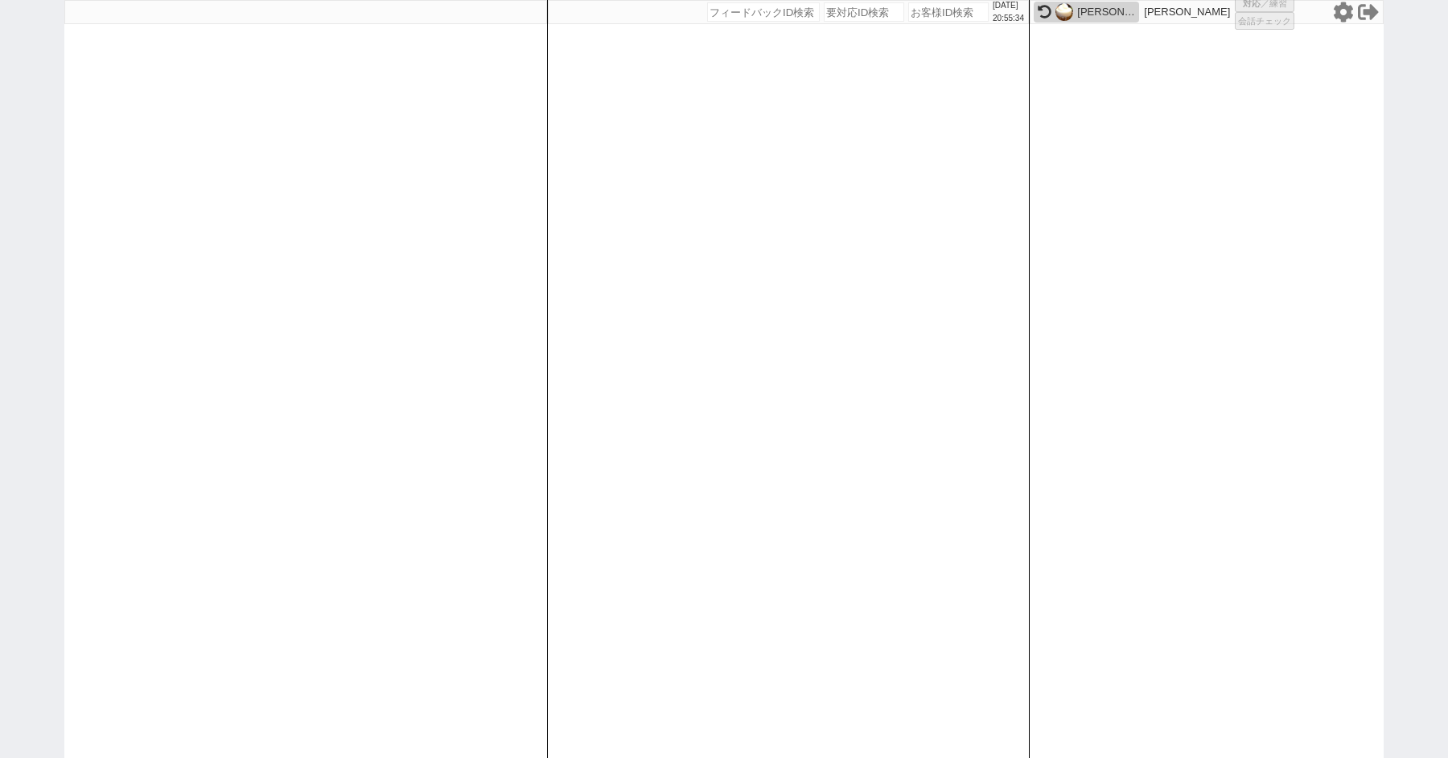
select select "2"
select select
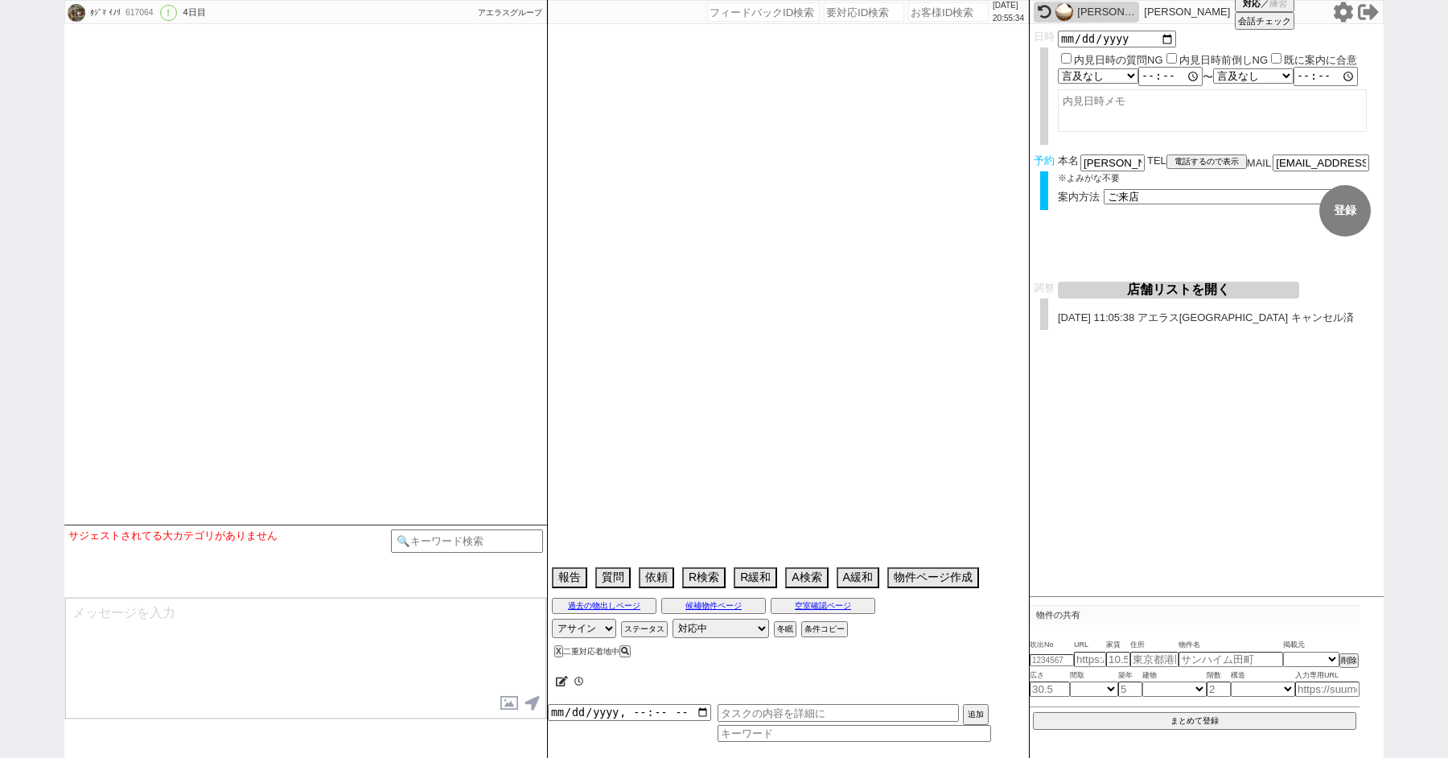
type textarea "他社無し 物件契約されてるよね？指摘されてる　候補なし来店しない"
select select "2025"
select select "11"
select select "36"
select select "0"
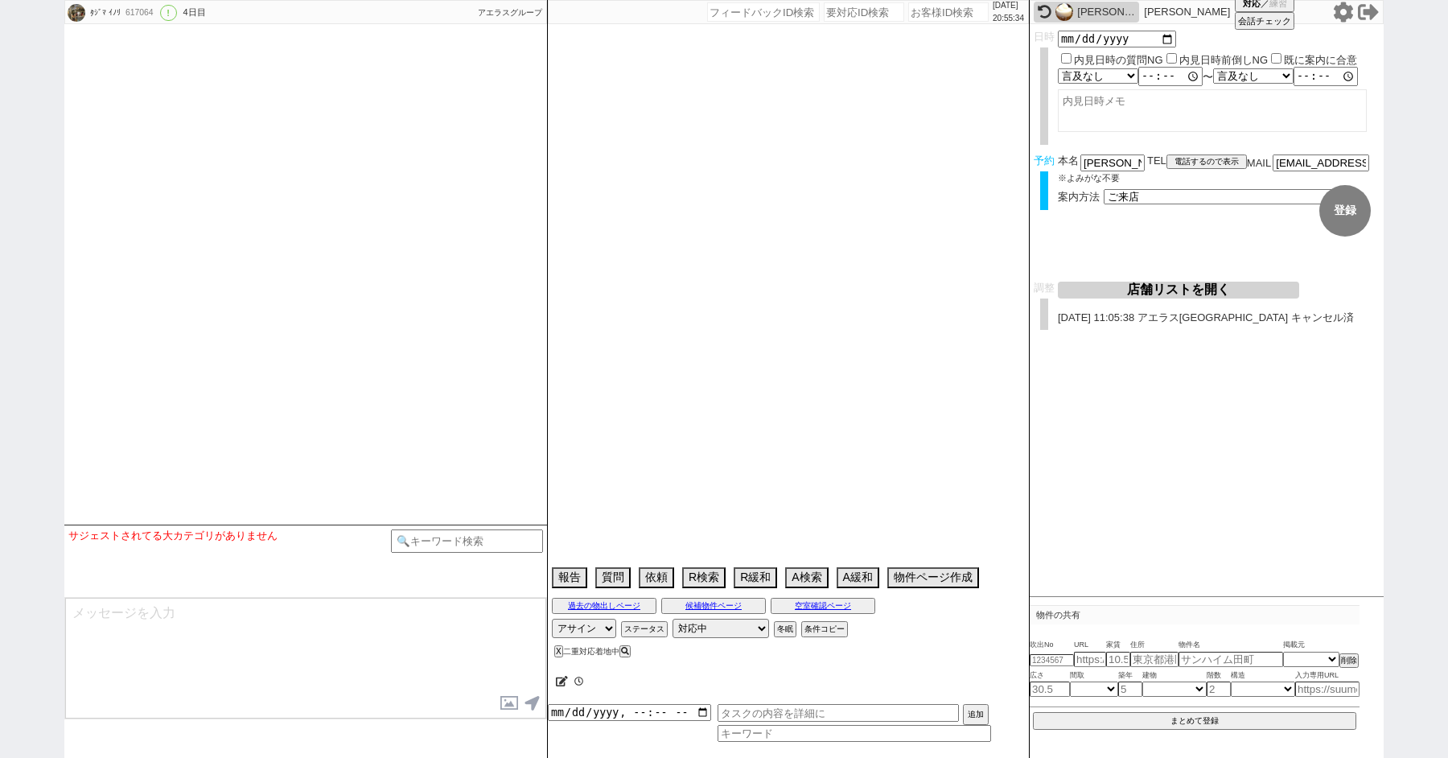
select select "75"
select select "[DATE]"
select select "66"
select select "[DATE]"
select select "59"
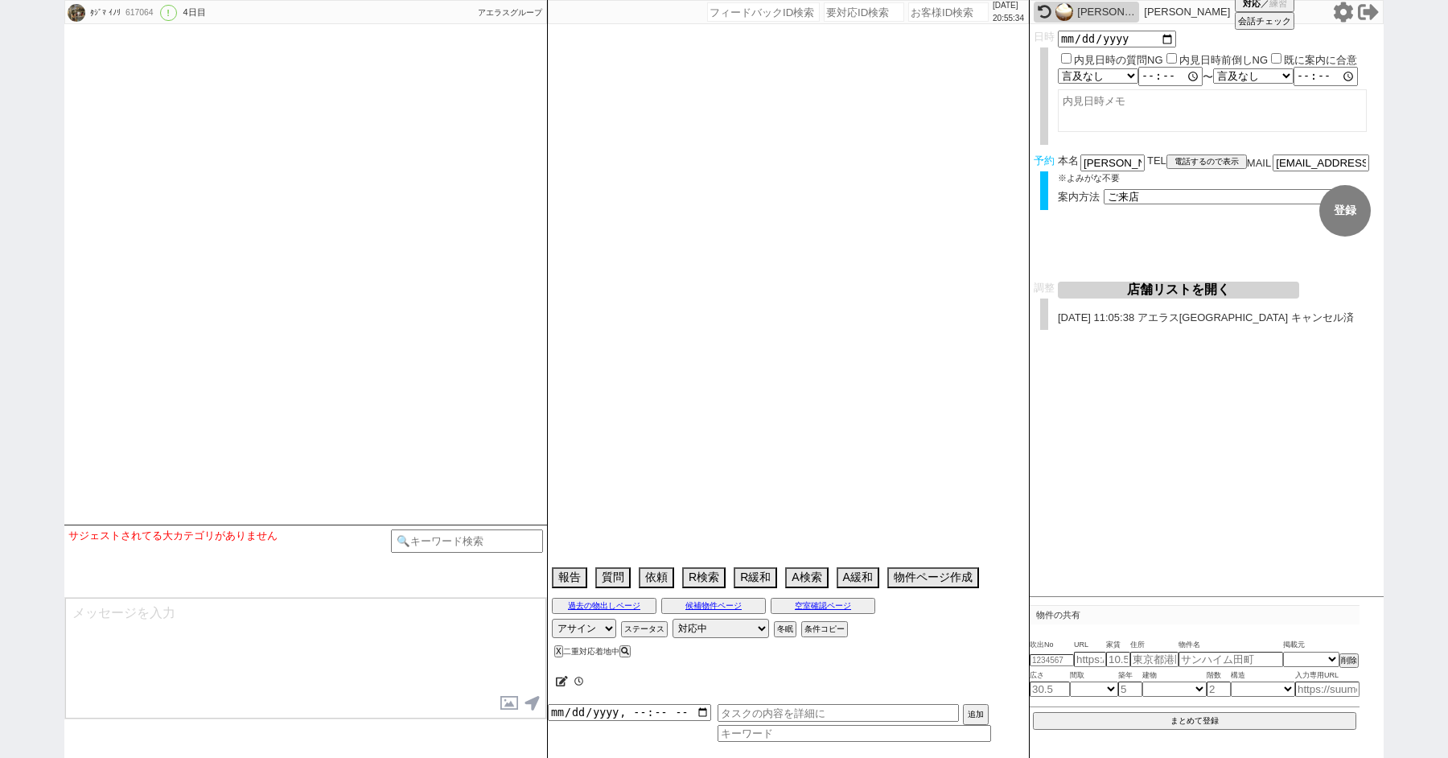
select select "[DATE]"
select select "62"
select select "[DATE]"
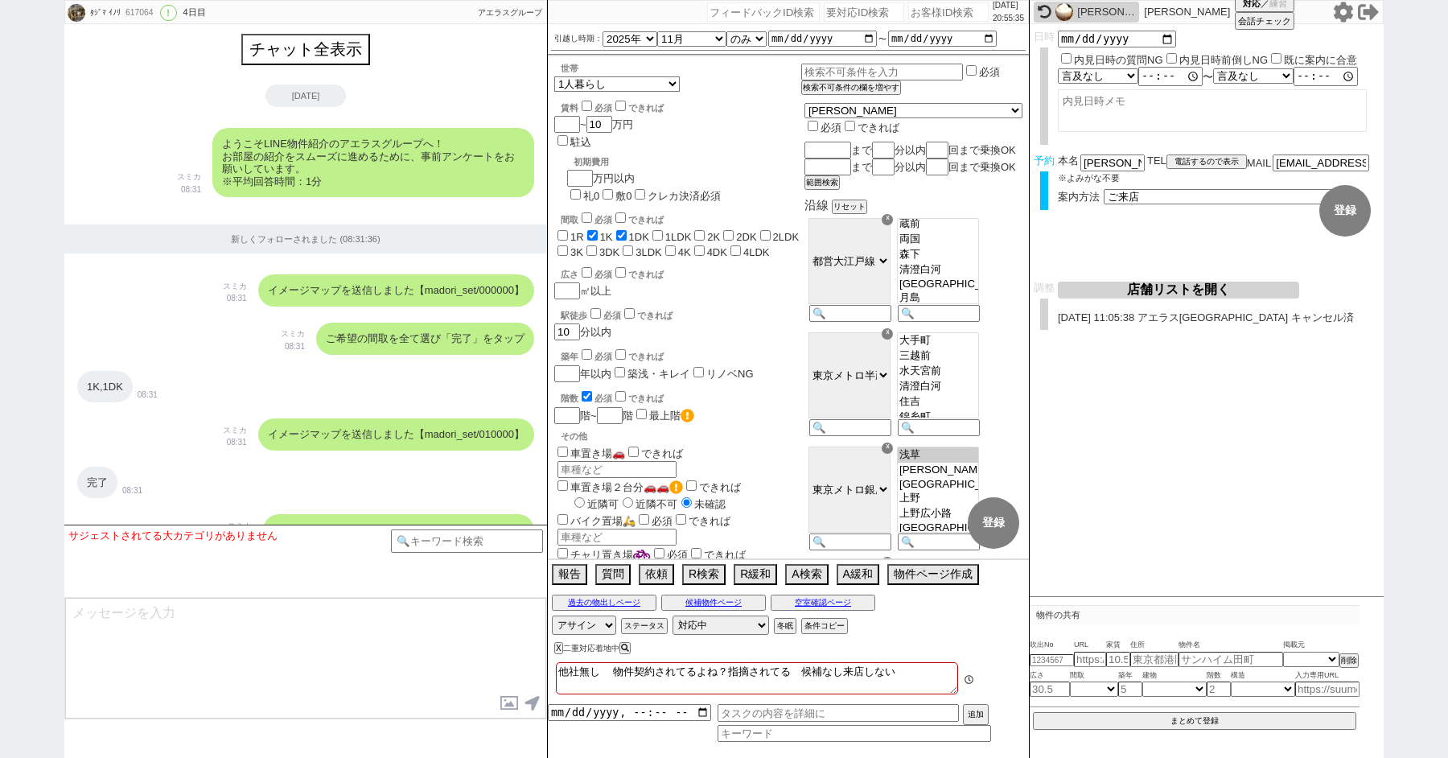
scroll to position [7097, 0]
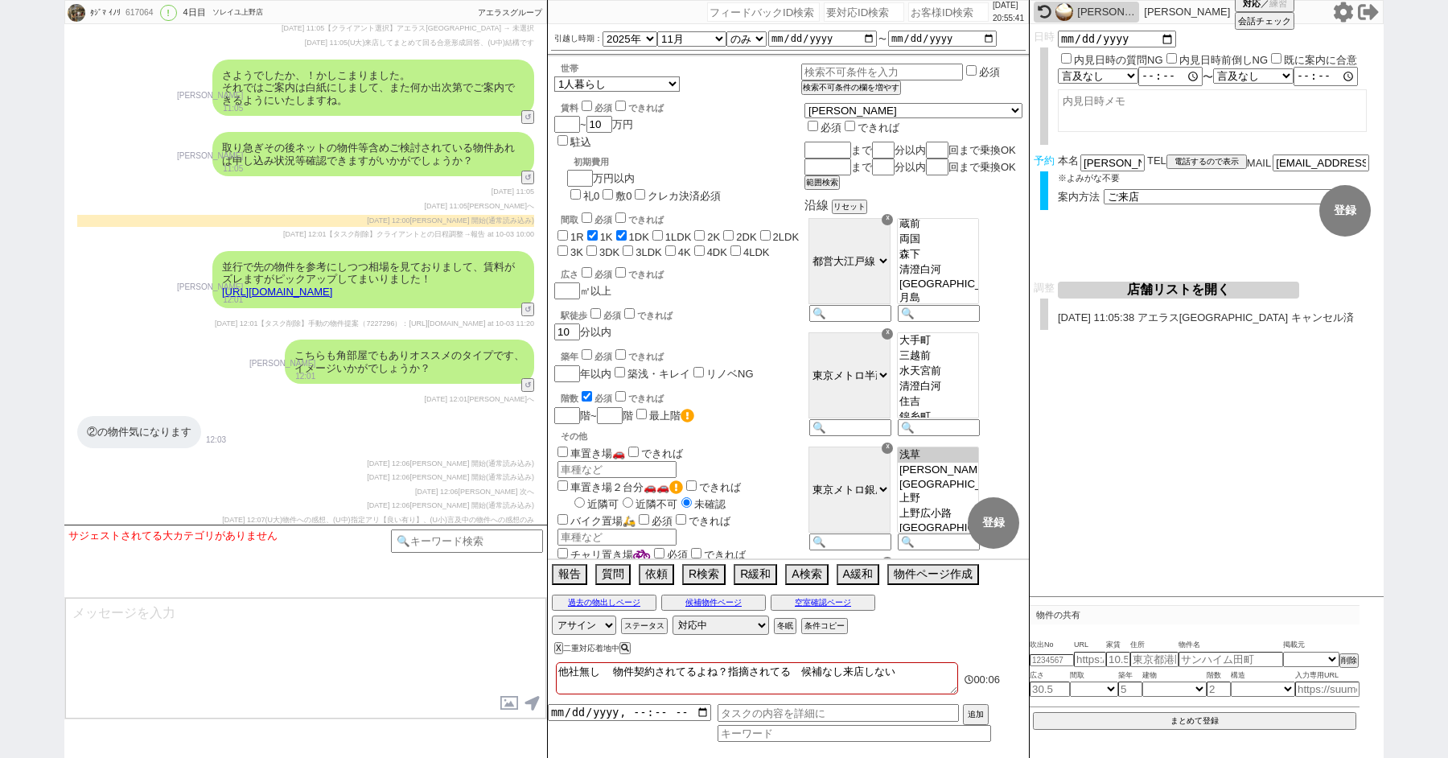
click at [845, 10] on input "number" at bounding box center [864, 11] width 80 height 19
paste input "8980817"
type input "8980817"
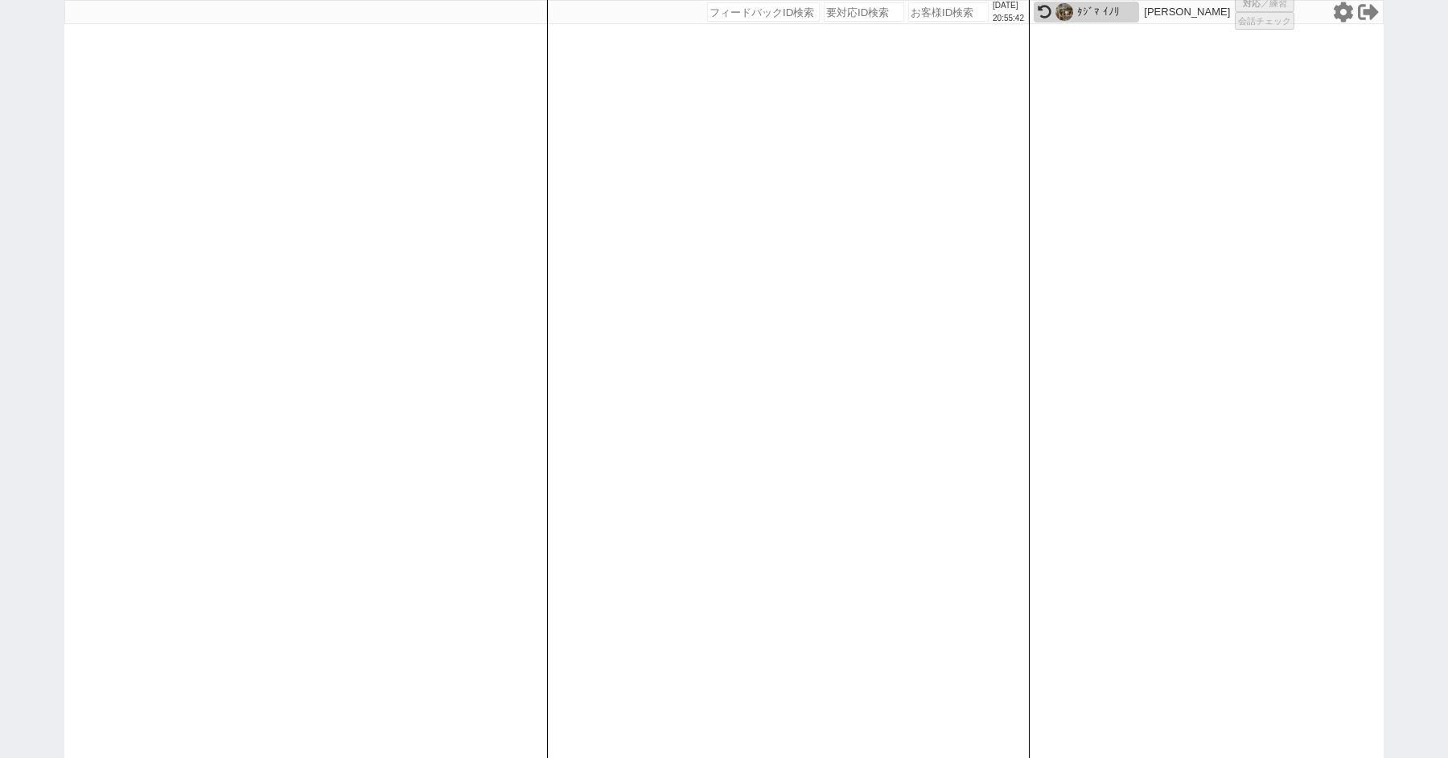
select select
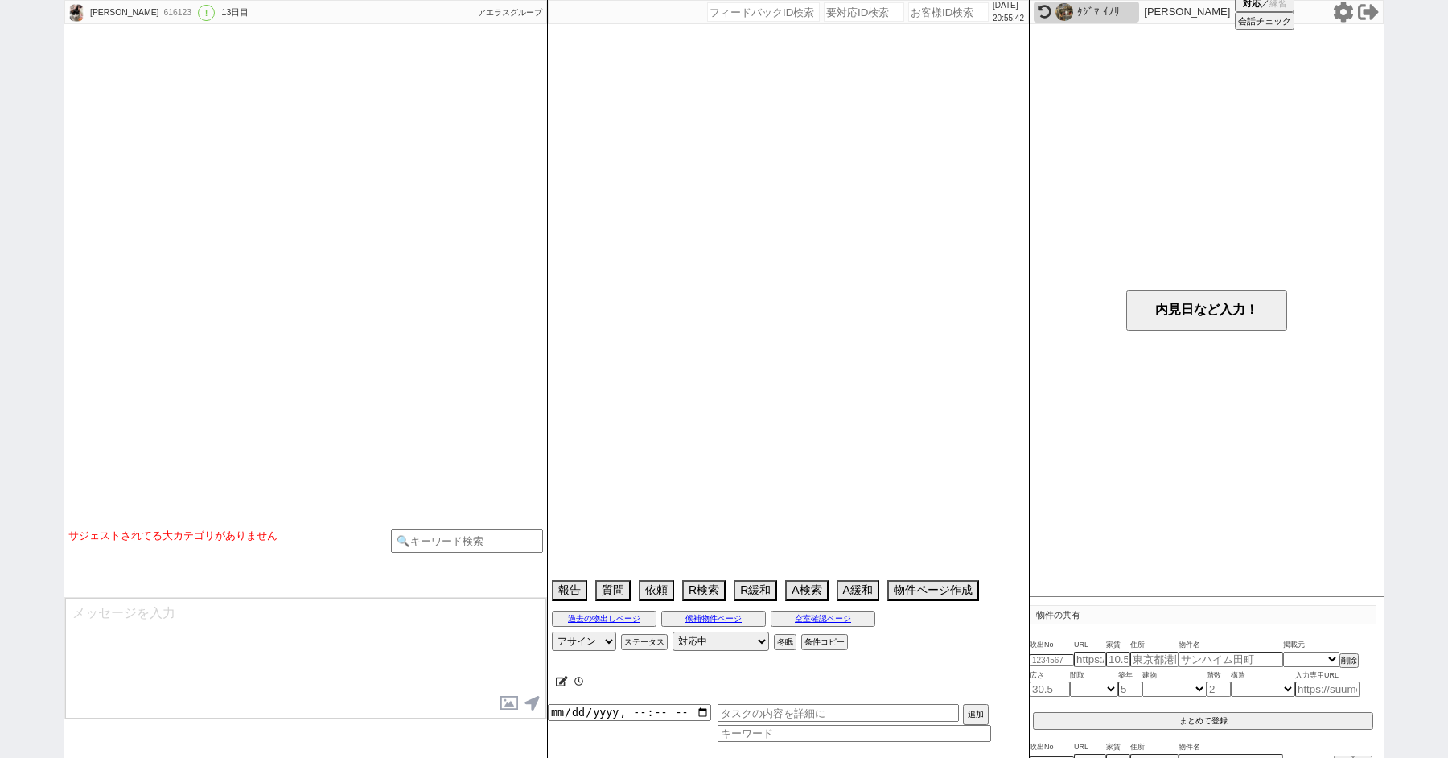
select select "2025"
select select "10"
select select "35"
select select "0"
select select "3"
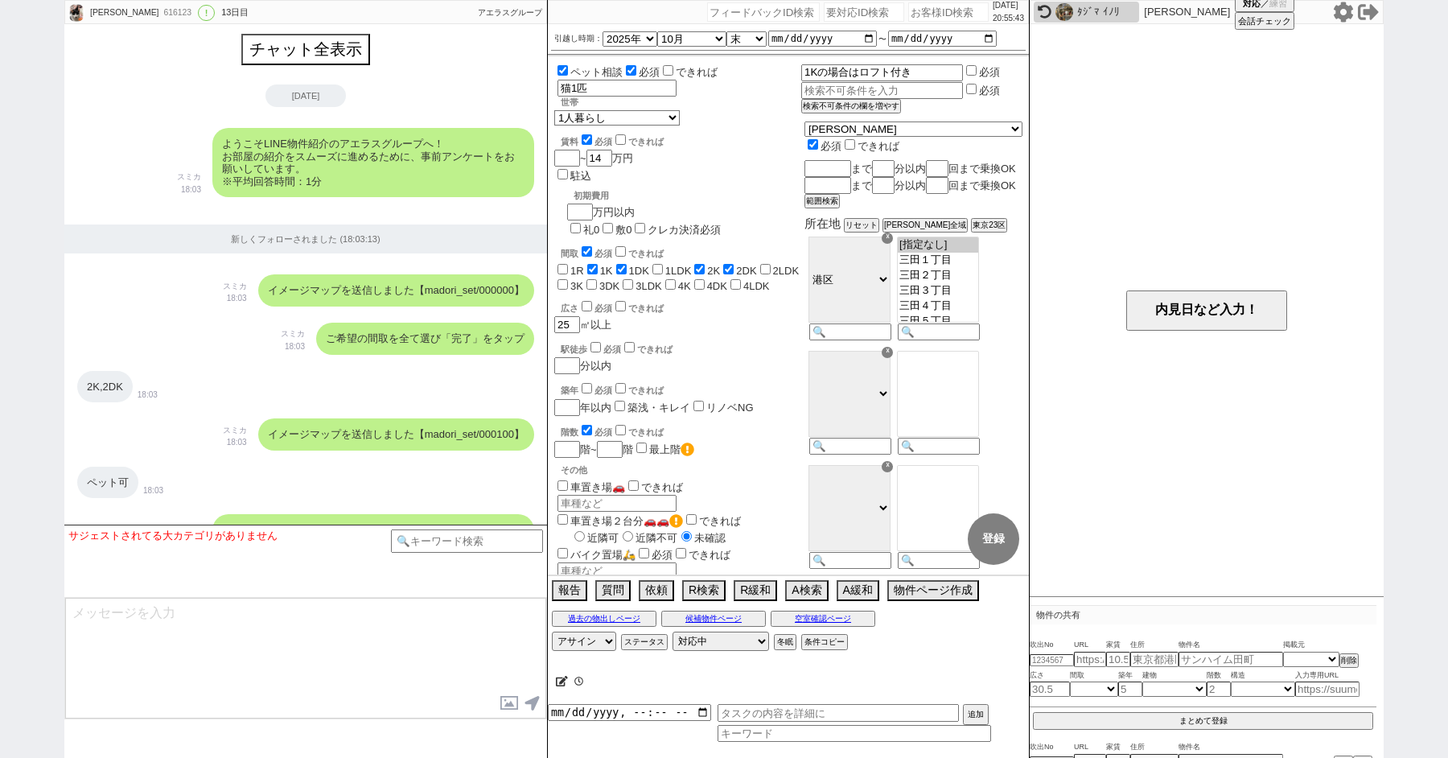
scroll to position [7012, 0]
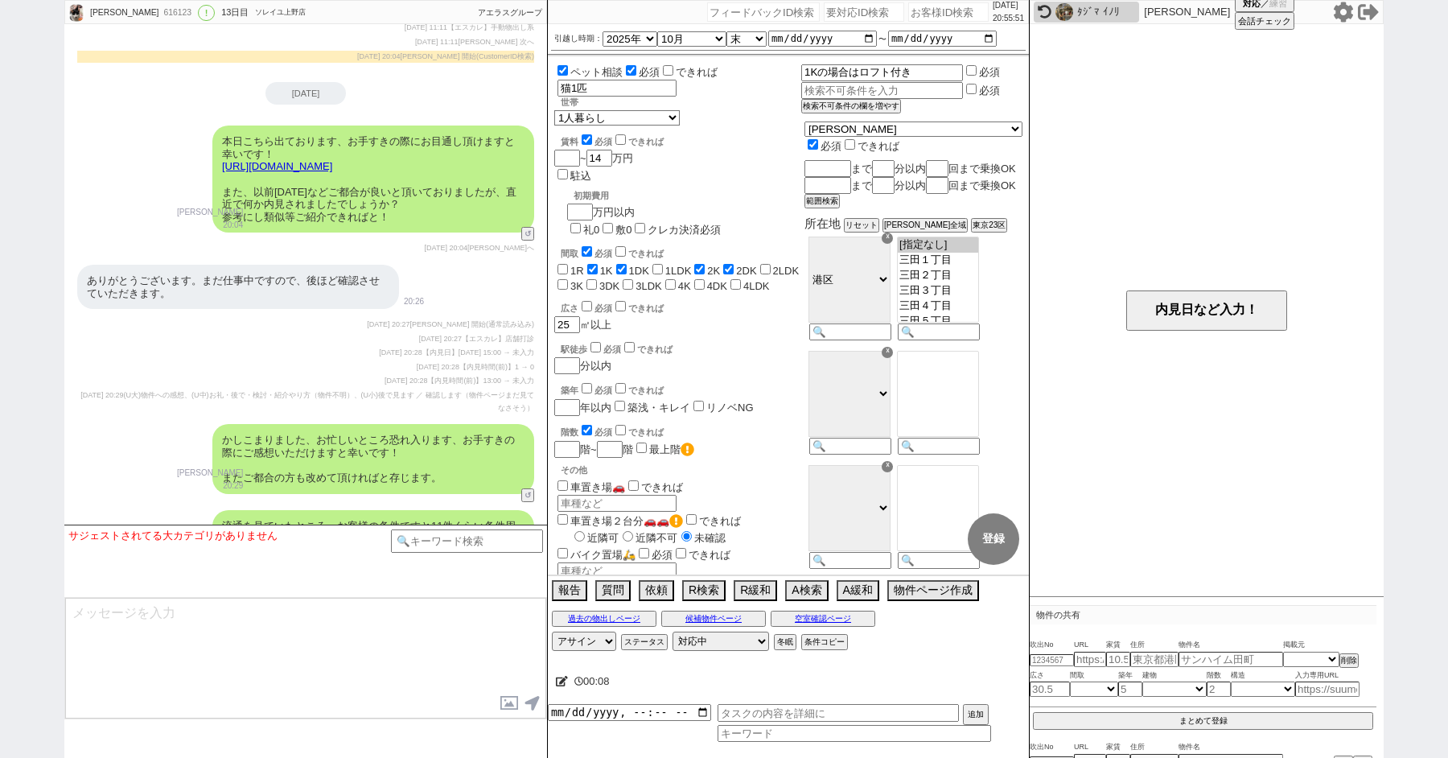
click at [846, 10] on input "number" at bounding box center [864, 11] width 80 height 19
paste input "8980804"
type input "8980804"
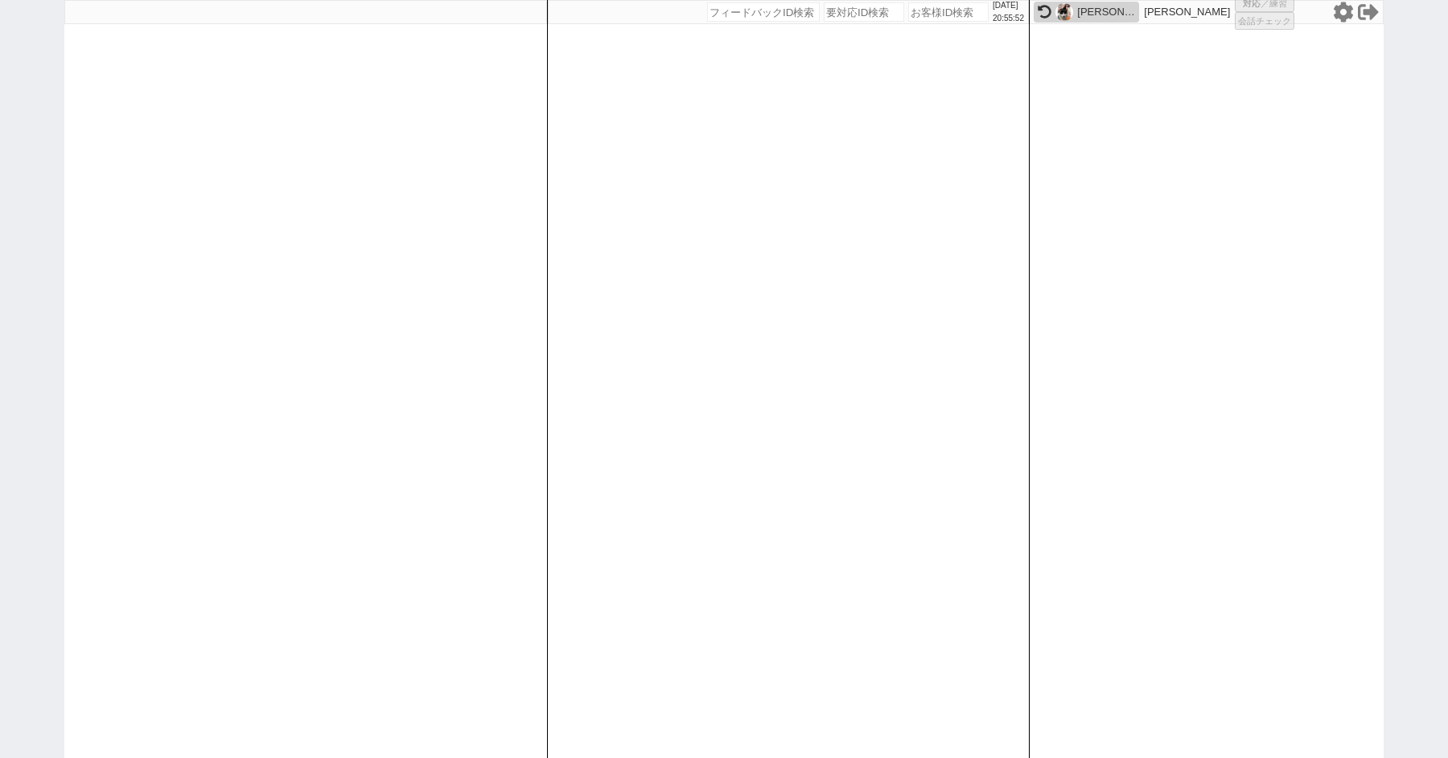
select select
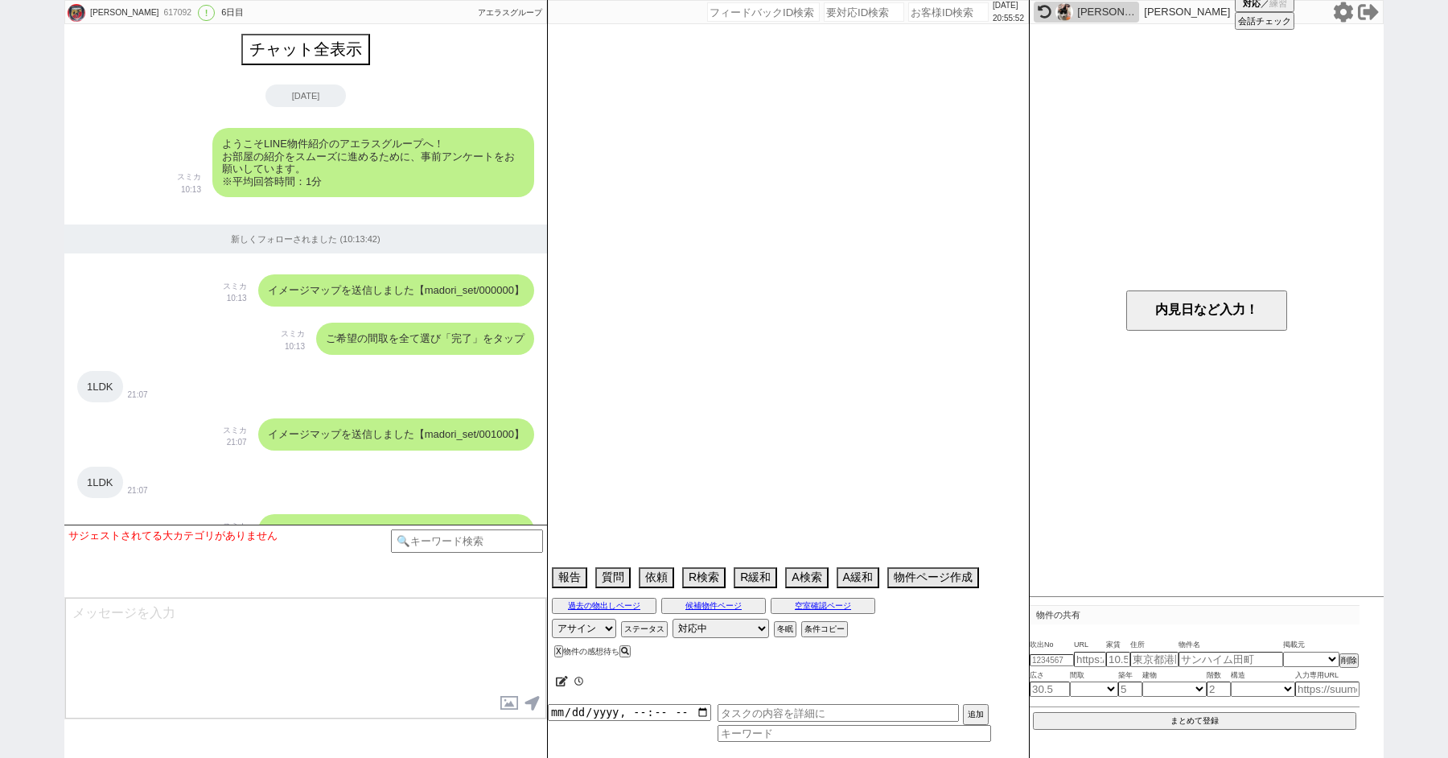
select select "13"
select select "0"
select select "23"
select select "723"
select select "14"
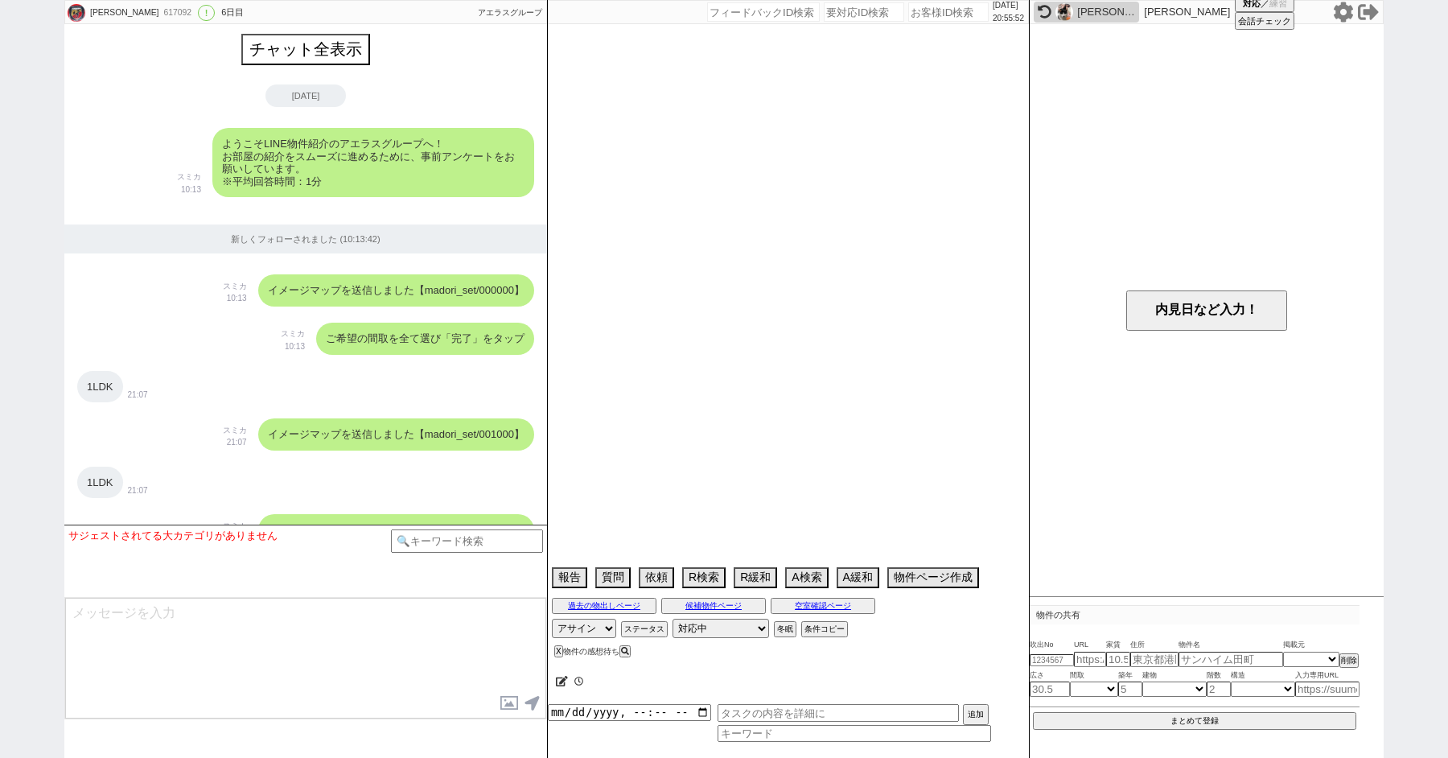
select select "75"
select select "62"
select select "64"
select select "59"
select select "60"
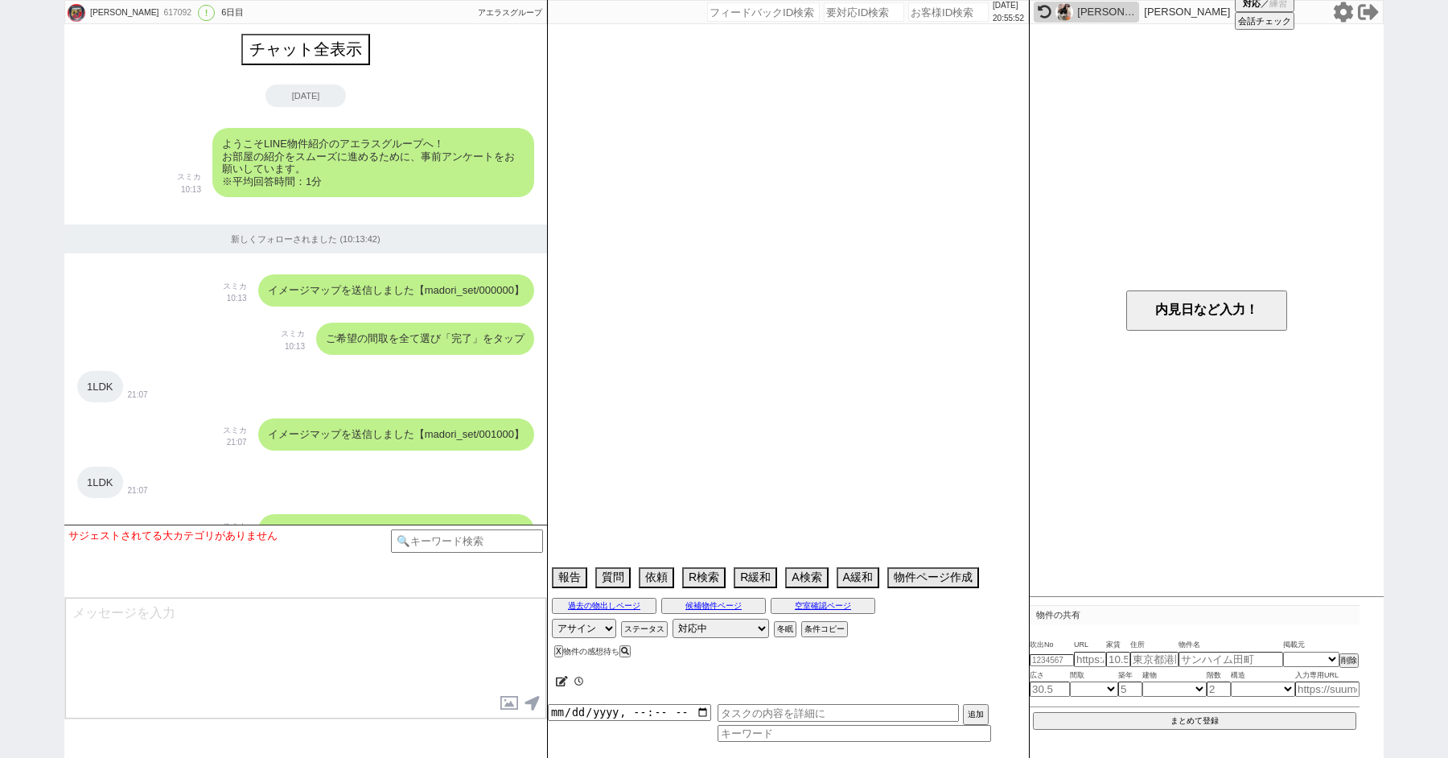
select select "69"
select select "[DATE]"
select select "67"
select select "66"
select select "70"
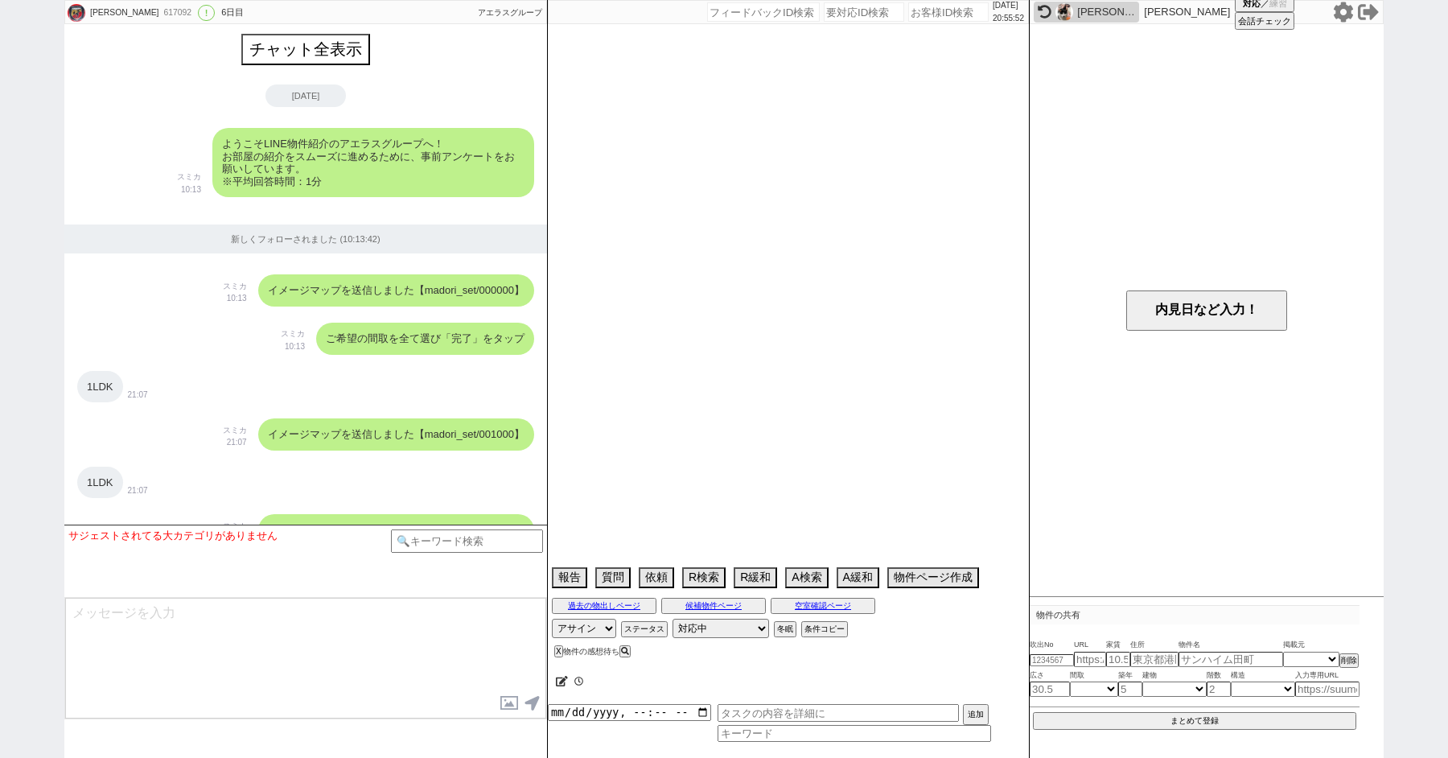
select select "[DATE]"
select select "65"
select select "[DATE]"
select select "71"
select select "27"
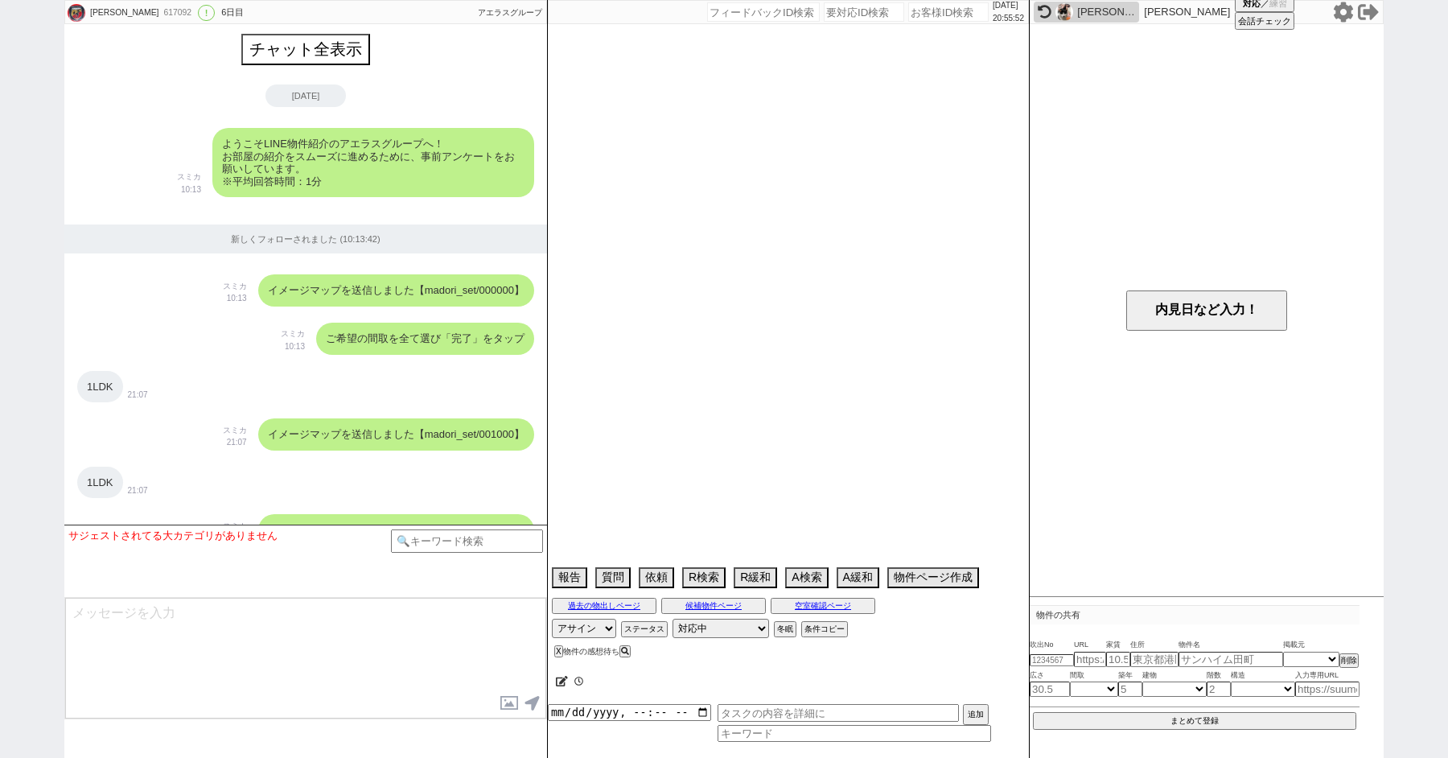
select select "48"
select select "72"
select select "29"
select select "38"
select select "11"
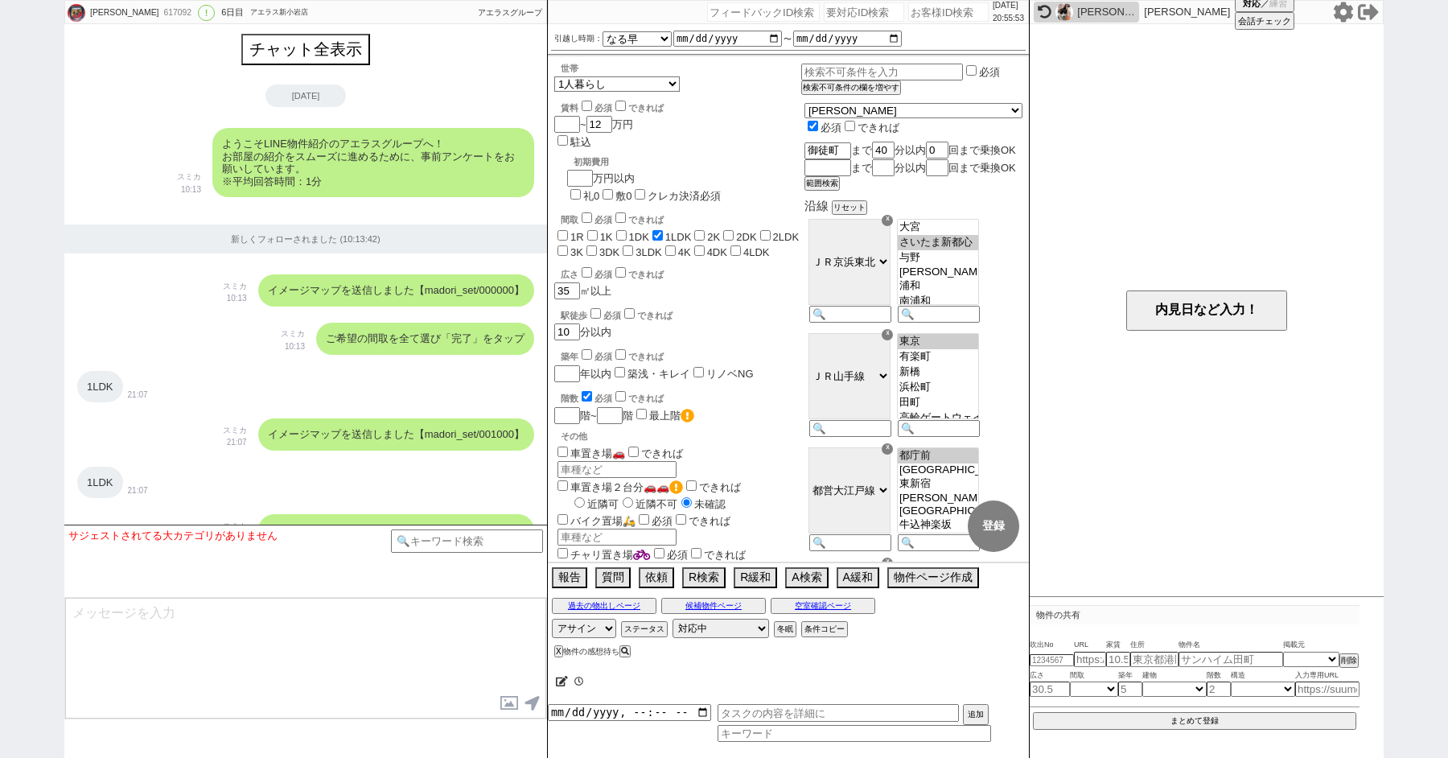
scroll to position [4230, 0]
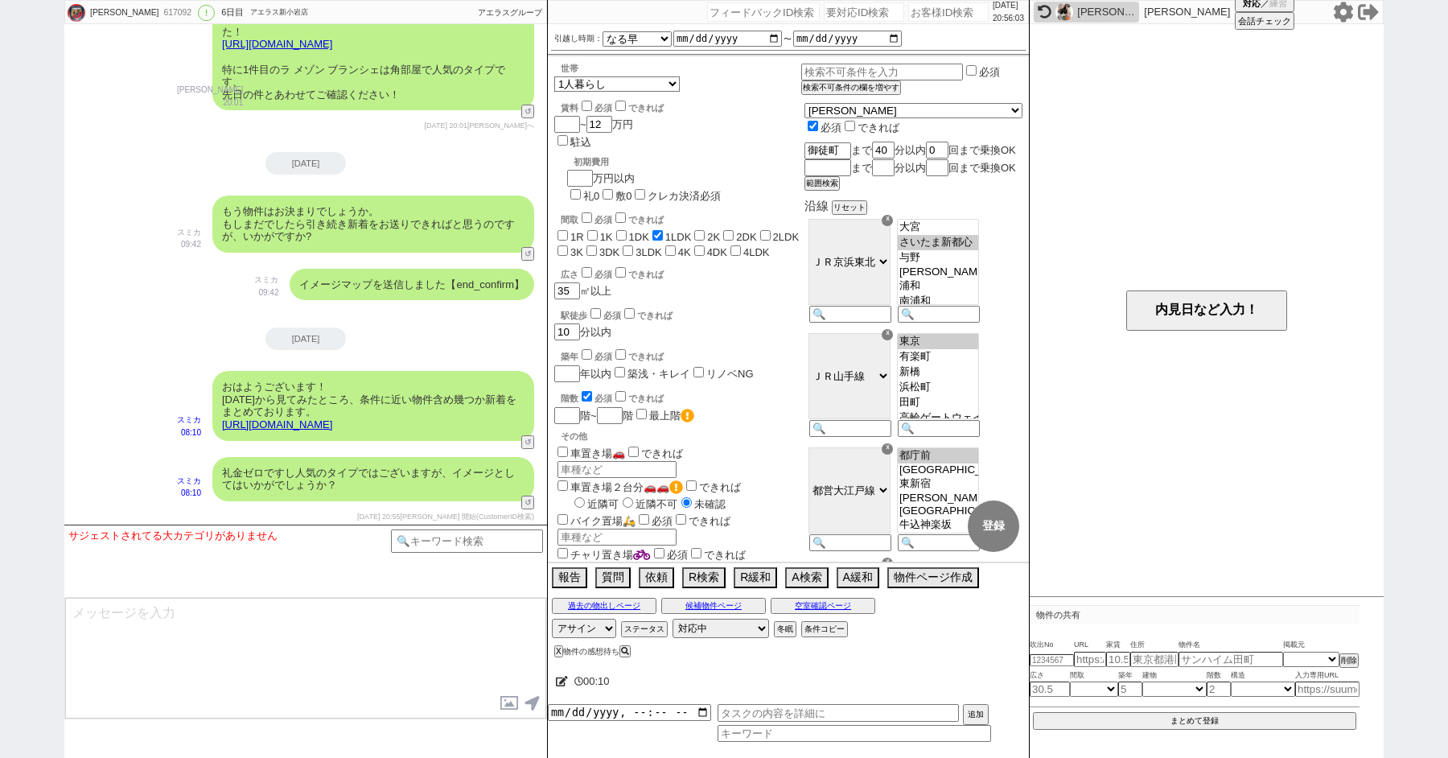
click at [836, 10] on input "number" at bounding box center [864, 11] width 80 height 19
paste input "8980608"
type input "8980608"
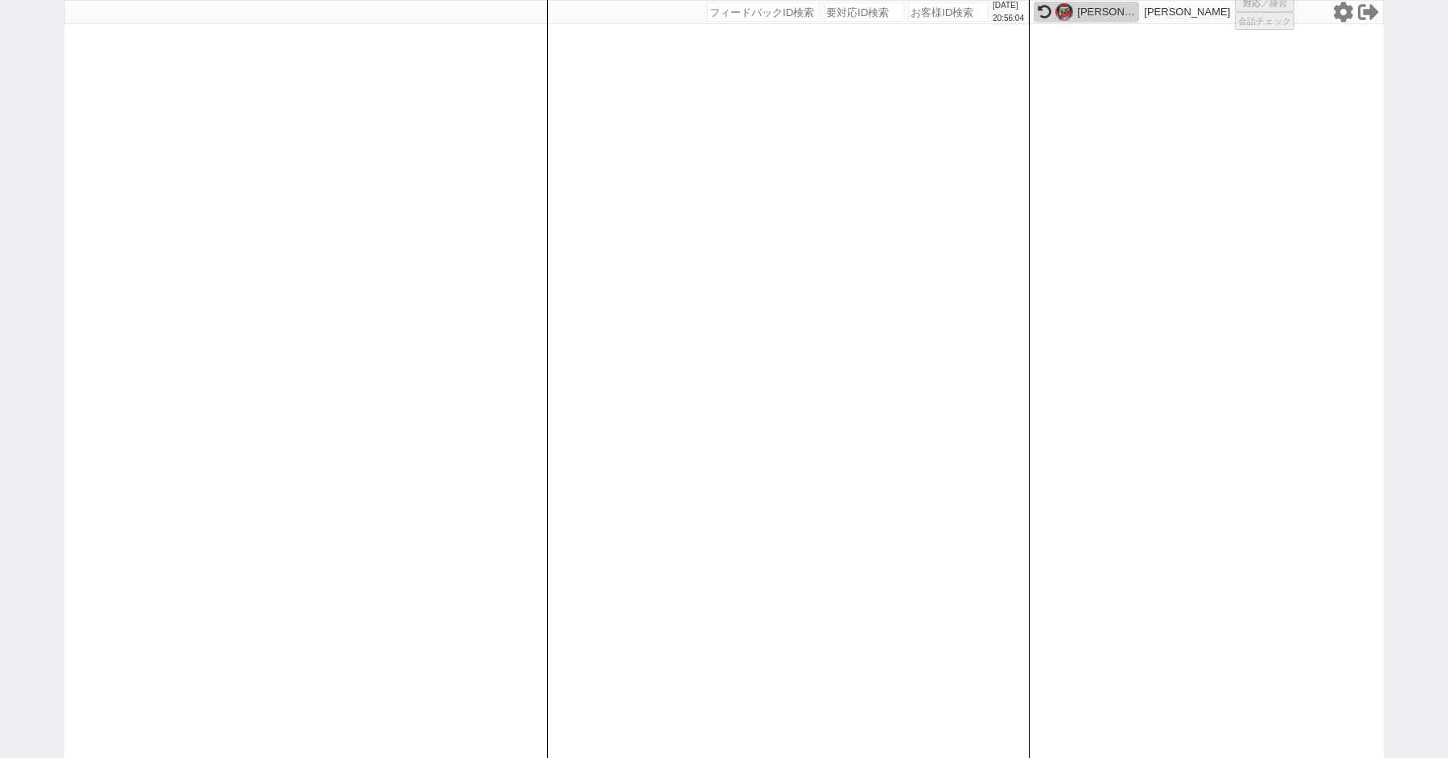
select select "3"
select select
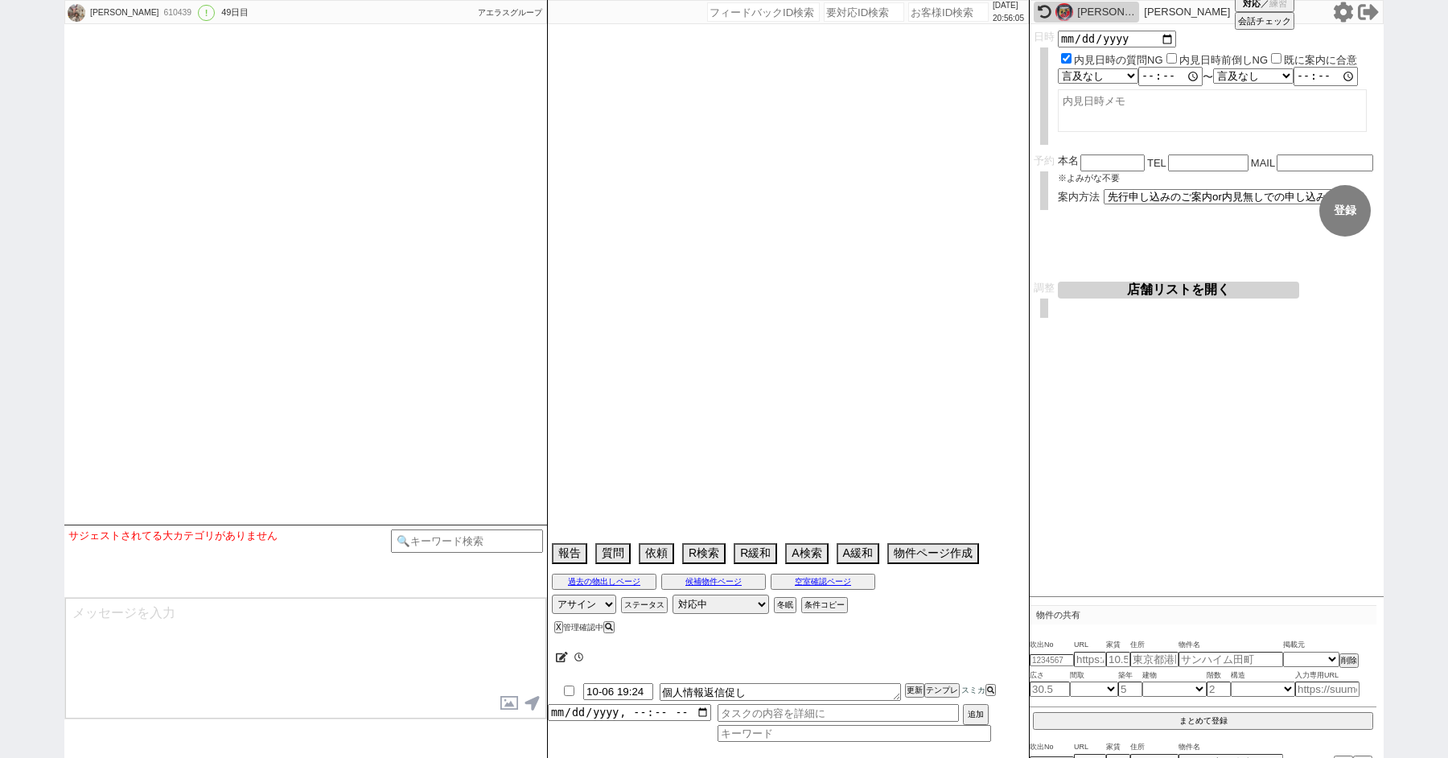
type textarea "内見なしでオンラインで進めたい"
select select "15"
select select "1"
select select "12"
select select "27"
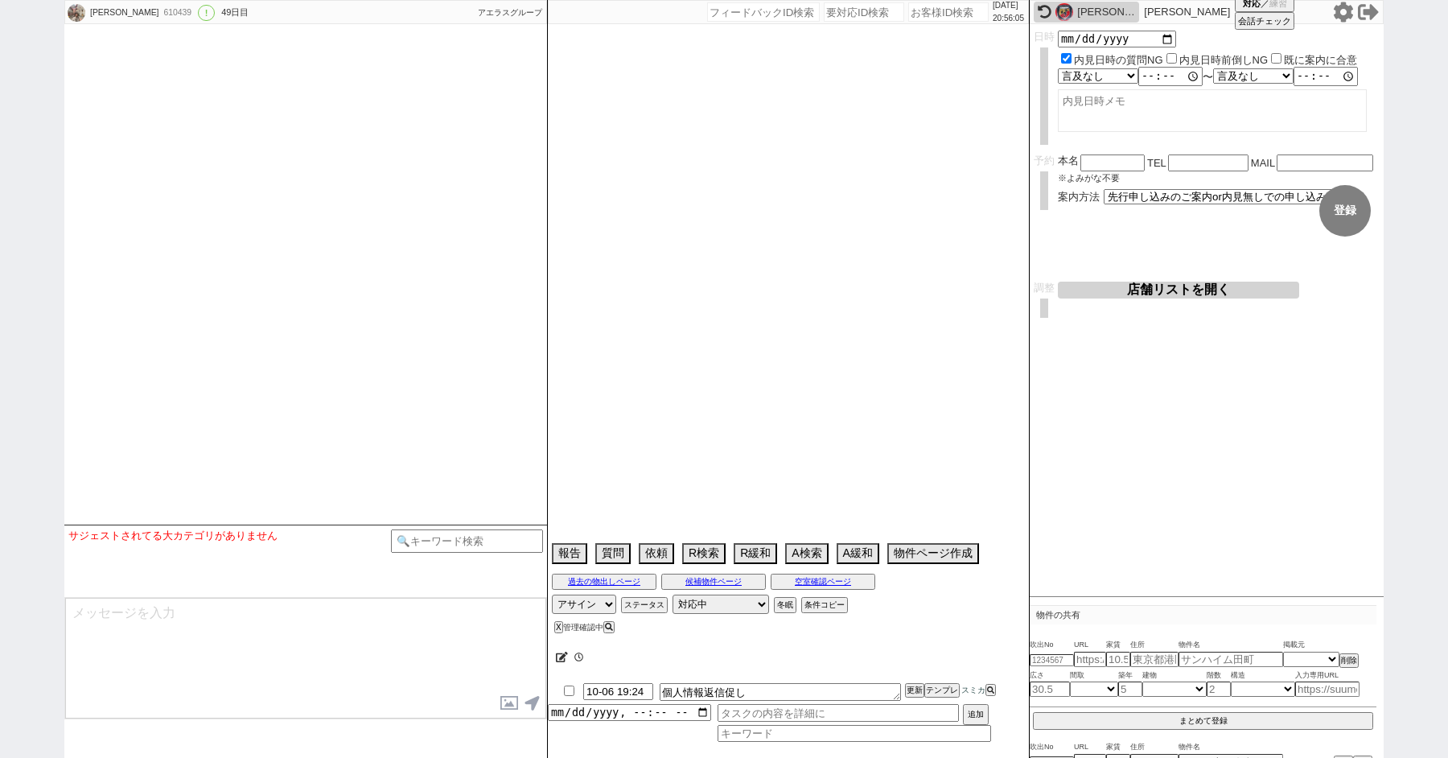
select select "853"
select select "7"
select select "215"
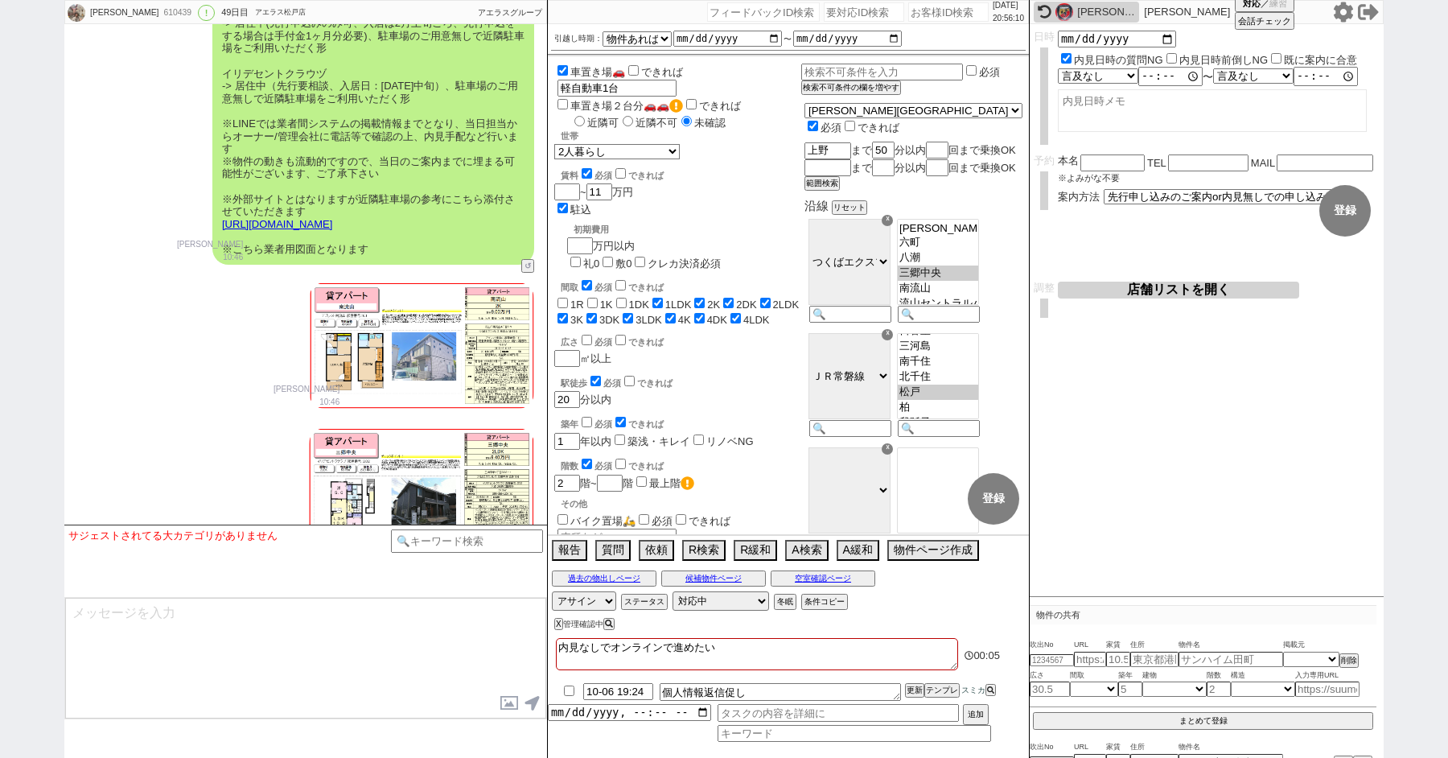
scroll to position [19425, 0]
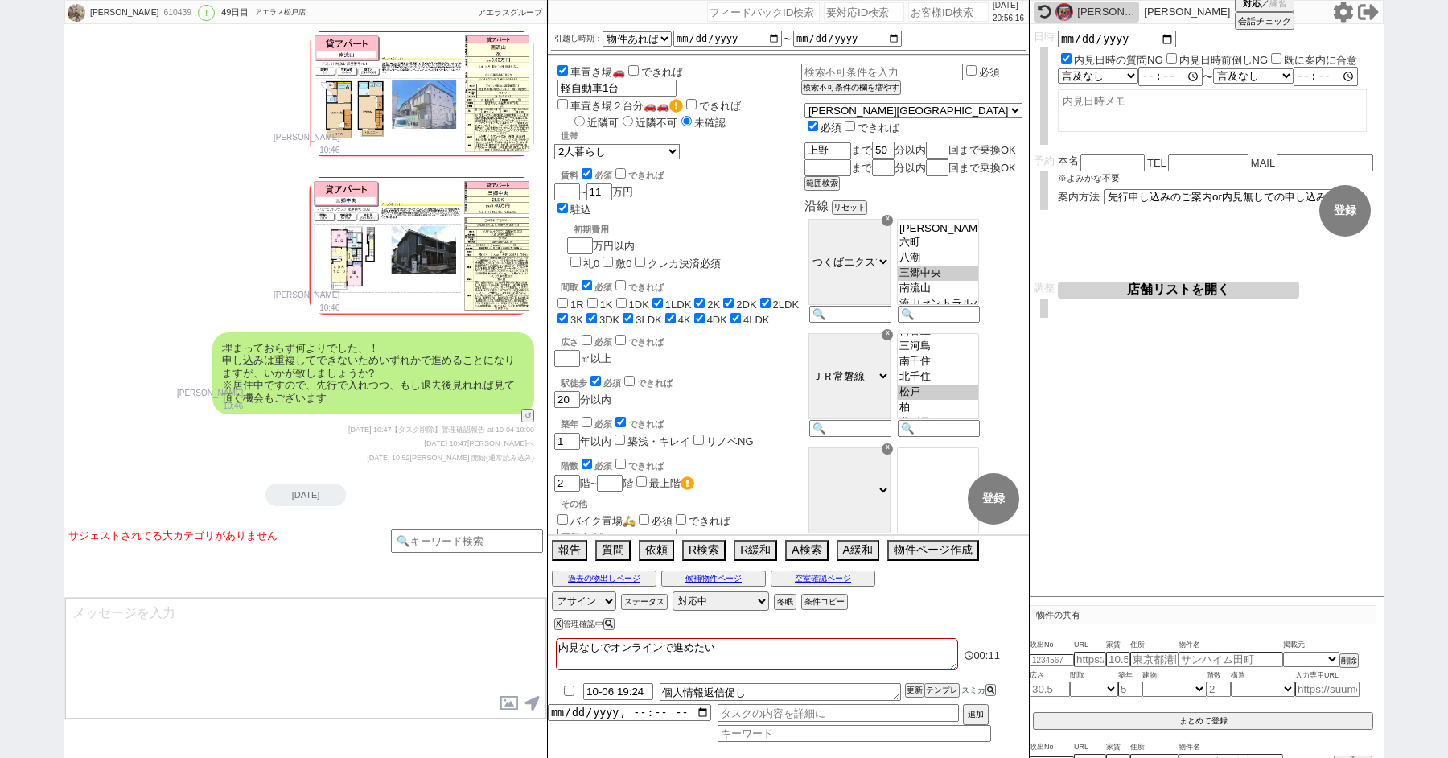
click at [858, 14] on input "number" at bounding box center [864, 11] width 80 height 19
paste input "8980205"
type input "8980205"
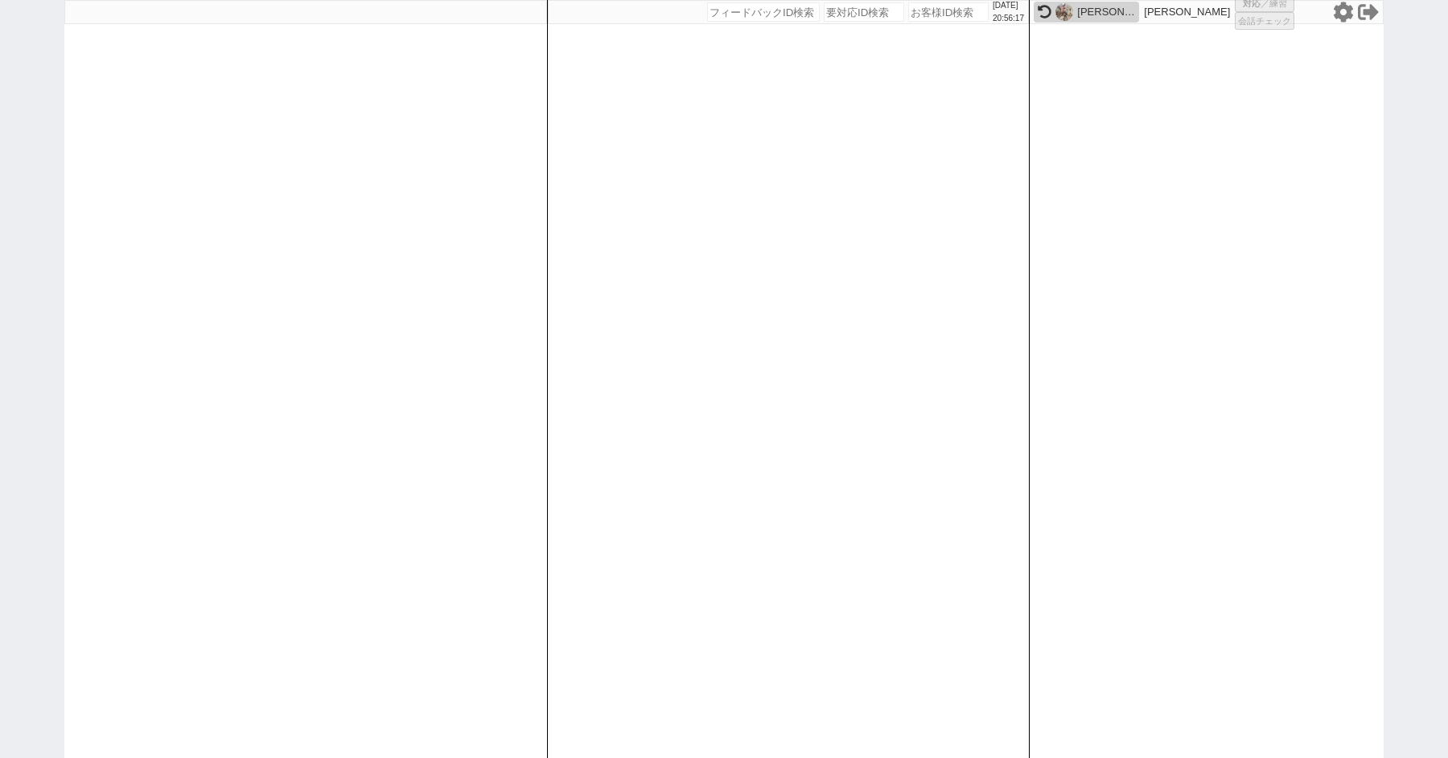
select select "1"
select select "6"
select select "2"
select select
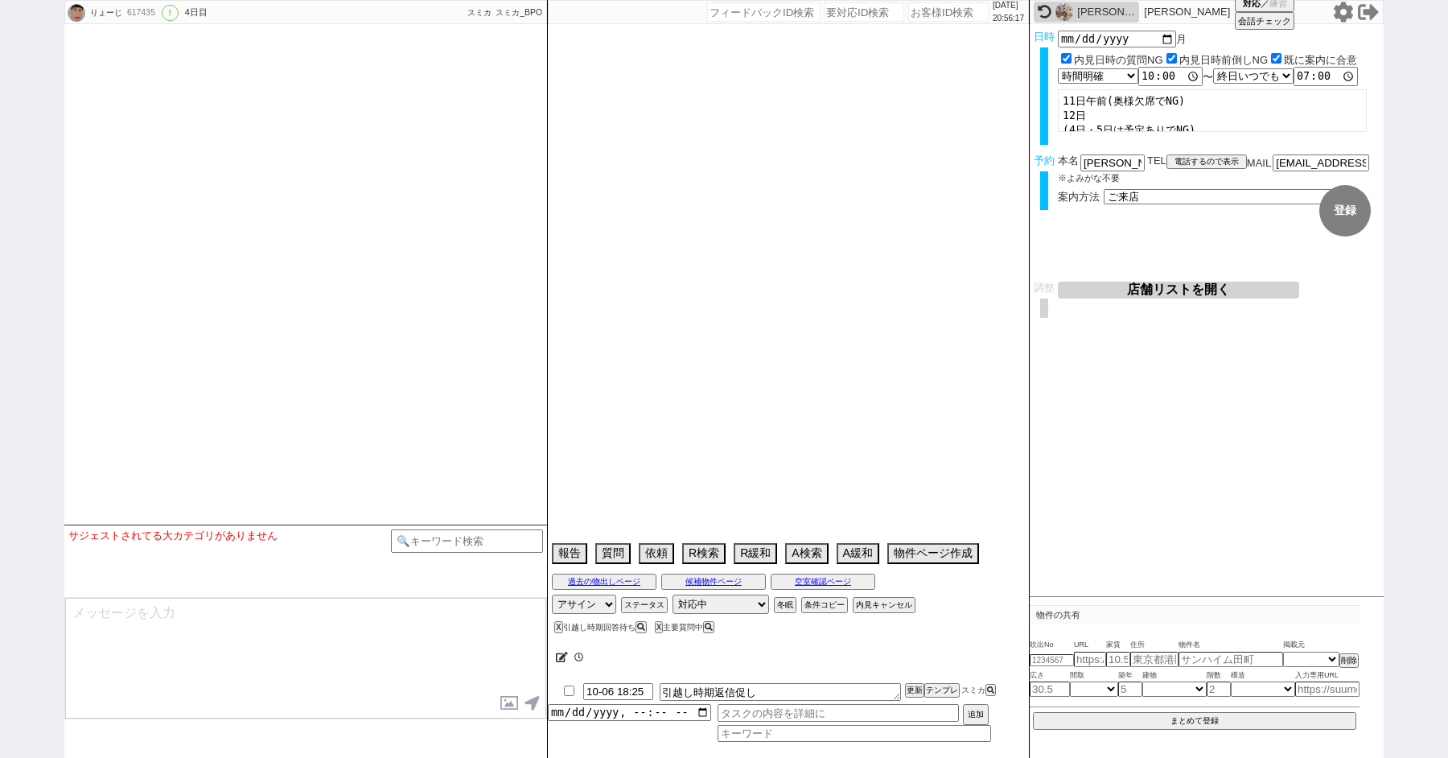
select select "15"
select select "7"
select select "14"
select select "15"
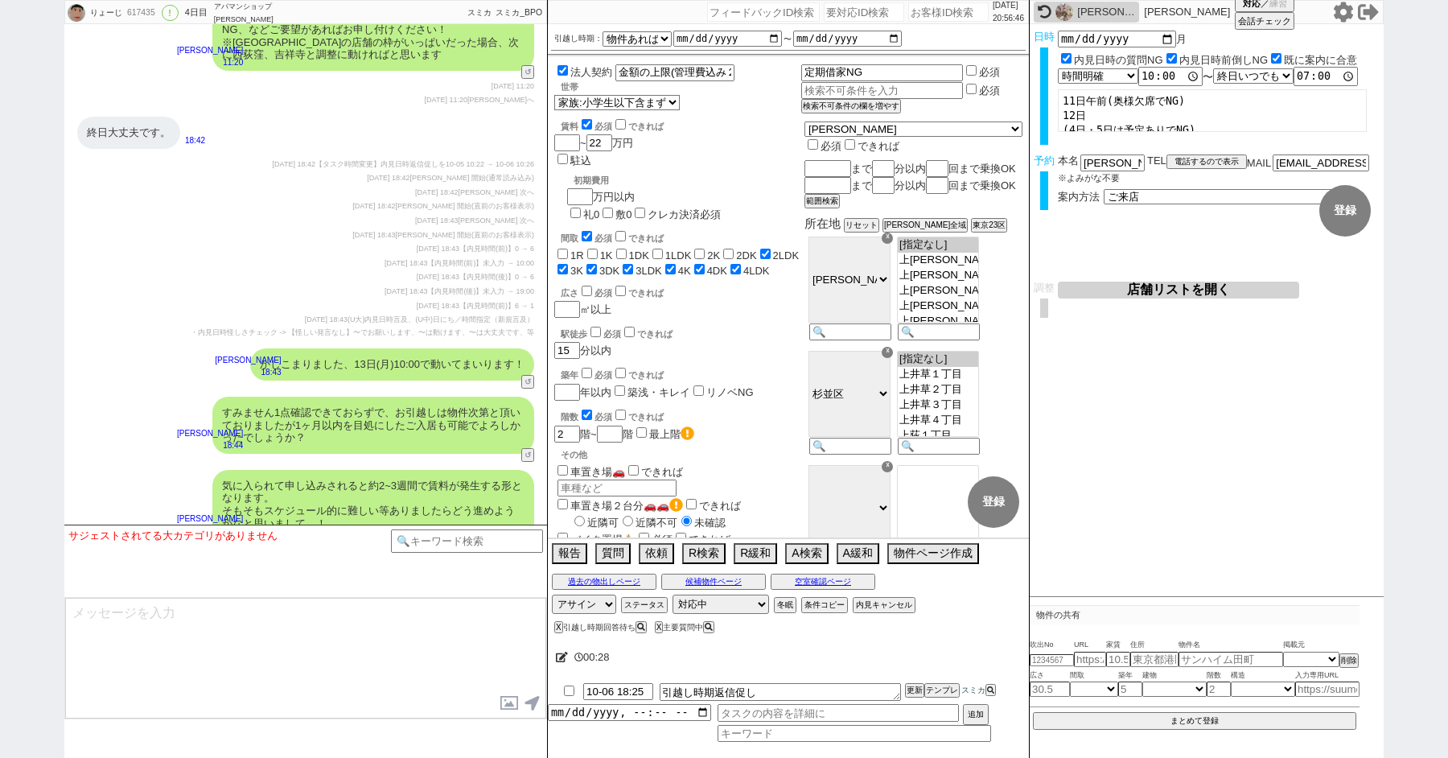
scroll to position [6771, 0]
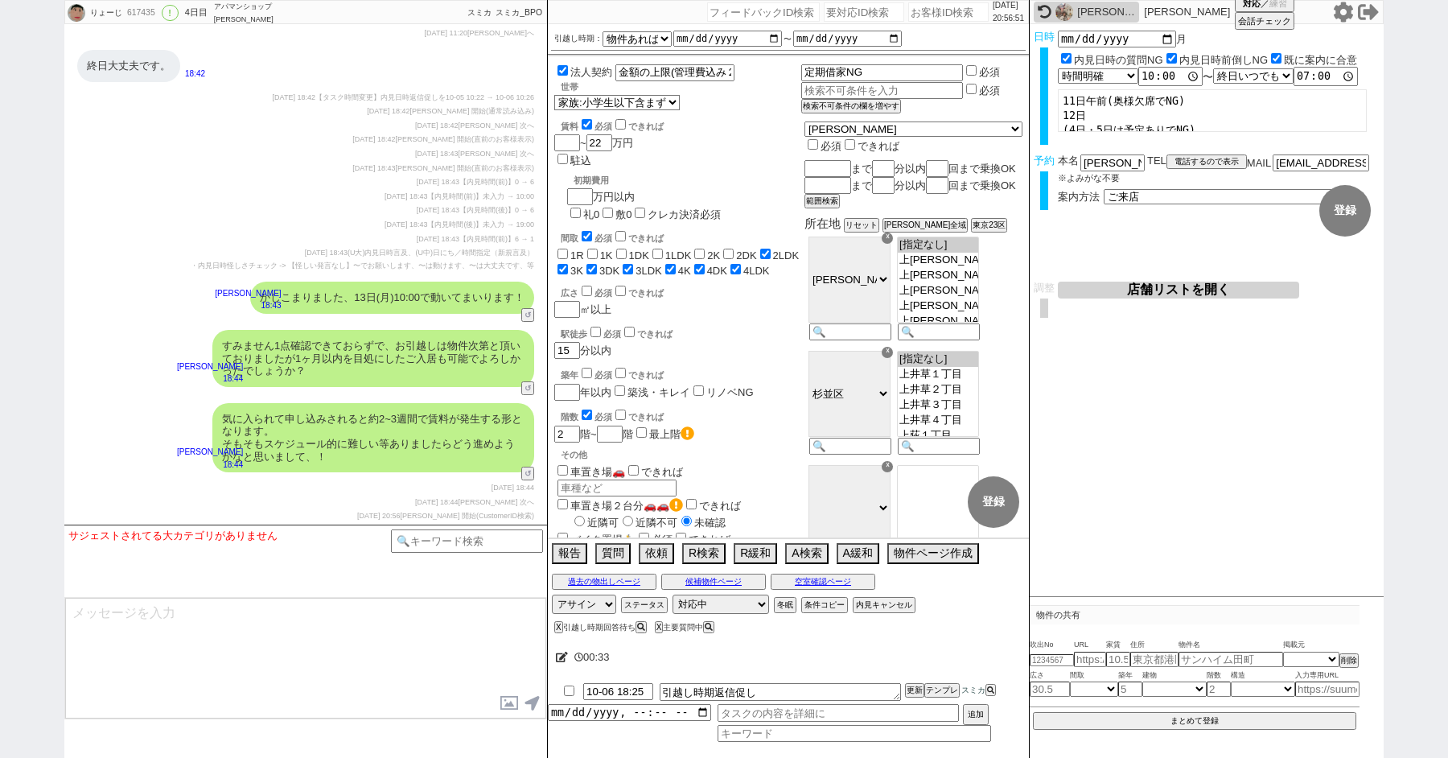
click at [871, 13] on input "number" at bounding box center [864, 11] width 80 height 19
paste input "8980789"
type input "8980789"
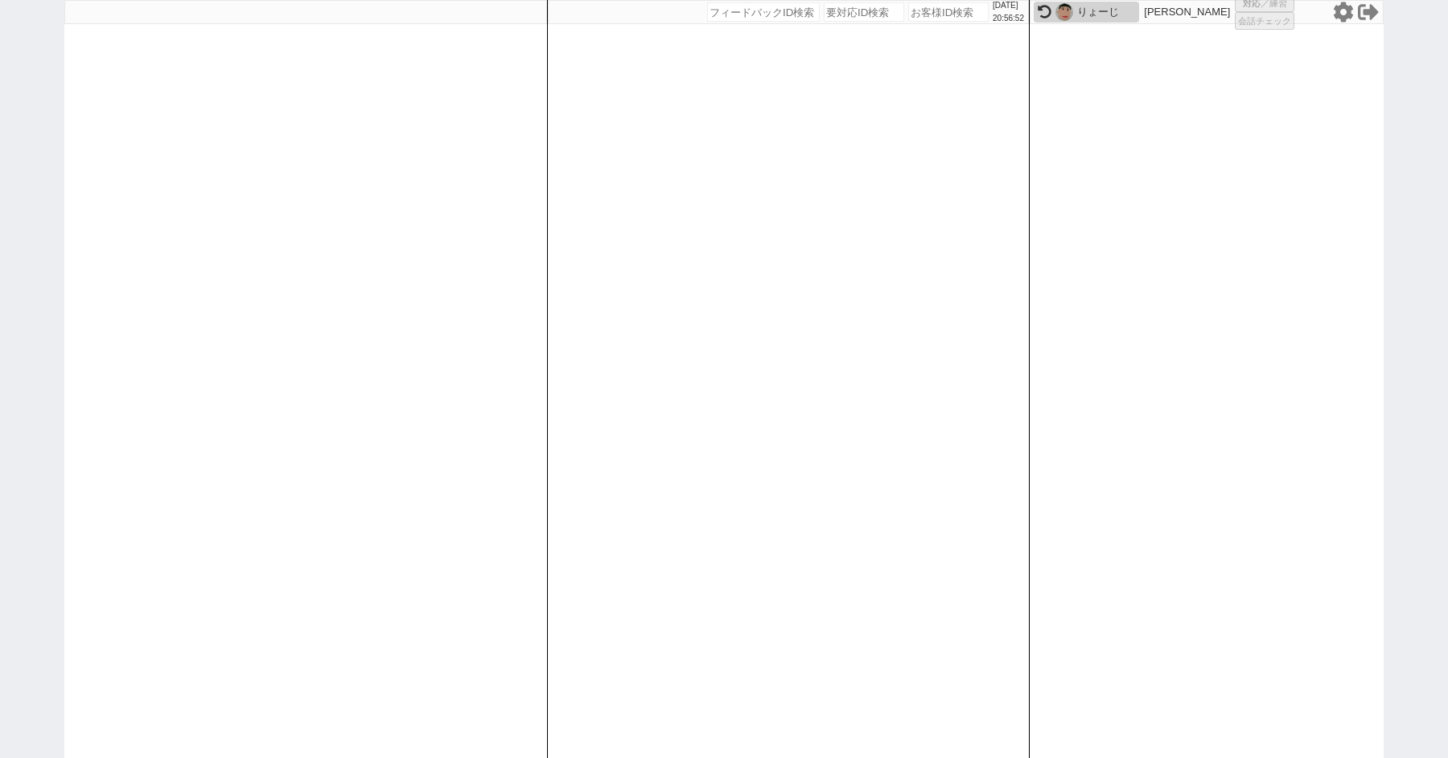
select select
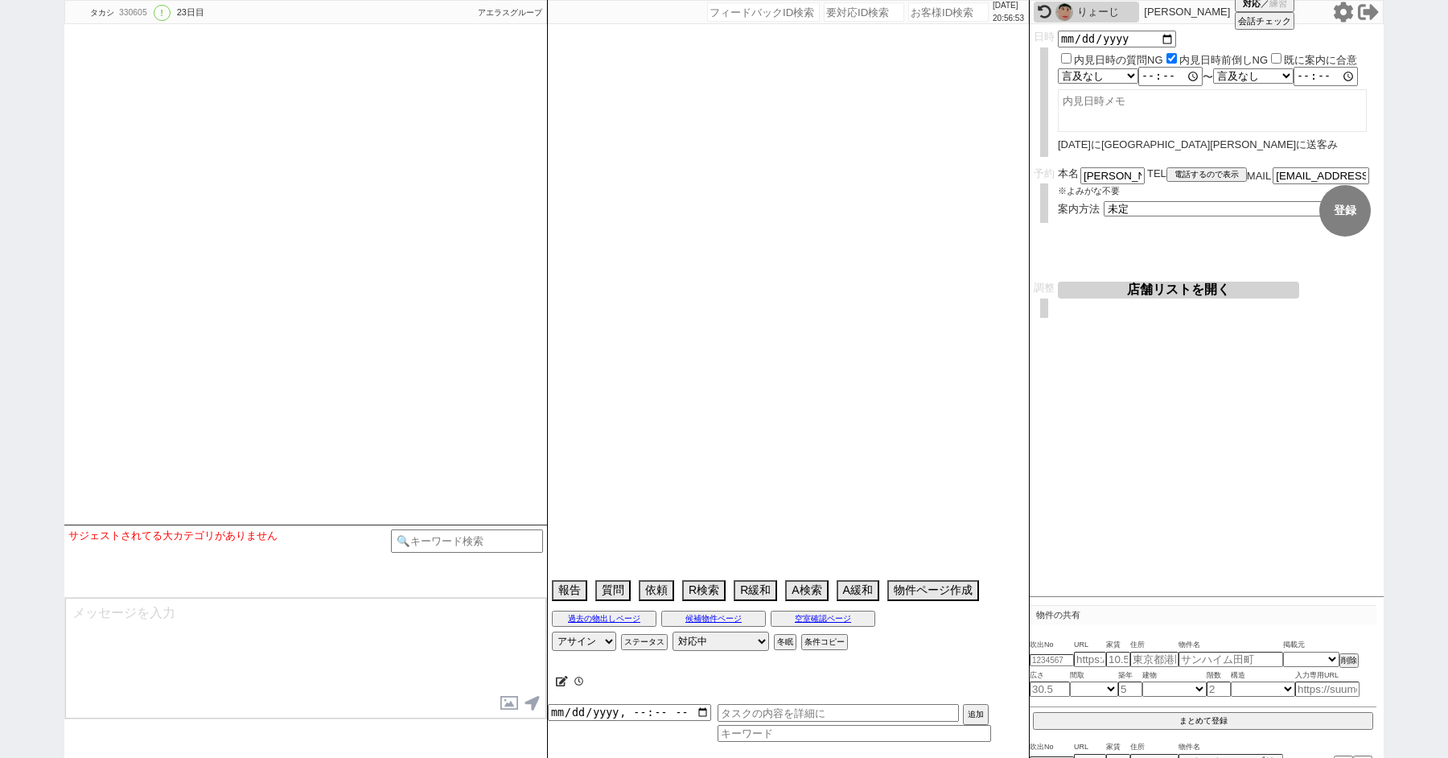
type textarea "[DATE]に[GEOGRAPHIC_DATA][PERSON_NAME]に送客み"
select select "2025"
select select "10"
select select "33"
select select "0"
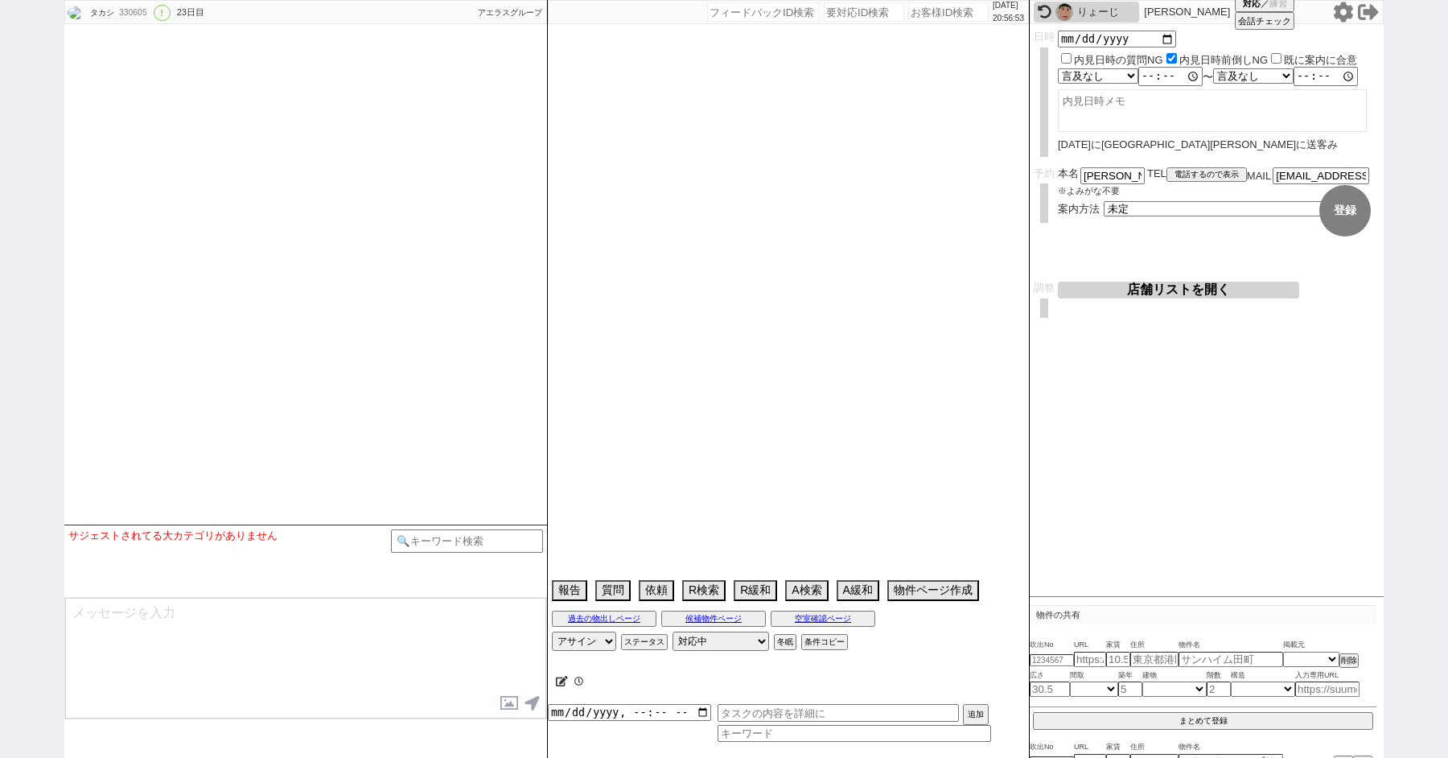
select select "35"
select select "[DATE]"
select select "60"
select select "[DATE]"
select select "70"
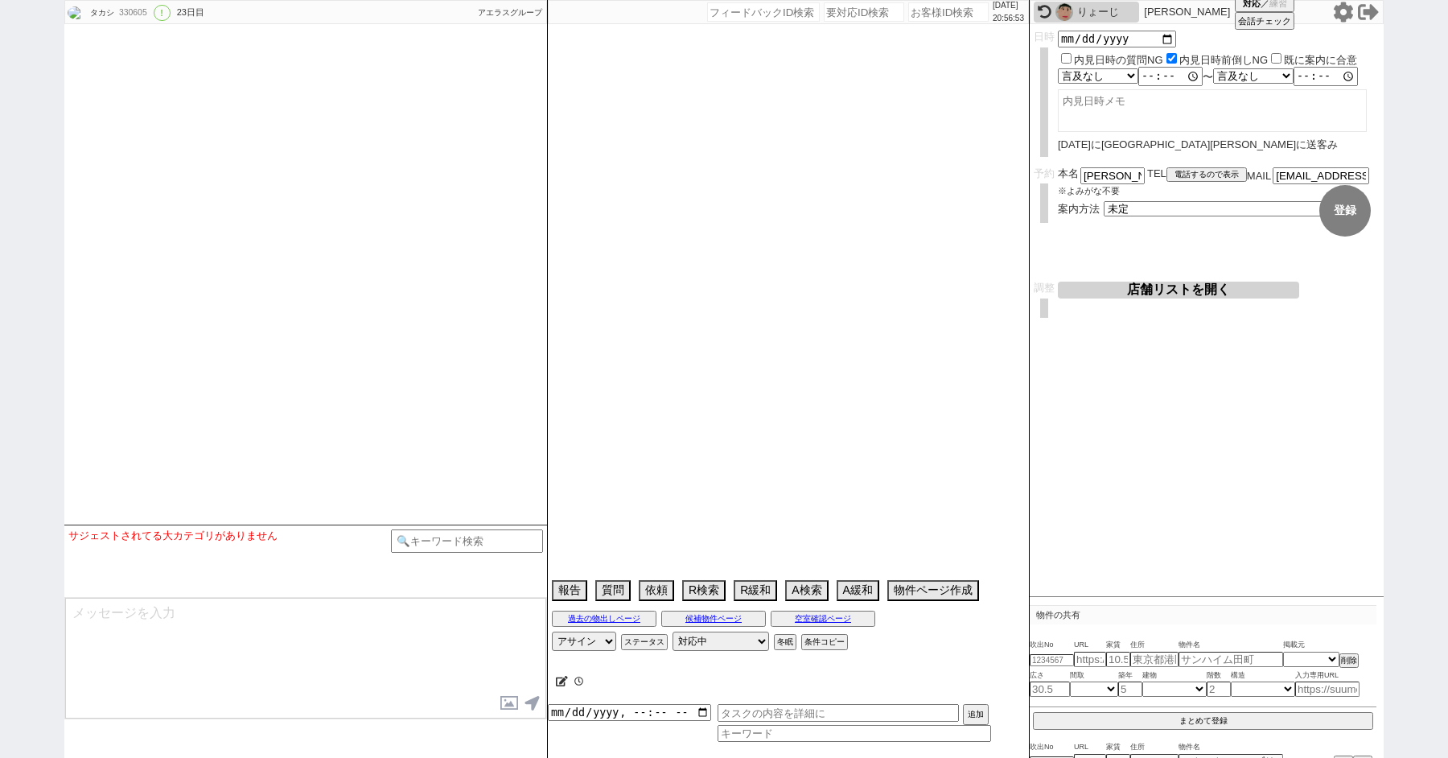
select select "[DATE]"
select select "62"
select select "63"
select select "[DATE]"
select select "36"
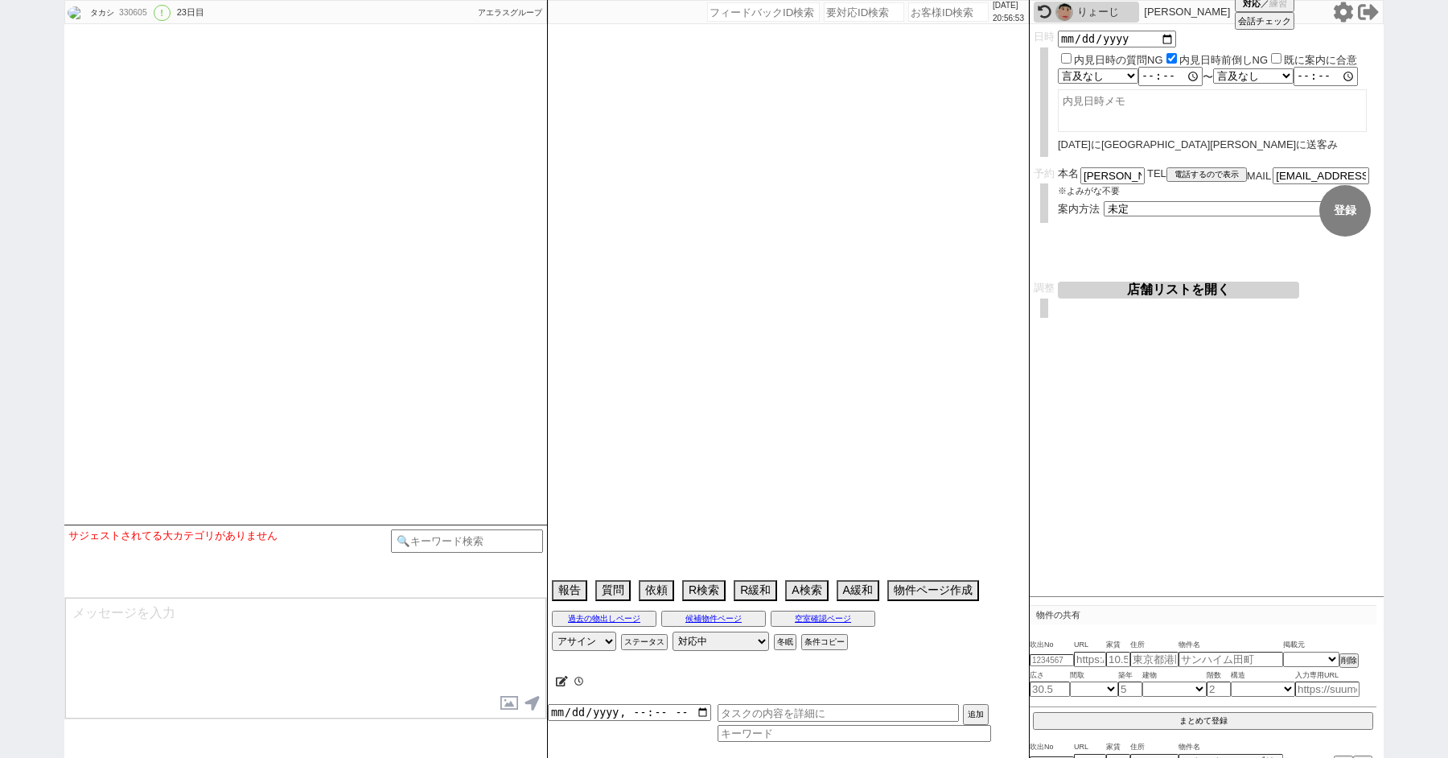
select select "[DATE]"
select select "813"
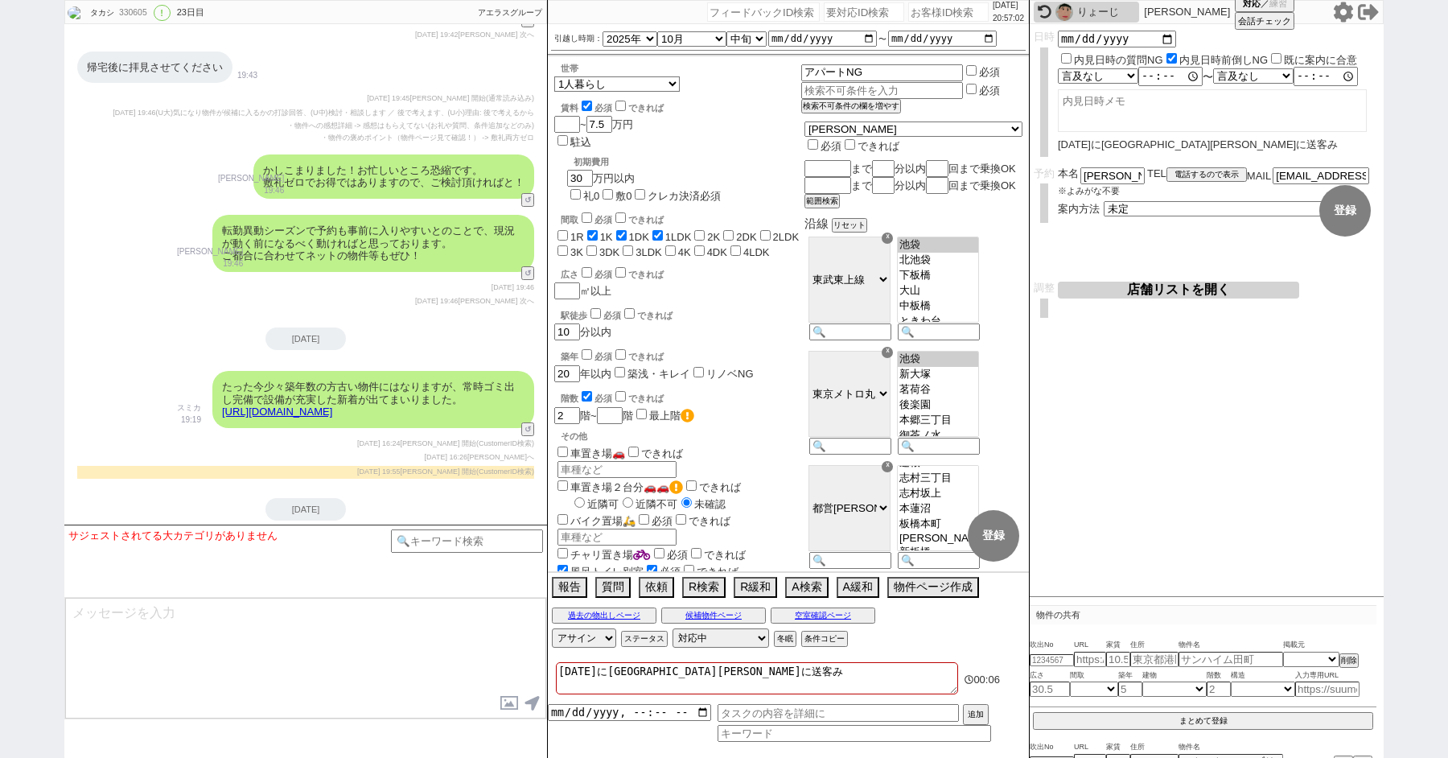
scroll to position [43505, 0]
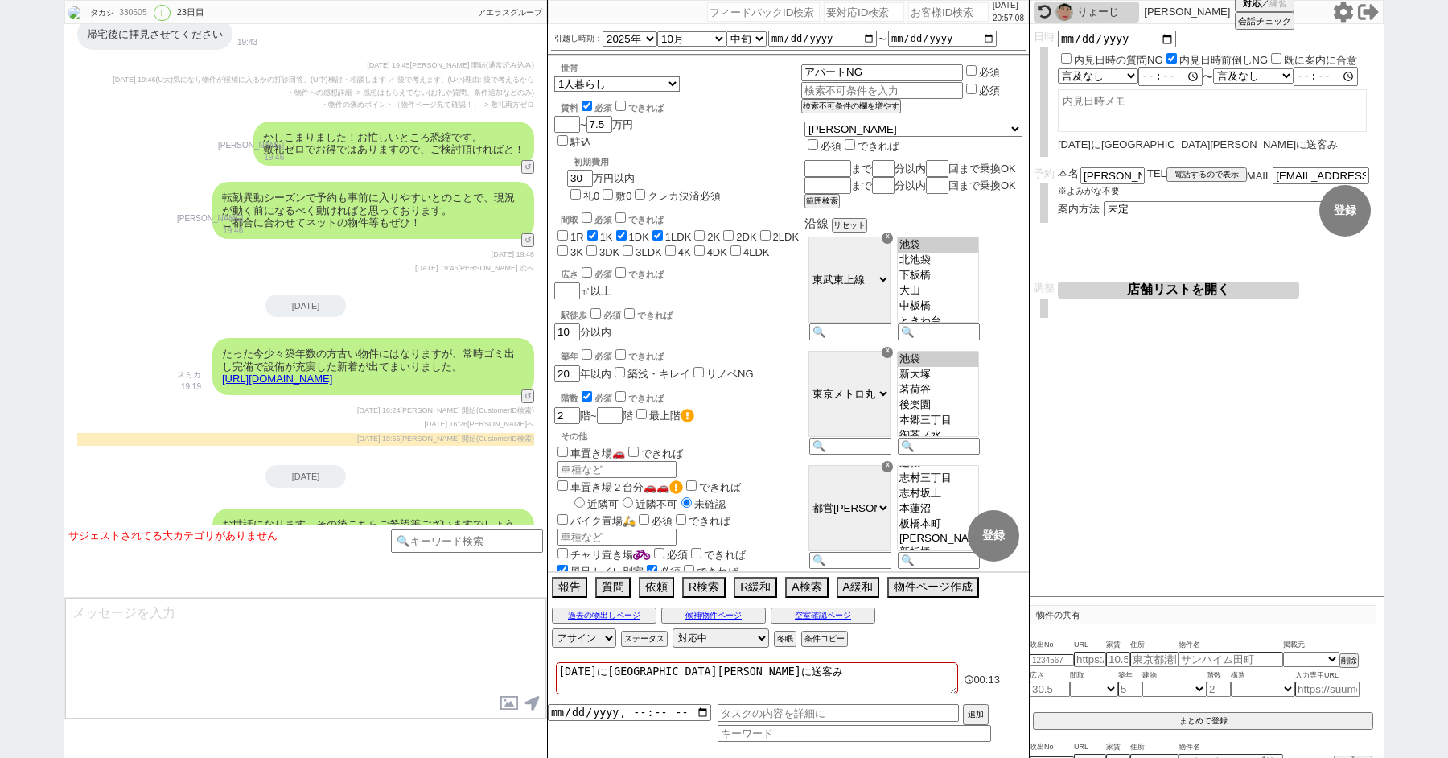
click at [849, 10] on input "number" at bounding box center [864, 11] width 80 height 19
paste input "8980508"
type input "8980508"
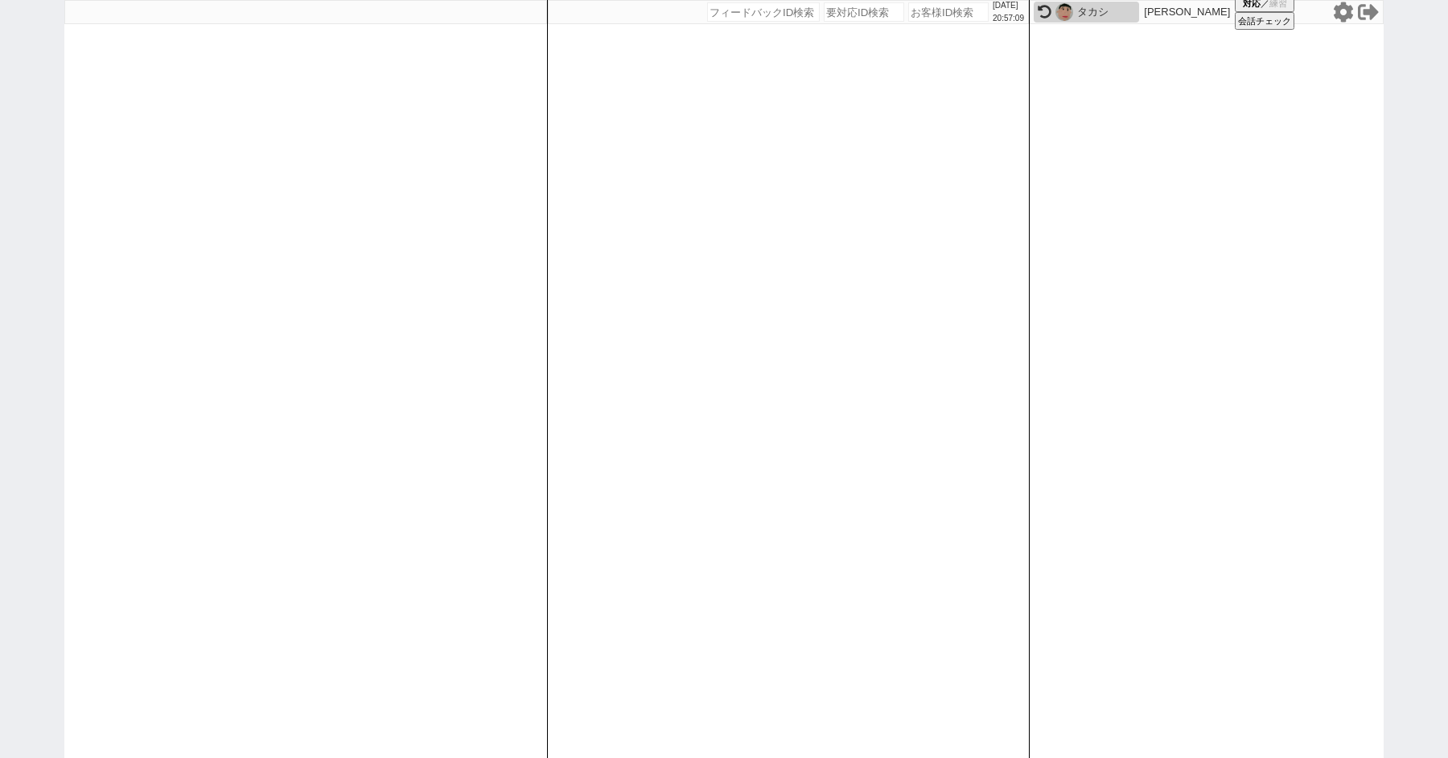
select select "2"
select select
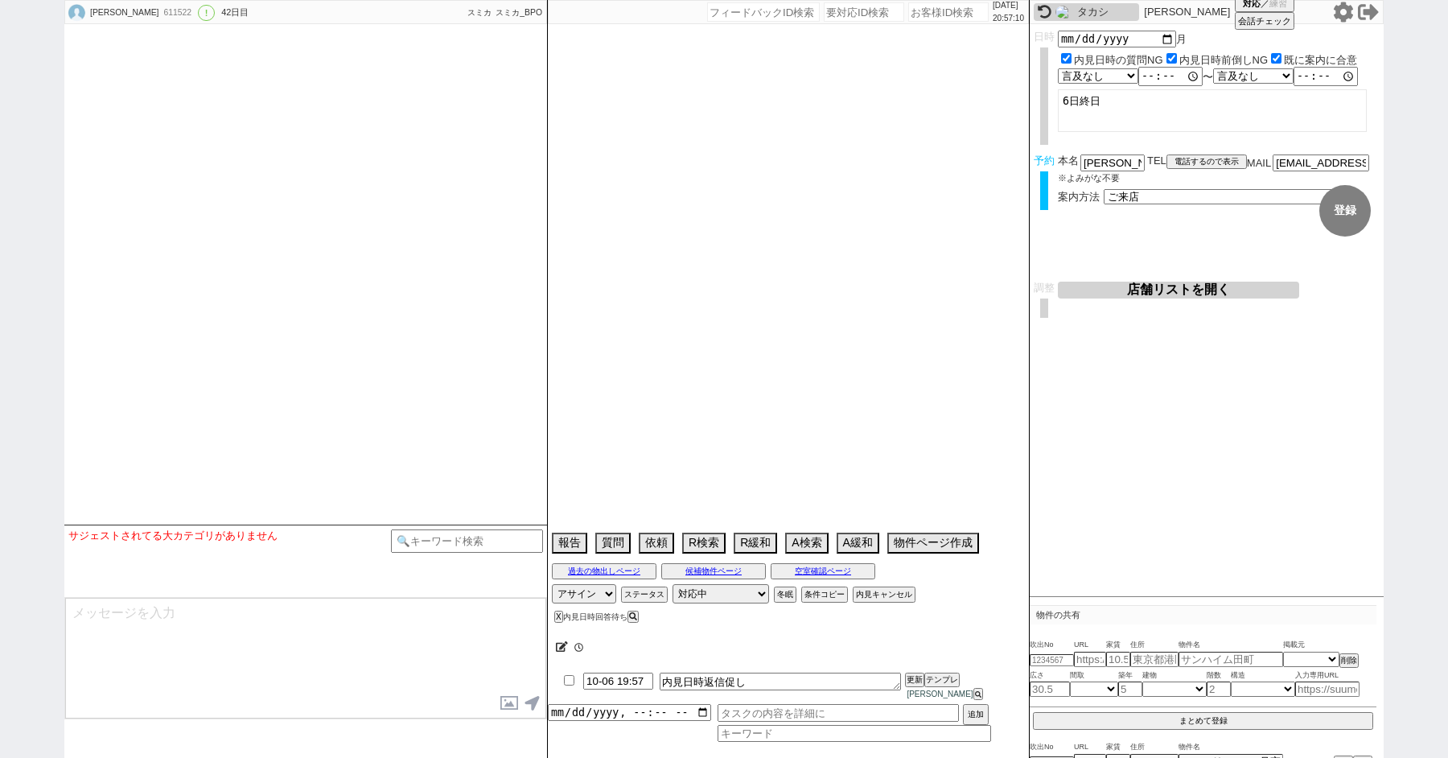
type textarea "礼金交渉前提で内見組まない 遅くとも9月末には、現在の一戸建てを引き渡さなくてはならない プランドールI内見済み 賃料：10-0.8(近隣駐車場料金相場)=9…"
select select "2025"
select select "11"
select select "37"
select select "0"
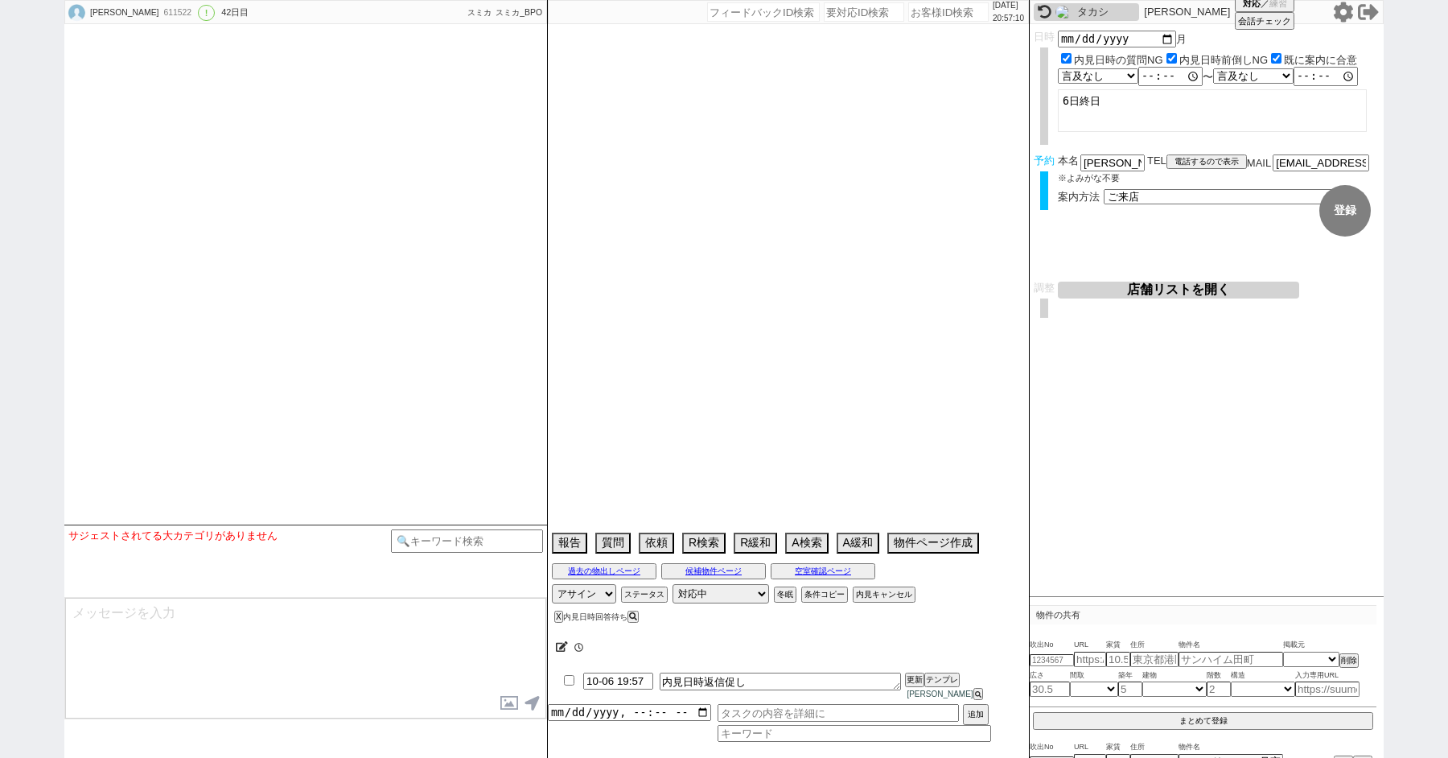
select select "12"
select select "27"
select select "118"
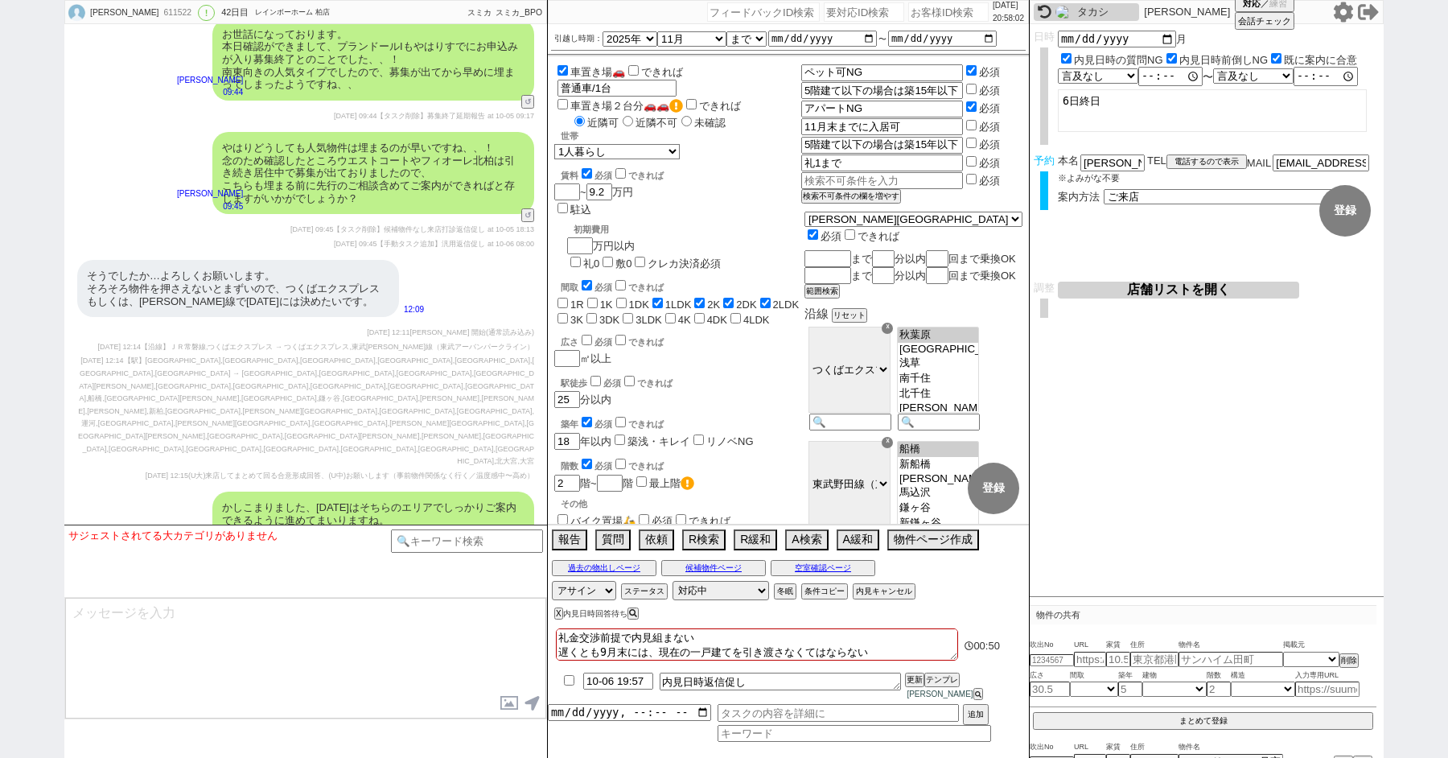
scroll to position [37896, 0]
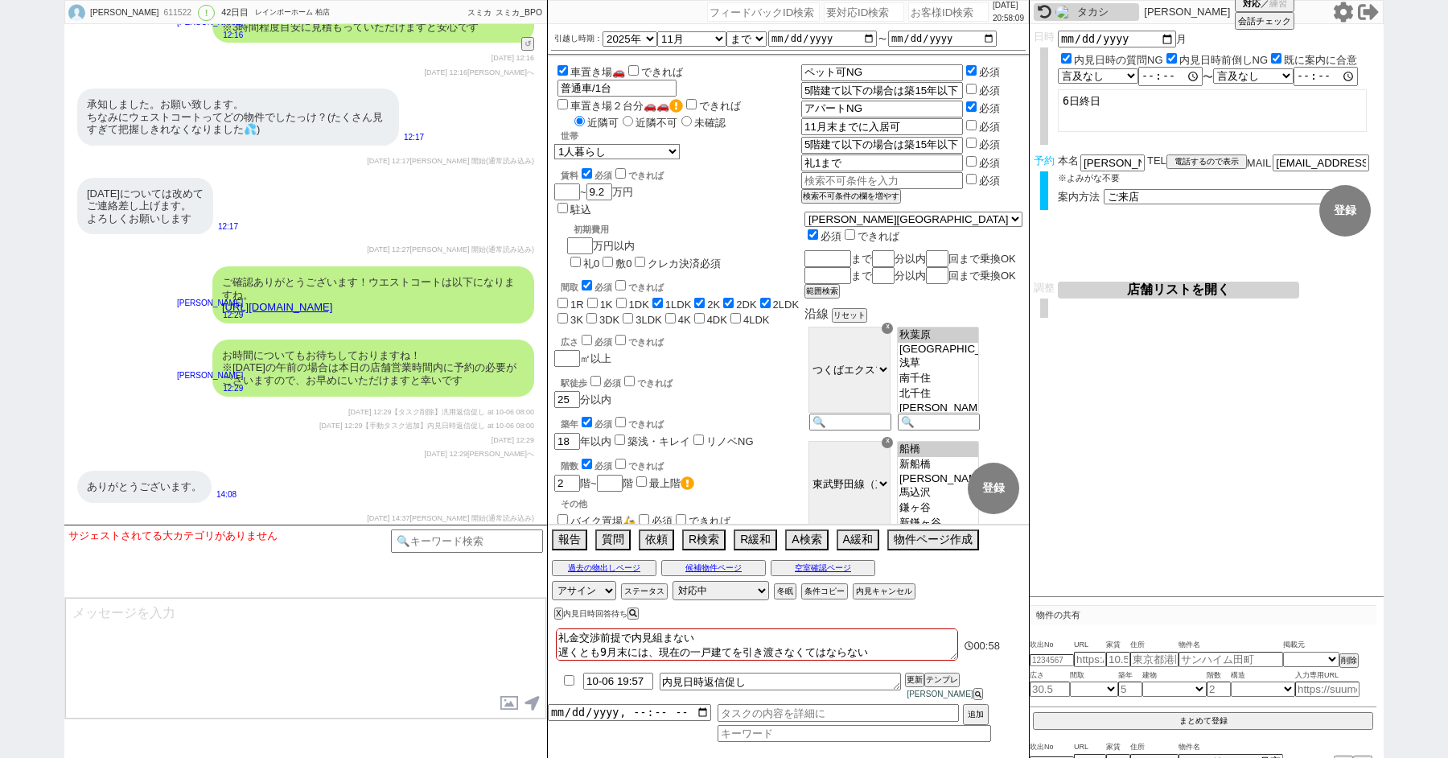
click at [831, 11] on input "number" at bounding box center [864, 11] width 80 height 19
paste input "8980252"
type input "8980252"
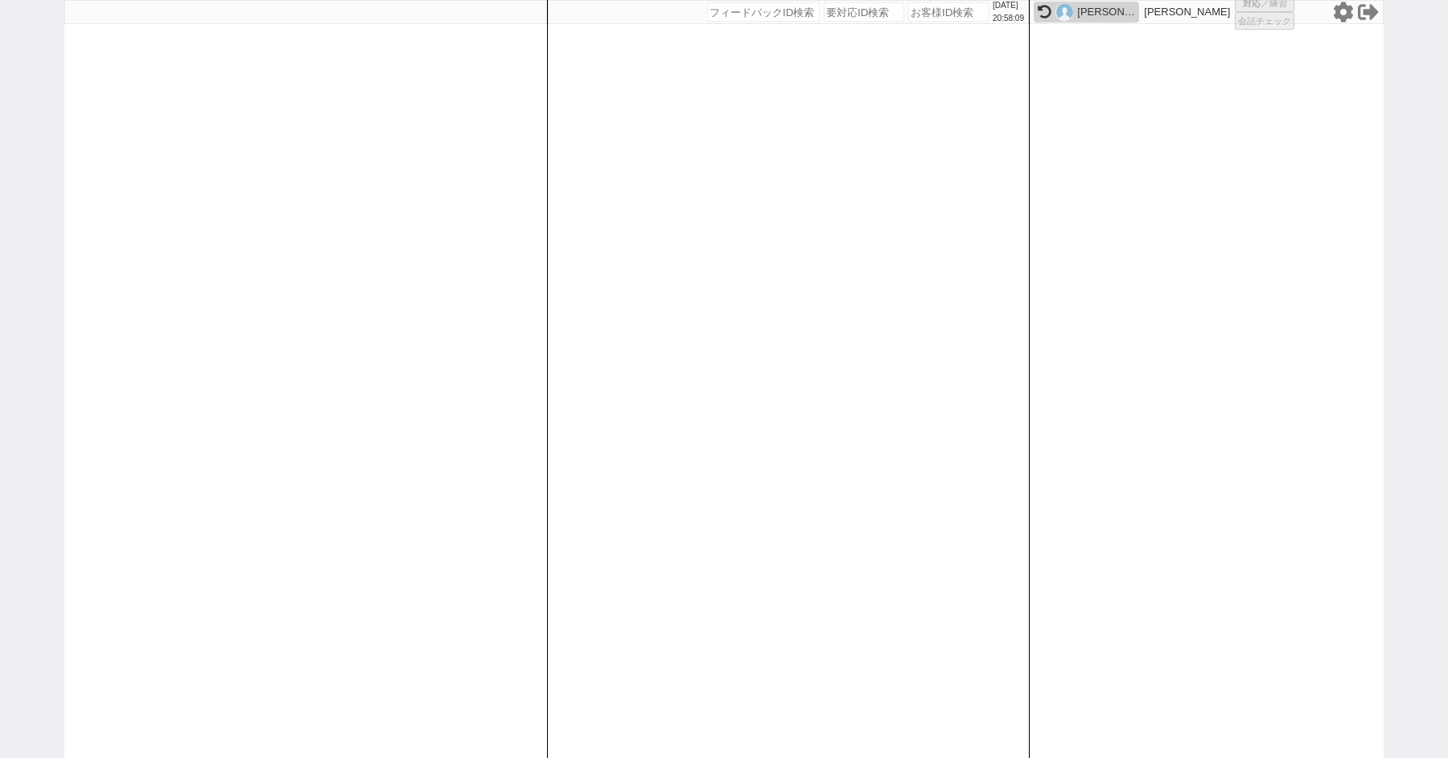
select select
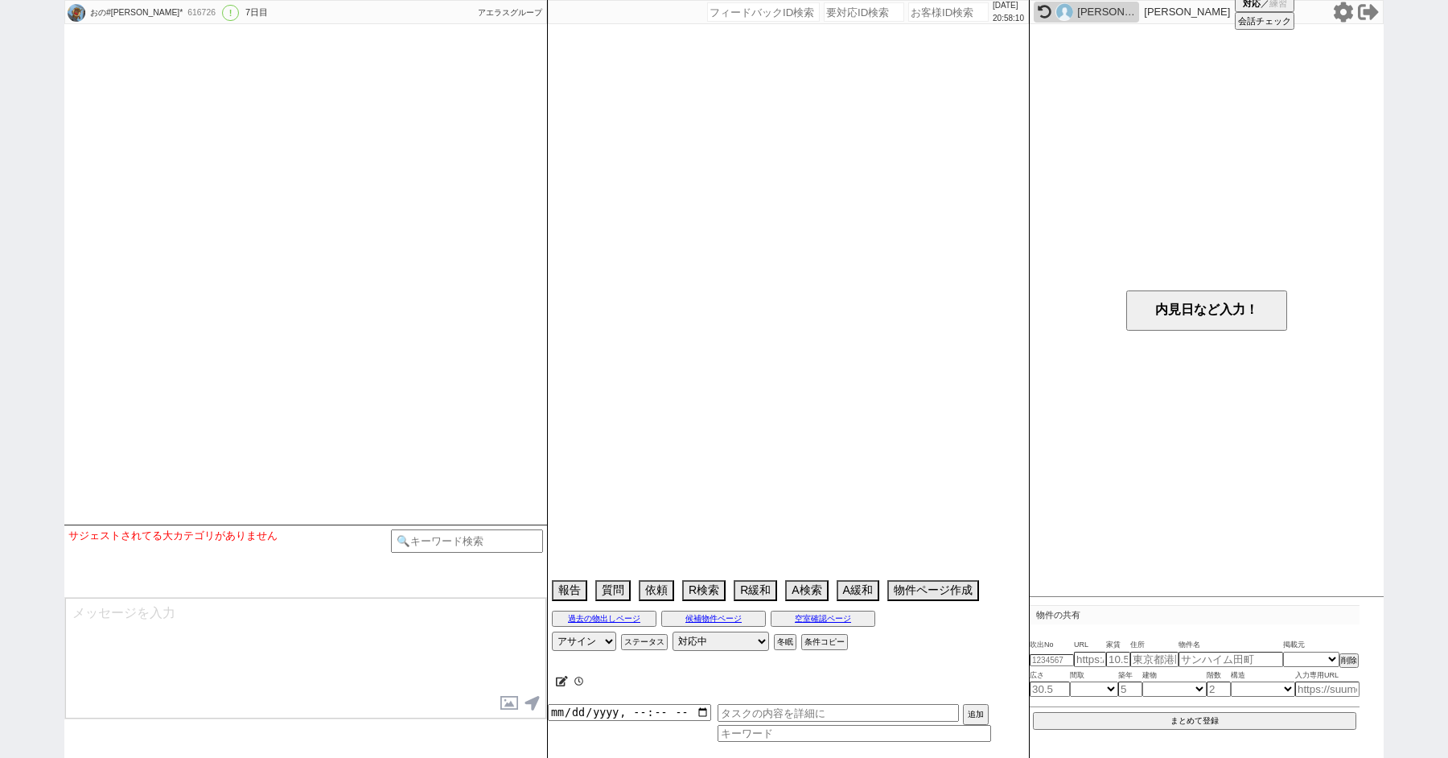
select select "2025"
select select "10"
select select "36"
select select "0"
select select "818"
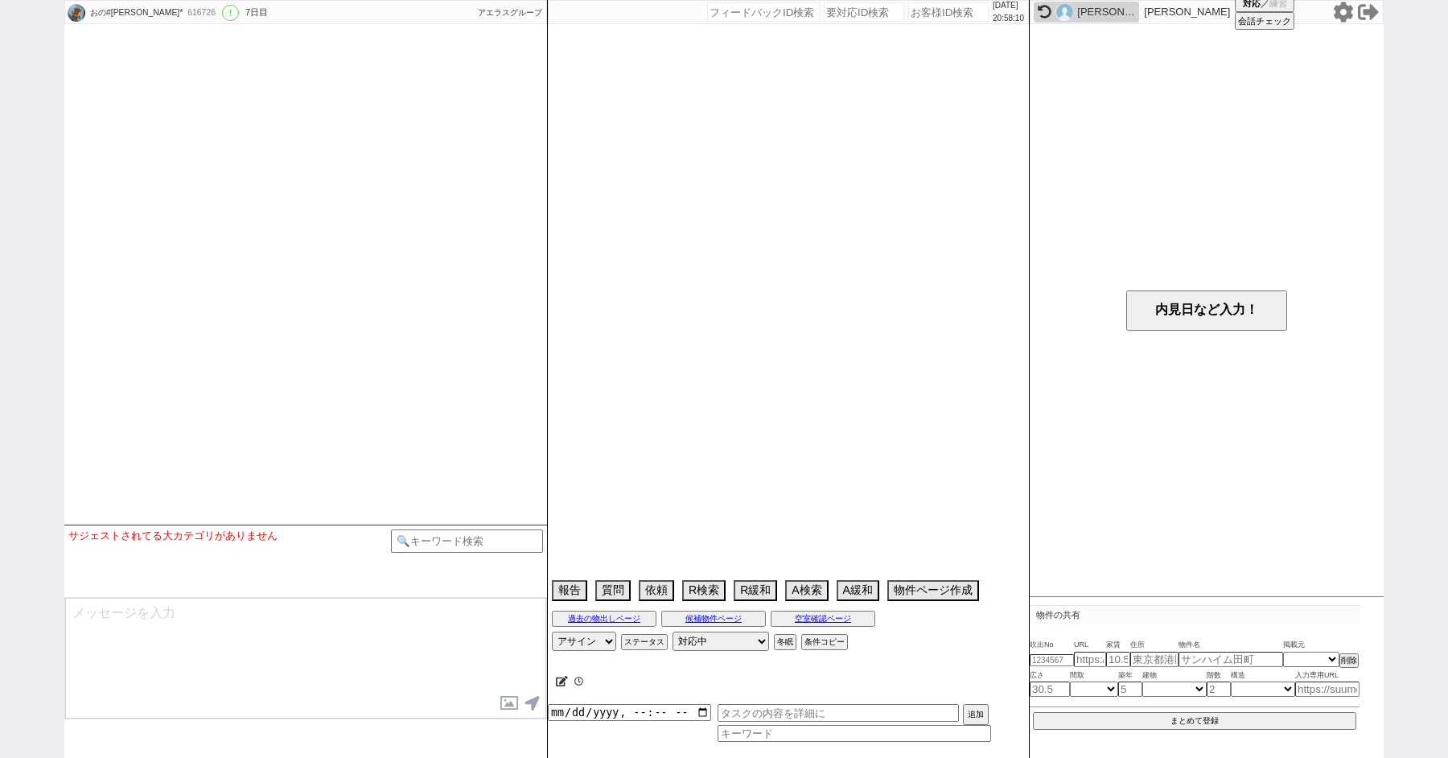
select select "29"
select select "888"
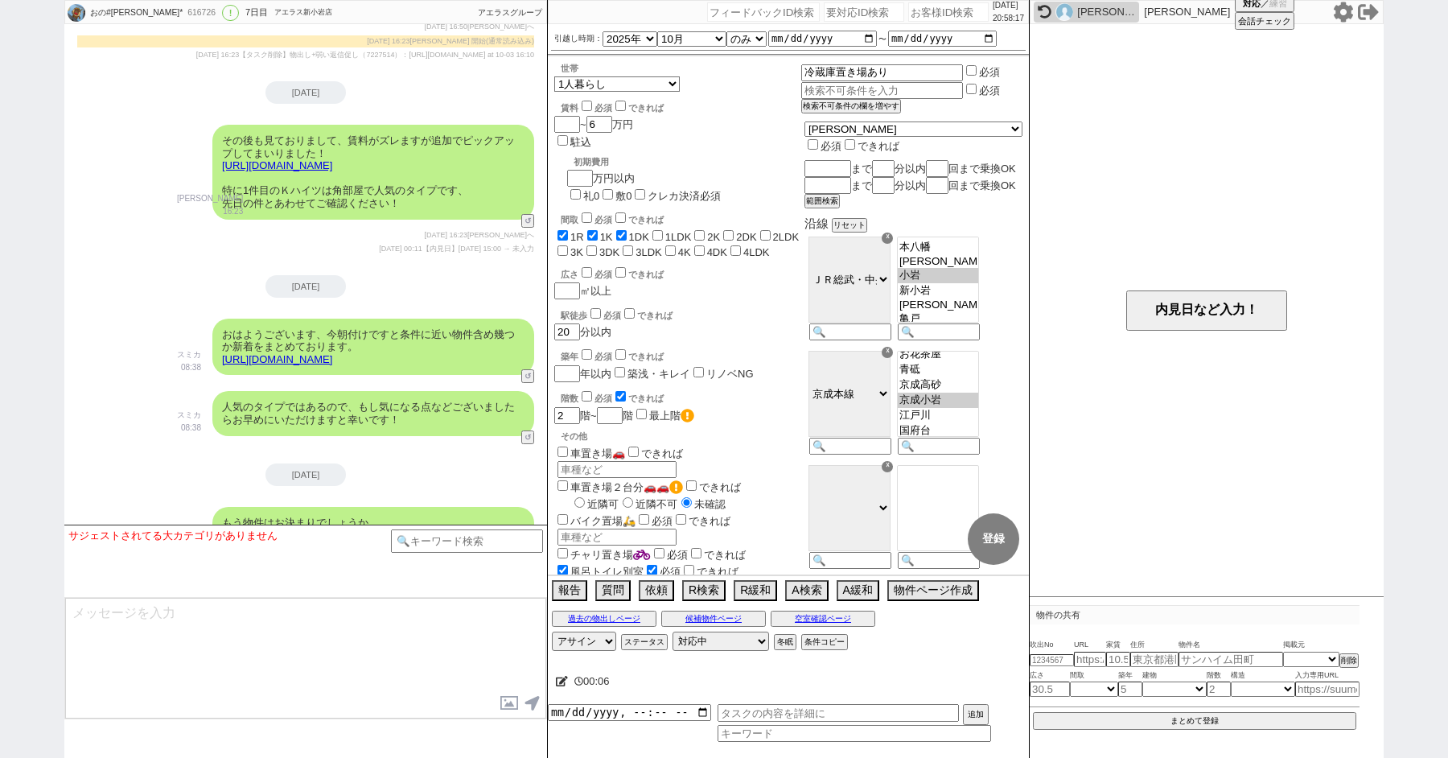
scroll to position [4732, 0]
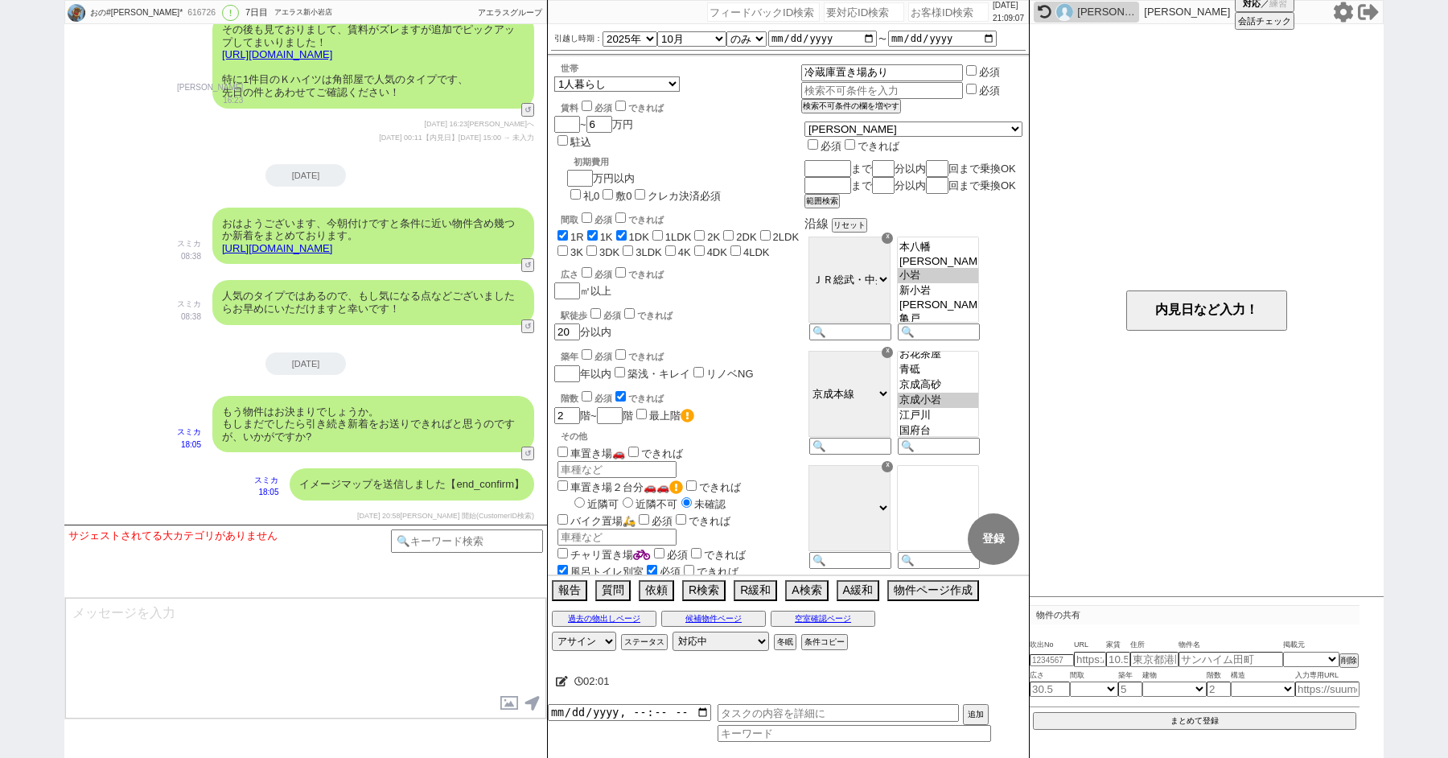
click at [1344, 12] on icon at bounding box center [1343, 12] width 21 height 21
